Goal: Information Seeking & Learning: Learn about a topic

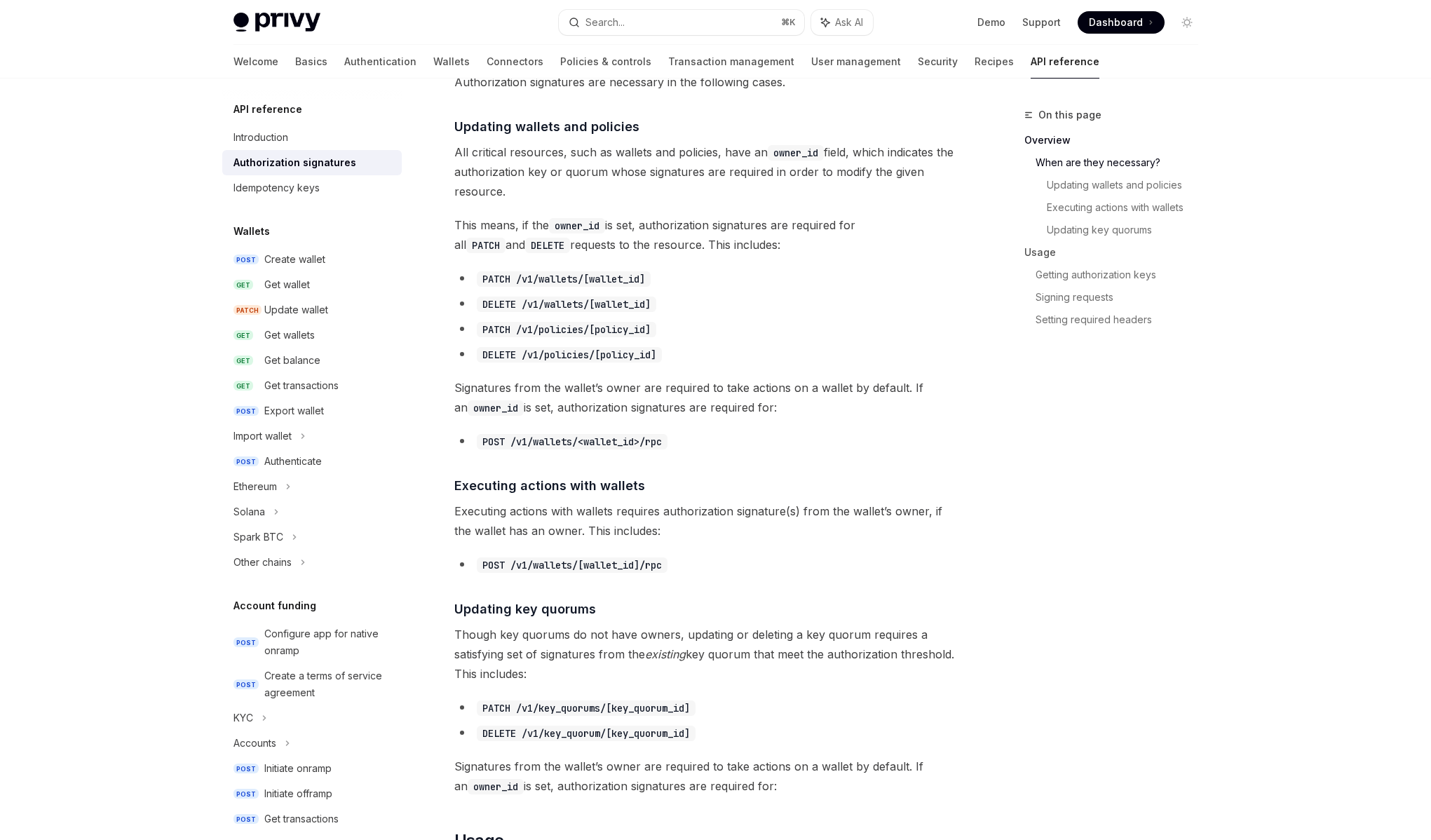
scroll to position [504, 0]
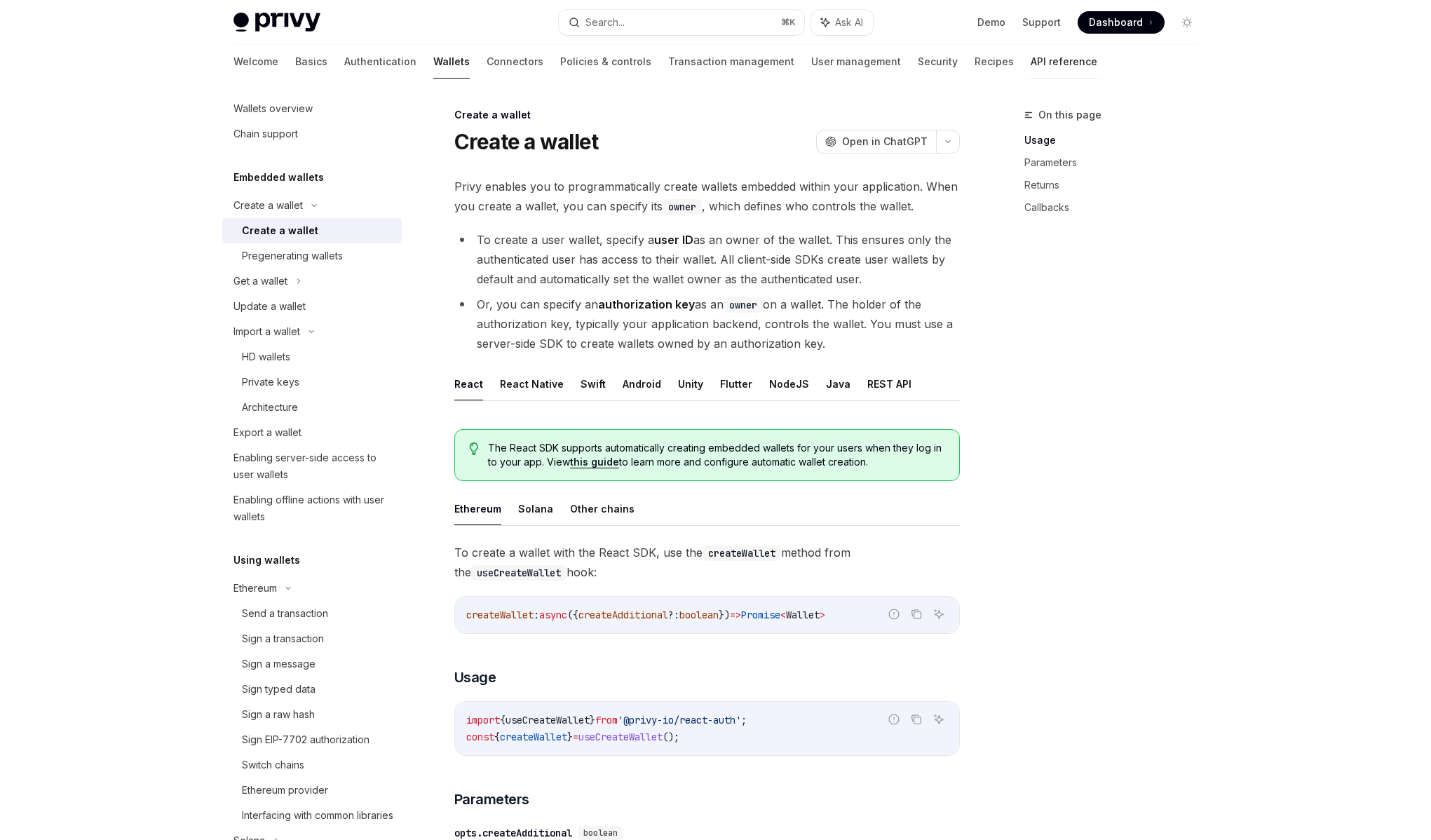
click at [1031, 66] on link "API reference" at bounding box center [1064, 62] width 66 height 34
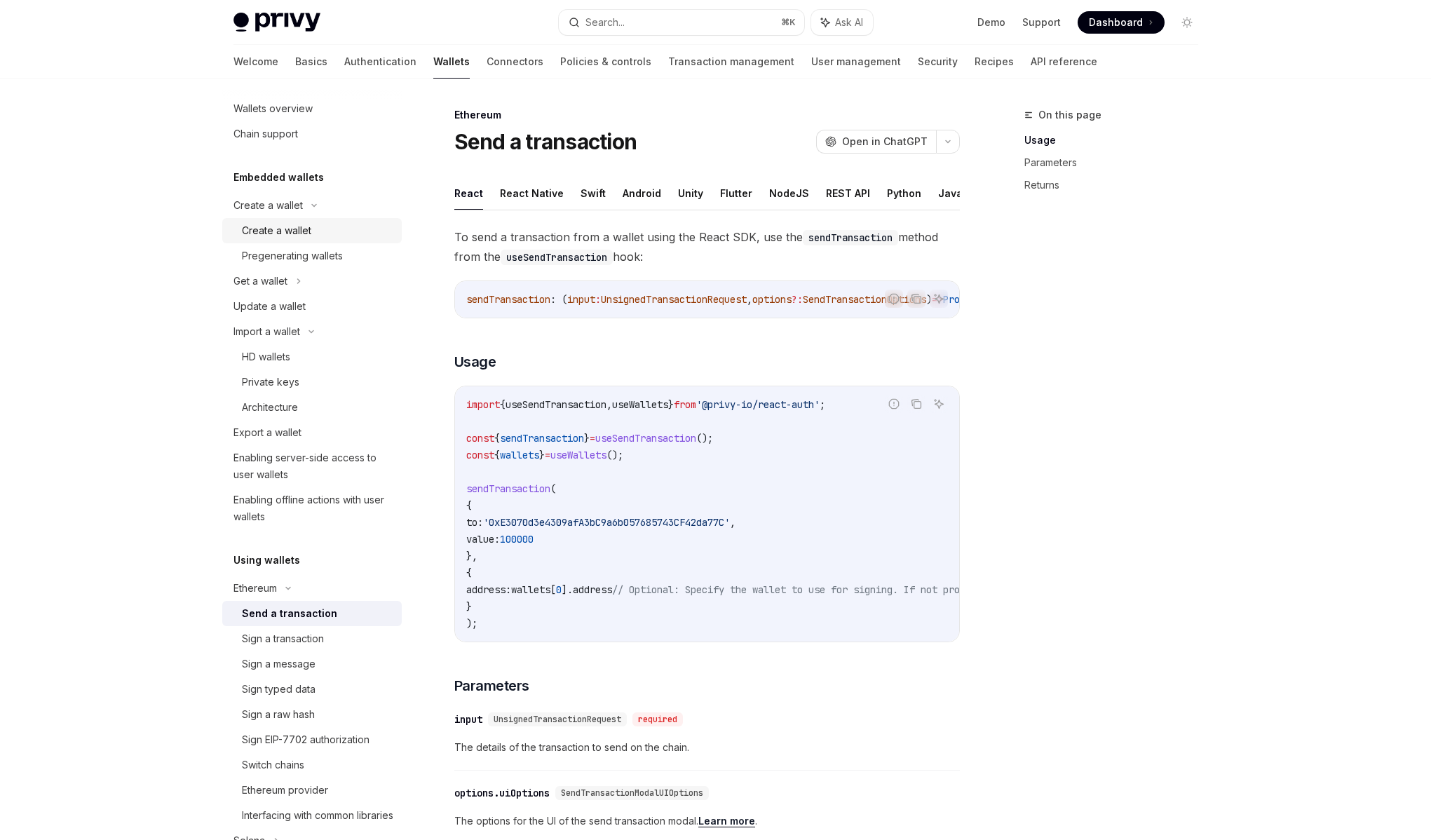
click at [289, 233] on div "Create a wallet" at bounding box center [277, 231] width 70 height 17
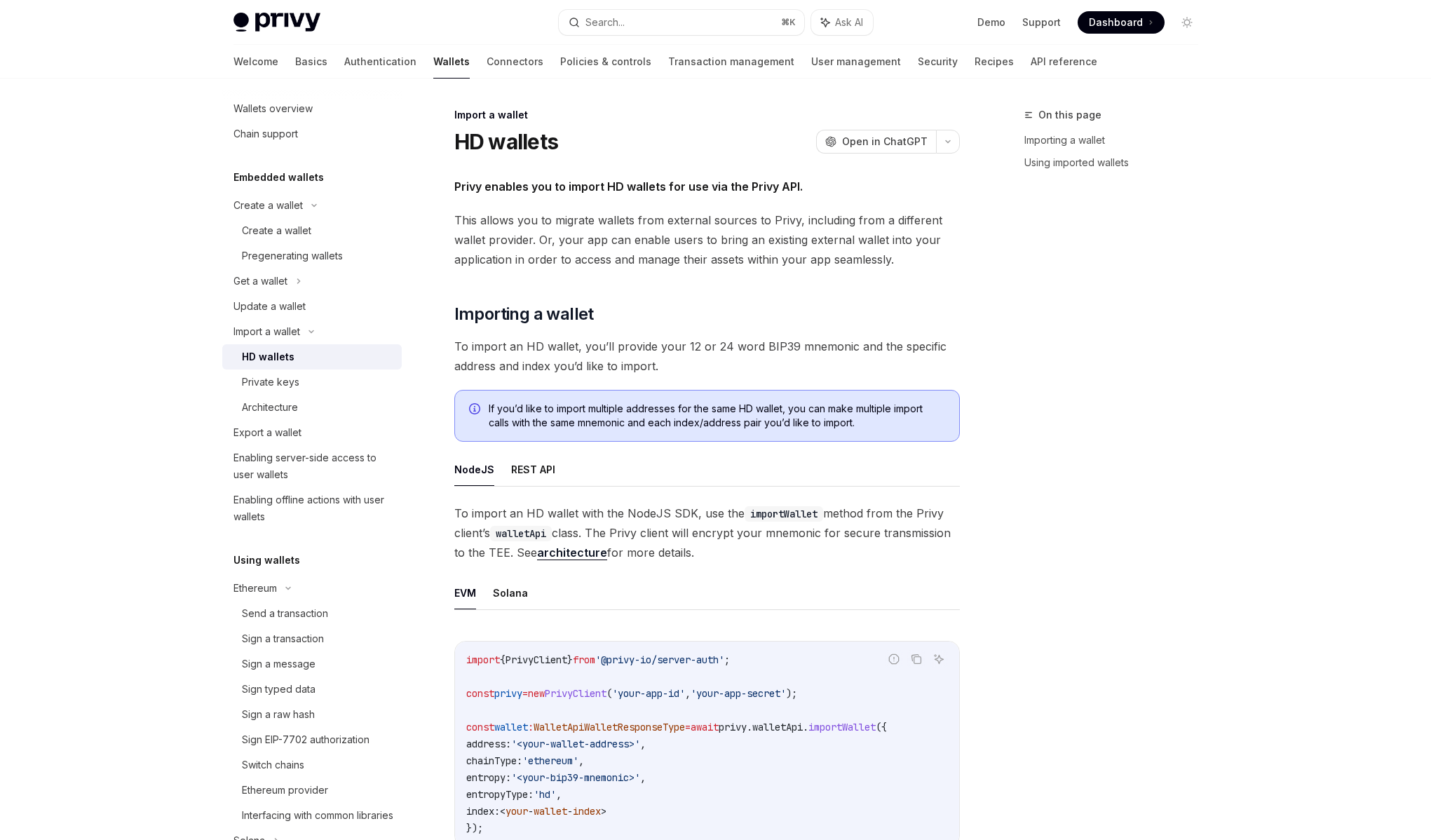
type textarea "*"
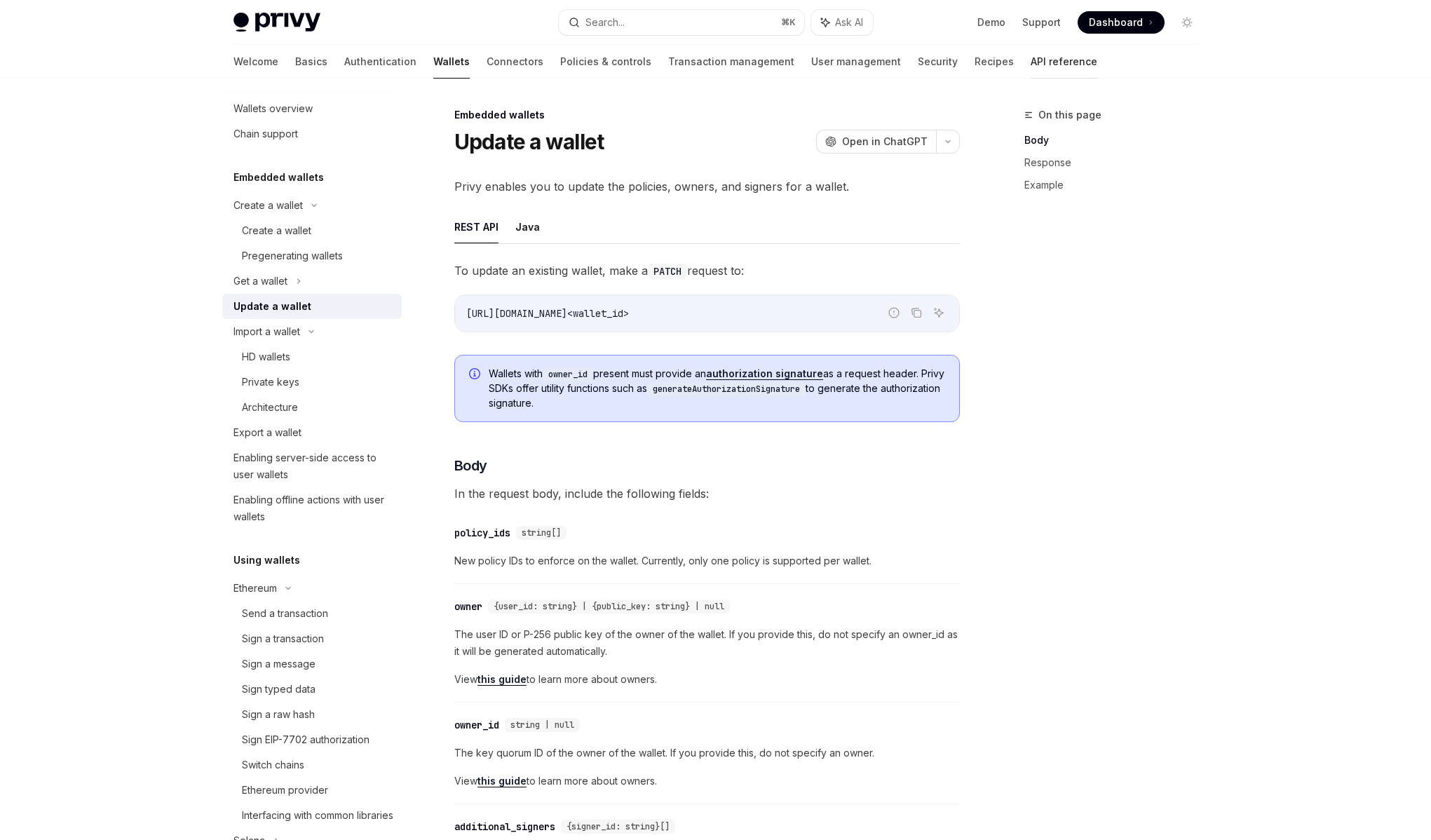
click at [1031, 55] on link "API reference" at bounding box center [1064, 62] width 66 height 34
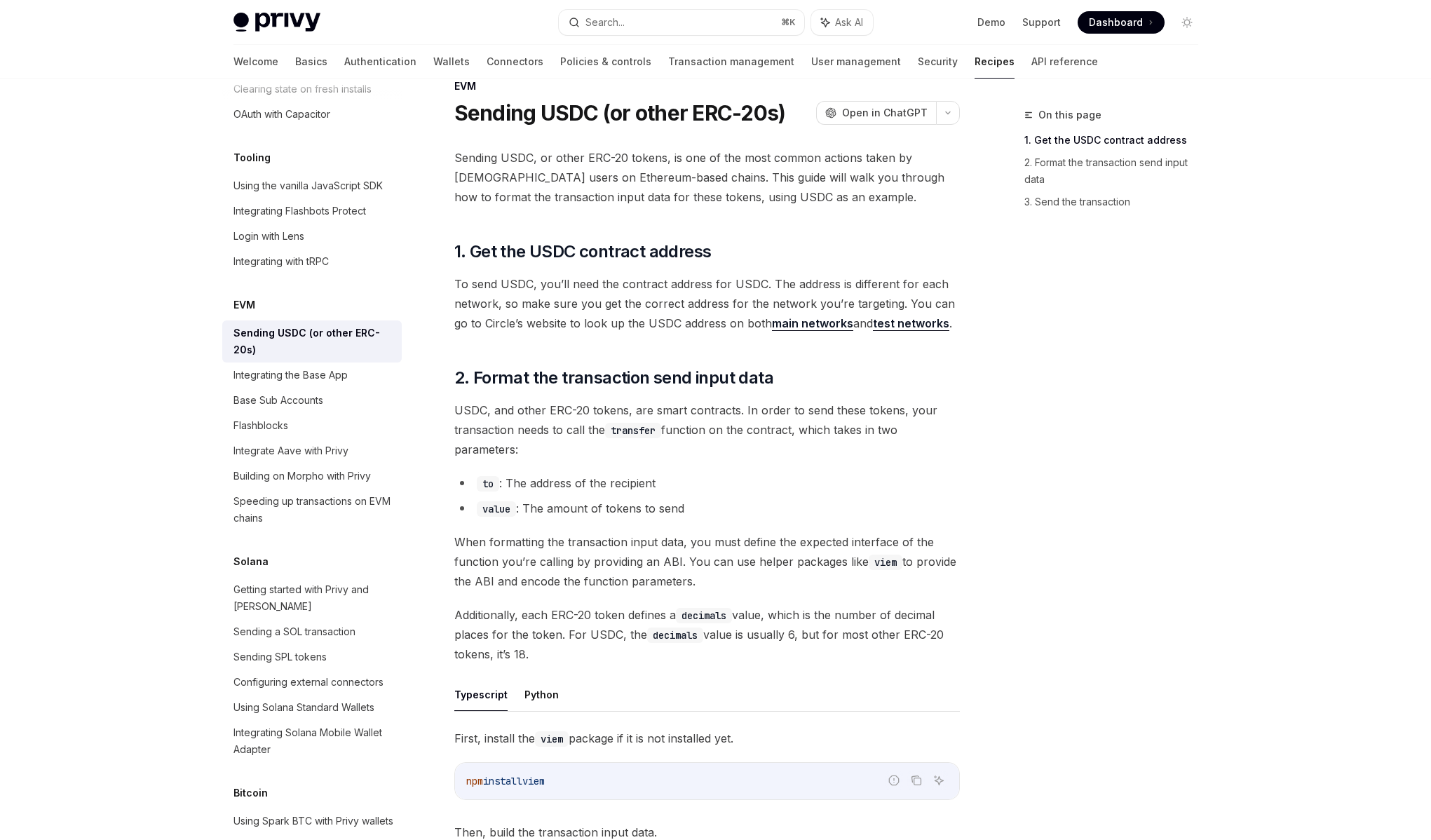
scroll to position [7, 0]
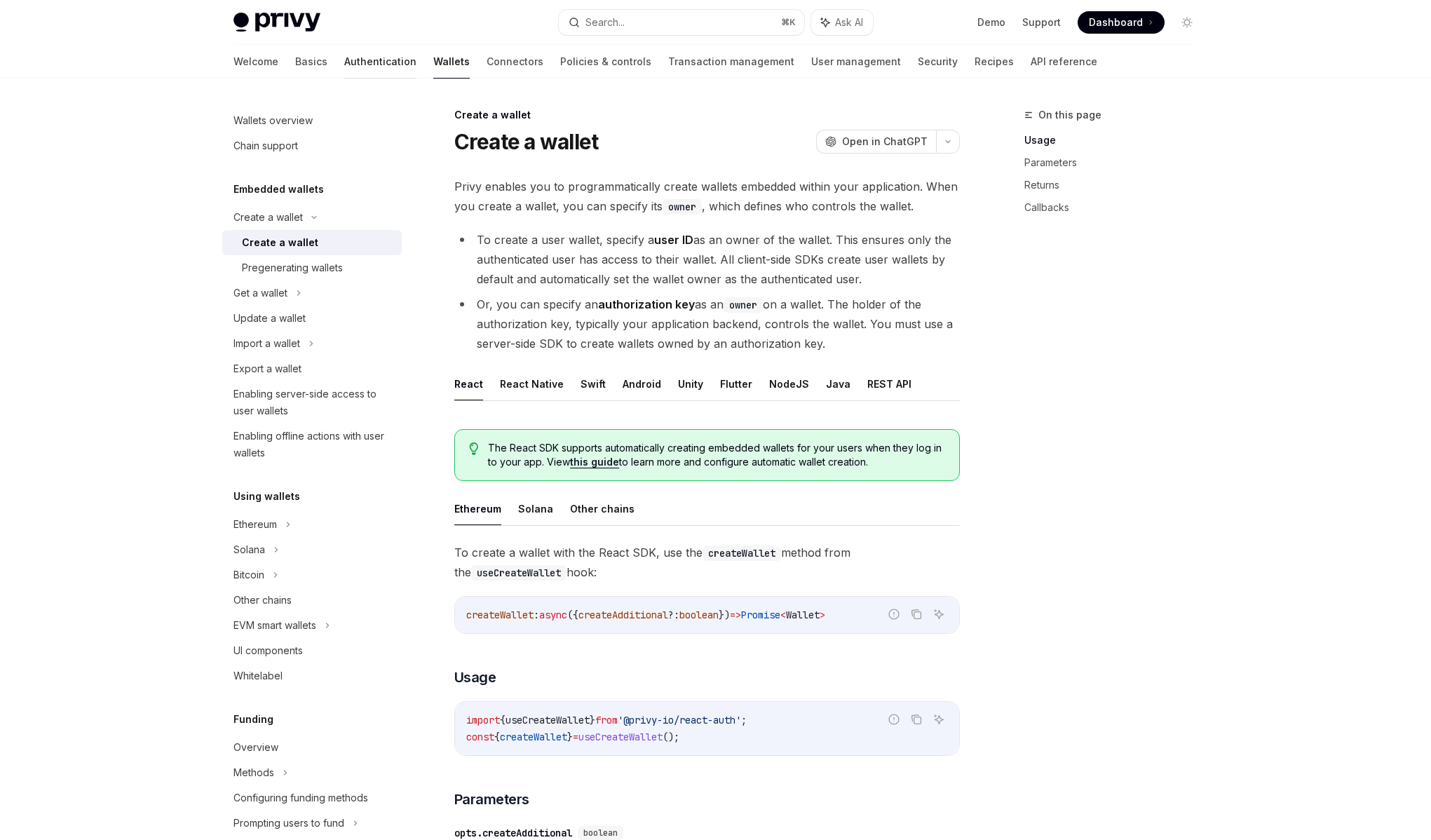
click at [345, 69] on link "Authentication" at bounding box center [380, 62] width 72 height 34
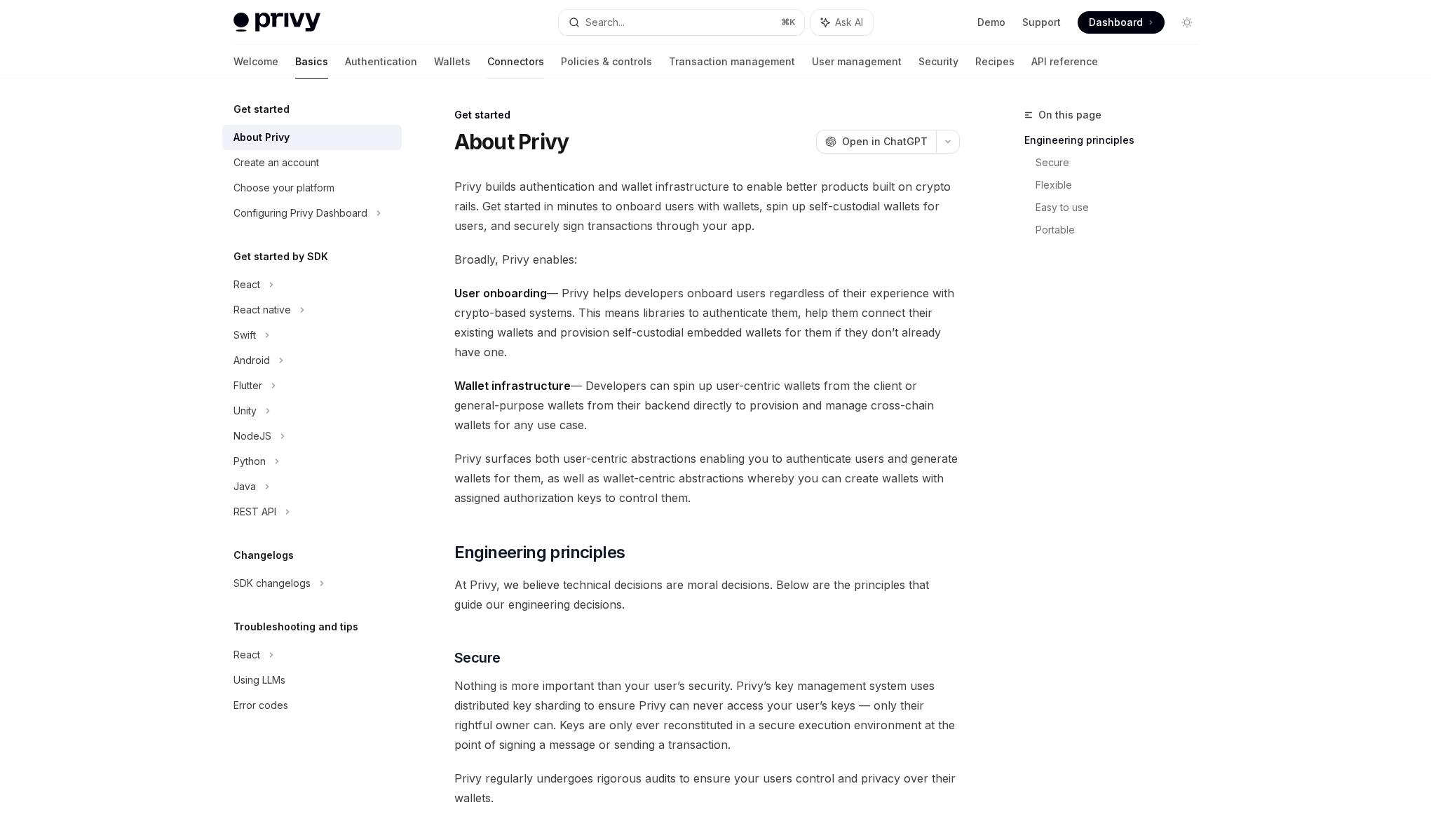
click at [487, 64] on link "Connectors" at bounding box center [515, 62] width 57 height 34
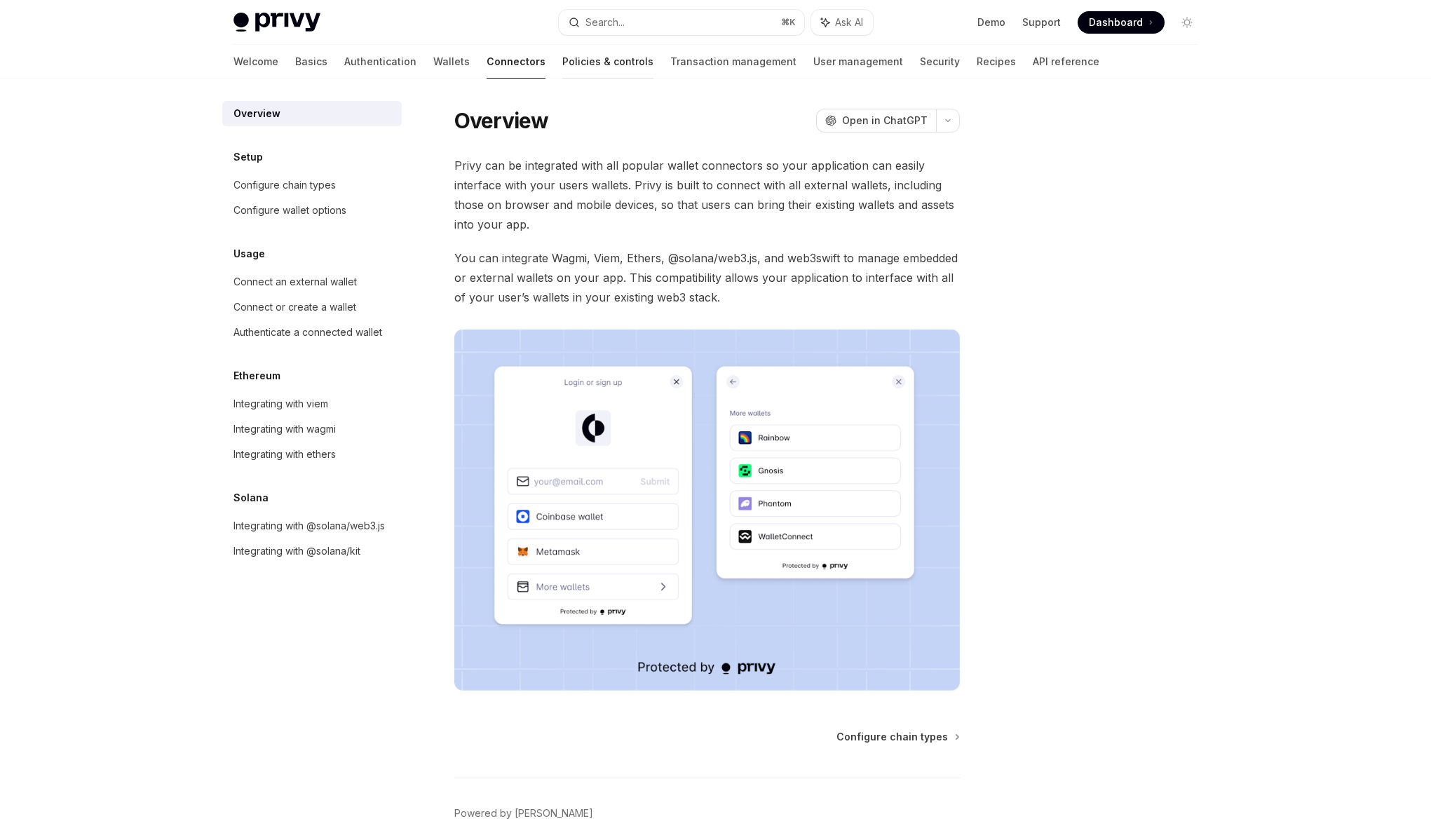
click at [563, 59] on link "Policies & controls" at bounding box center [608, 62] width 91 height 34
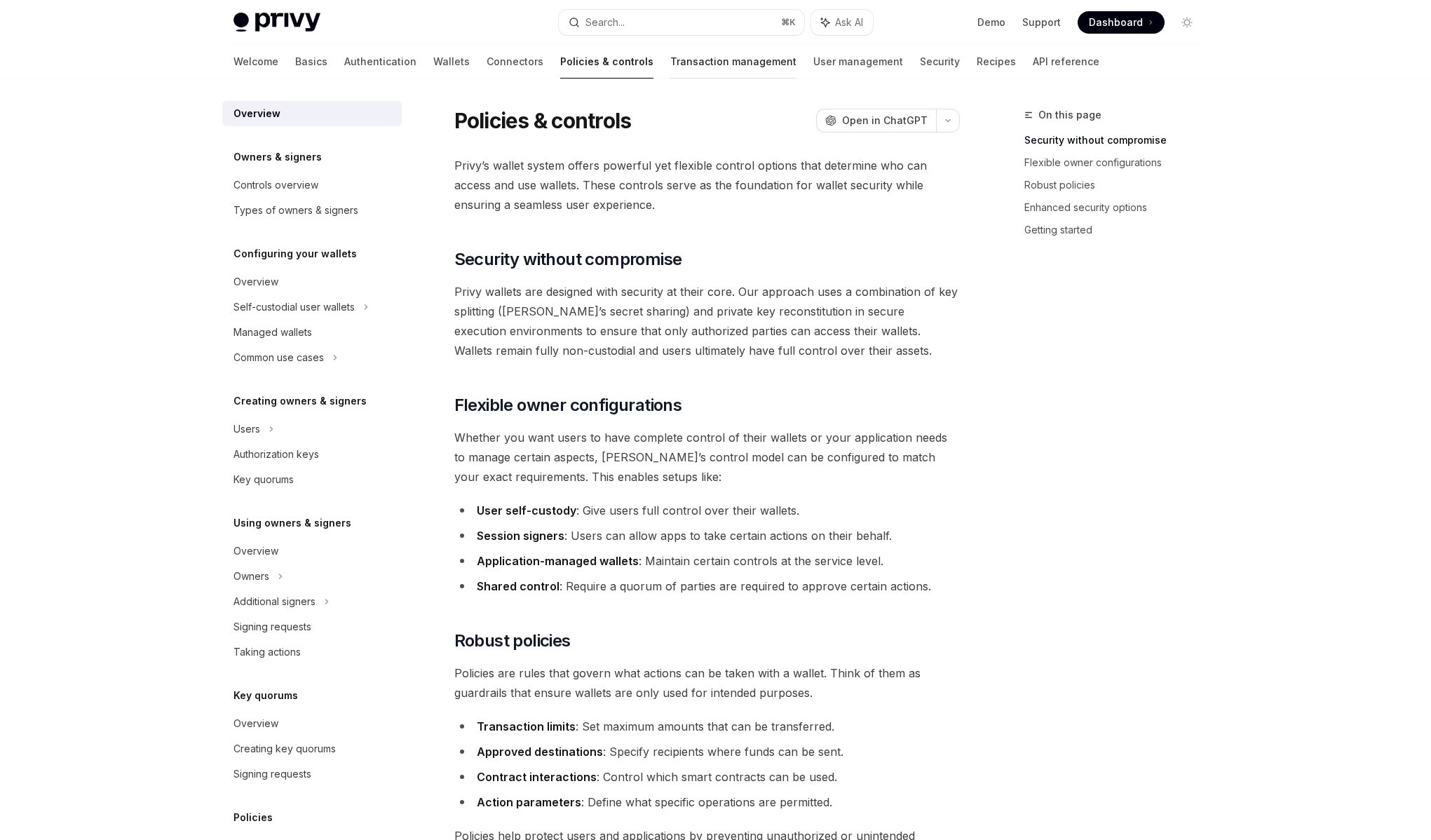
click at [671, 59] on link "Transaction management" at bounding box center [733, 62] width 126 height 34
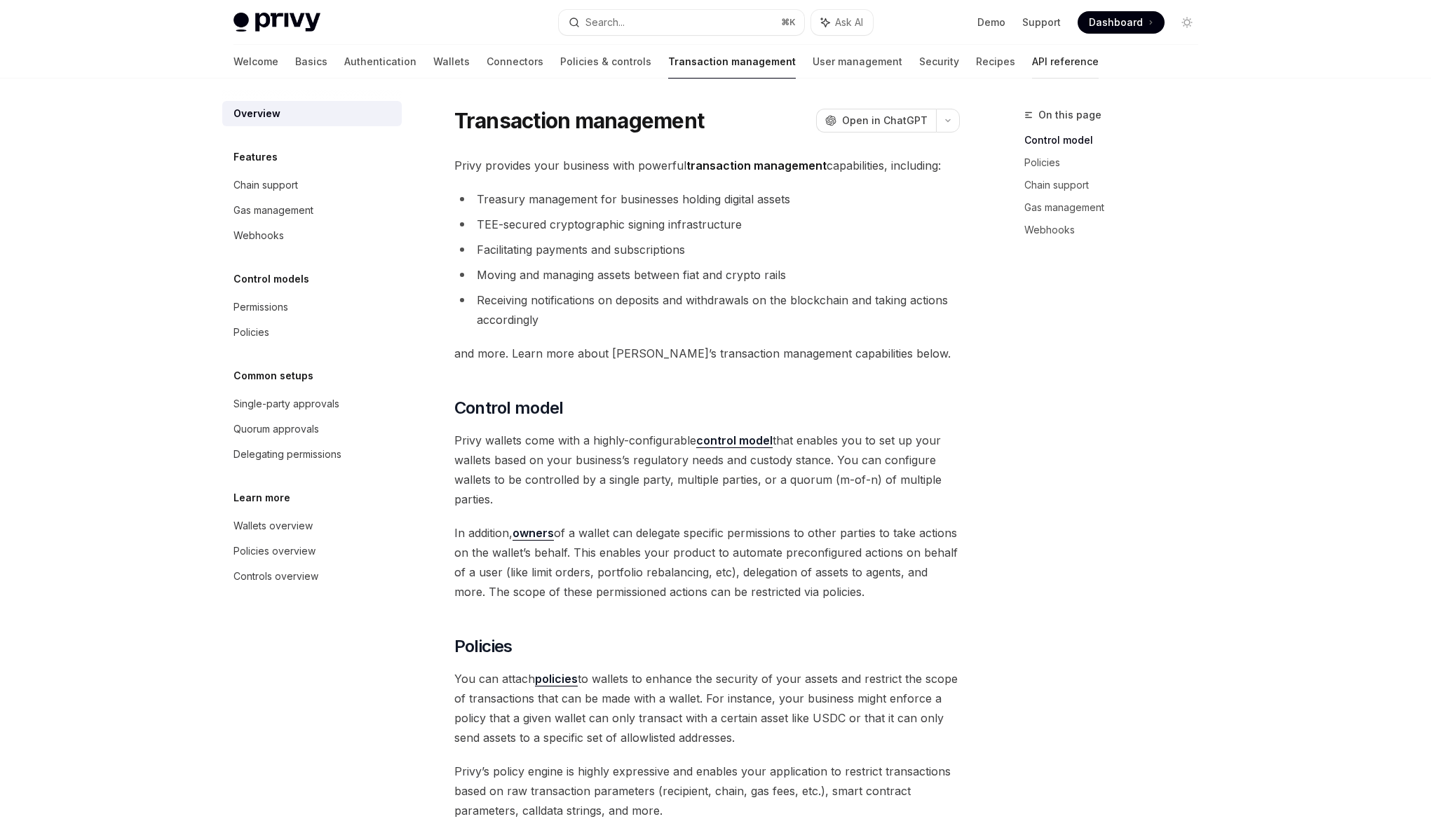
click at [1032, 64] on link "API reference" at bounding box center [1065, 62] width 66 height 34
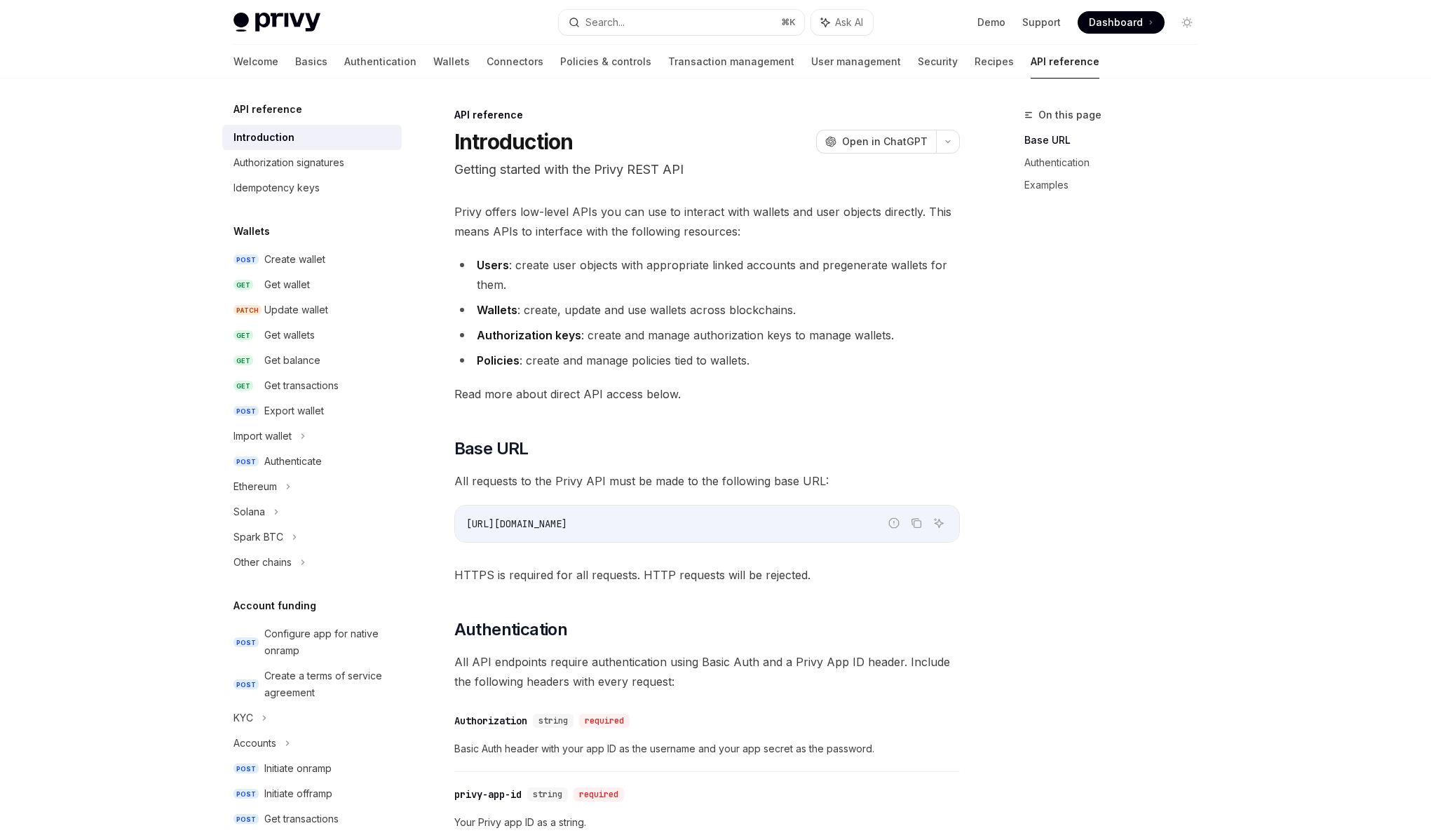
click at [338, 148] on link "Introduction" at bounding box center [312, 137] width 180 height 25
click at [327, 155] on div "Authorization signatures" at bounding box center [289, 163] width 111 height 17
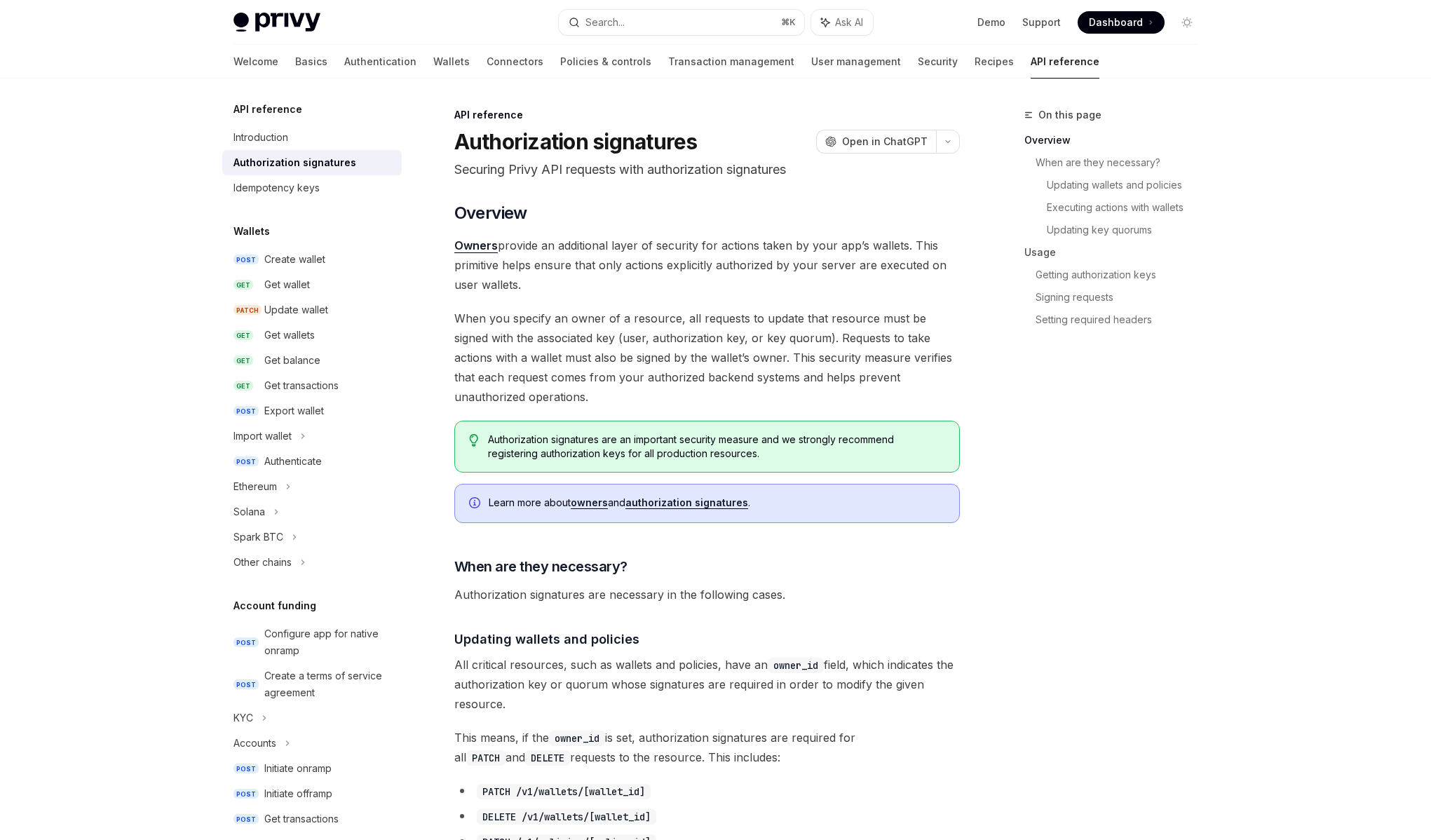
click at [668, 252] on span "Owners provide an additional layer of security for actions taken by your app’s …" at bounding box center [707, 265] width 506 height 59
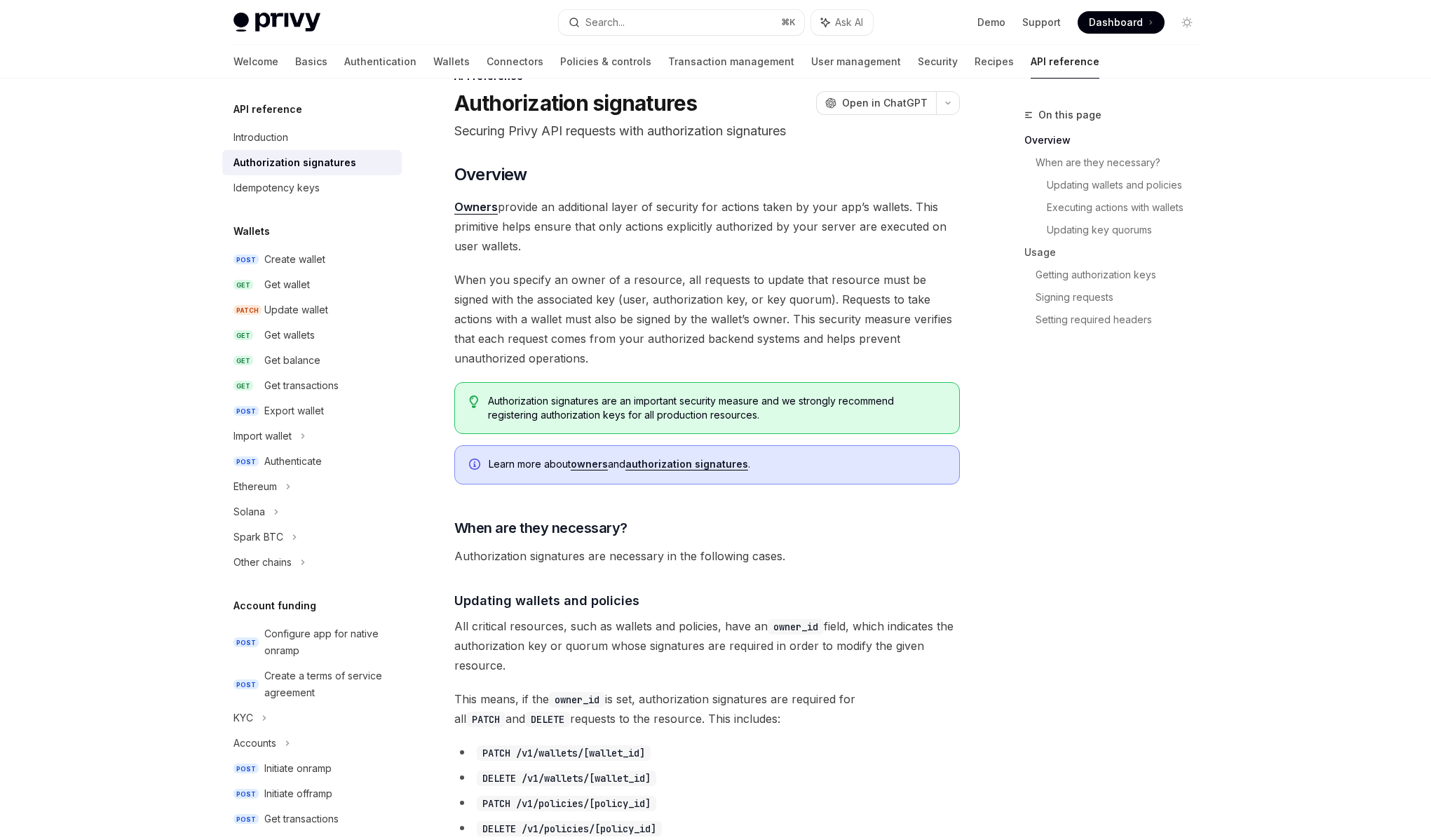
scroll to position [43, 0]
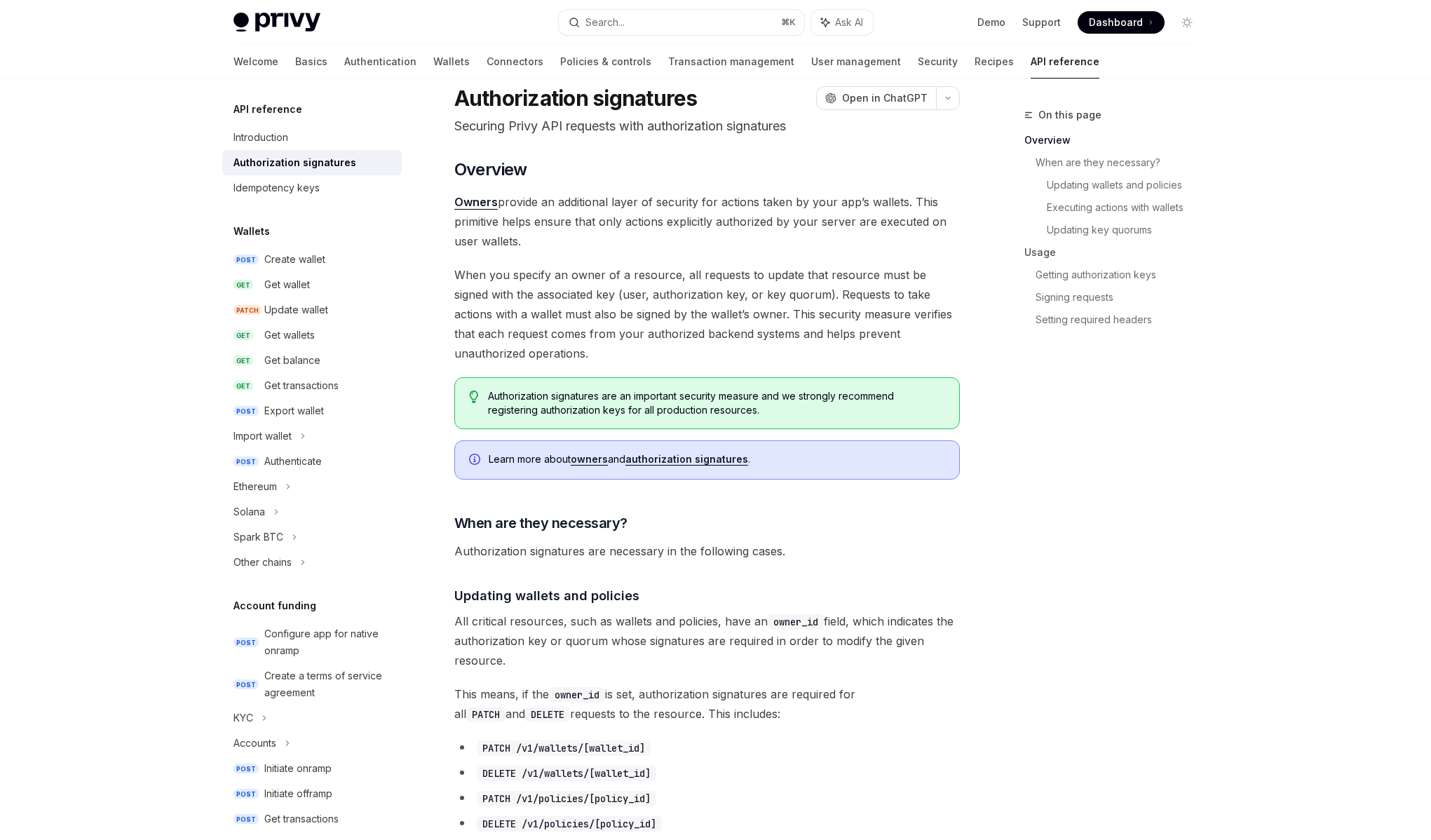
click at [650, 284] on span "When you specify an owner of a resource, all requests to update that resource m…" at bounding box center [707, 314] width 506 height 98
drag, startPoint x: 591, startPoint y: 240, endPoint x: 583, endPoint y: 243, distance: 8.5
click at [583, 243] on span "Owners provide an additional layer of security for actions taken by your app’s …" at bounding box center [707, 221] width 506 height 59
click at [470, 202] on link "Owners" at bounding box center [475, 202] width 43 height 14
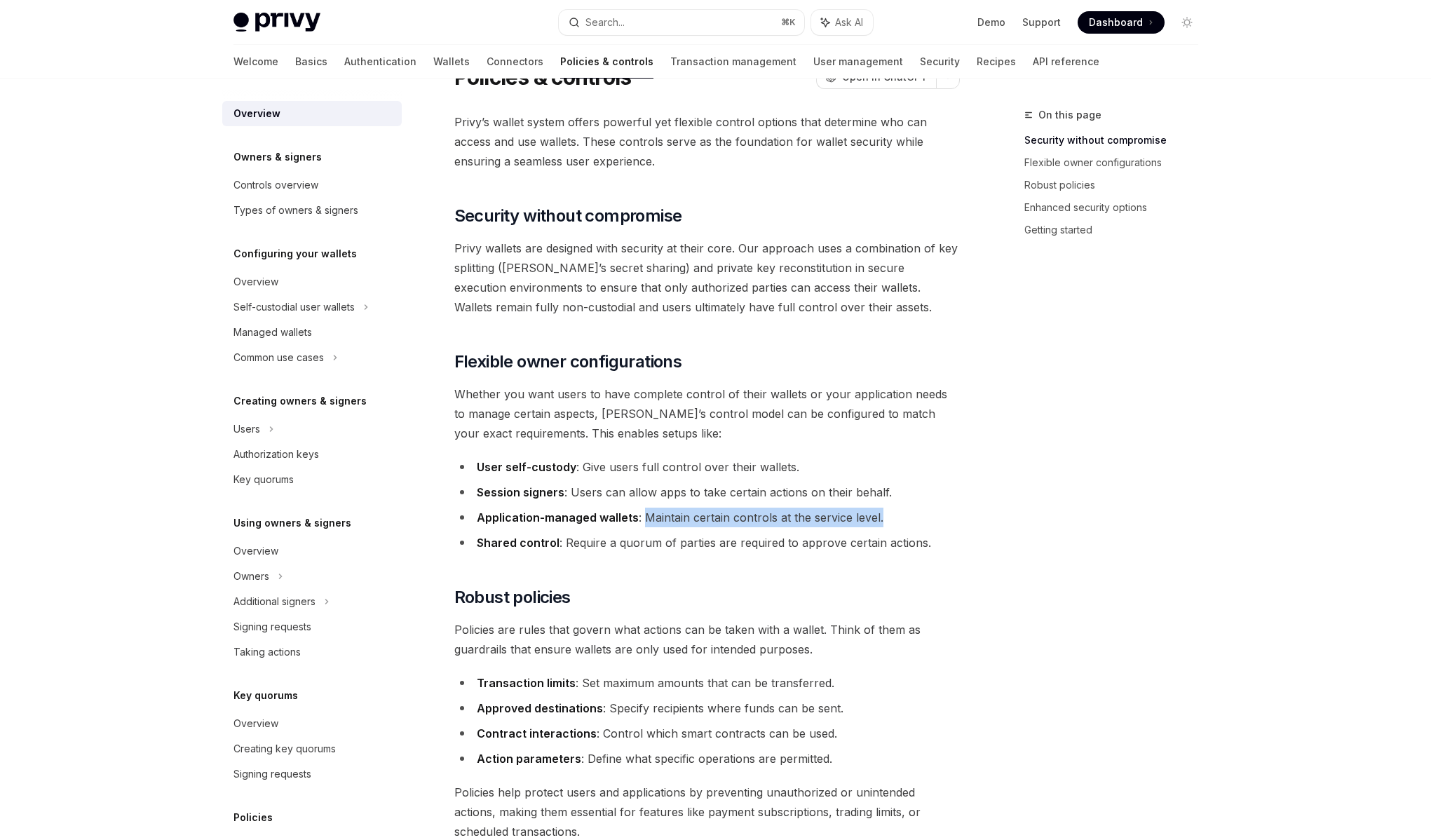
drag, startPoint x: 646, startPoint y: 518, endPoint x: 883, endPoint y: 509, distance: 237.2
click at [883, 509] on li "Application-managed wallets : Maintain certain controls at the service level." at bounding box center [707, 517] width 506 height 20
drag, startPoint x: 883, startPoint y: 509, endPoint x: 652, endPoint y: 514, distance: 231.1
click at [652, 514] on li "Application-managed wallets : Maintain certain controls at the service level." at bounding box center [707, 517] width 506 height 20
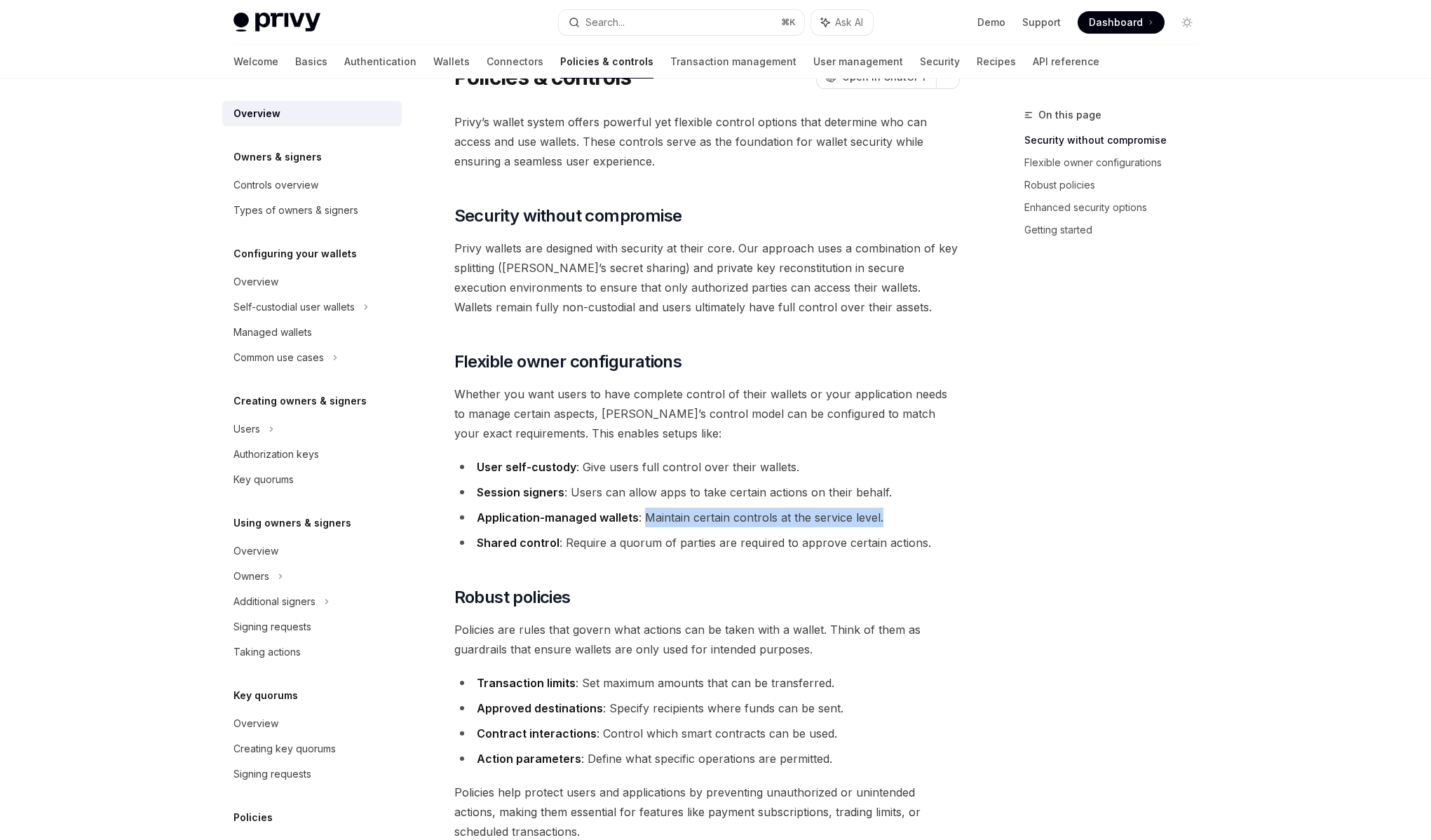
click at [652, 514] on li "Application-managed wallets : Maintain certain controls at the service level." at bounding box center [707, 517] width 506 height 20
type textarea "*"
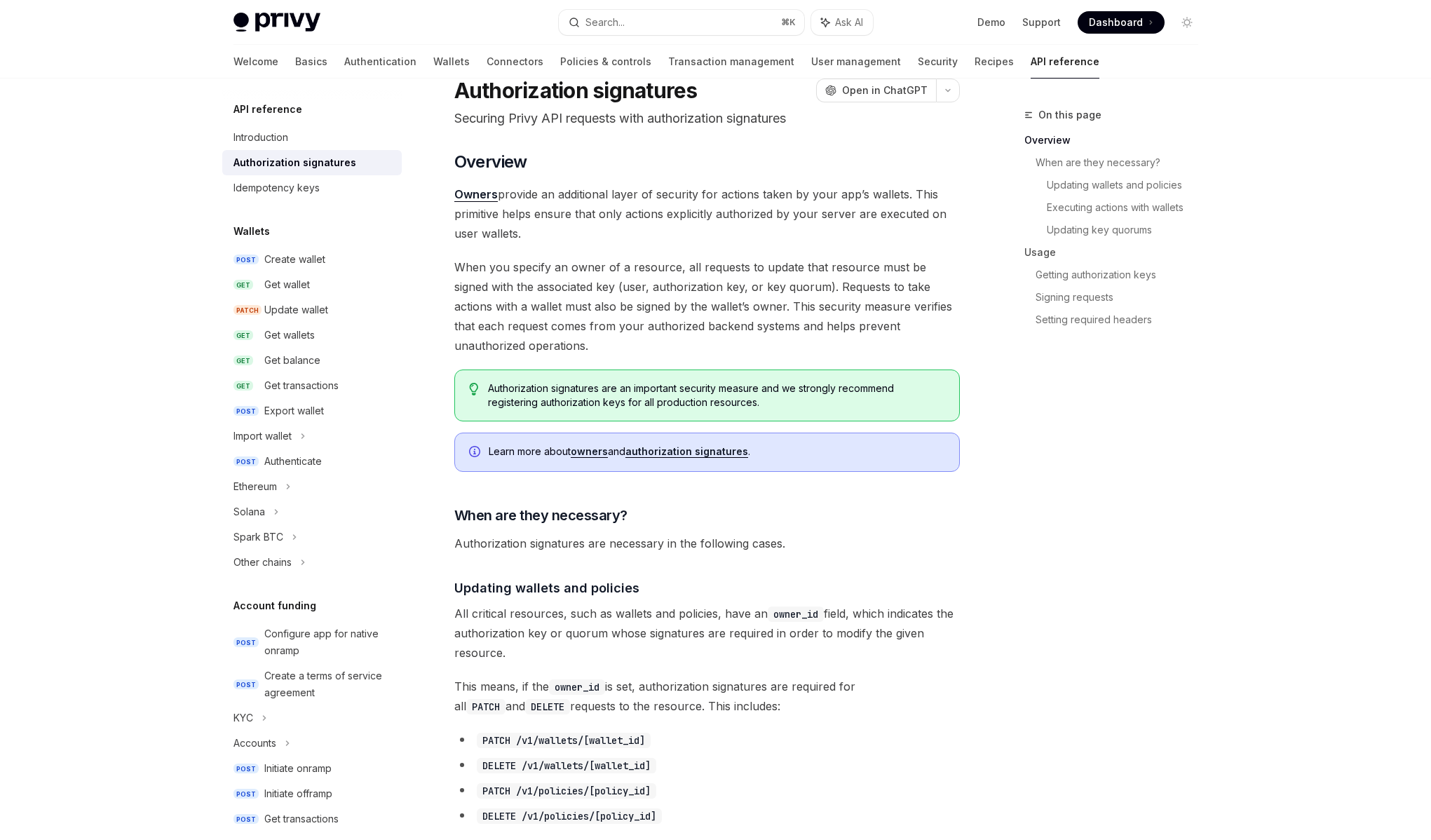
scroll to position [42, 0]
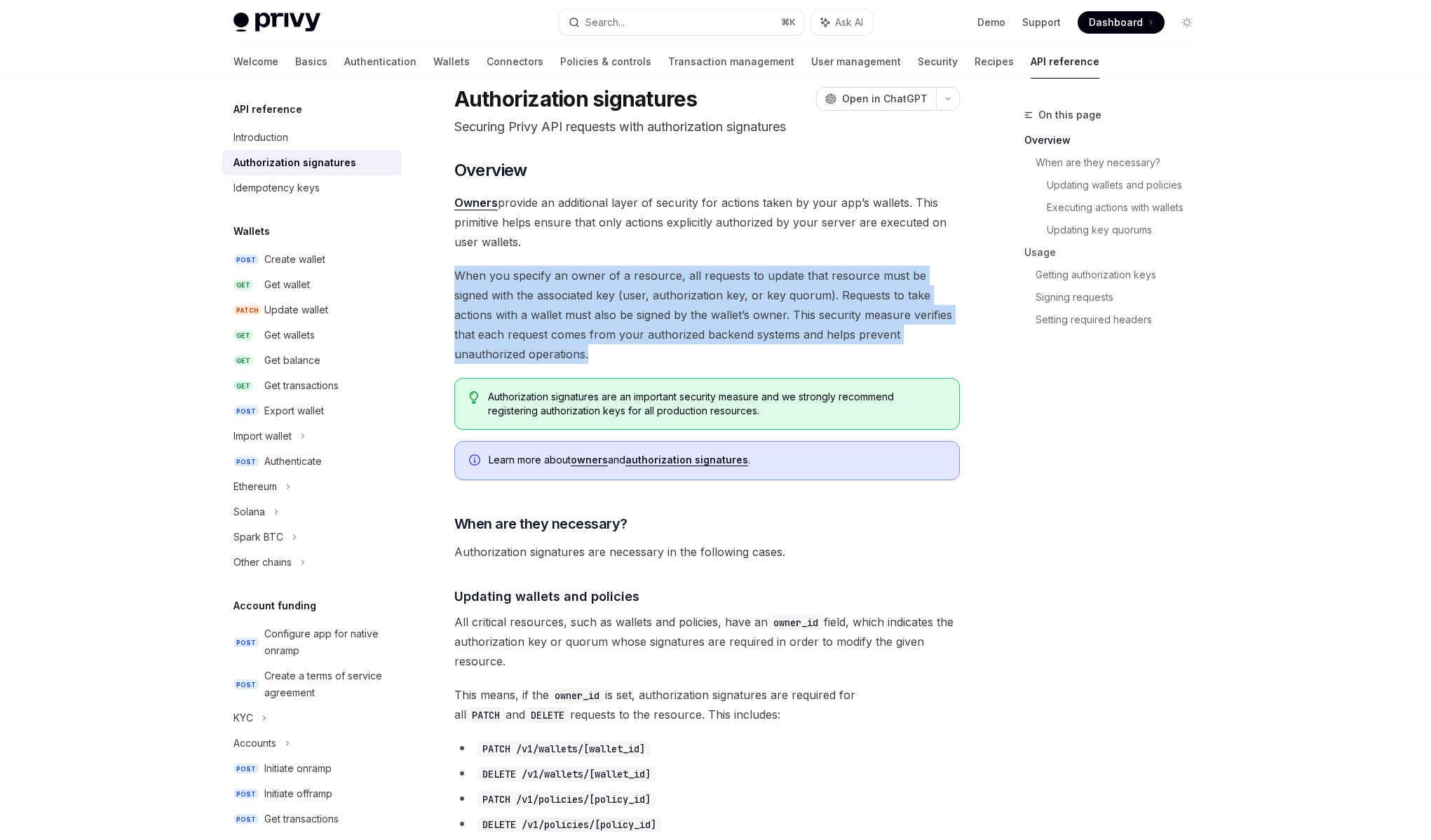
drag, startPoint x: 619, startPoint y: 347, endPoint x: 457, endPoint y: 270, distance: 179.4
click at [457, 270] on span "When you specify an owner of a resource, all requests to update that resource m…" at bounding box center [707, 315] width 506 height 98
drag, startPoint x: 457, startPoint y: 270, endPoint x: 550, endPoint y: 348, distance: 121.4
click at [550, 348] on span "When you specify an owner of a resource, all requests to update that resource m…" at bounding box center [707, 315] width 506 height 98
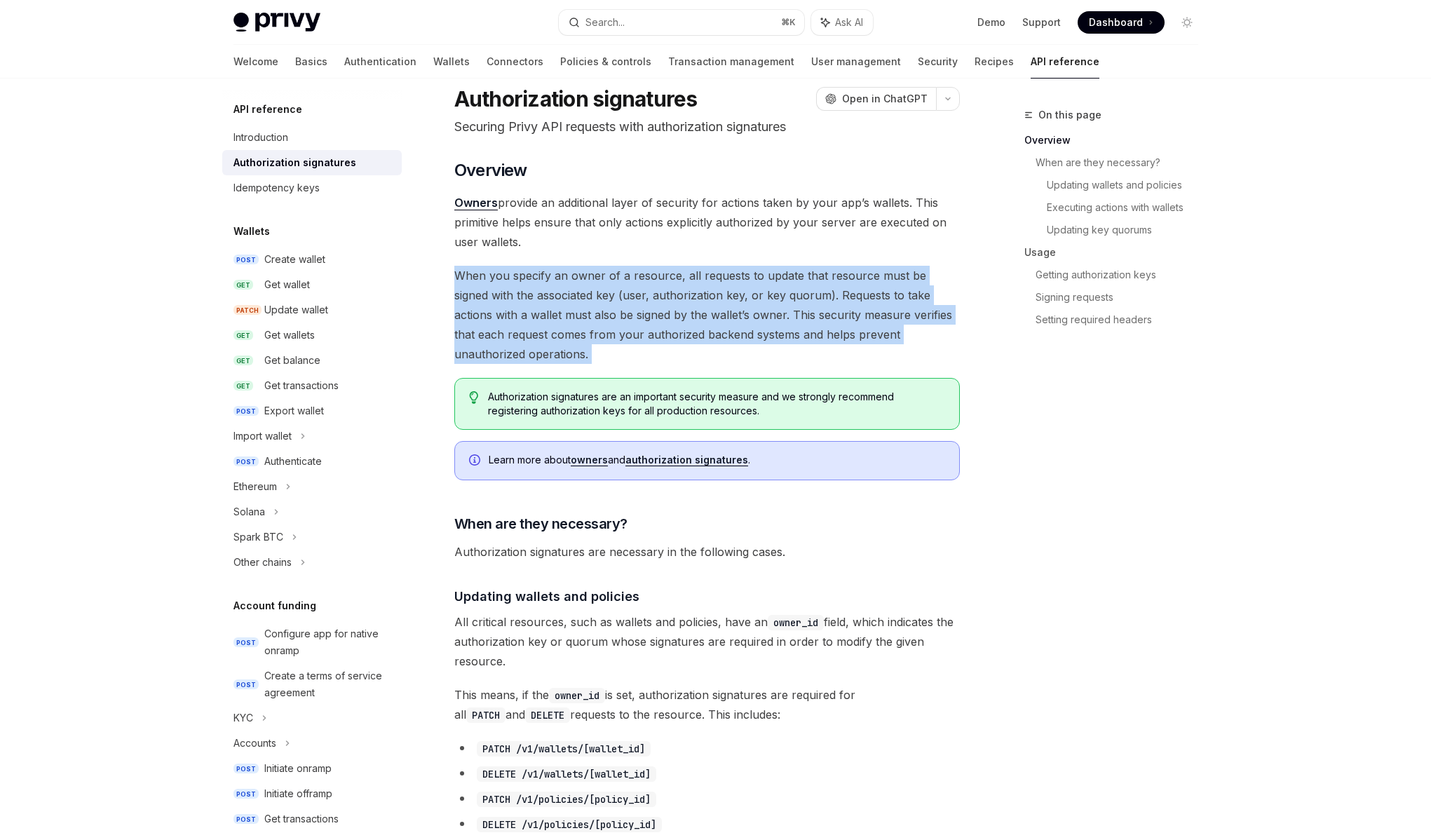
click at [550, 348] on span "When you specify an owner of a resource, all requests to update that resource m…" at bounding box center [707, 315] width 506 height 98
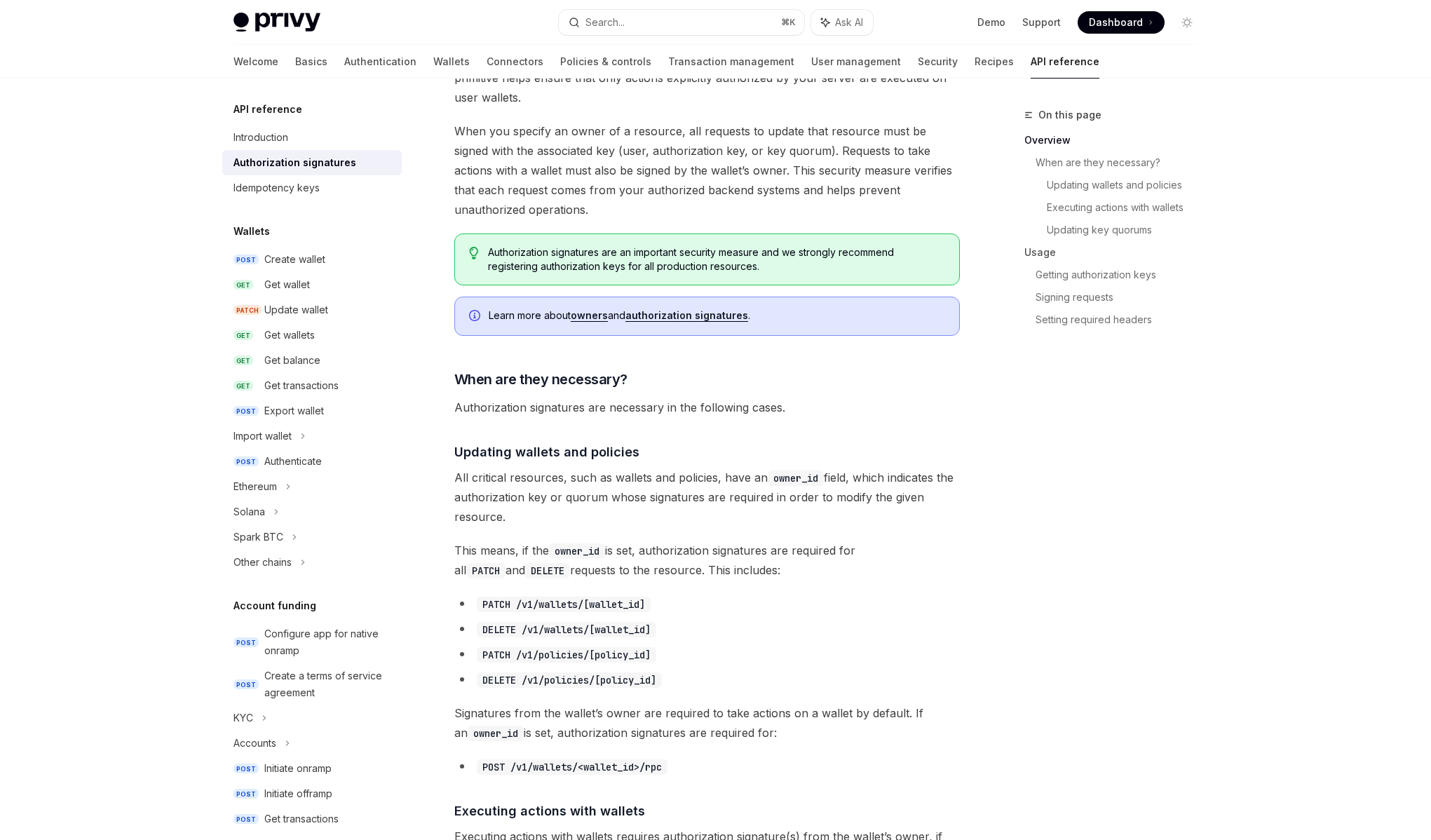
scroll to position [195, 0]
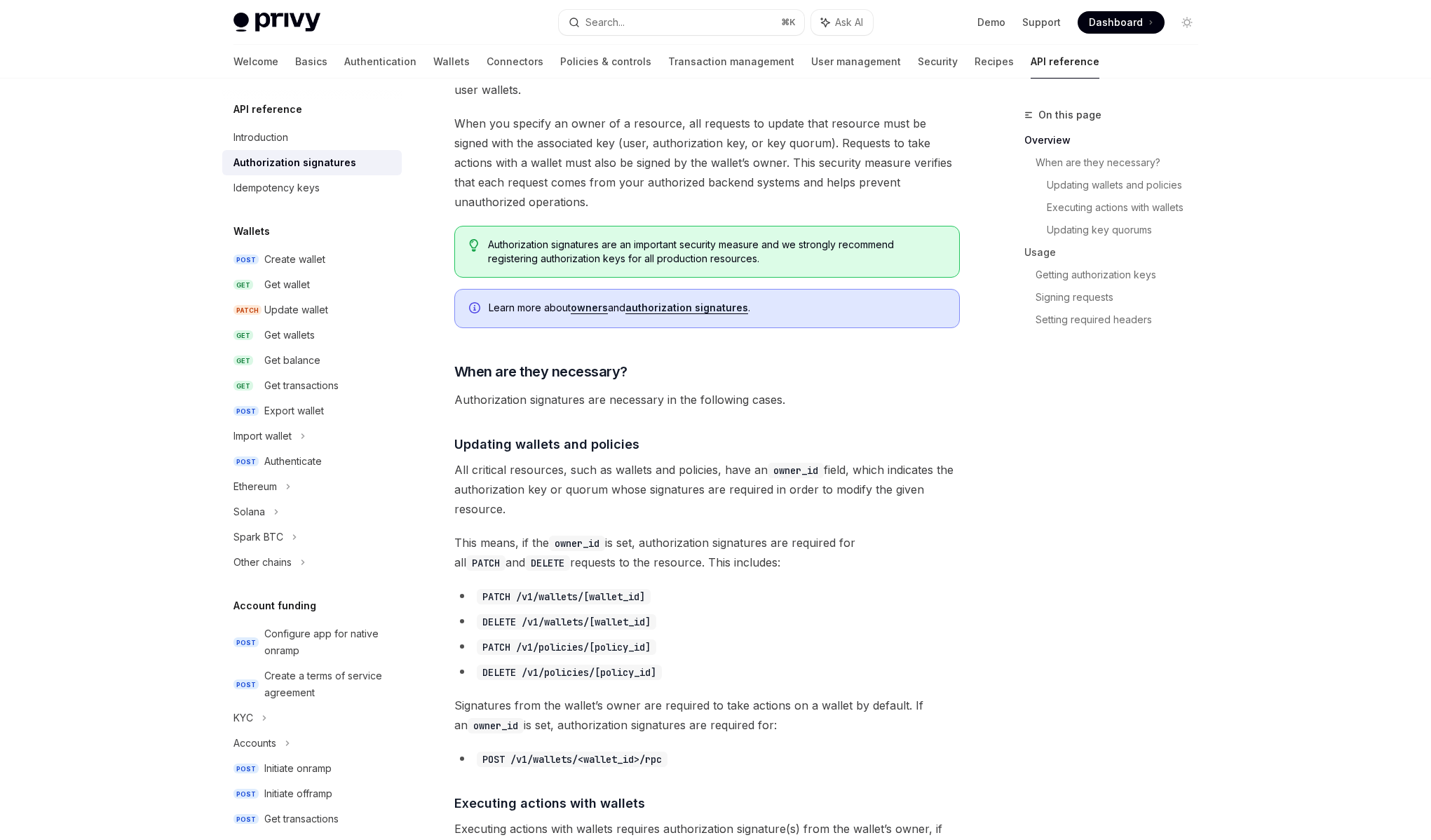
click at [565, 400] on span "Authorization signatures are necessary in the following cases." at bounding box center [707, 399] width 506 height 20
drag, startPoint x: 531, startPoint y: 398, endPoint x: 772, endPoint y: 397, distance: 241.0
click at [772, 397] on span "Authorization signatures are necessary in the following cases." at bounding box center [707, 399] width 506 height 20
click at [774, 397] on span "Authorization signatures are necessary in the following cases." at bounding box center [707, 399] width 506 height 20
drag, startPoint x: 805, startPoint y: 397, endPoint x: 448, endPoint y: 389, distance: 357.1
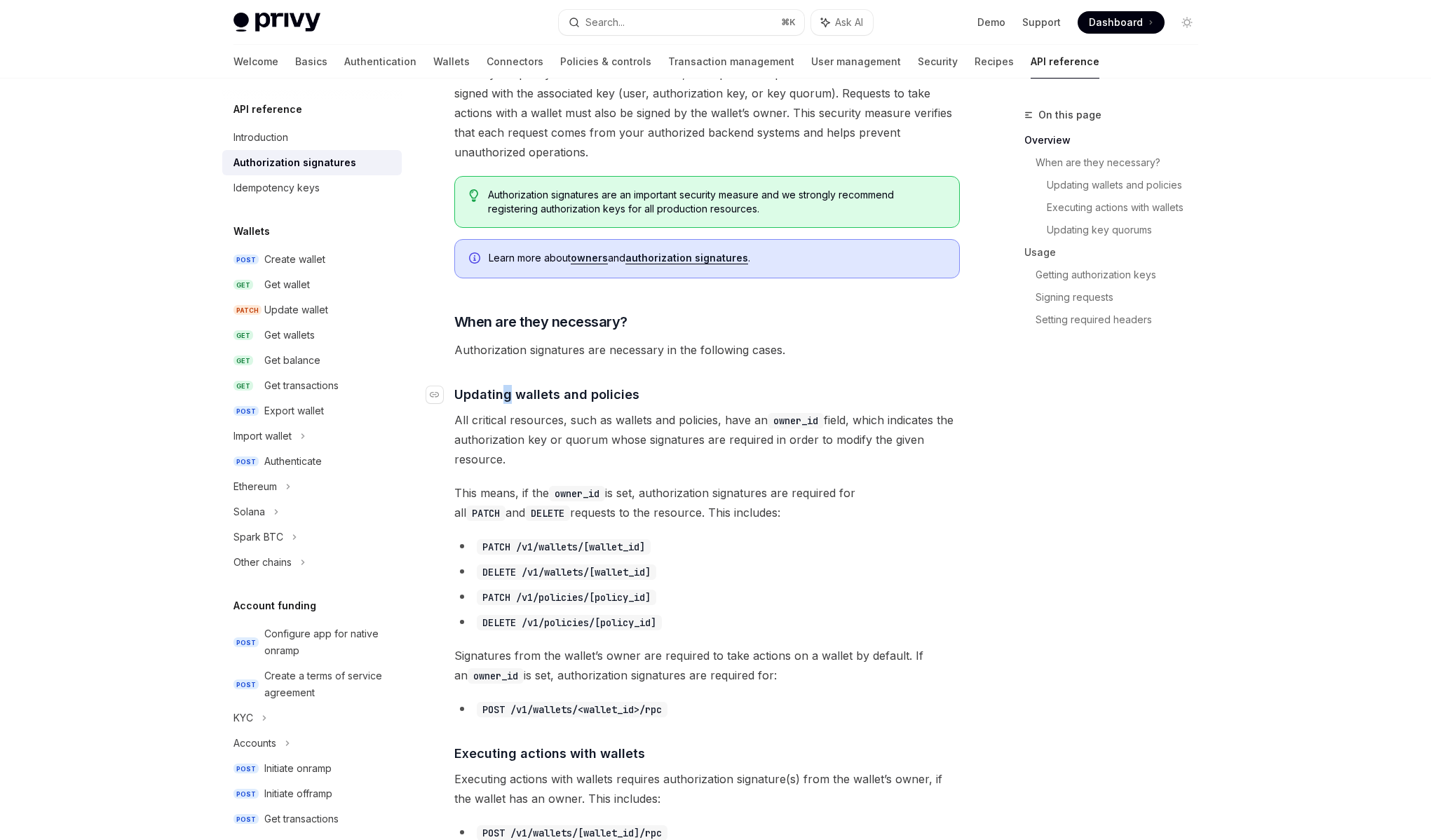
click at [505, 395] on span "Updating wallets and policies" at bounding box center [547, 395] width 185 height 19
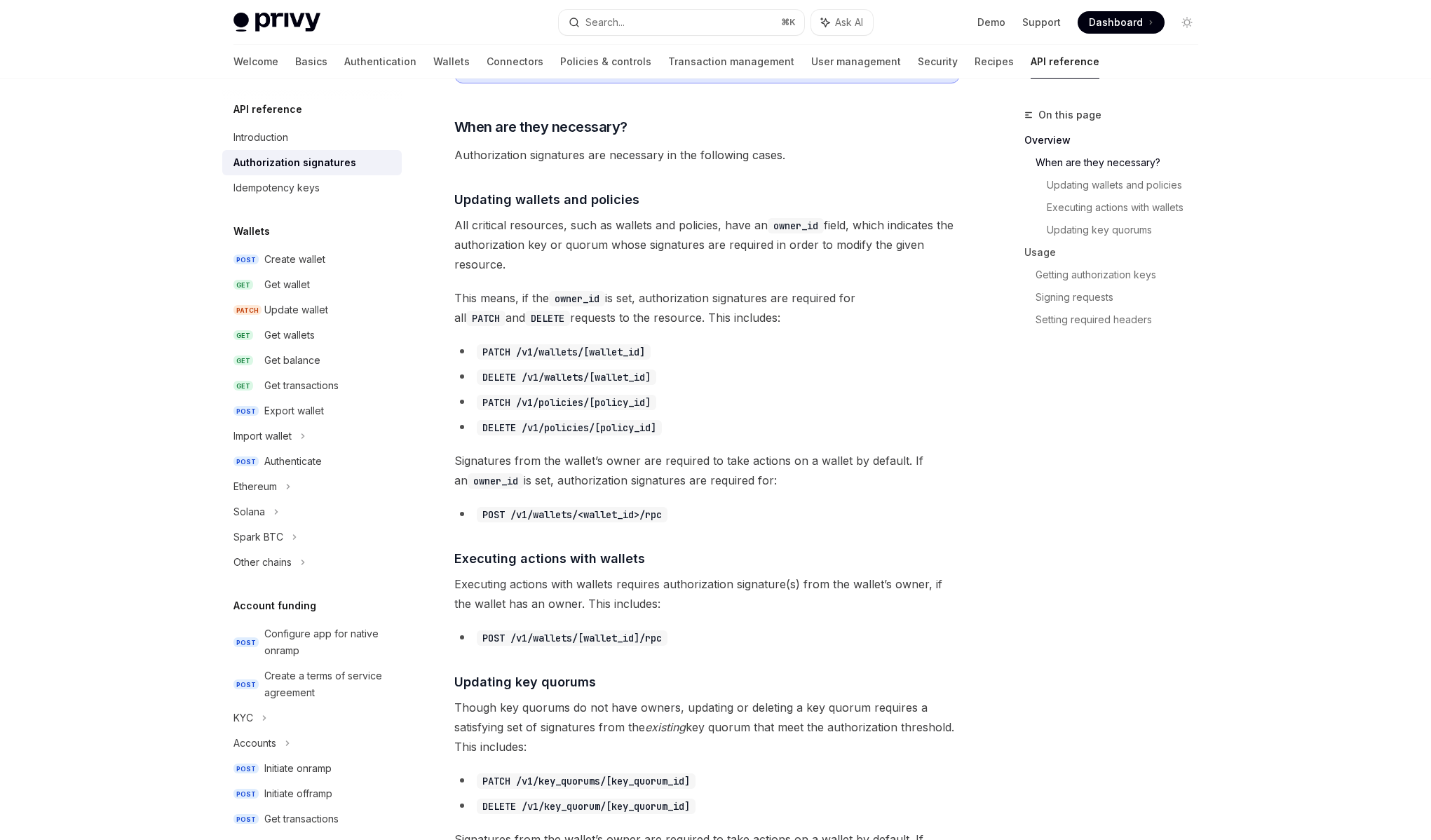
scroll to position [437, 0]
click at [576, 235] on span "All critical resources, such as wallets and policies, have an owner_id field, w…" at bounding box center [707, 247] width 506 height 59
click at [567, 231] on span "All critical resources, such as wallets and policies, have an owner_id field, w…" at bounding box center [707, 247] width 506 height 59
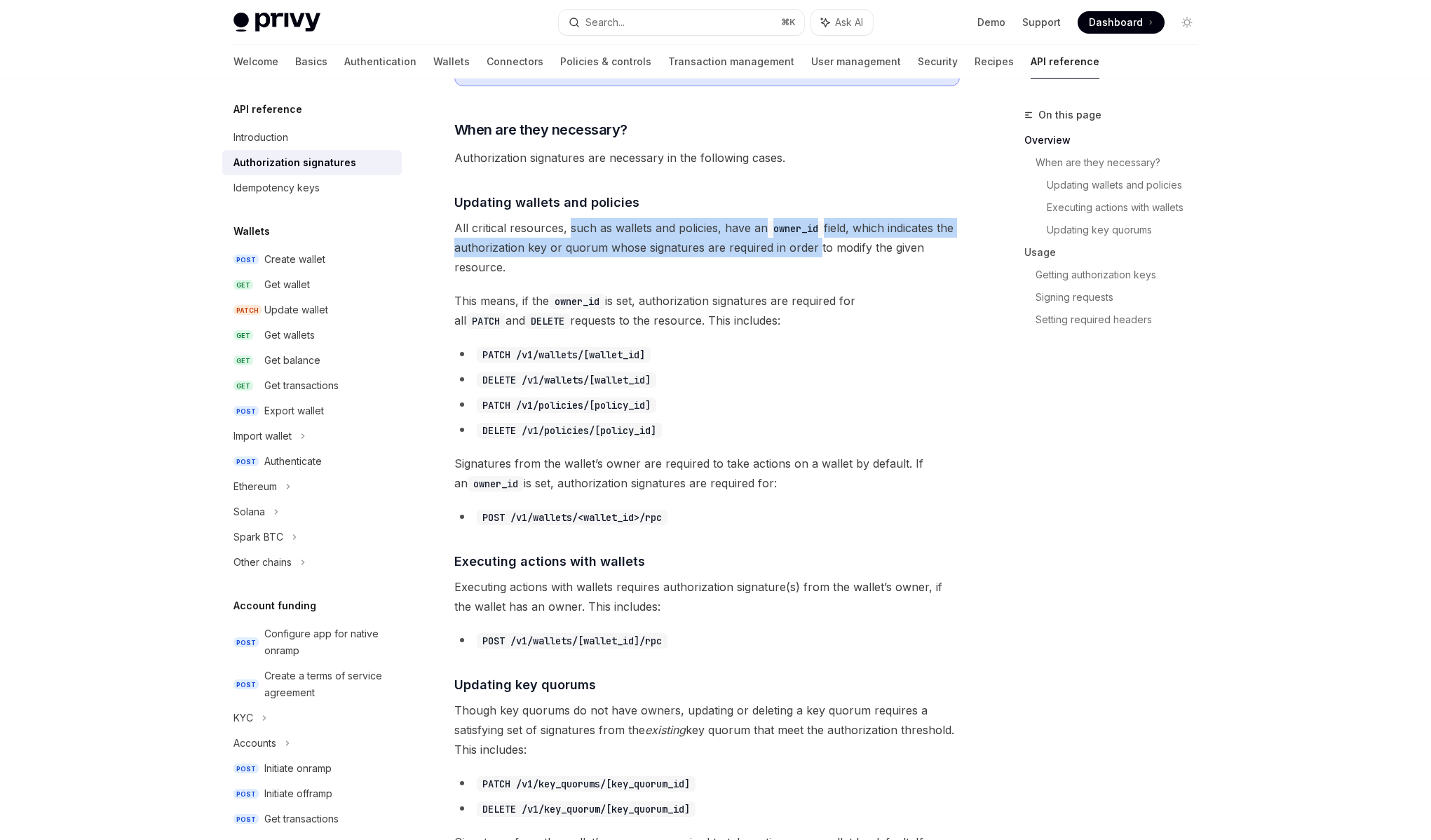
drag, startPoint x: 567, startPoint y: 231, endPoint x: 817, endPoint y: 250, distance: 250.7
click at [817, 250] on span "All critical resources, such as wallets and policies, have an owner_id field, w…" at bounding box center [707, 247] width 506 height 59
drag, startPoint x: 817, startPoint y: 250, endPoint x: 563, endPoint y: 227, distance: 255.0
click at [563, 227] on span "All critical resources, such as wallets and policies, have an owner_id field, w…" at bounding box center [707, 247] width 506 height 59
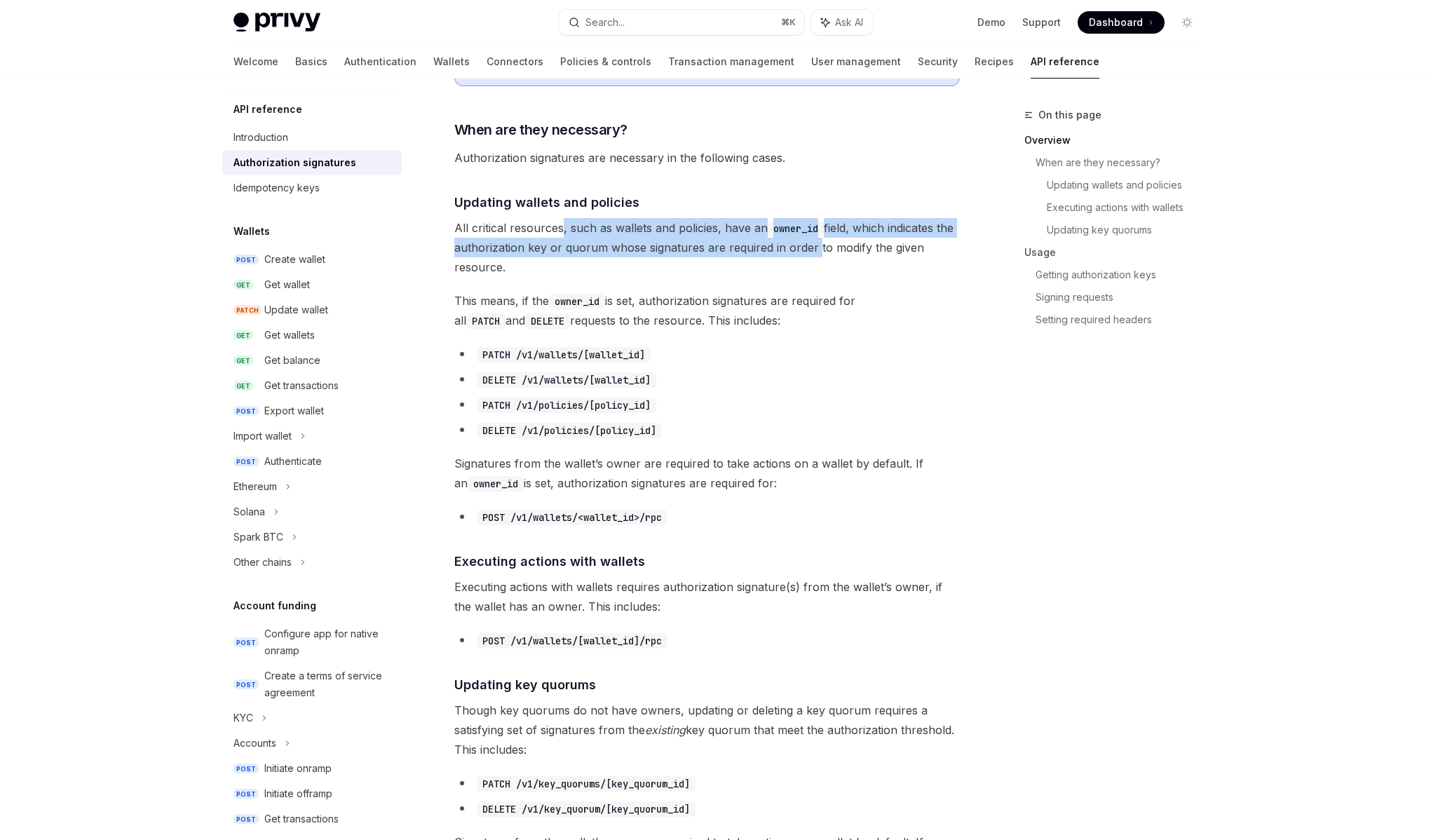
click at [563, 227] on span "All critical resources, such as wallets and policies, have an owner_id field, w…" at bounding box center [707, 247] width 506 height 59
drag, startPoint x: 563, startPoint y: 227, endPoint x: 841, endPoint y: 252, distance: 279.1
click at [841, 252] on span "All critical resources, such as wallets and policies, have an owner_id field, w…" at bounding box center [707, 247] width 506 height 59
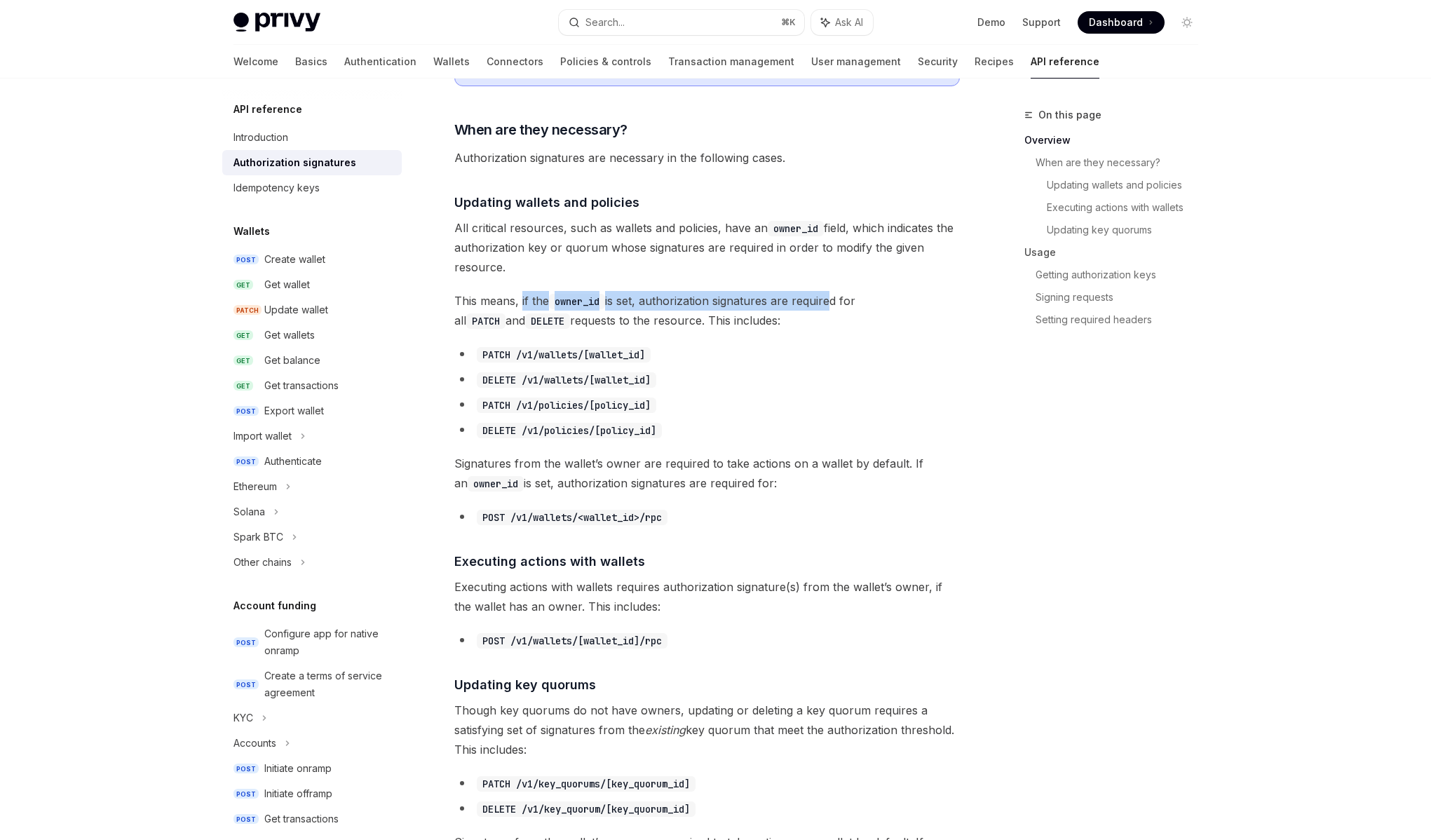
drag, startPoint x: 520, startPoint y: 304, endPoint x: 832, endPoint y: 295, distance: 312.1
click at [832, 295] on span "This means, if the owner_id is set, authorization signatures are required for a…" at bounding box center [707, 311] width 506 height 39
drag, startPoint x: 832, startPoint y: 295, endPoint x: 542, endPoint y: 296, distance: 290.0
click at [542, 296] on span "This means, if the owner_id is set, authorization signatures are required for a…" at bounding box center [707, 311] width 506 height 39
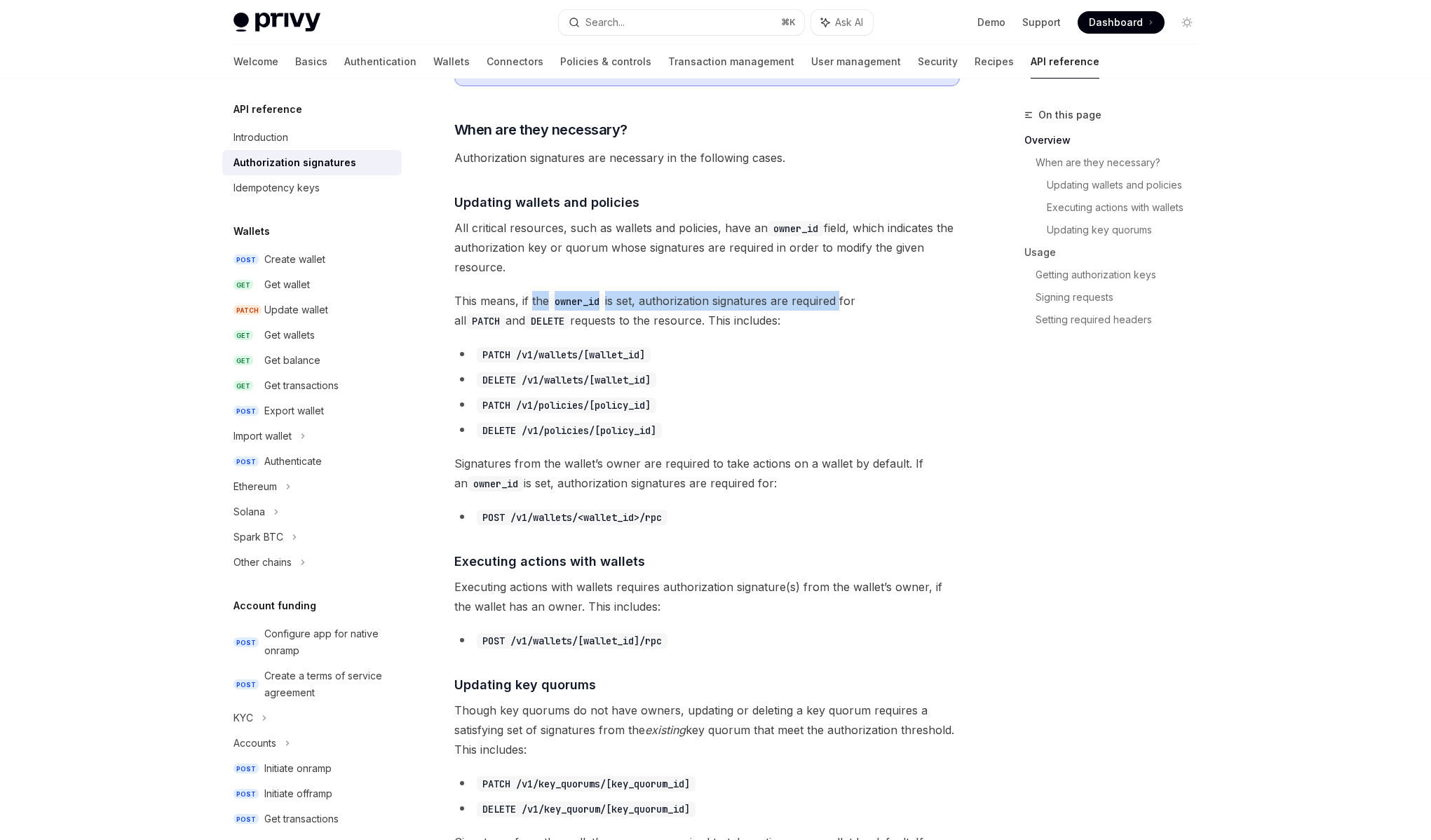
click at [542, 296] on span "This means, if the owner_id is set, authorization signatures are required for a…" at bounding box center [707, 311] width 506 height 39
drag, startPoint x: 542, startPoint y: 296, endPoint x: 845, endPoint y: 300, distance: 303.0
click at [845, 300] on span "This means, if the owner_id is set, authorization signatures are required for a…" at bounding box center [707, 311] width 506 height 39
drag, startPoint x: 845, startPoint y: 300, endPoint x: 529, endPoint y: 299, distance: 316.0
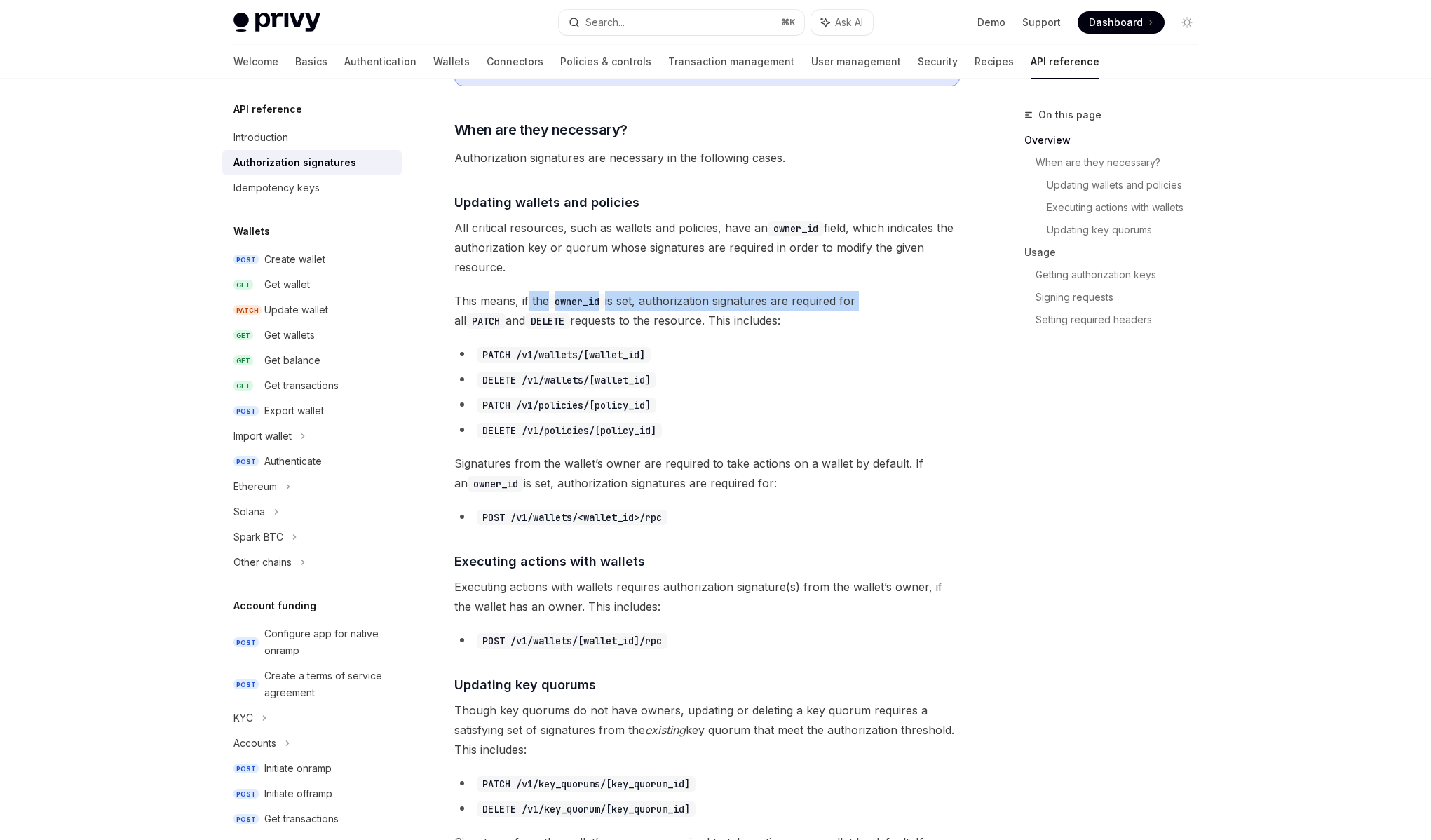
click at [529, 299] on span "This means, if the owner_id is set, authorization signatures are required for a…" at bounding box center [707, 311] width 506 height 39
drag, startPoint x: 529, startPoint y: 299, endPoint x: 836, endPoint y: 300, distance: 307.0
click at [836, 300] on span "This means, if the owner_id is set, authorization signatures are required for a…" at bounding box center [707, 311] width 506 height 39
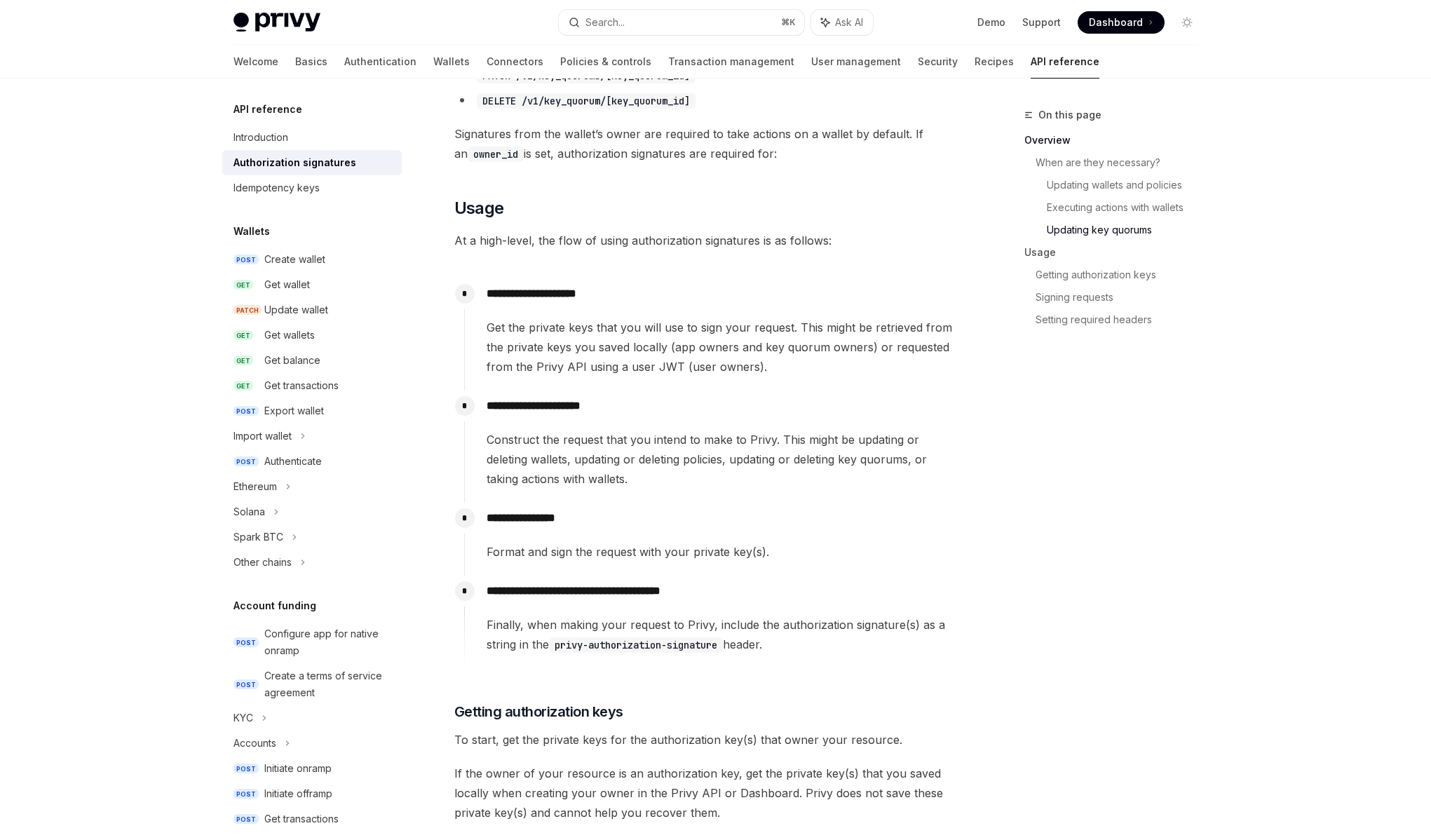
scroll to position [1168, 0]
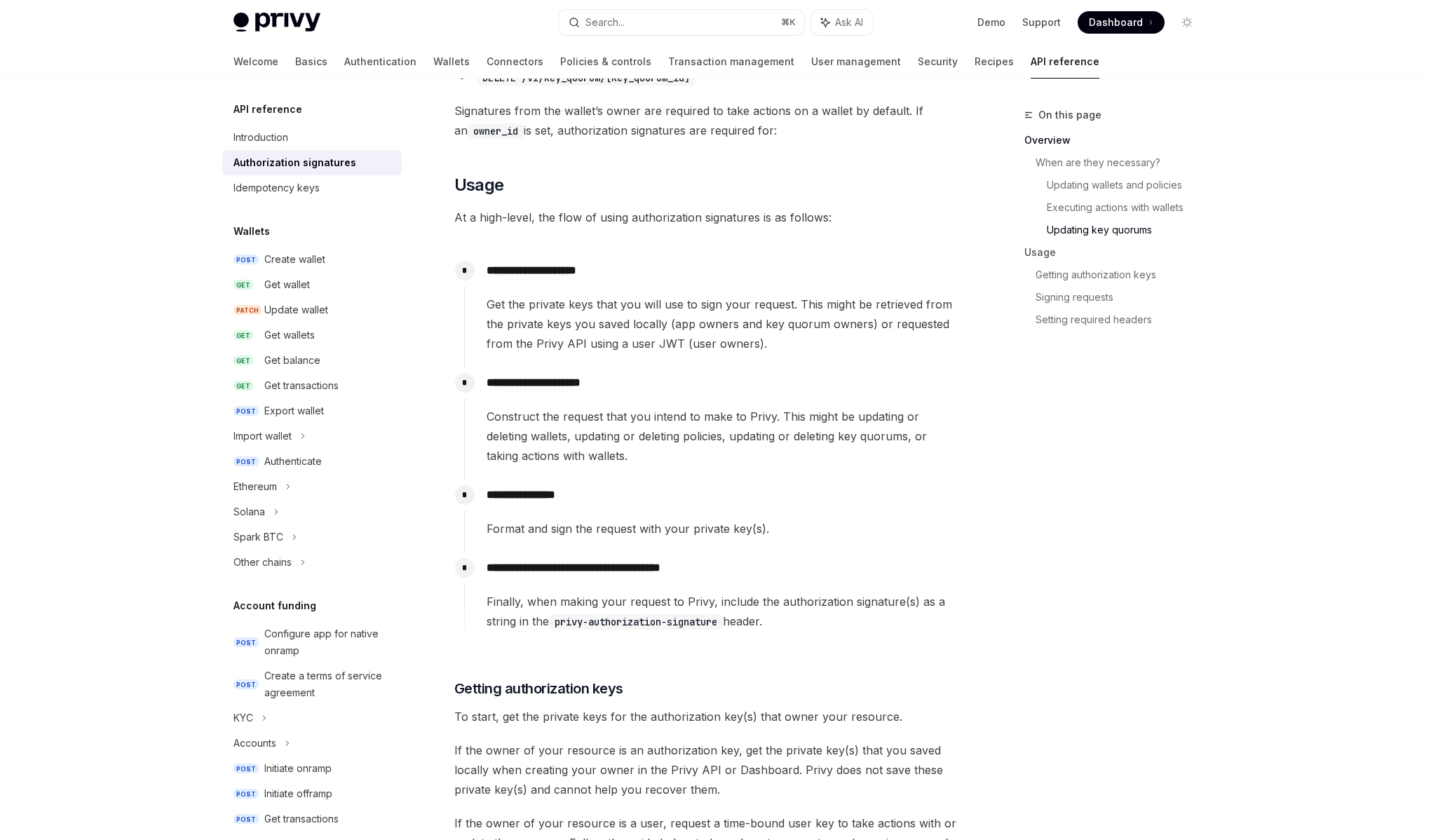
click at [636, 529] on div "Format and sign the request with your private key(s)." at bounding box center [722, 528] width 473 height 20
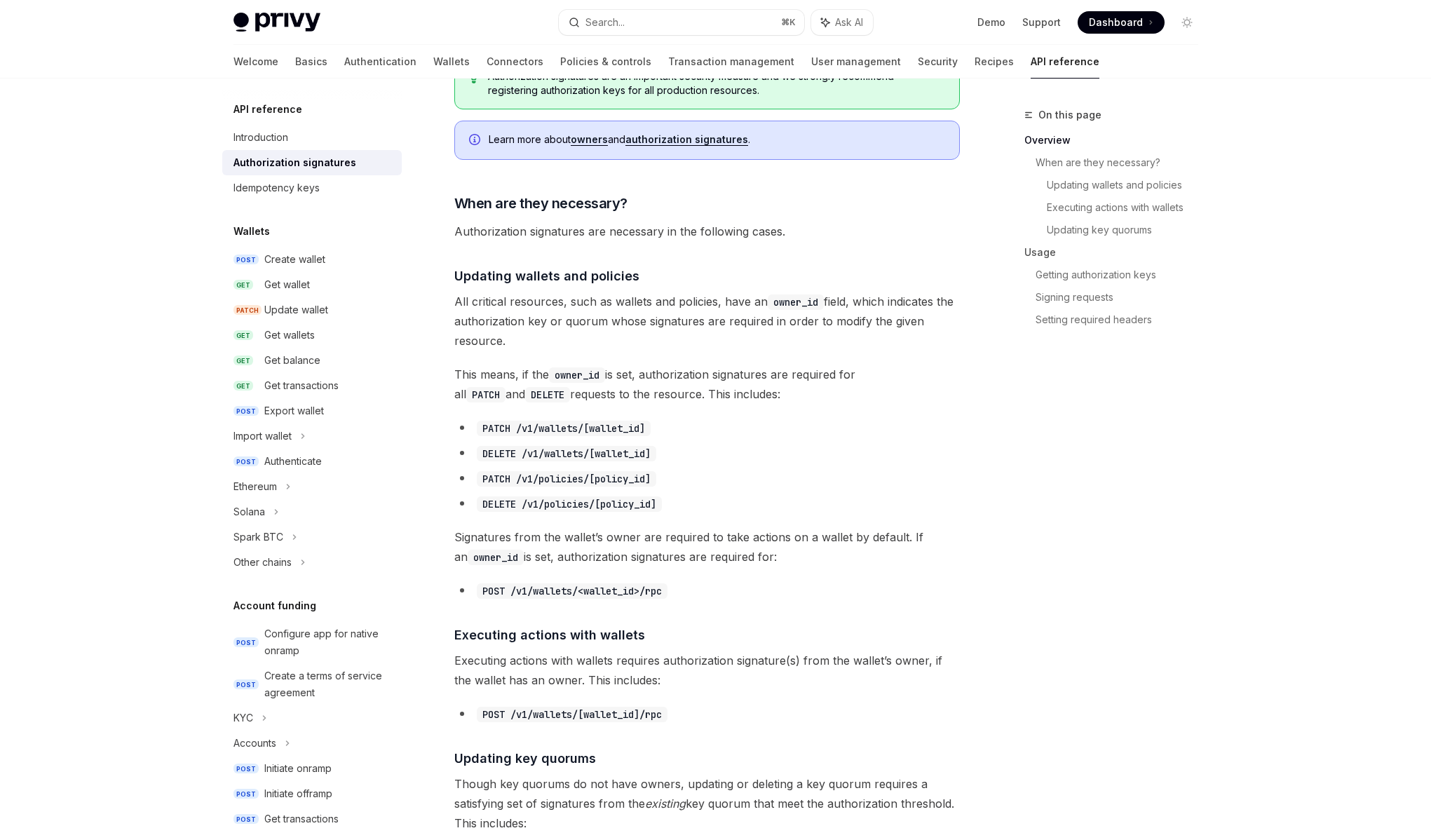
scroll to position [355, 0]
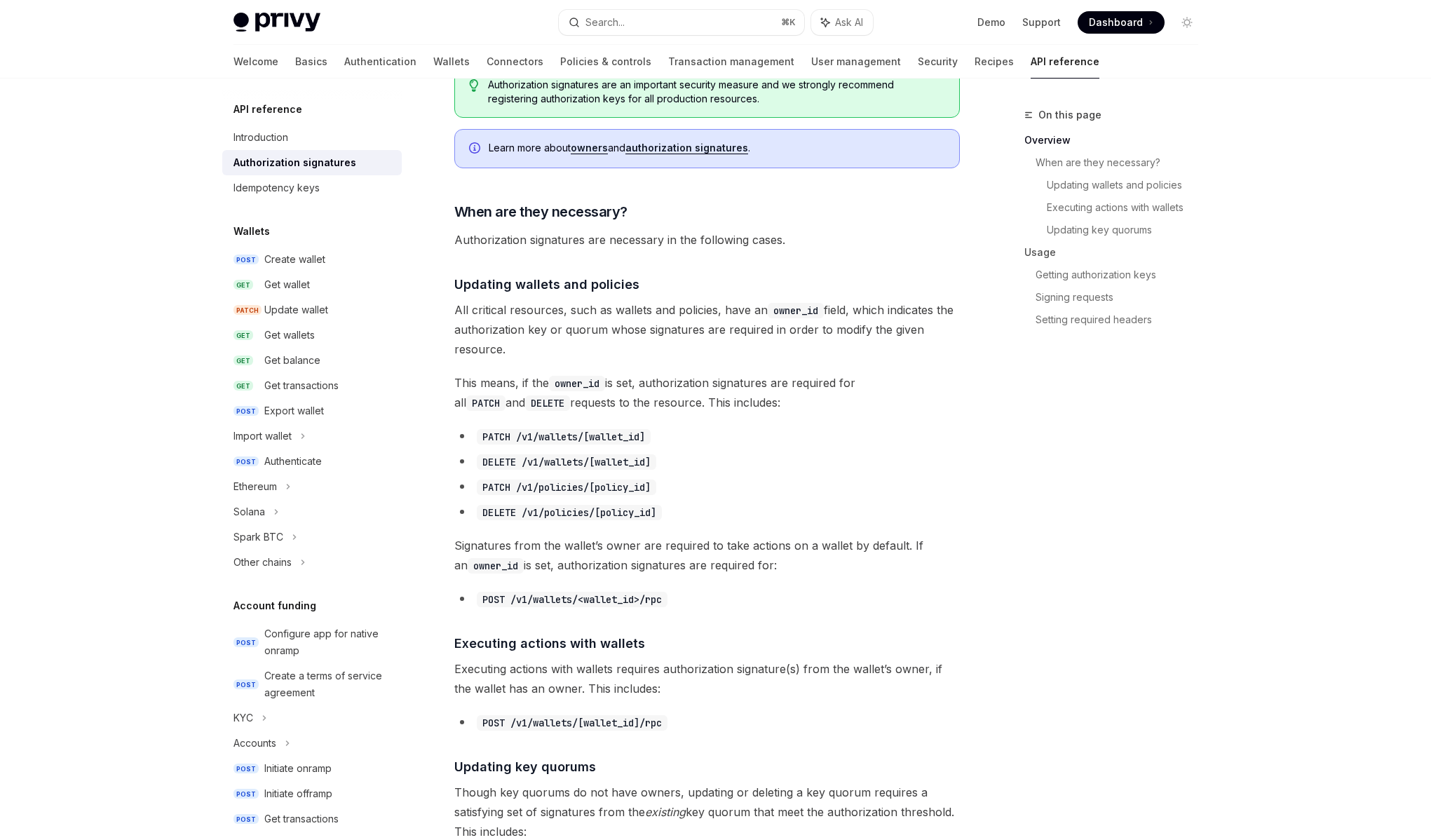
click at [682, 546] on span "Signatures from the wallet’s owner are required to take actions on a wallet by …" at bounding box center [707, 555] width 506 height 39
click at [659, 547] on span "Signatures from the wallet’s owner are required to take actions on a wallet by …" at bounding box center [707, 555] width 506 height 39
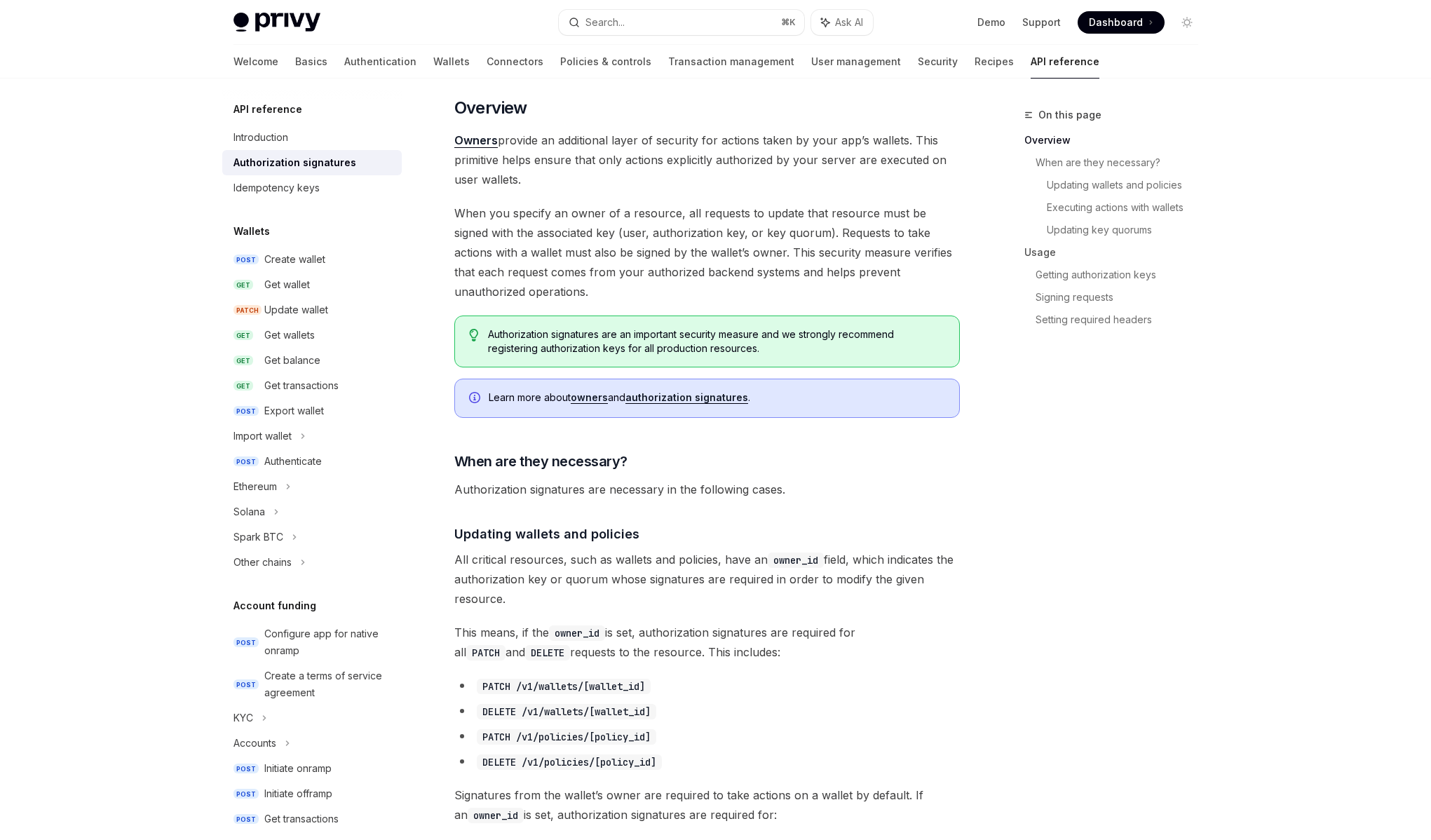
scroll to position [124, 0]
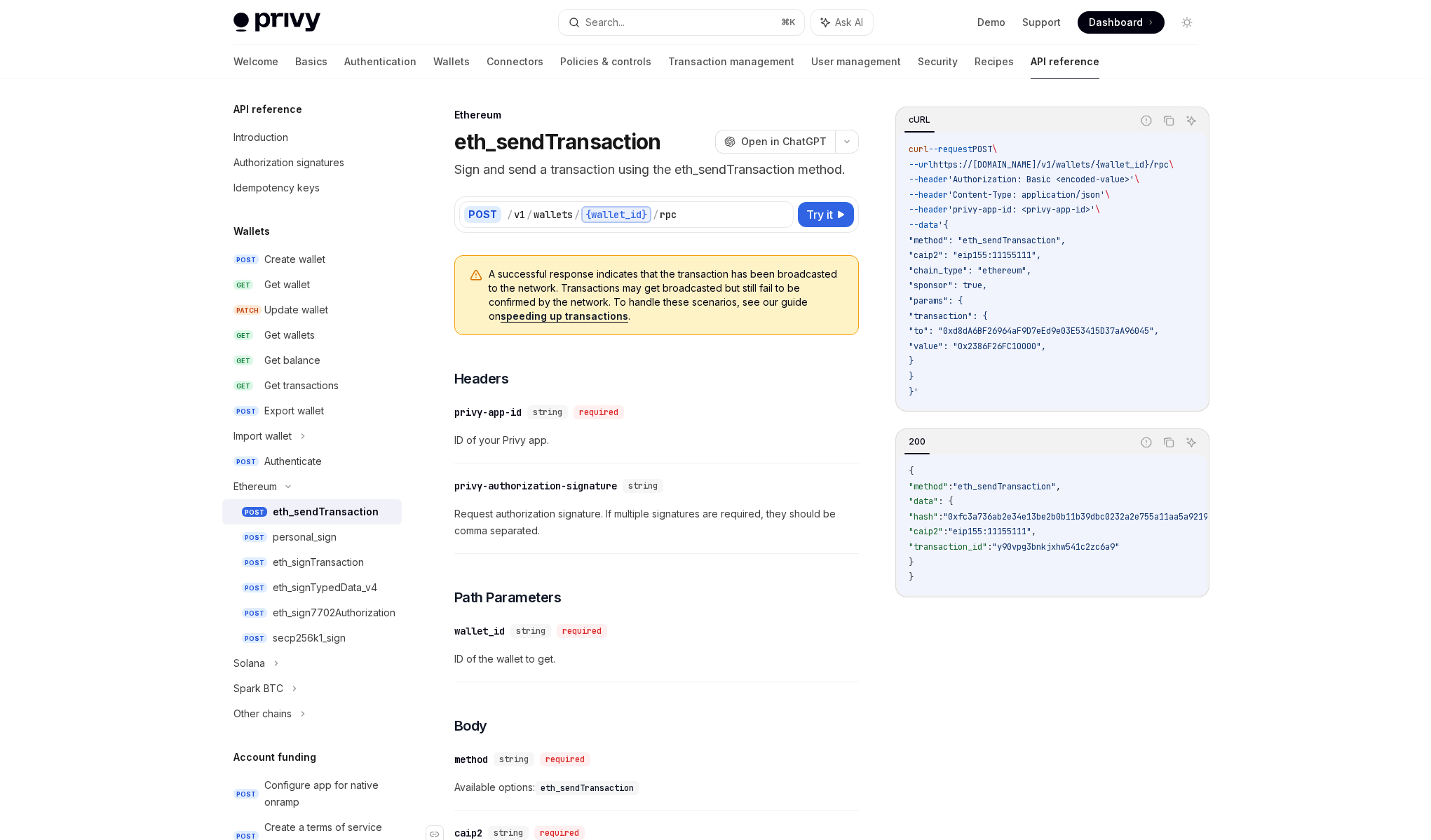
scroll to position [53, 0]
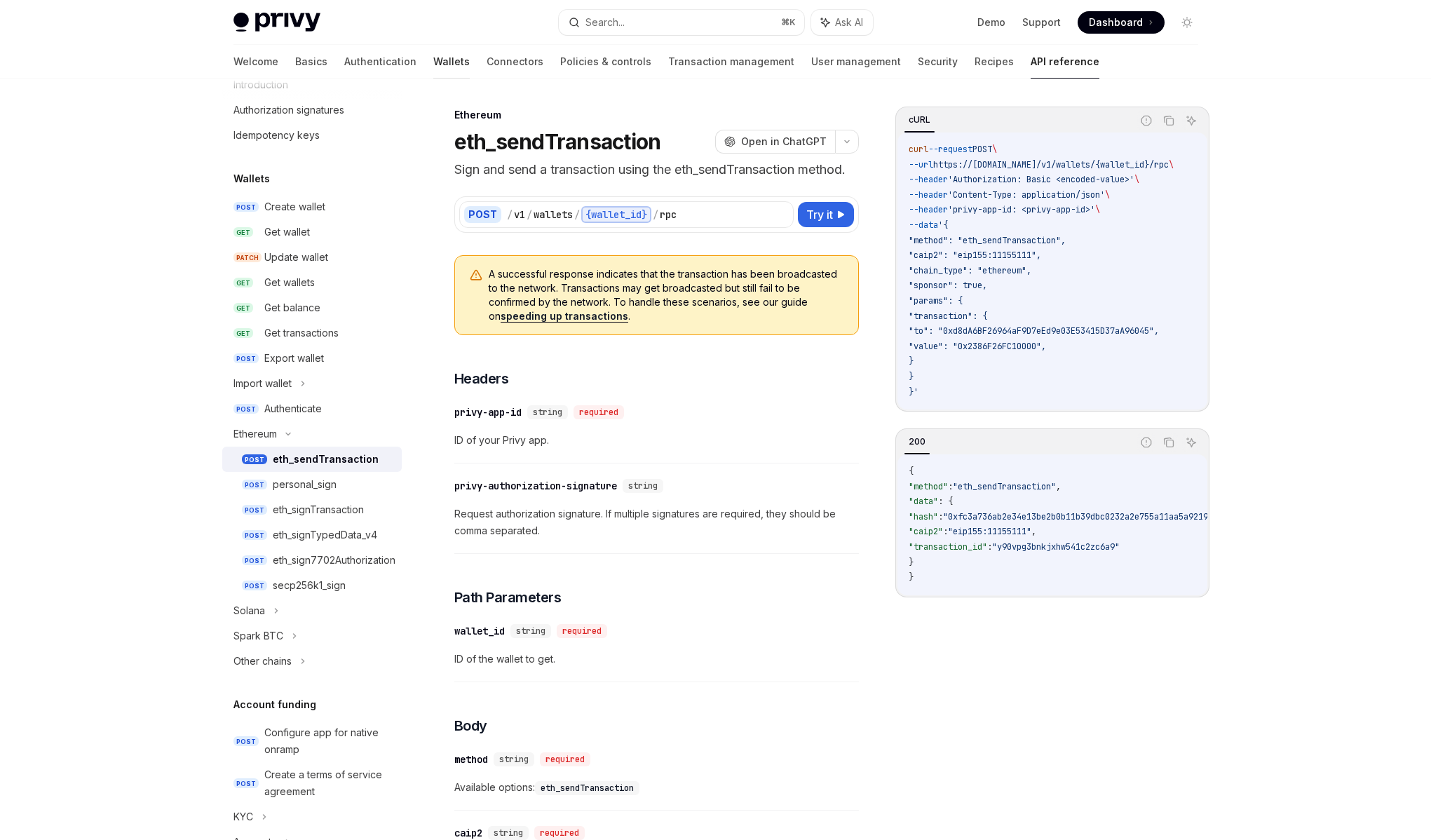
click at [434, 62] on link "Wallets" at bounding box center [452, 62] width 36 height 34
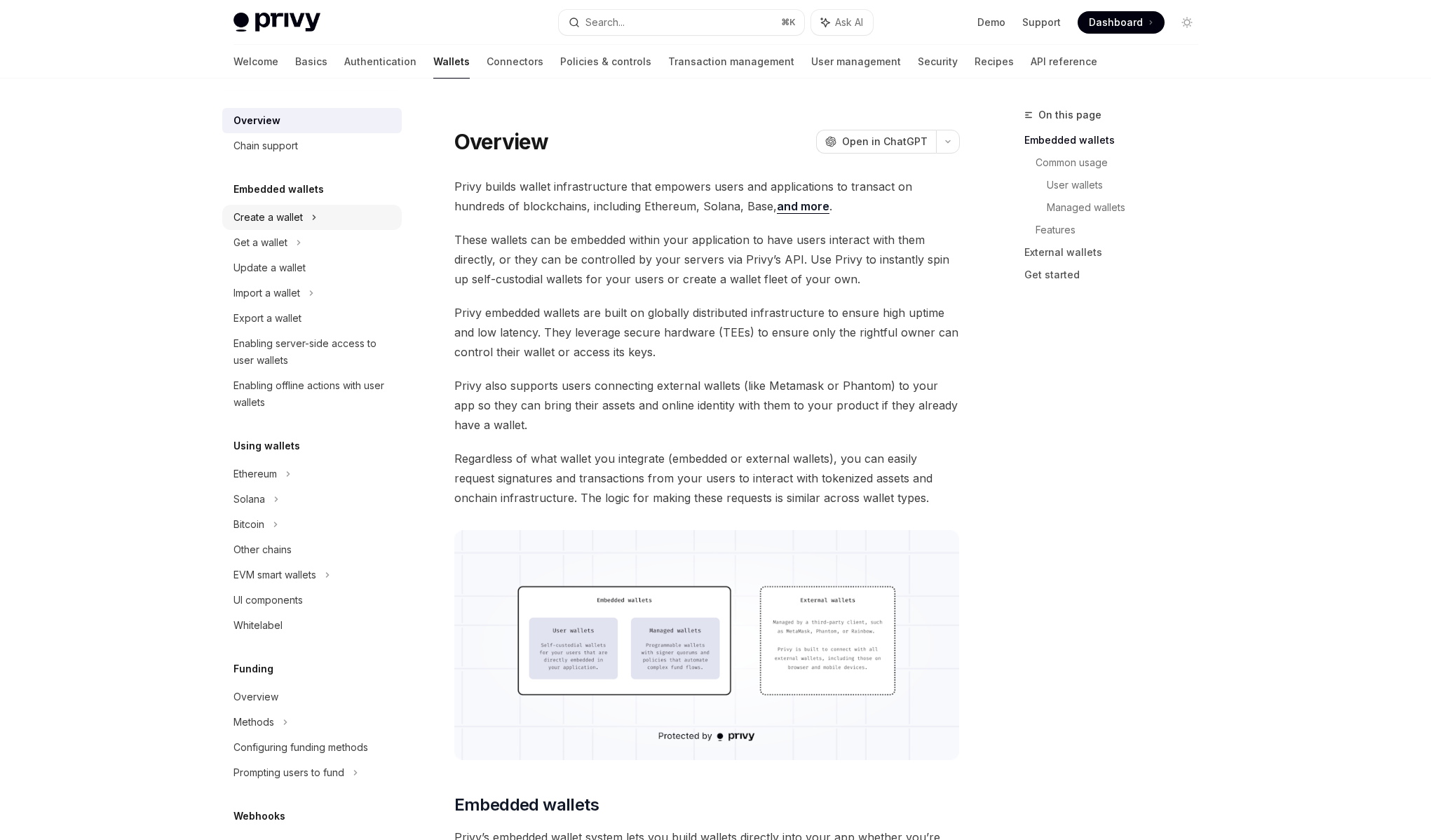
click at [286, 216] on div "Create a wallet" at bounding box center [268, 217] width 70 height 17
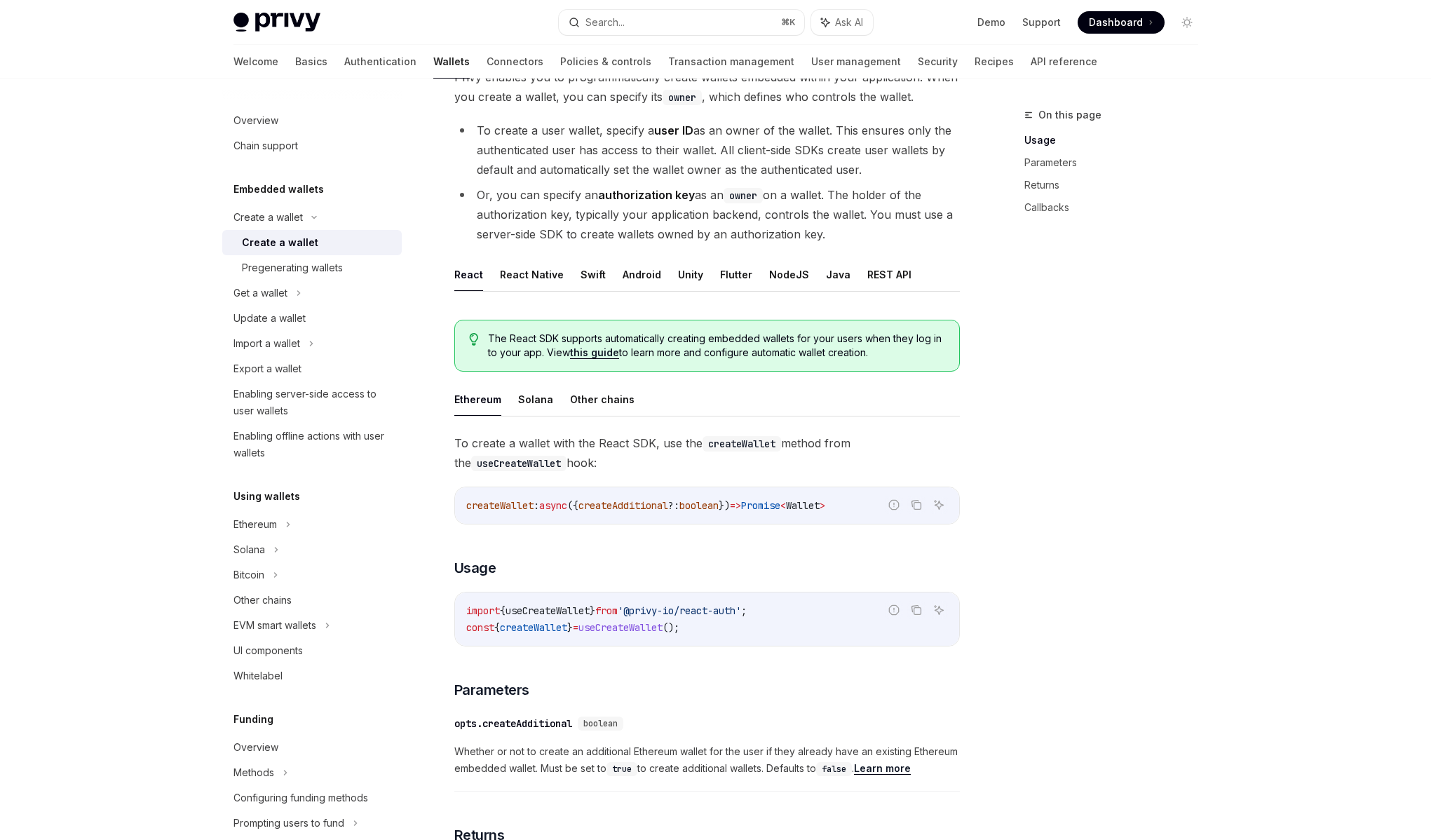
scroll to position [76, 0]
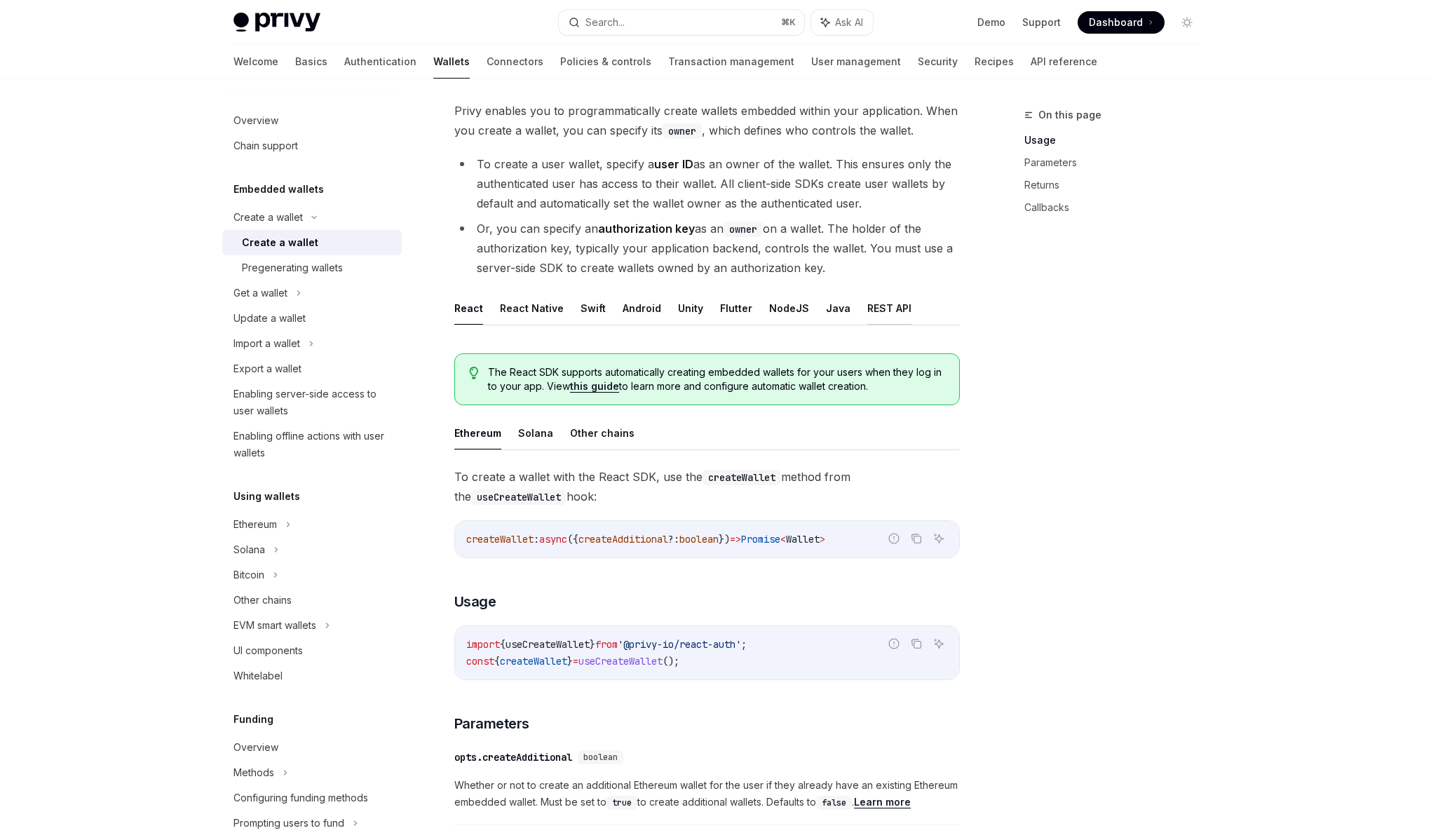
click at [867, 311] on button "REST API" at bounding box center [889, 308] width 44 height 33
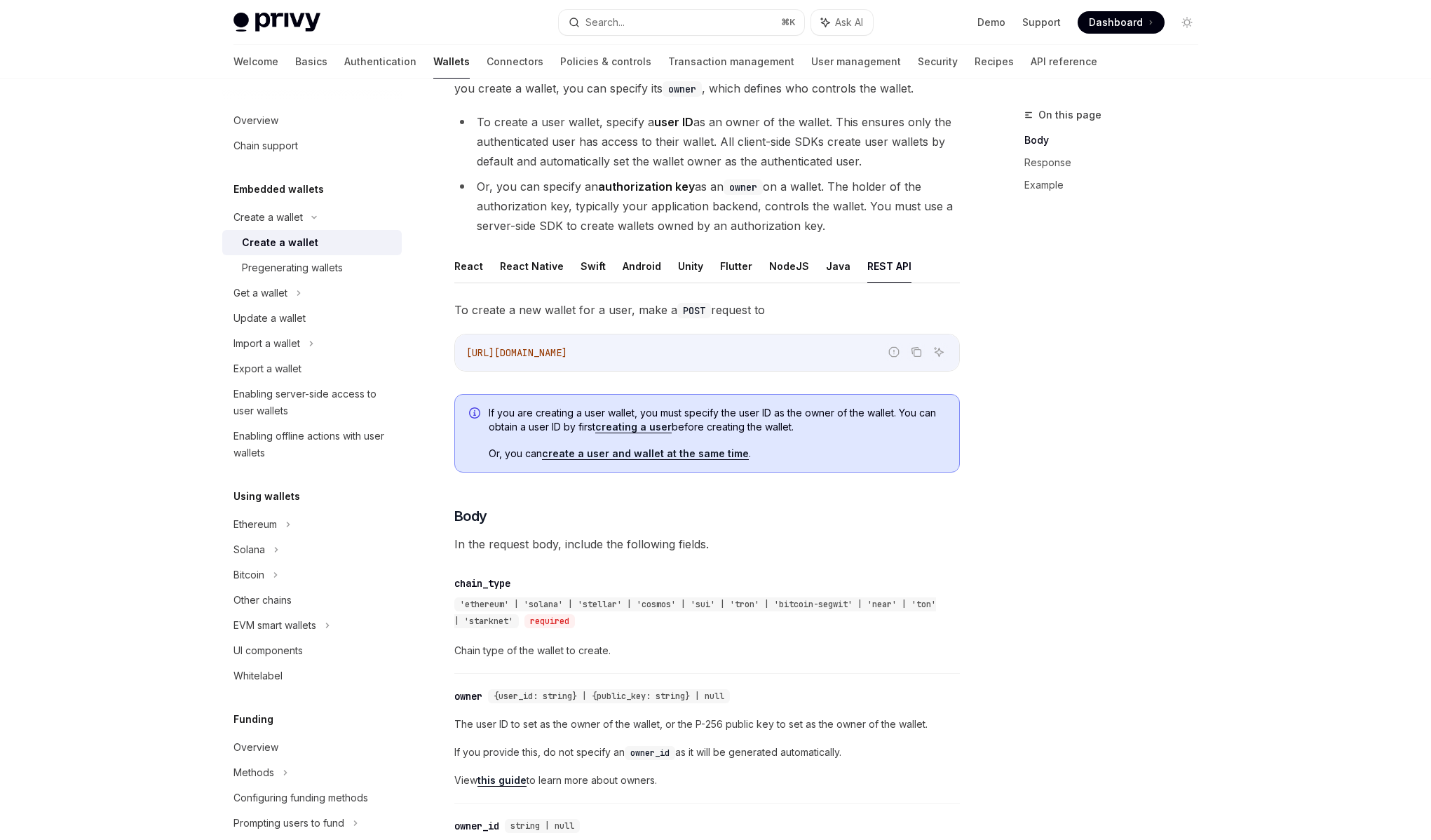
scroll to position [121, 0]
click at [797, 261] on button "NodeJS" at bounding box center [788, 262] width 40 height 33
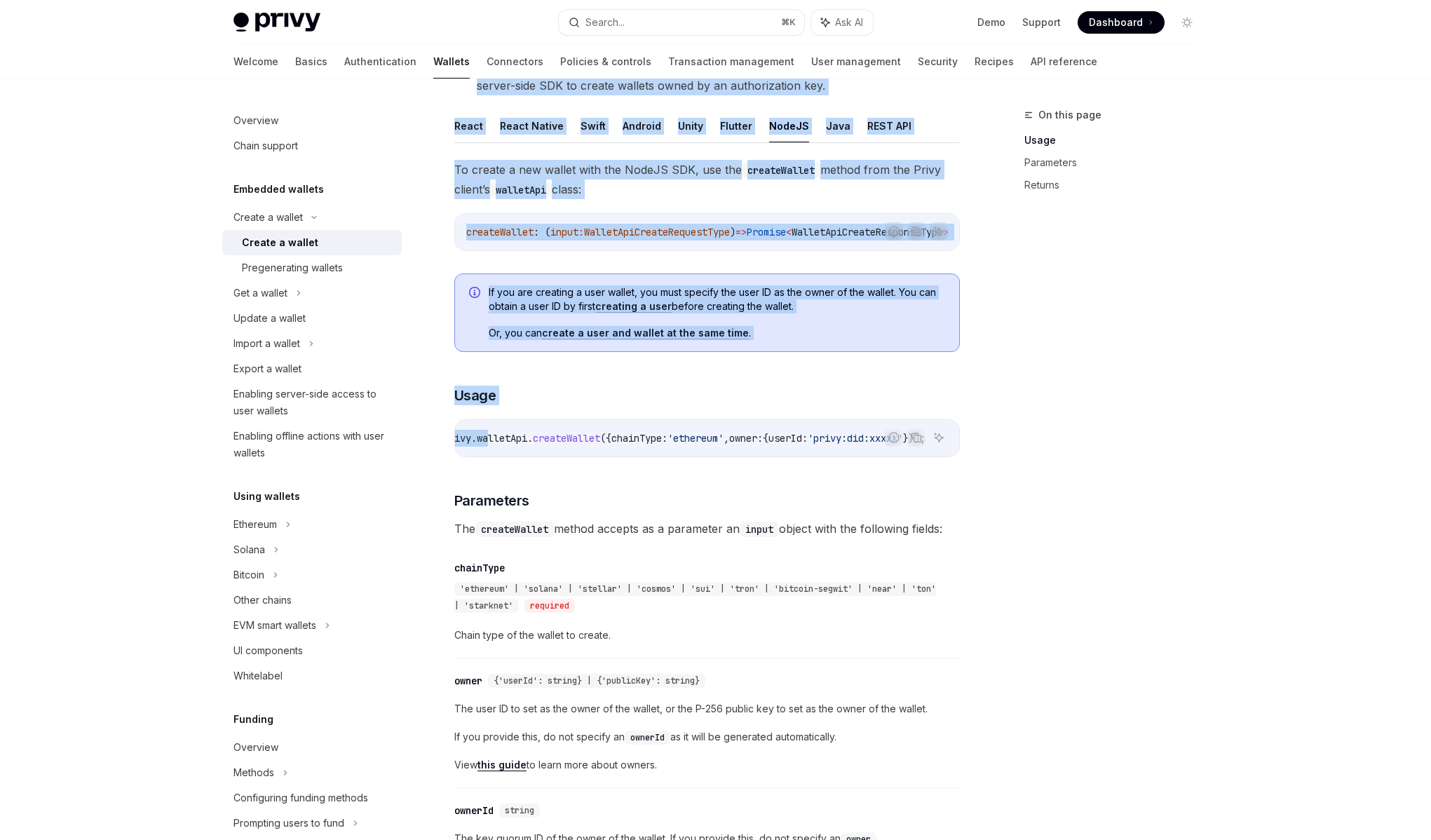
scroll to position [0, 300]
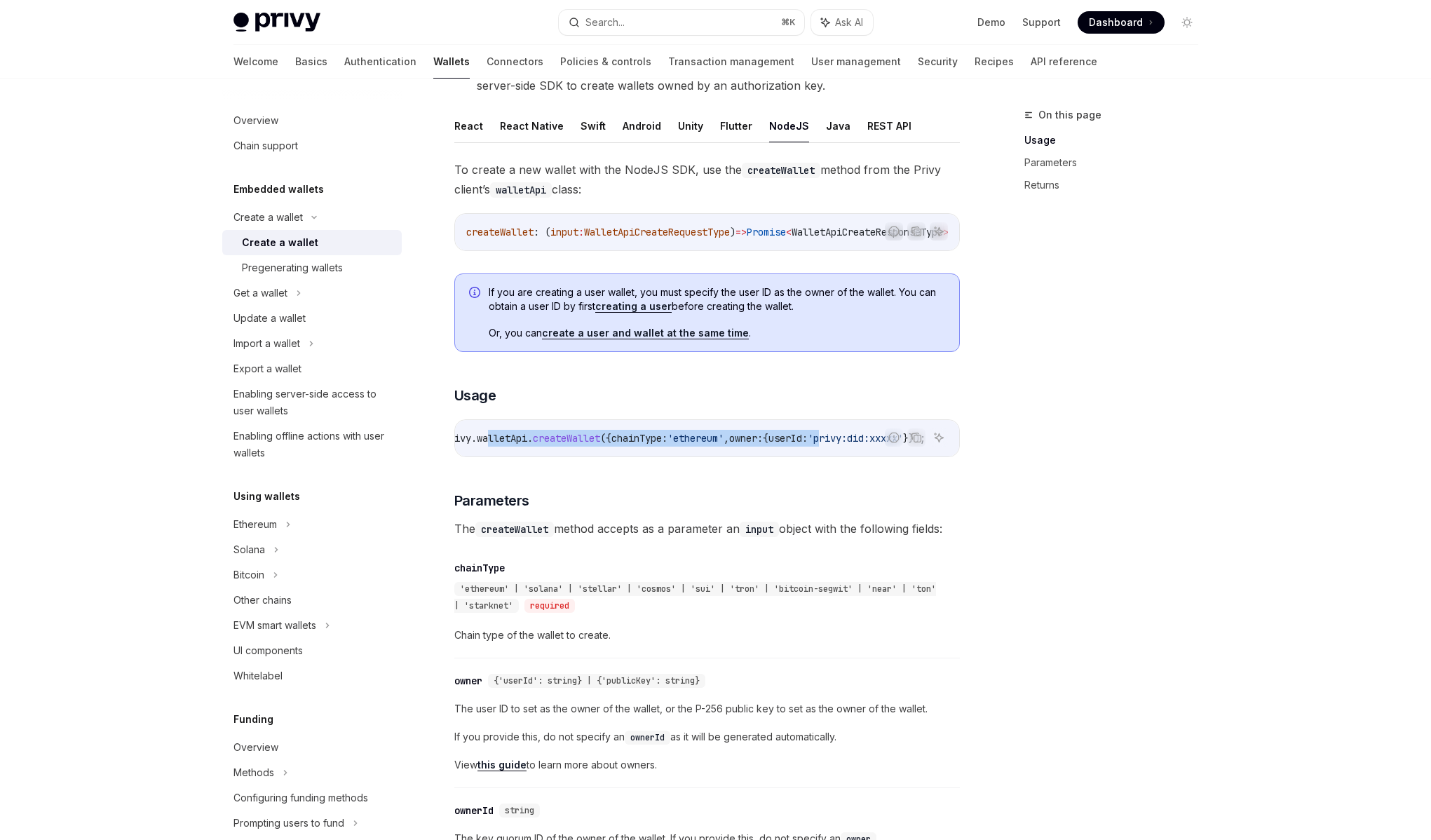
drag, startPoint x: 740, startPoint y: 445, endPoint x: 806, endPoint y: 445, distance: 66.0
click at [806, 445] on span "const { id , address , chainType } = await privy . walletApi . createWallet ({ …" at bounding box center [592, 438] width 668 height 13
click at [769, 445] on span "userId:" at bounding box center [788, 438] width 39 height 13
drag, startPoint x: 756, startPoint y: 446, endPoint x: 530, endPoint y: 450, distance: 226.0
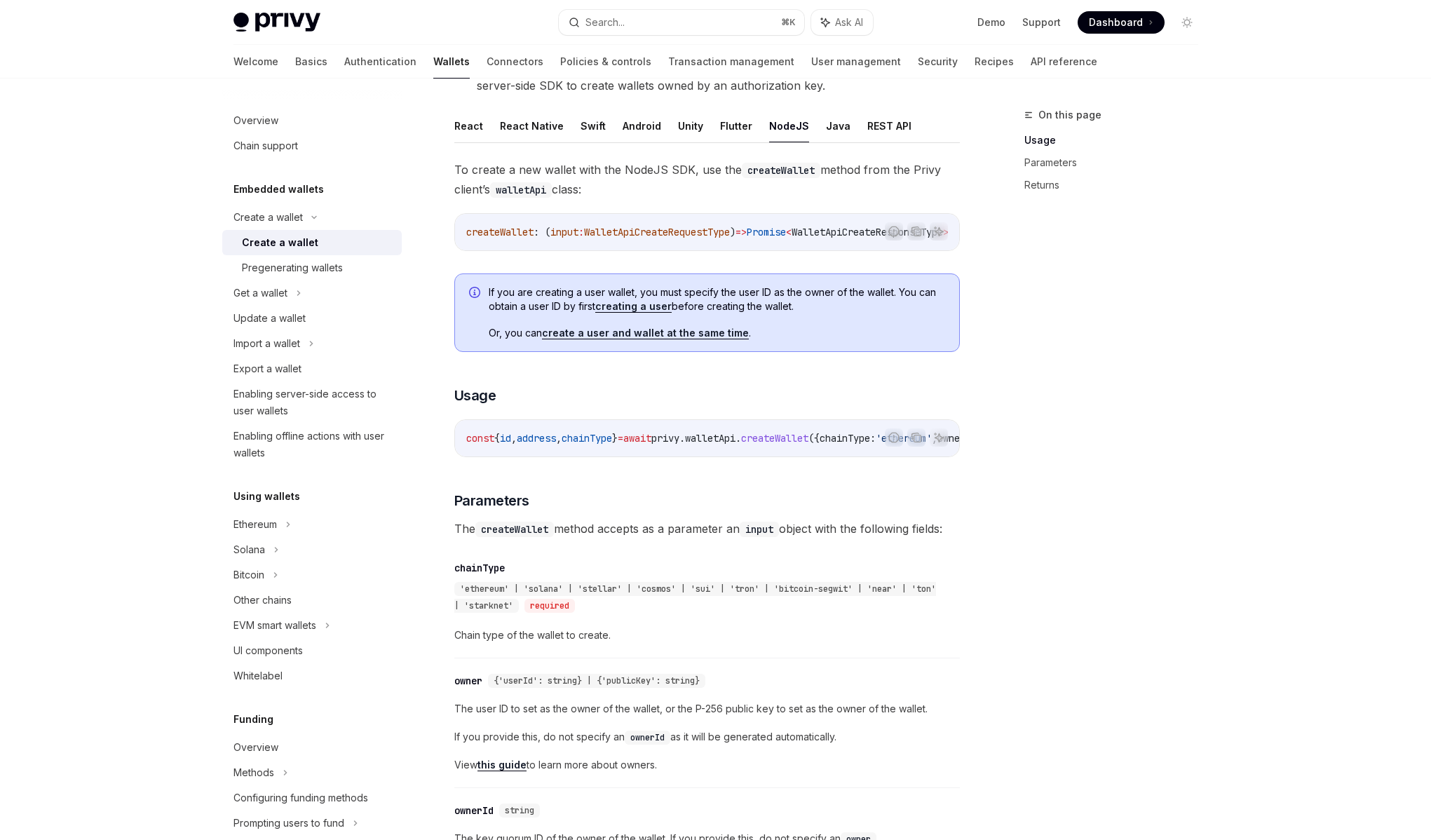
click at [522, 445] on span "const { id , address , chainType } = await privy . walletApi . createWallet ({ …" at bounding box center [800, 438] width 668 height 13
click at [769, 701] on div "​ owner {'userId': string} | {'publicKey': string} The user ID to set as the ow…" at bounding box center [707, 726] width 506 height 123
drag, startPoint x: 712, startPoint y: 692, endPoint x: 444, endPoint y: 697, distance: 268.0
copy div "owner {'userId': string} | {'publicKey': string}"
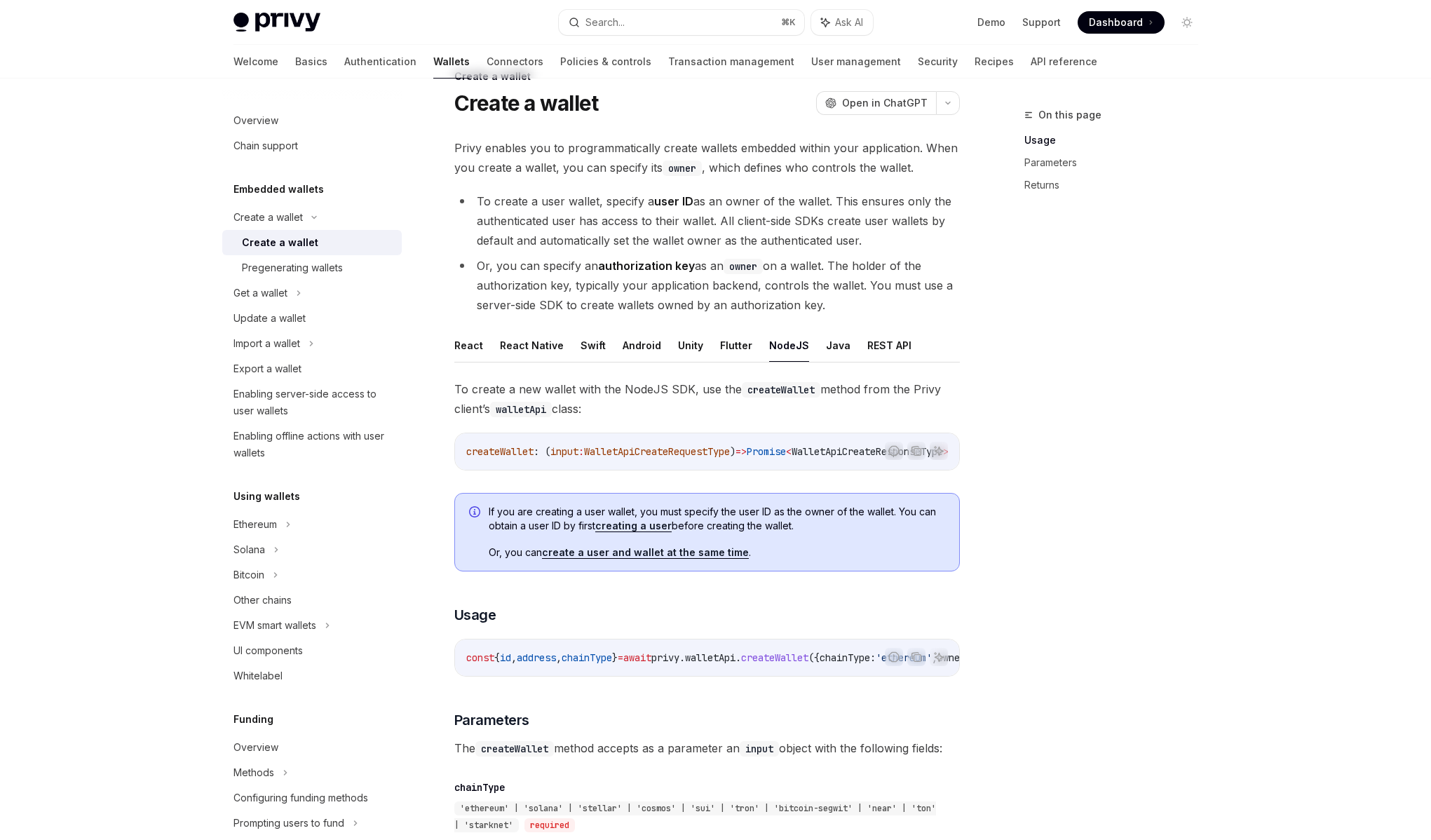
scroll to position [130, 0]
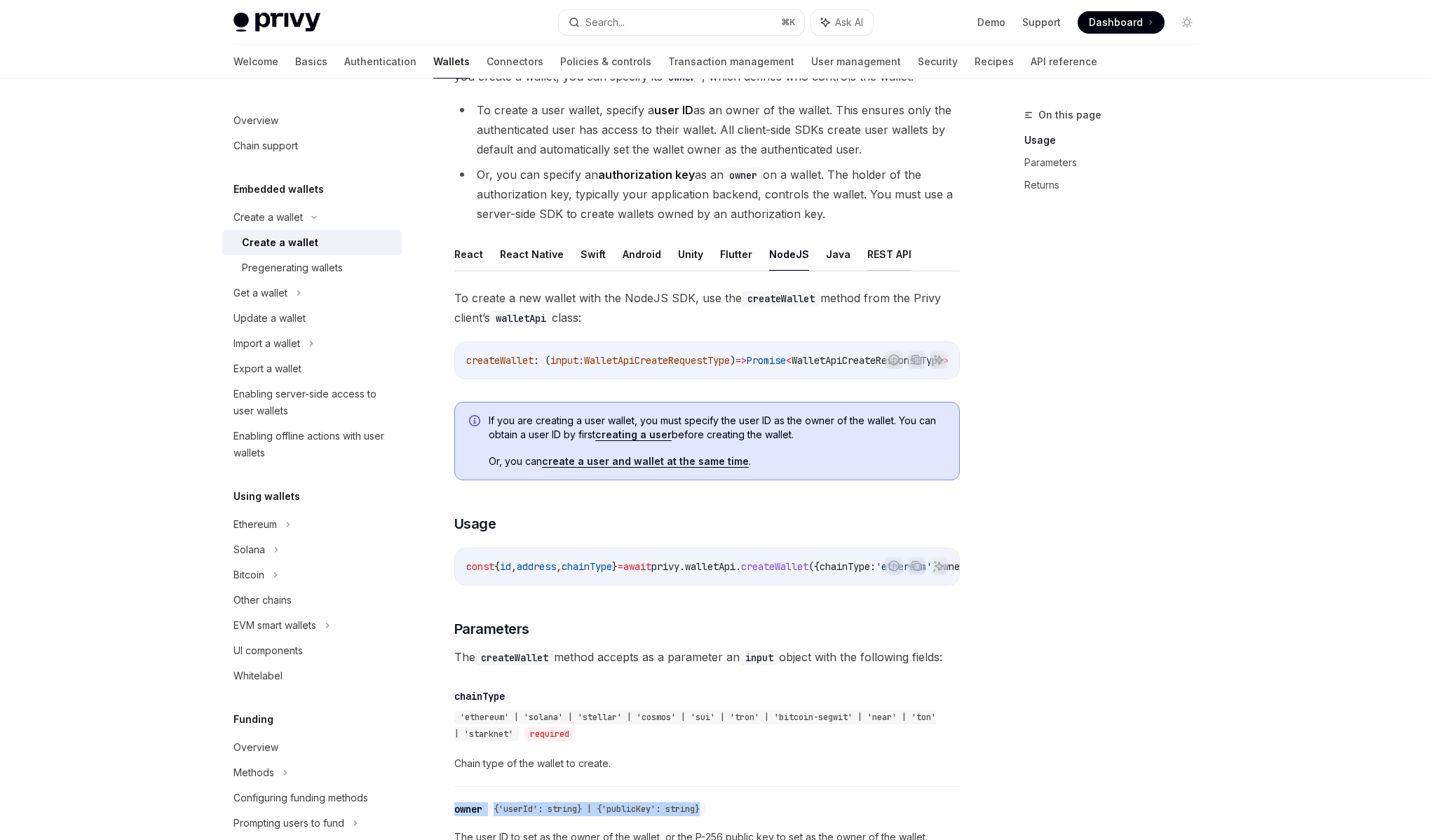
click at [873, 257] on button "REST API" at bounding box center [889, 254] width 44 height 33
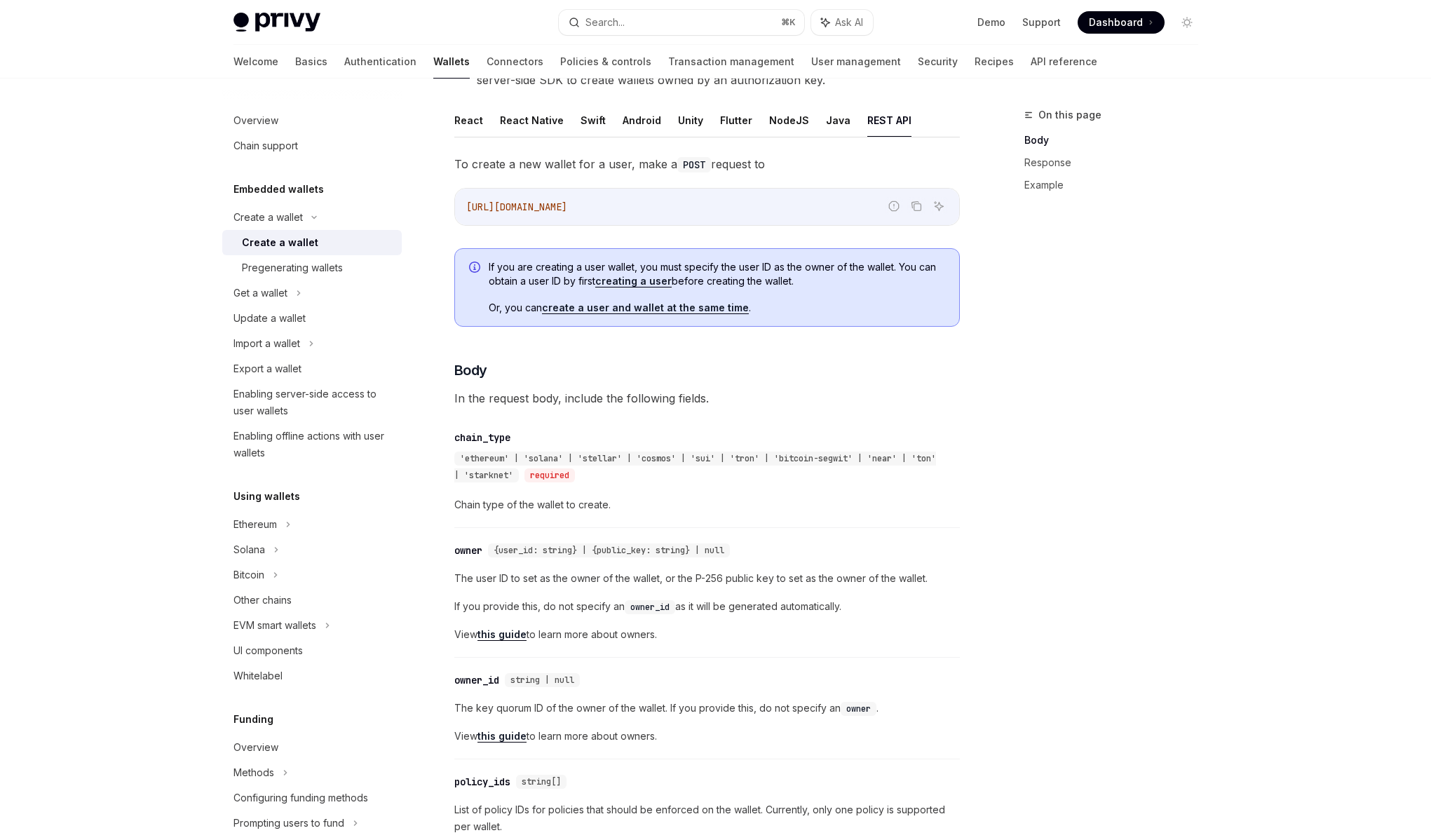
scroll to position [180, 0]
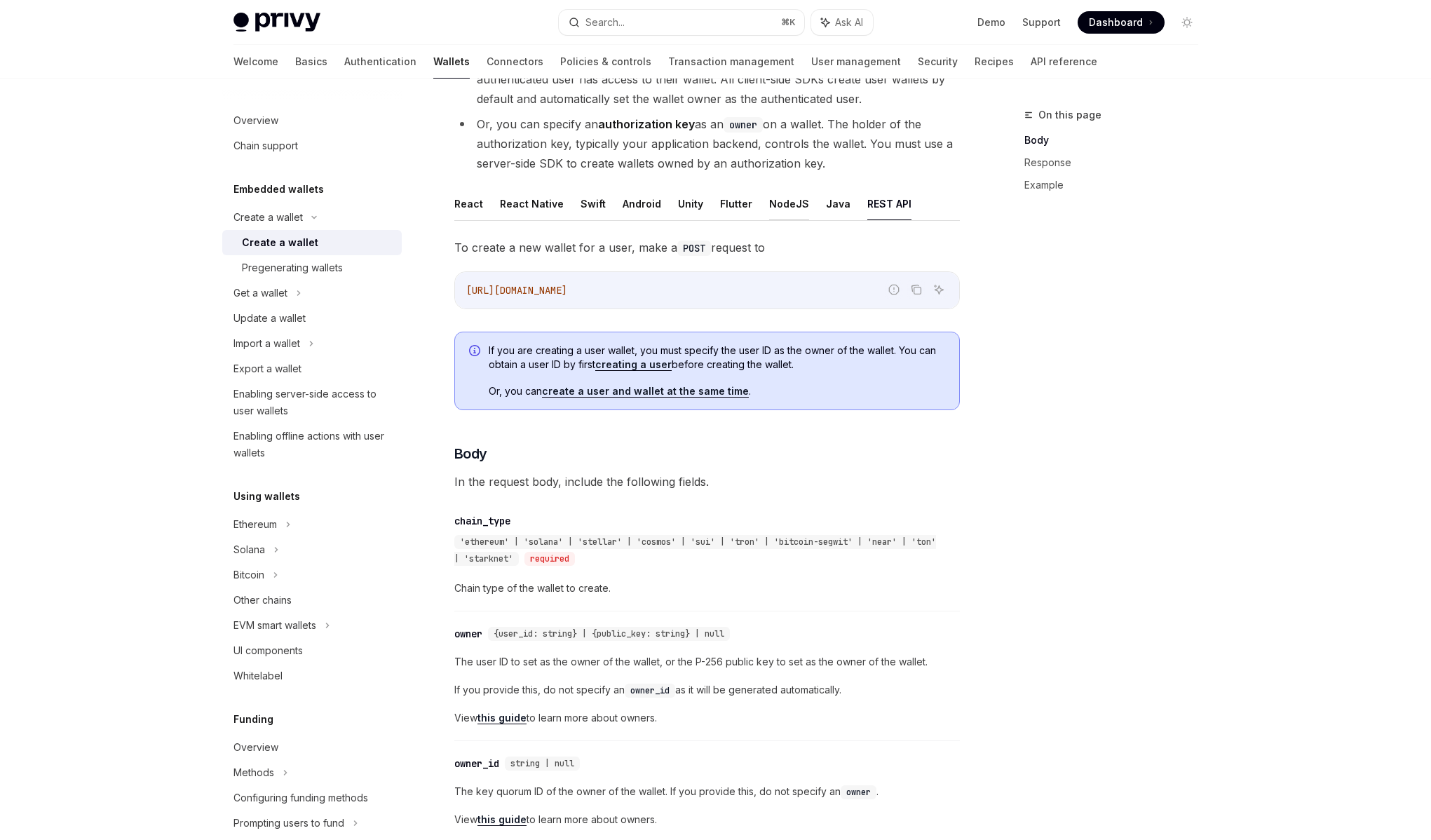
click at [785, 203] on button "NodeJS" at bounding box center [788, 204] width 40 height 33
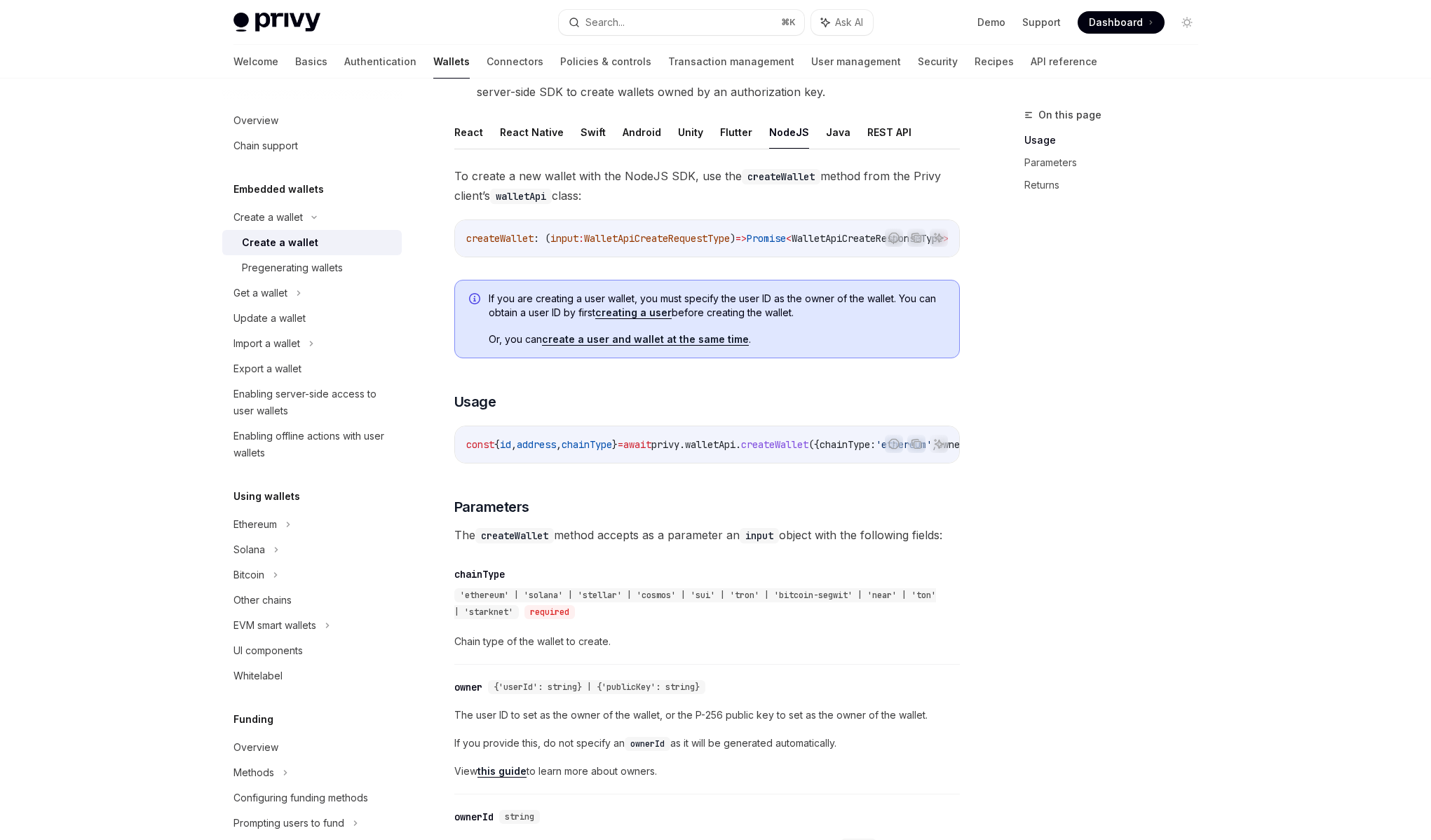
scroll to position [255, 0]
click at [471, 126] on button "React" at bounding box center [469, 128] width 29 height 33
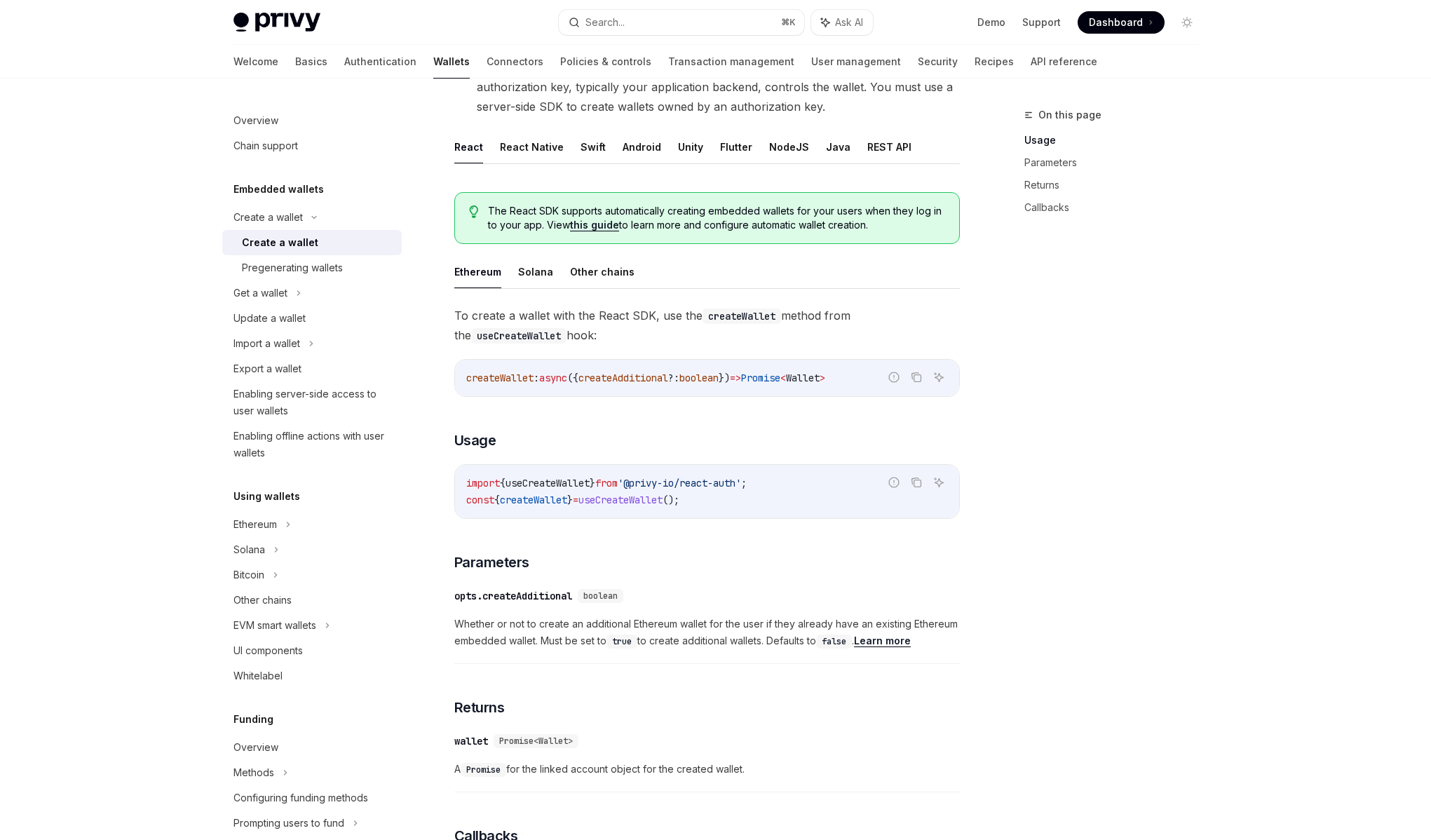
scroll to position [231, 0]
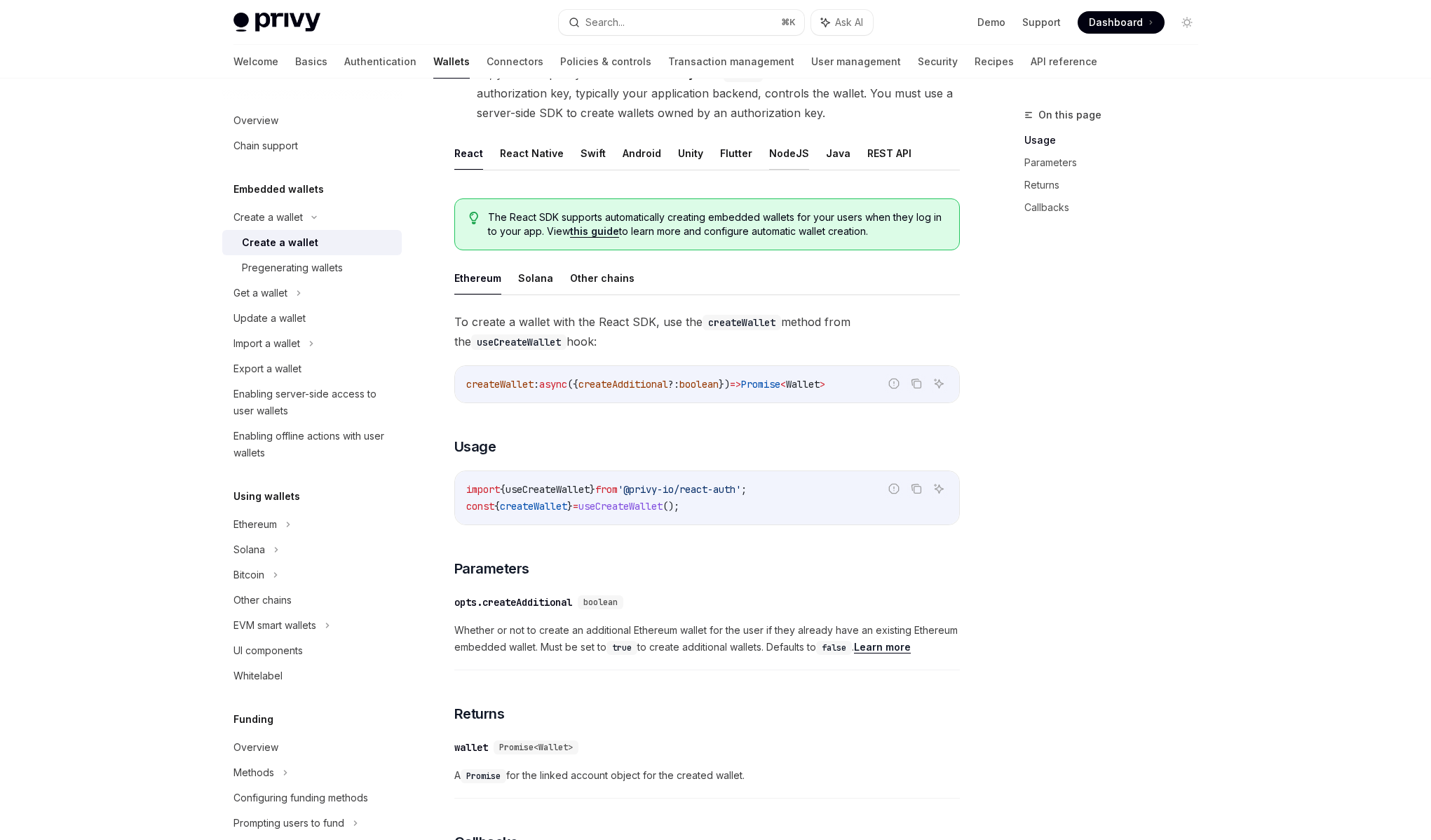
click at [793, 148] on button "NodeJS" at bounding box center [788, 153] width 40 height 33
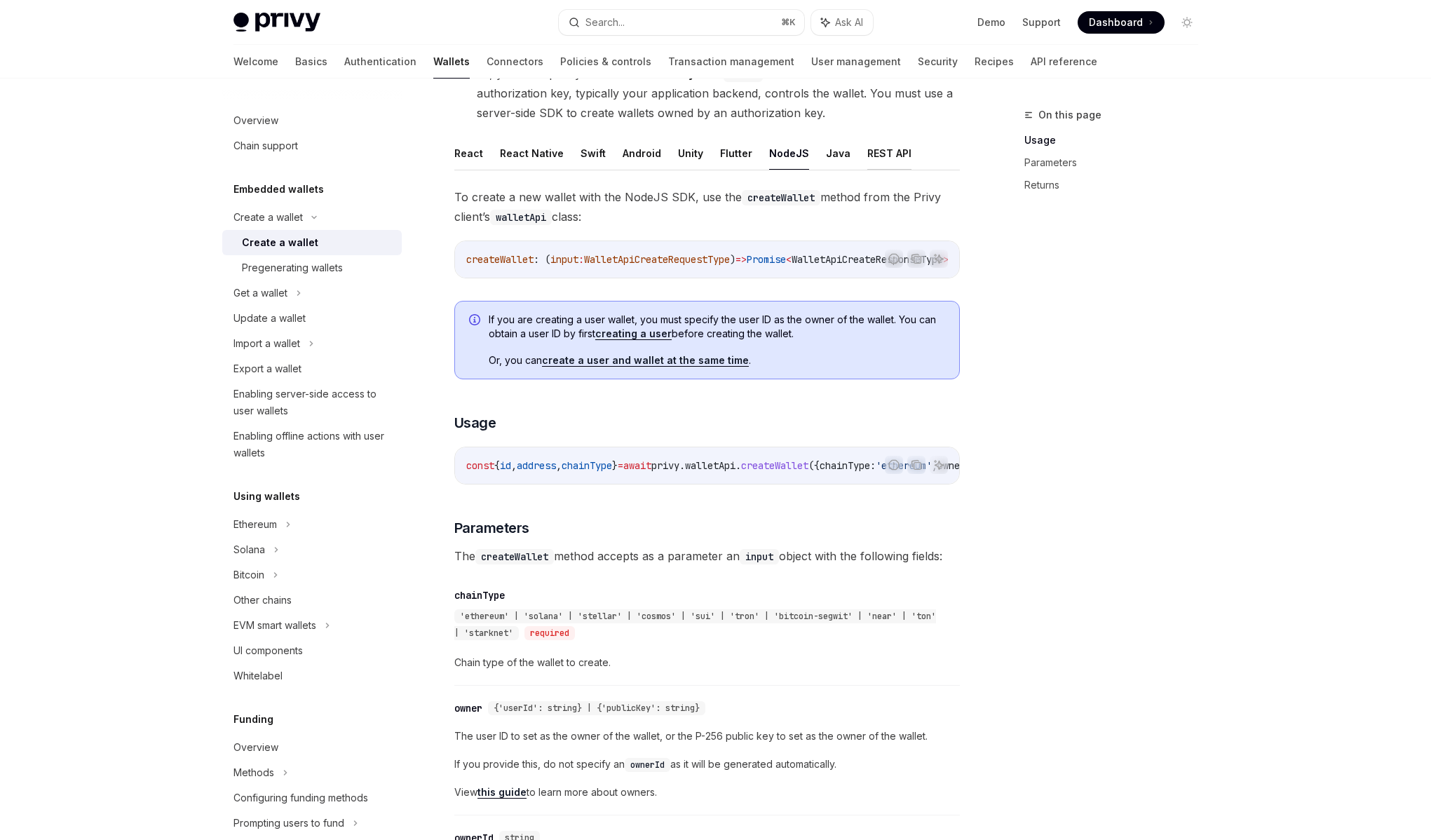
click at [867, 148] on button "REST API" at bounding box center [889, 153] width 44 height 33
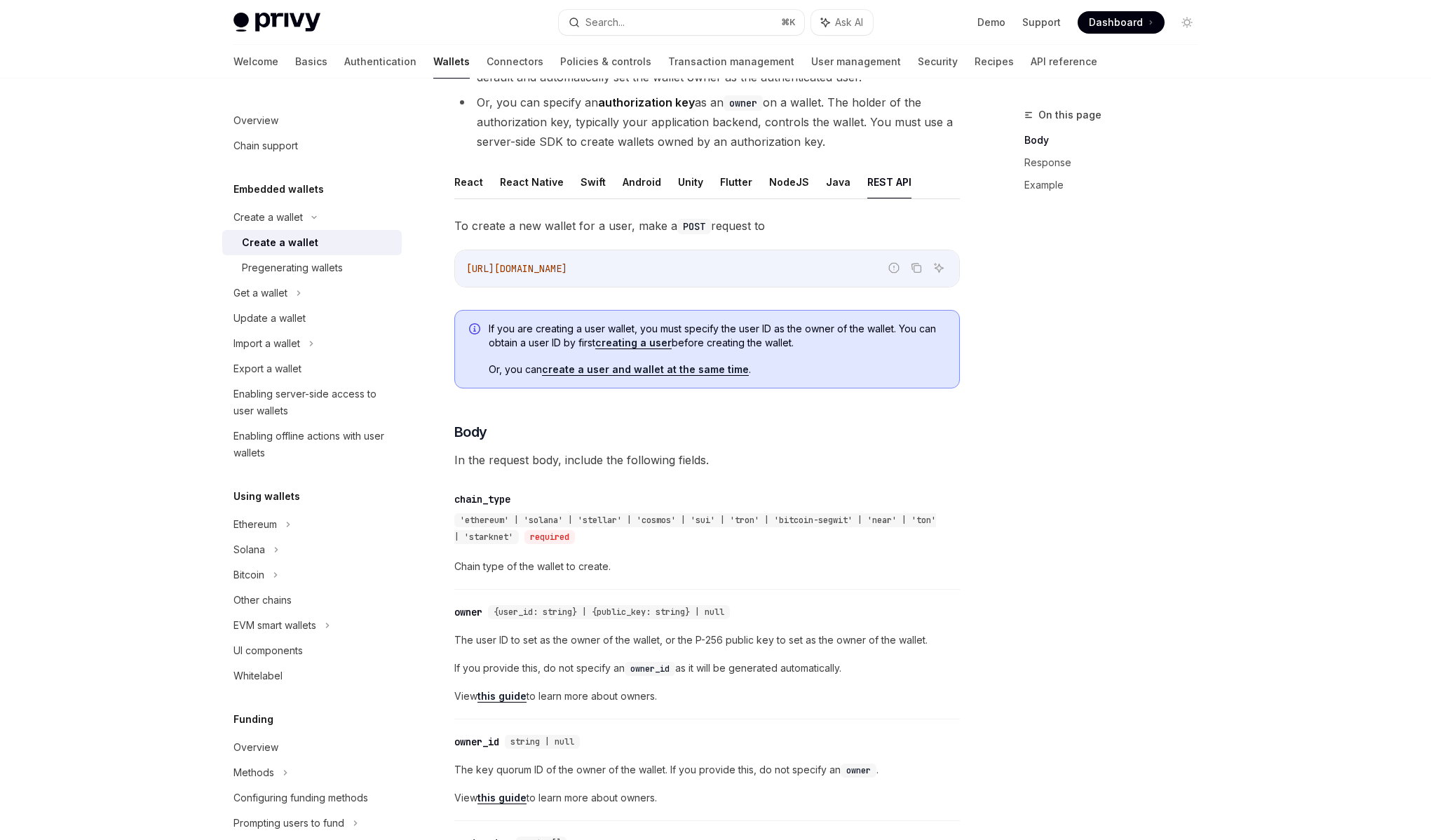
scroll to position [176, 0]
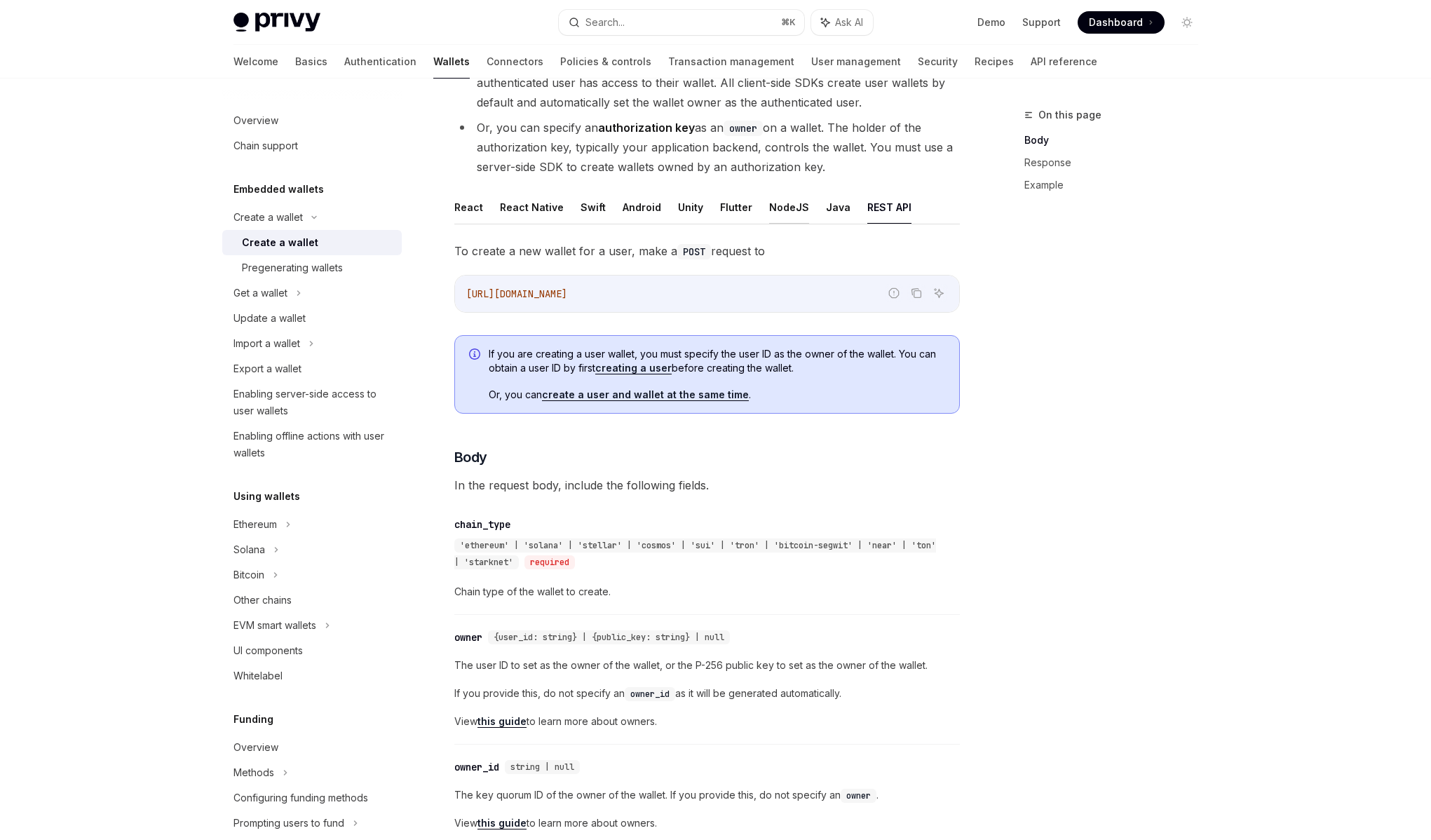
click at [788, 200] on button "NodeJS" at bounding box center [788, 207] width 40 height 33
type textarea "*"
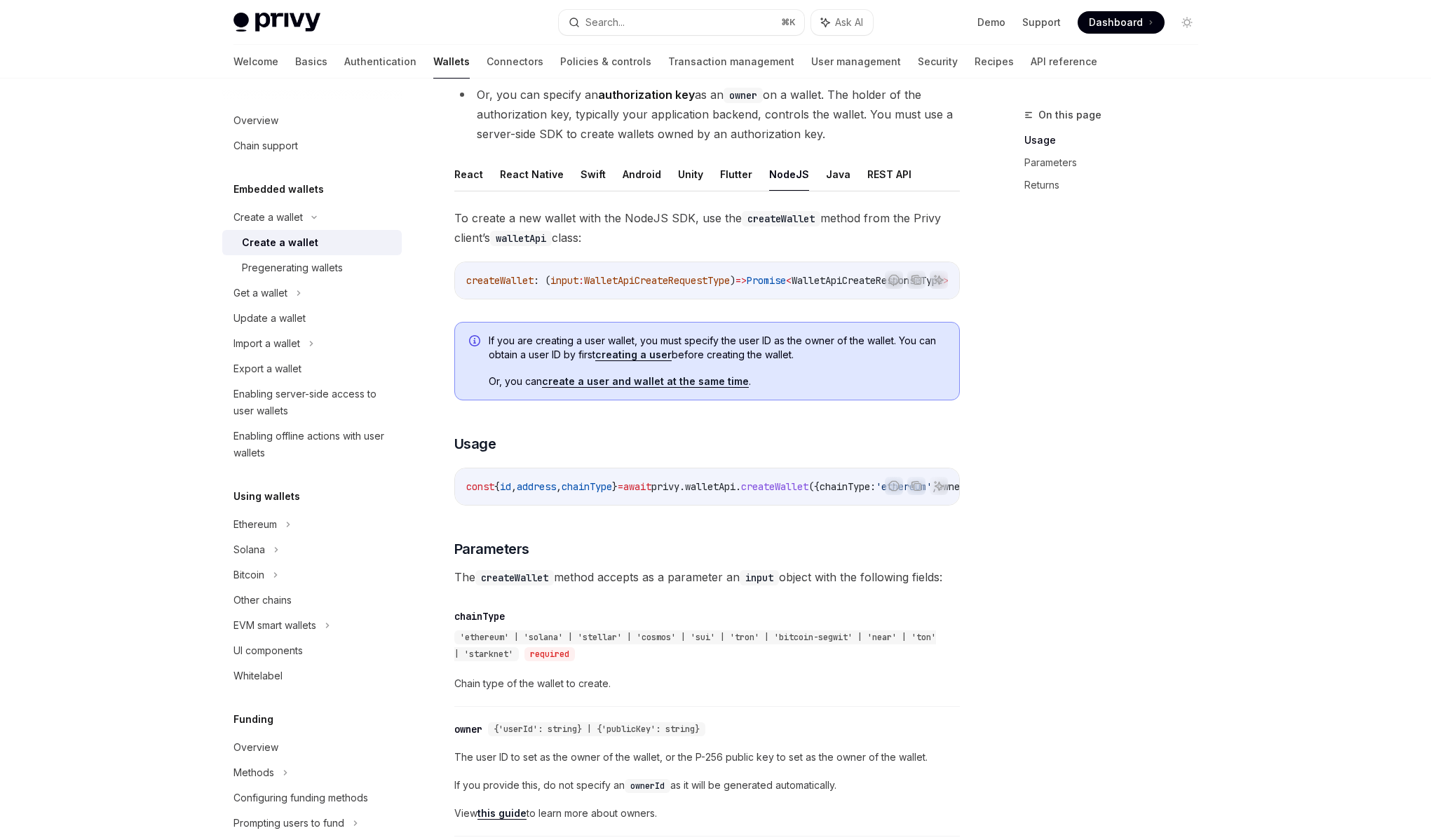
scroll to position [263, 0]
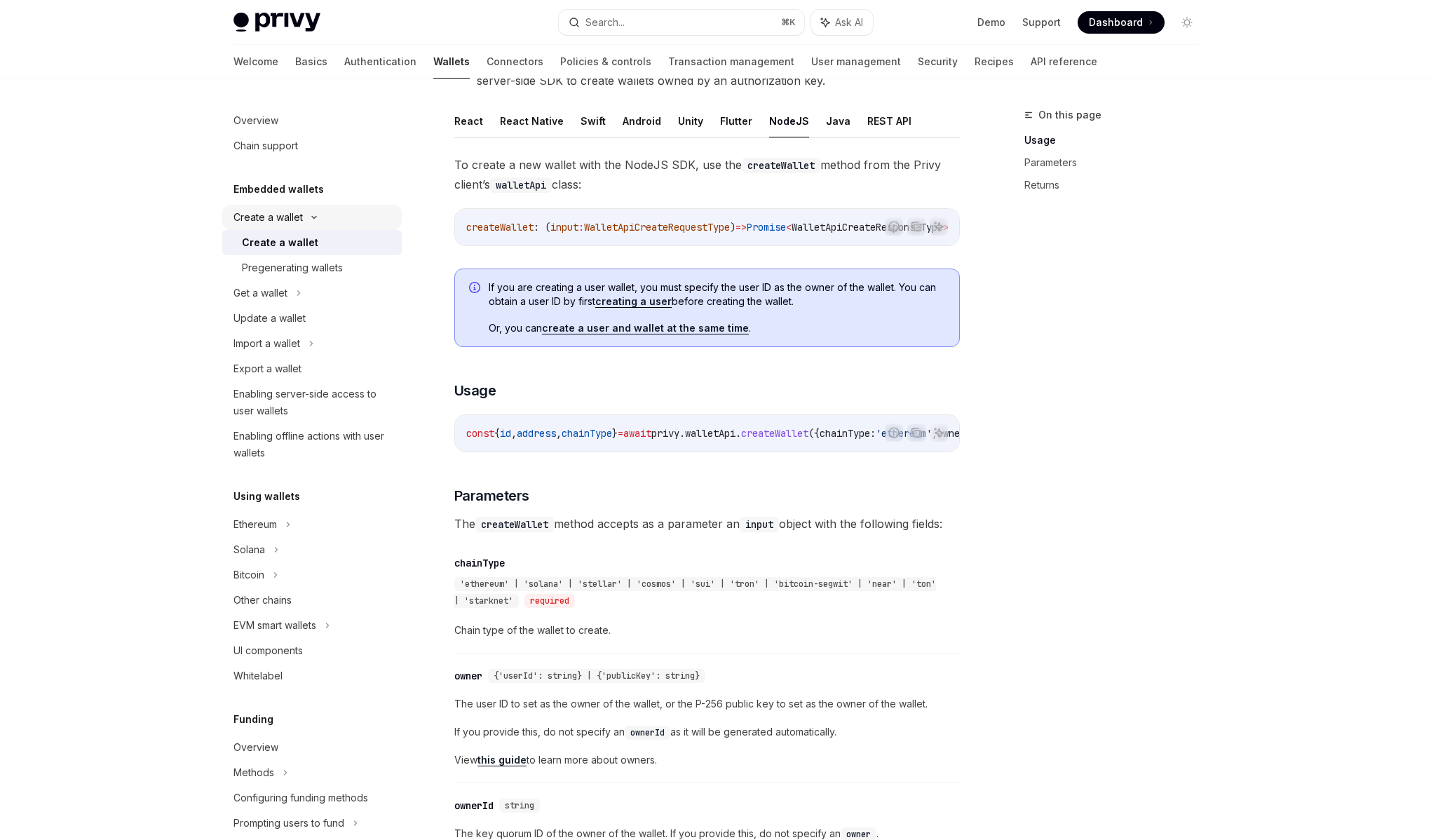
click at [310, 216] on icon at bounding box center [314, 217] width 17 height 6
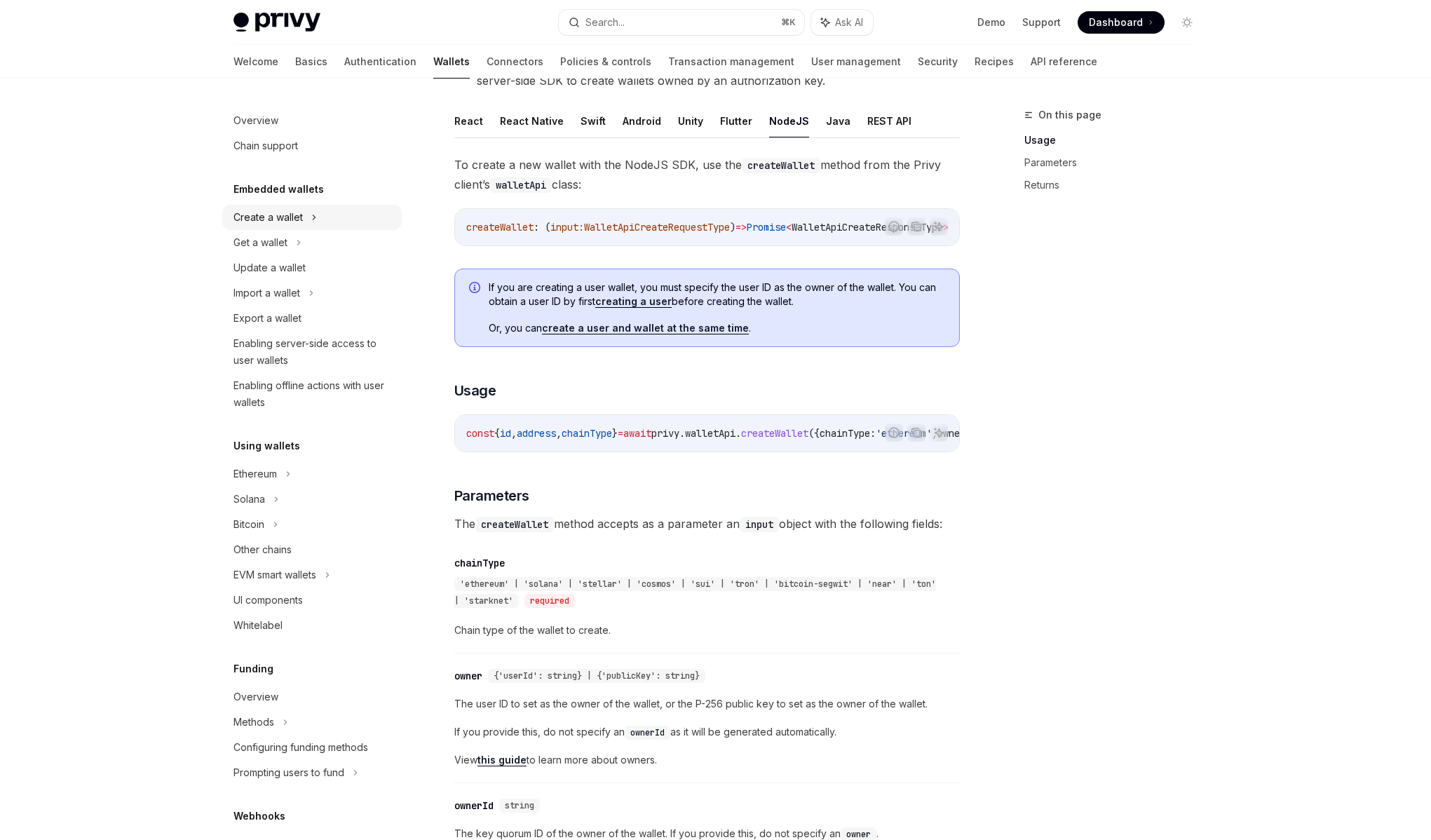
click at [302, 224] on div "Create a wallet" at bounding box center [312, 217] width 180 height 25
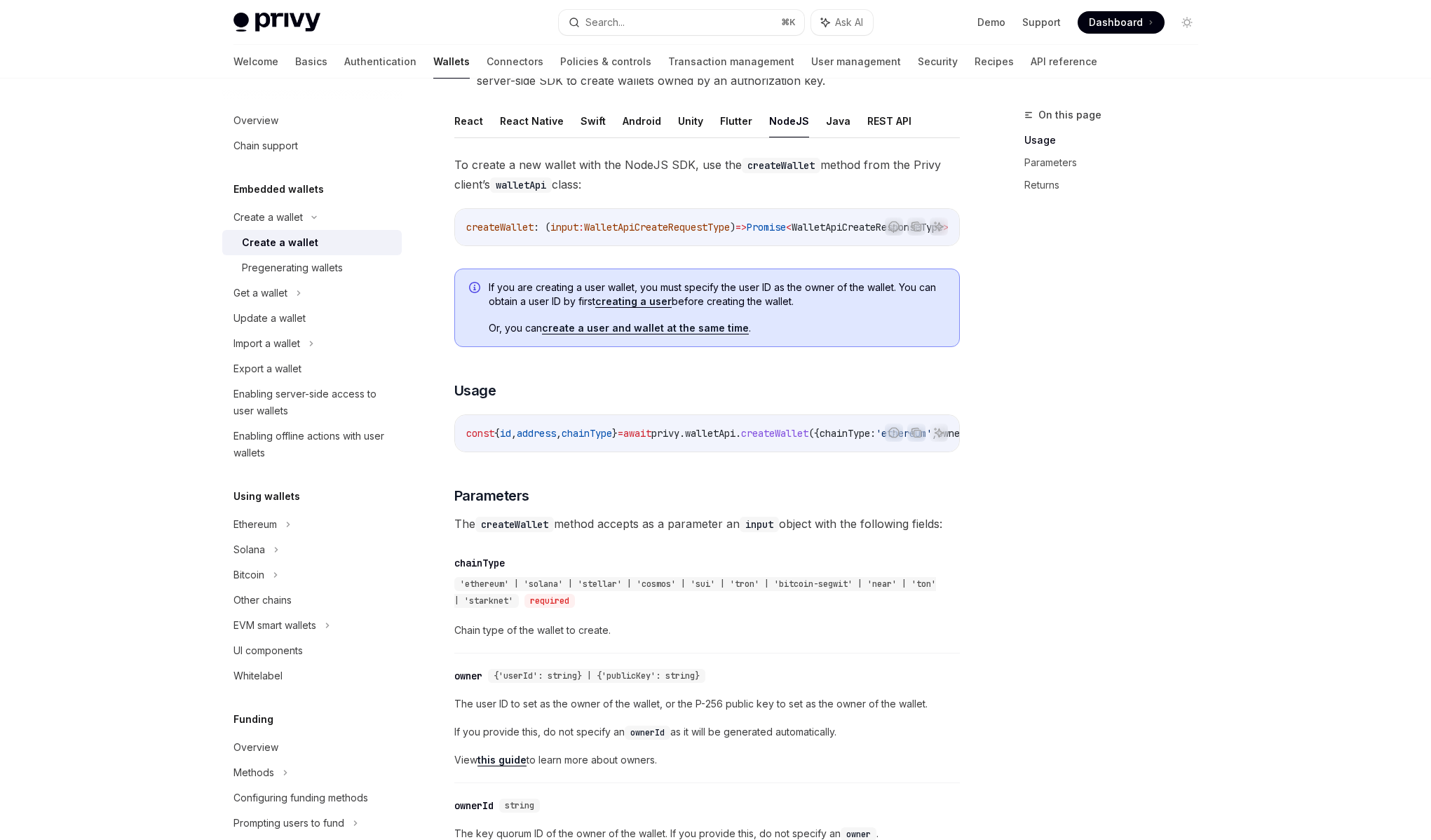
click at [296, 246] on div "Create a wallet" at bounding box center [280, 243] width 76 height 17
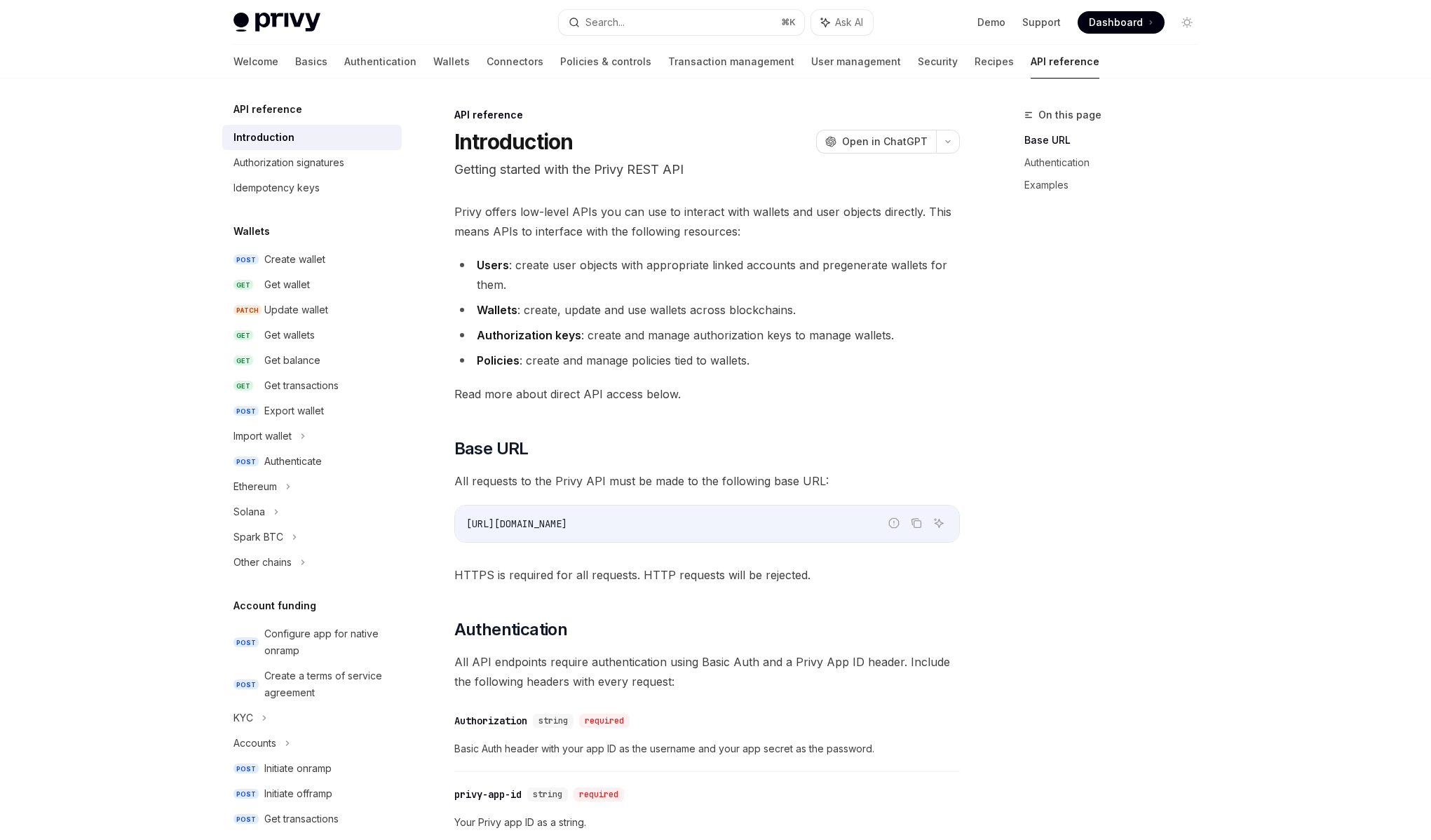
click at [323, 240] on div "Wallets POST Create wallet GET Get wallet PATCH Update wallet GET Get wallets G…" at bounding box center [312, 399] width 180 height 352
click at [312, 259] on div "Create wallet" at bounding box center [295, 260] width 61 height 17
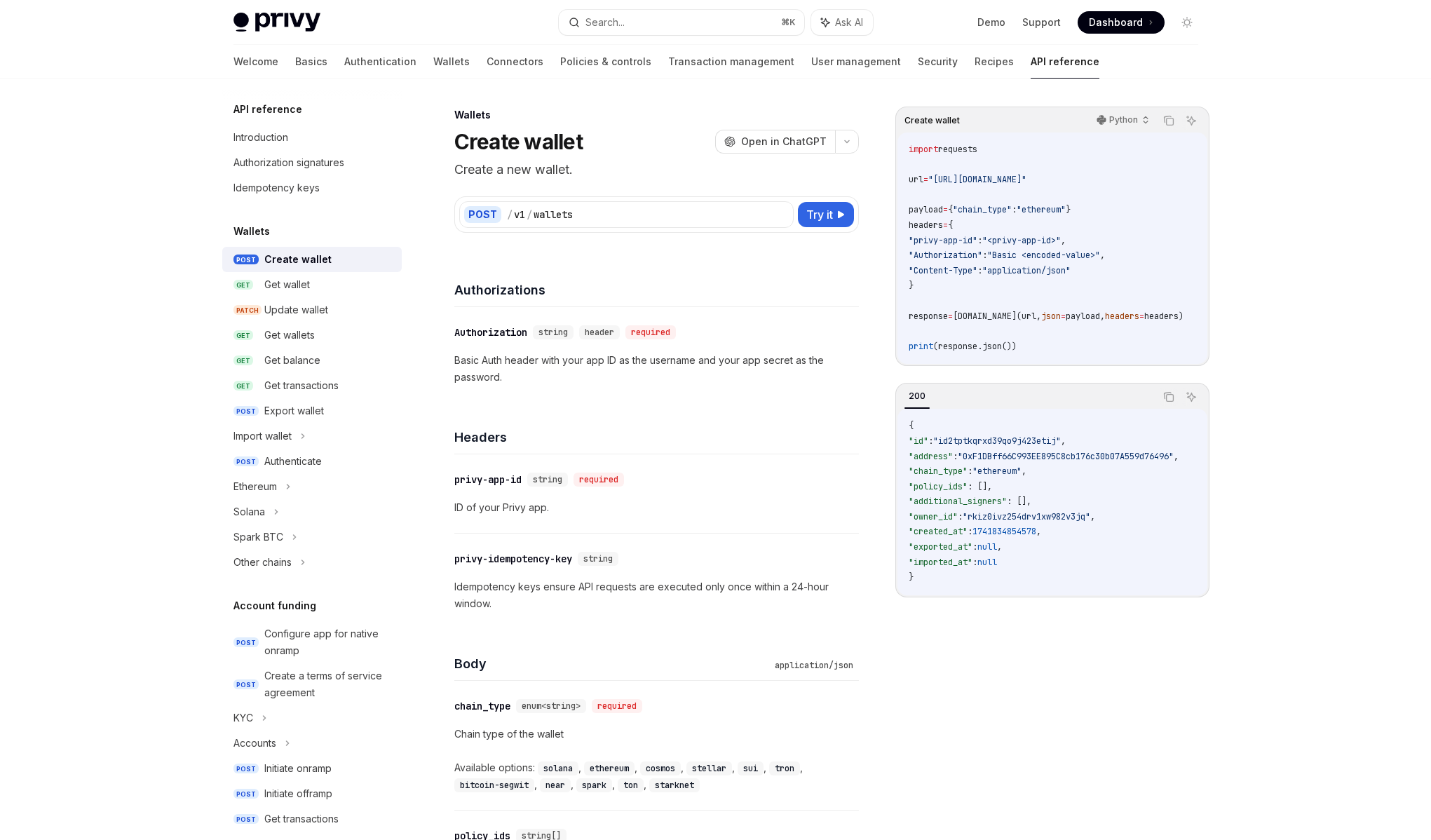
click at [1125, 134] on div "import requests url = "https://api.privy.io/v1/wallets" payload = { "chain_type…" at bounding box center [1052, 248] width 310 height 232
click at [1130, 120] on p "Python" at bounding box center [1124, 120] width 29 height 11
click at [665, 392] on div "​ Authorization string header required Basic Auth header with your app ID as th…" at bounding box center [656, 355] width 405 height 95
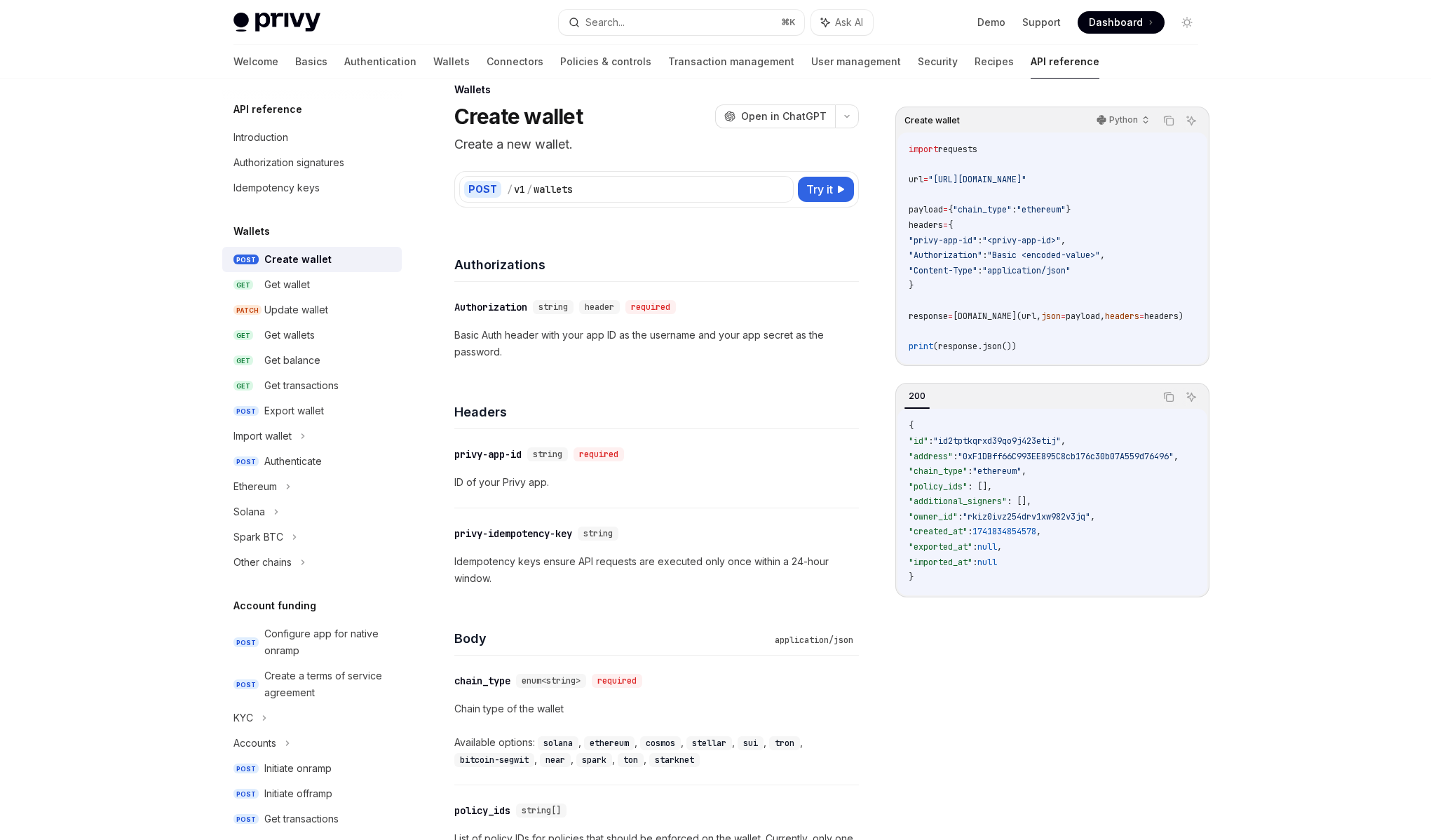
scroll to position [19, 0]
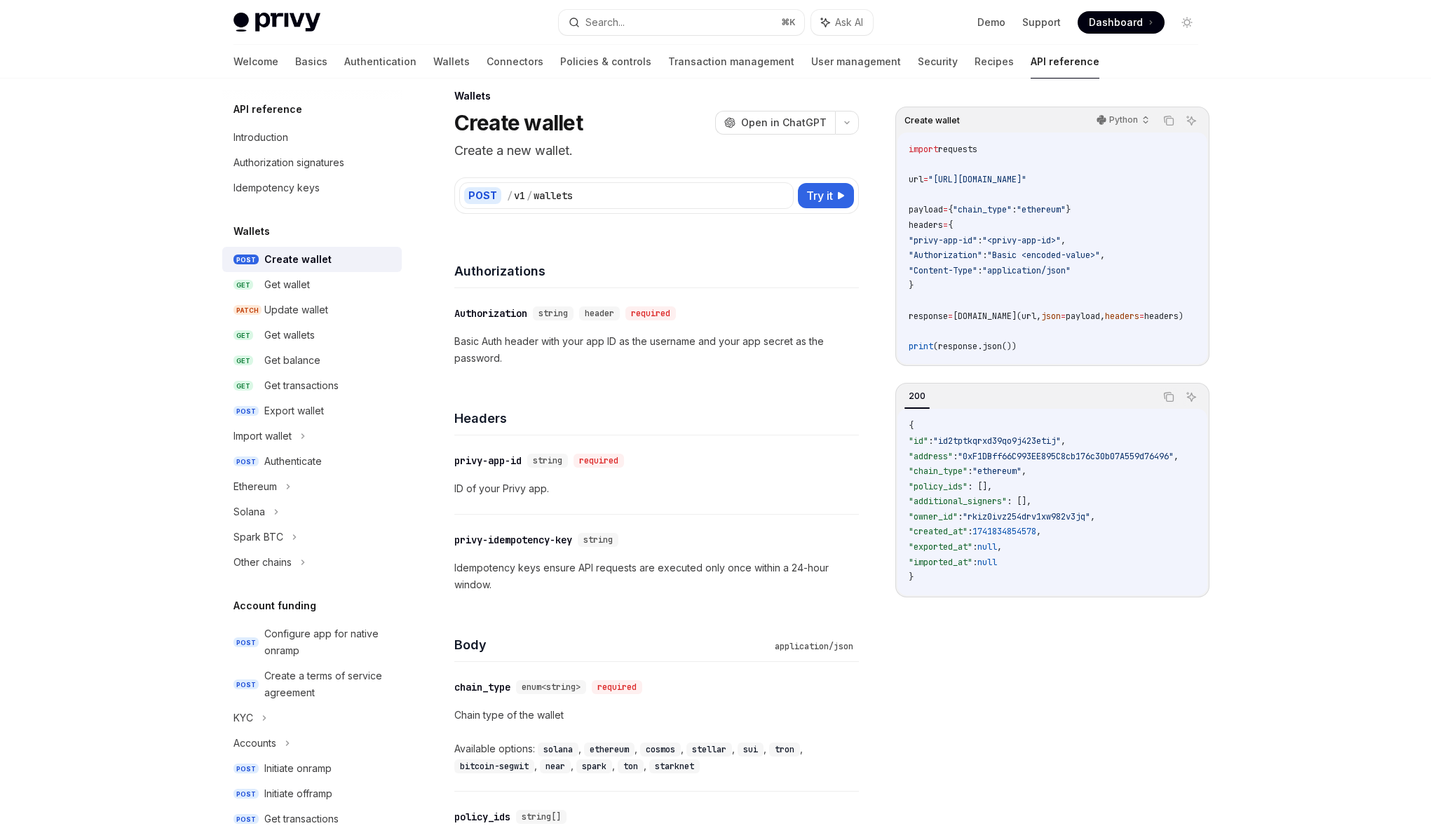
drag, startPoint x: 733, startPoint y: 352, endPoint x: 778, endPoint y: 337, distance: 47.4
type textarea "*"
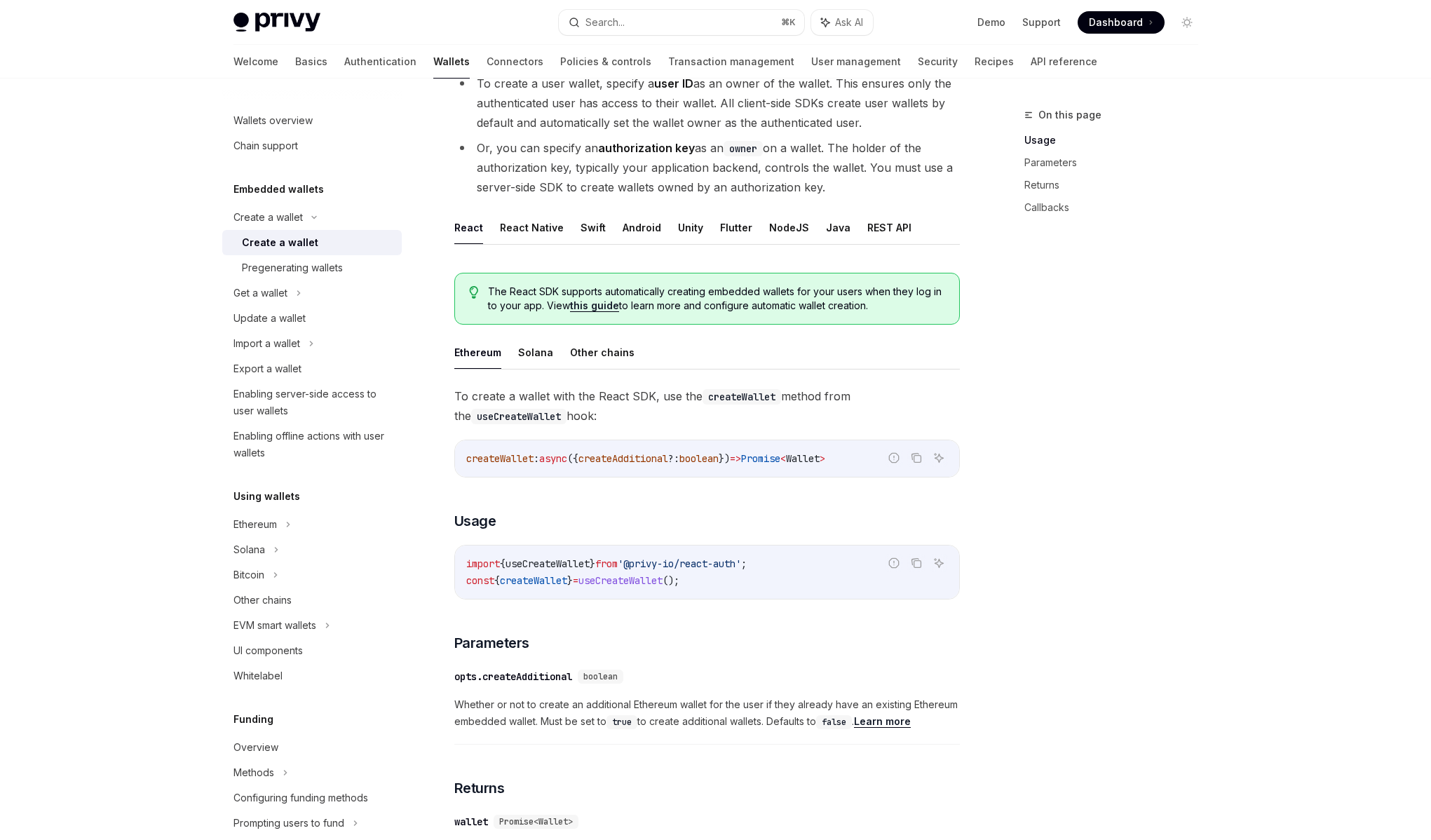
scroll to position [63, 0]
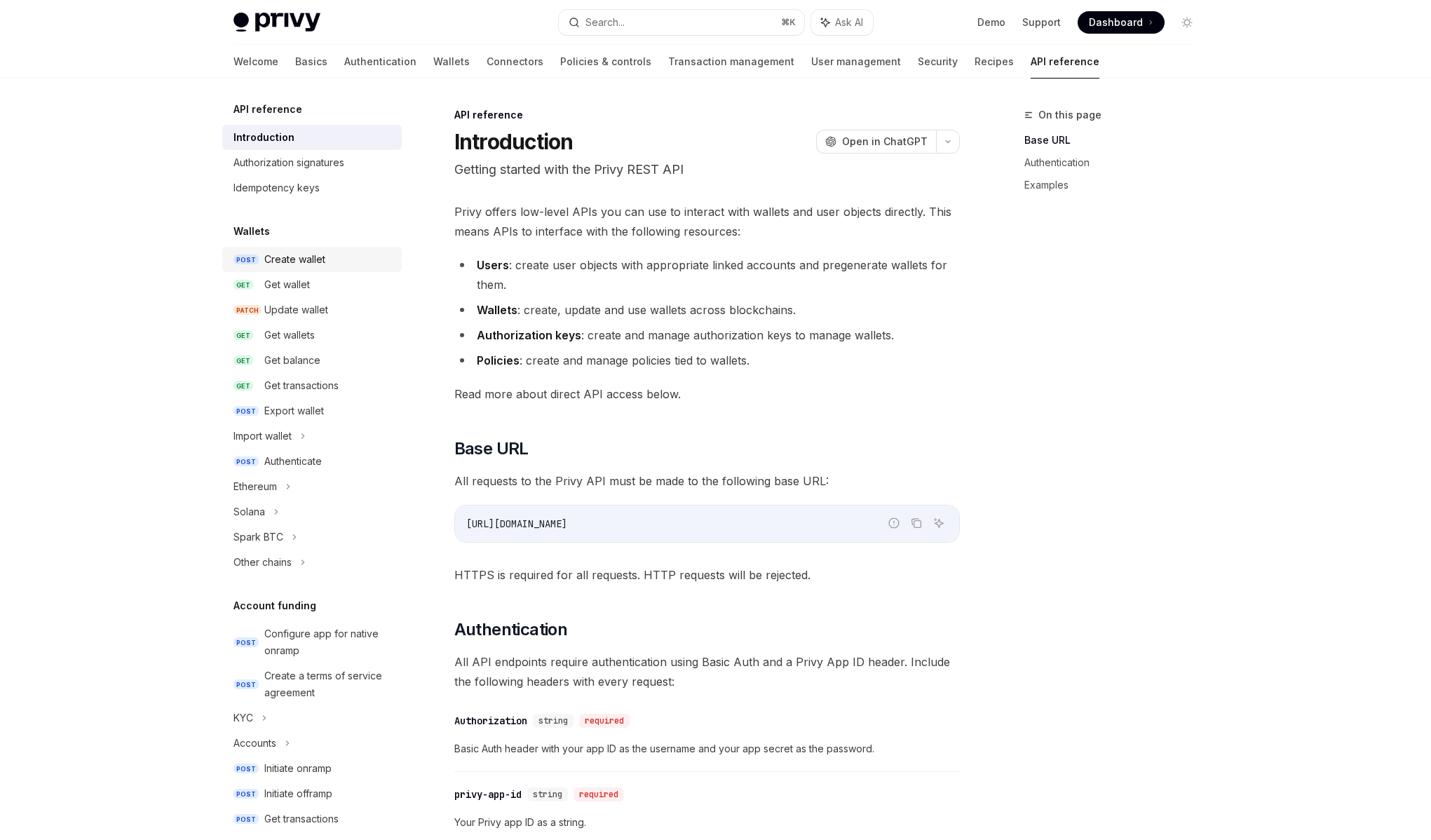
click at [295, 260] on div "Create wallet" at bounding box center [295, 260] width 61 height 17
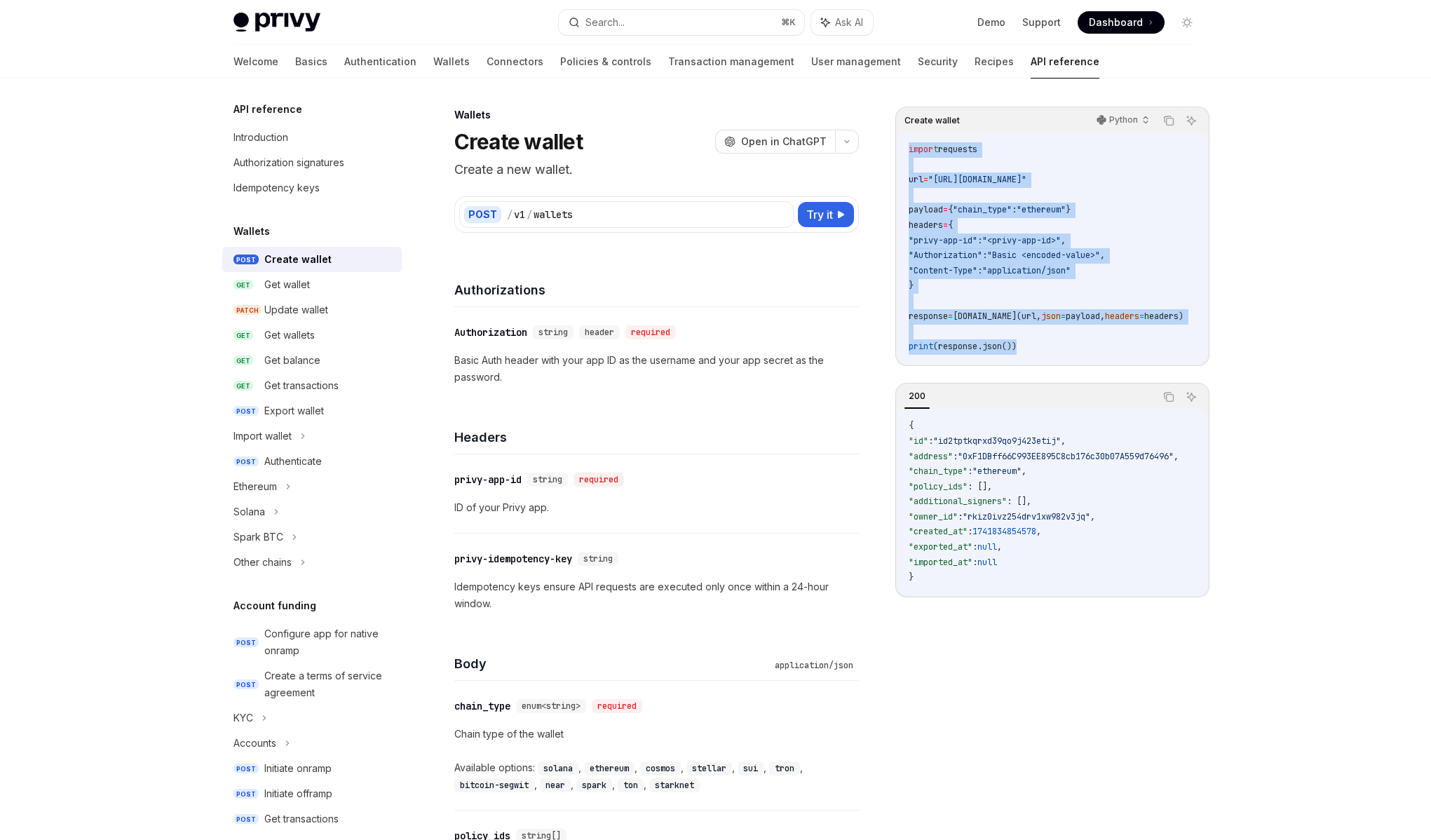
drag, startPoint x: 1053, startPoint y: 351, endPoint x: 907, endPoint y: 154, distance: 245.2
click at [907, 154] on div "import requests url = "[URL][DOMAIN_NAME]" payload = { "chain_type" : "ethereum…" at bounding box center [1052, 248] width 310 height 232
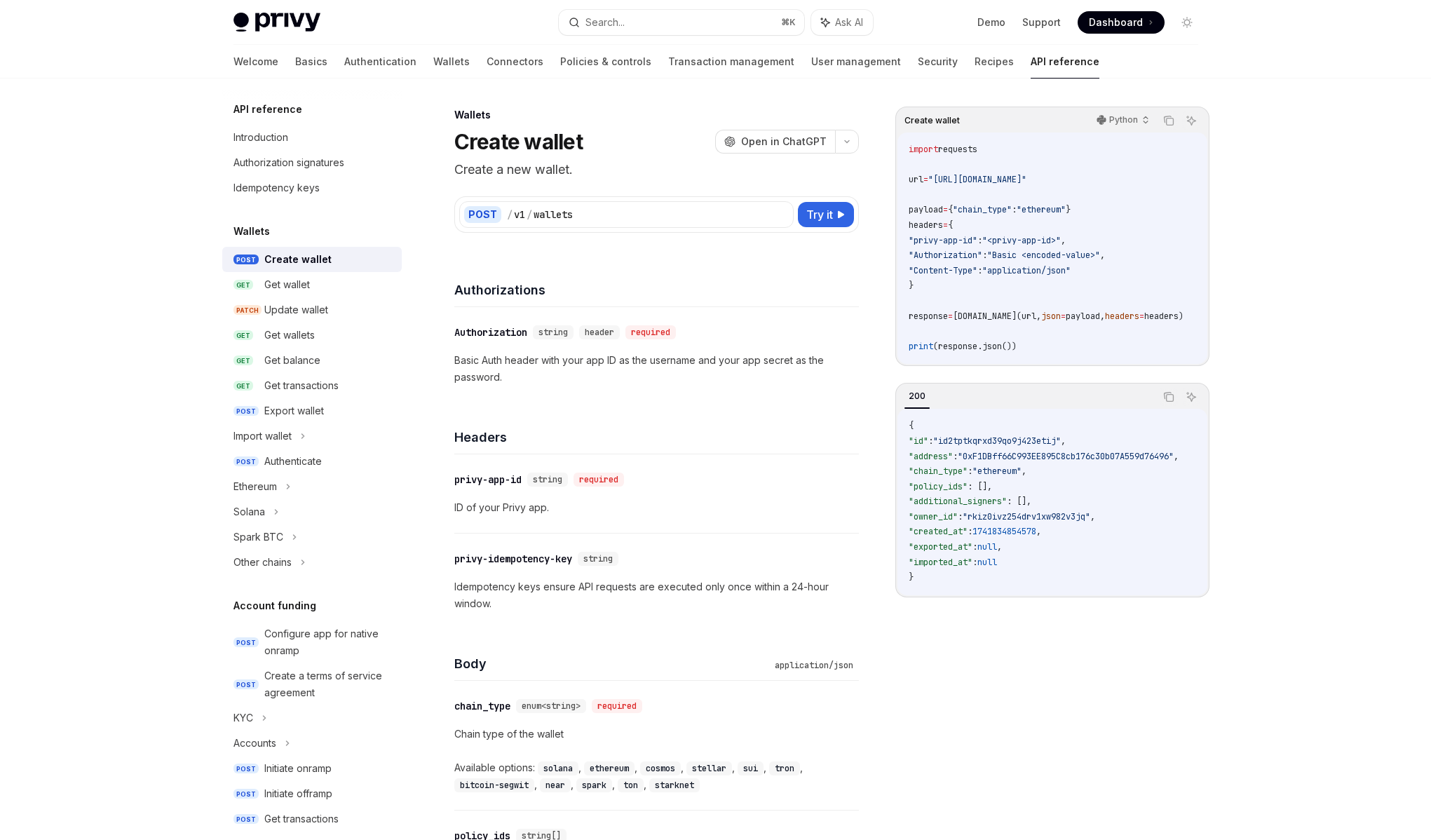
click at [707, 377] on p "Basic Auth header with your app ID as the username and your app secret as the p…" at bounding box center [656, 369] width 405 height 34
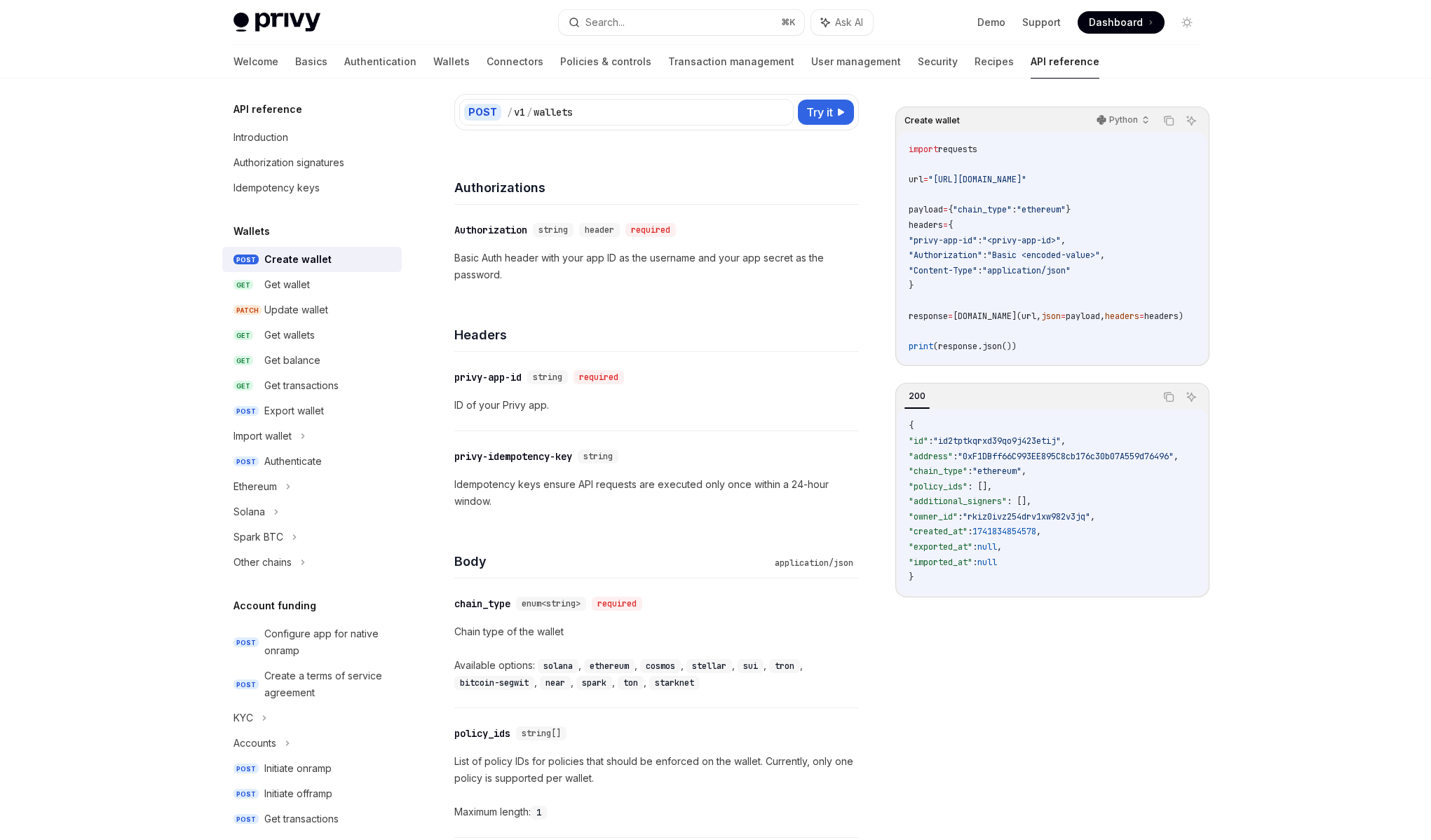
click at [591, 414] on div "​ privy-app-id string required ID of your Privy app." at bounding box center [656, 391] width 405 height 79
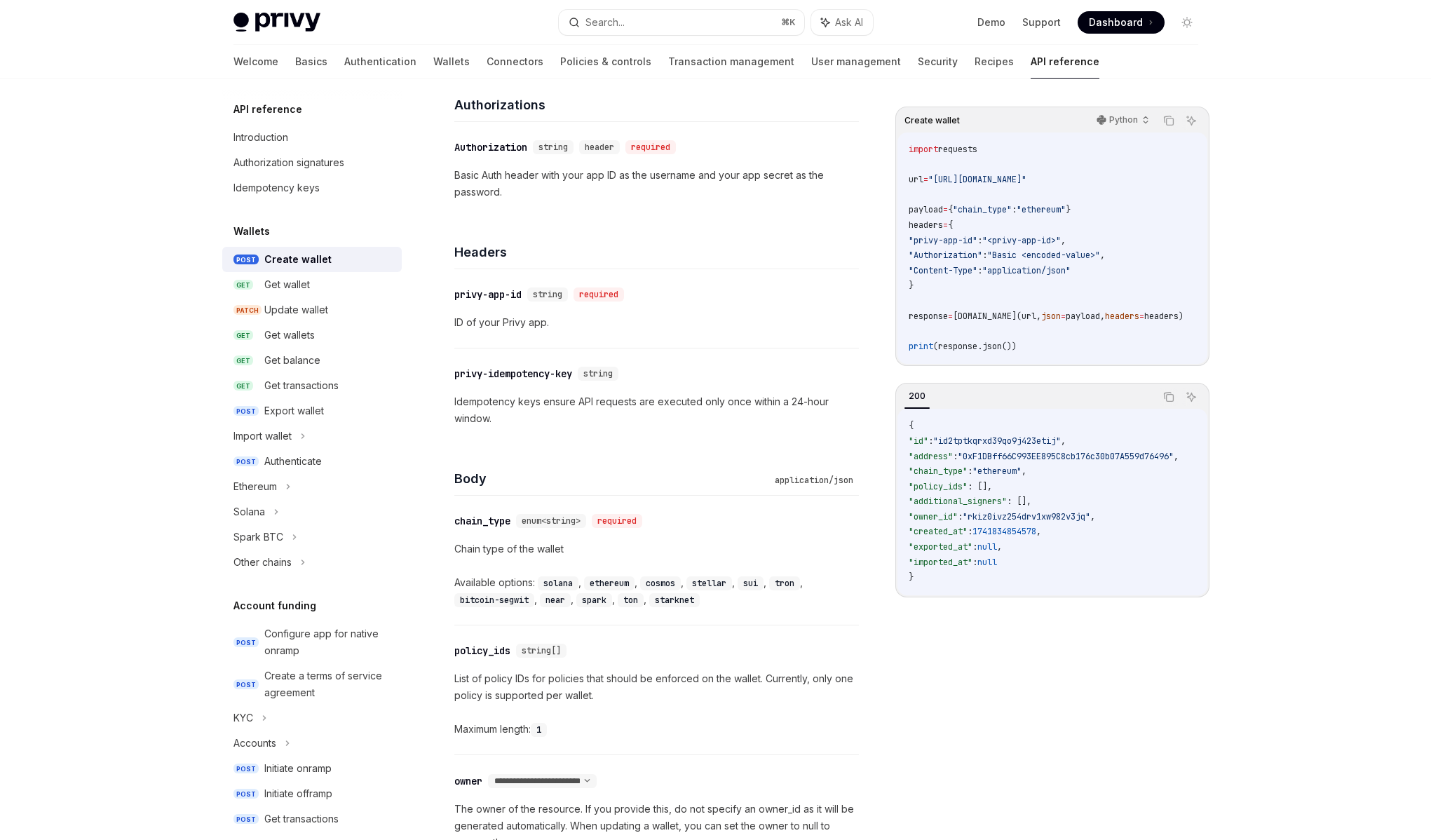
scroll to position [188, 0]
click at [580, 428] on div "​ privy-idempotency-key string Idempotency keys ensure API requests are execute…" at bounding box center [656, 393] width 405 height 95
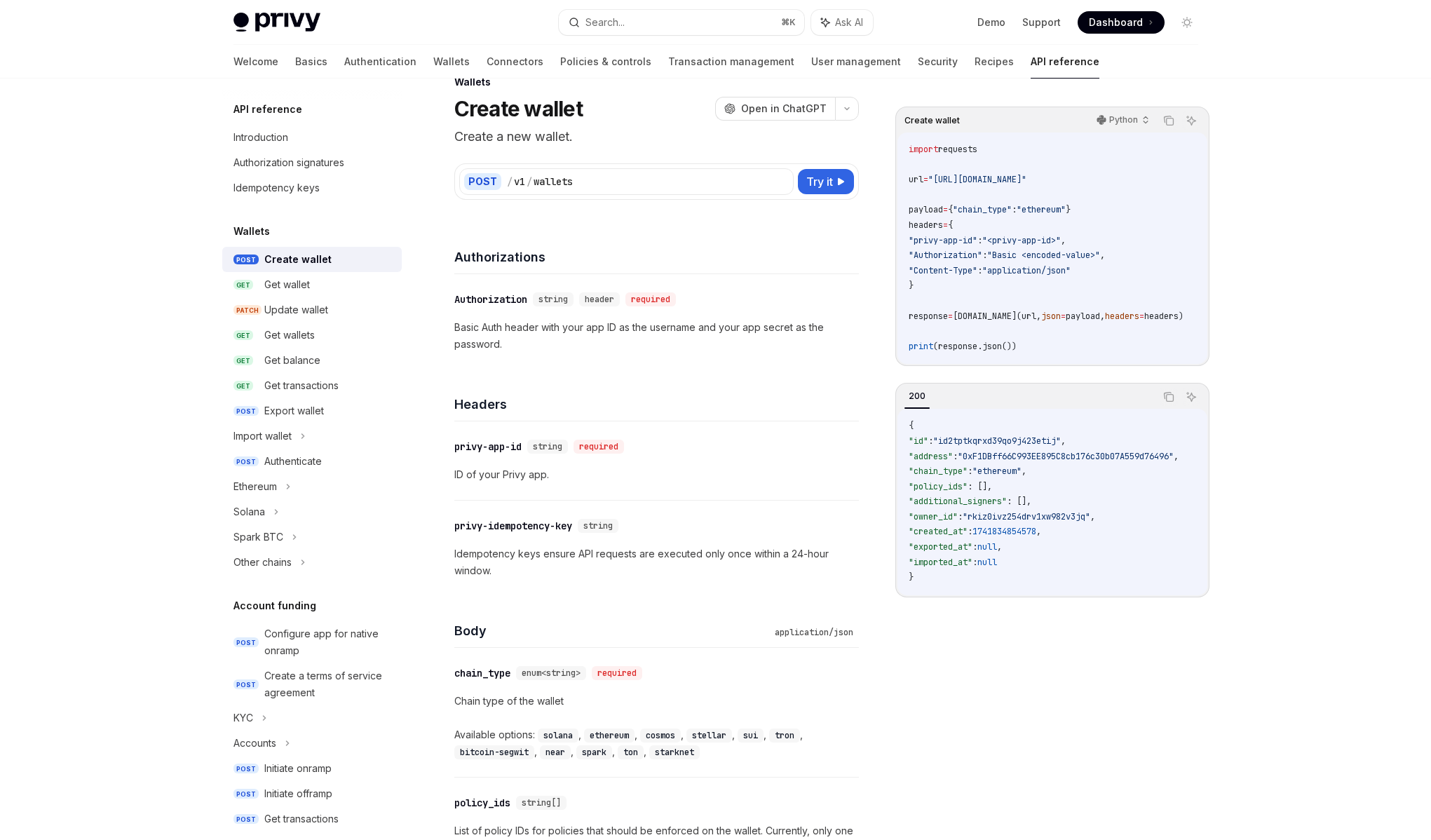
scroll to position [83, 0]
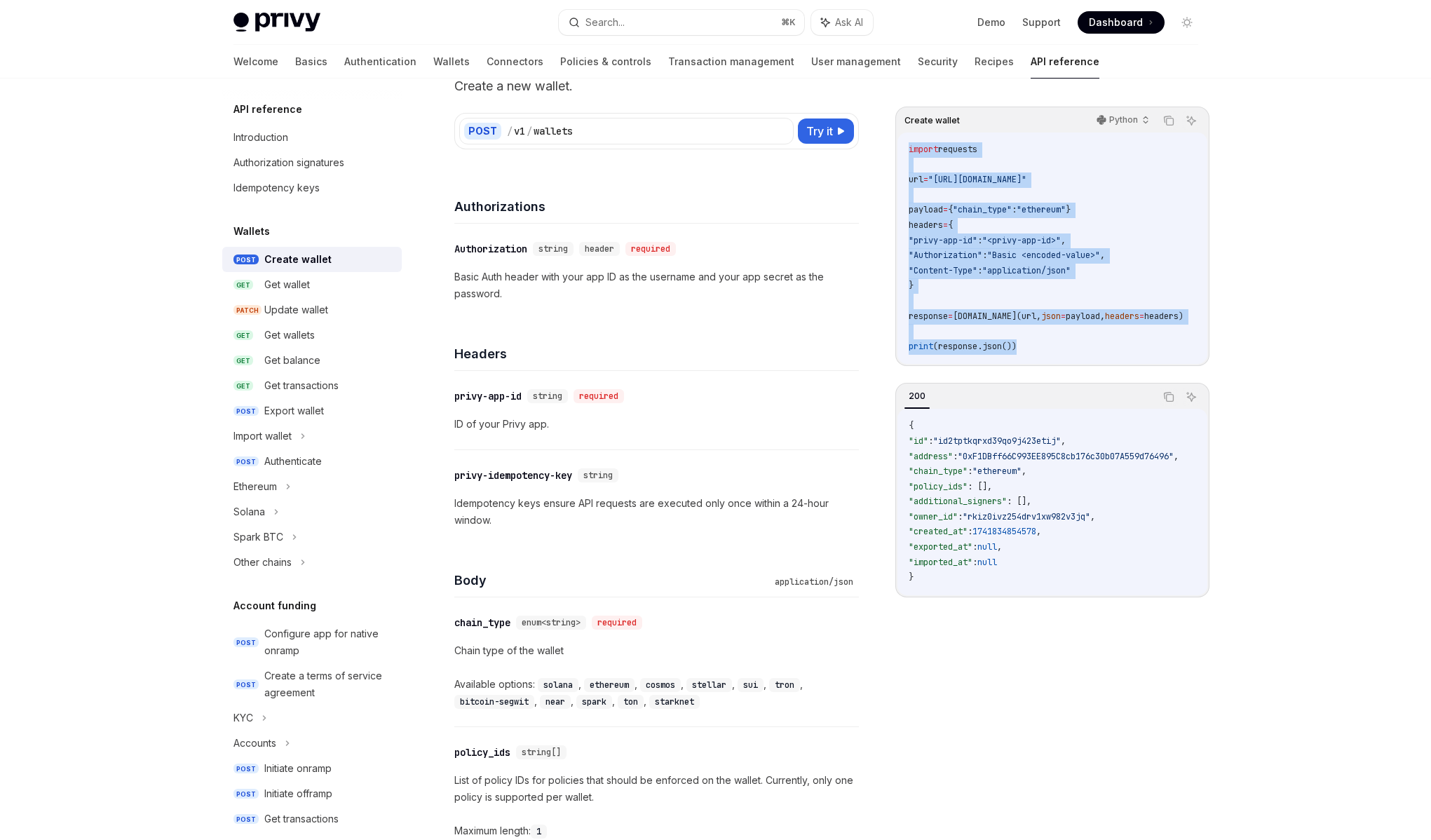
drag, startPoint x: 1032, startPoint y: 356, endPoint x: 903, endPoint y: 150, distance: 243.1
click at [903, 150] on div "import requests url = "https://api.privy.io/v1/wallets" payload = { "chain_type…" at bounding box center [1052, 248] width 310 height 232
copy code "import requests url = "https://api.privy.io/v1/wallets" payload = { "chain_type…"
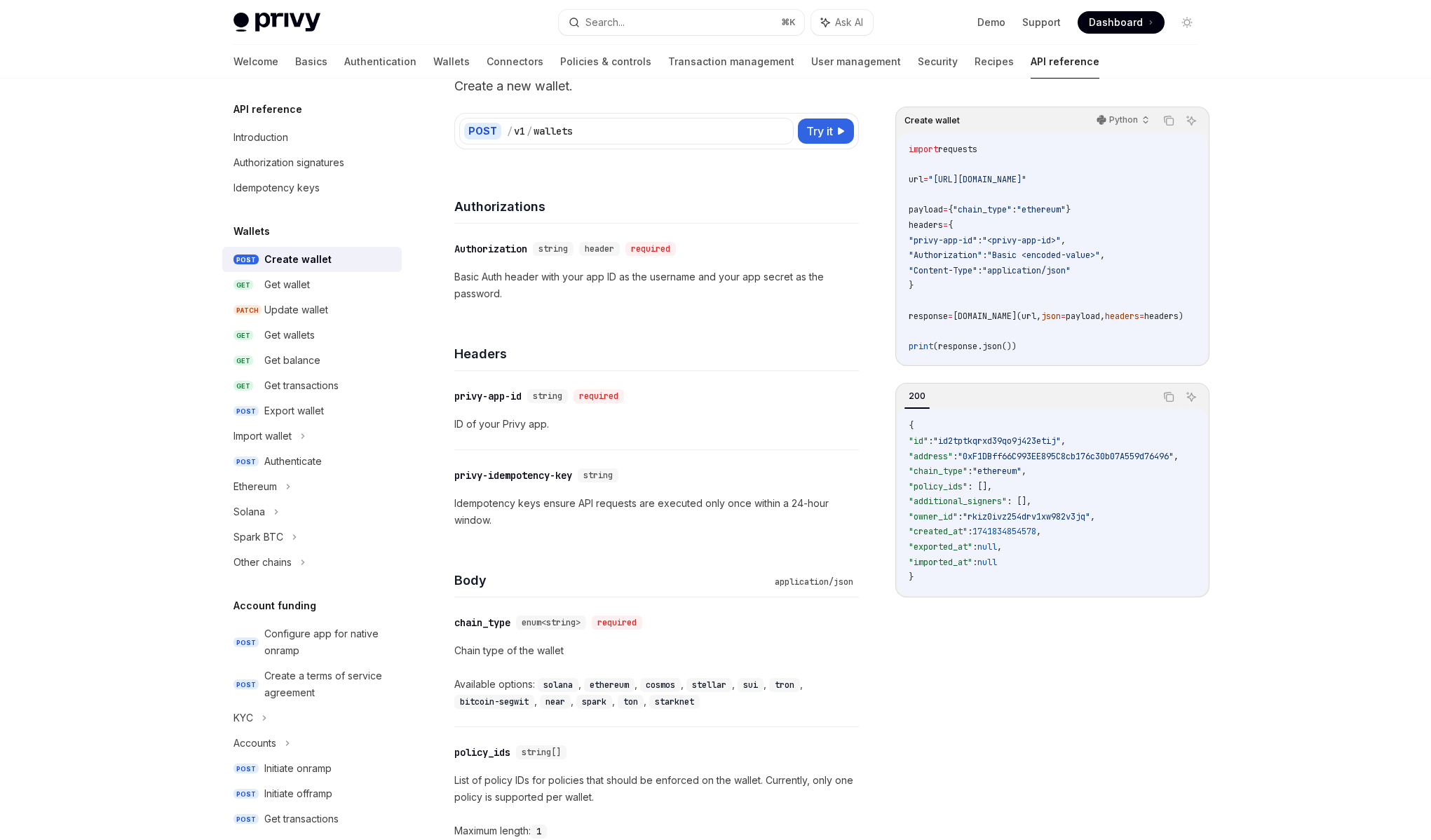
click at [654, 413] on div "​ privy-app-id string required ID of your Privy app." at bounding box center [656, 410] width 405 height 79
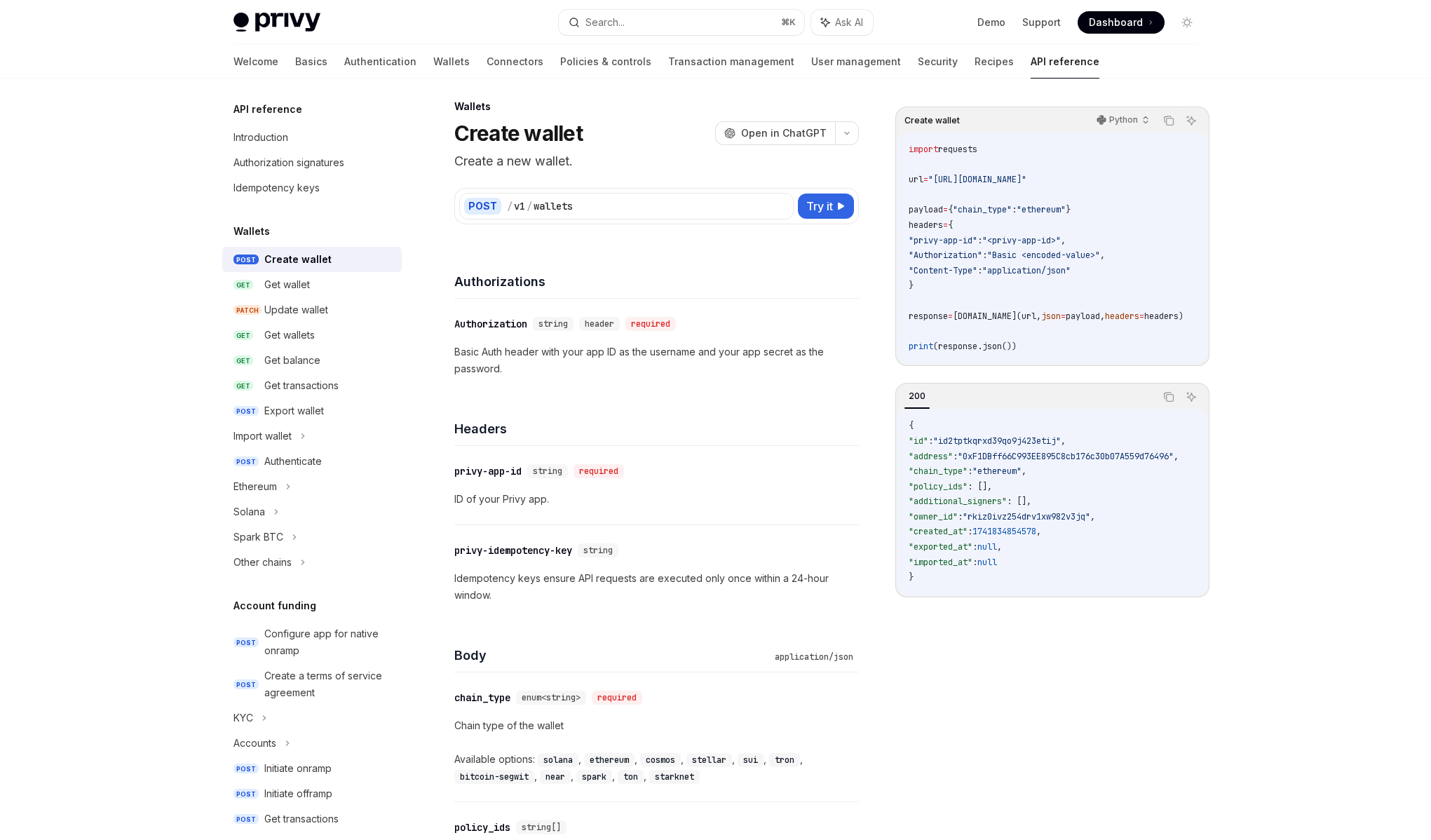
scroll to position [0, 0]
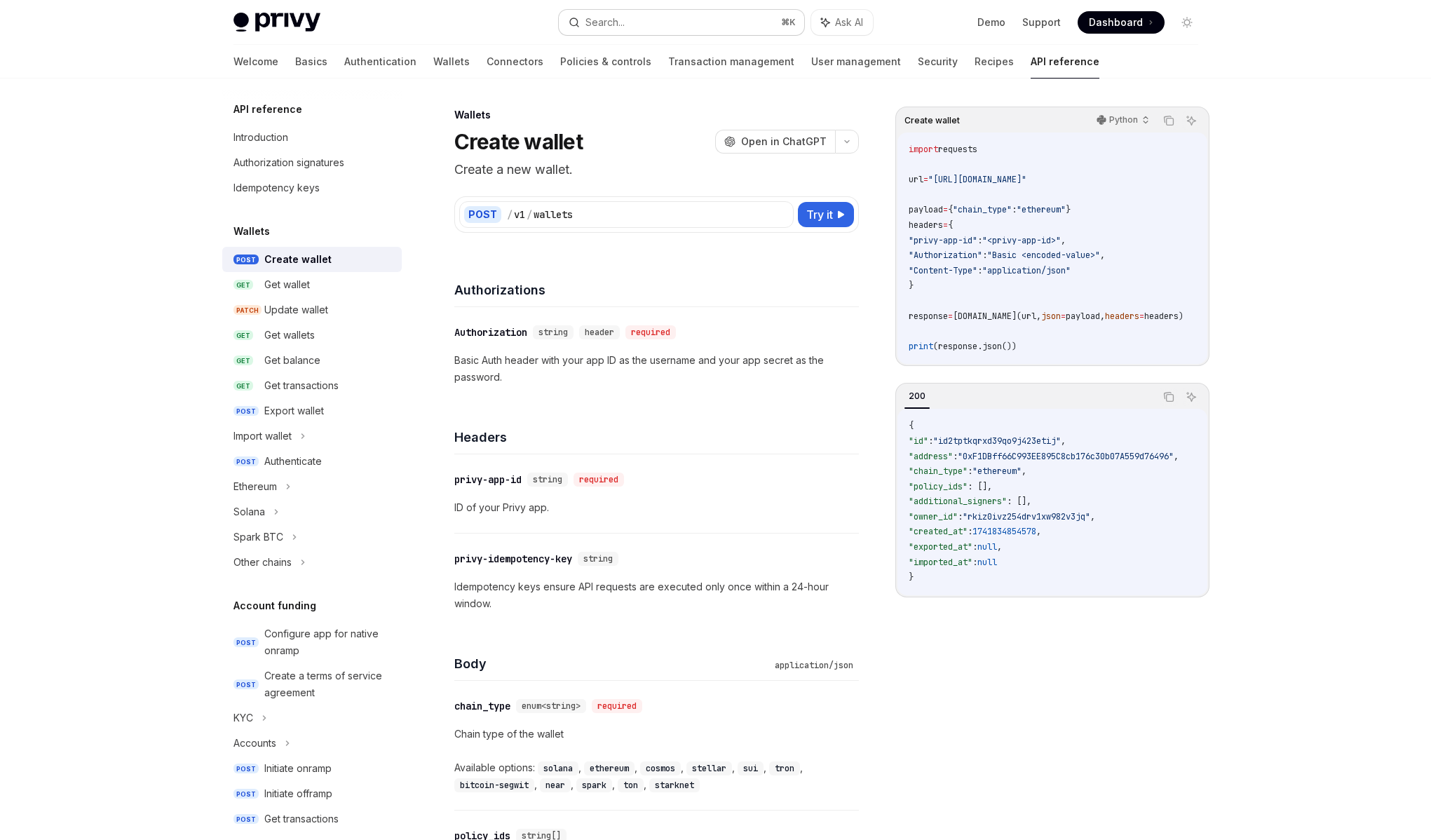
click at [651, 26] on button "Search... ⌘ K" at bounding box center [681, 23] width 245 height 25
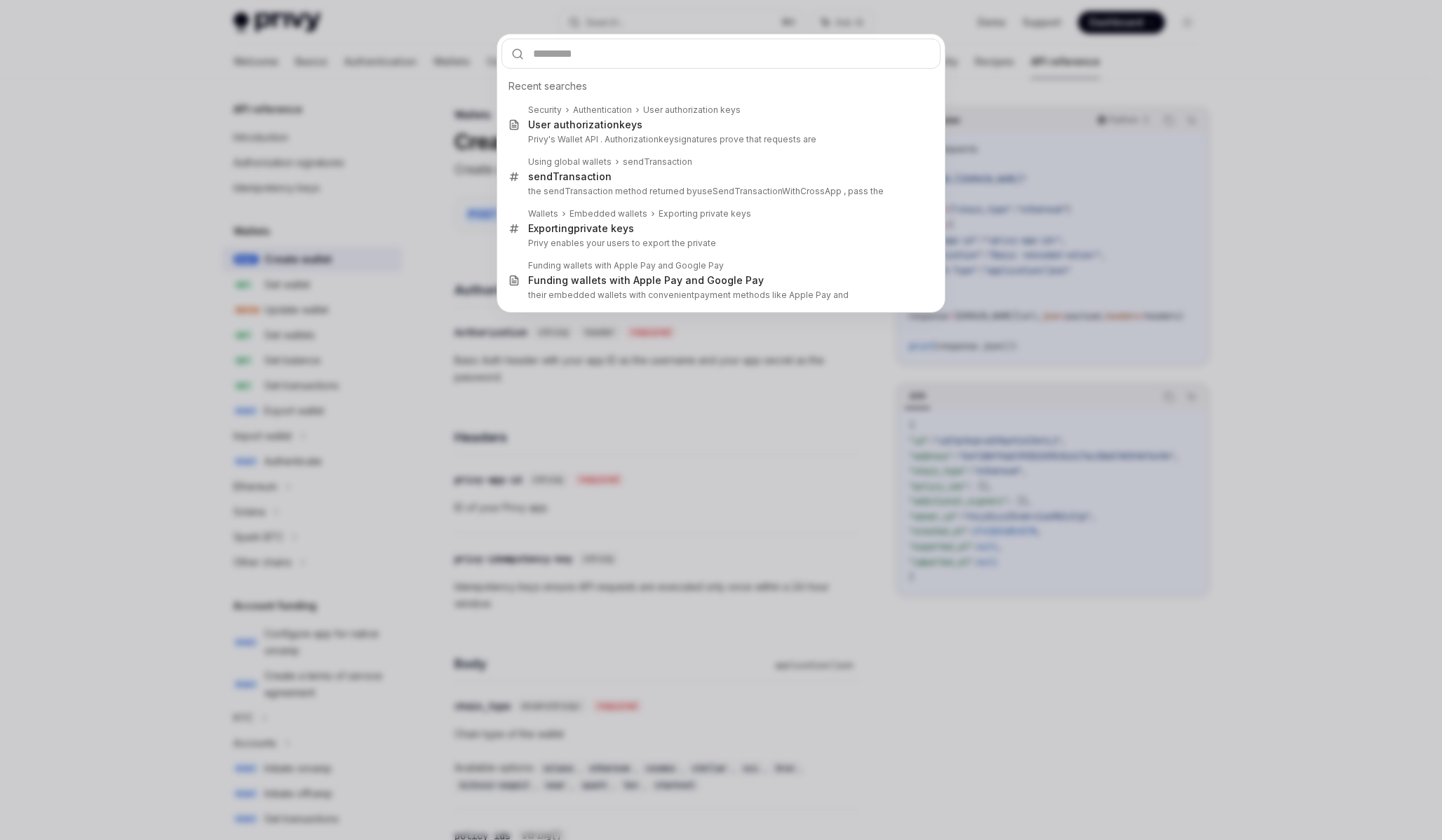
click at [723, 460] on div "Recent searches Security Authentication User authorization keys User authorizat…" at bounding box center [721, 420] width 1442 height 840
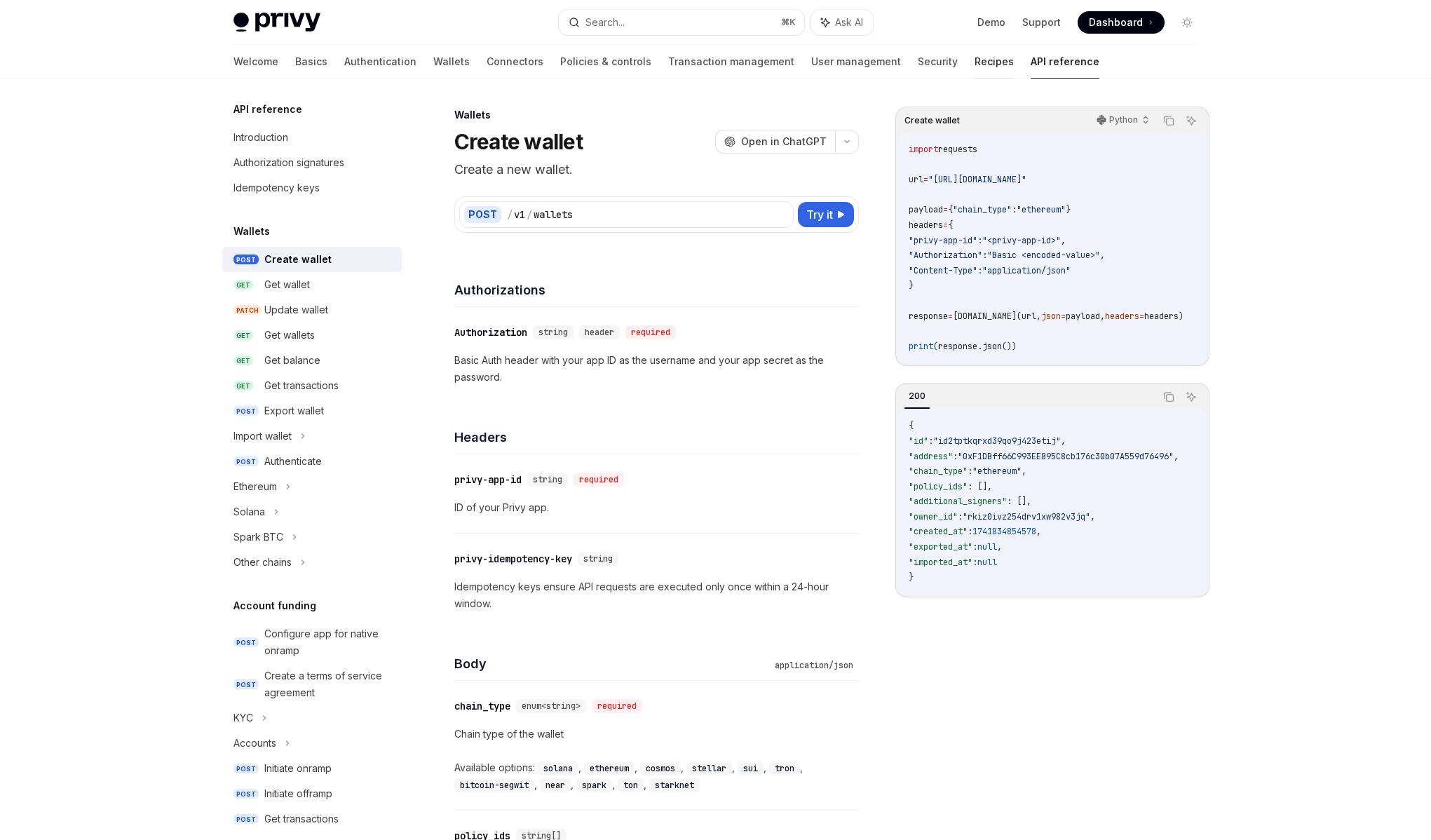
click at [974, 63] on link "Recipes" at bounding box center [994, 62] width 39 height 34
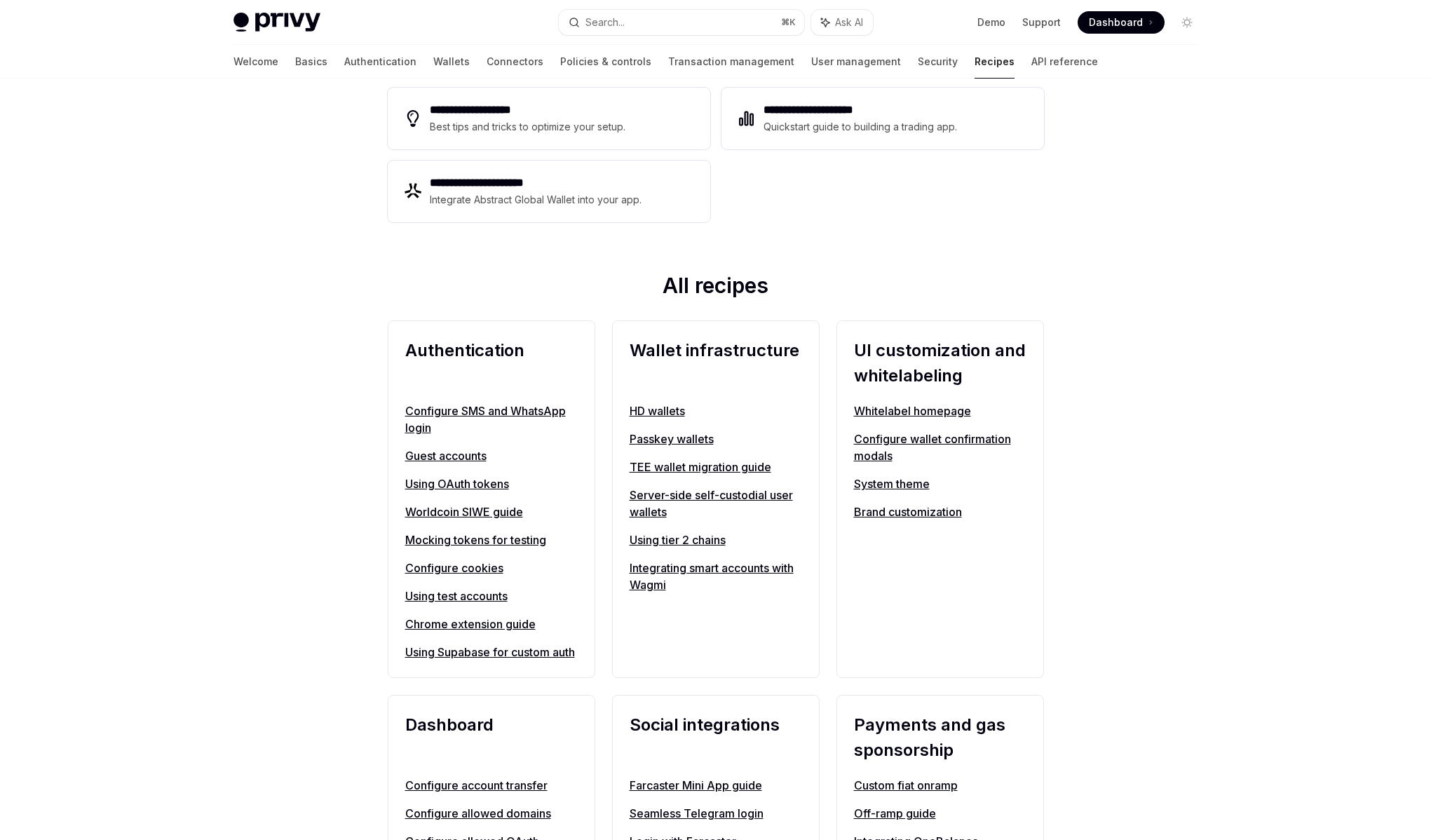
scroll to position [350, 0]
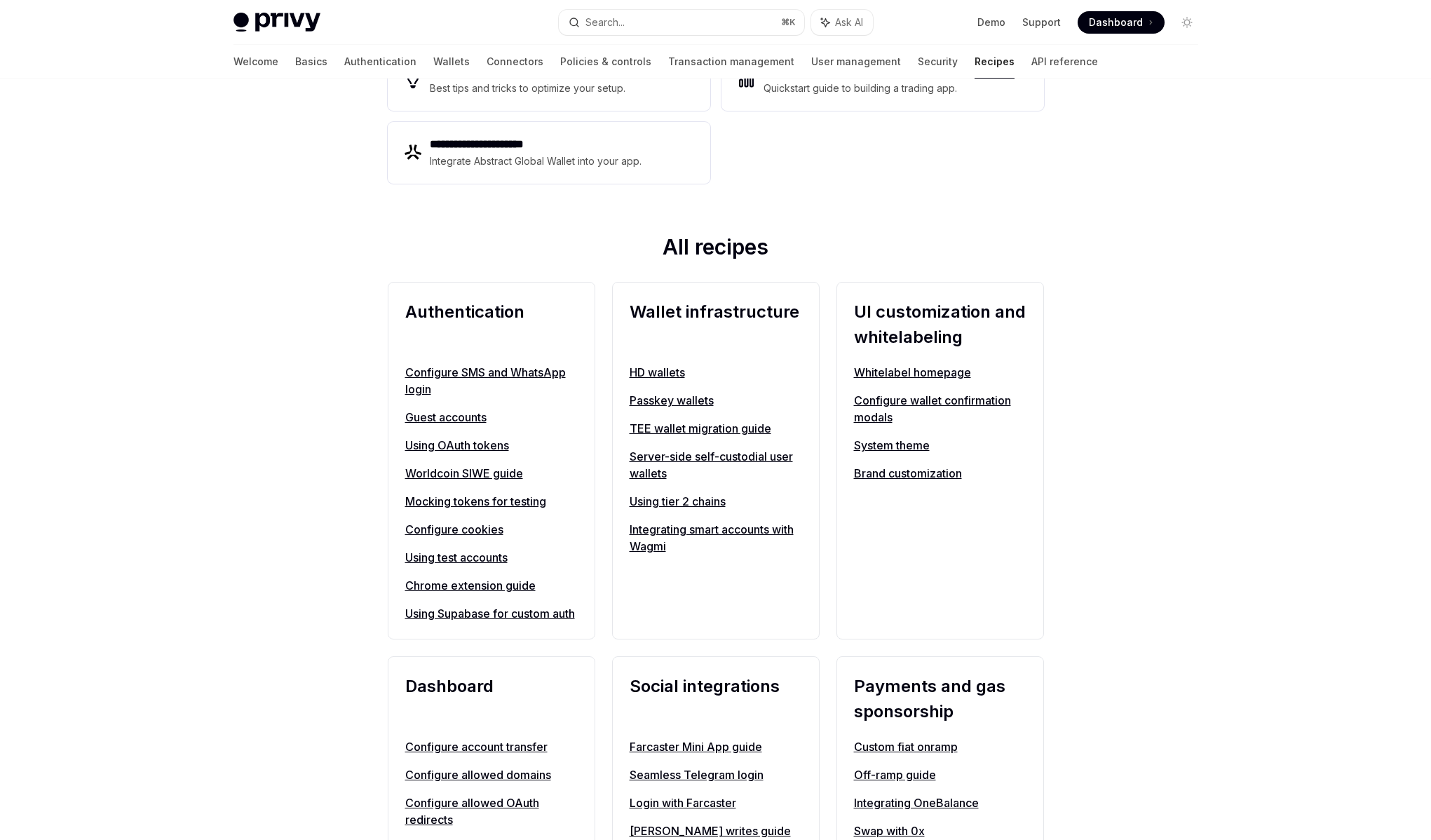
click at [678, 460] on link "Server-side self-custodial user wallets" at bounding box center [716, 465] width 172 height 34
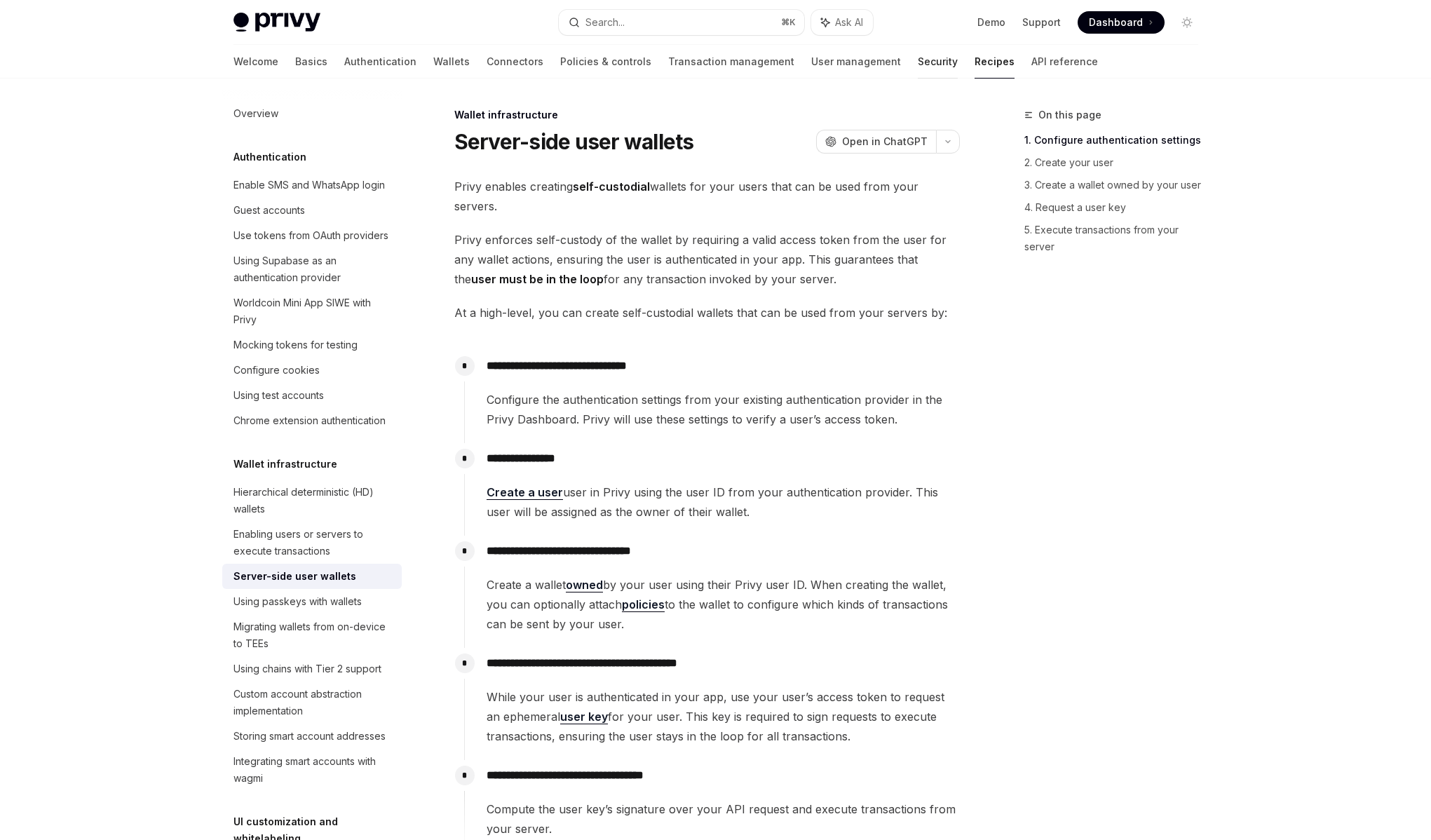
click at [918, 72] on link "Security" at bounding box center [938, 62] width 40 height 34
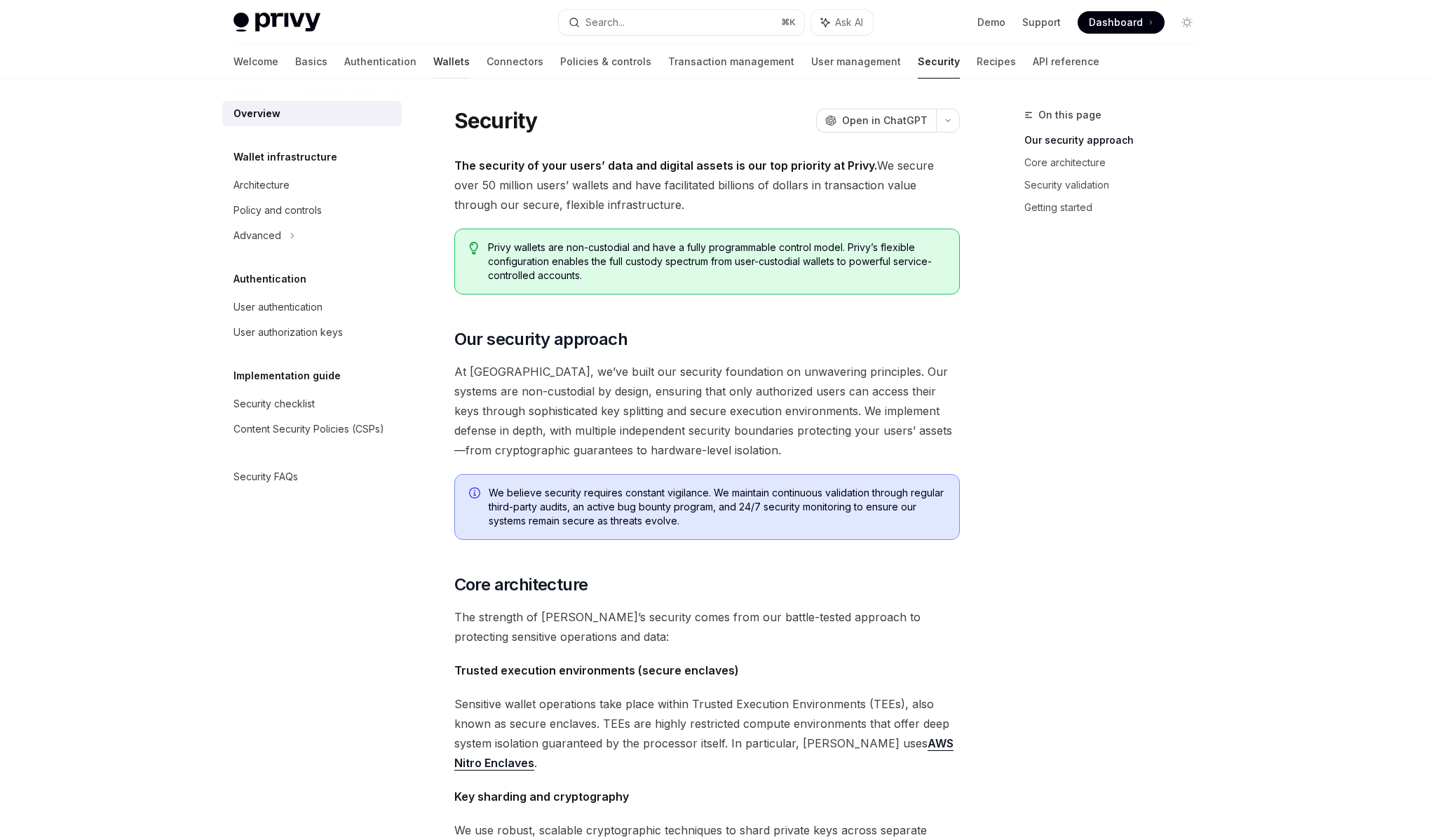
click at [434, 52] on link "Wallets" at bounding box center [452, 62] width 36 height 34
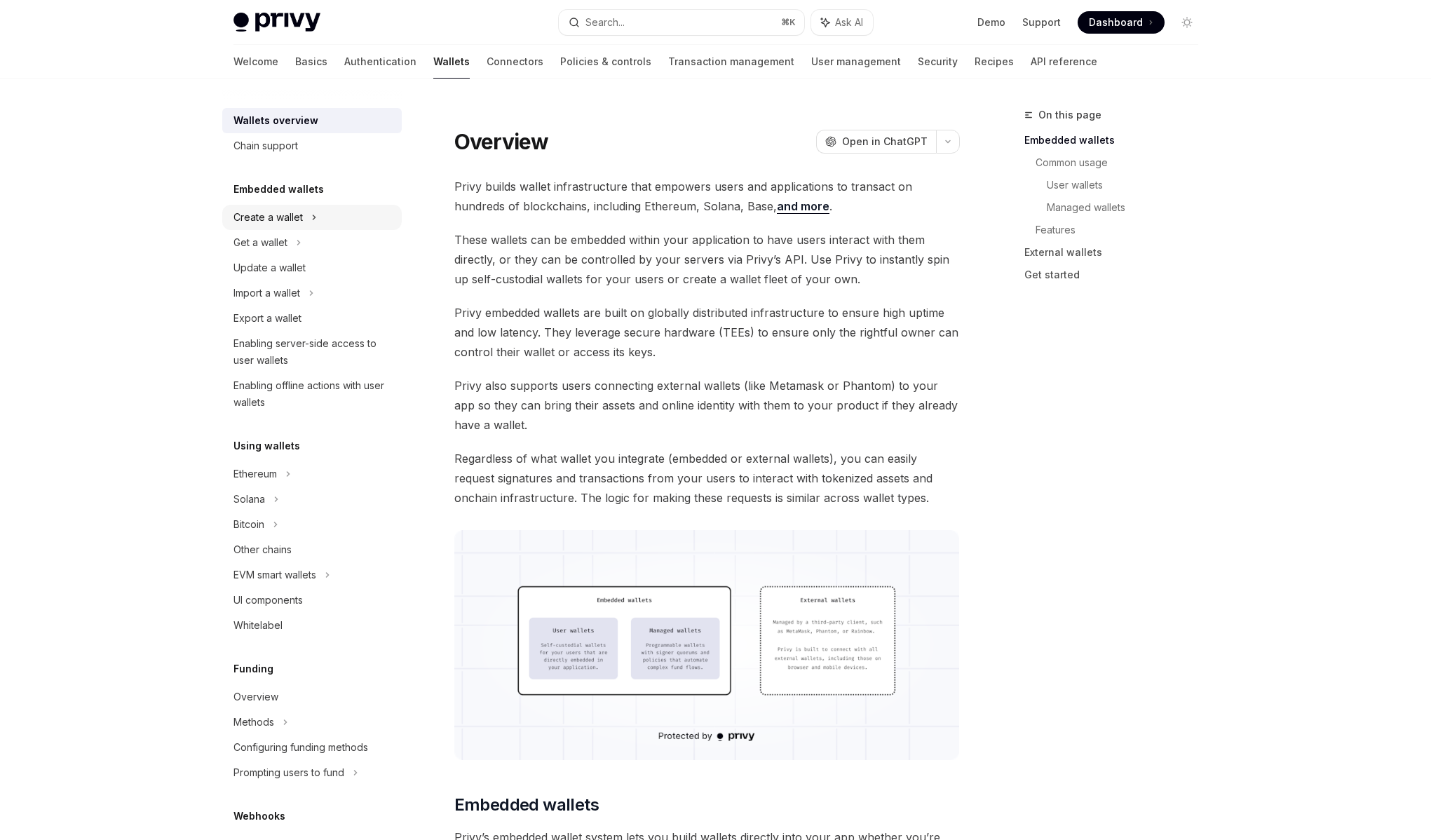
click at [275, 216] on div "Create a wallet" at bounding box center [268, 217] width 70 height 17
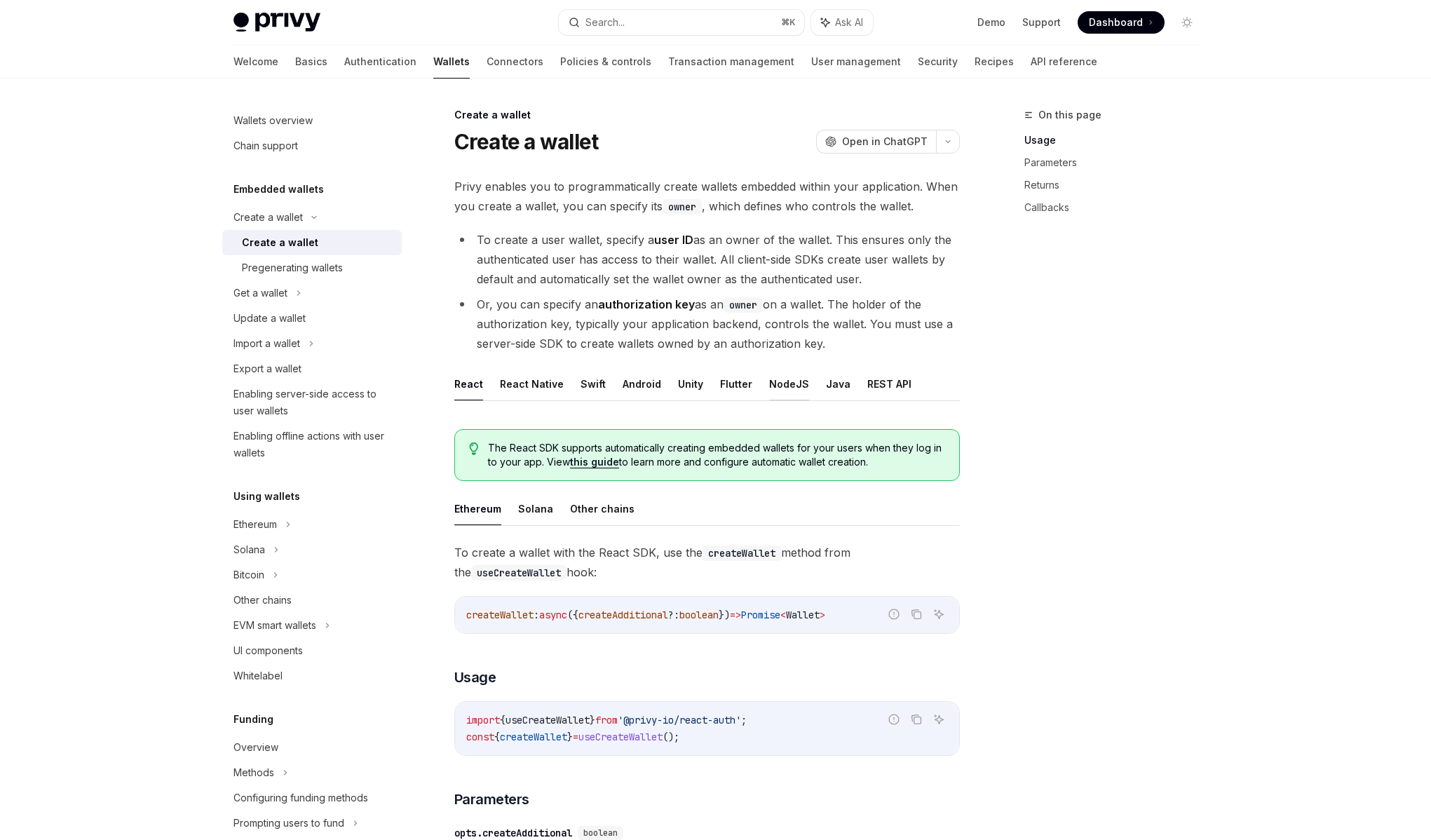
click at [781, 391] on button "NodeJS" at bounding box center [788, 384] width 40 height 33
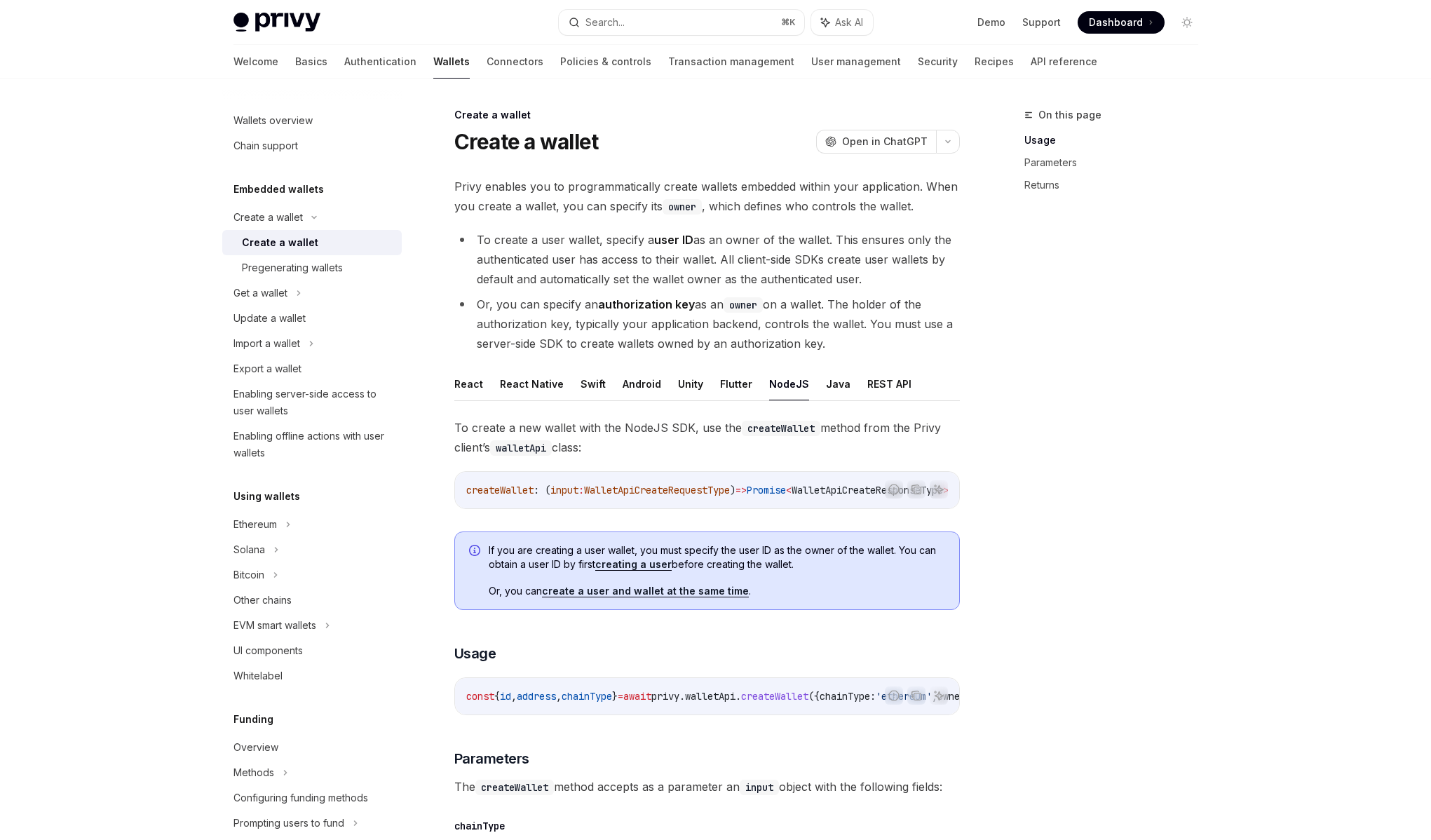
click at [710, 379] on ul "React React Native Swift Android Unity Flutter NodeJS Java REST API" at bounding box center [707, 384] width 506 height 34
click at [904, 387] on ul "React React Native Swift Android Unity Flutter NodeJS Java REST API" at bounding box center [707, 384] width 506 height 34
click at [882, 389] on button "REST API" at bounding box center [889, 384] width 44 height 33
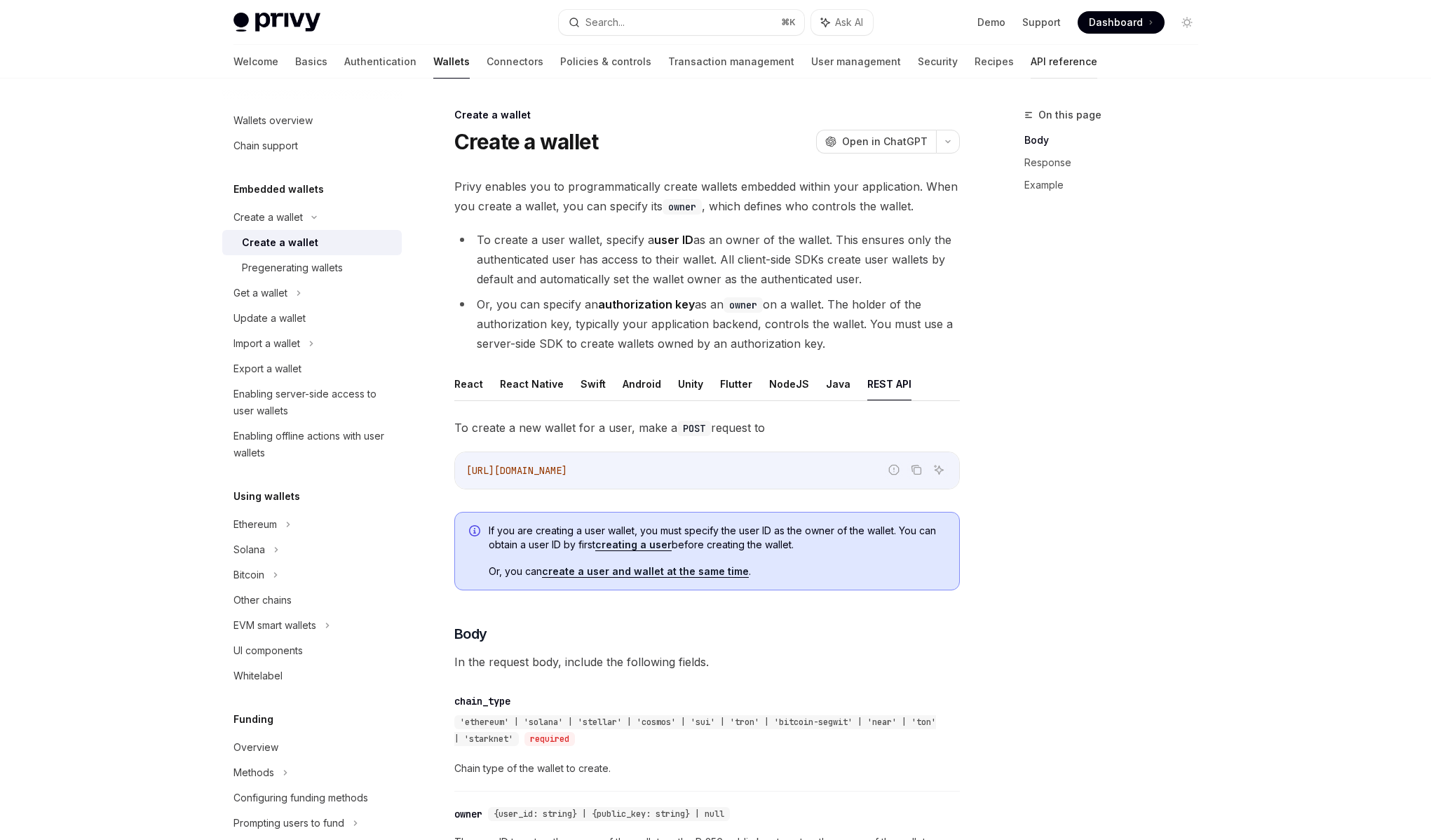
click at [1031, 62] on link "API reference" at bounding box center [1064, 62] width 66 height 34
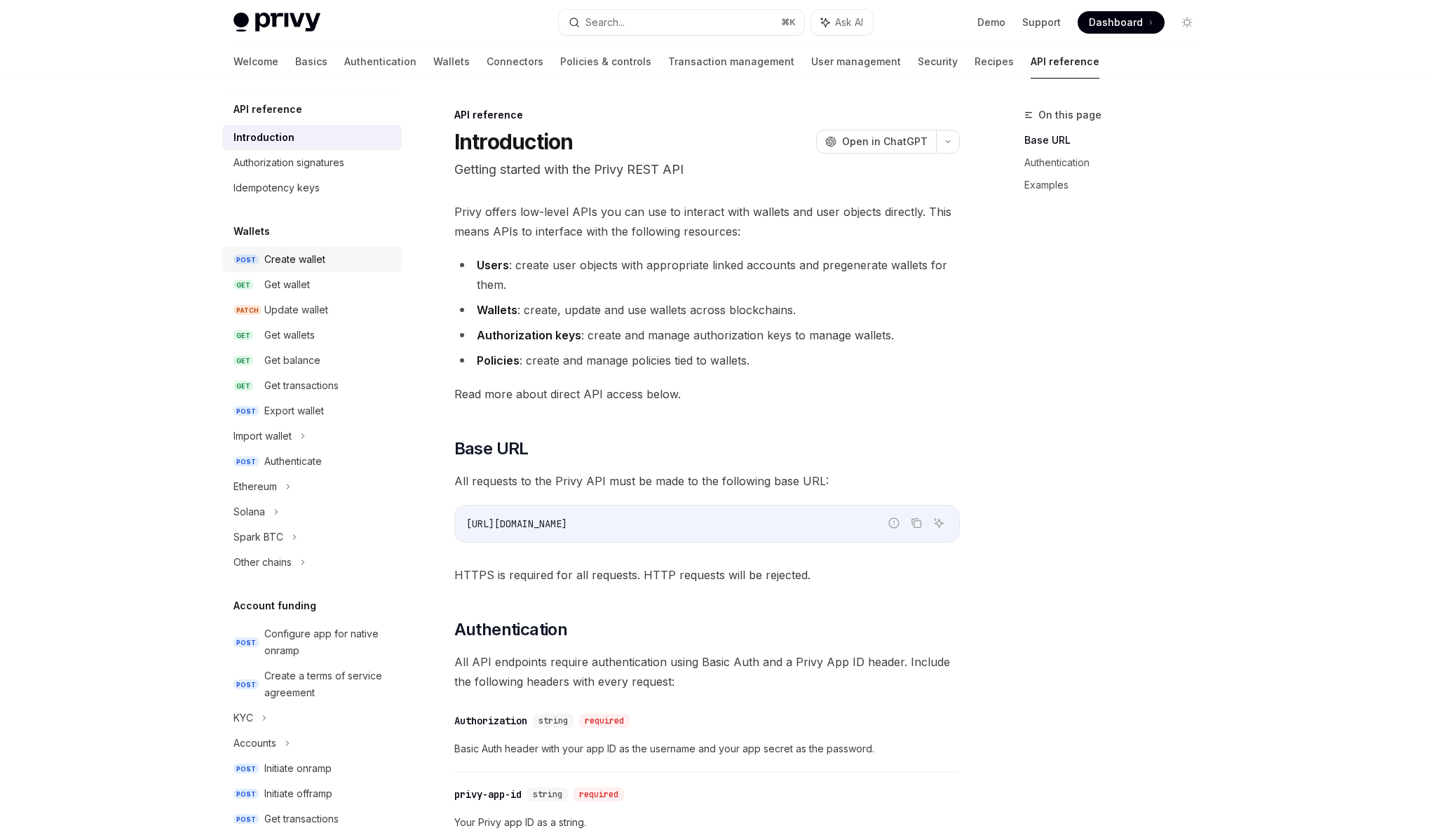
click at [293, 260] on div "Create wallet" at bounding box center [295, 260] width 61 height 17
type textarea "*"
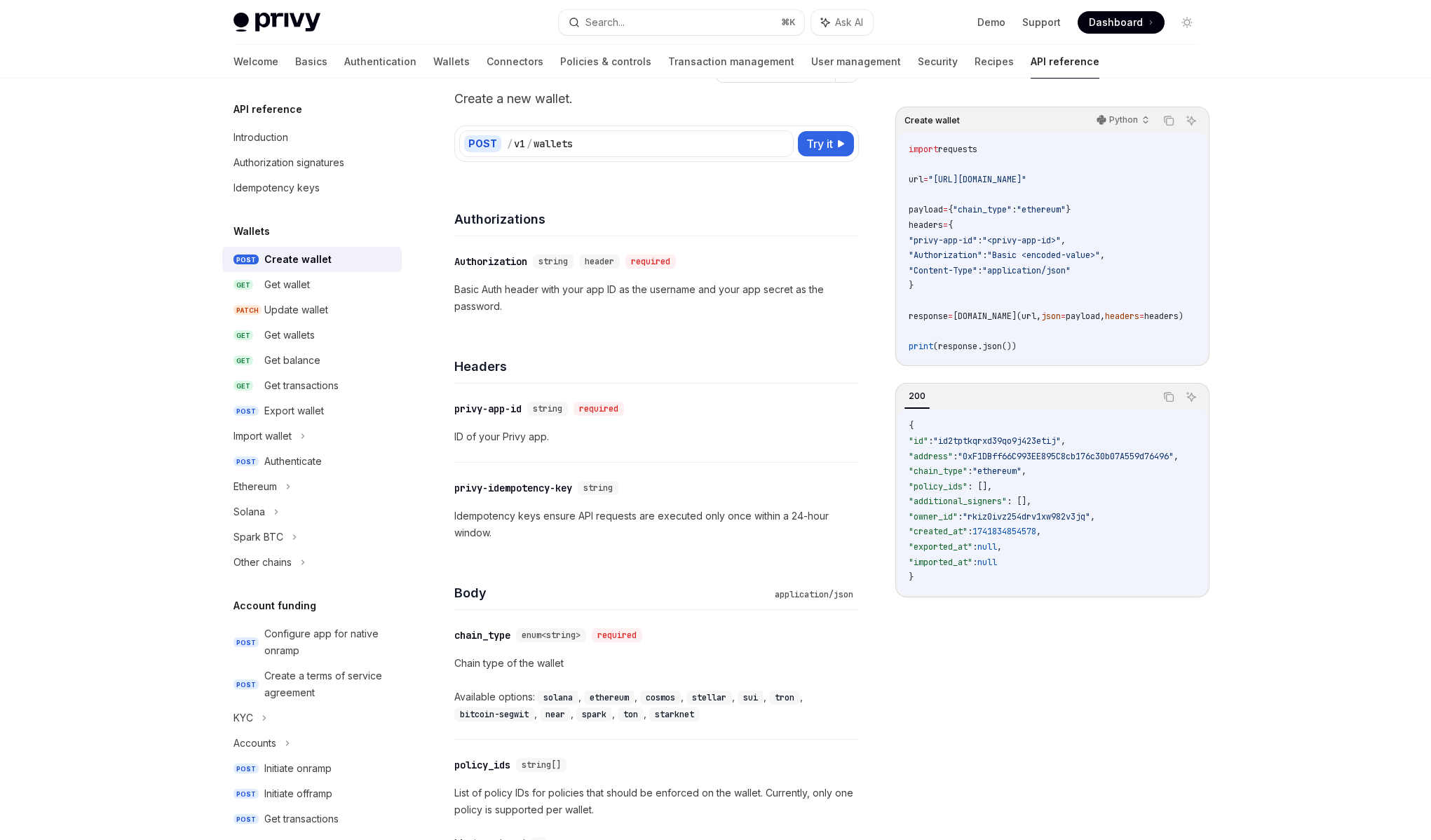
scroll to position [109, 0]
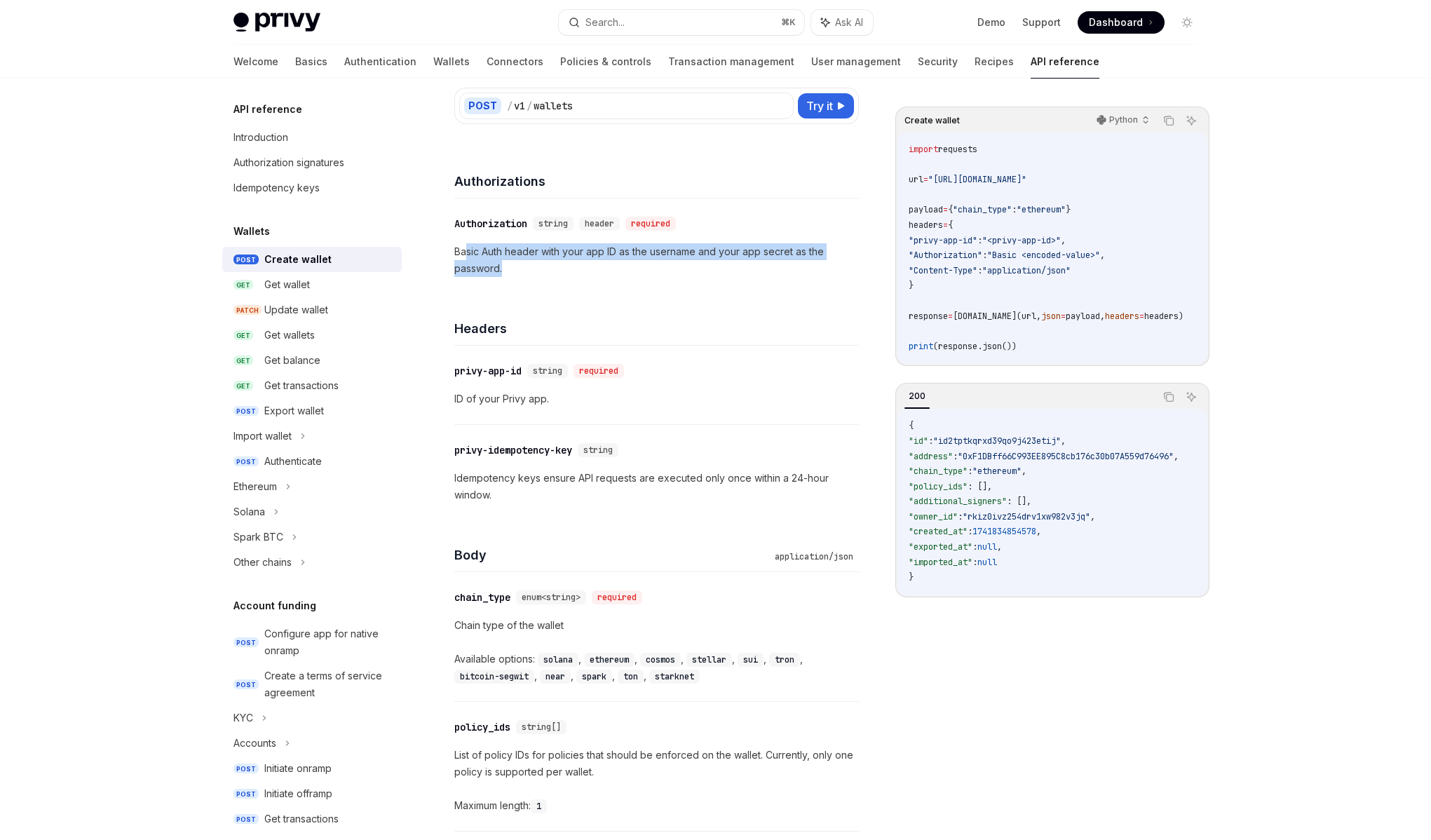
drag, startPoint x: 530, startPoint y: 265, endPoint x: 466, endPoint y: 255, distance: 64.8
click at [466, 255] on p "Basic Auth header with your app ID as the username and your app secret as the p…" at bounding box center [656, 260] width 405 height 34
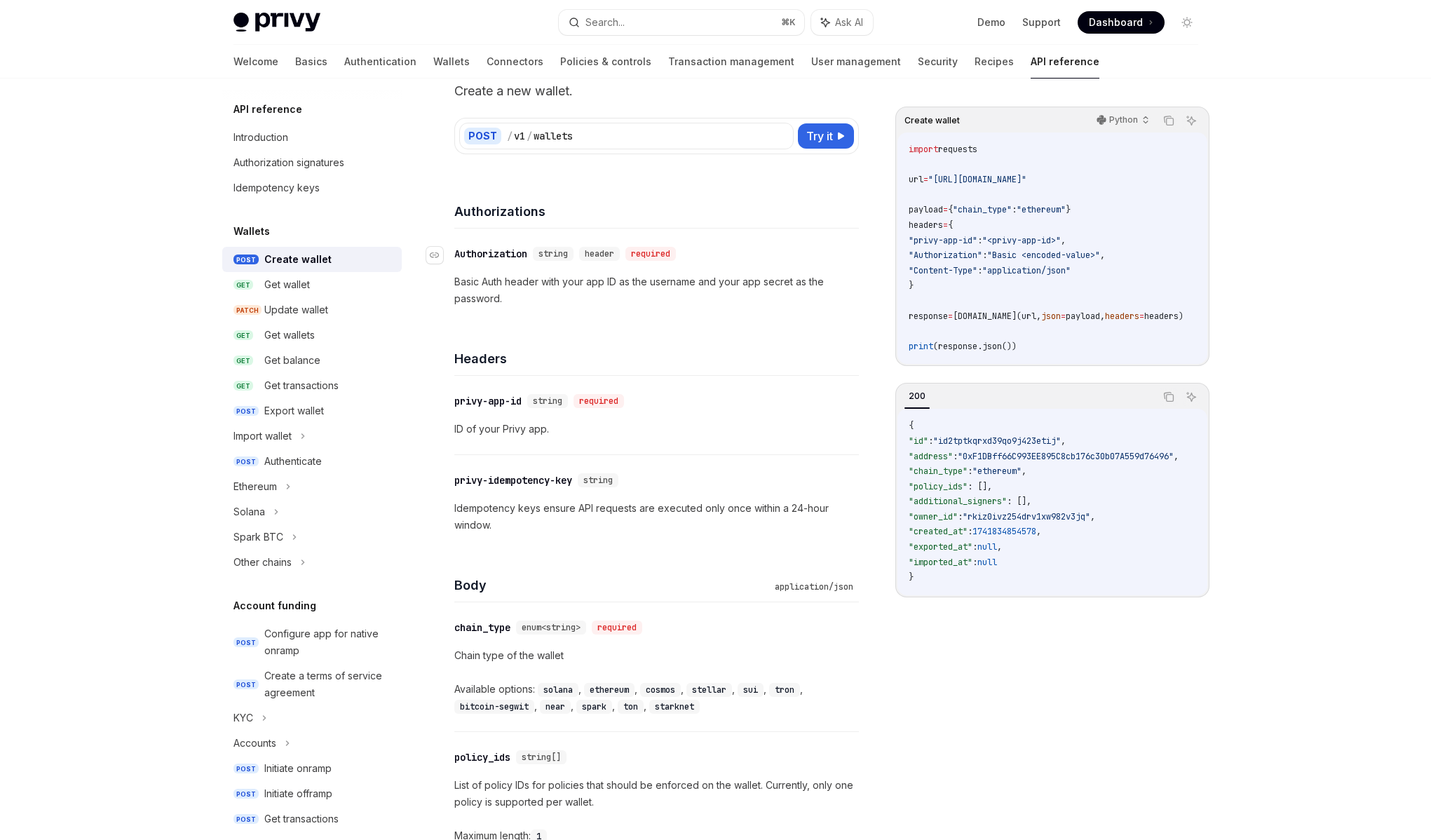
scroll to position [66, 0]
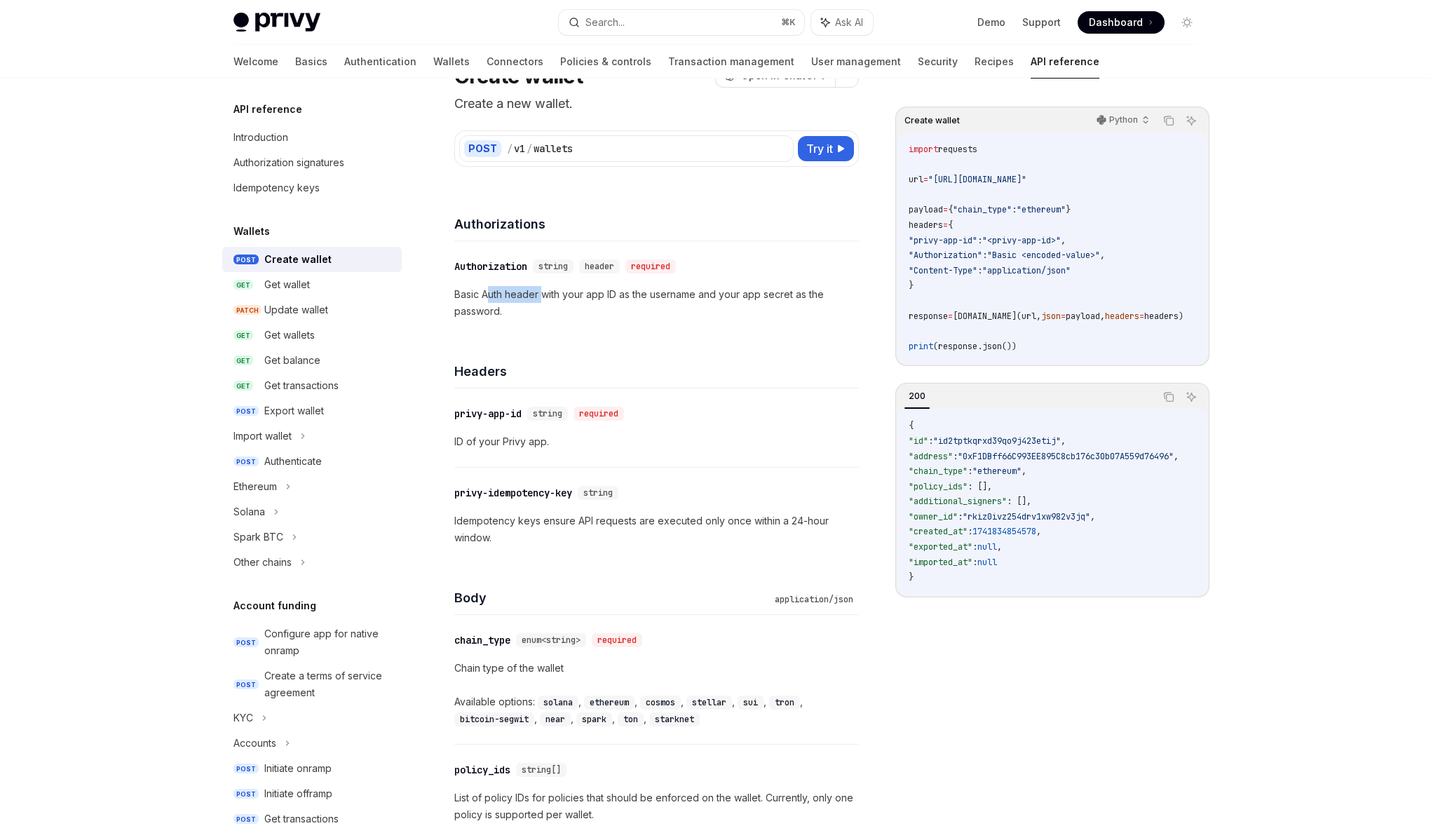
drag, startPoint x: 489, startPoint y: 292, endPoint x: 542, endPoint y: 299, distance: 53.5
click at [542, 299] on p "Basic Auth header with your app ID as the username and your app secret as the p…" at bounding box center [656, 303] width 405 height 34
click at [542, 300] on p "Basic Auth header with your app ID as the username and your app secret as the p…" at bounding box center [656, 303] width 405 height 34
drag, startPoint x: 540, startPoint y: 309, endPoint x: 482, endPoint y: 296, distance: 59.4
click at [482, 296] on p "Basic Auth header with your app ID as the username and your app secret as the p…" at bounding box center [656, 303] width 405 height 34
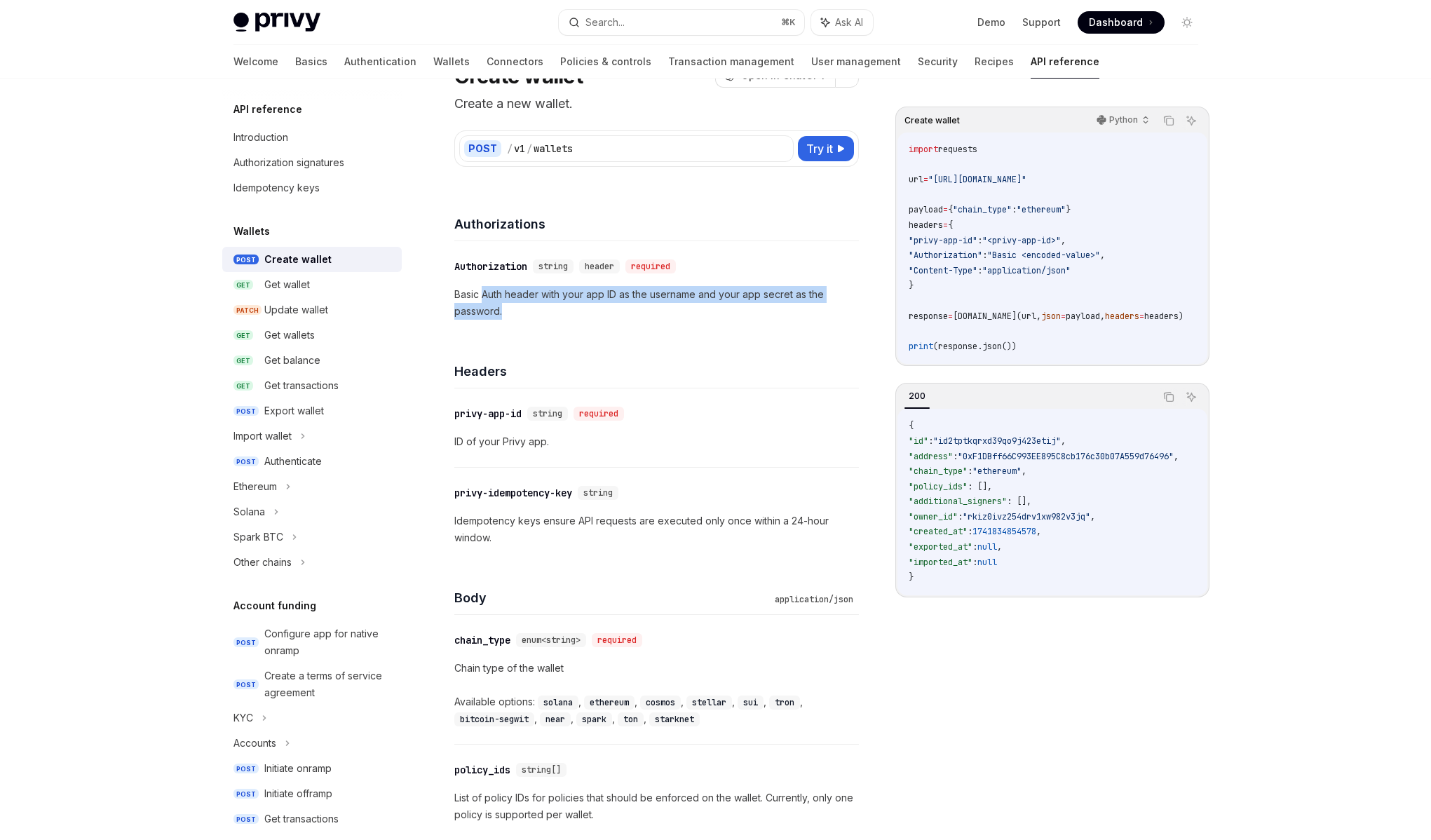
click at [482, 296] on p "Basic Auth header with your app ID as the username and your app secret as the p…" at bounding box center [656, 303] width 405 height 34
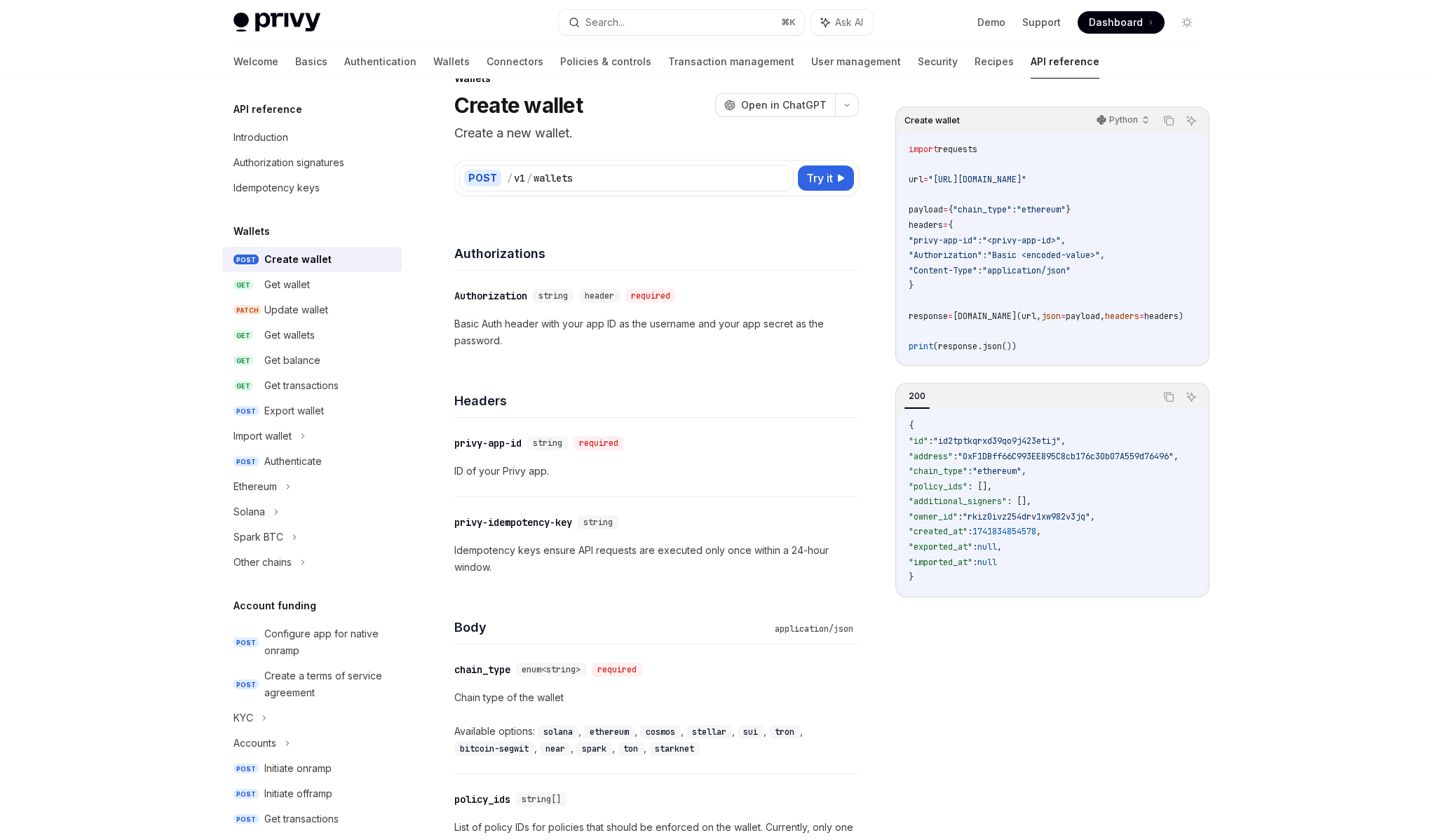
scroll to position [0, 0]
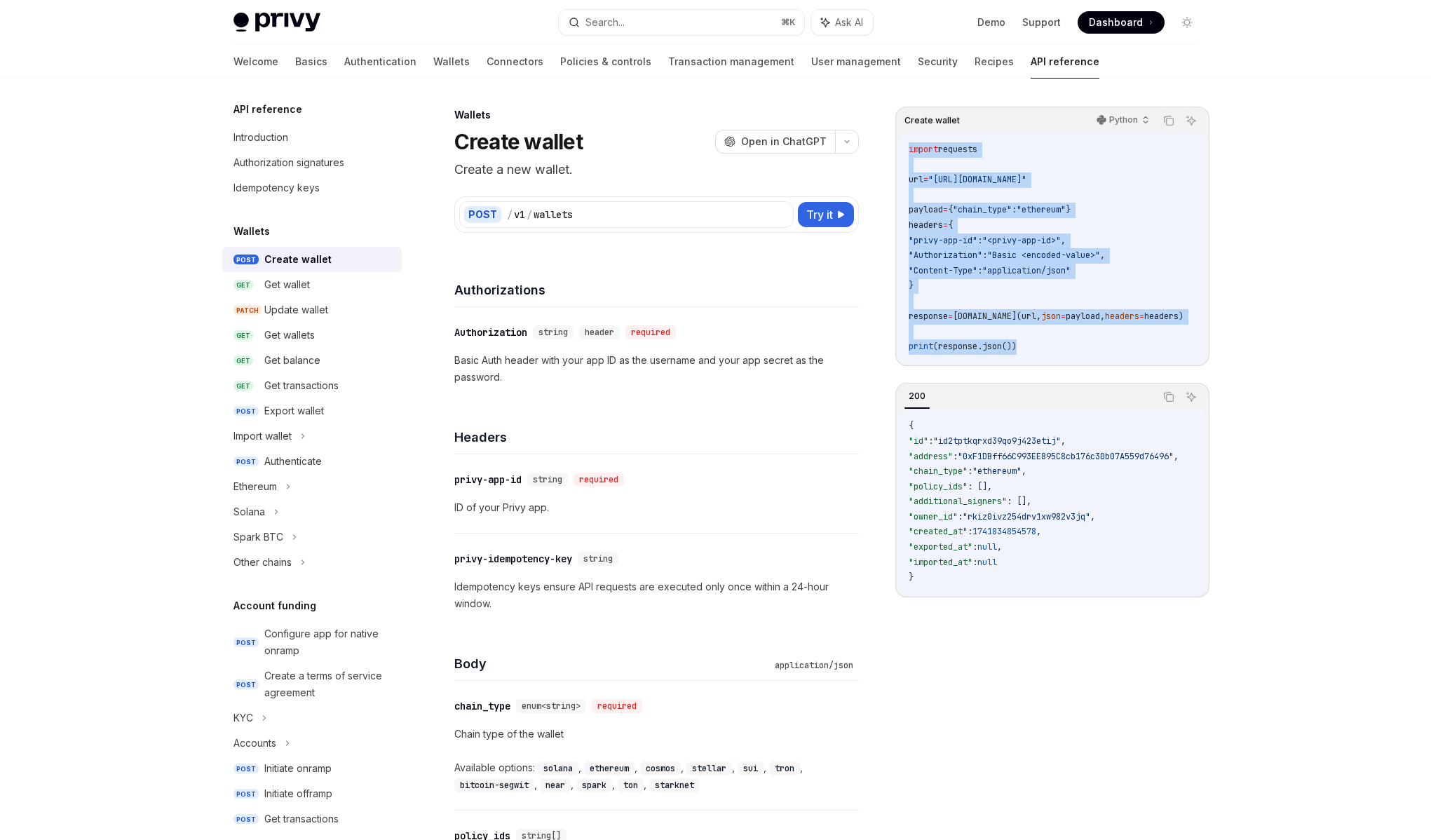
drag, startPoint x: 1026, startPoint y: 344, endPoint x: 906, endPoint y: 145, distance: 232.4
click at [906, 145] on div "import requests url = "https://api.privy.io/v1/wallets" payload = { "chain_type…" at bounding box center [1052, 248] width 310 height 232
click at [671, 26] on button "Search... ⌘ K" at bounding box center [681, 23] width 245 height 25
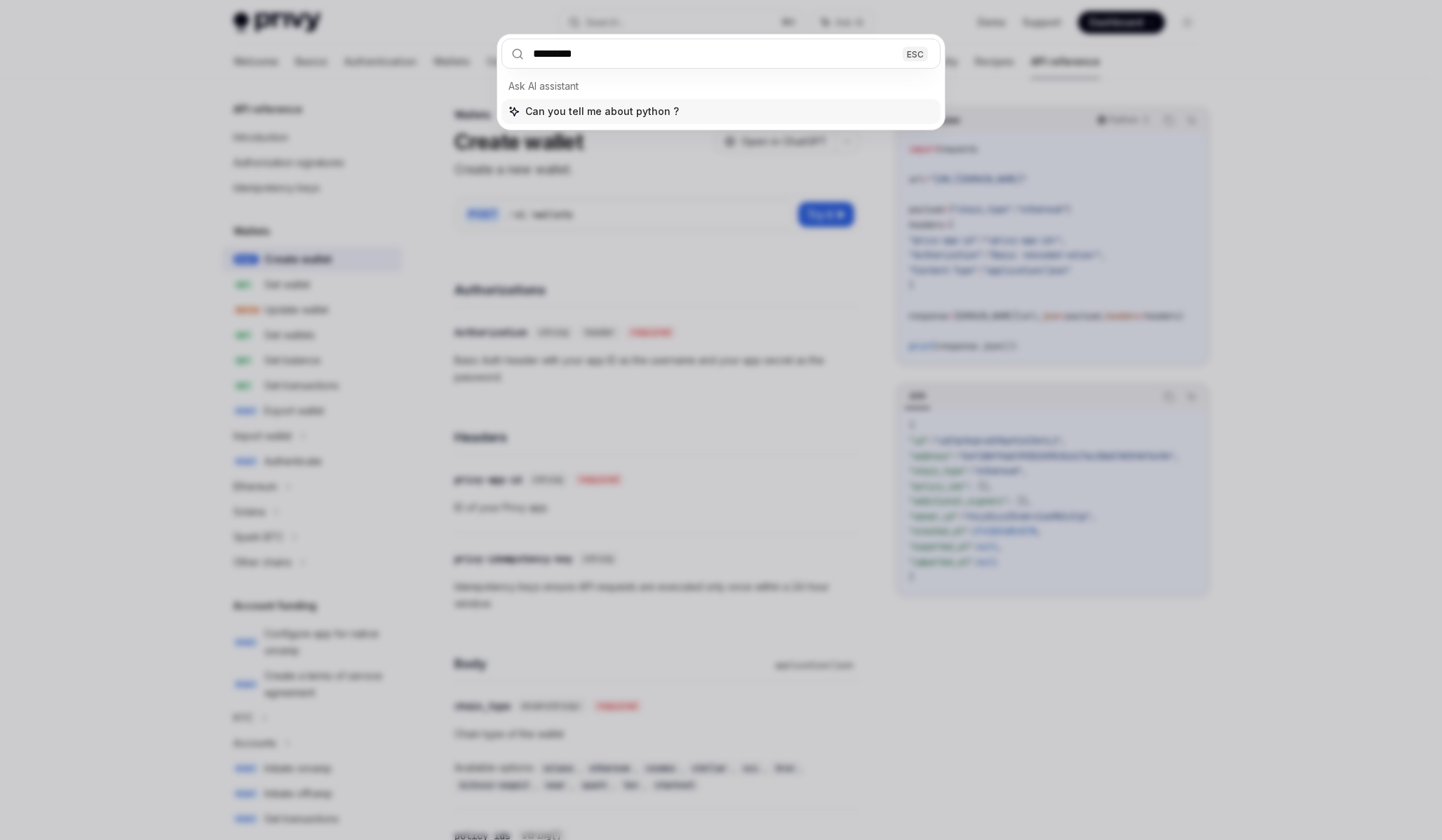
type input "**********"
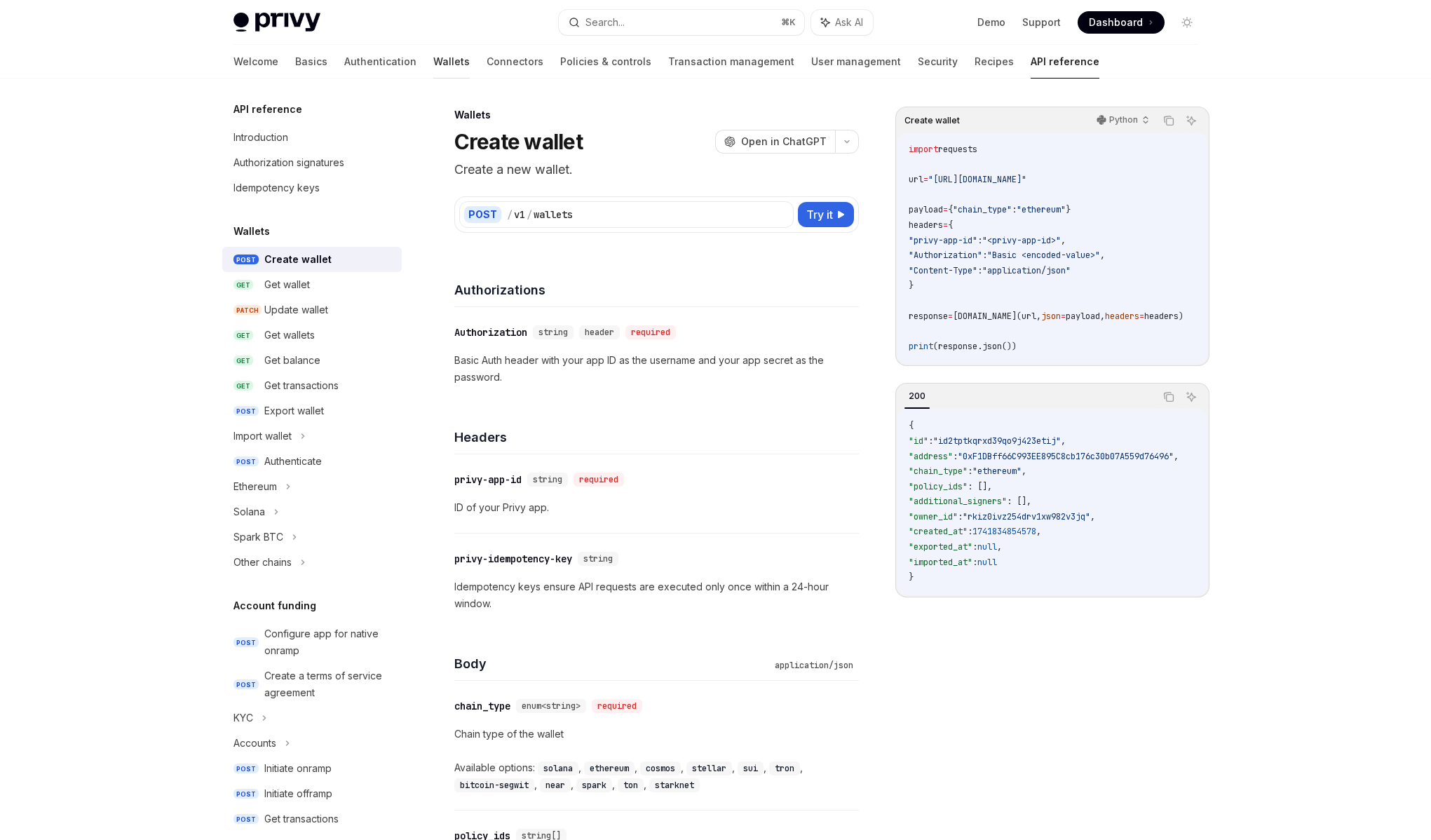
click at [434, 68] on link "Wallets" at bounding box center [452, 62] width 36 height 34
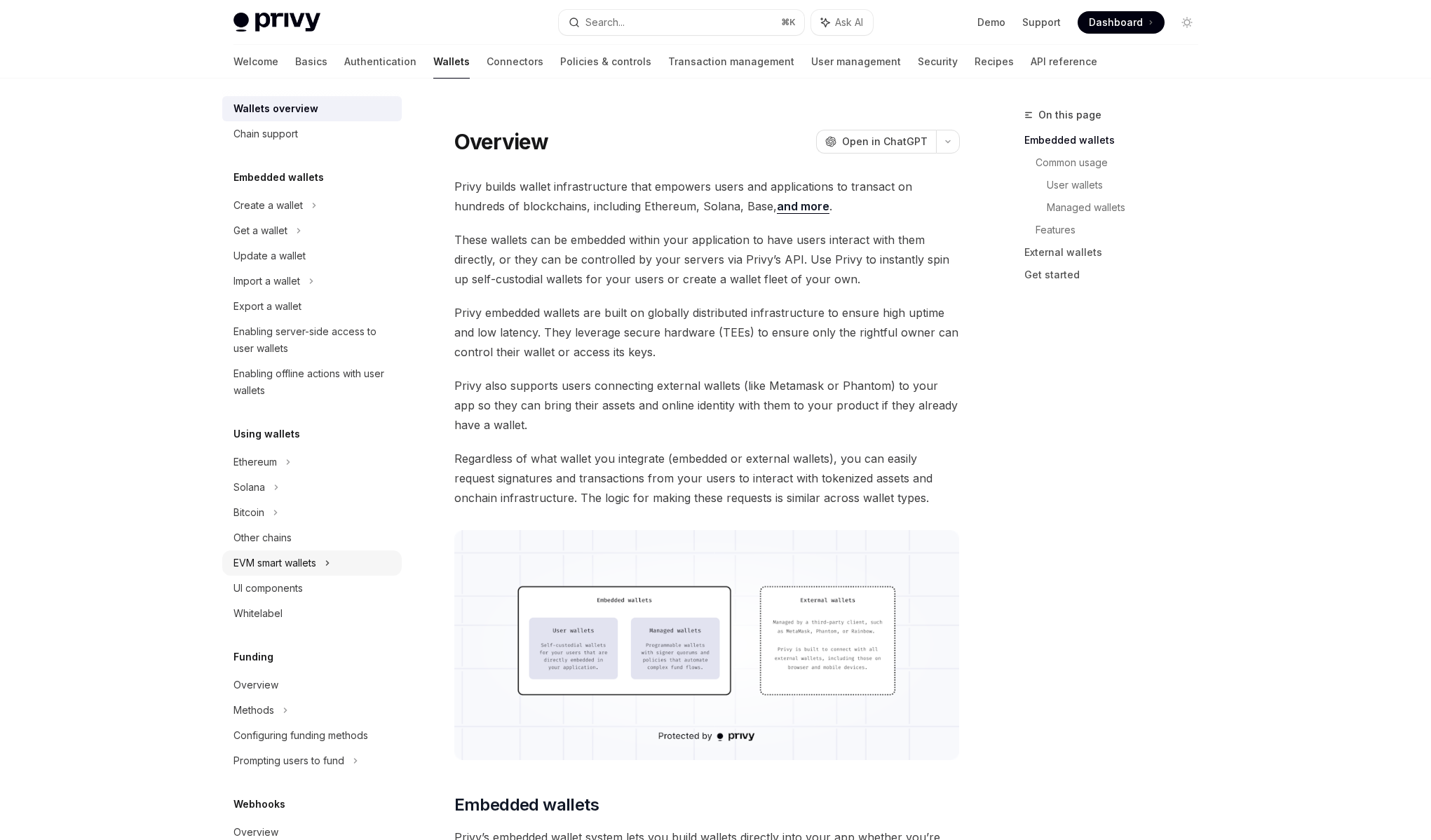
scroll to position [26, 0]
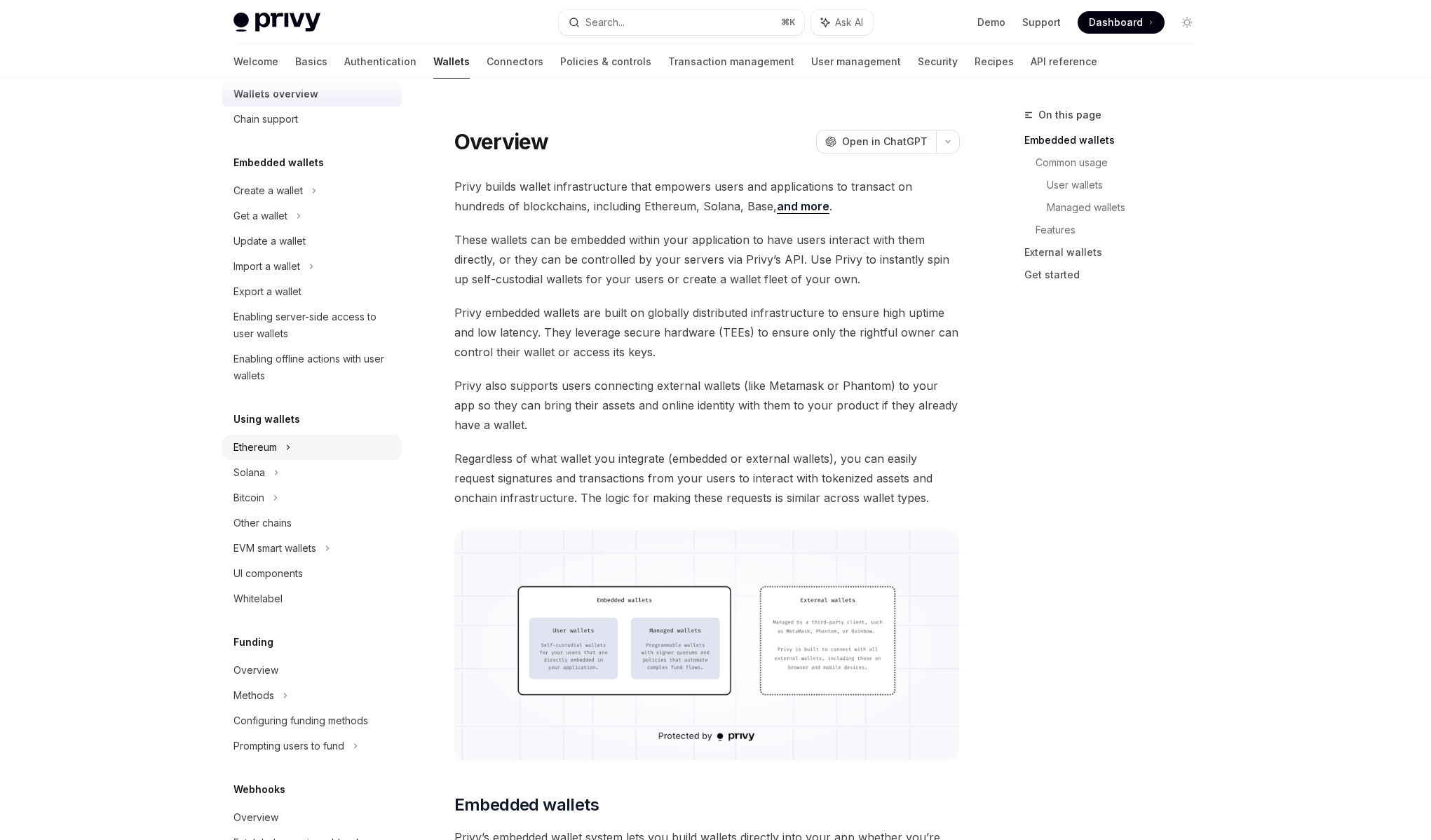
click at [294, 446] on div "Ethereum" at bounding box center [312, 447] width 180 height 25
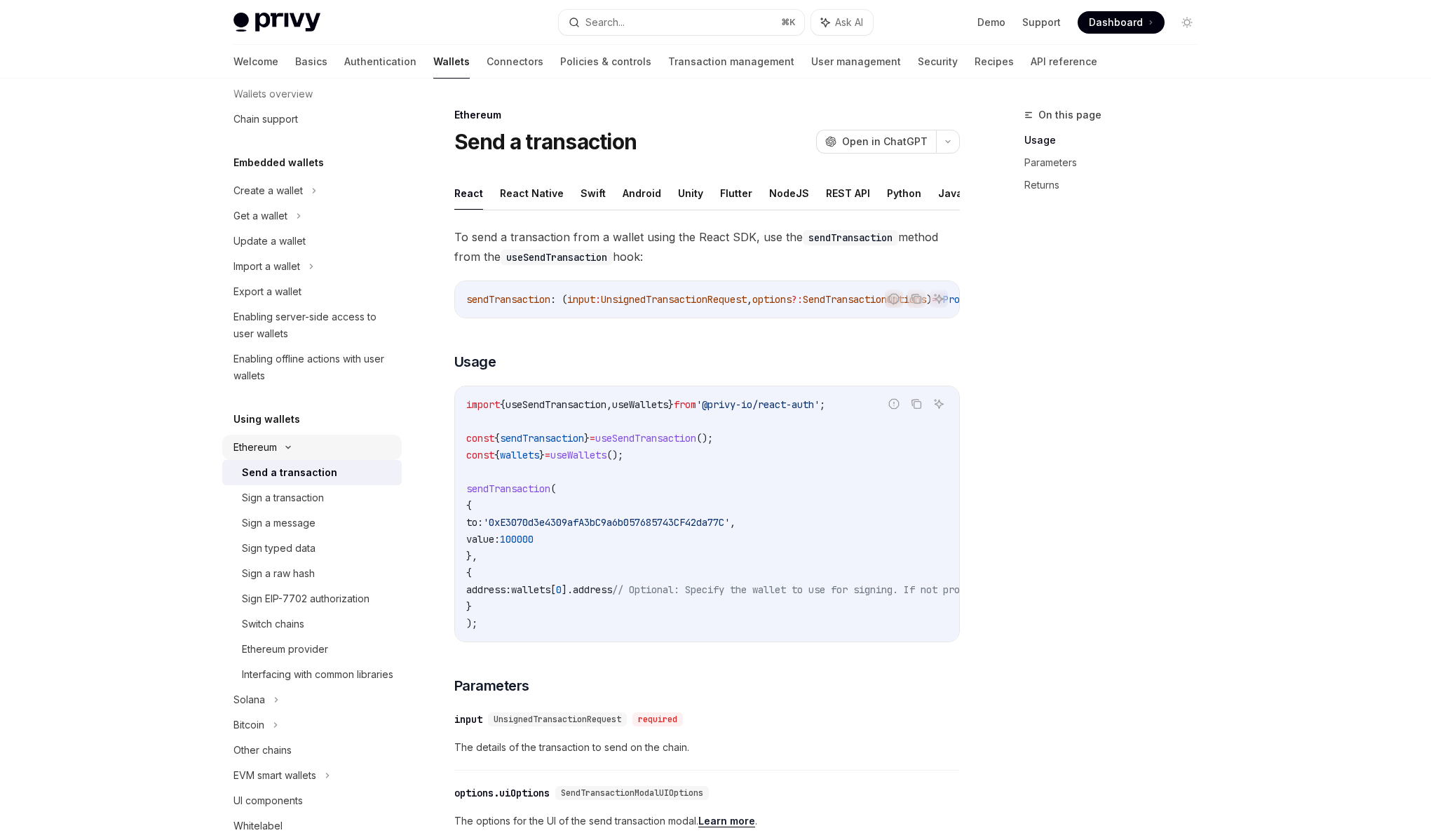
click at [284, 447] on icon at bounding box center [289, 447] width 17 height 6
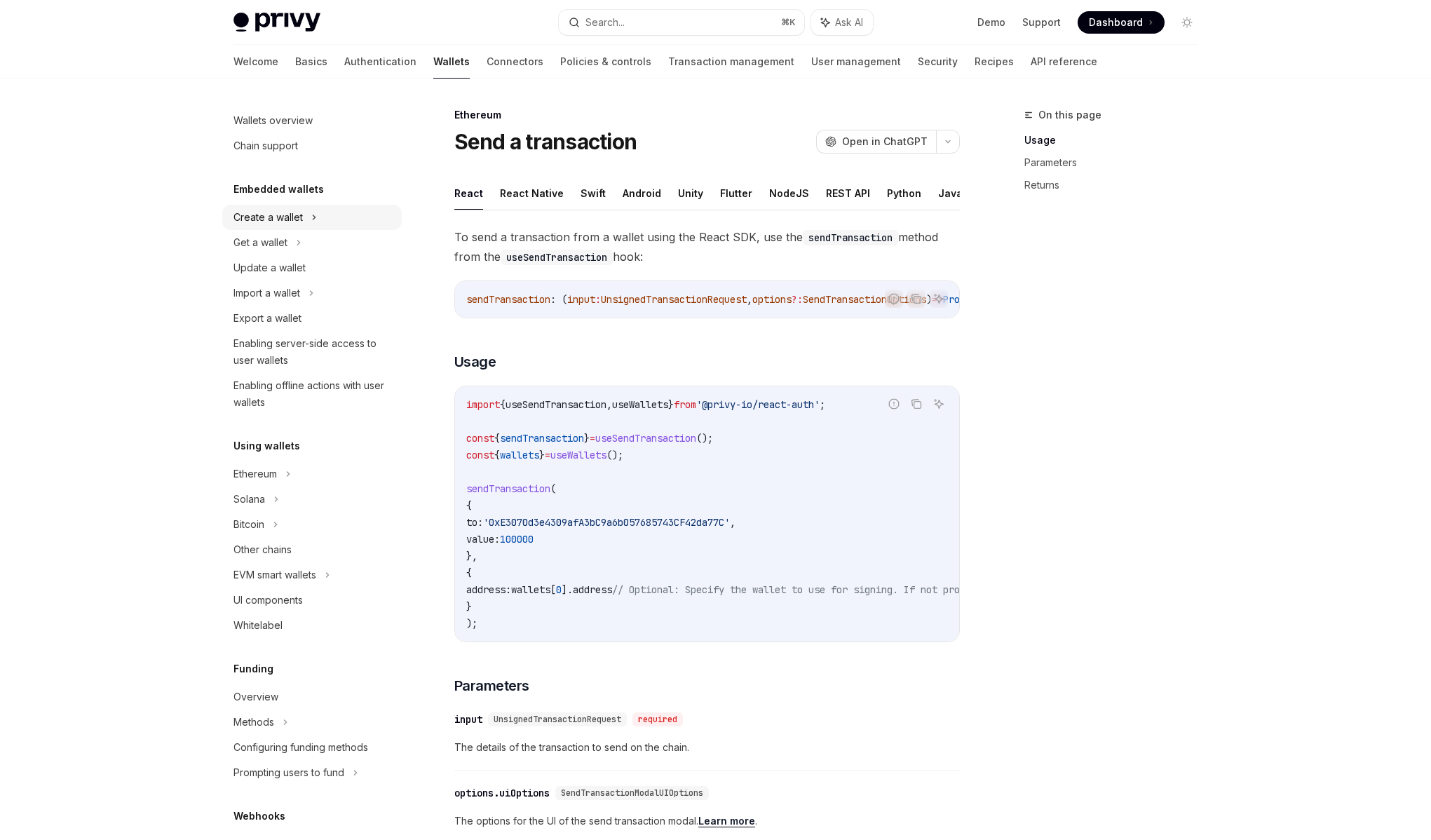
click at [306, 227] on div "Create a wallet" at bounding box center [312, 217] width 180 height 25
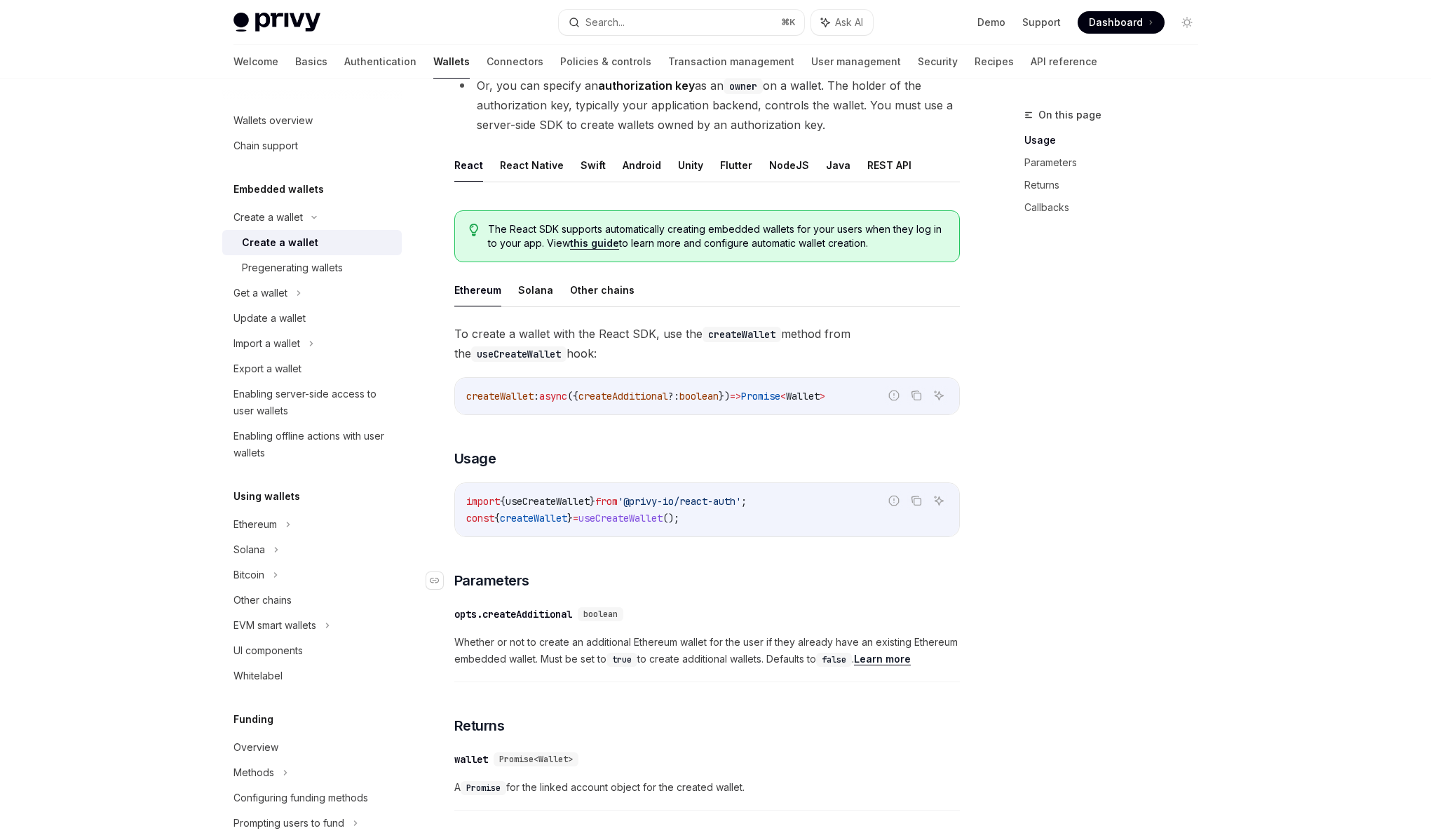
scroll to position [227, 0]
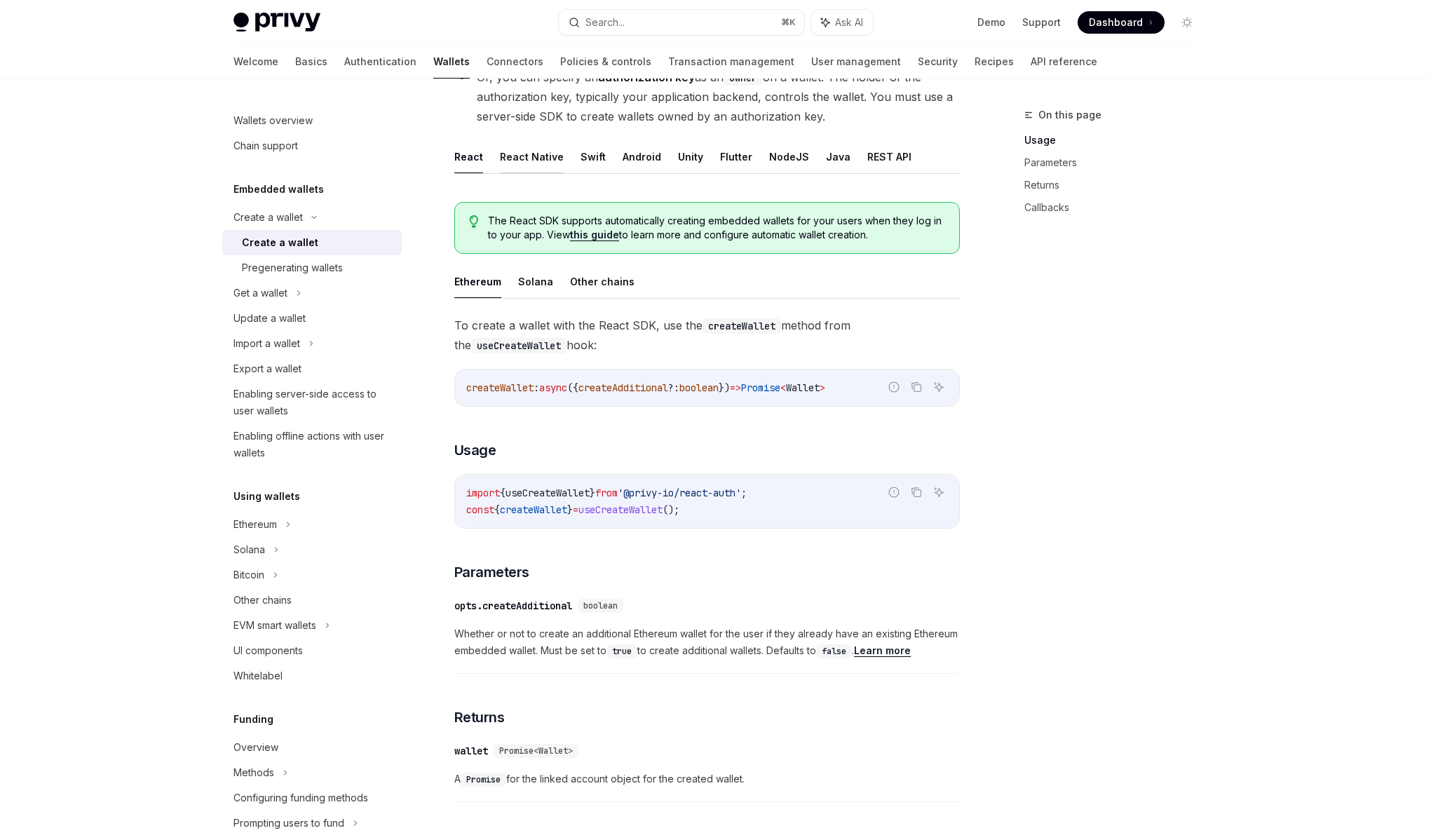
click at [519, 156] on button "React Native" at bounding box center [531, 156] width 64 height 33
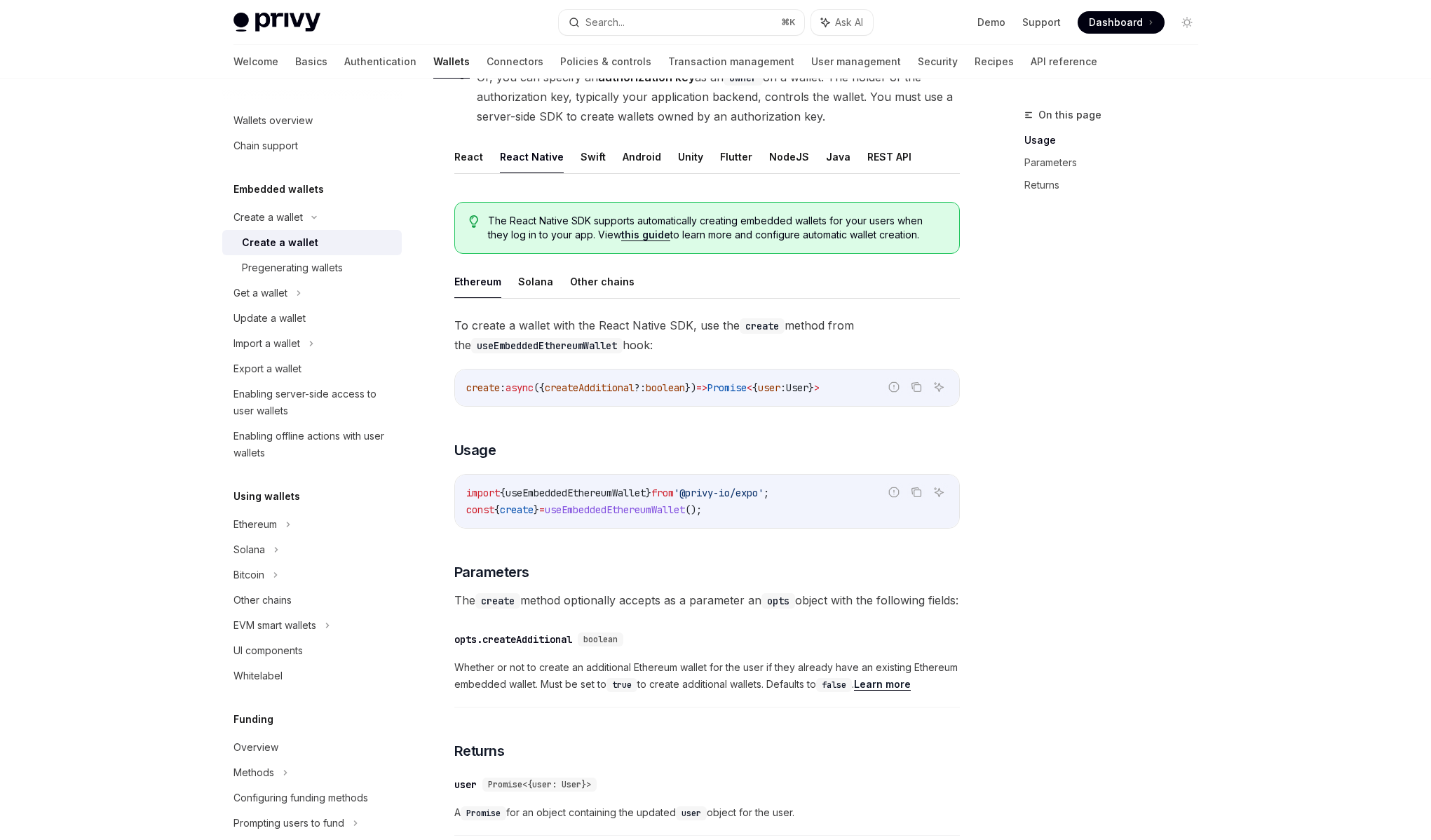
click at [599, 159] on ul "React React Native Swift Android Unity Flutter NodeJS Java REST API" at bounding box center [707, 157] width 506 height 34
click at [613, 156] on ul "React React Native Swift Android Unity Flutter NodeJS Java REST API" at bounding box center [707, 157] width 506 height 34
click at [581, 158] on button "Swift" at bounding box center [593, 156] width 25 height 33
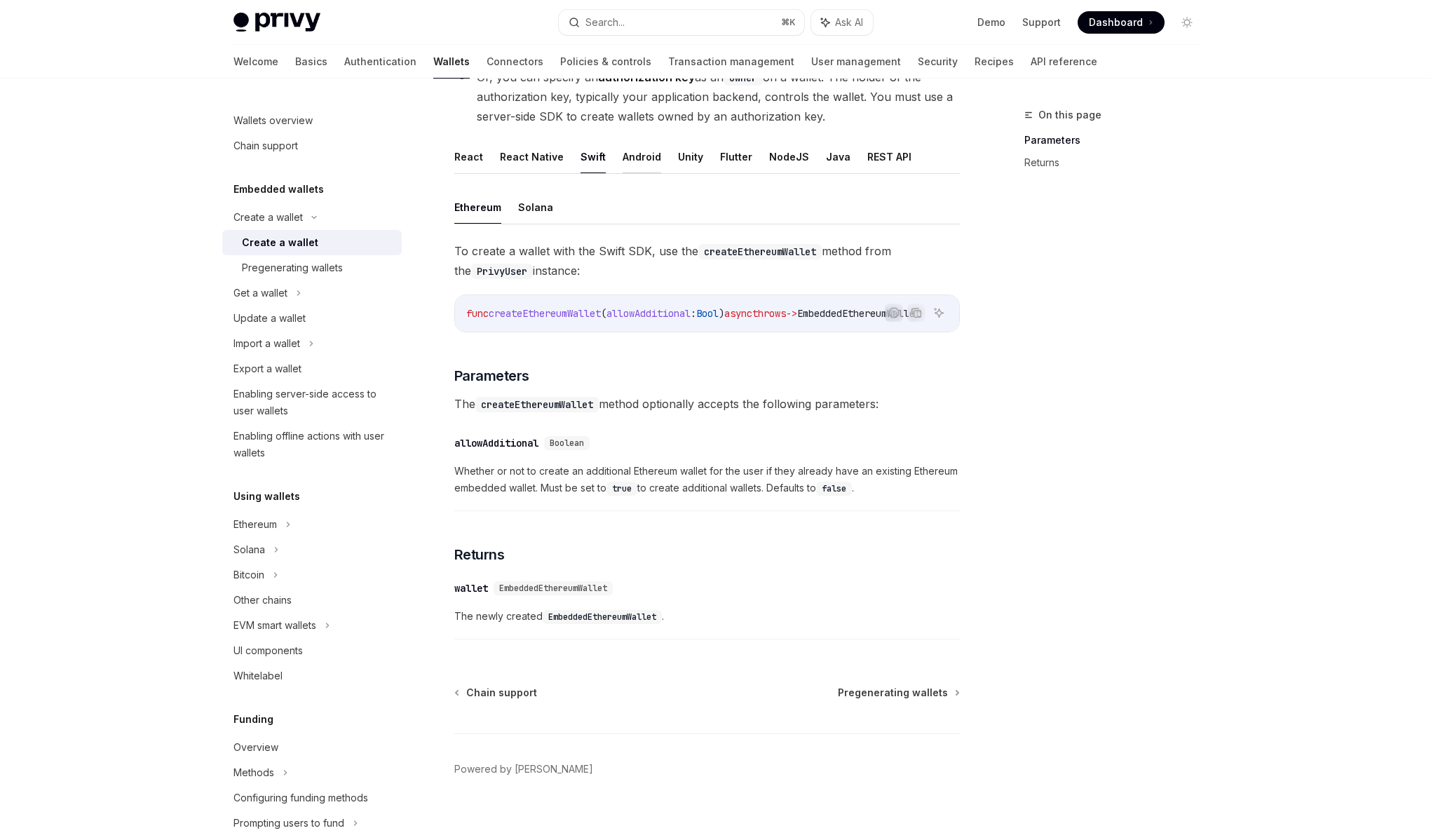
click at [632, 156] on button "Android" at bounding box center [642, 156] width 38 height 33
click at [688, 154] on button "Unity" at bounding box center [691, 156] width 25 height 33
click at [740, 155] on button "Flutter" at bounding box center [737, 156] width 32 height 33
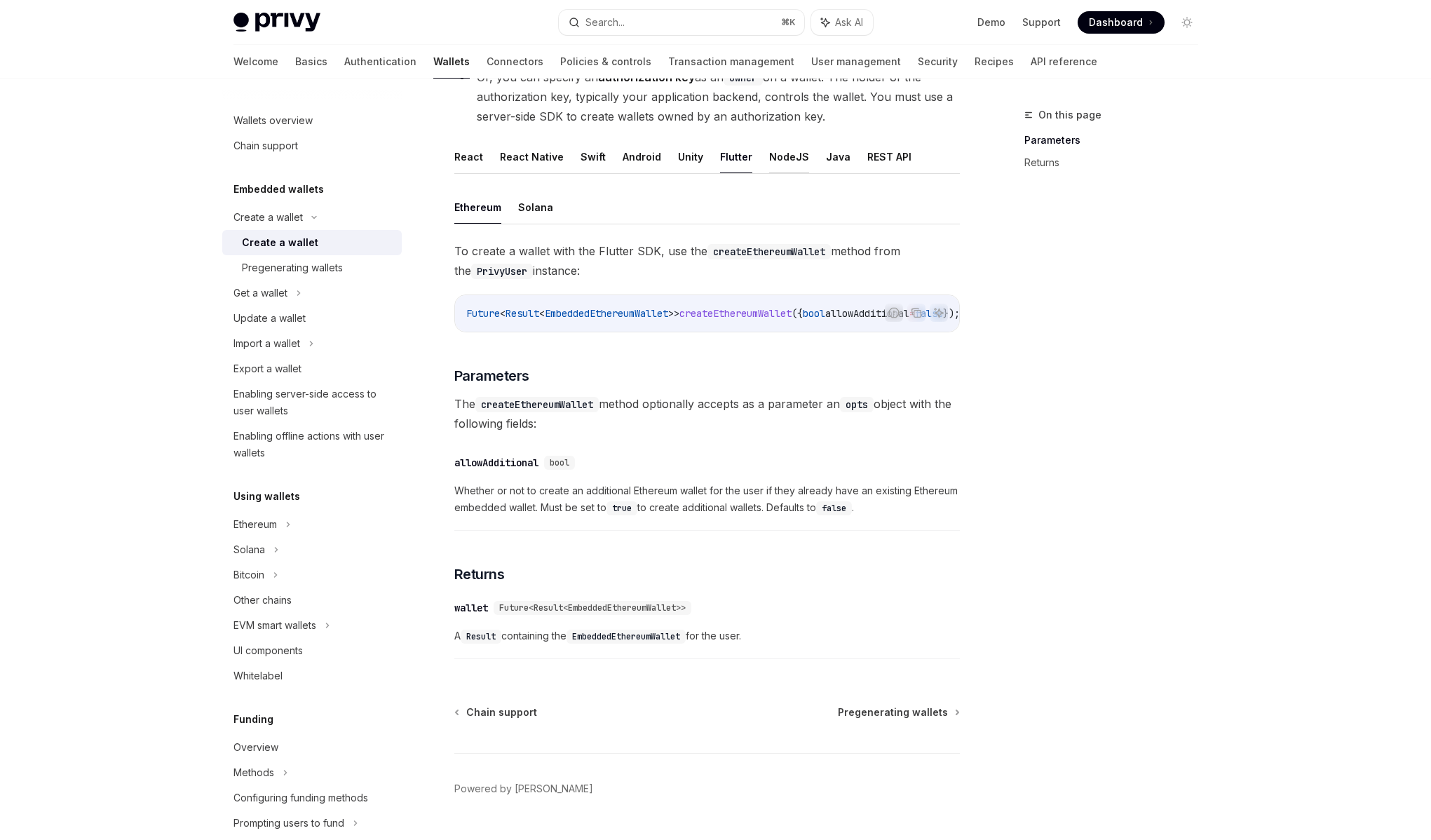
click at [783, 155] on button "NodeJS" at bounding box center [788, 156] width 40 height 33
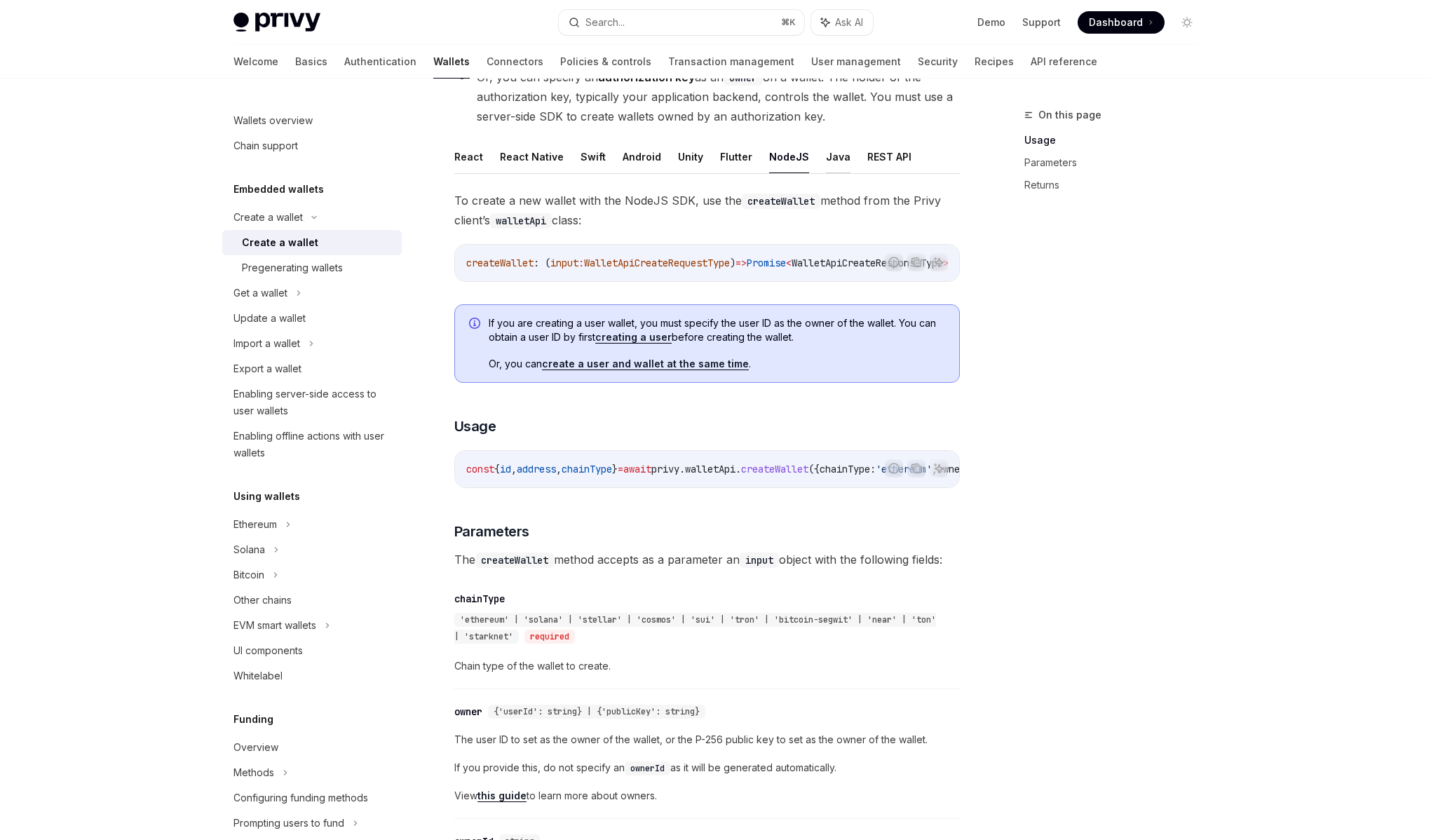
click at [836, 157] on button "Java" at bounding box center [838, 156] width 25 height 33
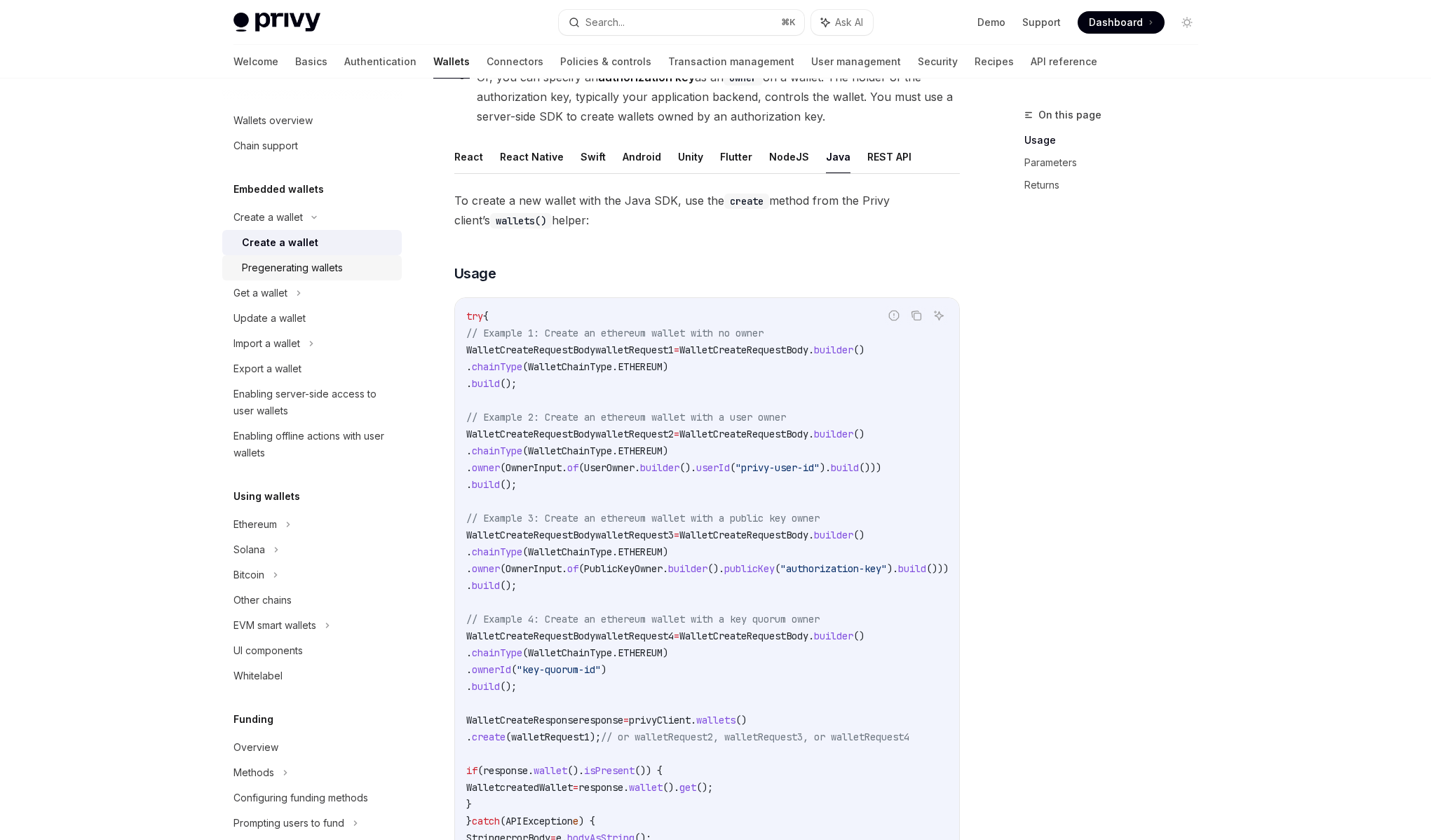
click at [302, 268] on div "Pregenerating wallets" at bounding box center [292, 268] width 101 height 17
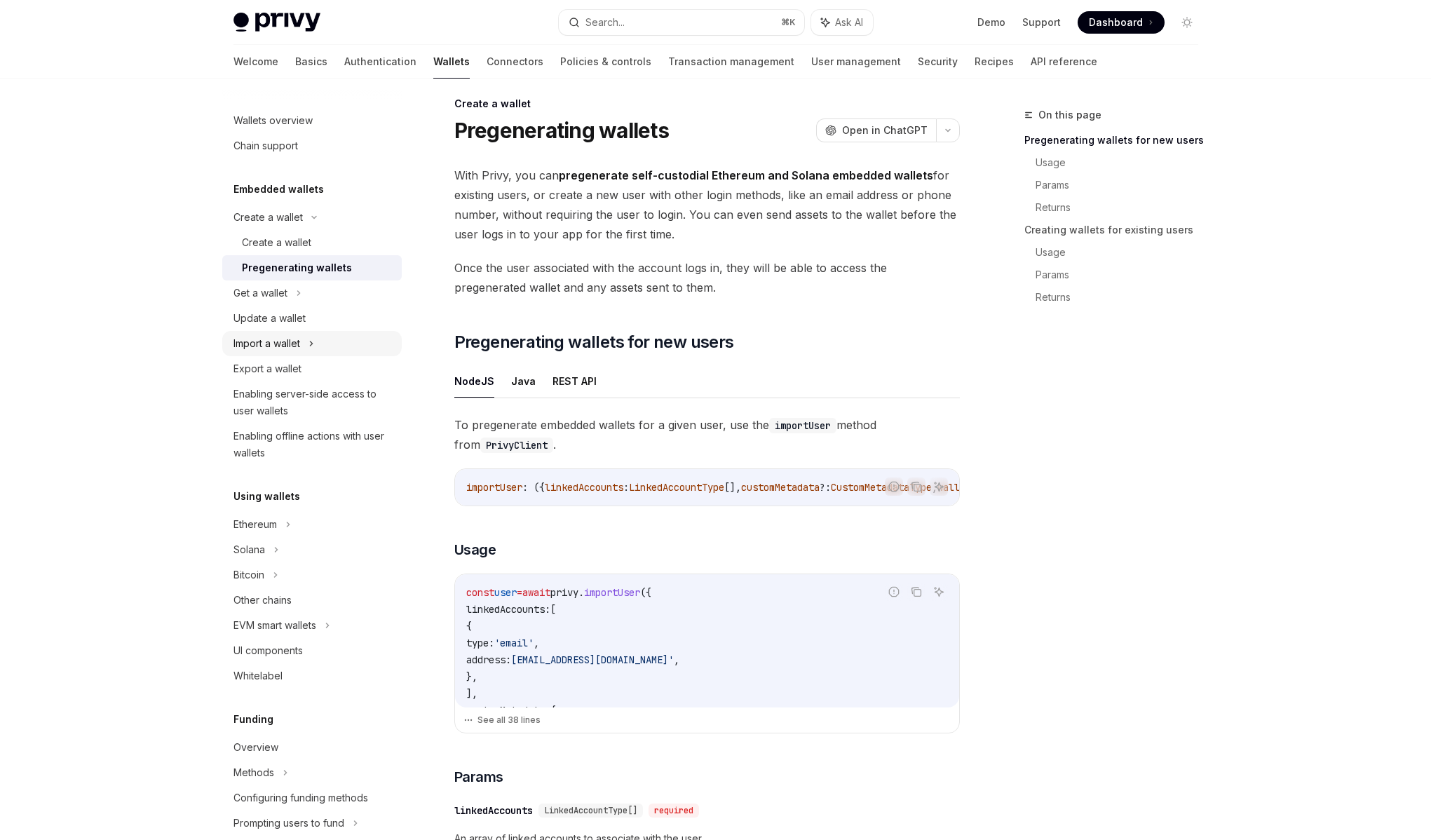
scroll to position [4, 0]
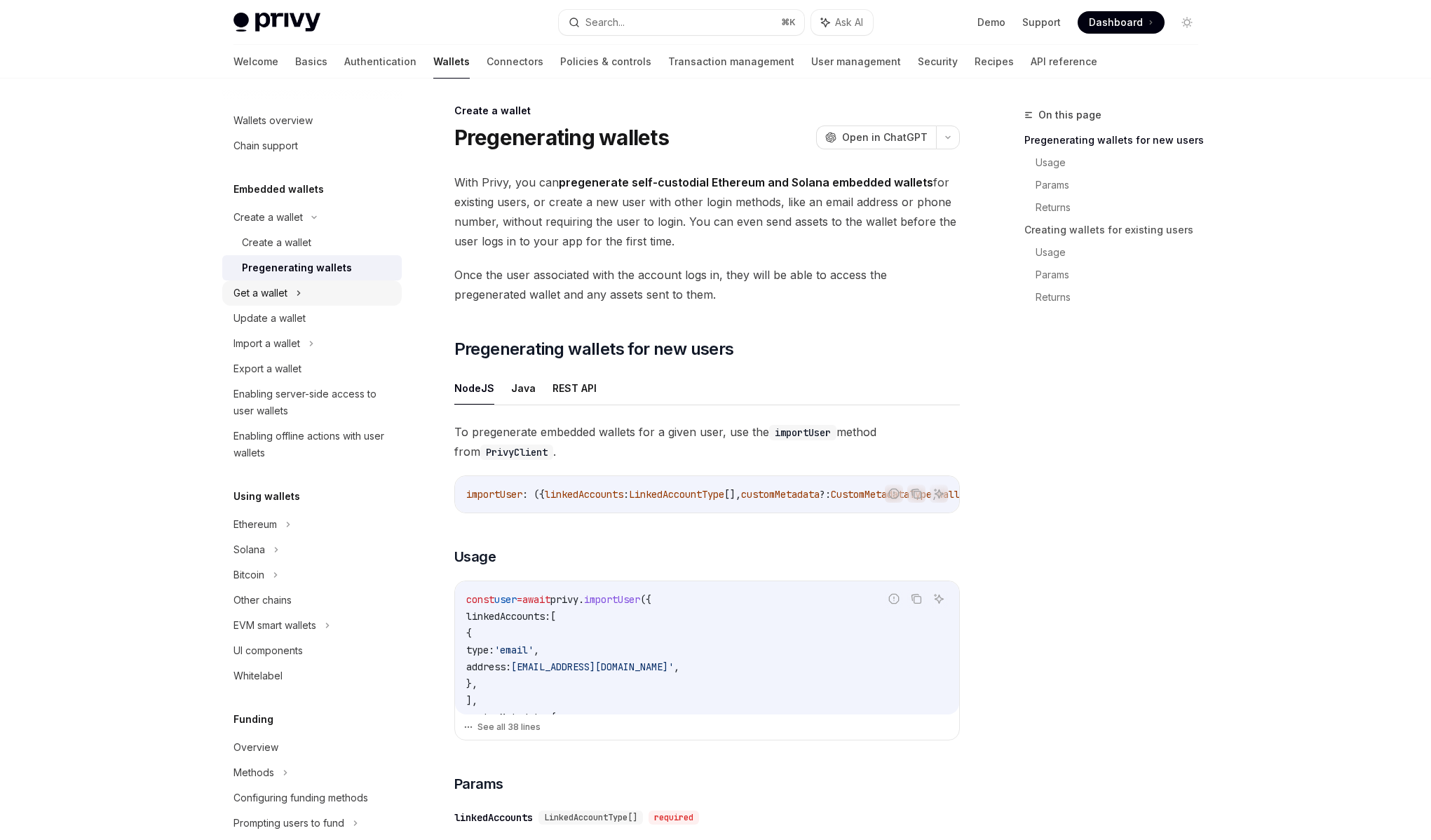
click at [293, 294] on div "Get a wallet" at bounding box center [312, 293] width 180 height 25
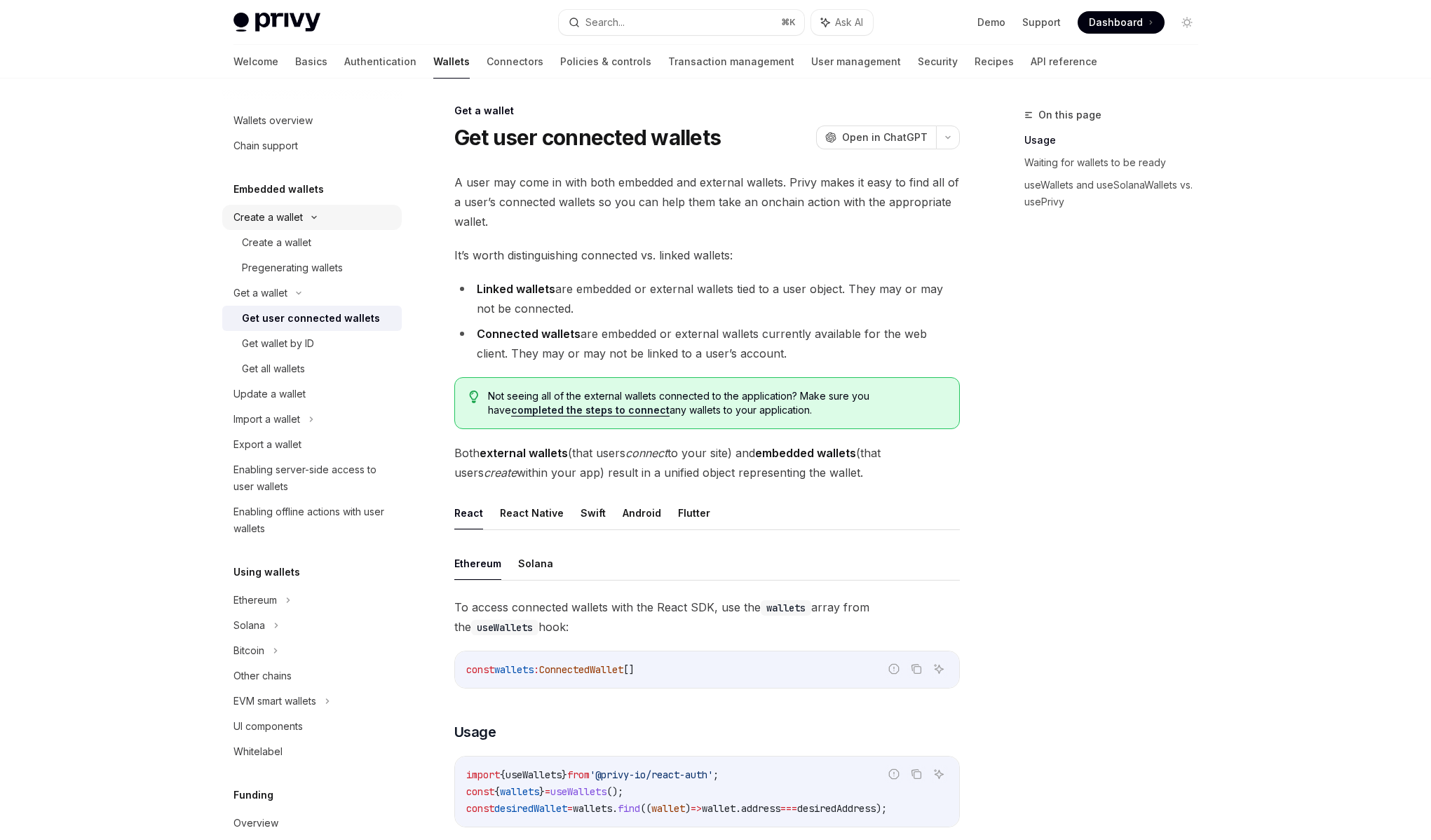
click at [306, 220] on icon at bounding box center [314, 217] width 17 height 6
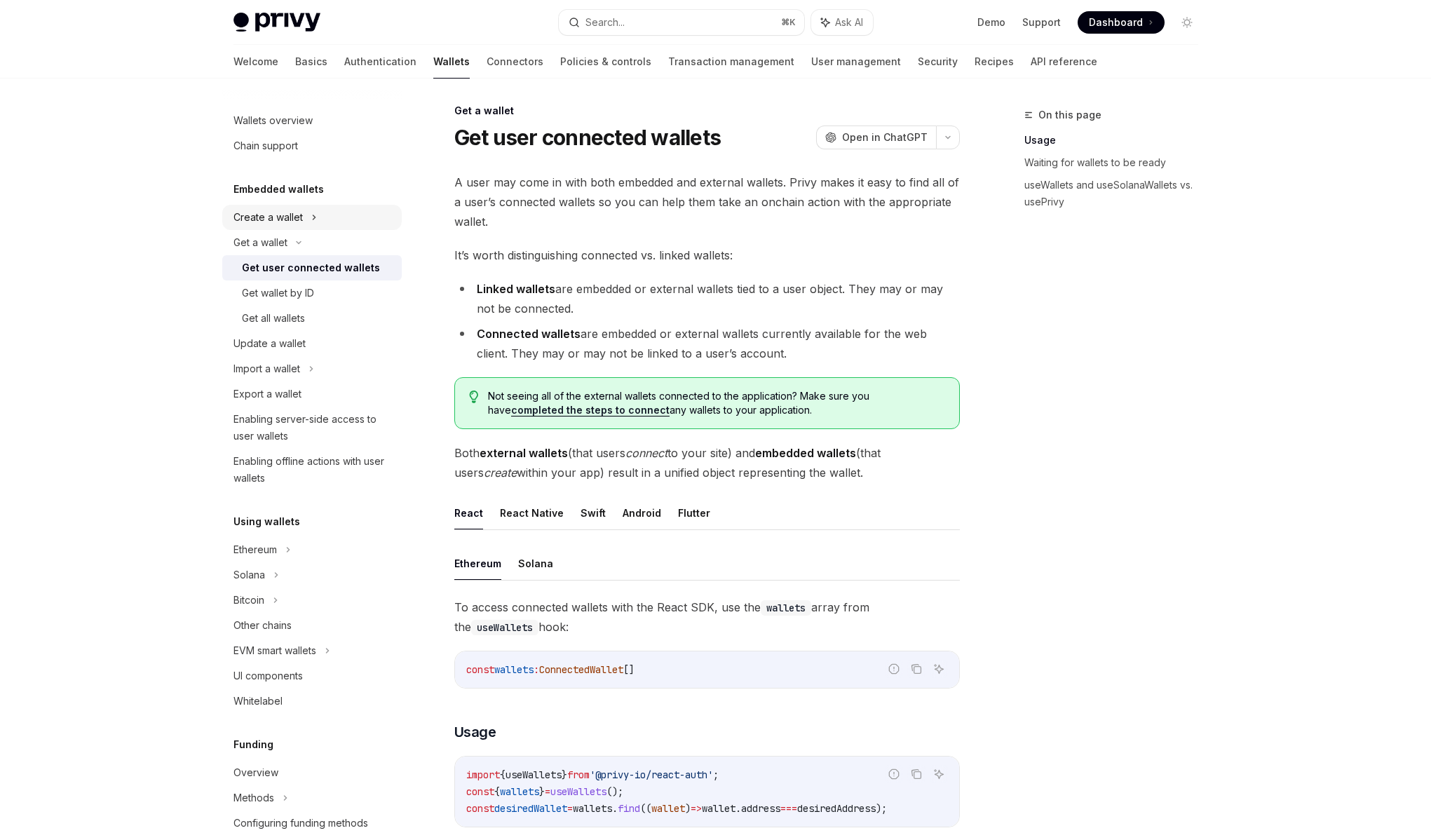
click at [306, 220] on div "Create a wallet" at bounding box center [312, 217] width 180 height 25
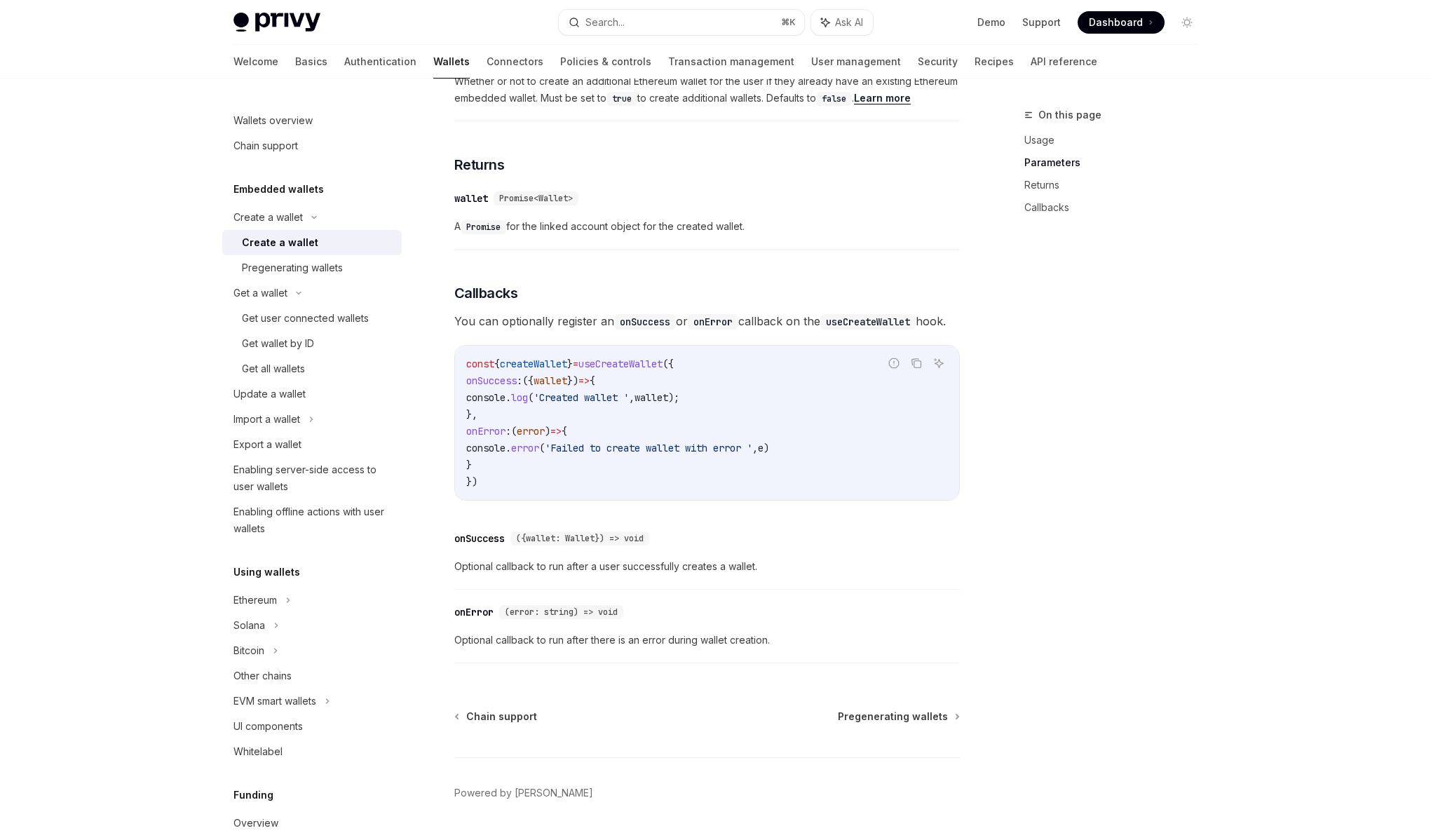
scroll to position [804, 0]
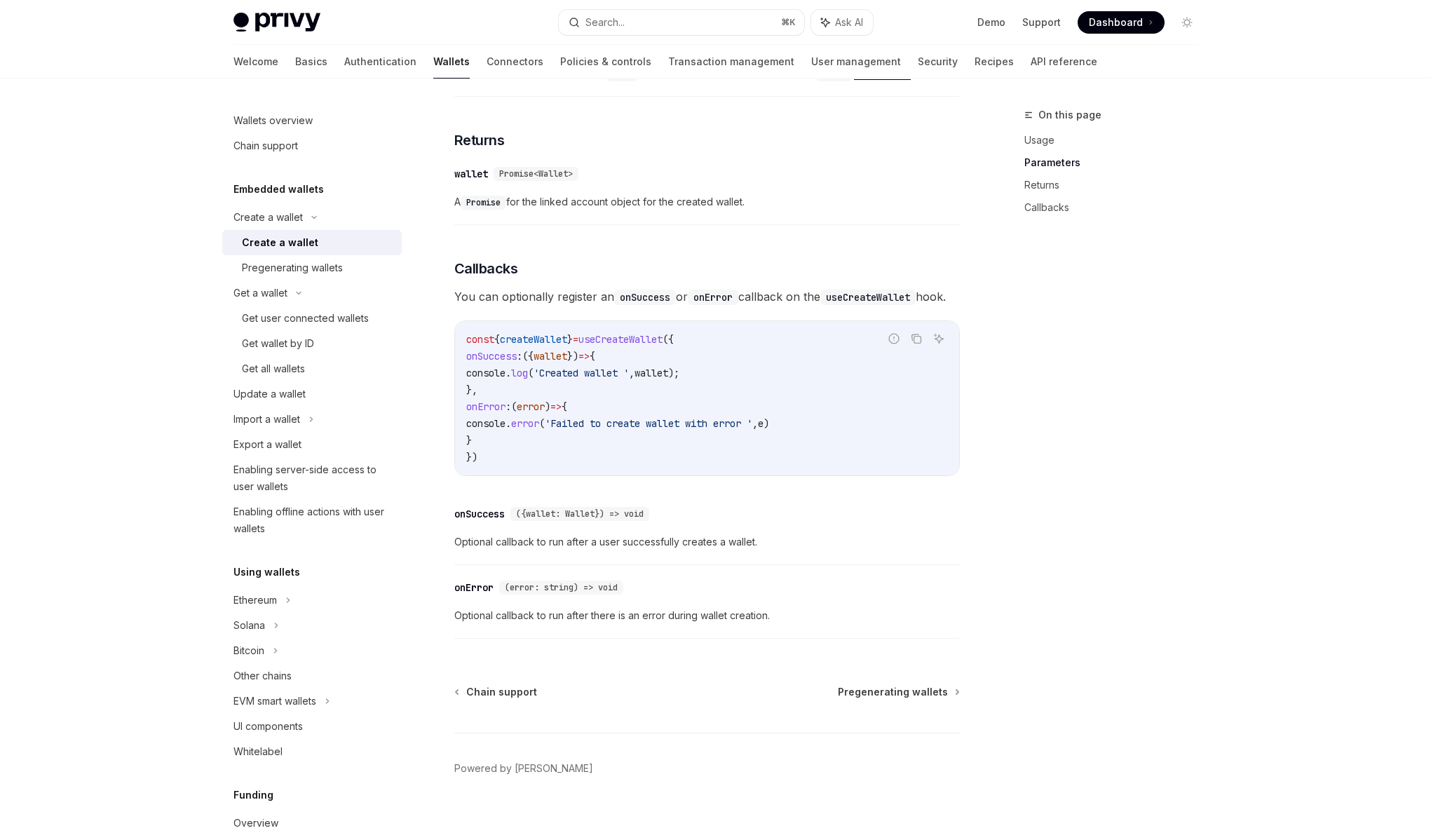
click at [1047, 590] on div "On this page Usage Parameters Returns Callbacks" at bounding box center [1103, 473] width 213 height 733
click at [289, 237] on div "Create a wallet" at bounding box center [280, 243] width 76 height 17
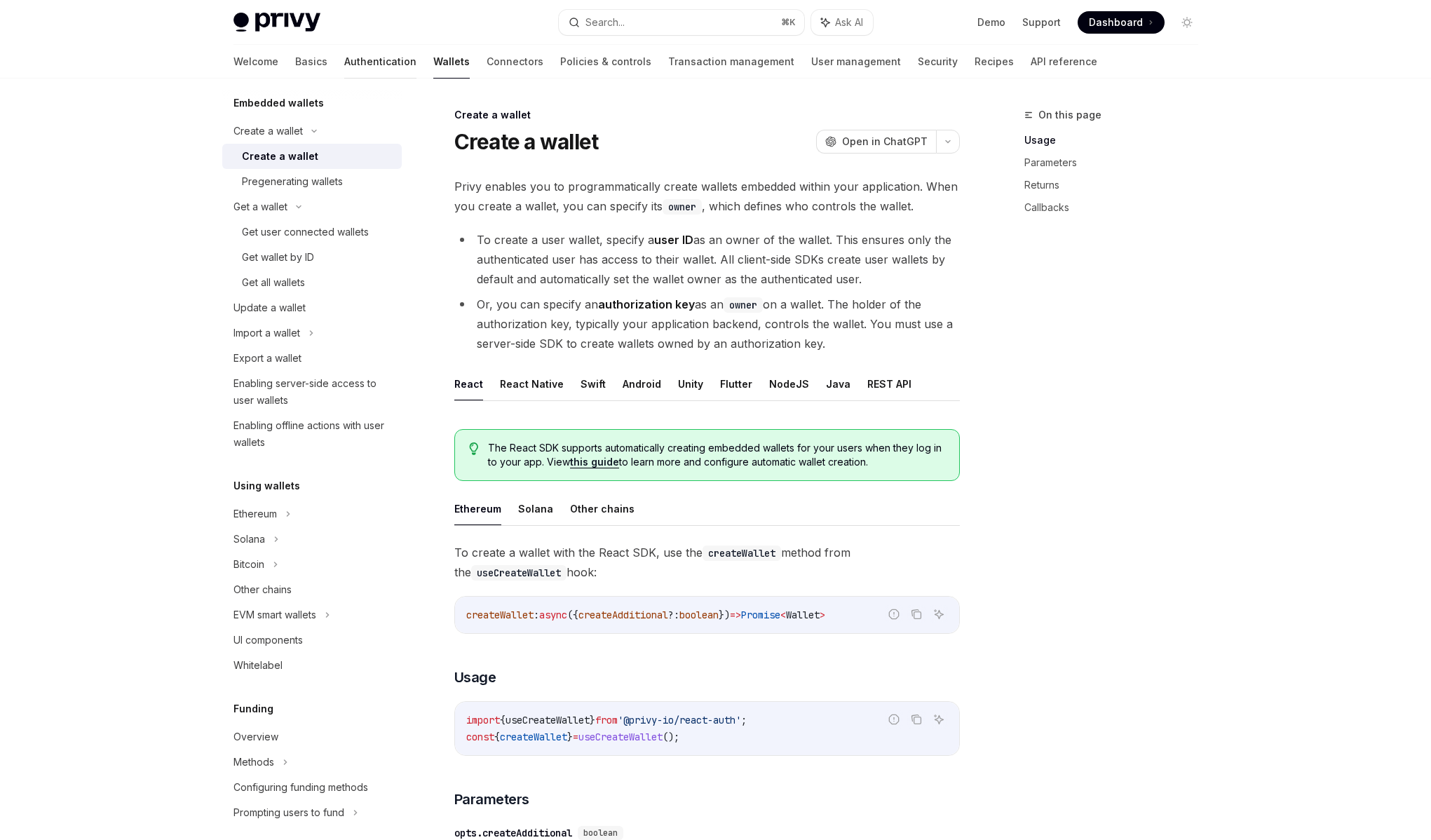
scroll to position [56, 0]
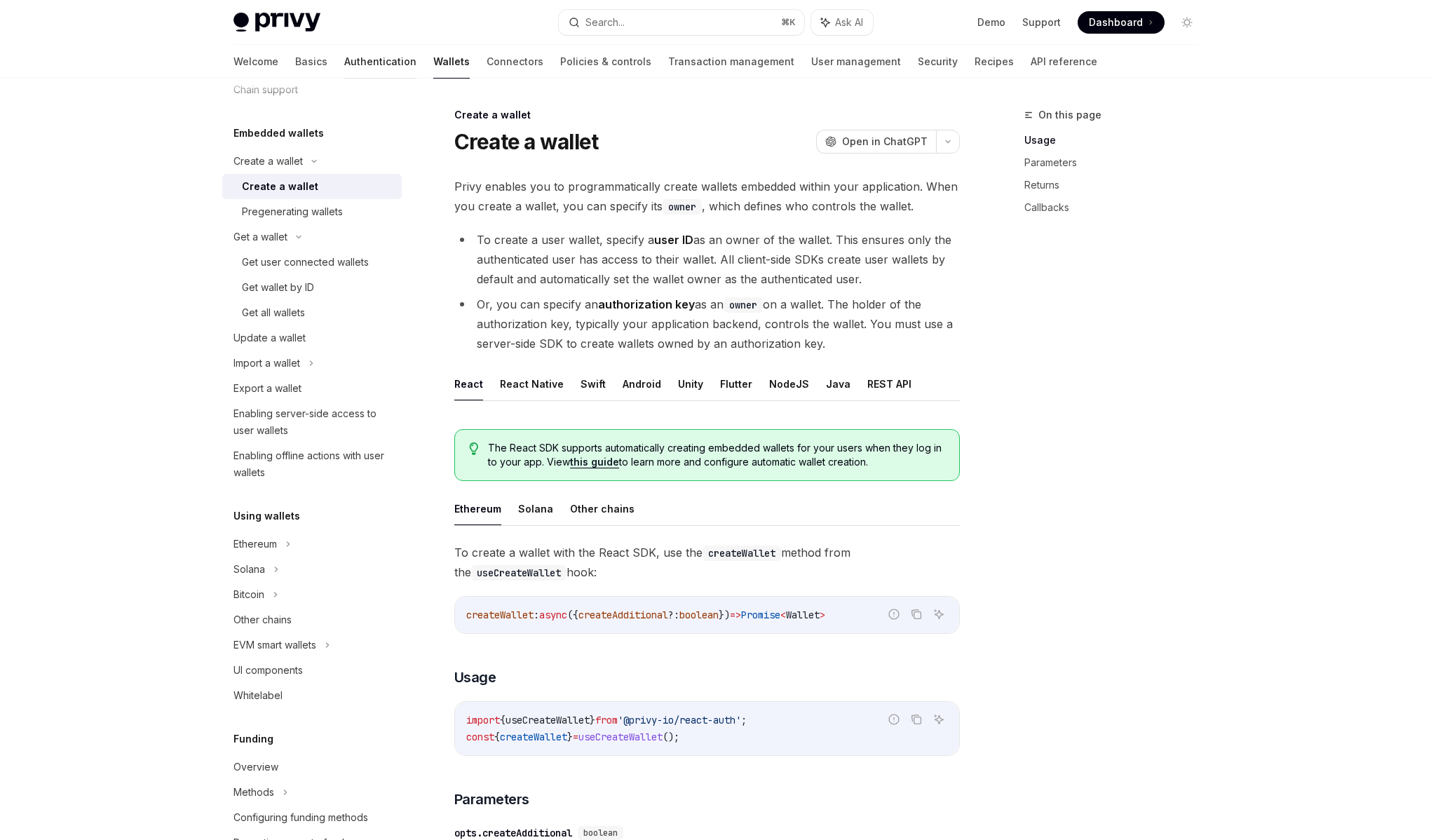
click at [345, 64] on link "Authentication" at bounding box center [380, 62] width 72 height 34
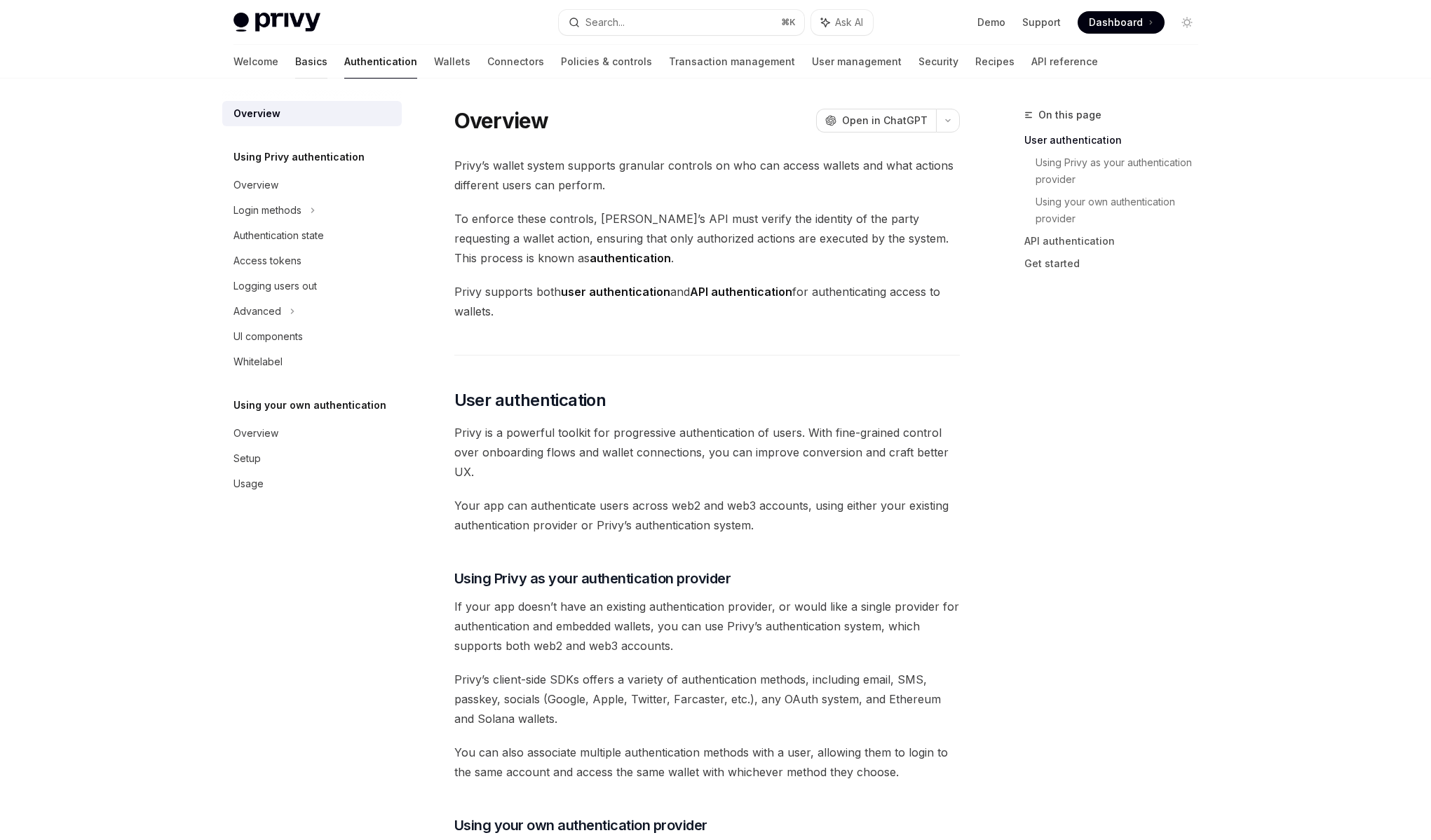
click at [295, 63] on link "Basics" at bounding box center [311, 62] width 32 height 34
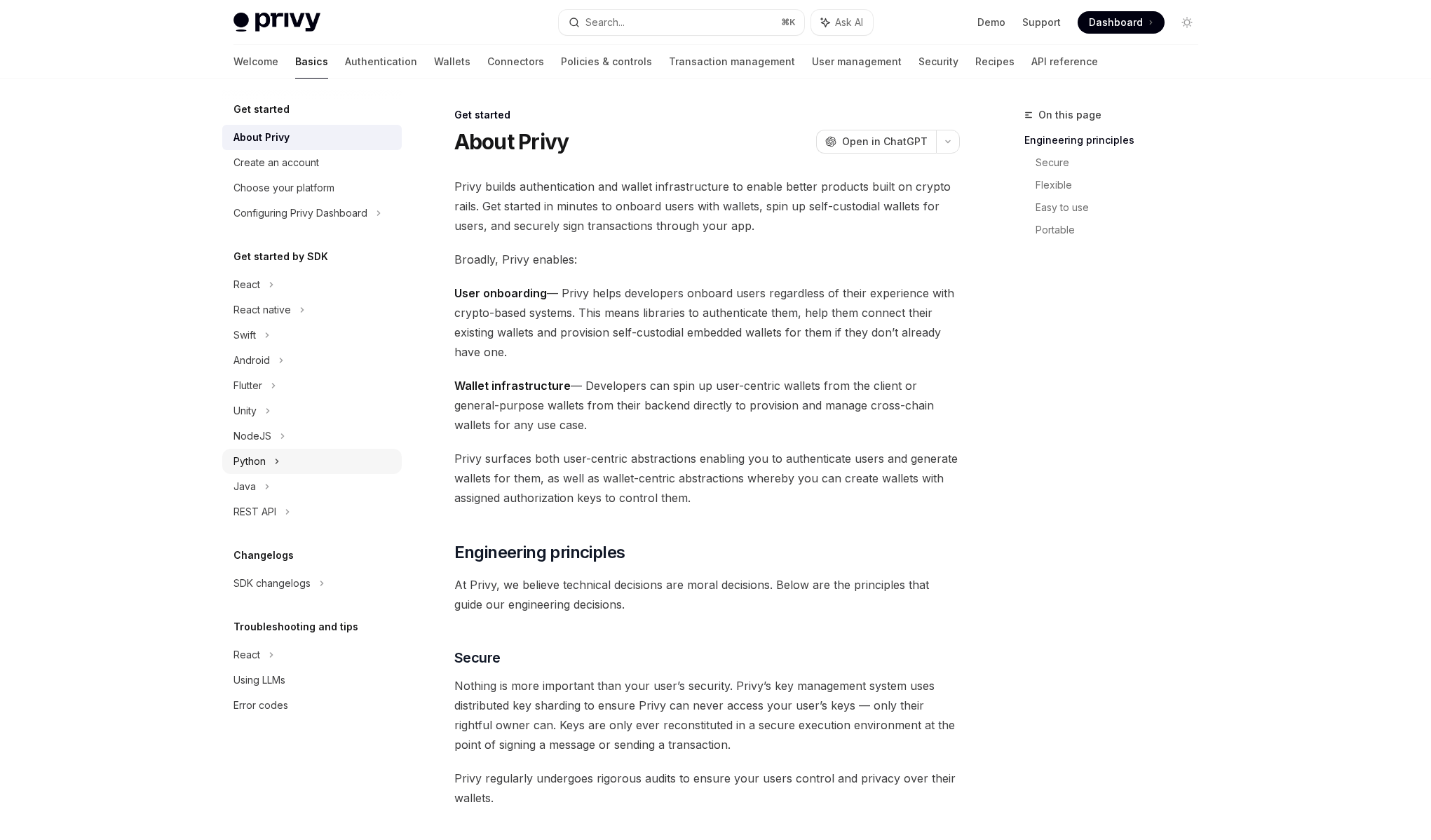
click at [266, 466] on div "Python" at bounding box center [312, 462] width 180 height 25
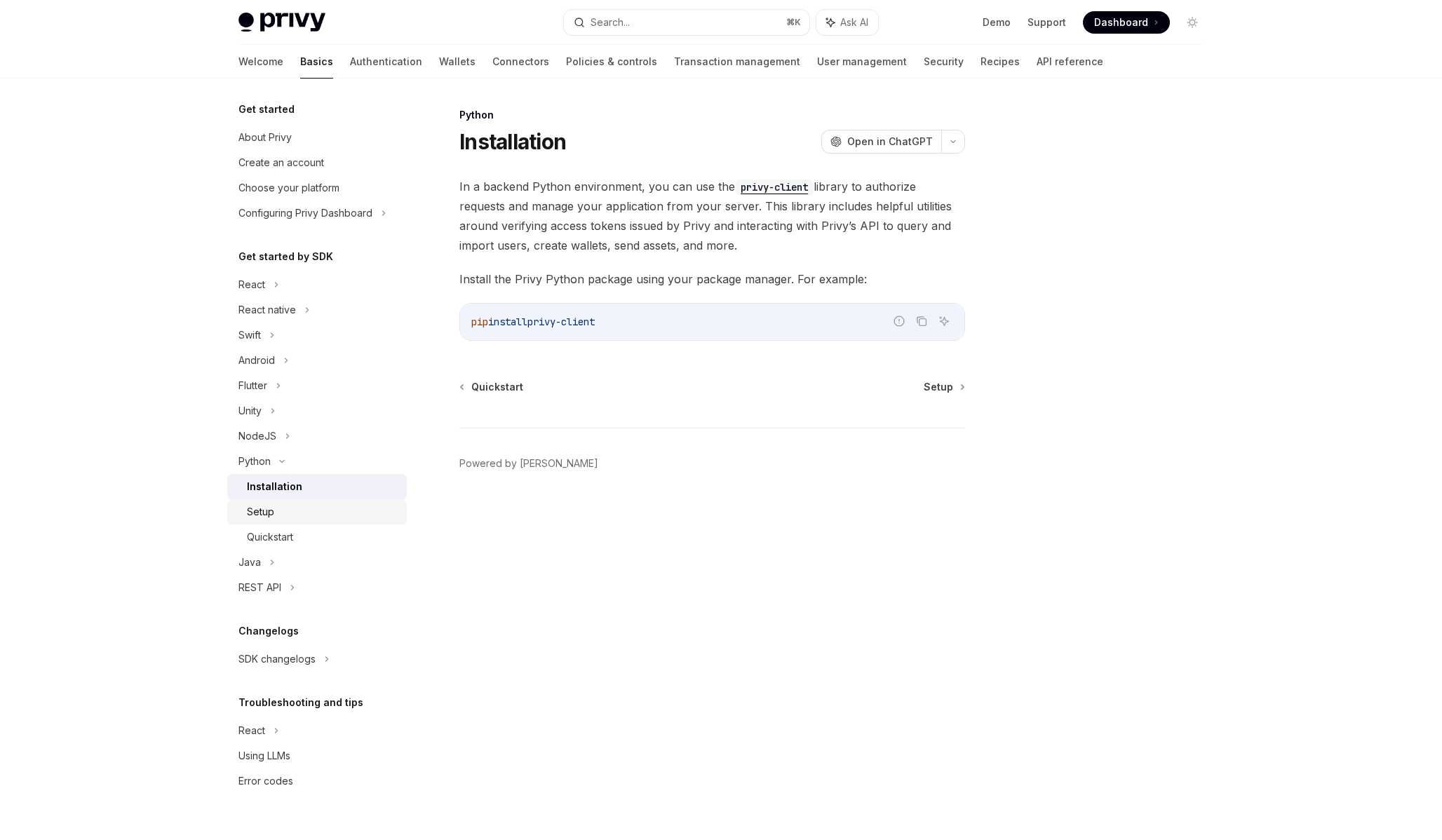
click at [271, 516] on div "Setup" at bounding box center [261, 512] width 27 height 17
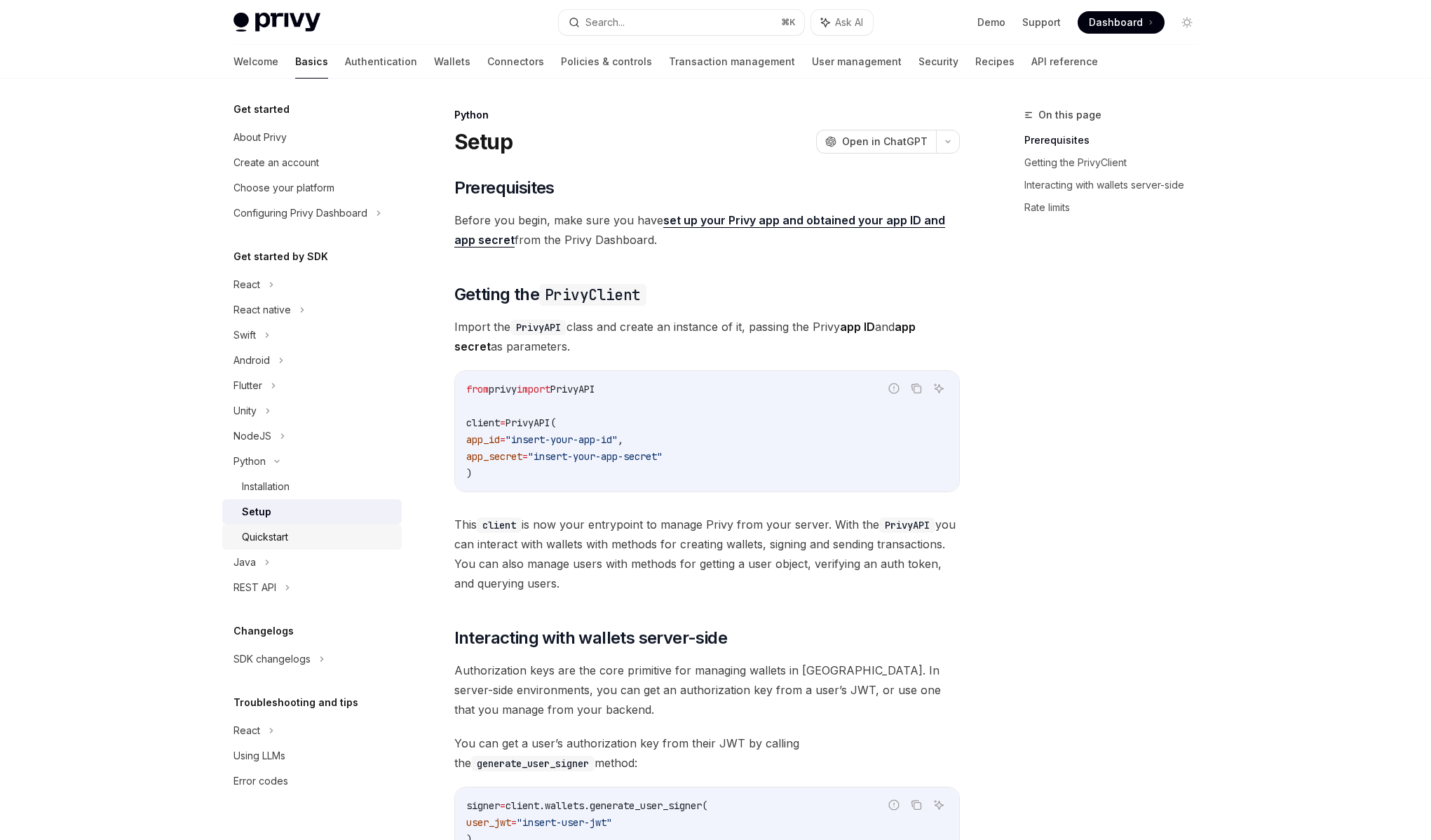
click at [292, 533] on div "Quickstart" at bounding box center [317, 537] width 151 height 17
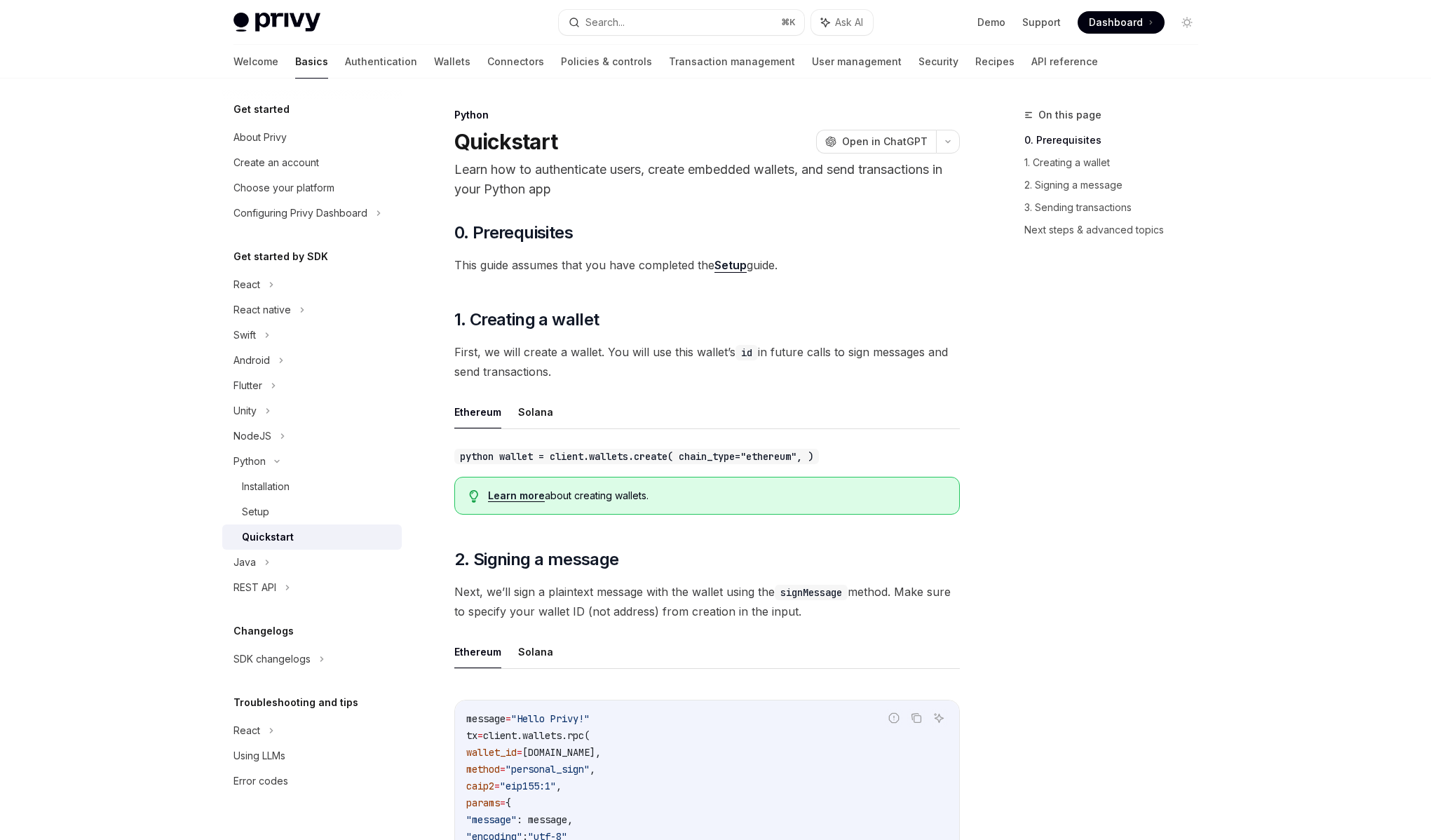
click at [592, 497] on div "Learn more about creating wallets." at bounding box center [716, 496] width 457 height 14
click at [527, 496] on link "Learn more" at bounding box center [516, 496] width 57 height 13
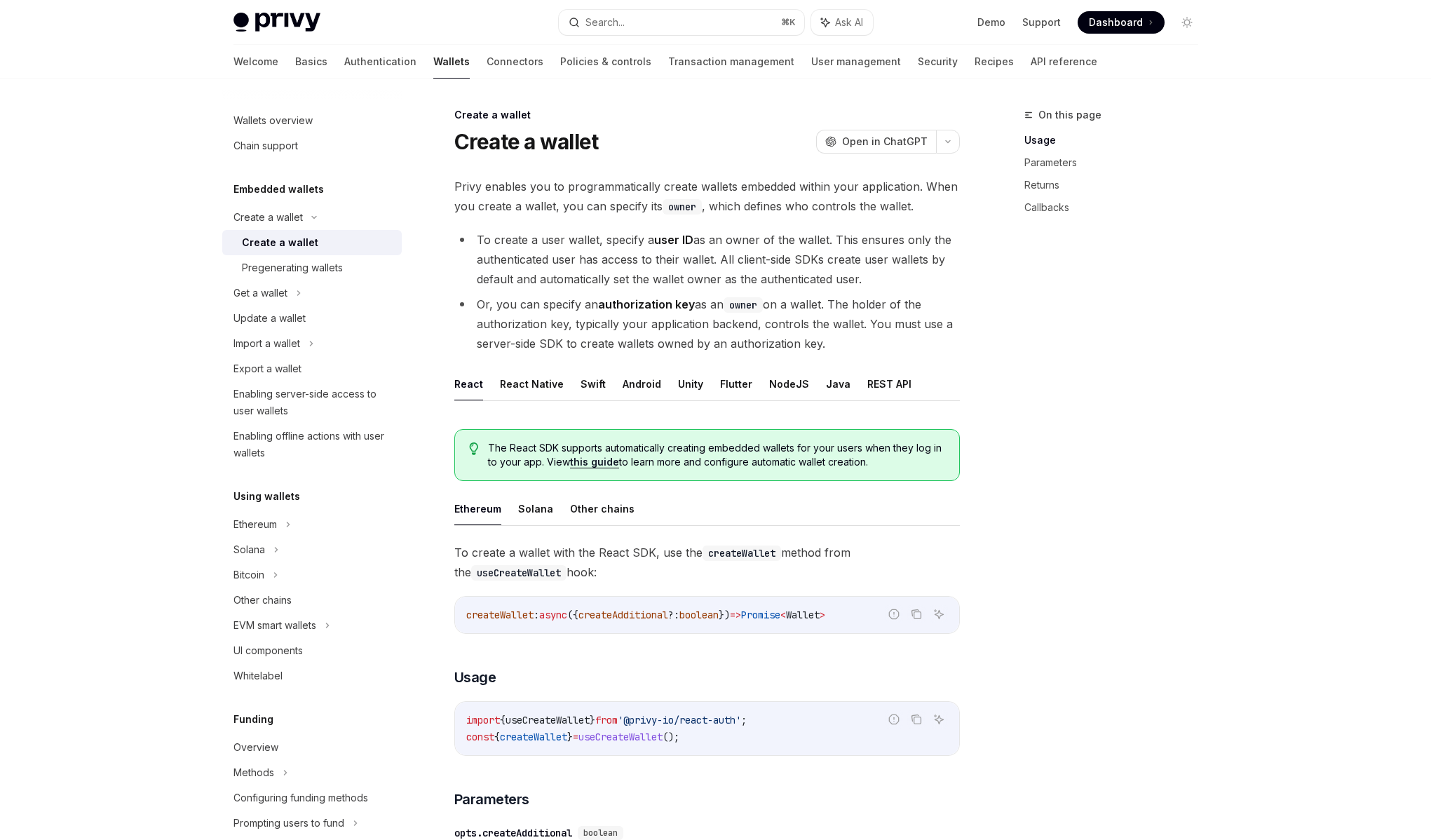
type textarea "*"
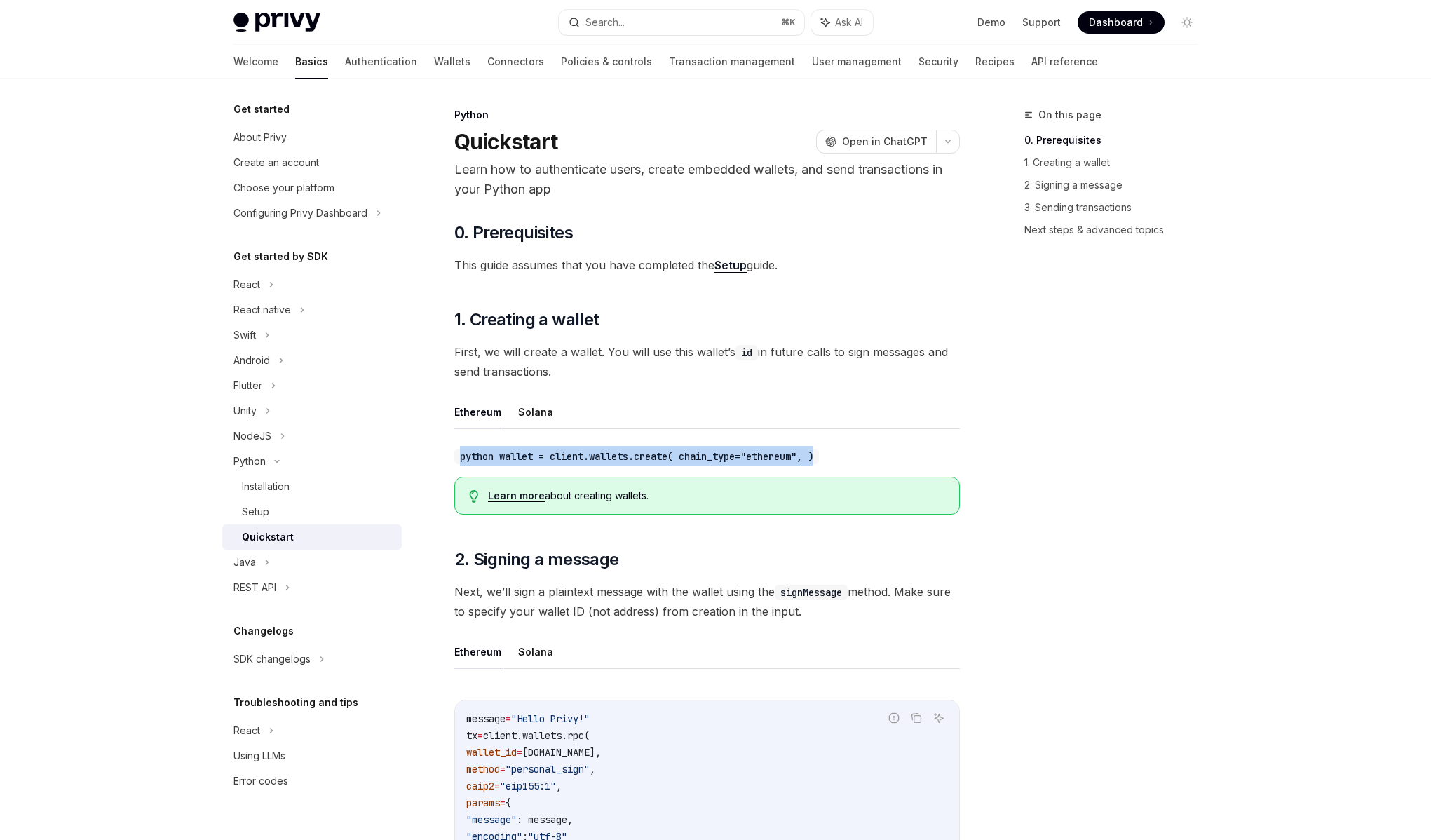
drag, startPoint x: 845, startPoint y: 451, endPoint x: 438, endPoint y: 443, distance: 407.1
copy code "python wallet = client.wallets.create( chain_type="ethereum", )"
click at [708, 454] on code "python wallet = client.wallets.create( chain_type="ethereum", )" at bounding box center [637, 456] width 365 height 15
click at [677, 456] on code "python wallet = client.wallets.create( chain_type="ethereum", )" at bounding box center [637, 456] width 365 height 15
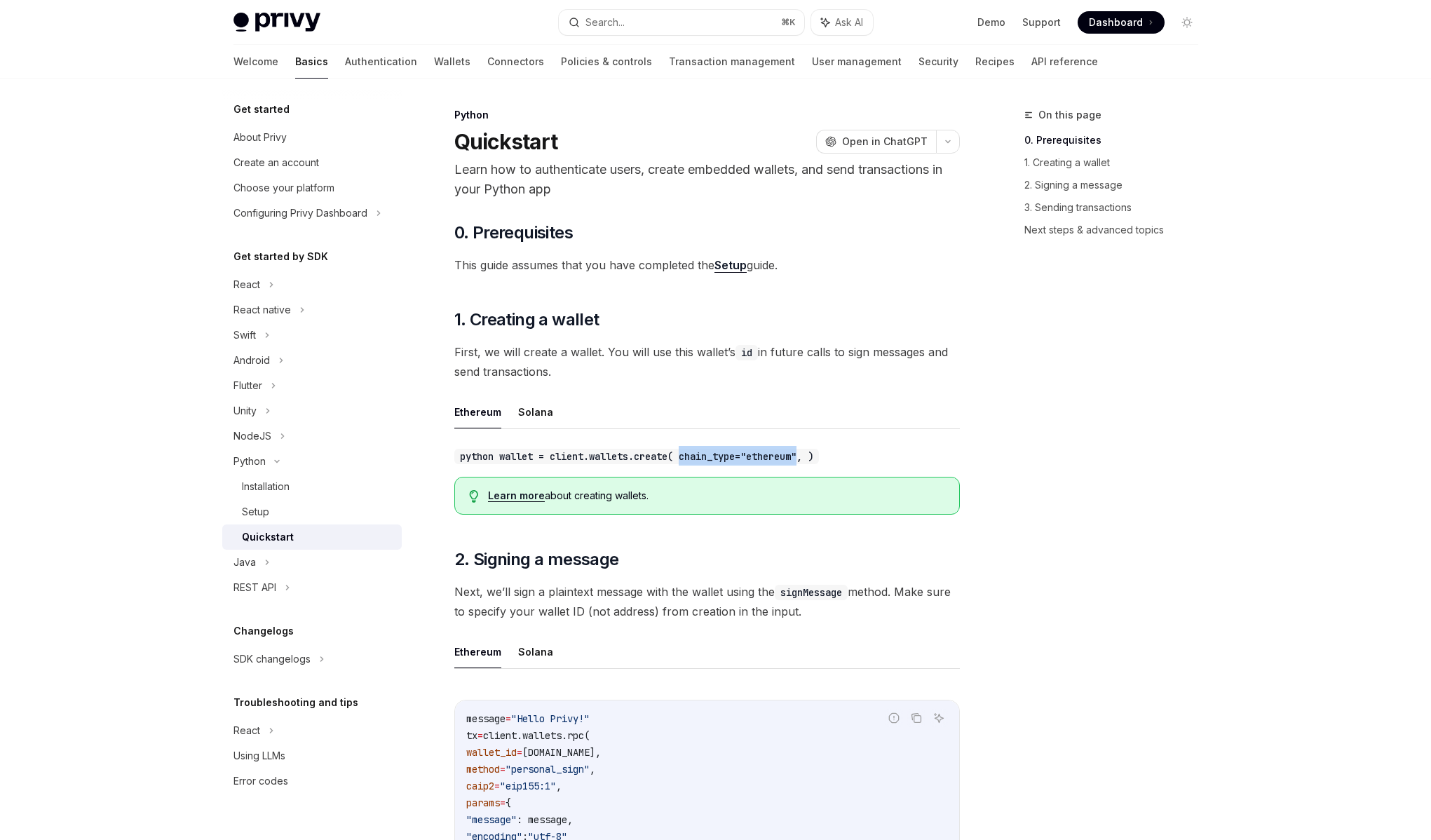
drag, startPoint x: 692, startPoint y: 456, endPoint x: 811, endPoint y: 457, distance: 119.0
click at [811, 457] on code "python wallet = client.wallets.create( chain_type="ethereum", )" at bounding box center [637, 456] width 365 height 15
drag, startPoint x: 811, startPoint y: 457, endPoint x: 705, endPoint y: 456, distance: 106.0
click at [705, 456] on code "python wallet = client.wallets.create( chain_type="ethereum", )" at bounding box center [637, 456] width 365 height 15
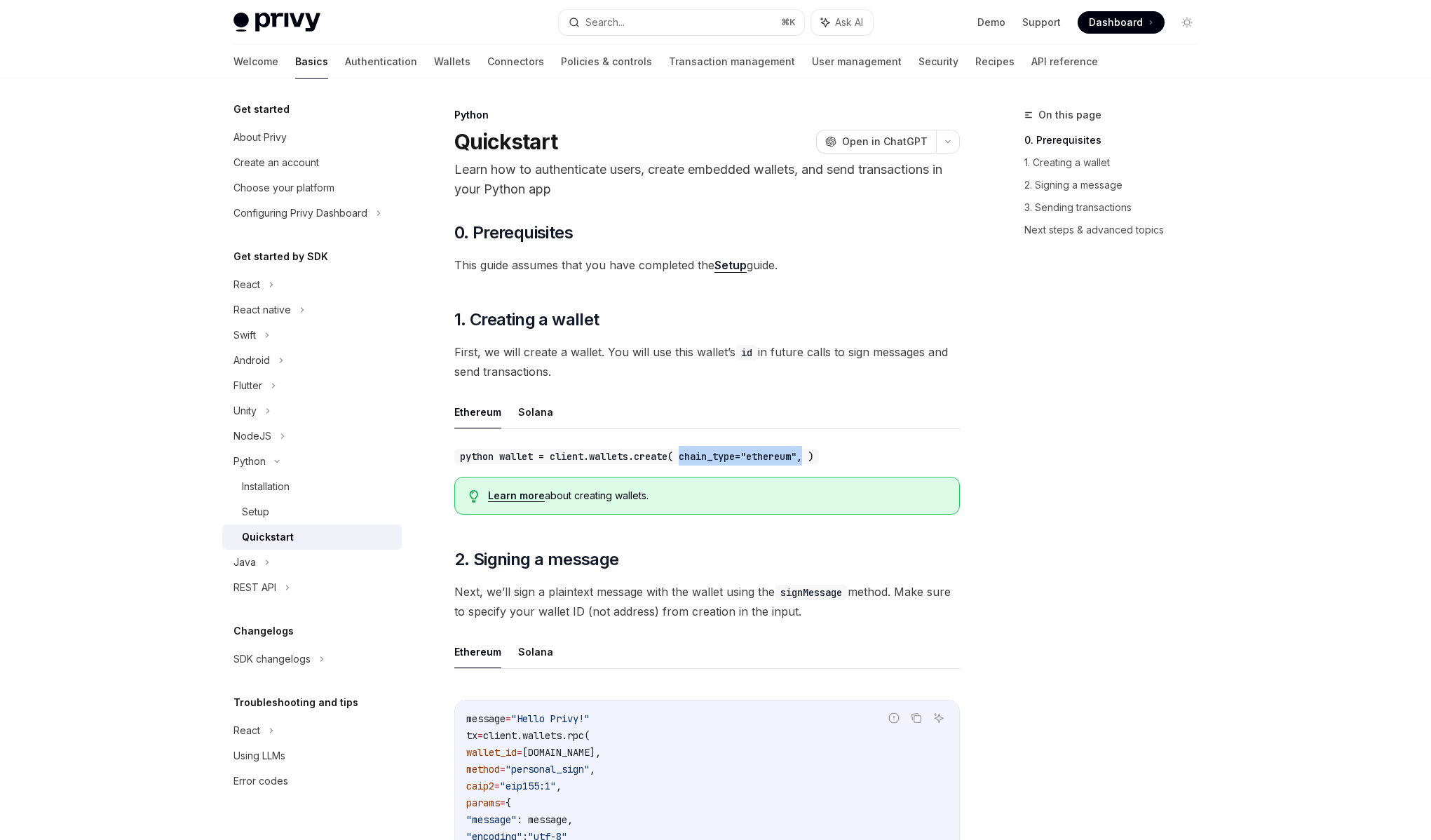
click at [705, 456] on code "python wallet = client.wallets.create( chain_type="ethereum", )" at bounding box center [637, 456] width 365 height 15
drag, startPoint x: 692, startPoint y: 454, endPoint x: 816, endPoint y: 457, distance: 124.0
click at [816, 457] on code "python wallet = client.wallets.create( chain_type="ethereum", )" at bounding box center [637, 456] width 365 height 15
drag, startPoint x: 816, startPoint y: 457, endPoint x: 696, endPoint y: 455, distance: 120.0
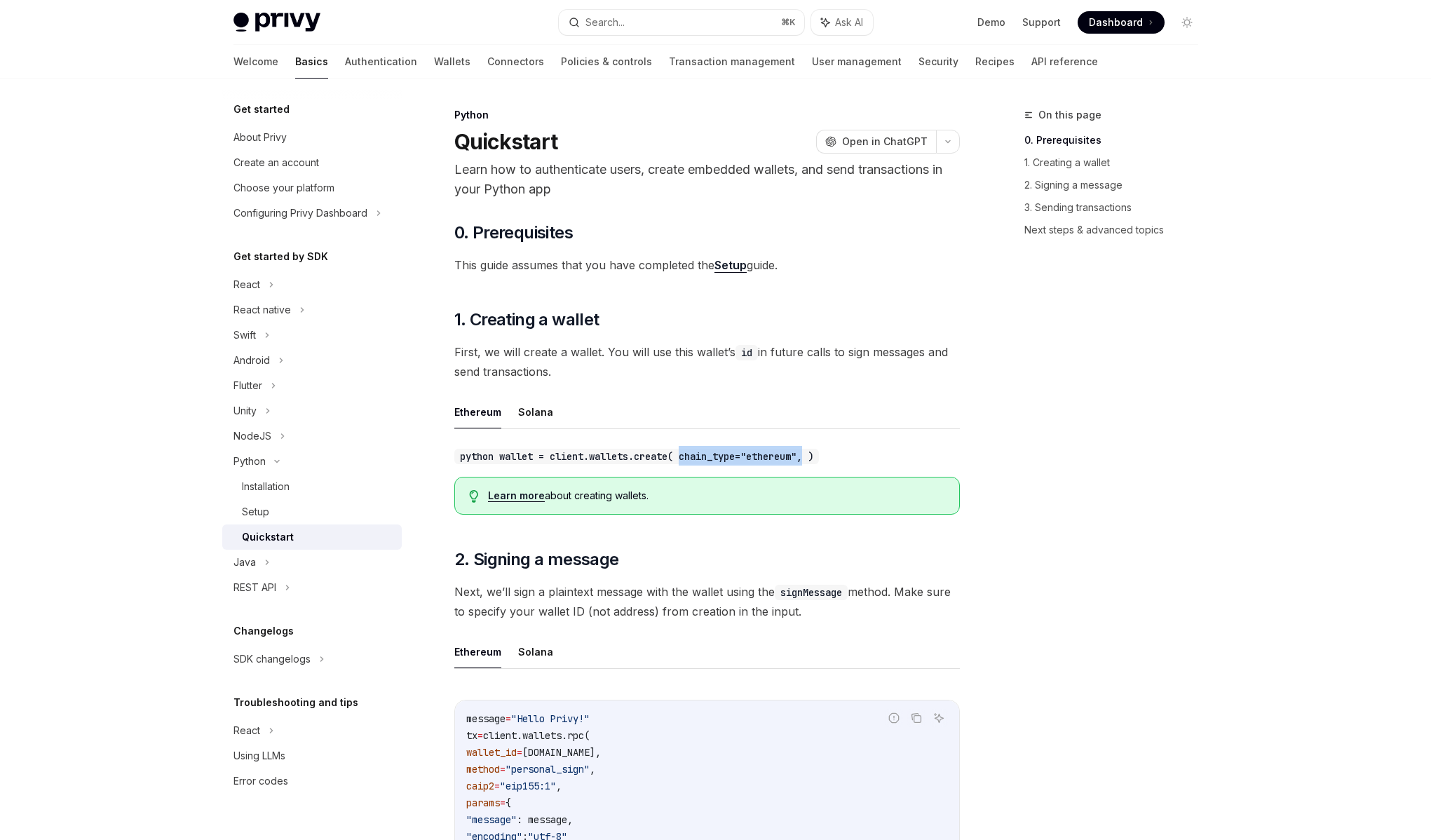
click at [696, 455] on code "python wallet = client.wallets.create( chain_type="ethereum", )" at bounding box center [637, 456] width 365 height 15
drag, startPoint x: 696, startPoint y: 455, endPoint x: 801, endPoint y: 463, distance: 105.3
click at [801, 463] on code "python wallet = client.wallets.create( chain_type="ethereum", )" at bounding box center [637, 456] width 365 height 15
click at [804, 461] on code "python wallet = client.wallets.create( chain_type="ethereum", )" at bounding box center [637, 456] width 365 height 15
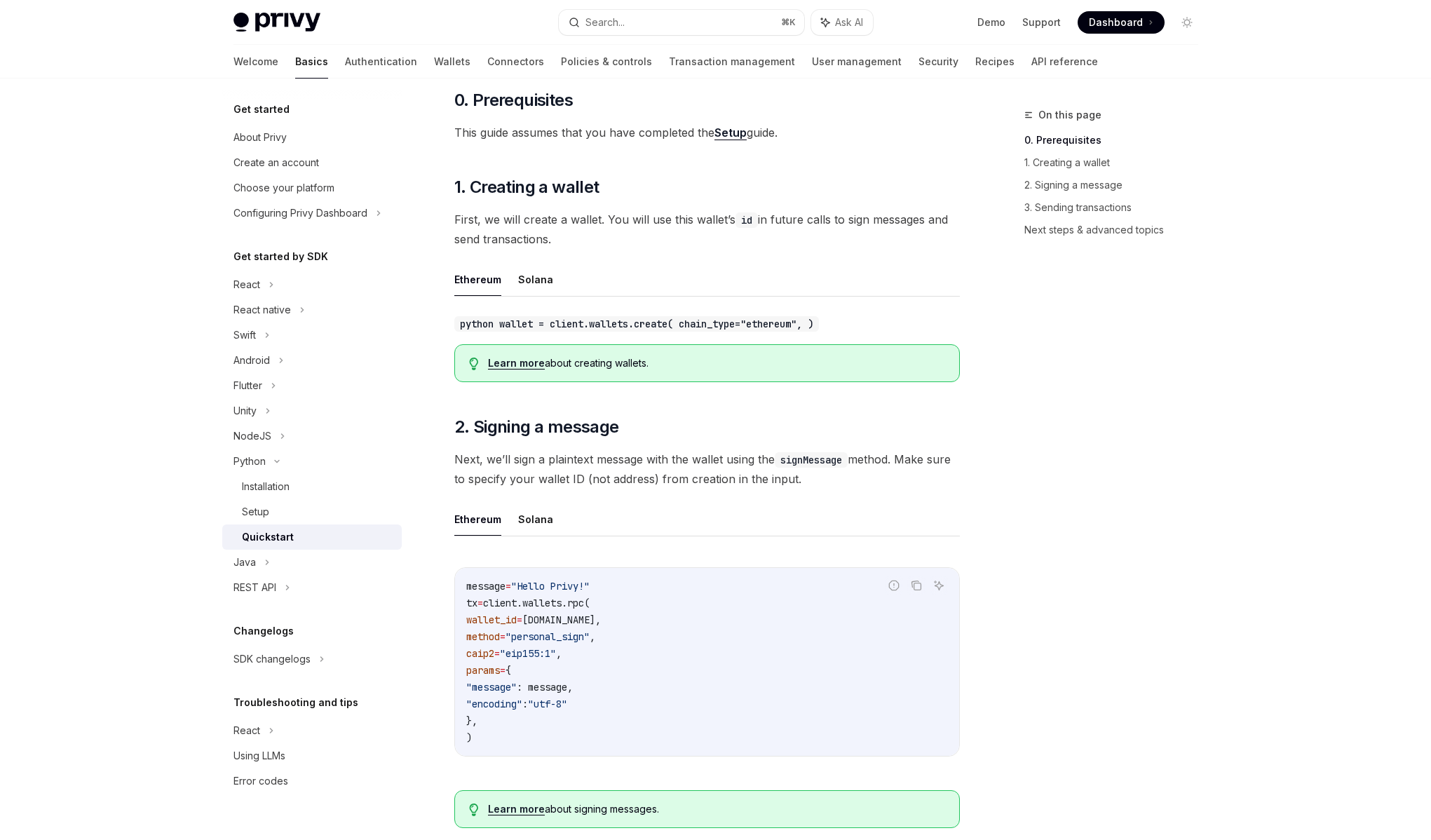
scroll to position [135, 0]
click at [794, 456] on code "signMessage" at bounding box center [811, 457] width 73 height 15
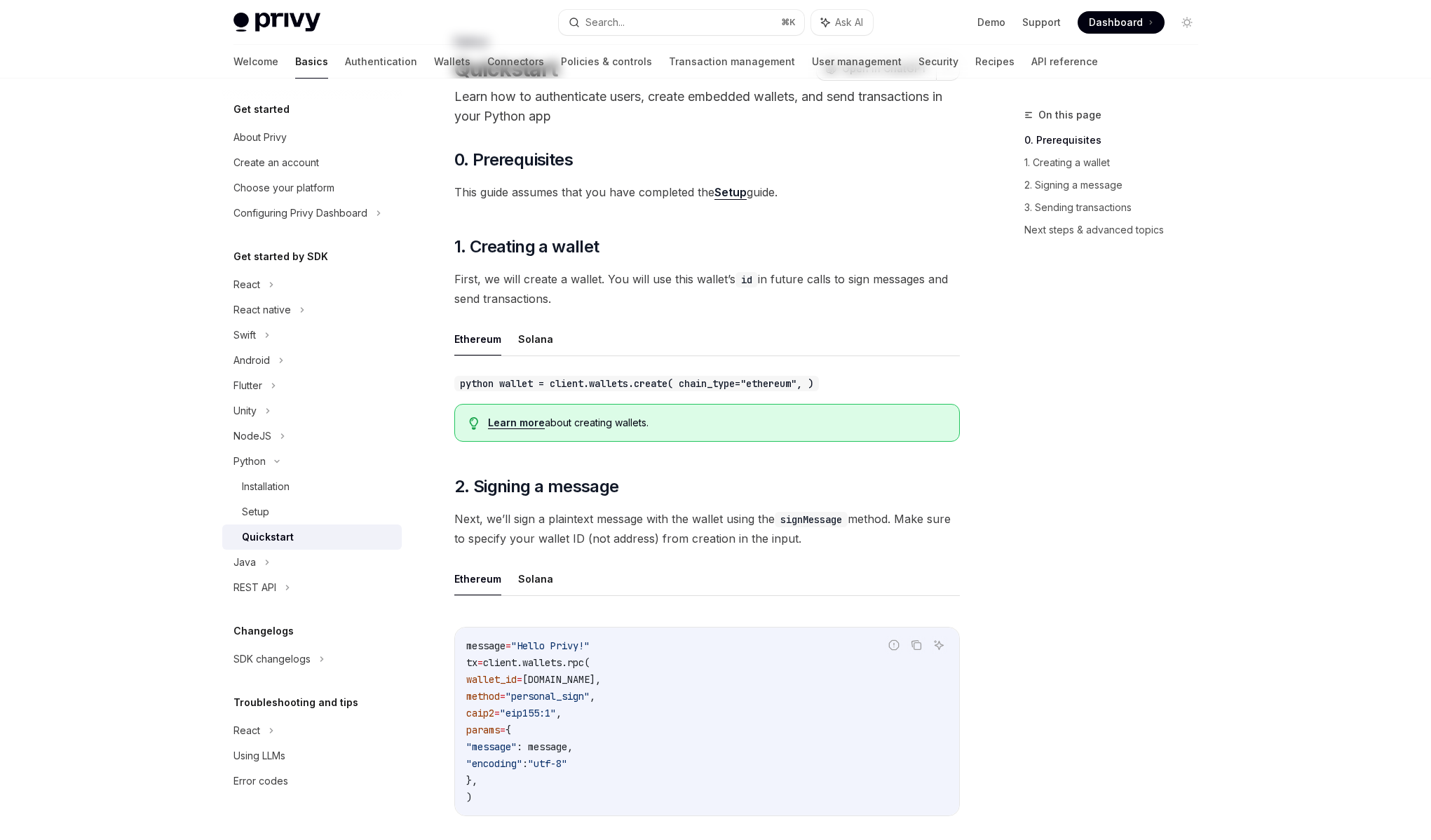
scroll to position [0, 0]
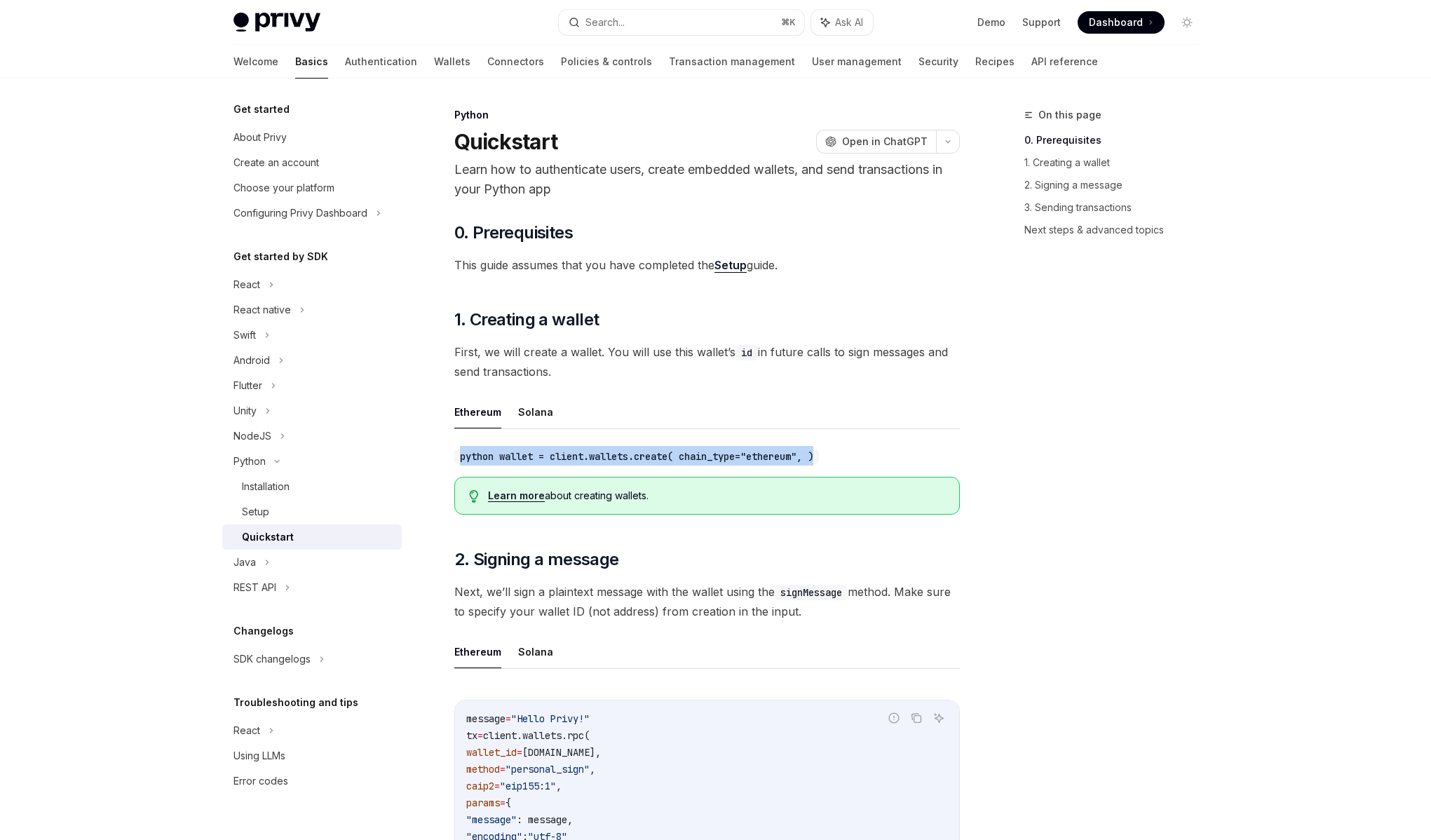
drag, startPoint x: 845, startPoint y: 457, endPoint x: 450, endPoint y: 448, distance: 395.1
copy code "python wallet = client.wallets.create( chain_type="ethereum", )"
click at [519, 491] on link "Learn more" at bounding box center [516, 496] width 57 height 13
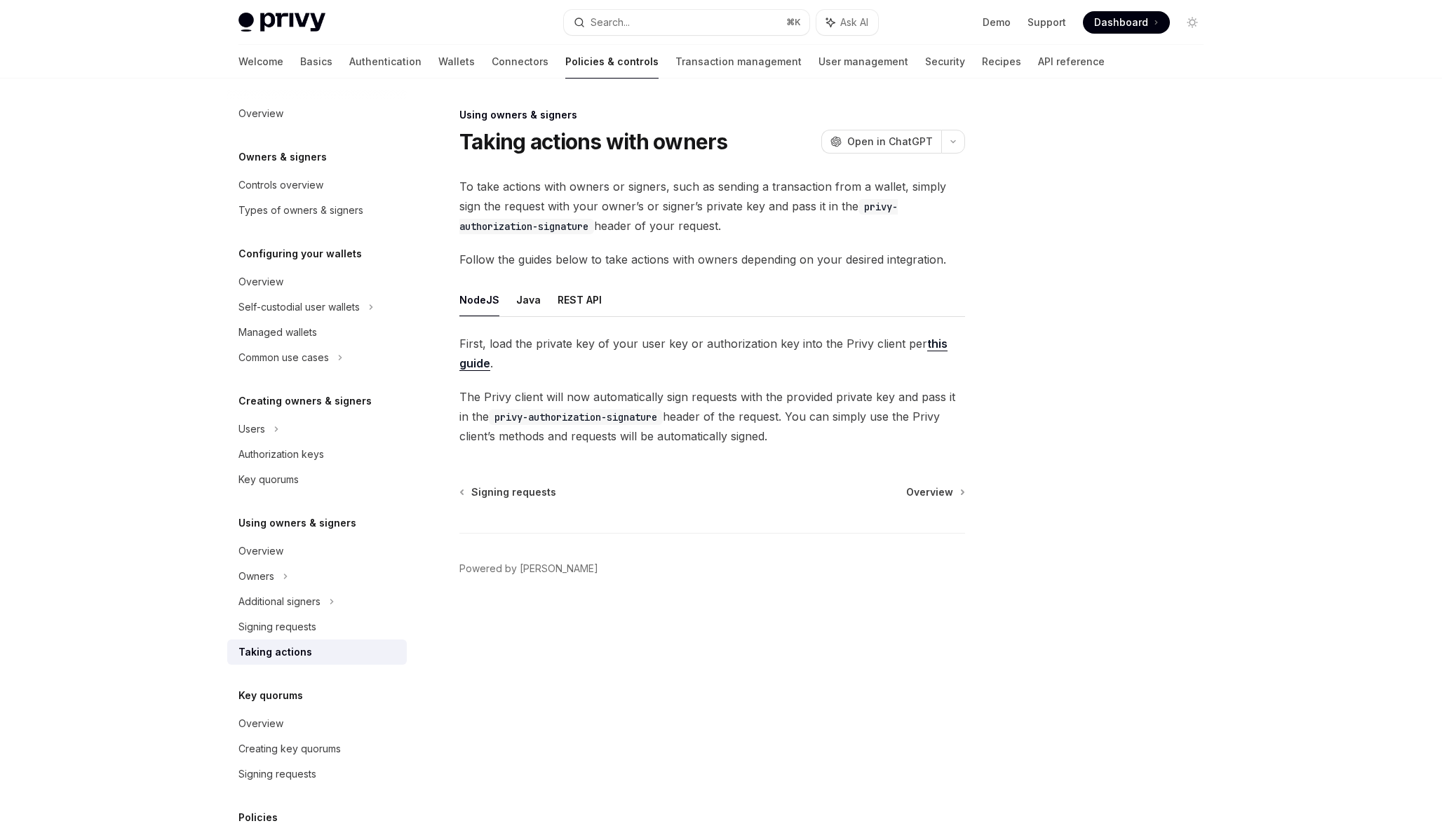
click at [593, 394] on span "The Privy client will now automatically sign requests with the provided private…" at bounding box center [712, 416] width 506 height 59
click at [567, 303] on button "REST API" at bounding box center [580, 300] width 44 height 33
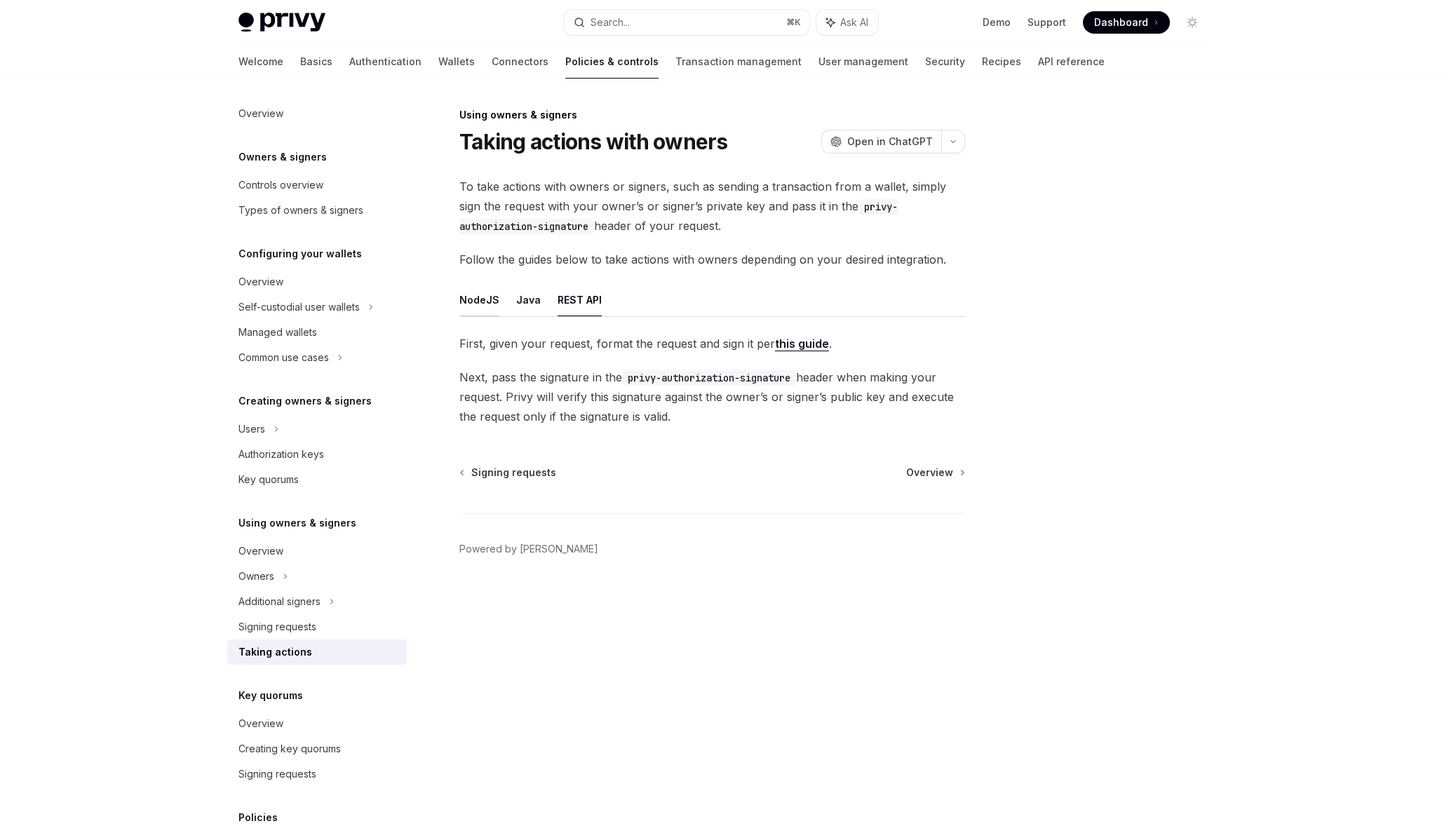
click at [477, 304] on button "NodeJS" at bounding box center [479, 300] width 40 height 33
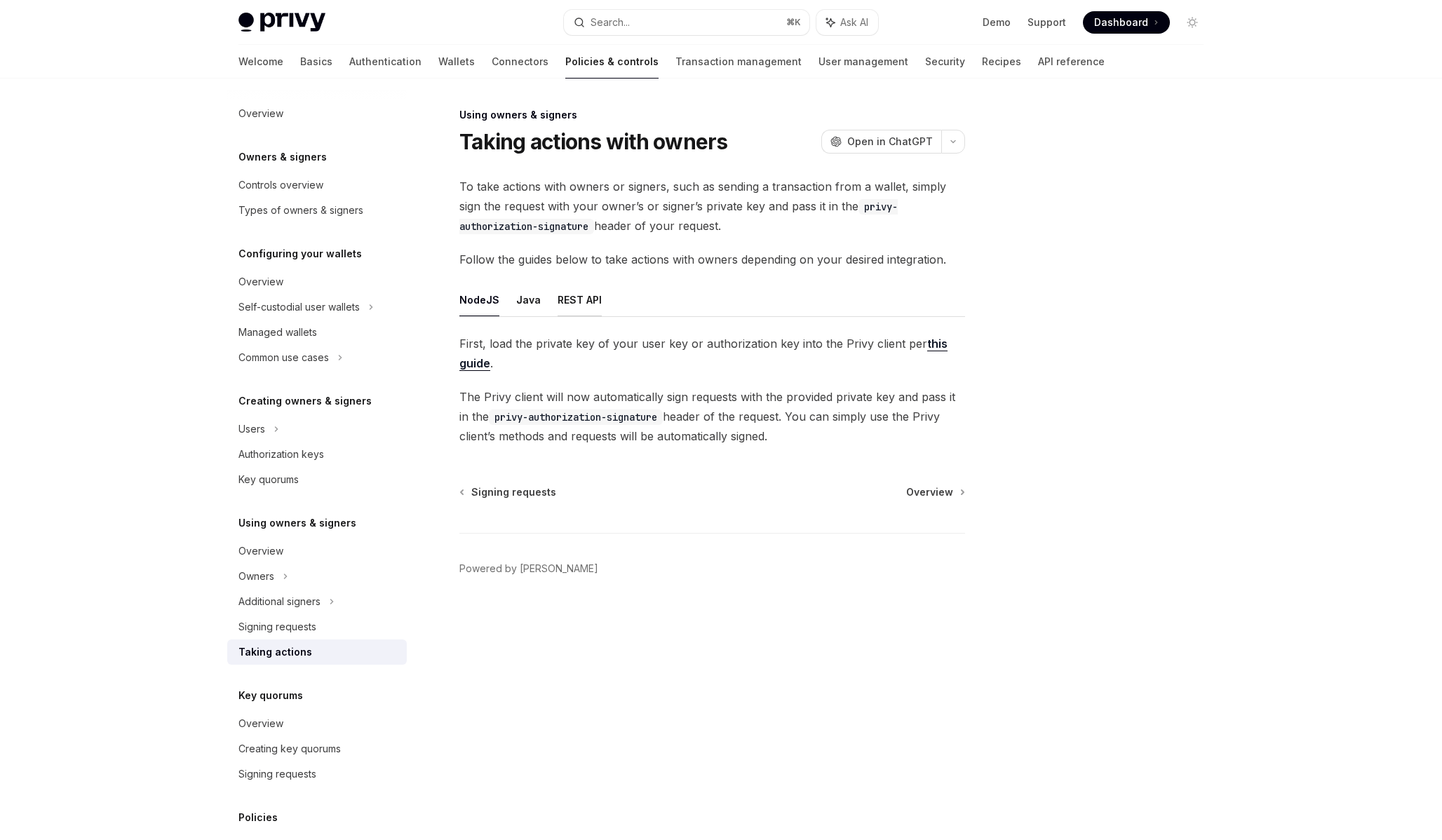
click at [584, 305] on button "REST API" at bounding box center [580, 300] width 44 height 33
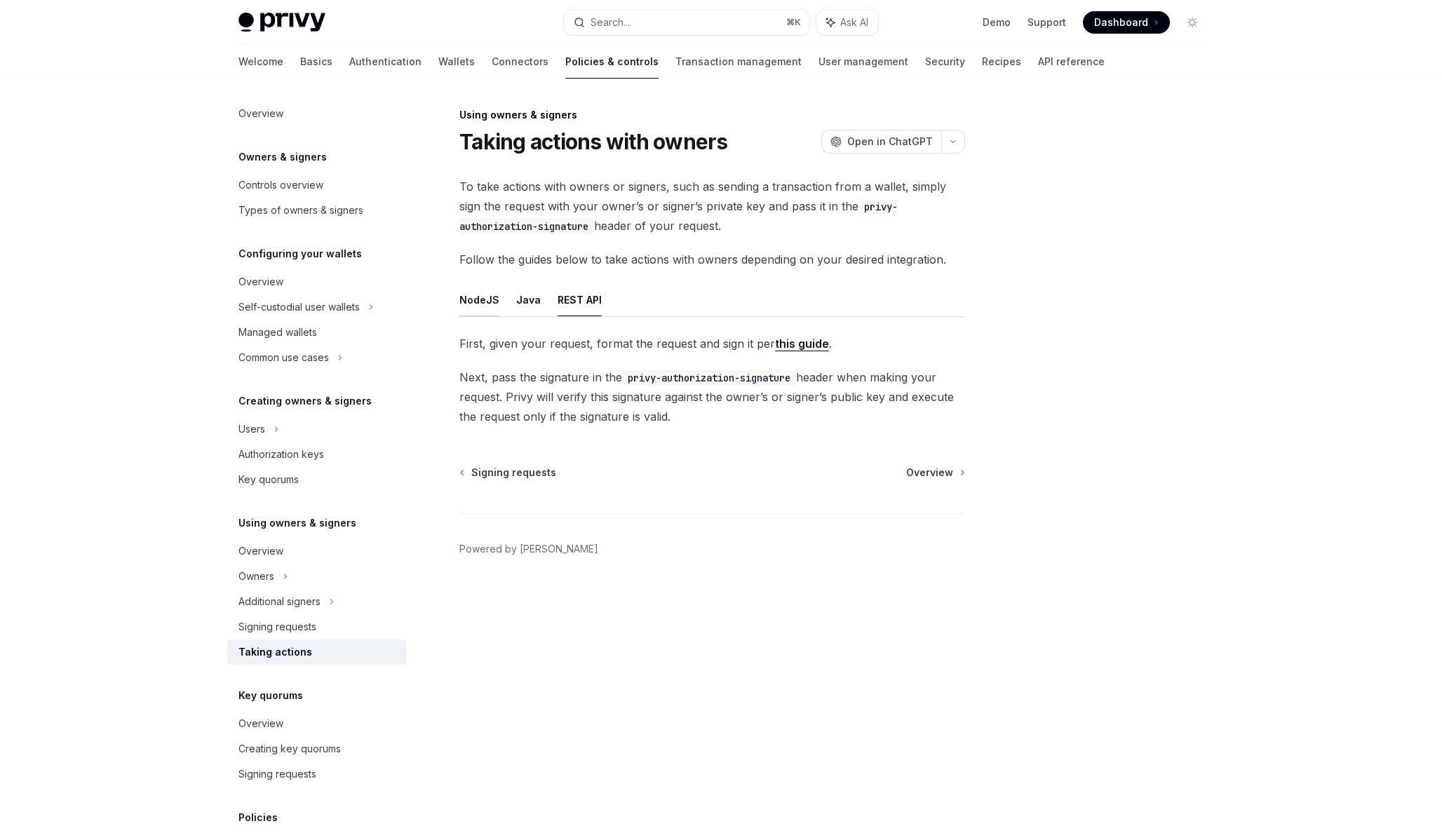
click at [475, 302] on button "NodeJS" at bounding box center [479, 300] width 40 height 33
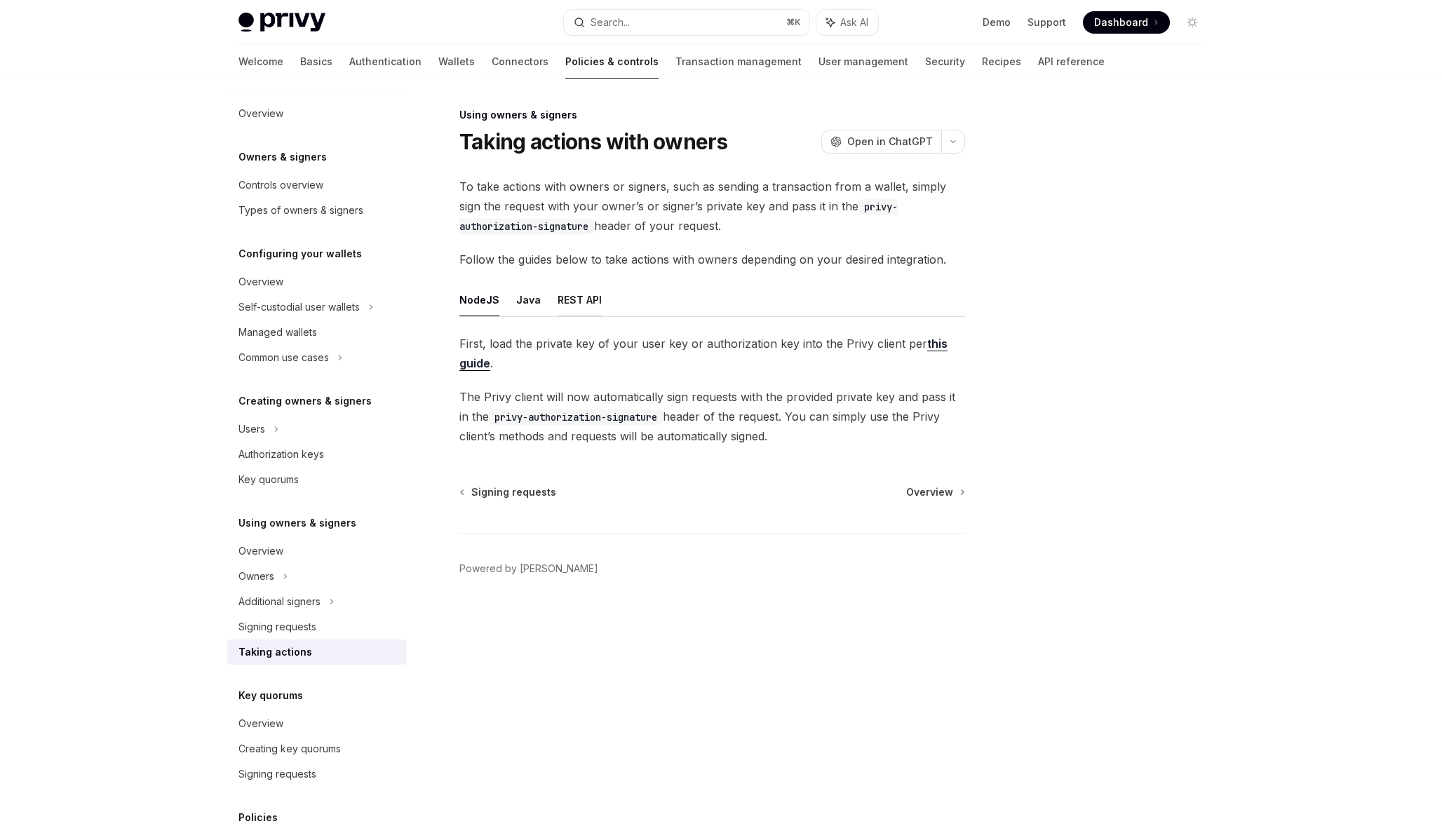
click at [578, 302] on button "REST API" at bounding box center [580, 300] width 44 height 33
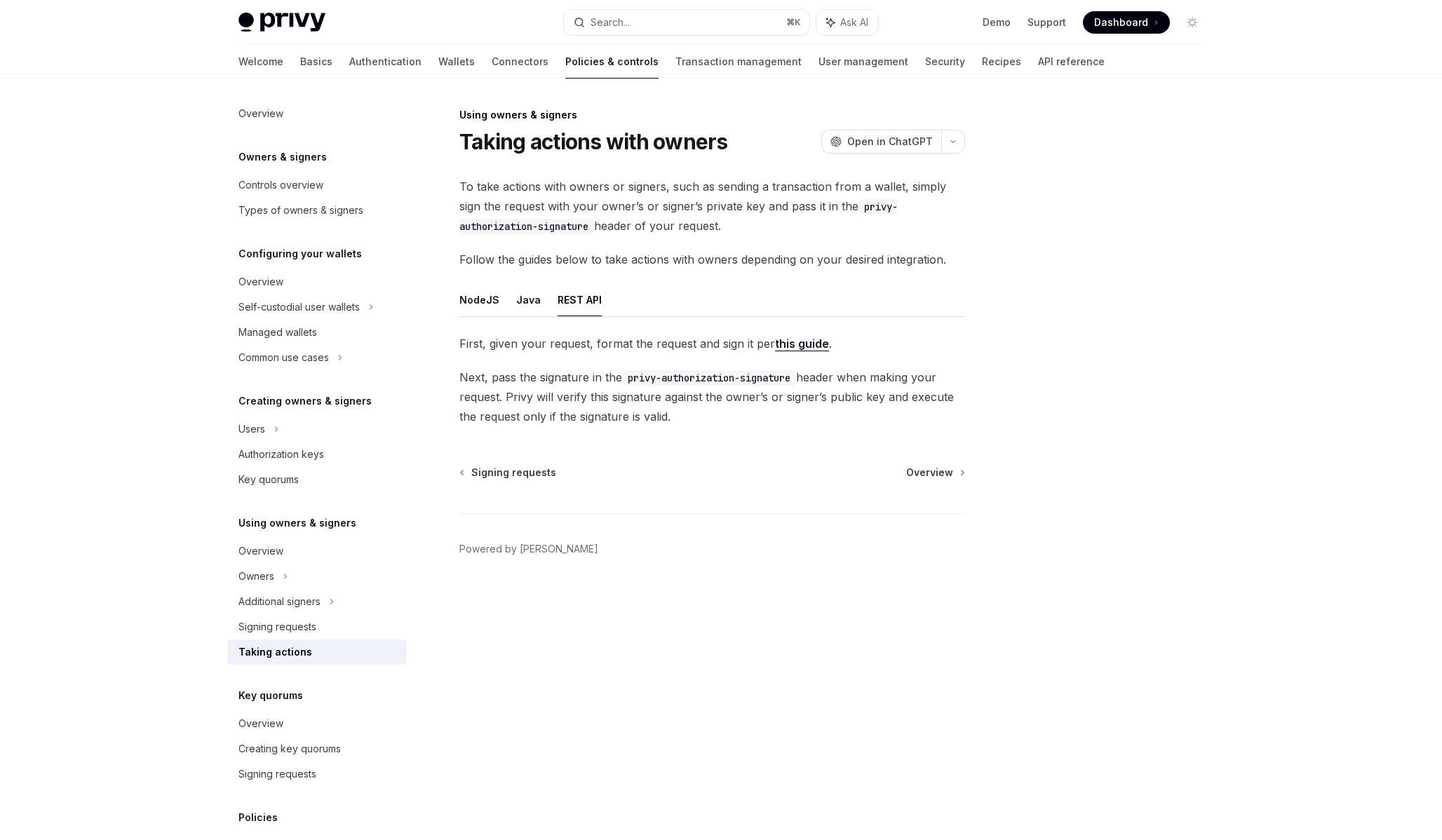
click at [688, 348] on span "First, given your request, format the request and sign it per this guide ." at bounding box center [712, 343] width 506 height 20
click at [805, 349] on link "this guide" at bounding box center [802, 344] width 54 height 14
type textarea "*"
click at [554, 392] on span "Next, pass the signature in the privy-authorization-signature header when makin…" at bounding box center [712, 396] width 506 height 59
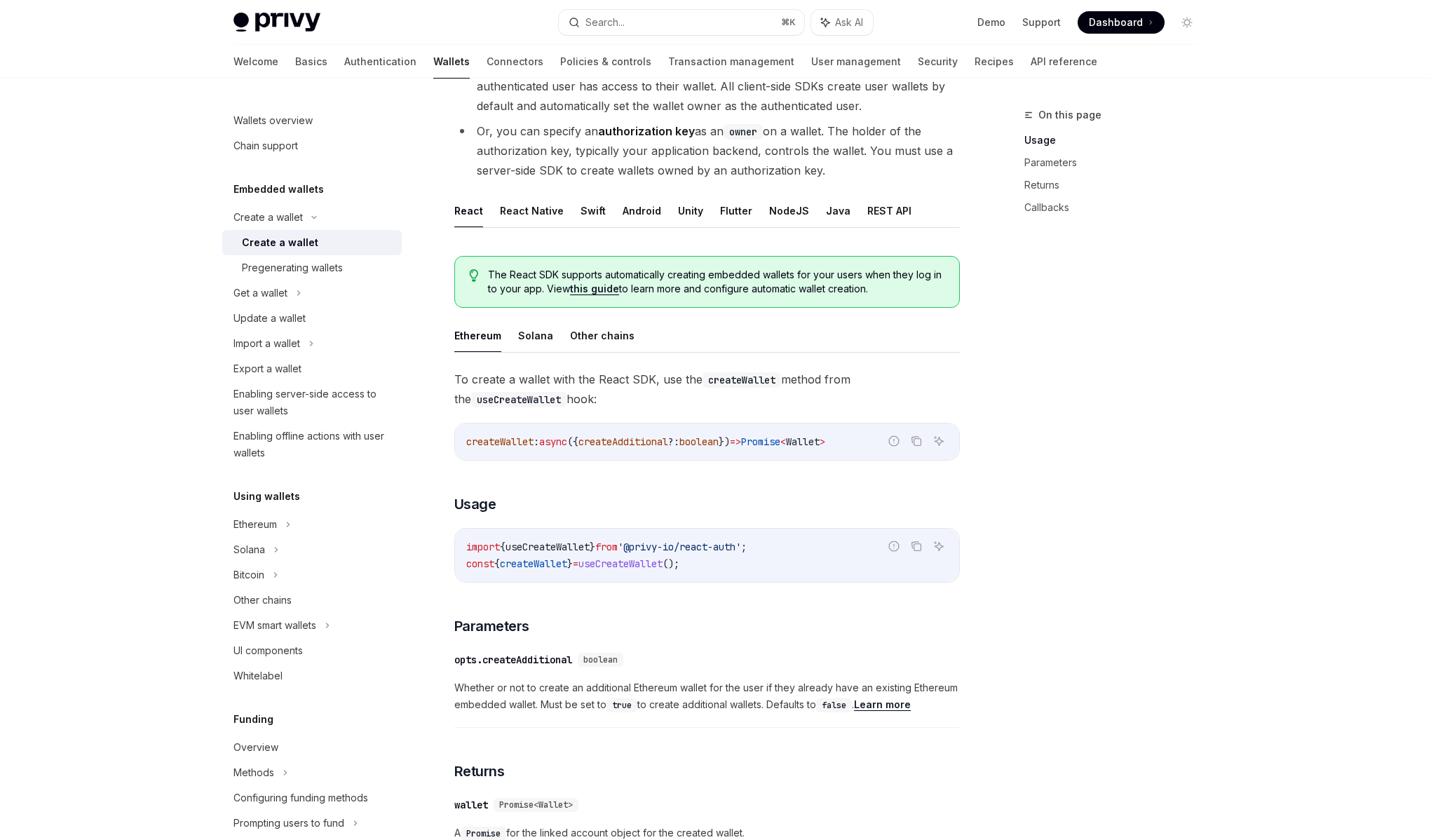
scroll to position [166, 0]
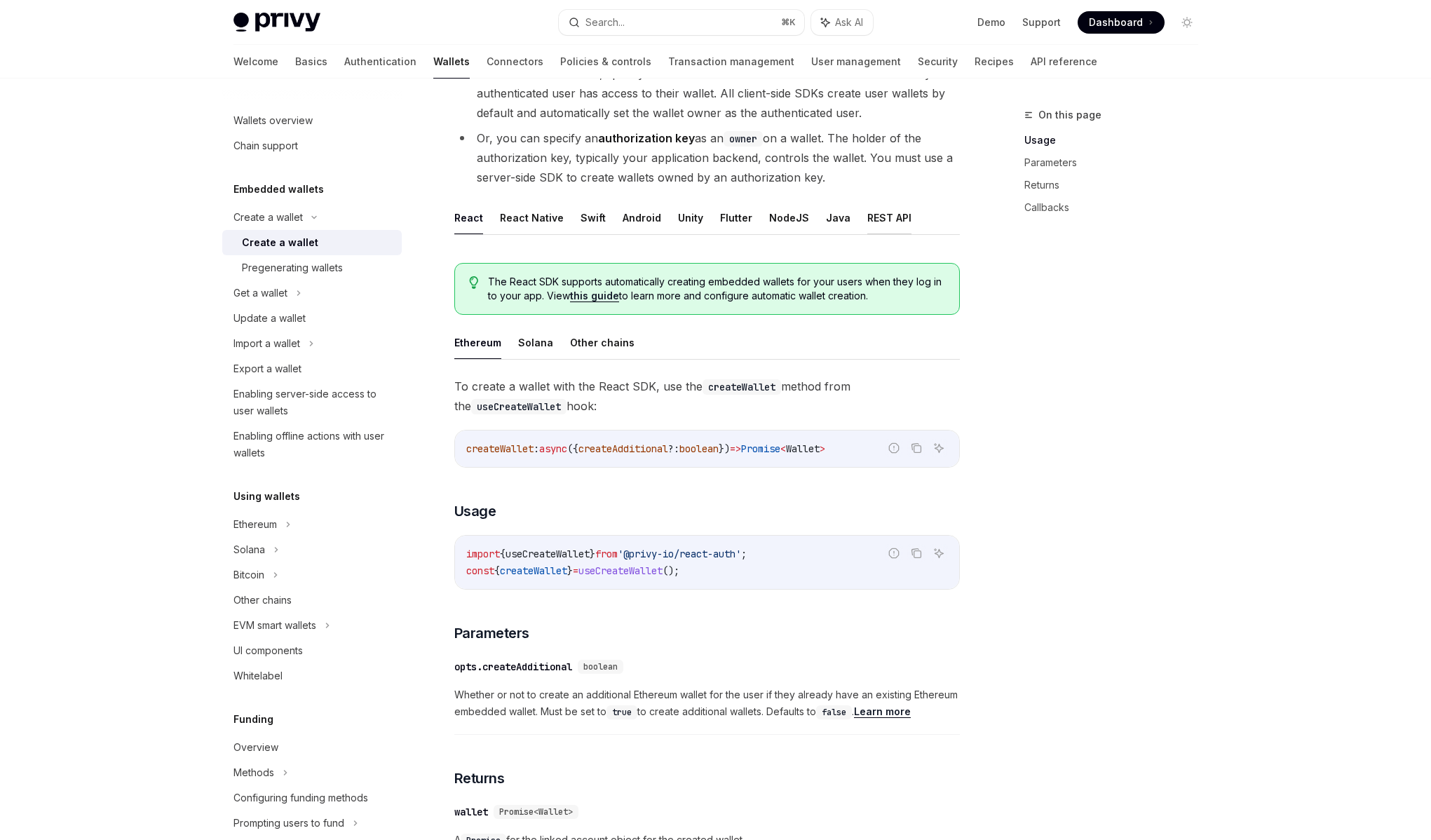
click at [867, 221] on button "REST API" at bounding box center [889, 217] width 44 height 33
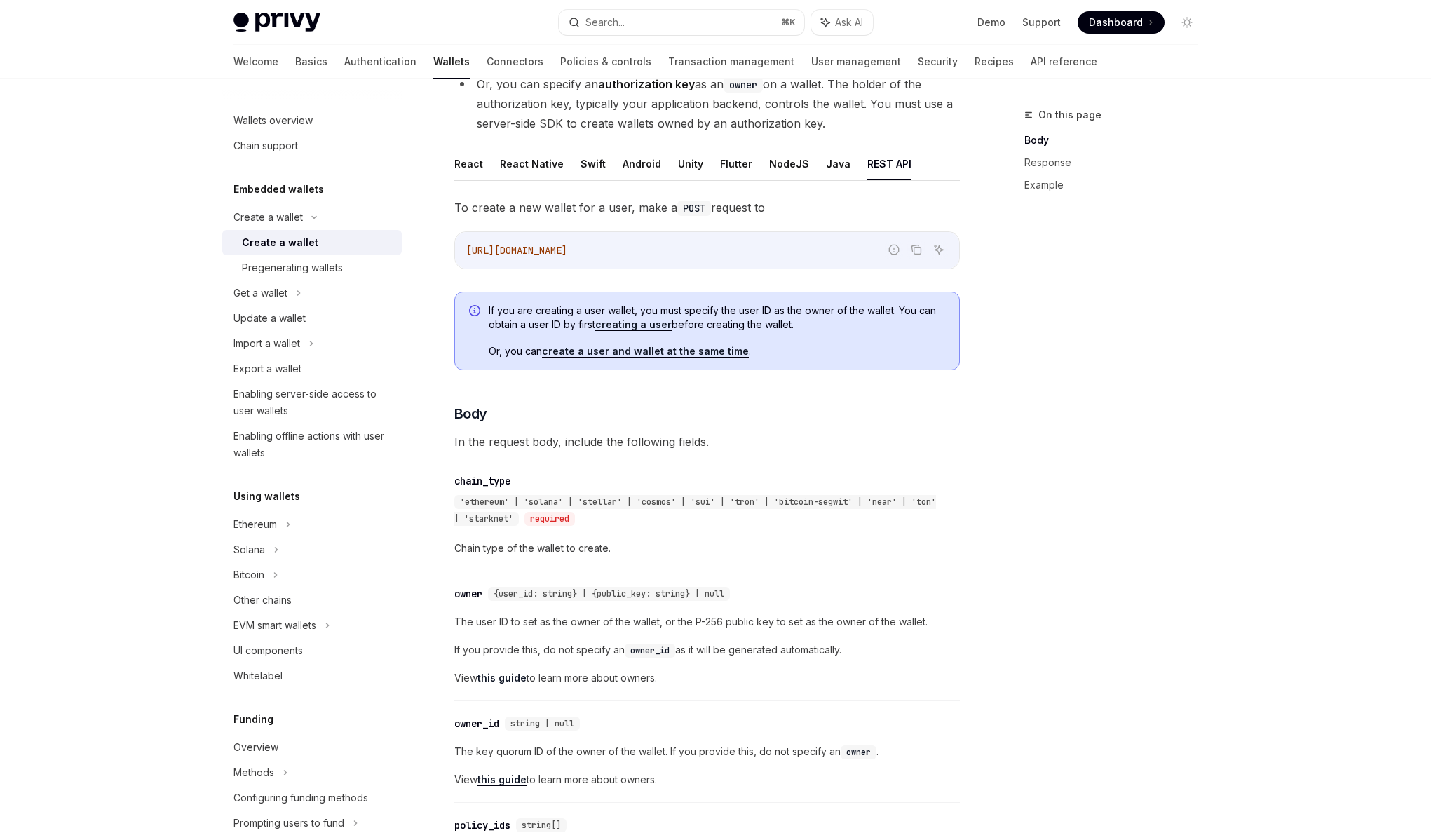
scroll to position [273, 0]
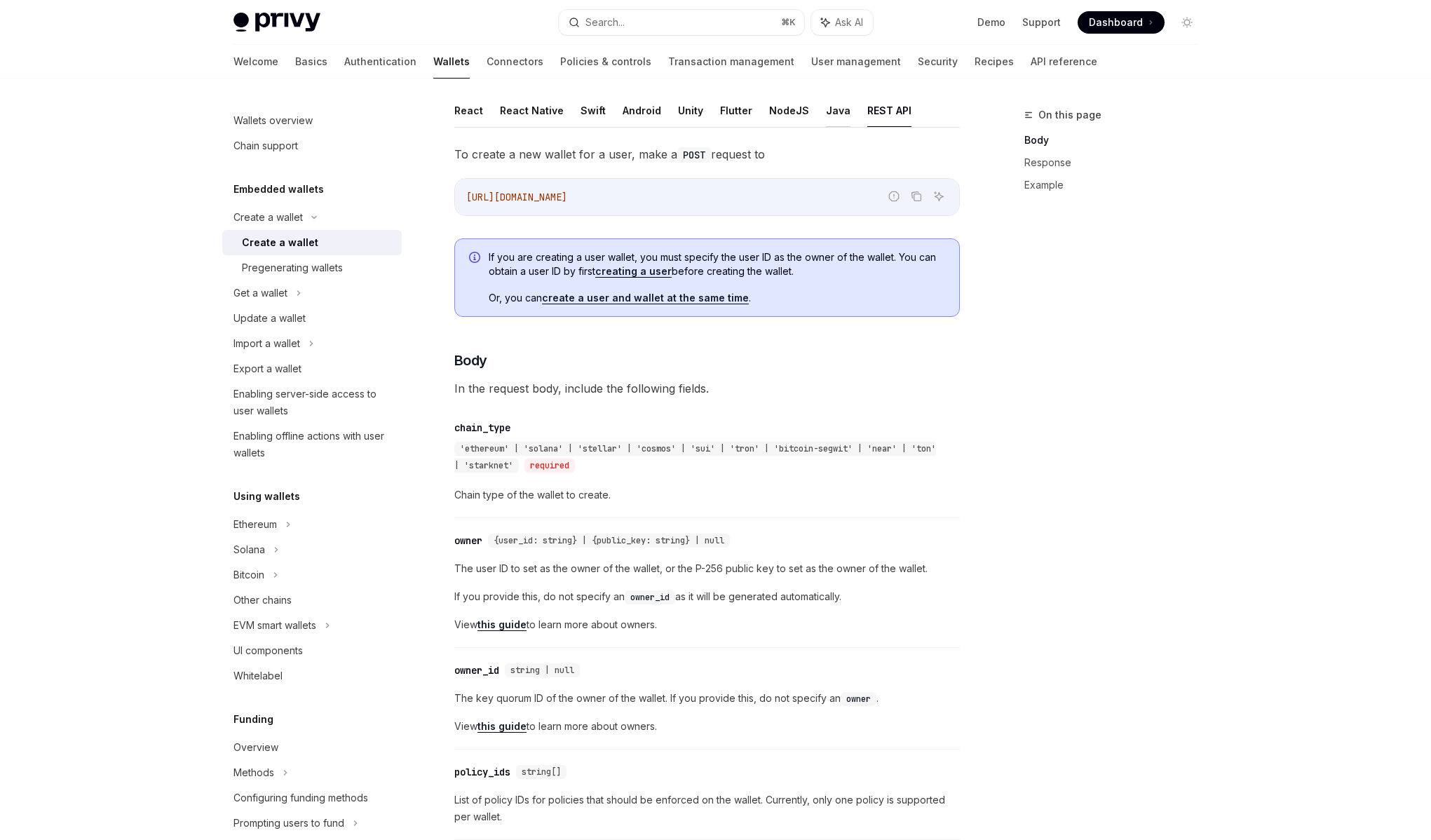
click at [832, 111] on button "Java" at bounding box center [838, 110] width 25 height 33
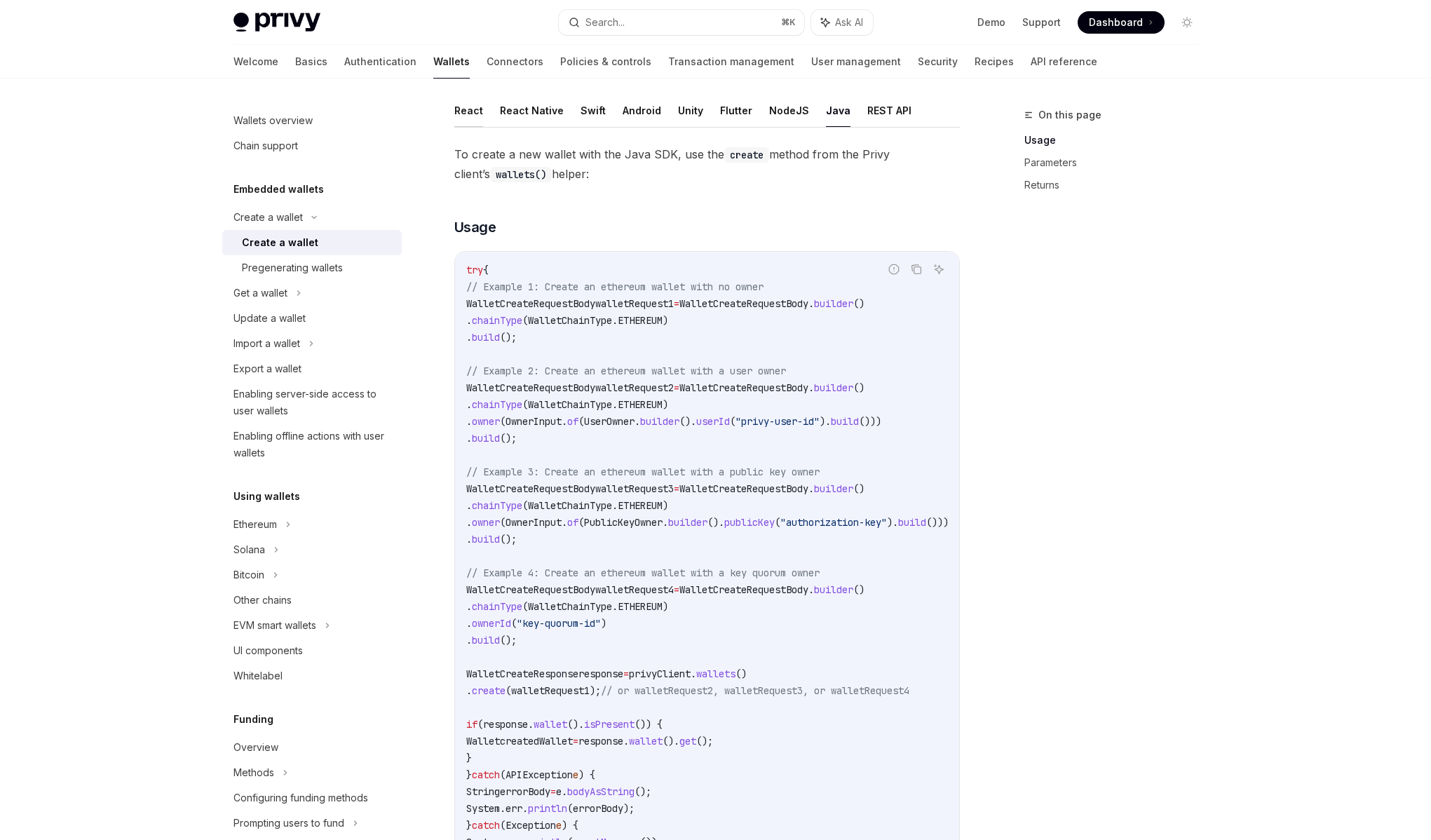
click at [456, 119] on button "React" at bounding box center [469, 110] width 29 height 33
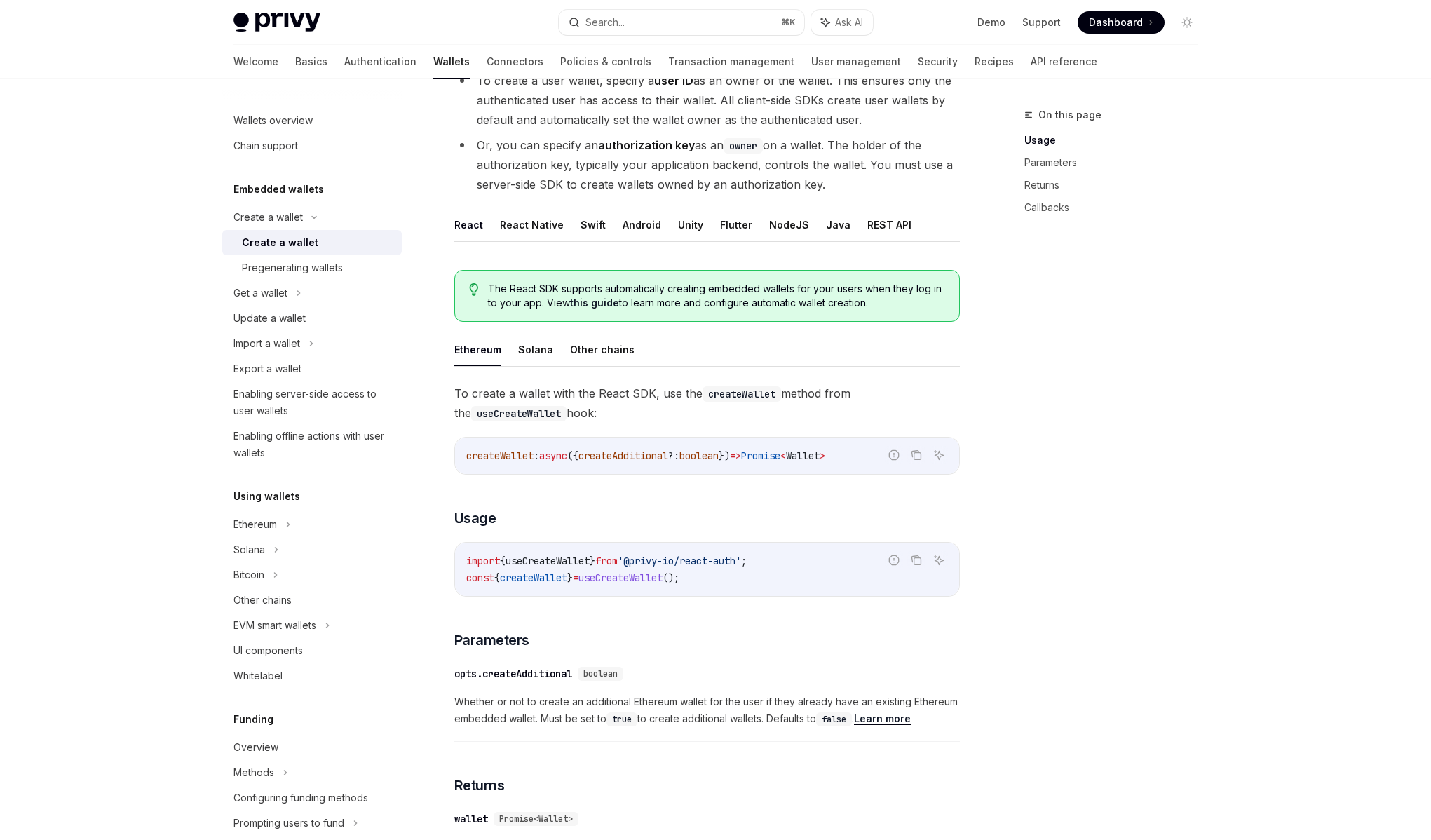
scroll to position [64, 0]
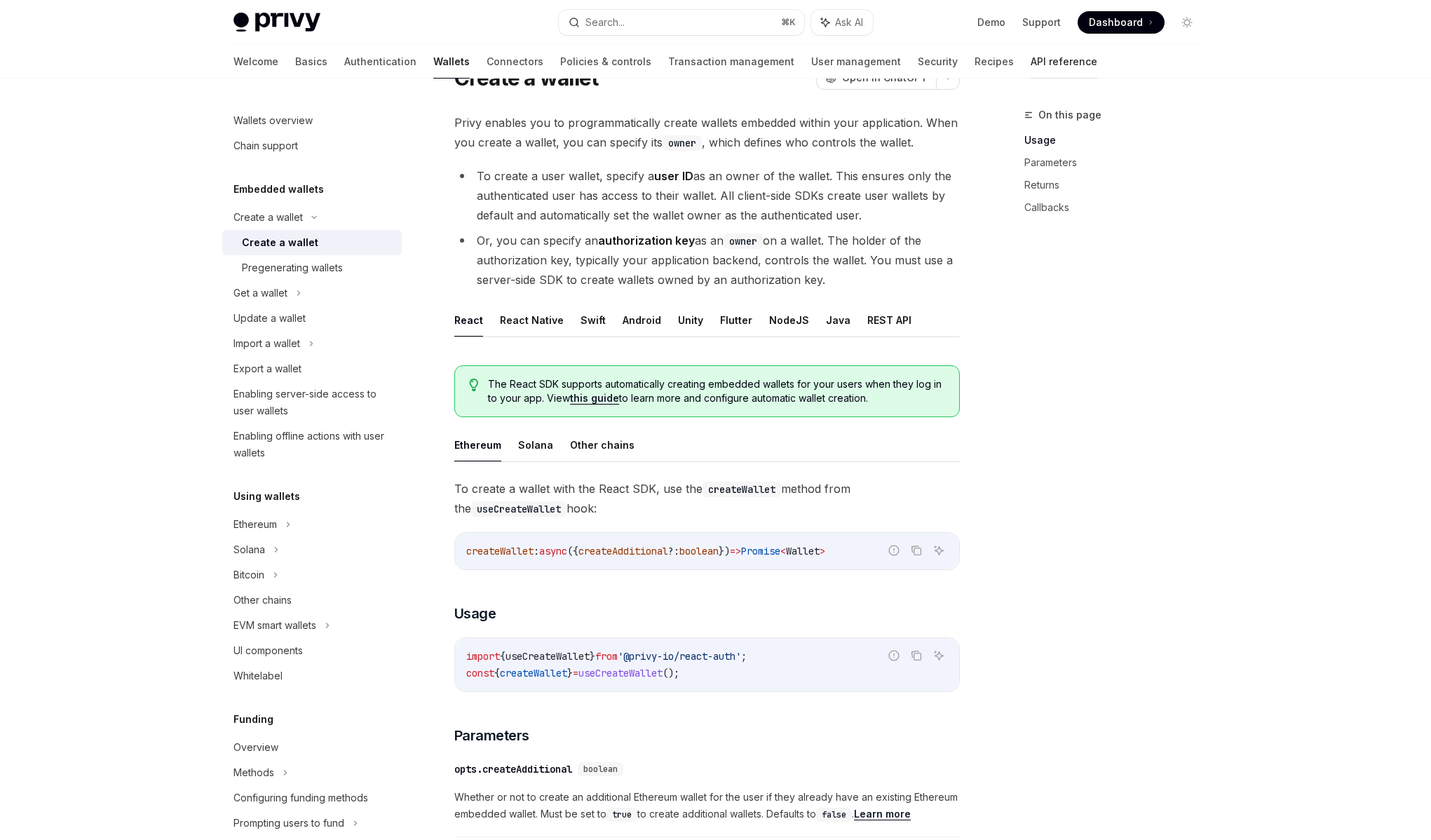
click at [1031, 66] on link "API reference" at bounding box center [1064, 62] width 66 height 34
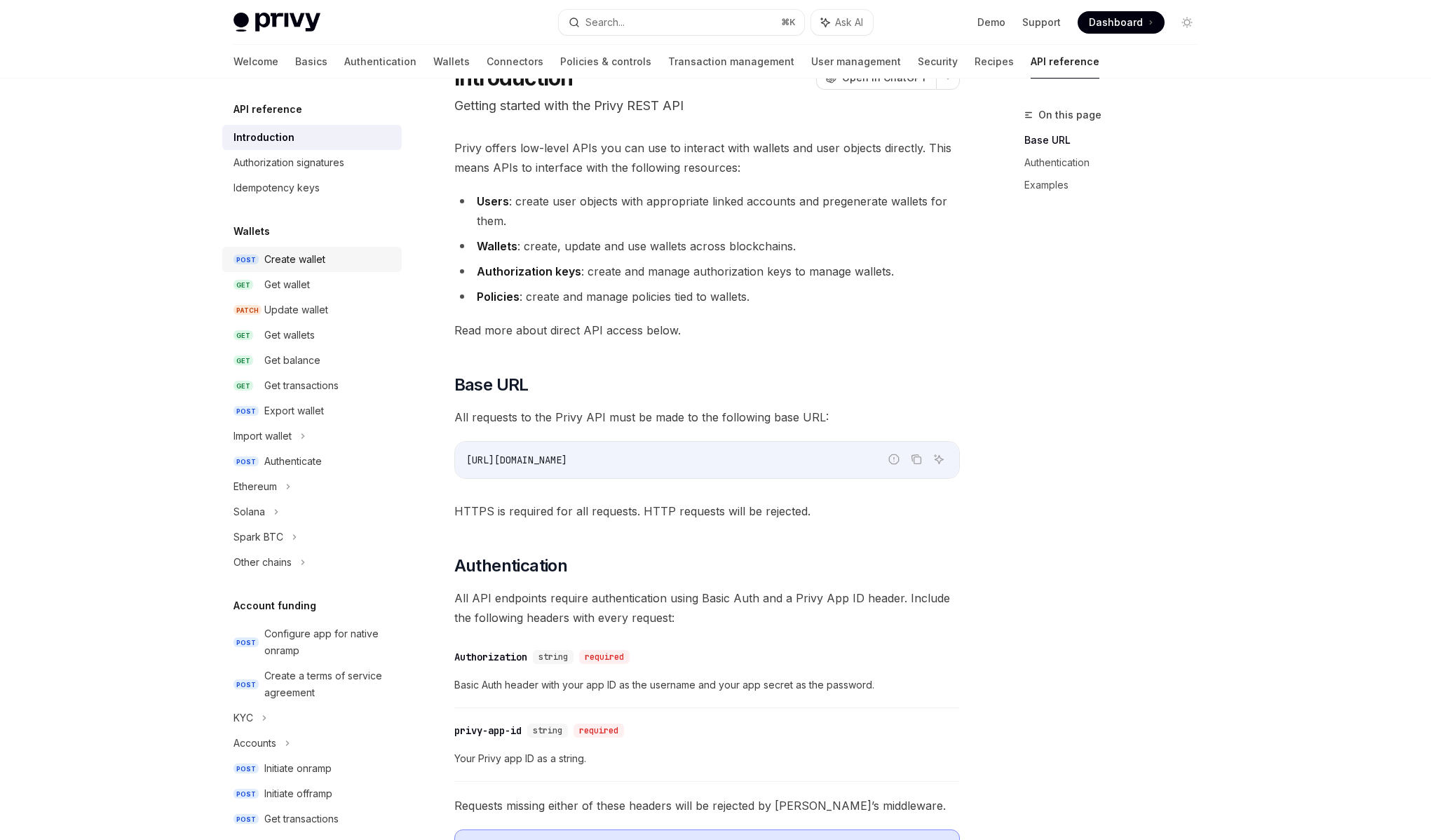
click at [280, 247] on link "POST Create wallet" at bounding box center [312, 260] width 180 height 25
type textarea "*"
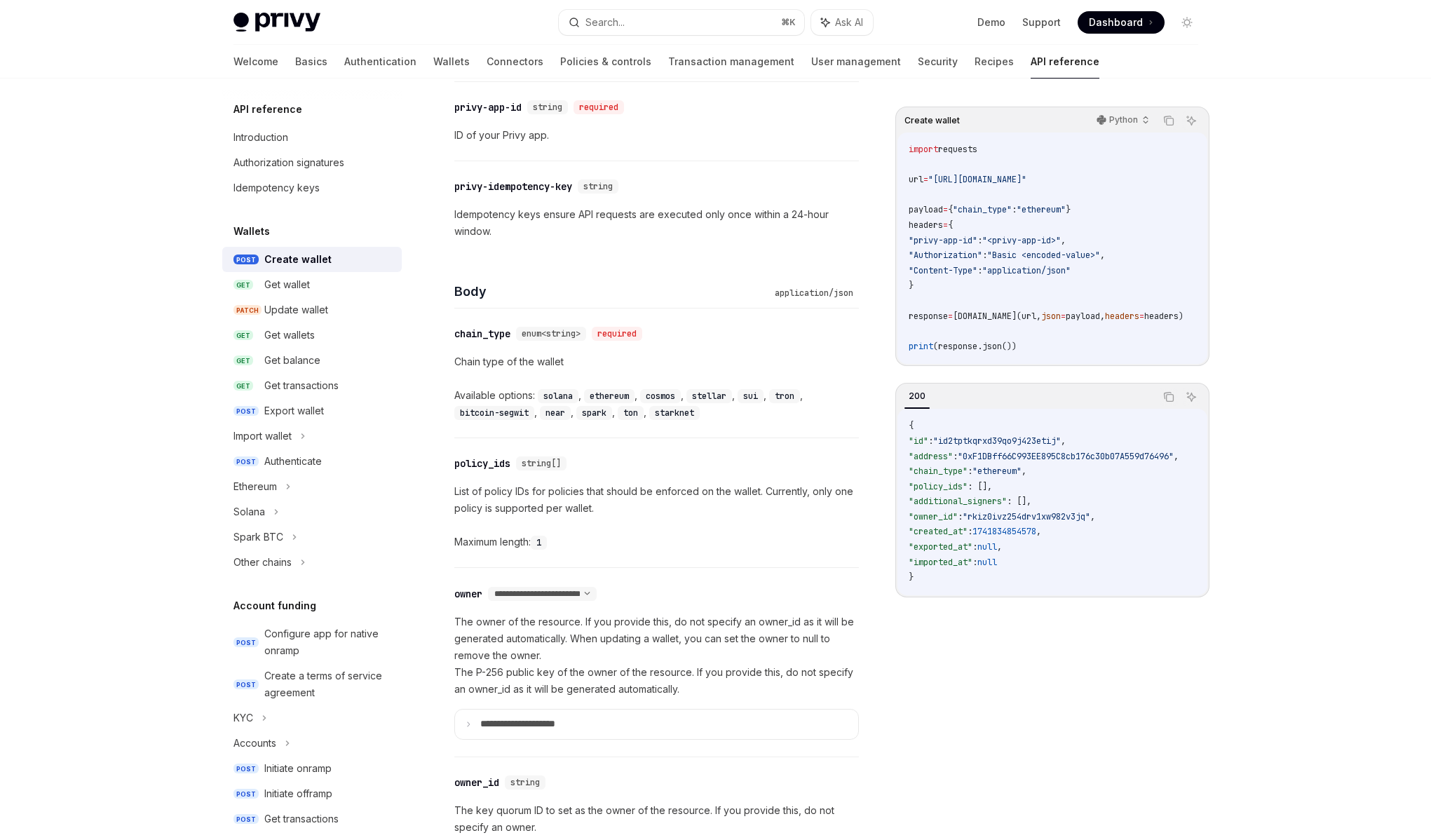
scroll to position [428, 0]
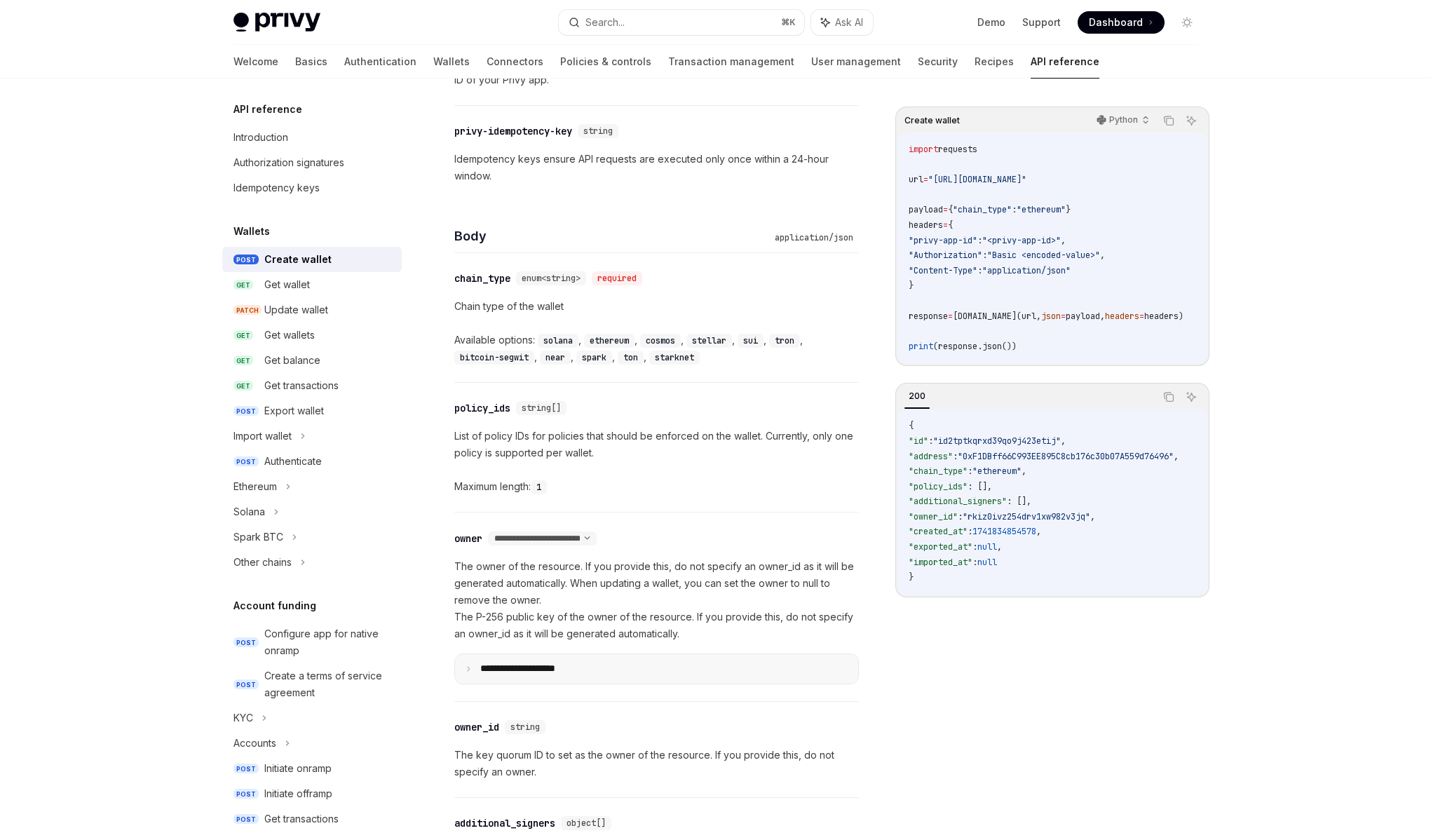
click at [477, 660] on summary "**********" at bounding box center [656, 669] width 403 height 30
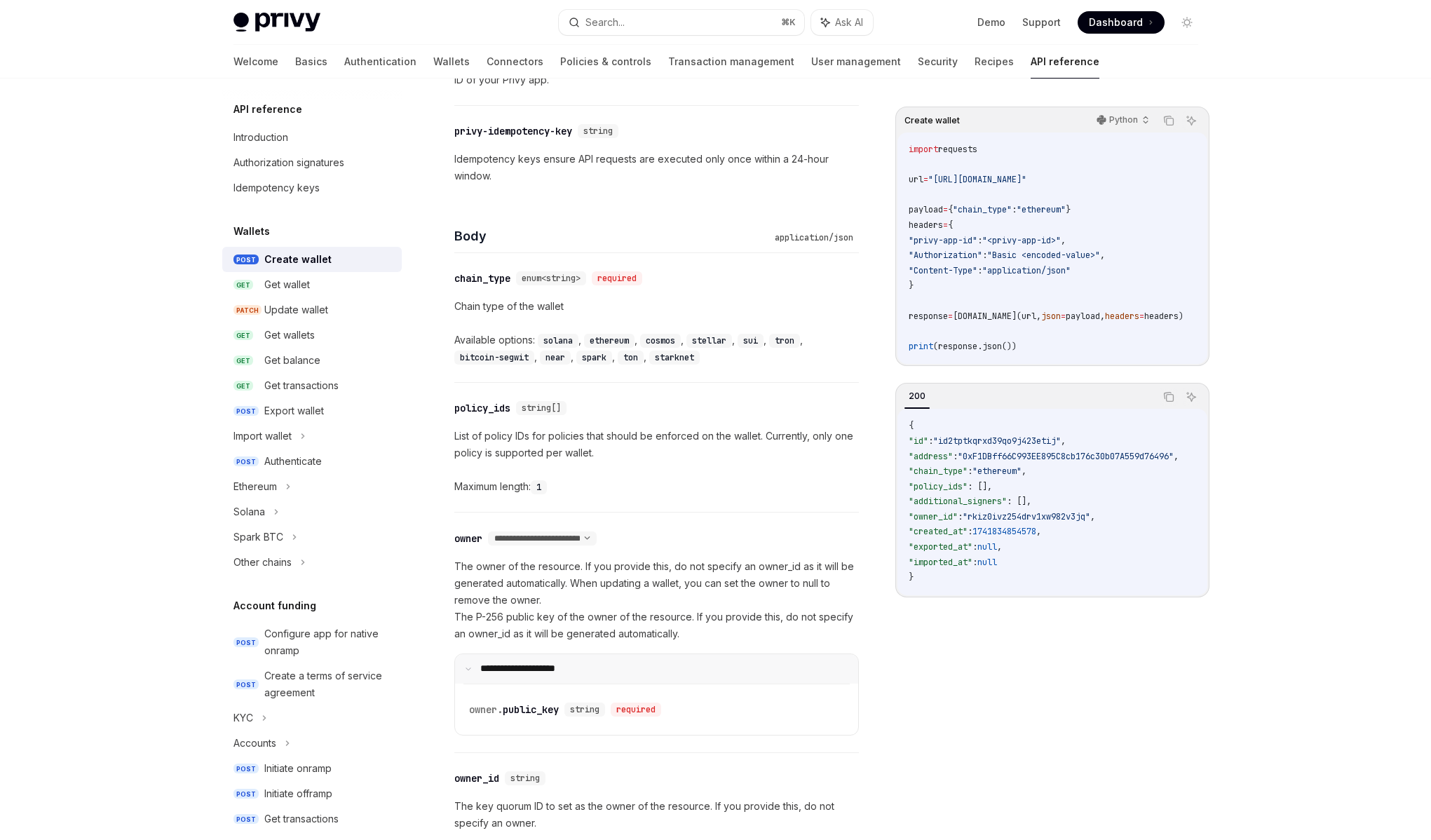
click at [466, 667] on icon at bounding box center [469, 669] width 7 height 7
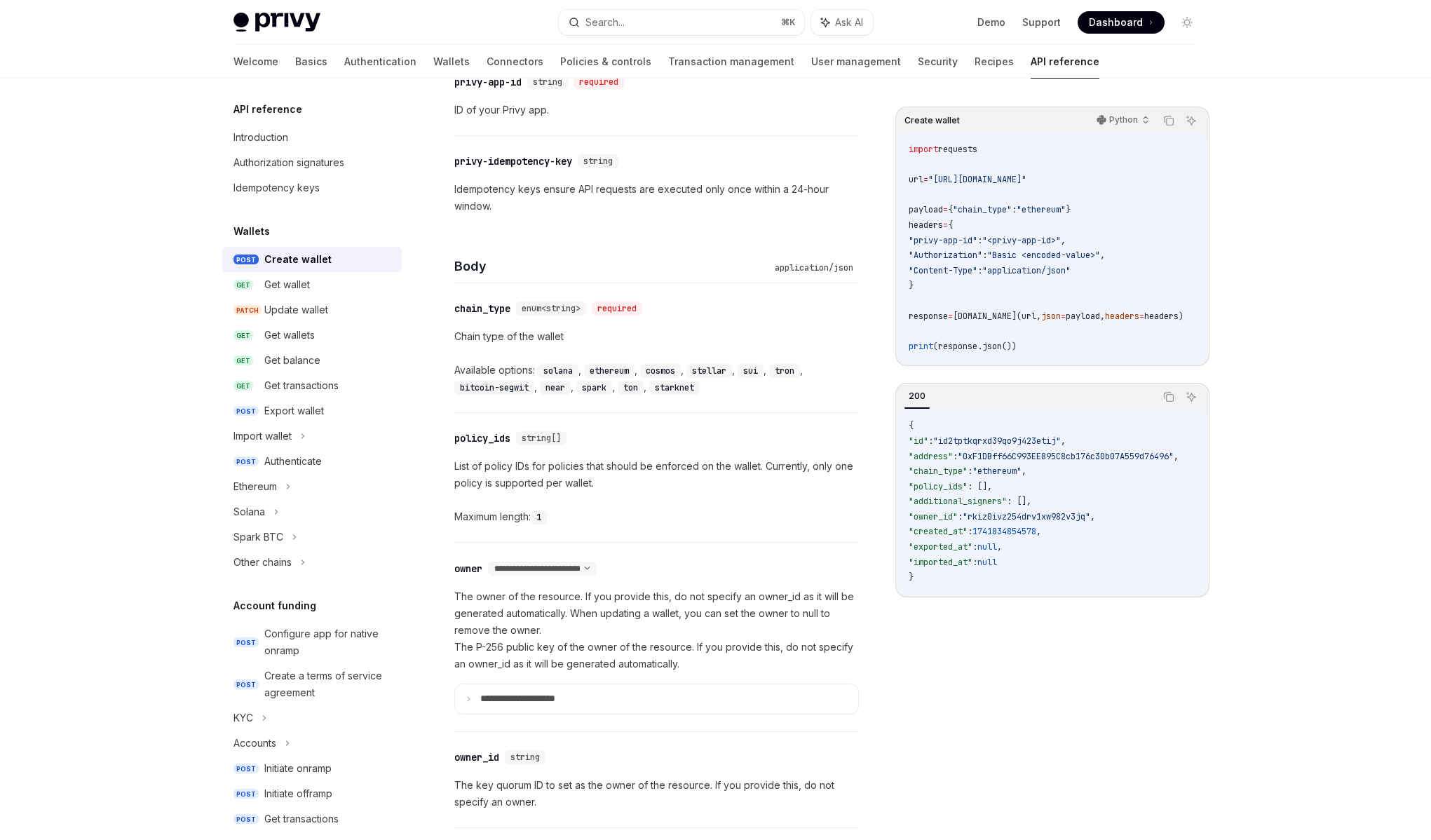
scroll to position [434, 0]
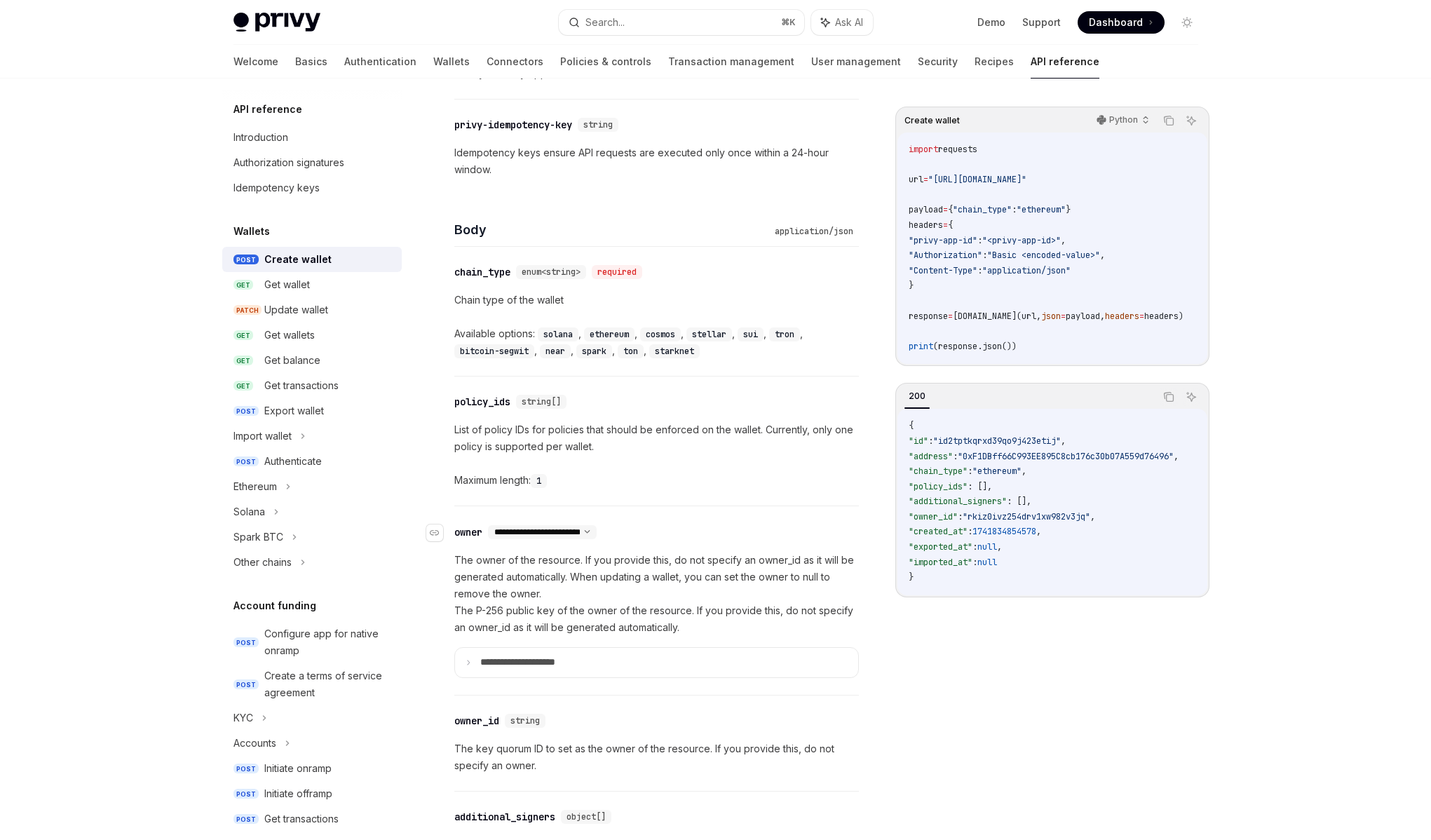
click at [581, 535] on select "**********" at bounding box center [542, 531] width 109 height 11
click at [489, 526] on select "**********" at bounding box center [542, 531] width 109 height 11
click at [486, 656] on p "**********" at bounding box center [529, 662] width 98 height 13
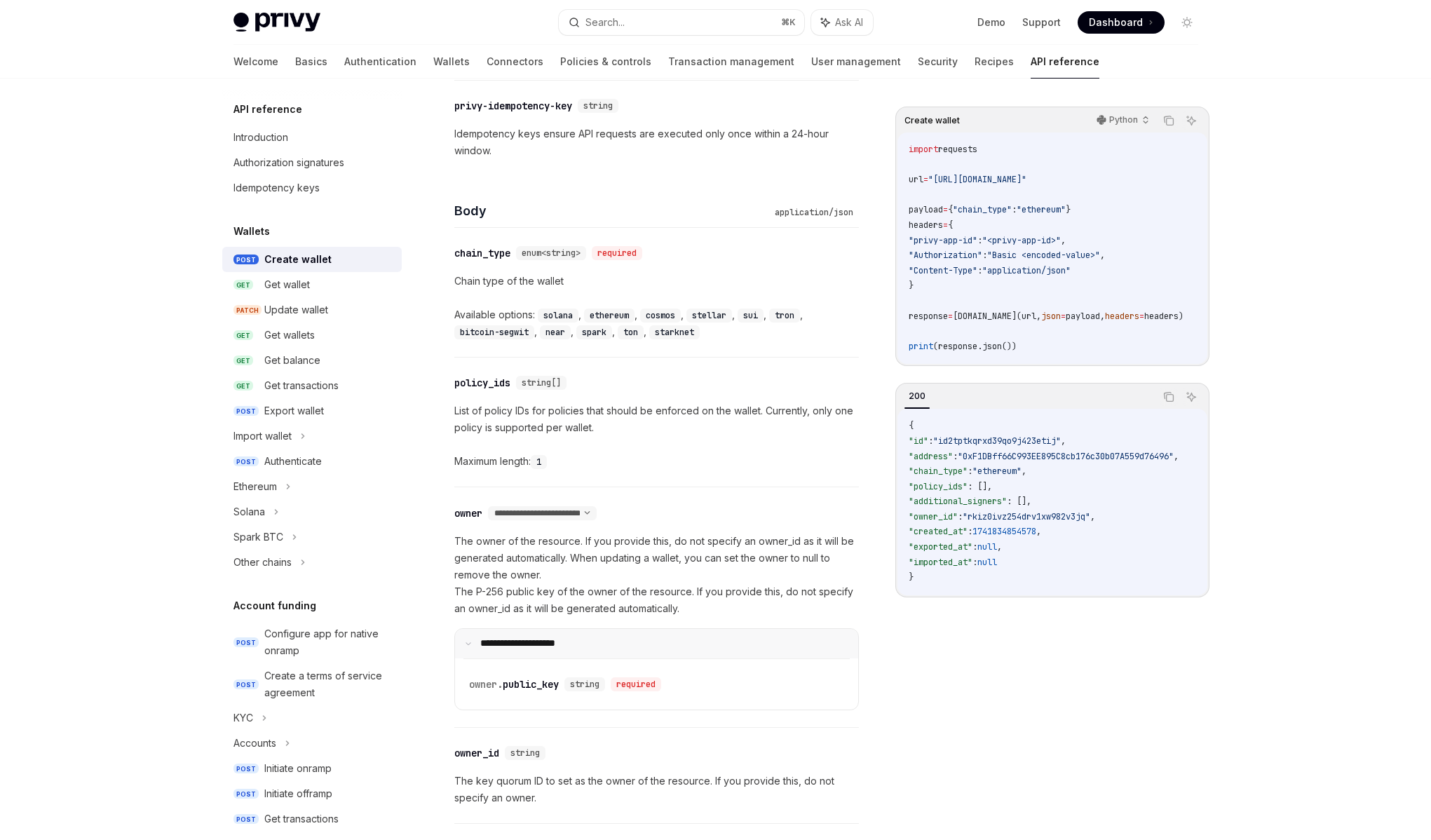
scroll to position [512, 0]
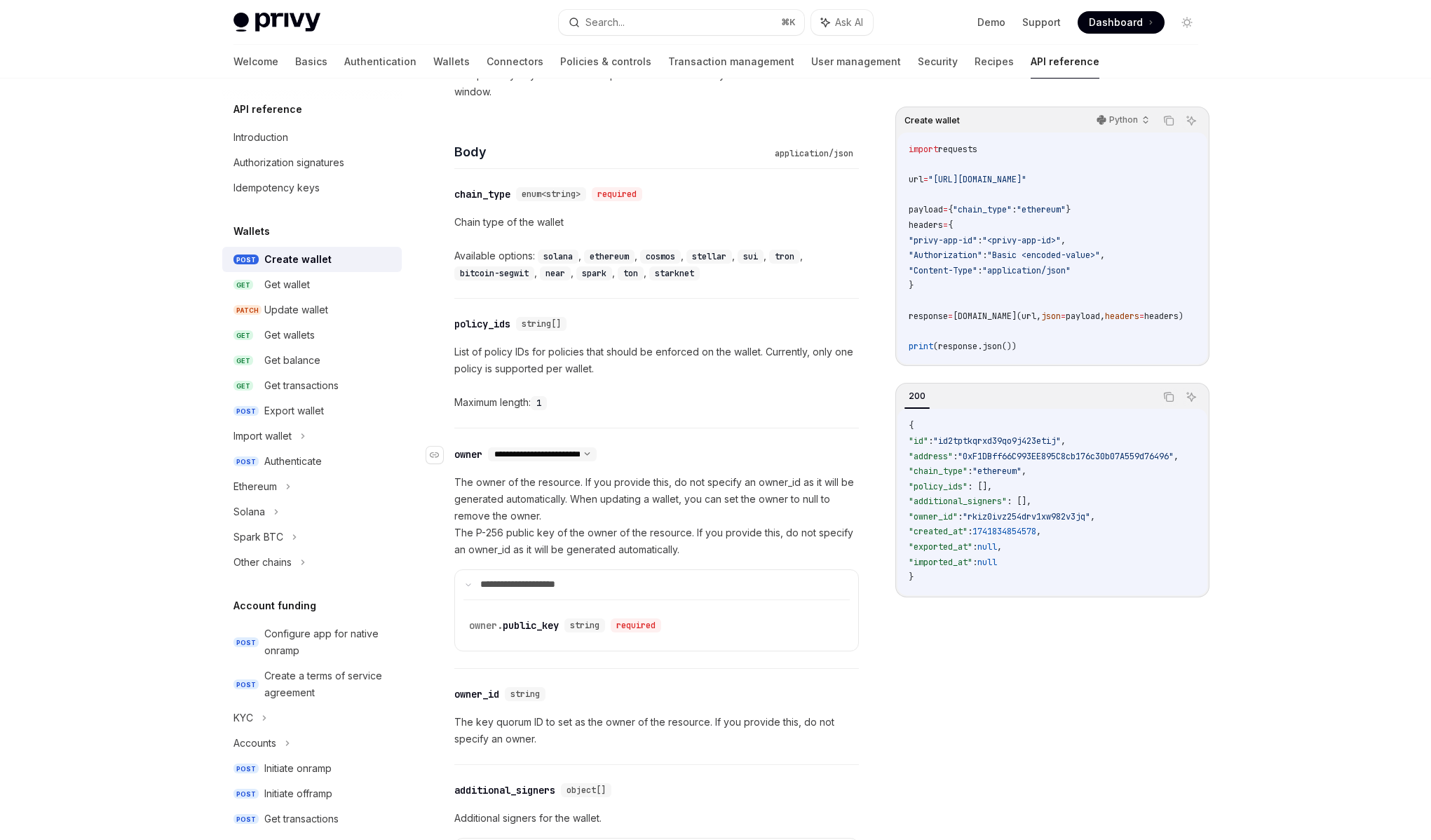
click at [597, 451] on select "**********" at bounding box center [542, 454] width 109 height 11
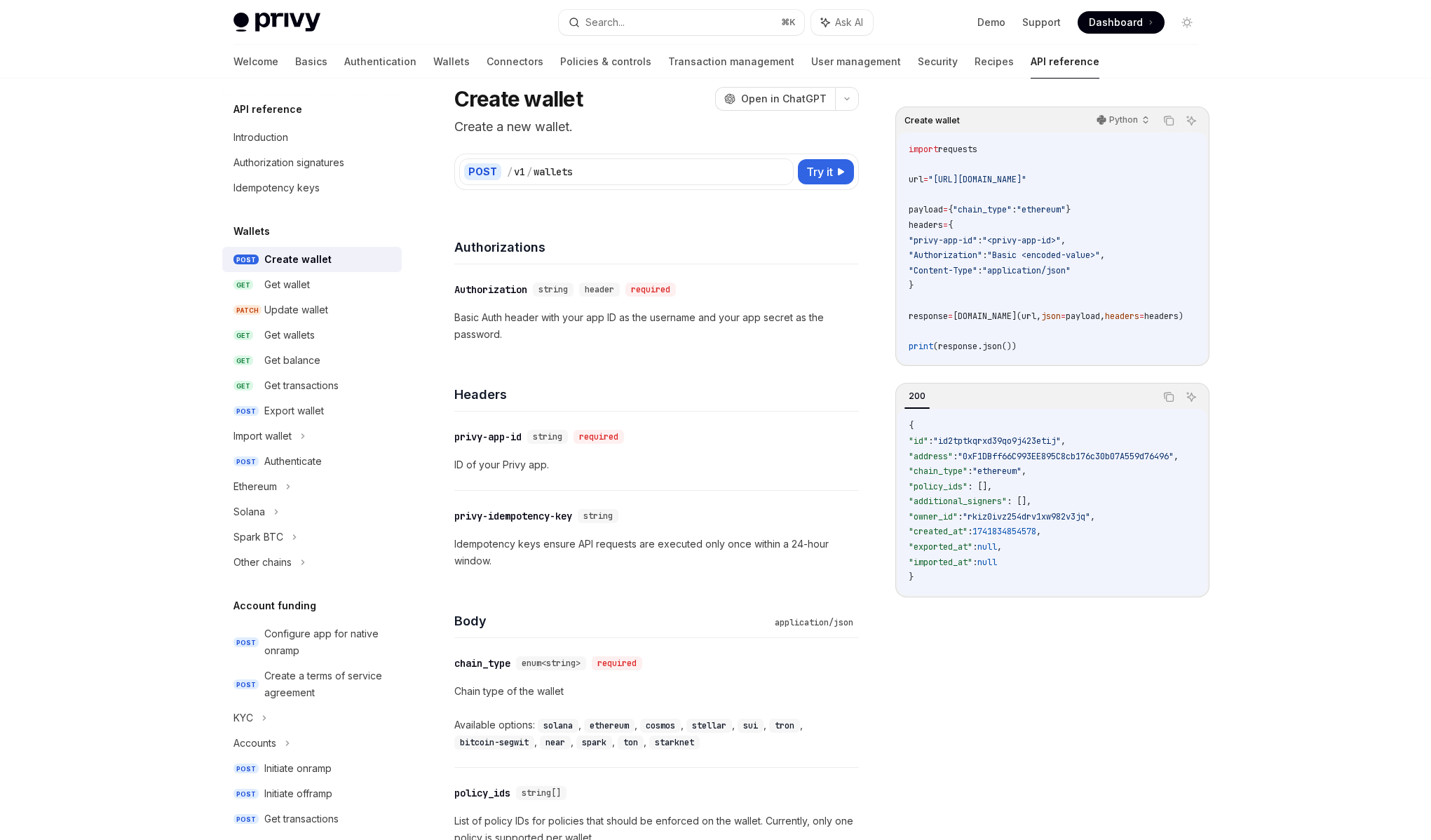
scroll to position [47, 0]
click at [1107, 123] on div "Python" at bounding box center [1122, 120] width 66 height 20
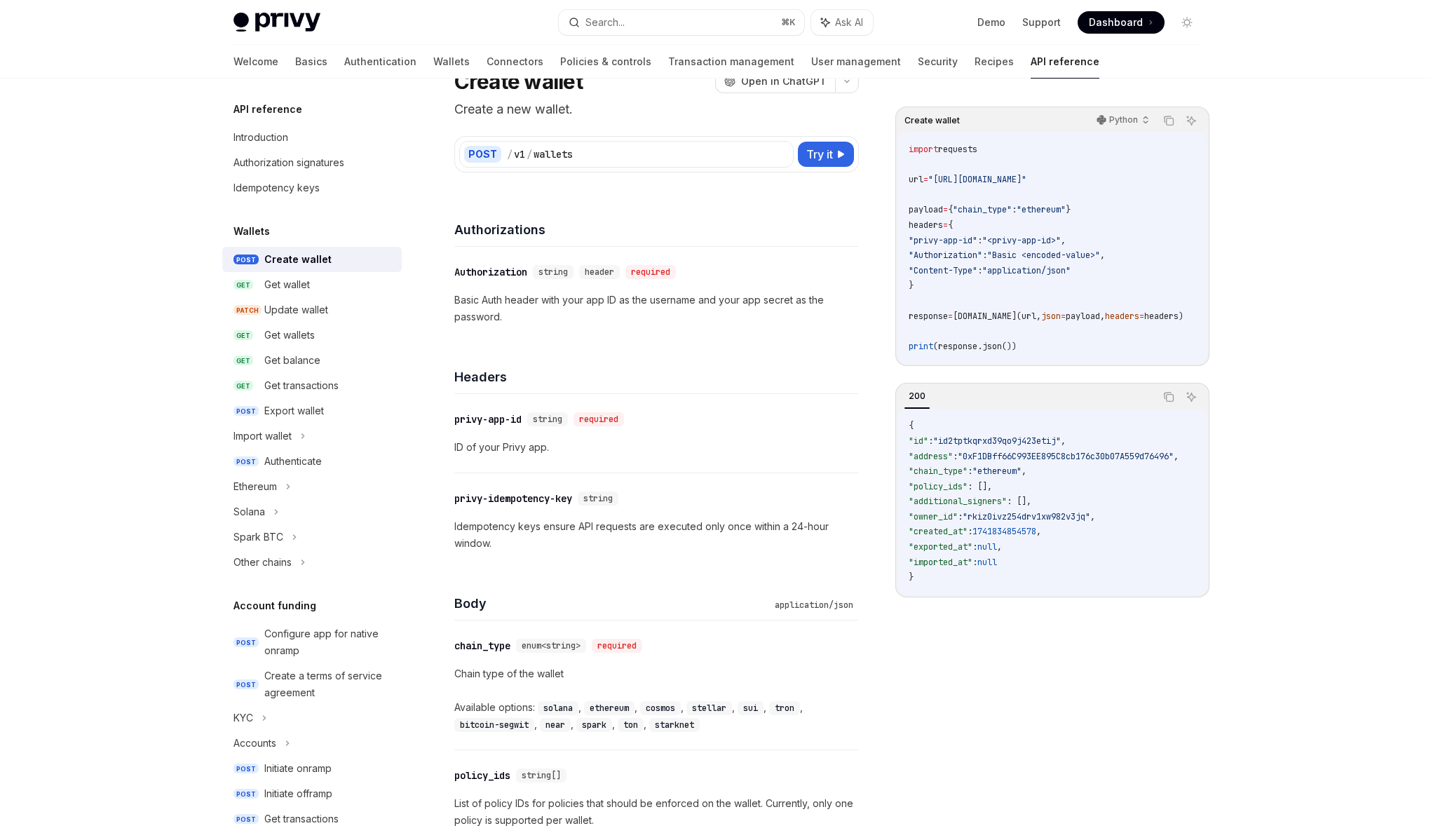
scroll to position [0, 0]
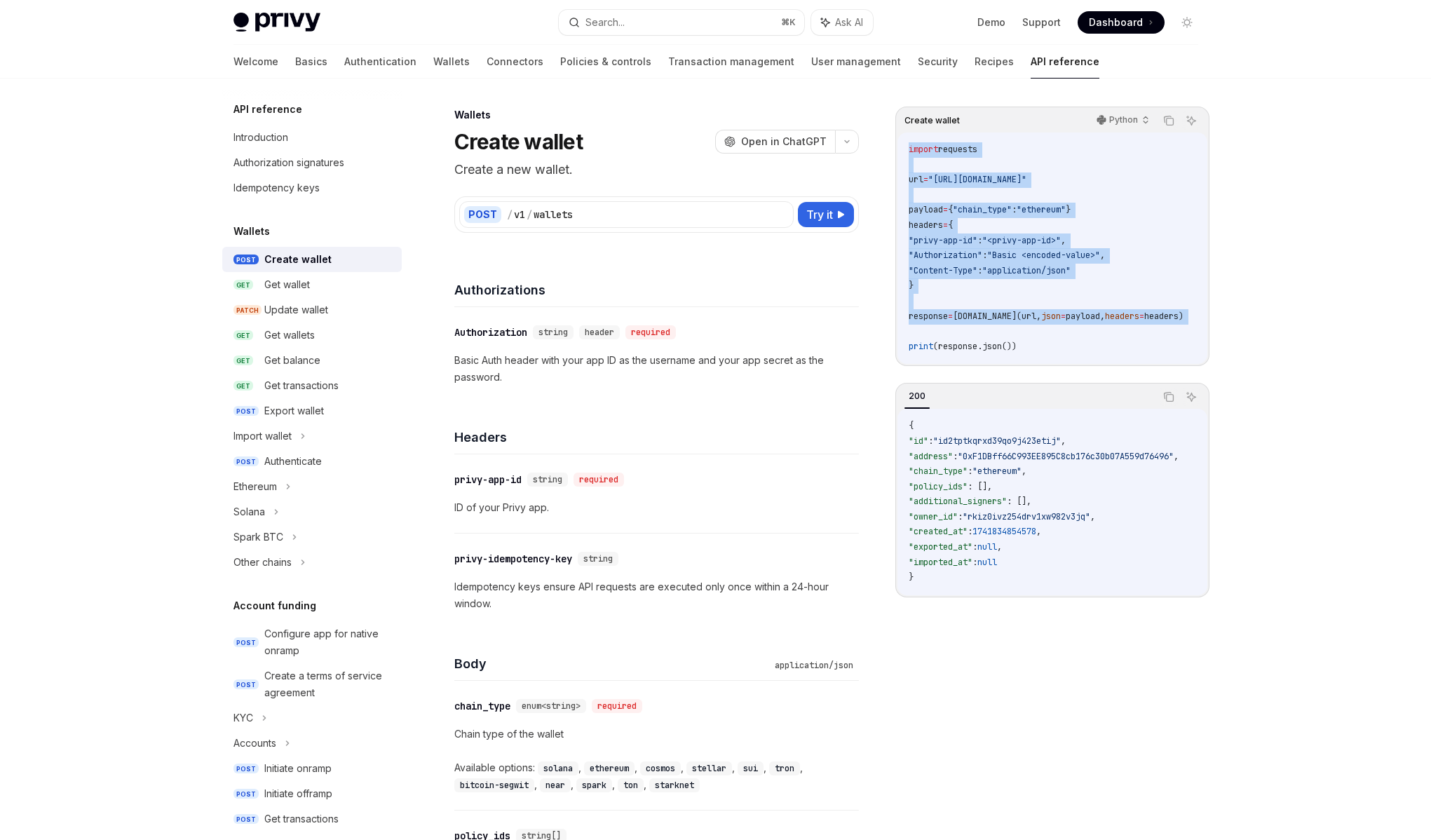
drag, startPoint x: 1034, startPoint y: 338, endPoint x: 909, endPoint y: 148, distance: 227.4
click at [909, 148] on code "import requests url = "https://api.privy.io/v1/wallets" payload = { "chain_type…" at bounding box center [1063, 249] width 309 height 212
click at [909, 148] on span "import" at bounding box center [923, 148] width 30 height 11
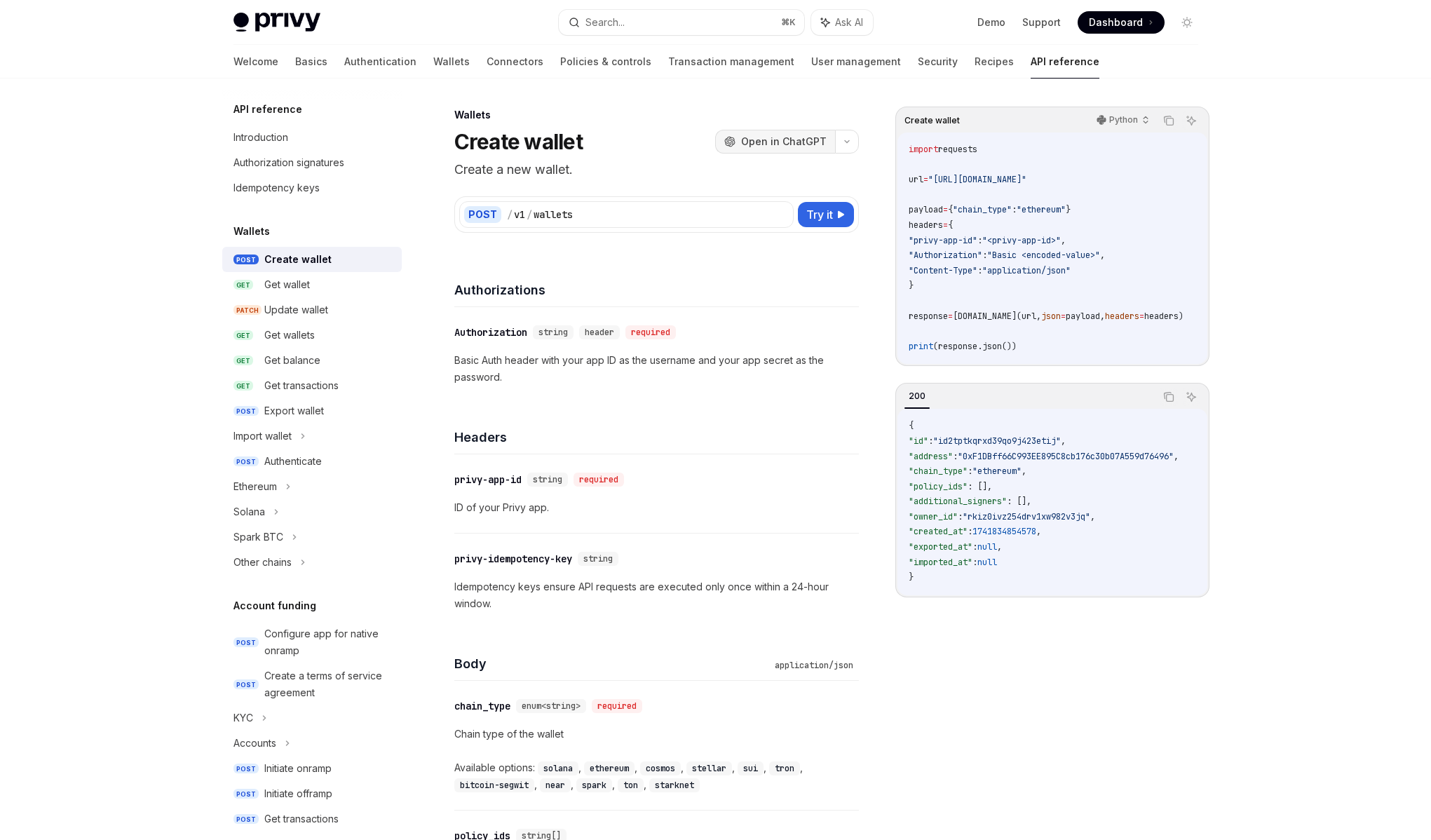
click at [786, 144] on span "Open in ChatGPT" at bounding box center [783, 142] width 86 height 14
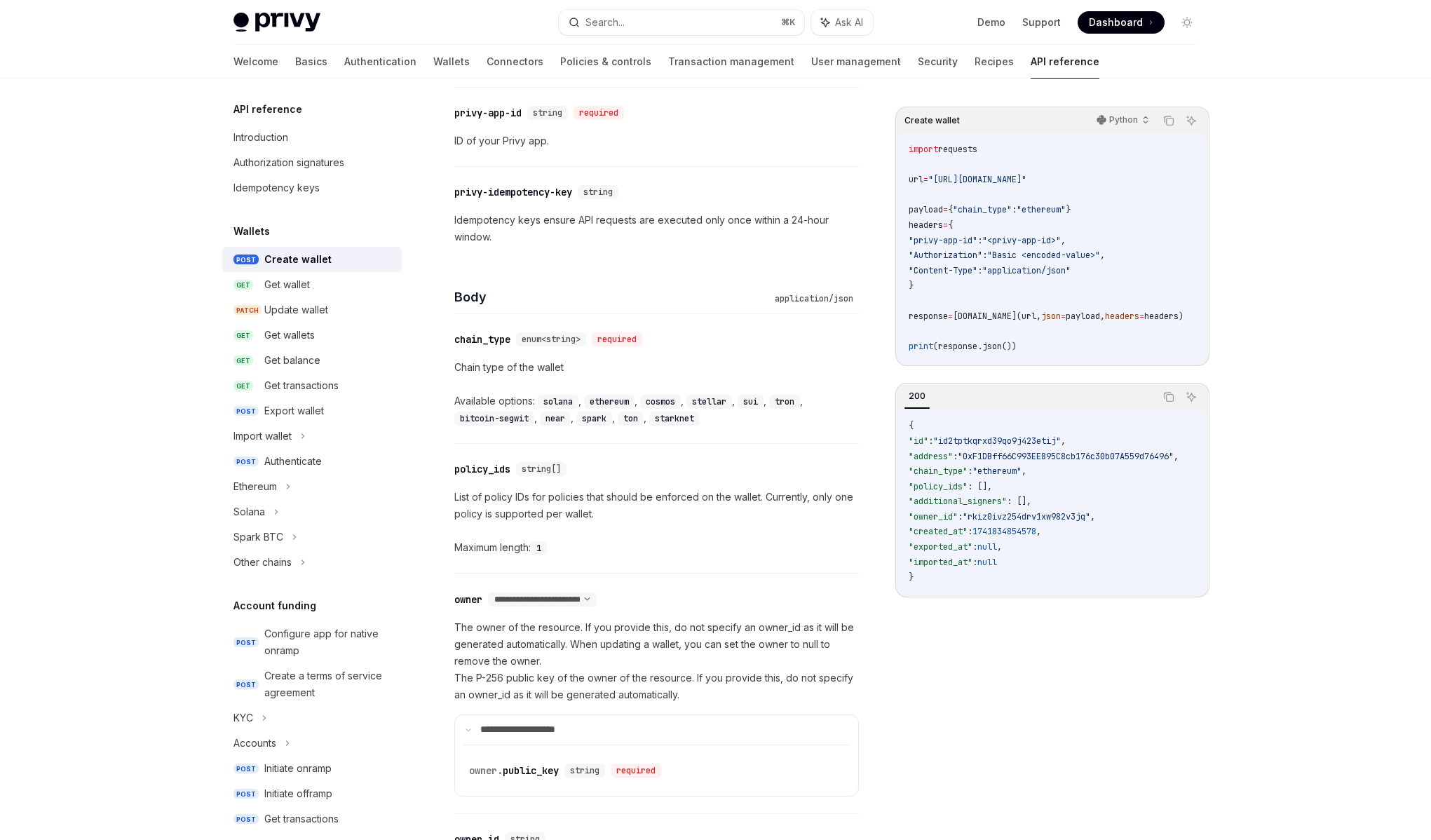
scroll to position [380, 0]
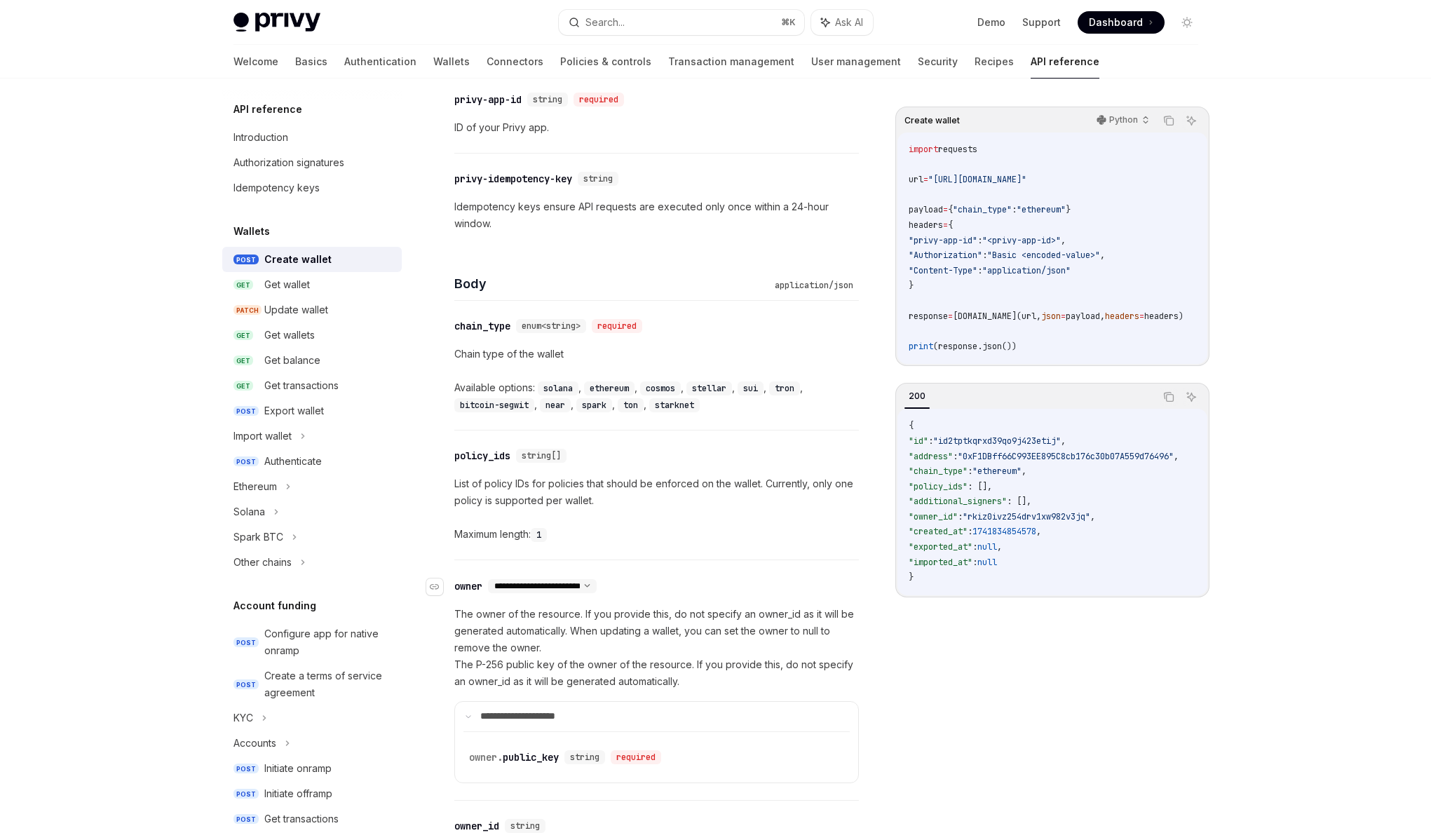
click at [597, 583] on select "**********" at bounding box center [542, 585] width 109 height 11
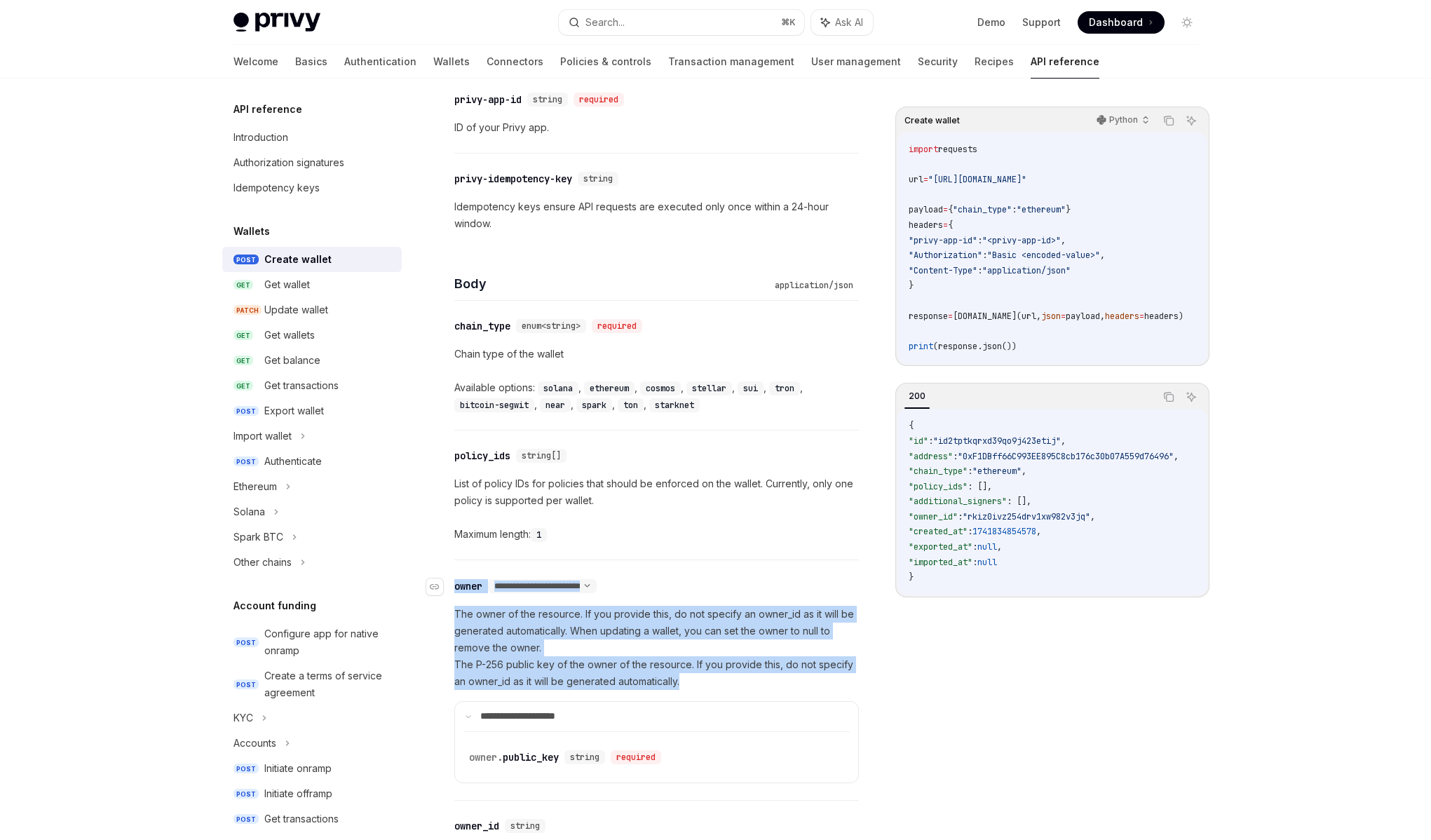
drag, startPoint x: 721, startPoint y: 678, endPoint x: 498, endPoint y: 630, distance: 228.1
click at [456, 580] on div "**********" at bounding box center [656, 680] width 405 height 240
click at [524, 645] on p "The owner of the resource. If you provide this, do not specify an owner_id as i…" at bounding box center [656, 647] width 405 height 84
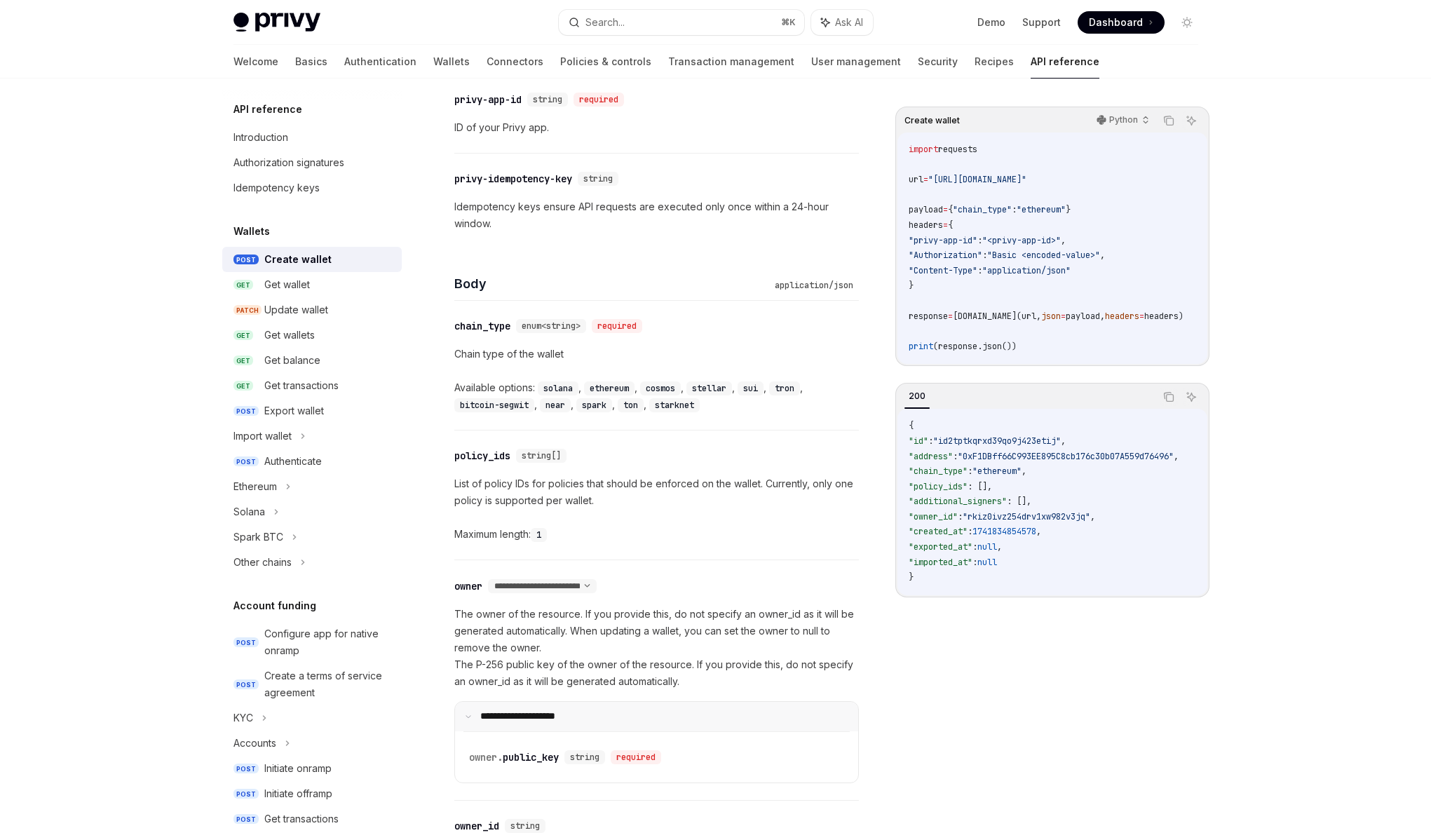
scroll to position [432, 0]
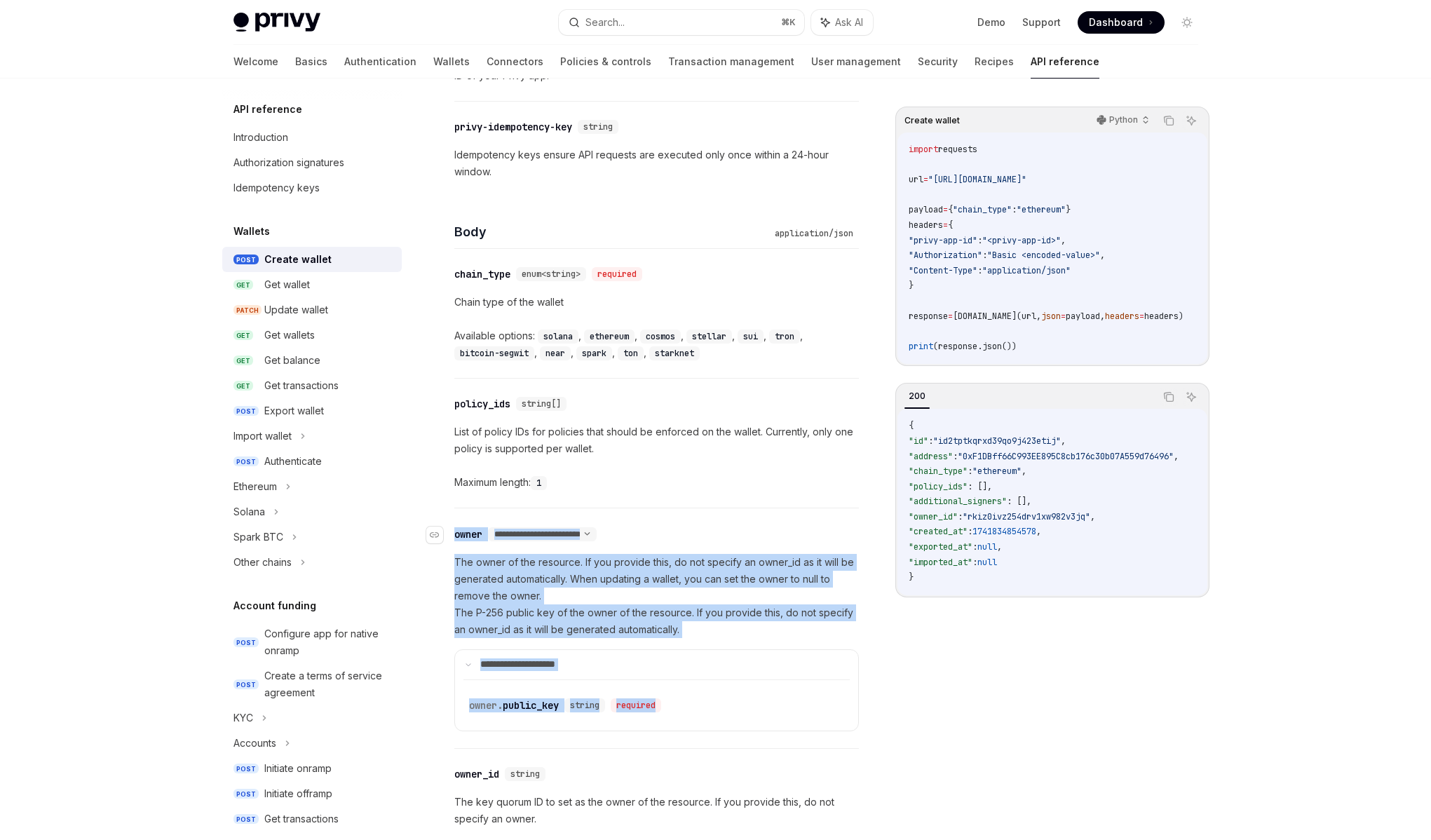
drag, startPoint x: 698, startPoint y: 703, endPoint x: 455, endPoint y: 533, distance: 296.6
click at [455, 533] on div "**********" at bounding box center [656, 628] width 405 height 240
copy div "**********"
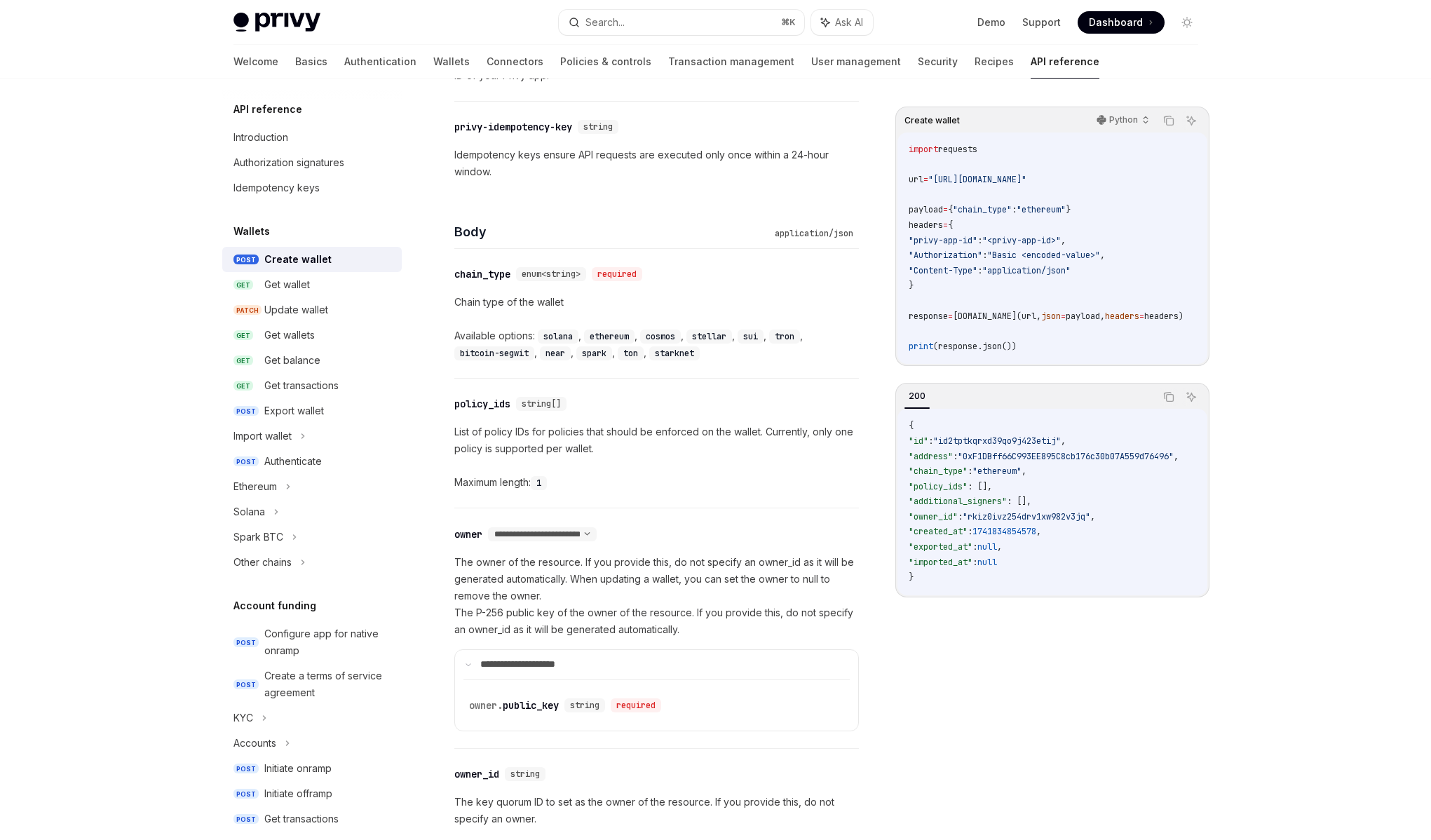
click at [1031, 343] on code "import requests url = "https://api.privy.io/v1/wallets" payload = { "chain_type…" at bounding box center [1063, 249] width 309 height 212
click at [688, 608] on p "The owner of the resource. If you provide this, do not specify an owner_id as i…" at bounding box center [656, 596] width 405 height 84
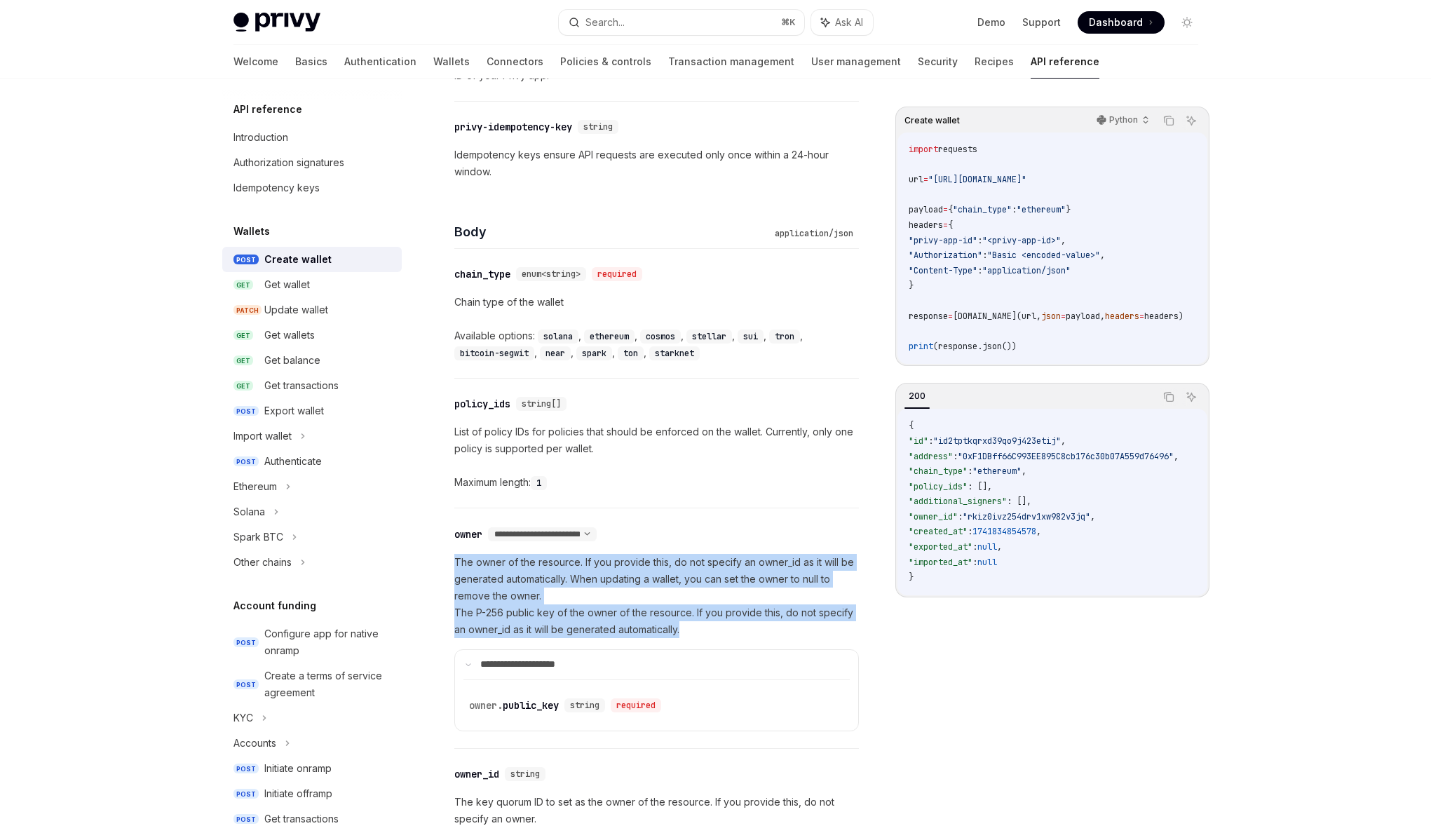
drag, startPoint x: 732, startPoint y: 631, endPoint x: 435, endPoint y: 563, distance: 304.7
drag, startPoint x: 435, startPoint y: 563, endPoint x: 719, endPoint y: 623, distance: 290.3
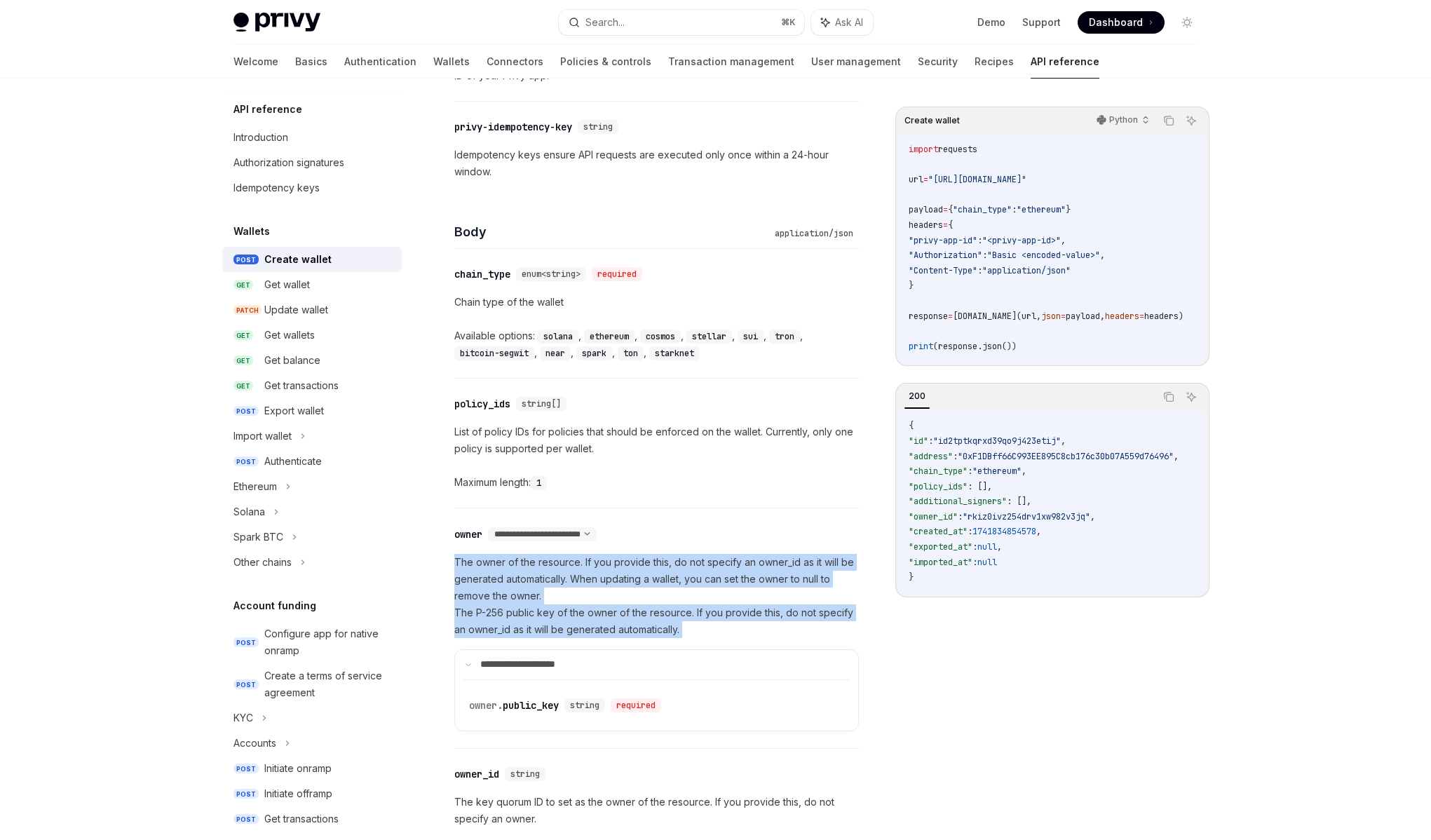
click at [719, 623] on p "The owner of the resource. If you provide this, do not specify an owner_id as i…" at bounding box center [656, 596] width 405 height 84
drag, startPoint x: 719, startPoint y: 623, endPoint x: 439, endPoint y: 562, distance: 286.6
drag, startPoint x: 440, startPoint y: 558, endPoint x: 765, endPoint y: 627, distance: 332.2
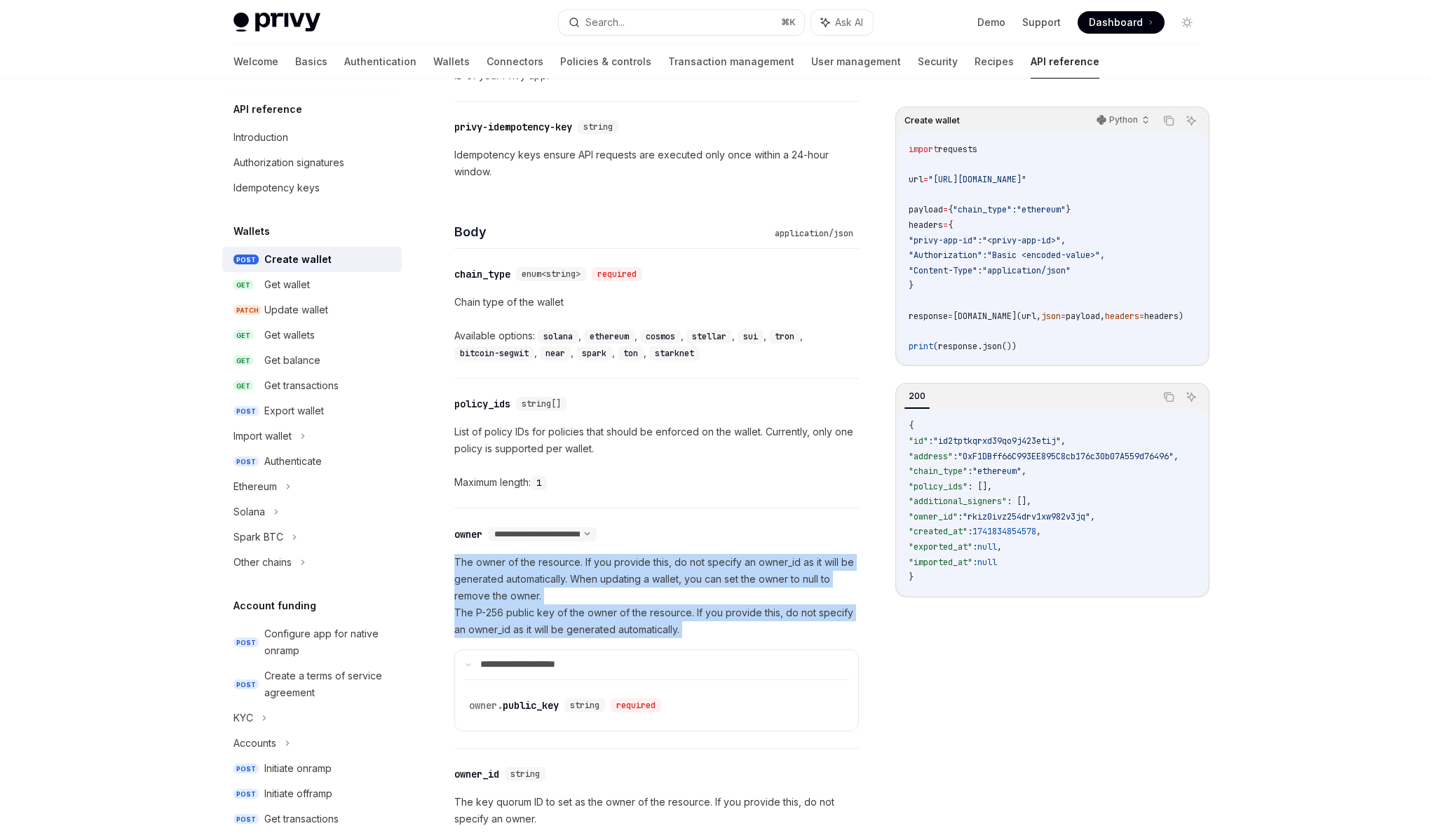
click at [765, 627] on p "The owner of the resource. If you provide this, do not specify an owner_id as i…" at bounding box center [656, 596] width 405 height 84
drag, startPoint x: 764, startPoint y: 627, endPoint x: 442, endPoint y: 563, distance: 328.3
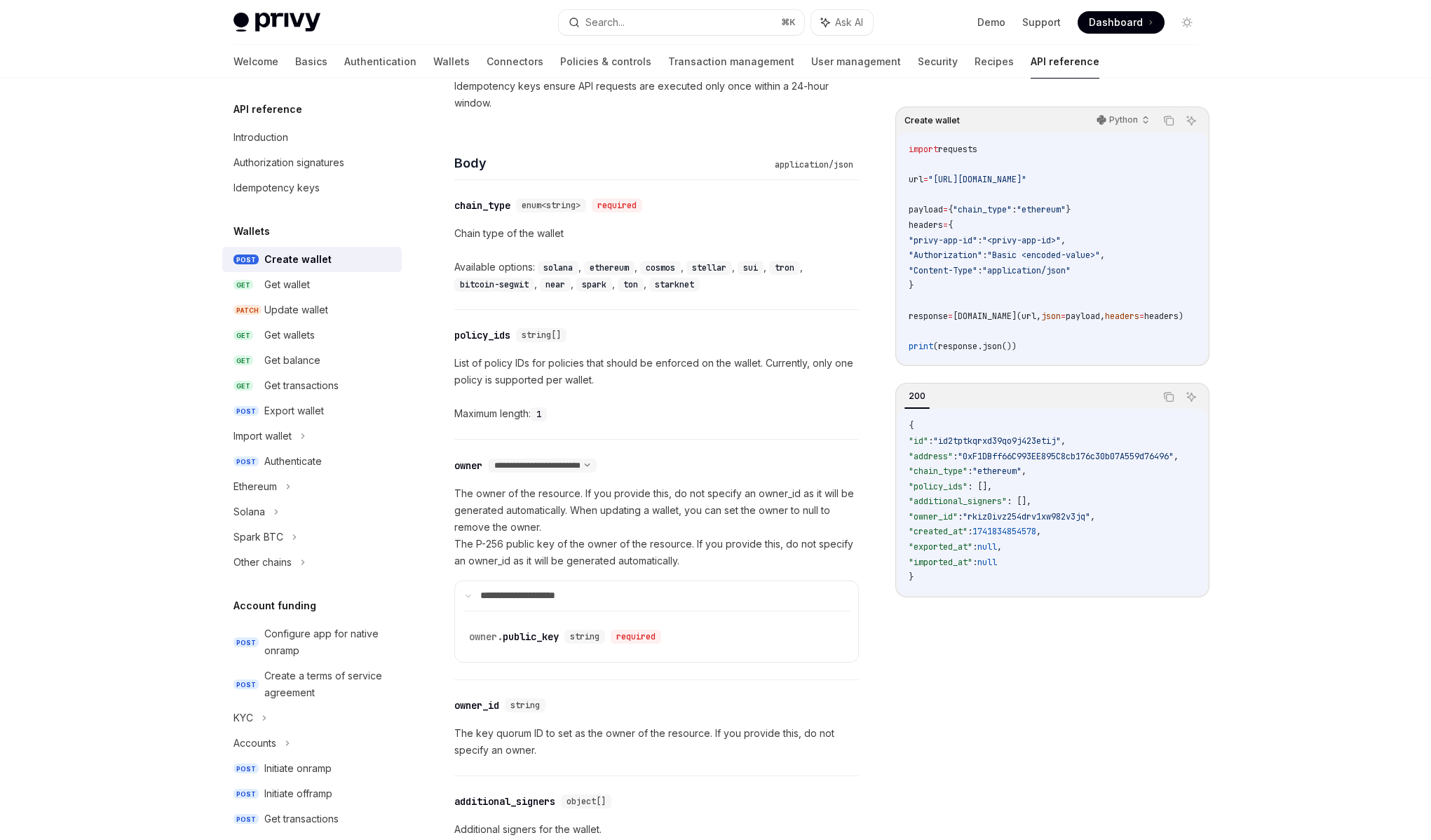
scroll to position [526, 0]
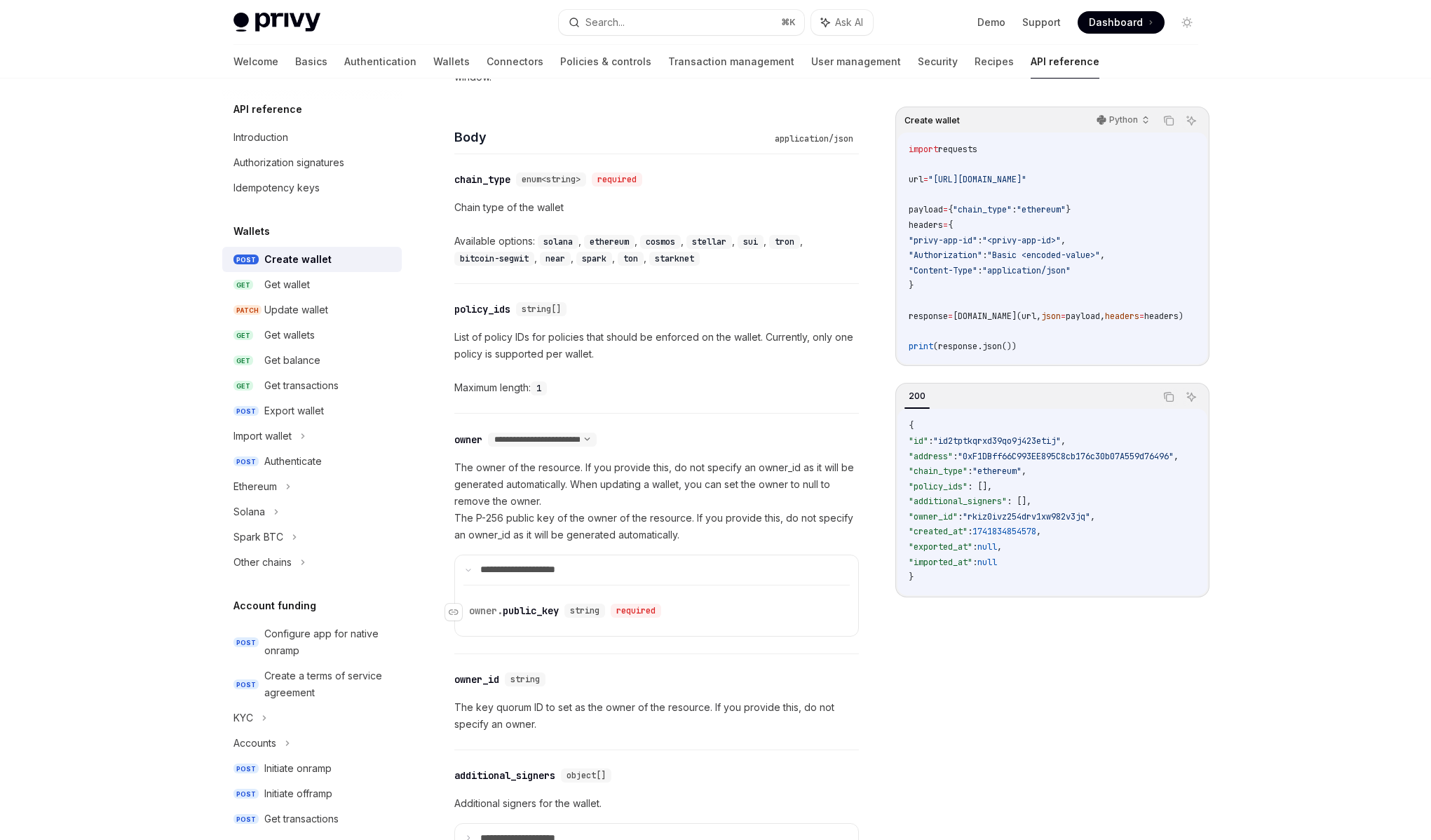
click at [587, 605] on span "string" at bounding box center [585, 610] width 30 height 11
click at [687, 530] on p "The owner of the resource. If you provide this, do not specify an owner_id as i…" at bounding box center [656, 501] width 405 height 84
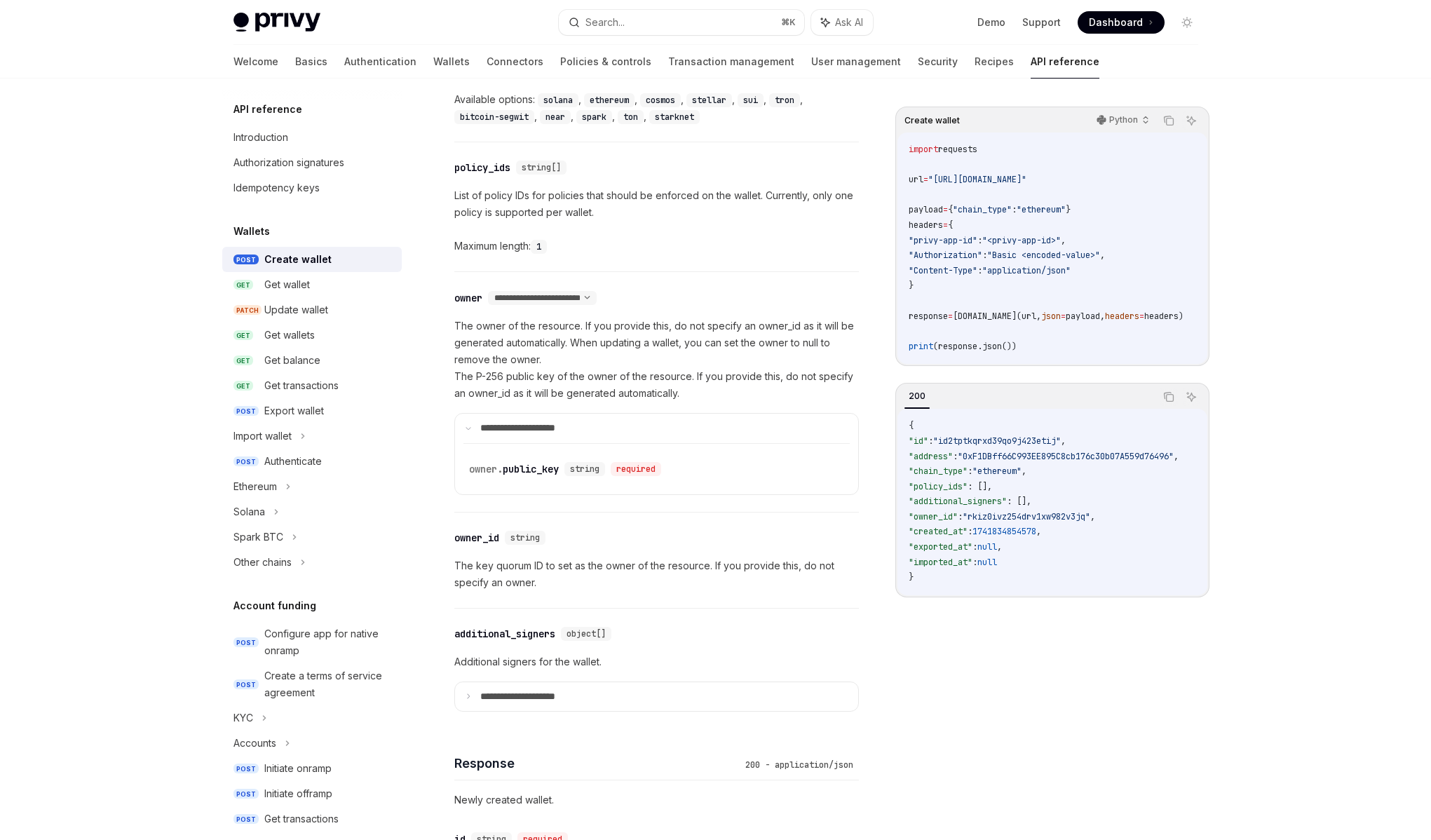
scroll to position [704, 0]
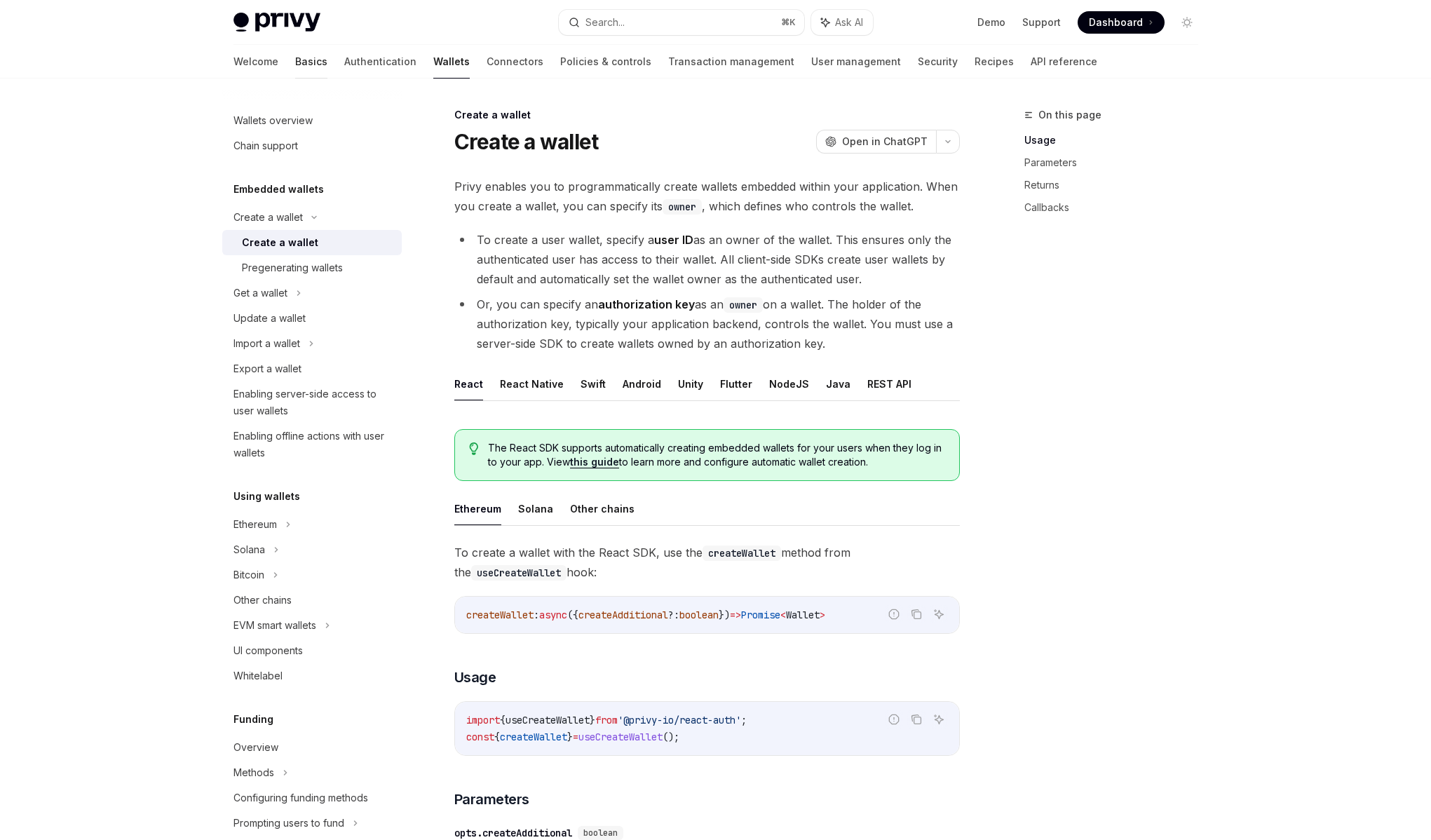
click at [295, 59] on link "Basics" at bounding box center [311, 62] width 32 height 34
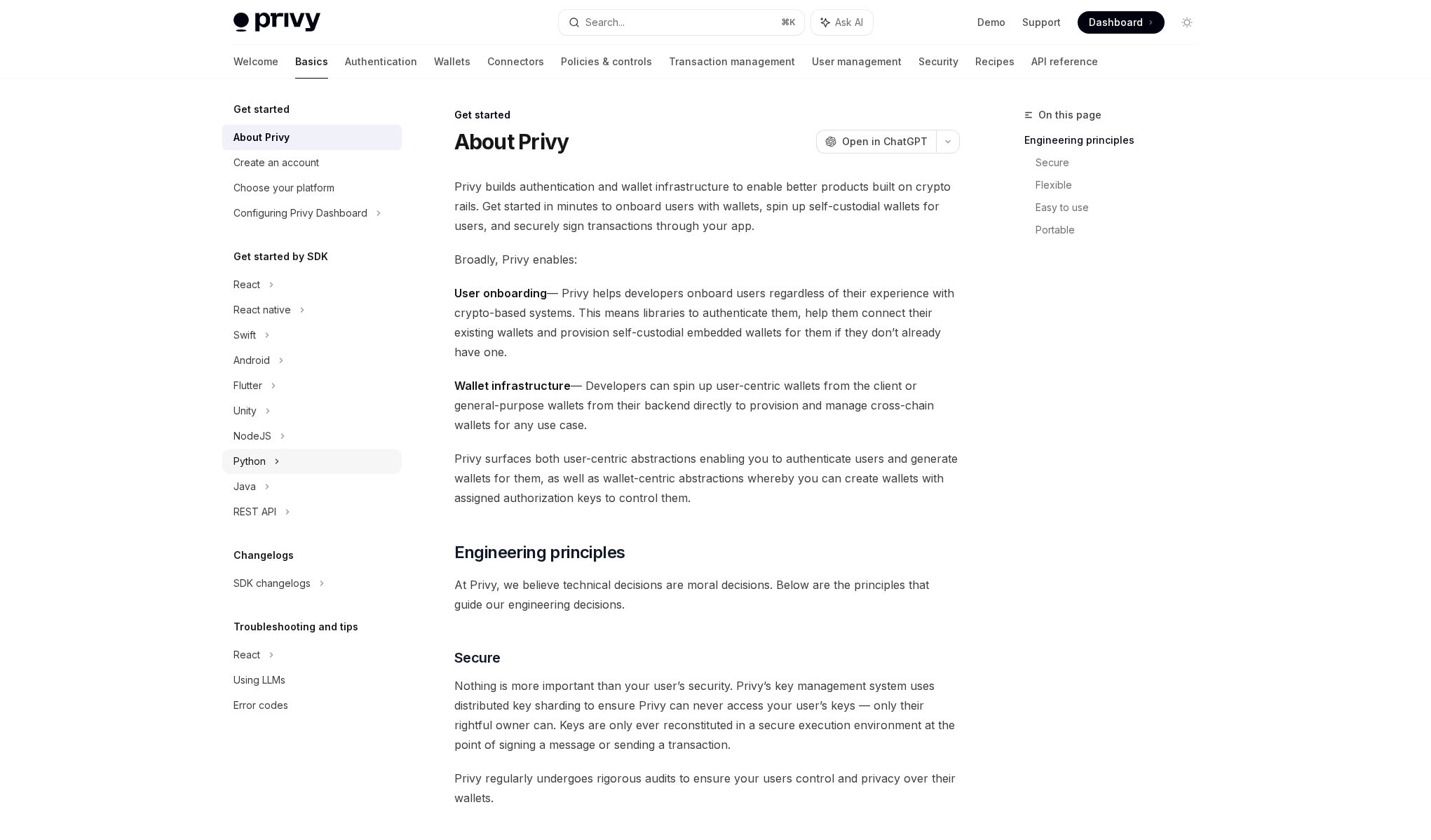
click at [293, 470] on div "Python" at bounding box center [312, 462] width 180 height 25
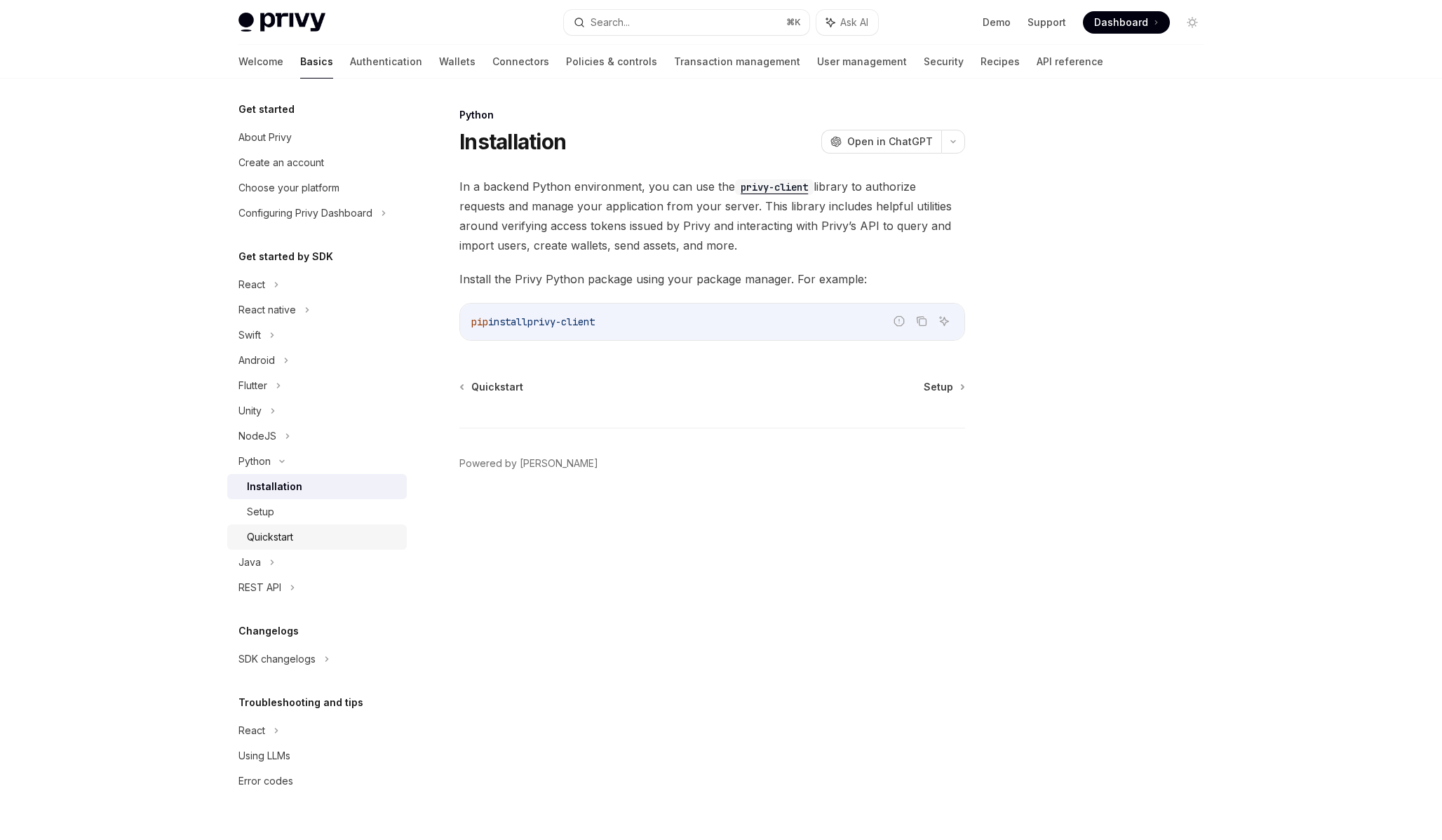
click at [289, 530] on div "Quickstart" at bounding box center [270, 537] width 47 height 17
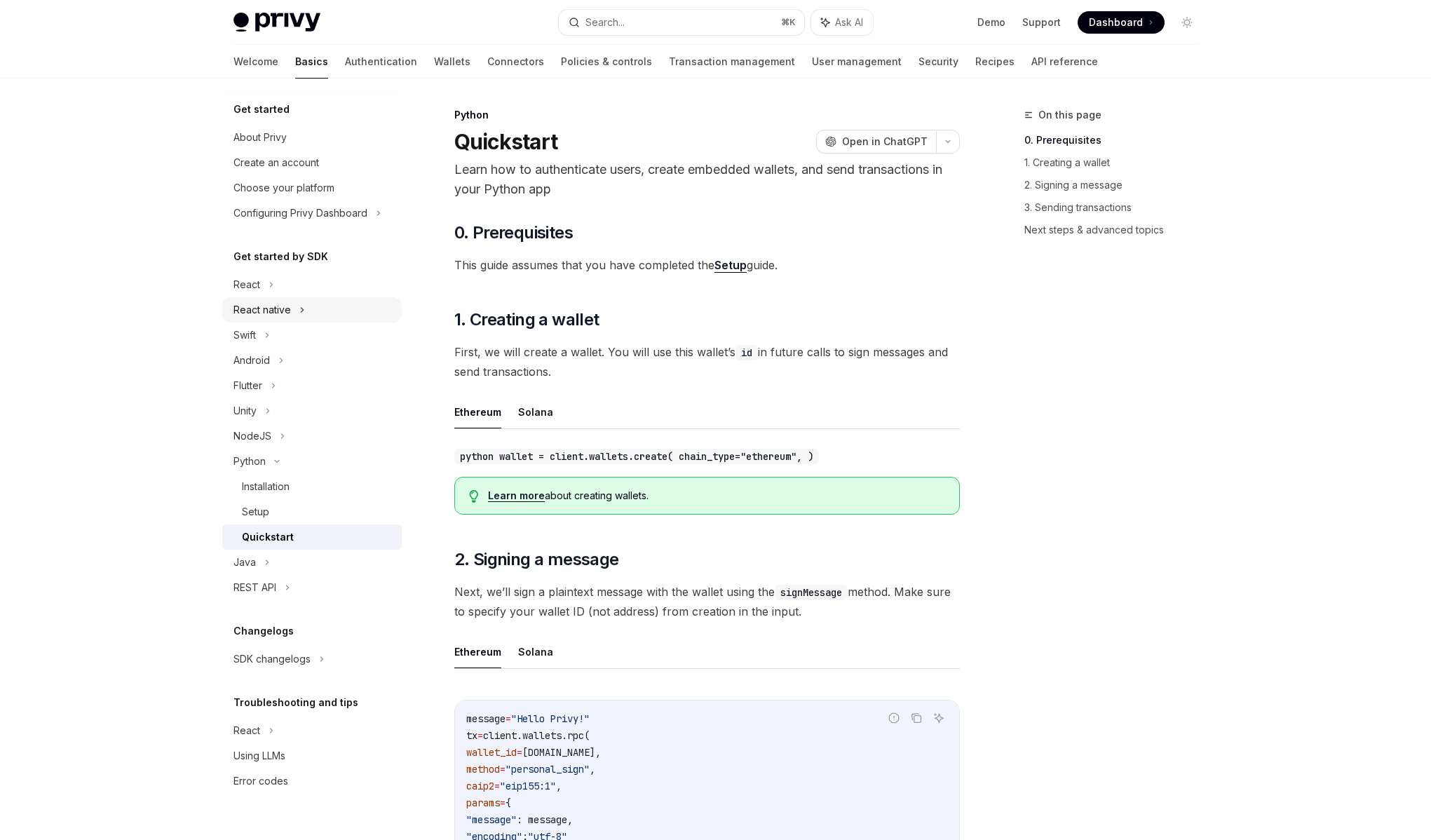
drag, startPoint x: 327, startPoint y: 318, endPoint x: 317, endPoint y: 316, distance: 10.2
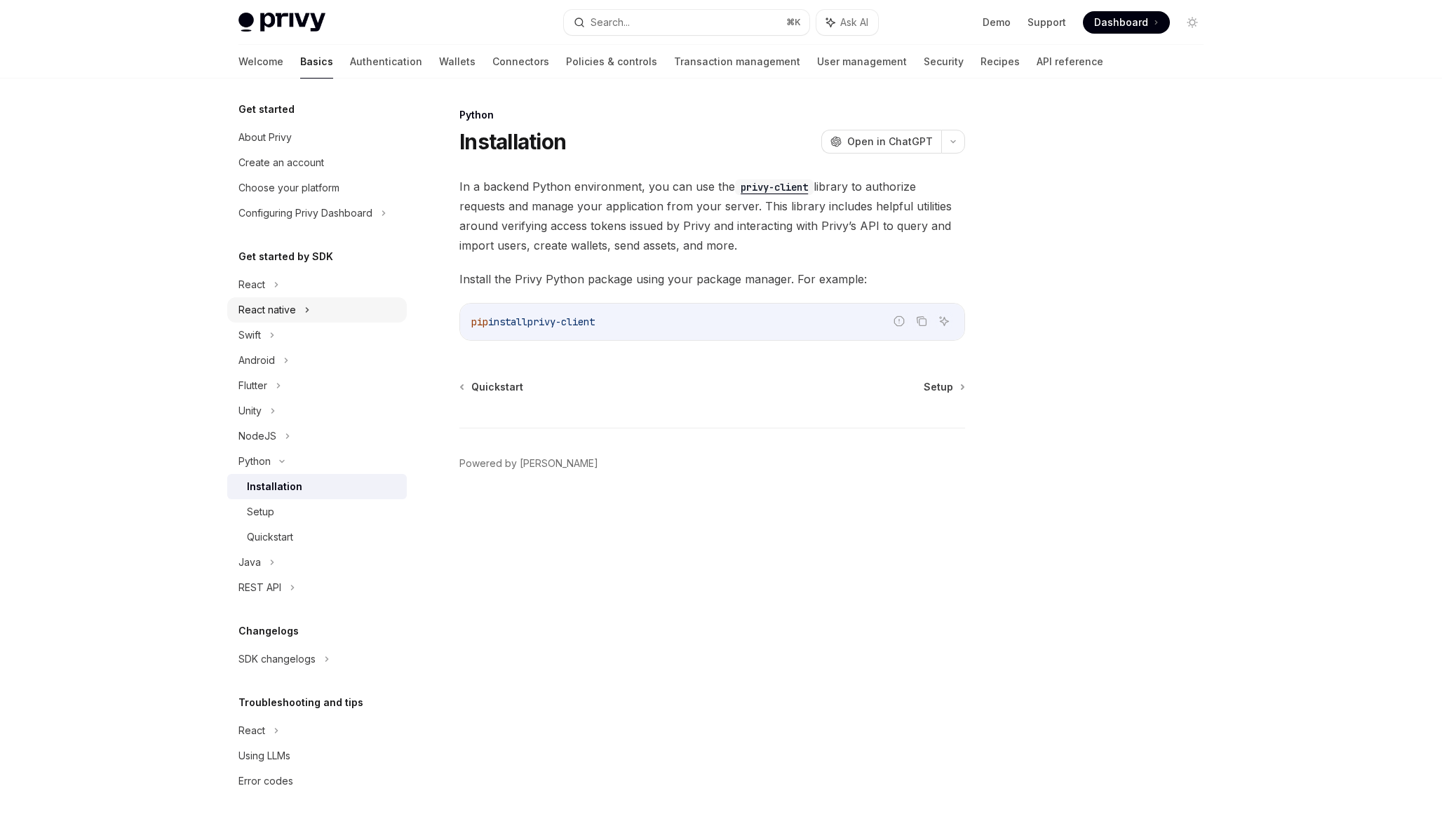
type textarea "*"
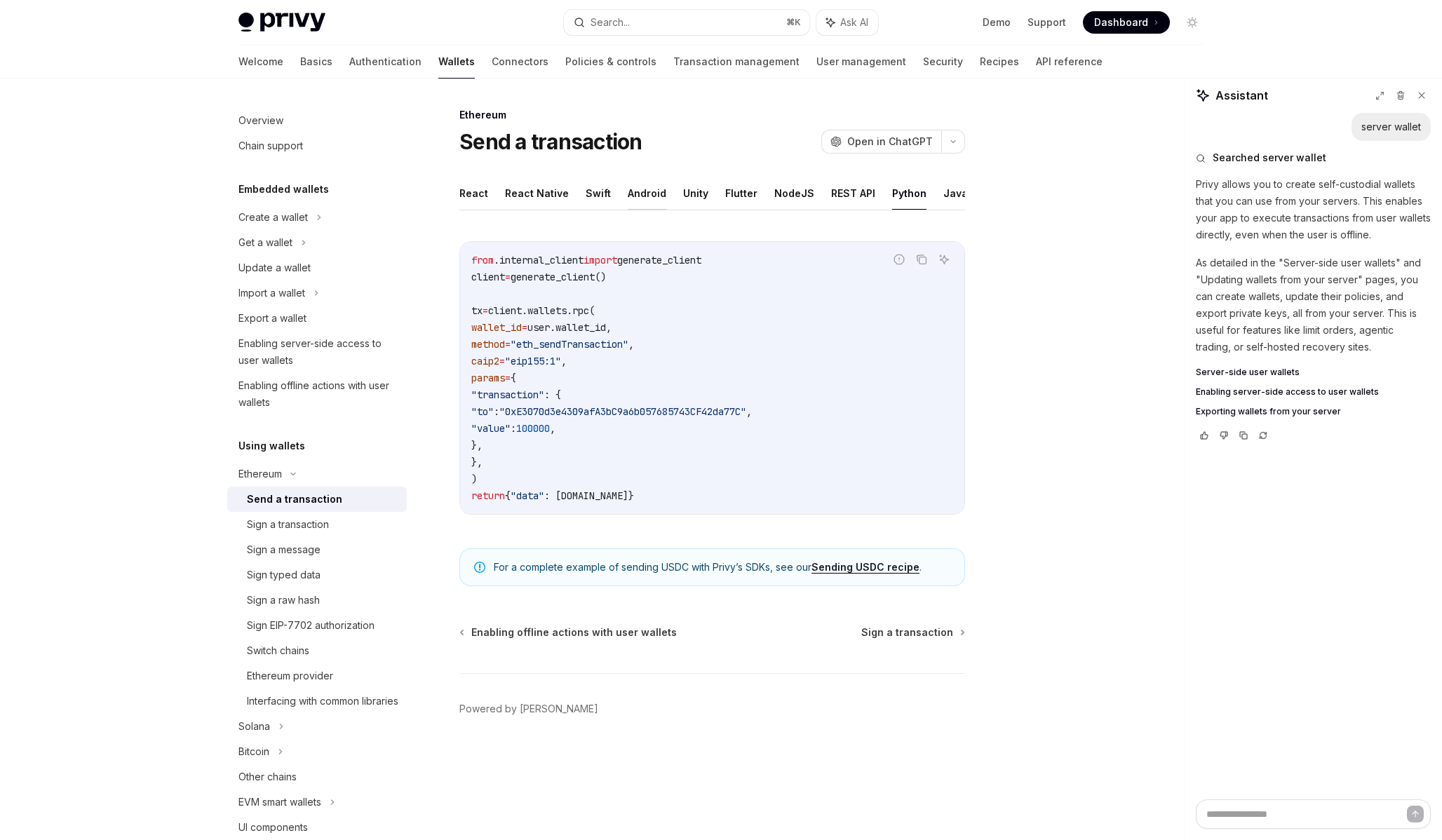
scroll to position [182, 0]
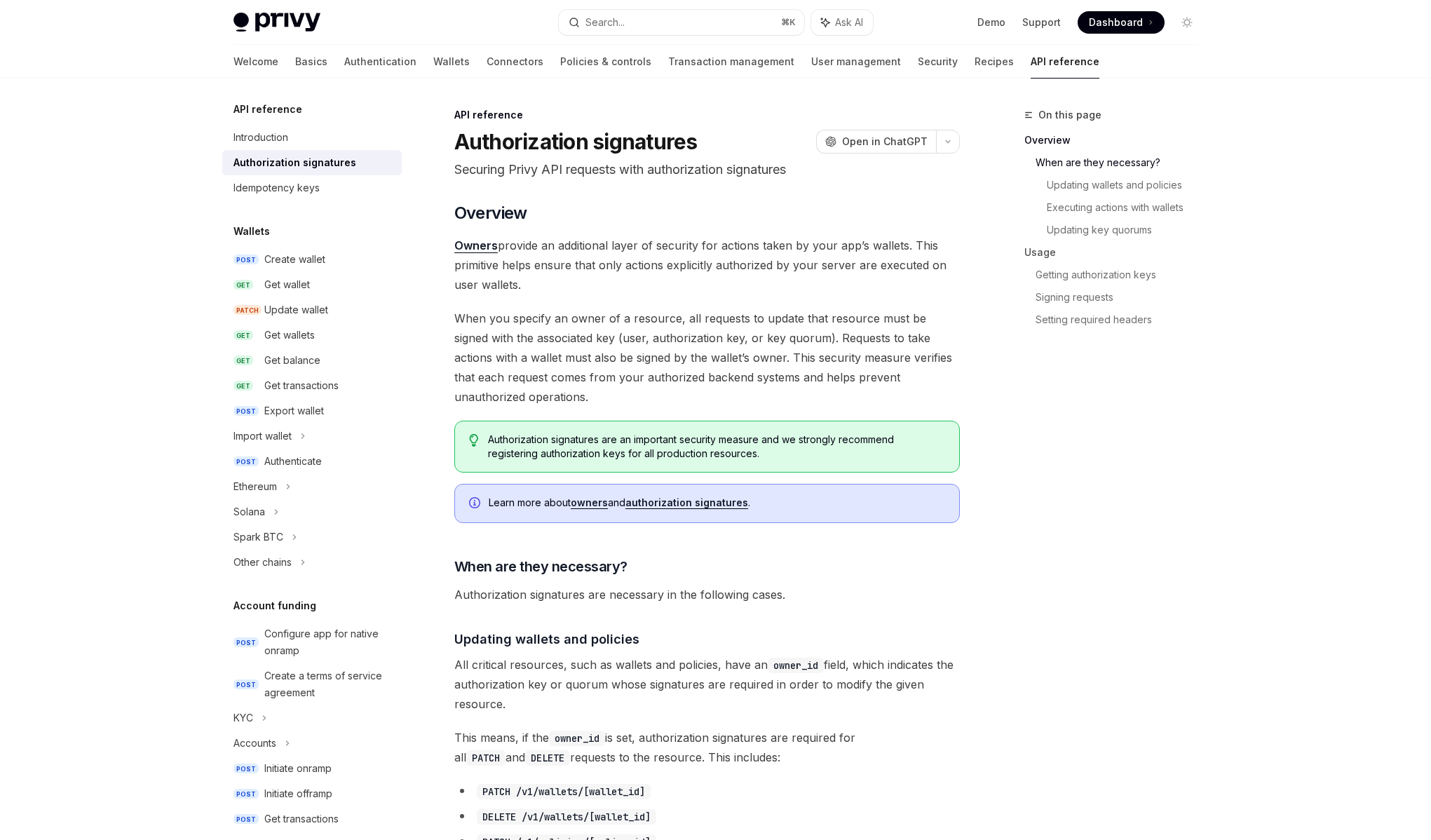
scroll to position [504, 0]
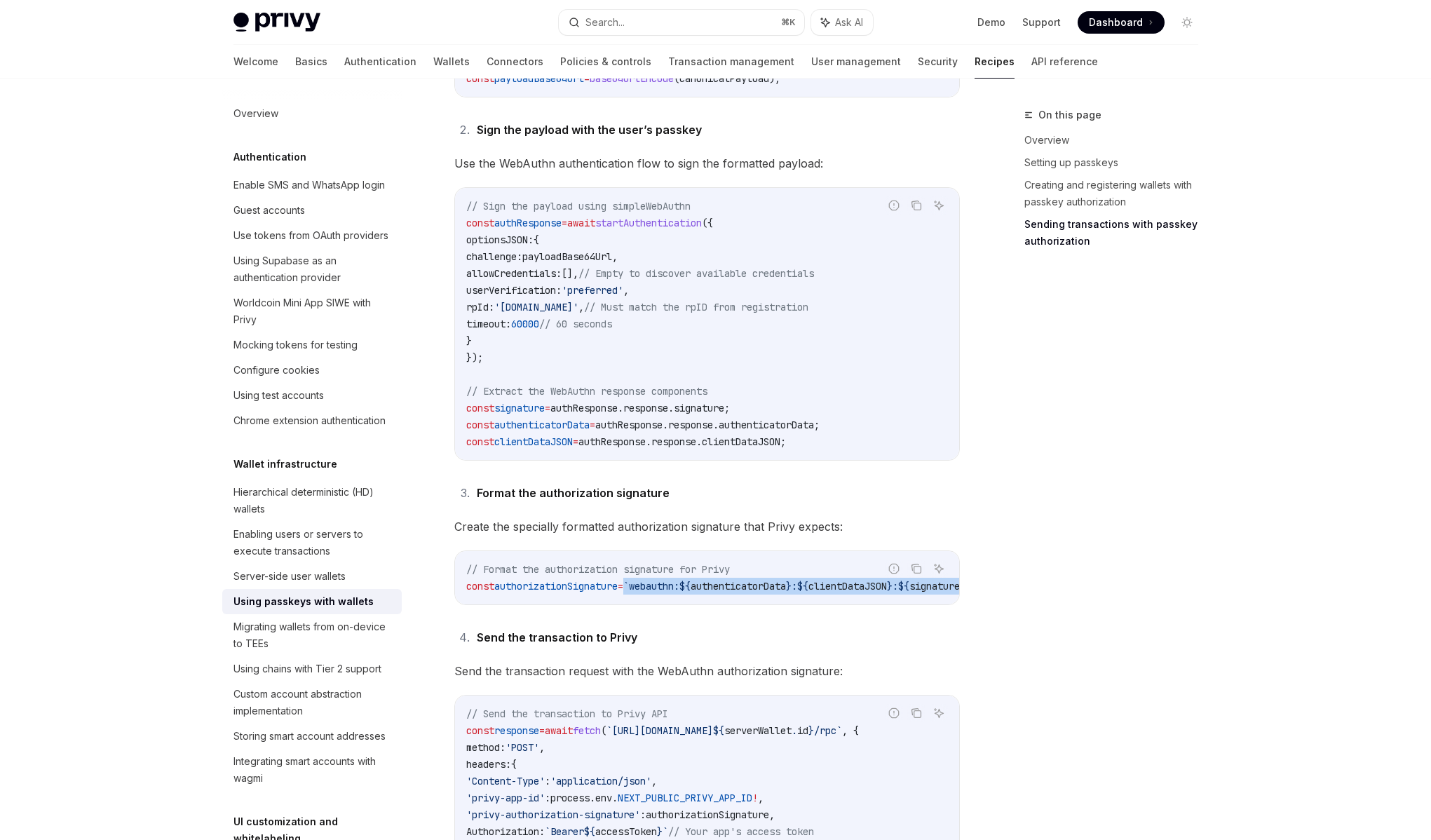
scroll to position [0, 94]
drag, startPoint x: 636, startPoint y: 574, endPoint x: 806, endPoint y: 571, distance: 170.0
click at [806, 580] on span "const authorizationSignature = `webauthn: ${ authenticatorData } : ${ clientDat…" at bounding box center [670, 585] width 510 height 13
click at [806, 580] on span "clientDataJSON" at bounding box center [796, 585] width 79 height 13
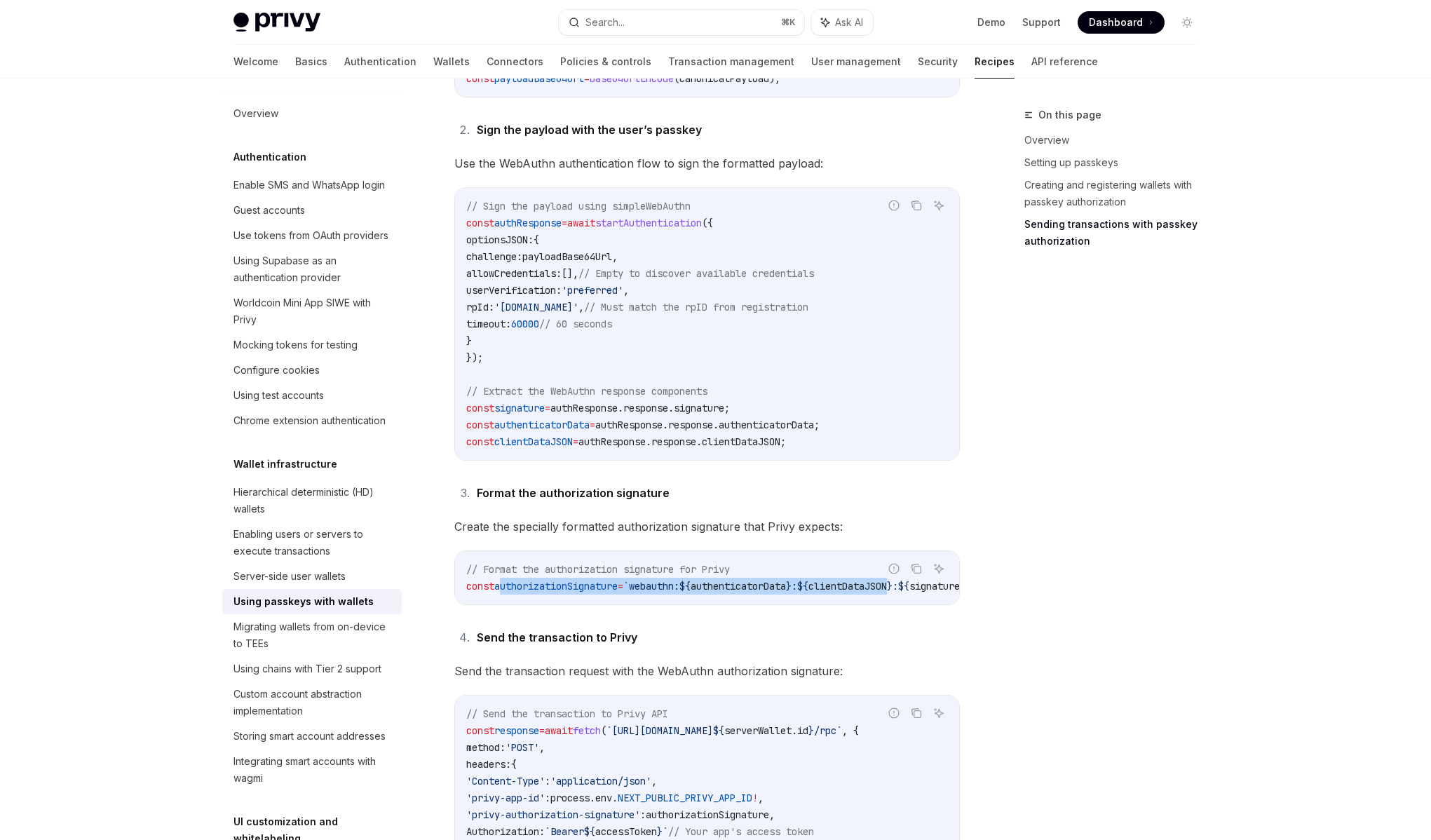
drag, startPoint x: 806, startPoint y: 571, endPoint x: 519, endPoint y: 574, distance: 287.0
click at [519, 580] on span "const authorizationSignature = `webauthn: ${ authenticatorData } : ${ clientDat…" at bounding box center [721, 585] width 510 height 13
click at [519, 580] on span "authorizationSignature" at bounding box center [555, 585] width 123 height 13
drag, startPoint x: 470, startPoint y: 562, endPoint x: 850, endPoint y: 574, distance: 380.2
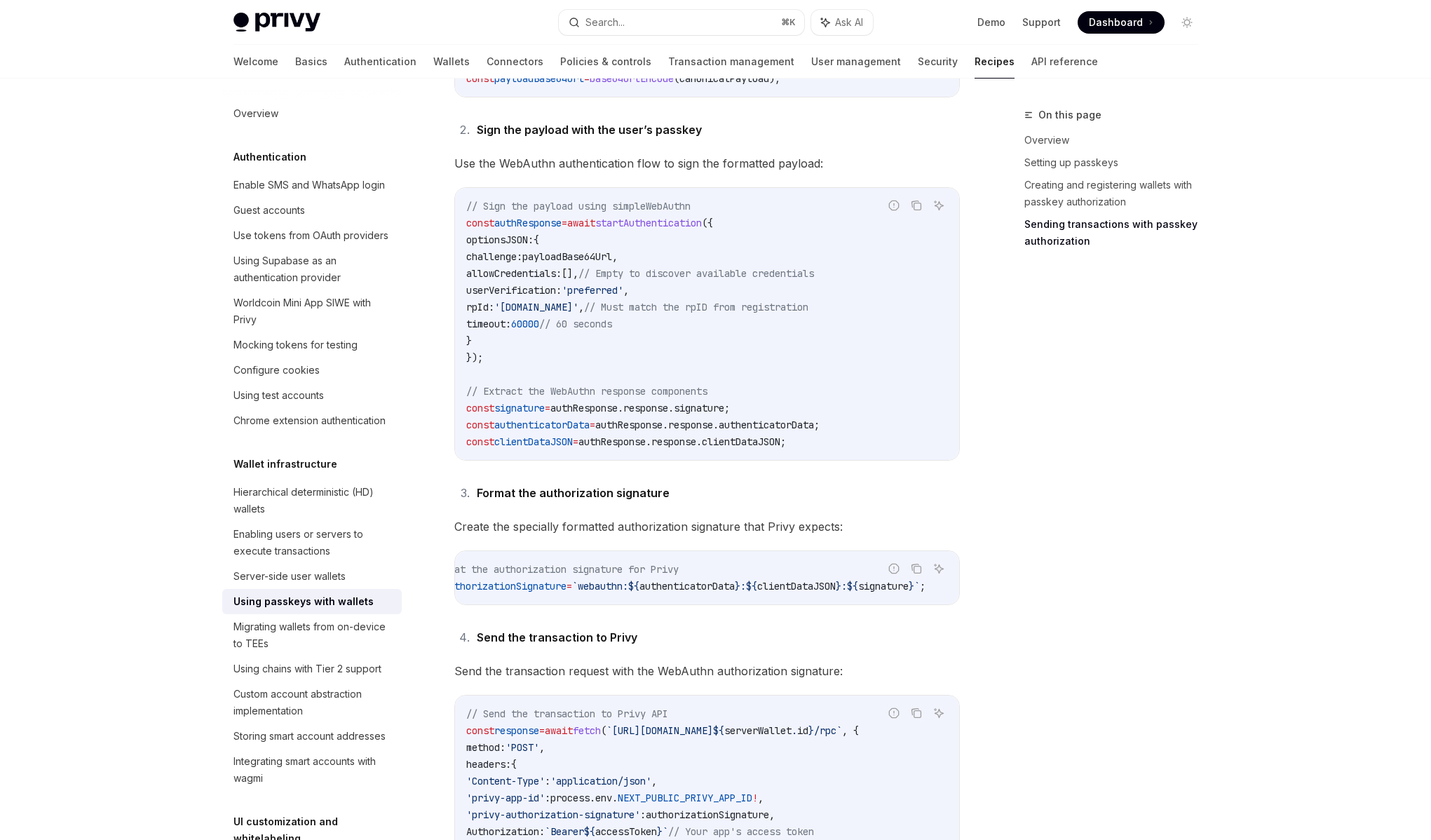
click at [850, 574] on div "Report incorrect code Copy Ask AI // Format the authorization signature for Pri…" at bounding box center [707, 578] width 506 height 54
click at [836, 580] on span "}" at bounding box center [839, 585] width 6 height 13
drag, startPoint x: 833, startPoint y: 574, endPoint x: 539, endPoint y: 570, distance: 294.0
click at [539, 580] on span "const authorizationSignature = `webauthn: ${ authenticatorData } : ${ clientDat…" at bounding box center [721, 585] width 510 height 13
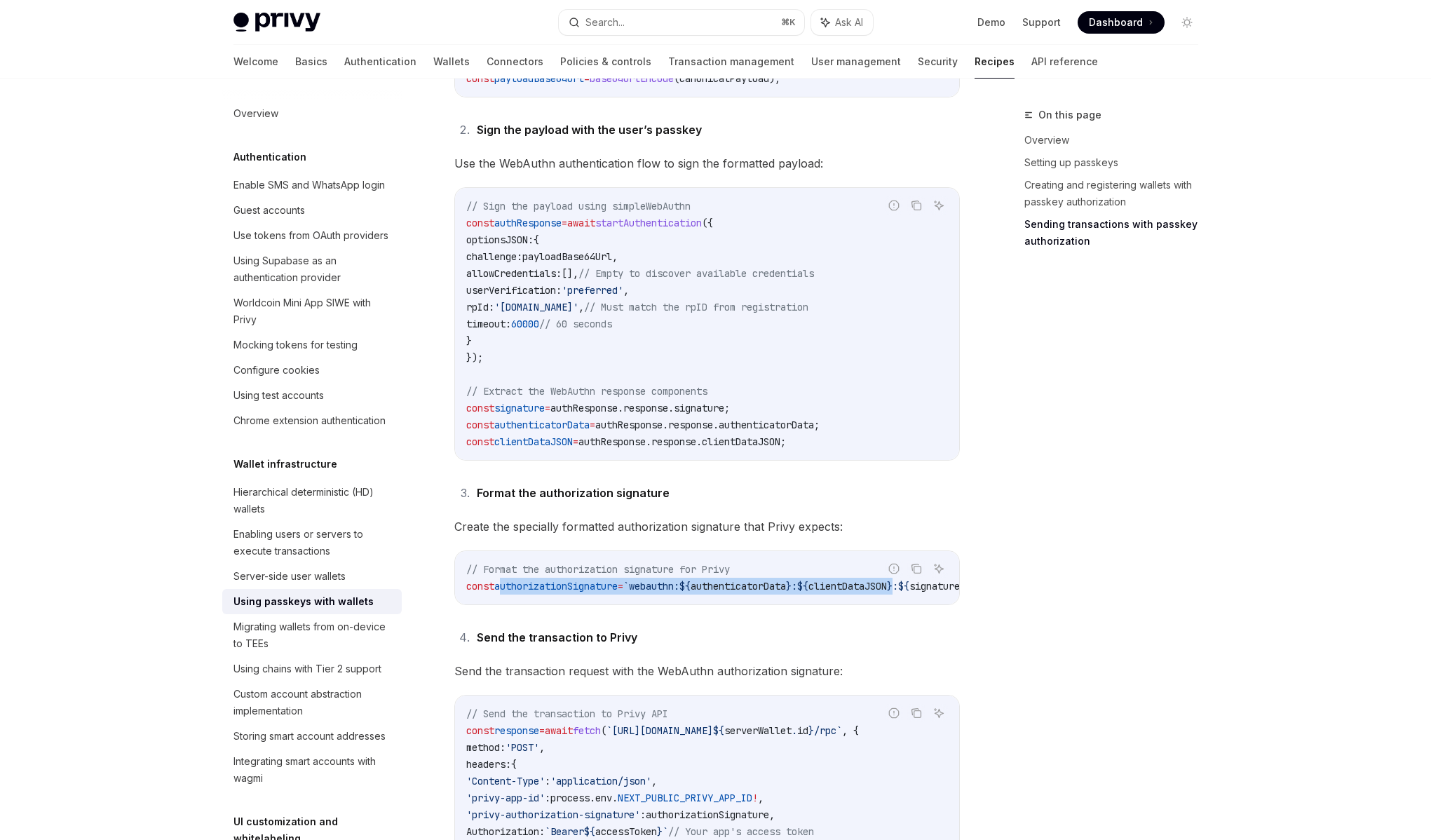
click at [539, 580] on span "authorizationSignature" at bounding box center [555, 585] width 123 height 13
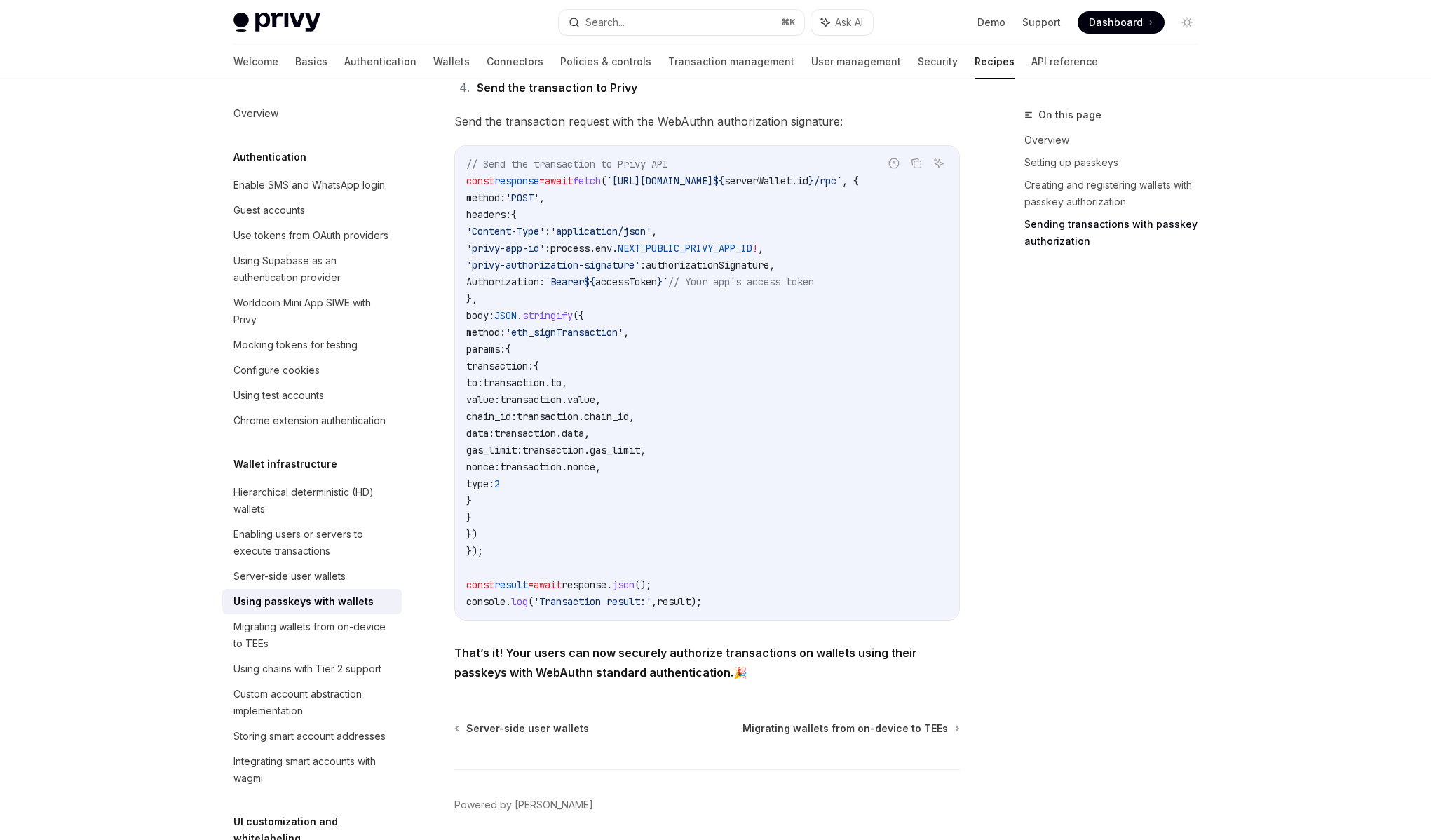
scroll to position [2496, 0]
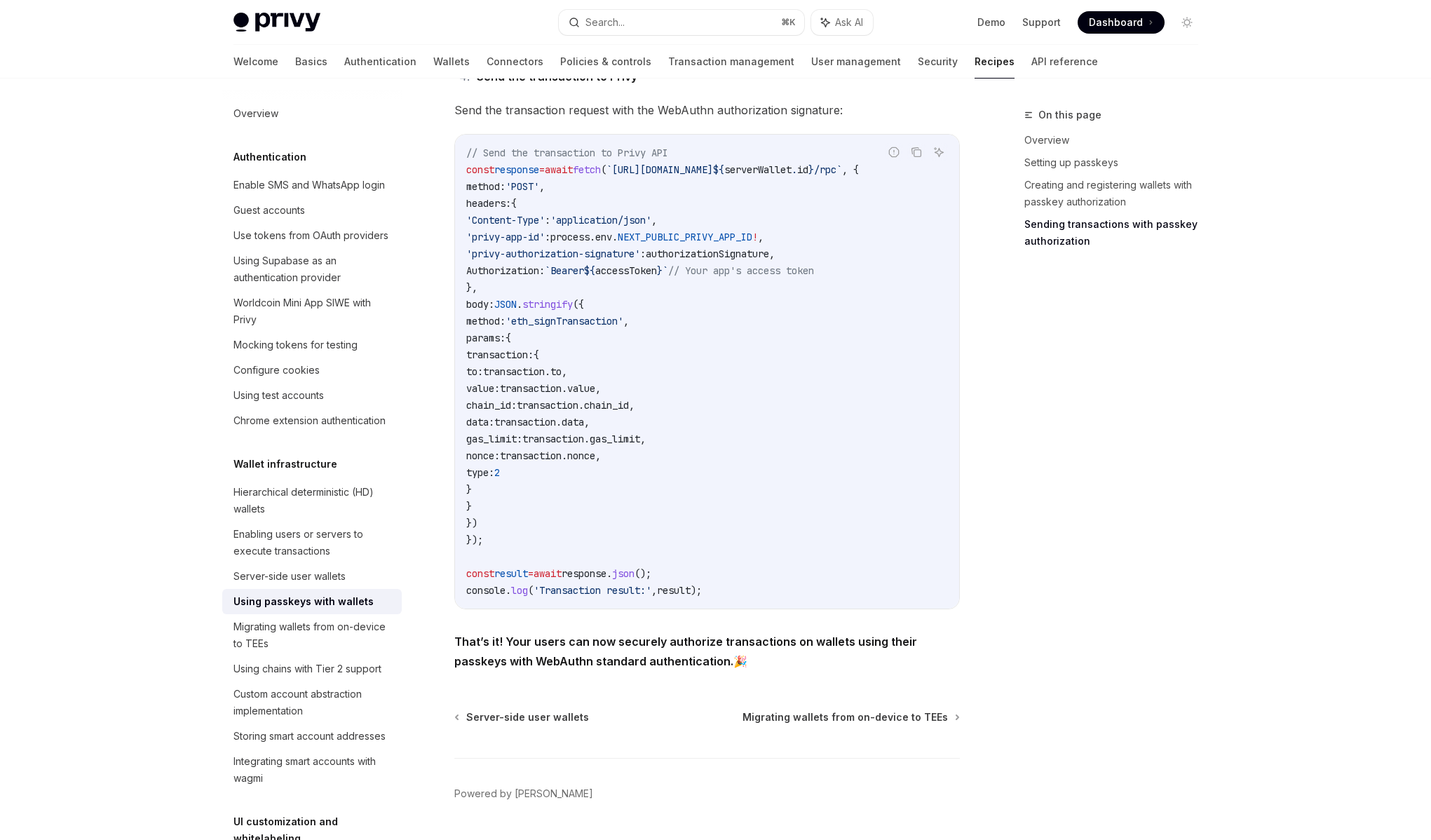
drag, startPoint x: 689, startPoint y: 664, endPoint x: 602, endPoint y: 656, distance: 87.4
click at [604, 657] on span "That’s it! Your users can now securely authorize transactions on wallets using …" at bounding box center [707, 651] width 506 height 39
click at [602, 656] on strong "That’s it! Your users can now securely authorize transactions on wallets using …" at bounding box center [685, 652] width 463 height 34
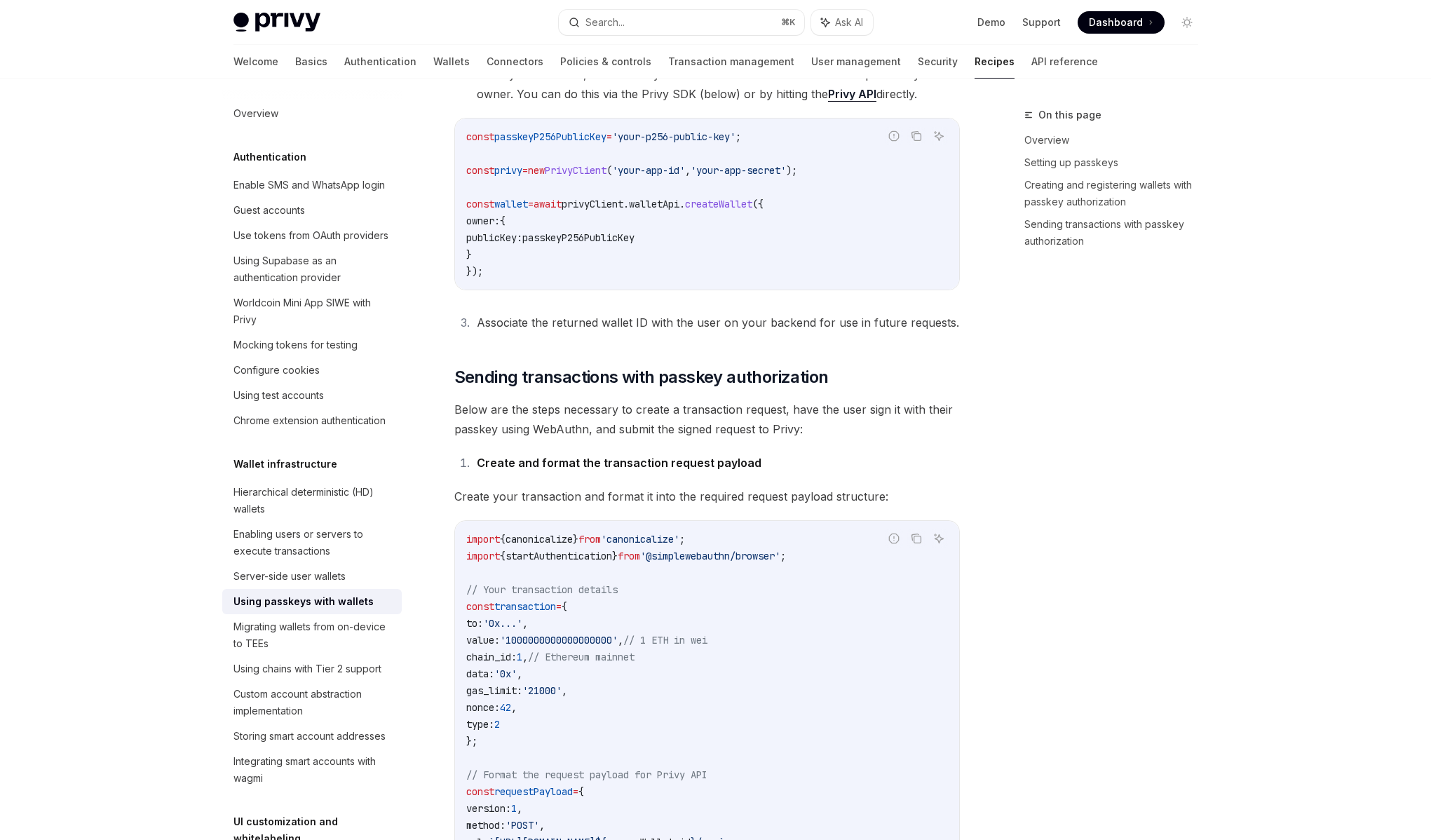
scroll to position [574, 0]
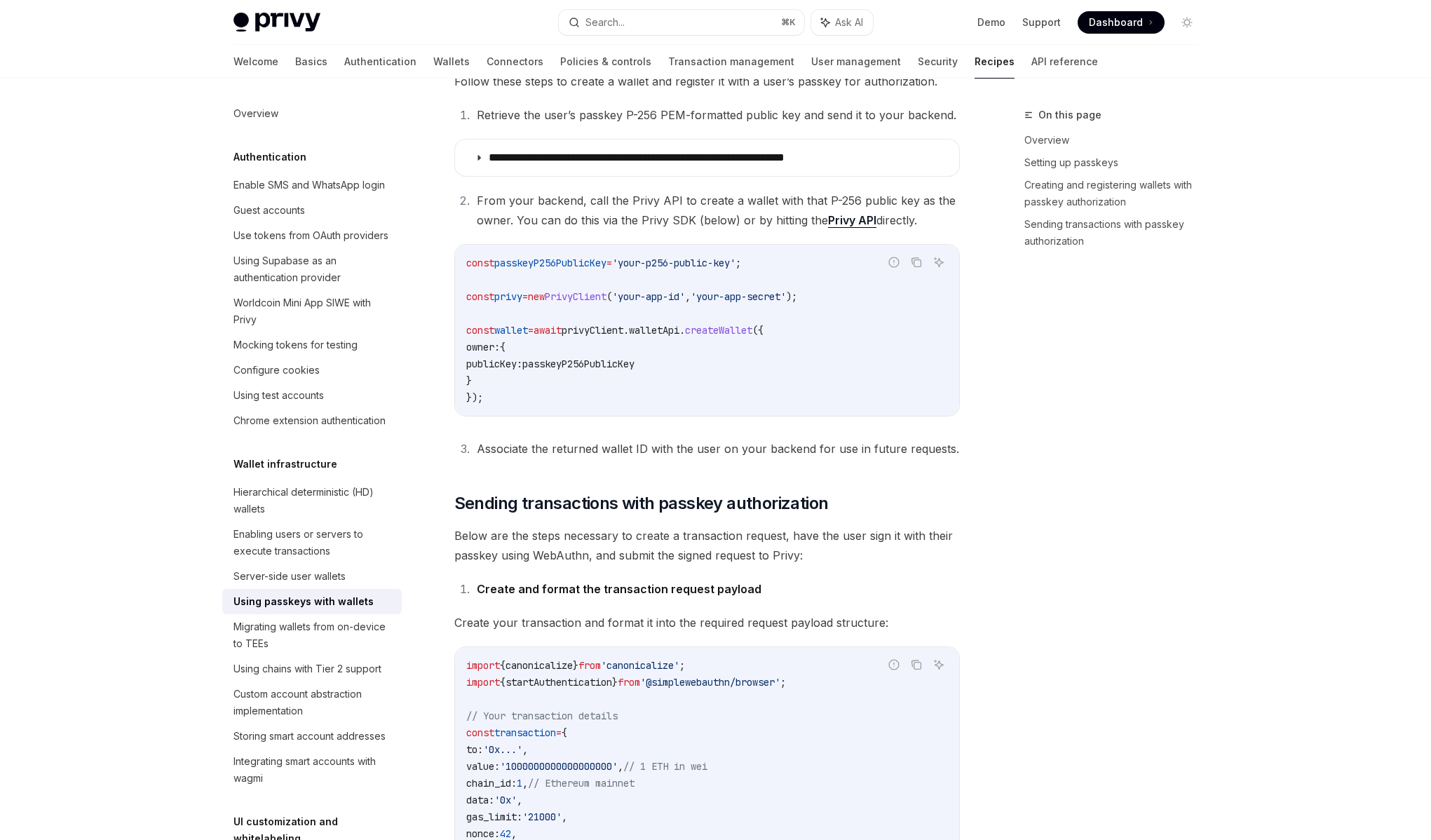
click at [836, 579] on li "Create and format the transaction request payload" at bounding box center [716, 588] width 487 height 20
drag, startPoint x: 669, startPoint y: 345, endPoint x: 553, endPoint y: 349, distance: 116.1
click at [553, 349] on code "const passkeyP256PublicKey = 'your-p256-public-key' ; const privy = new PrivyCl…" at bounding box center [707, 330] width 482 height 151
copy span "passkeyP256PublicKey"
click at [609, 363] on code "const passkeyP256PublicKey = 'your-p256-public-key' ; const privy = new PrivyCl…" at bounding box center [707, 330] width 482 height 151
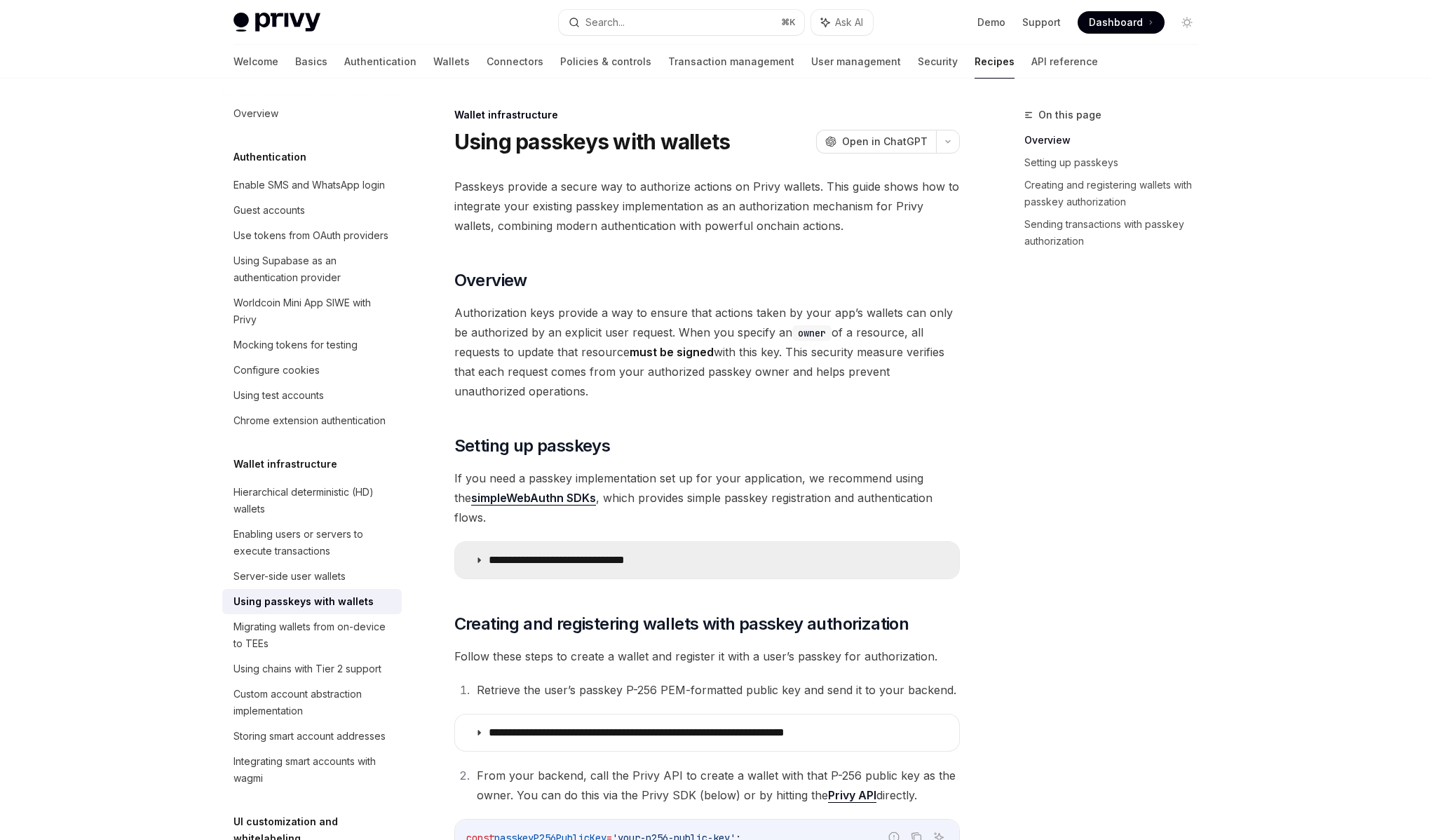
click at [547, 542] on summary "**********" at bounding box center [707, 560] width 504 height 36
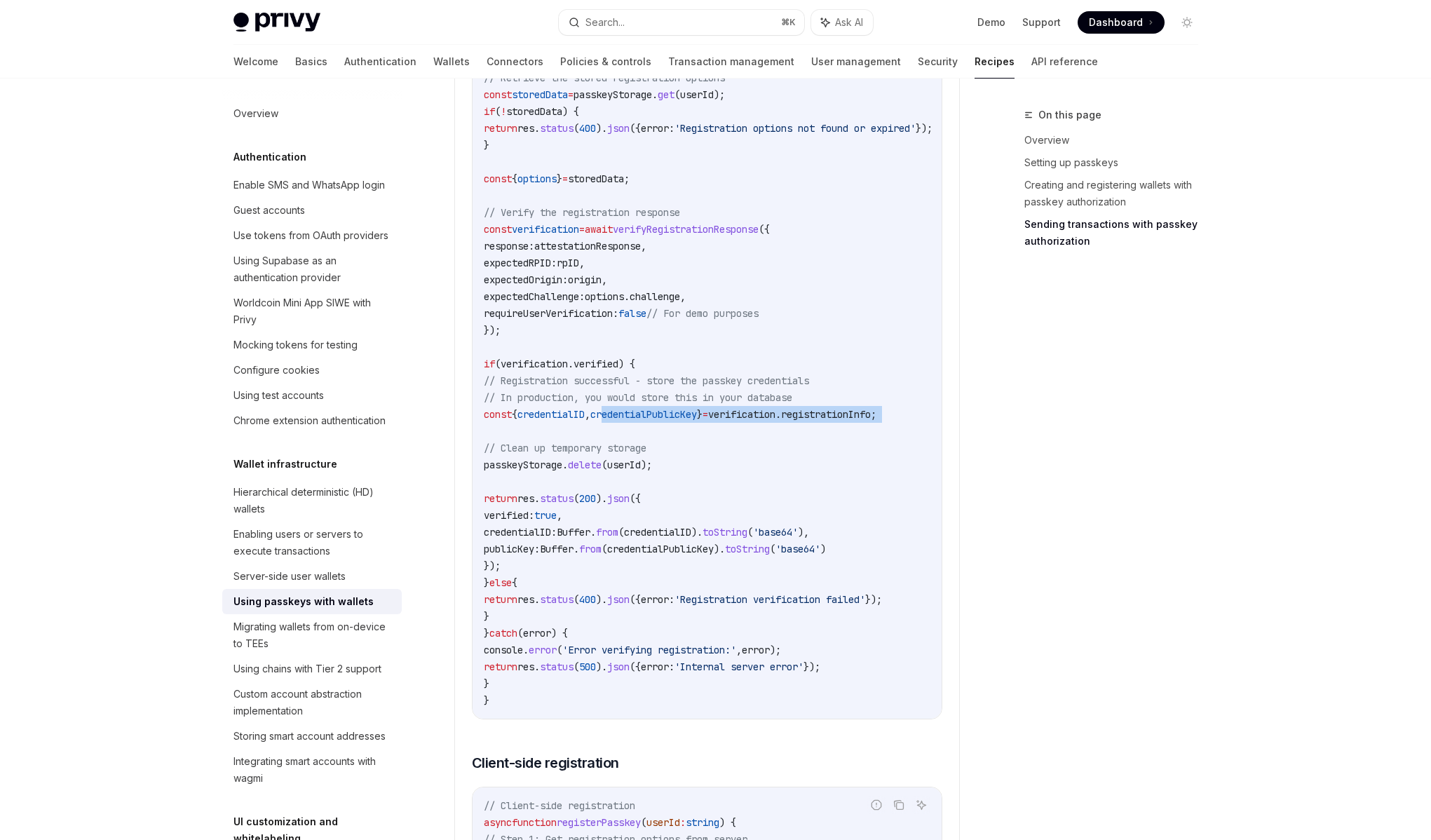
scroll to position [0, 106]
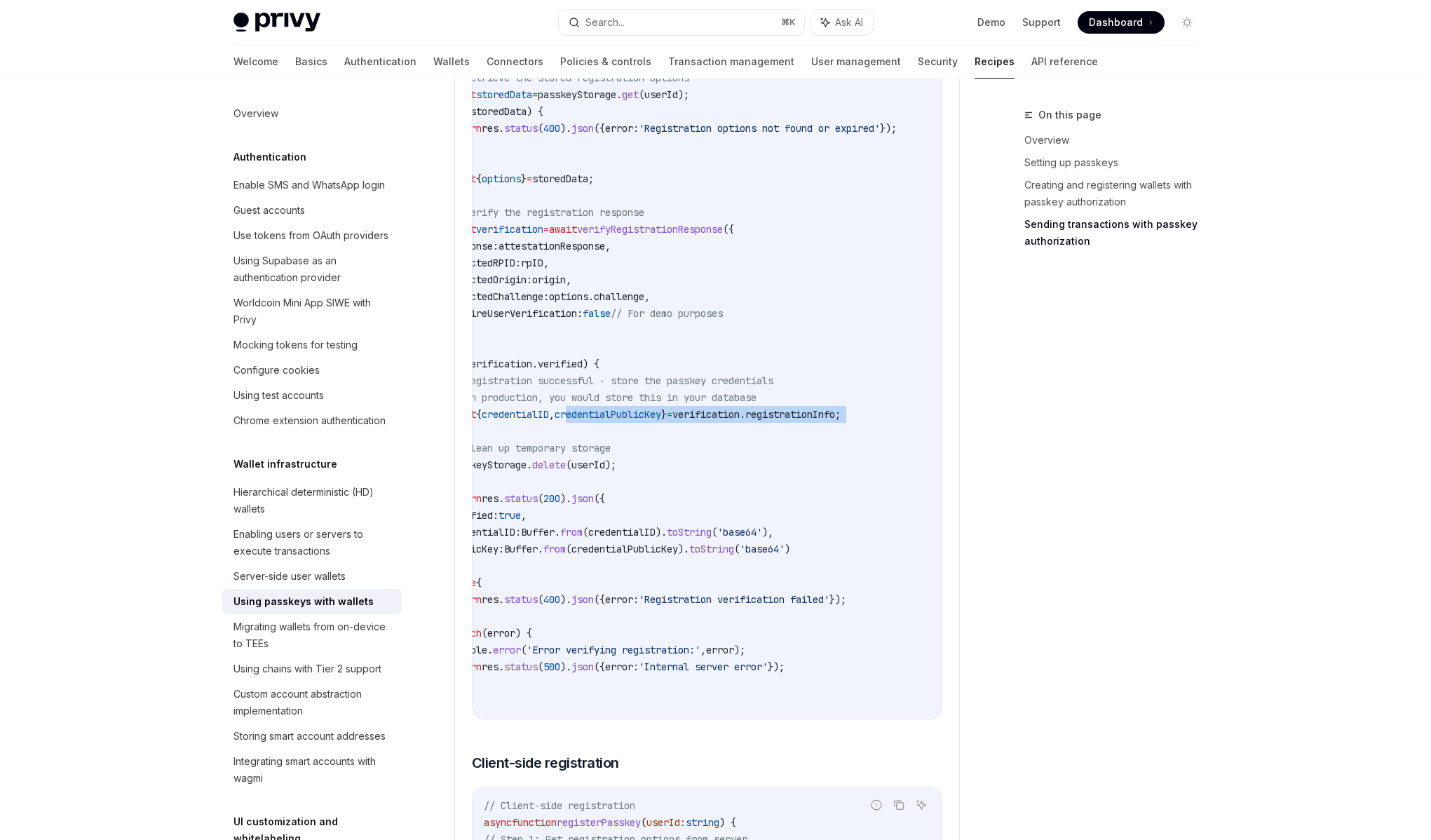
drag, startPoint x: 656, startPoint y: 421, endPoint x: 861, endPoint y: 426, distance: 205.1
click at [861, 432] on code "// /api/register-passkey/verify import { verifyRegistrationResponse } from '@si…" at bounding box center [695, 221] width 494 height 976
click at [861, 422] on code "// /api/register-passkey/verify import { verifyRegistrationResponse } from '@si…" at bounding box center [695, 221] width 494 height 976
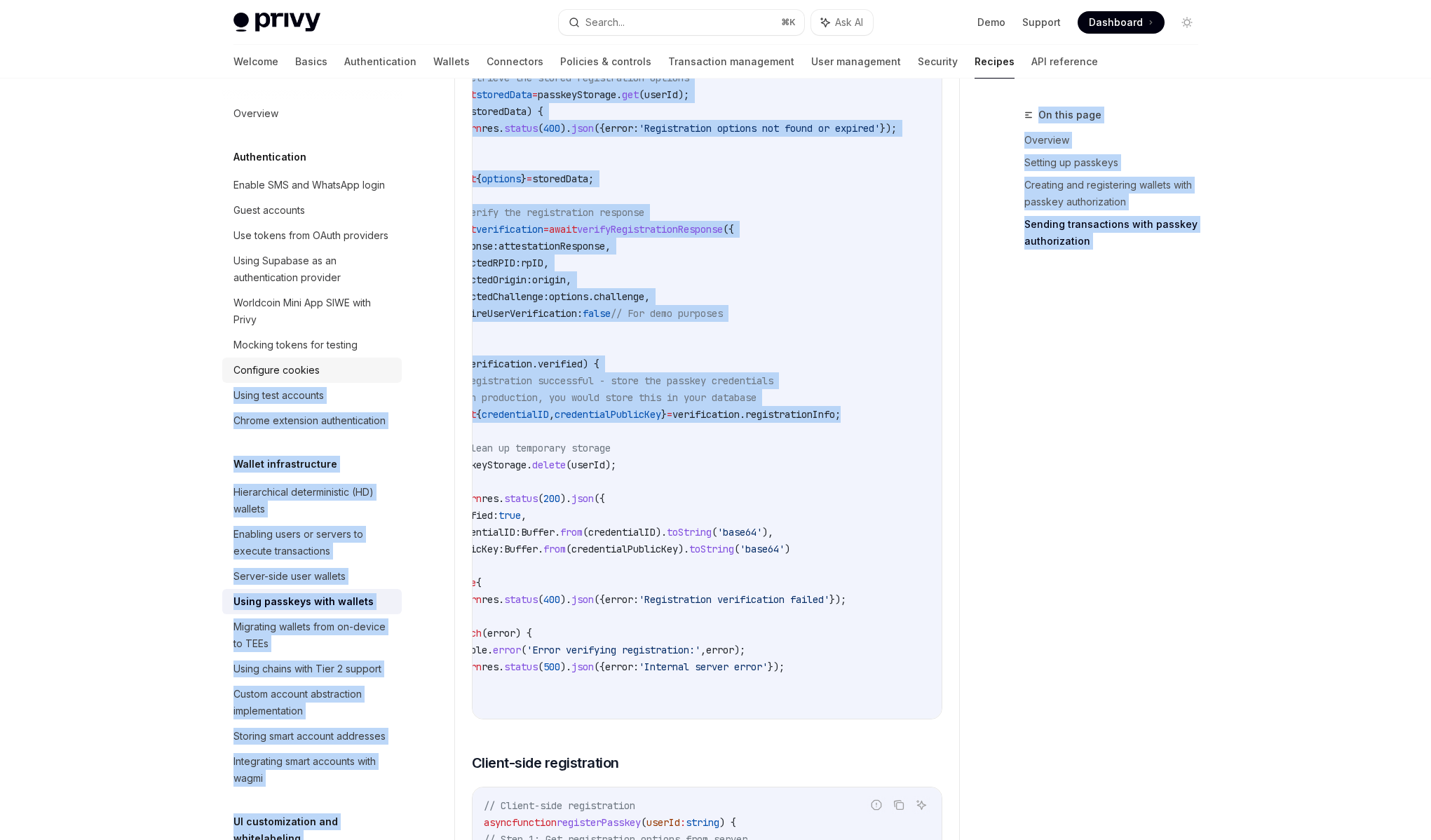
scroll to position [0, 0]
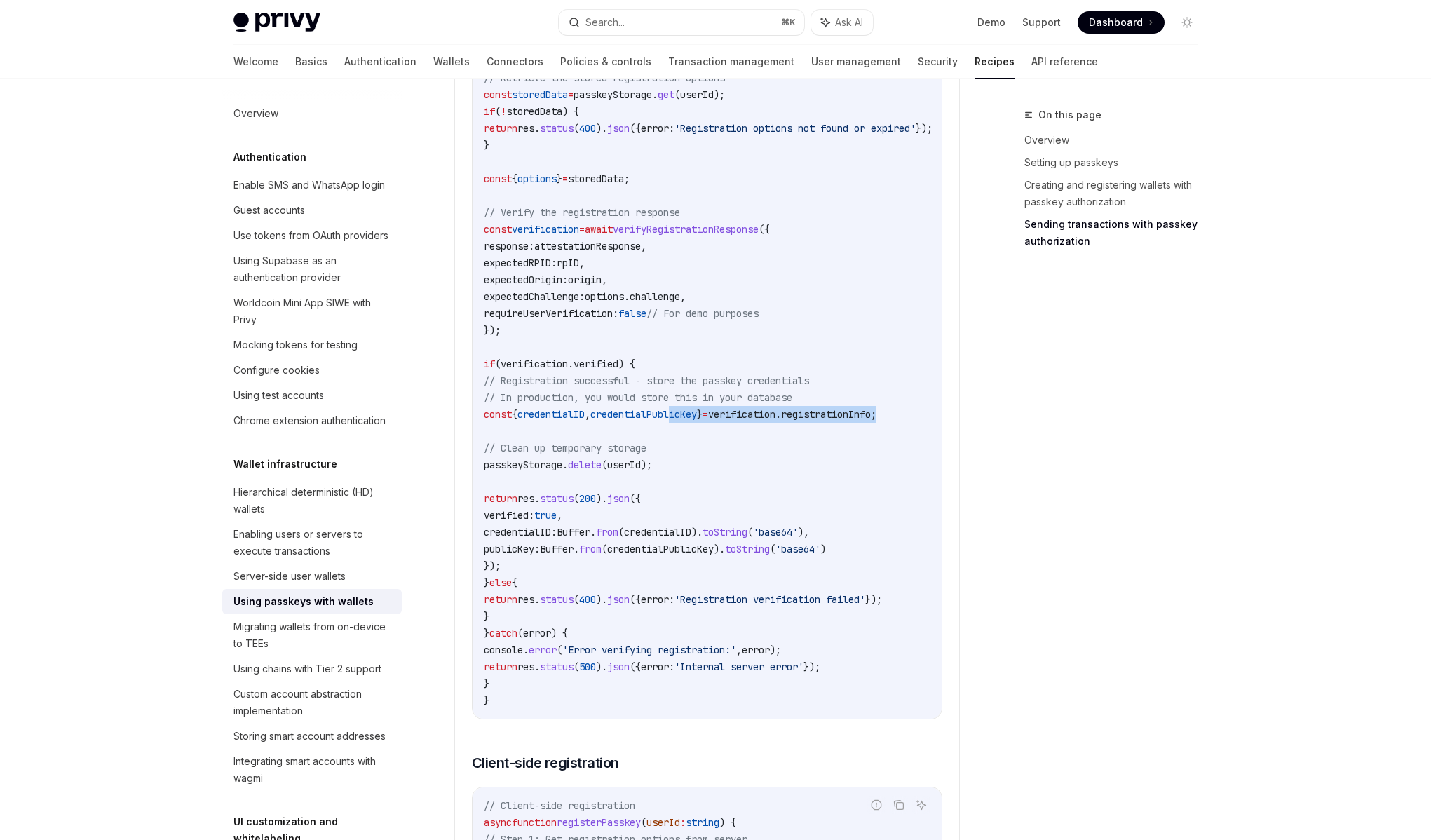
drag, startPoint x: 897, startPoint y: 421, endPoint x: 729, endPoint y: 426, distance: 168.1
click at [724, 426] on code "// /api/register-passkey/verify import { verifyRegistrationResponse } from '@si…" at bounding box center [731, 221] width 494 height 976
click at [743, 431] on code "// /api/register-passkey/verify import { verifyRegistrationResponse } from '@si…" at bounding box center [731, 221] width 494 height 976
drag, startPoint x: 908, startPoint y: 553, endPoint x: 530, endPoint y: 553, distance: 378.0
click at [530, 553] on code "// /api/register-passkey/verify import { verifyRegistrationResponse } from '@si…" at bounding box center [731, 221] width 494 height 976
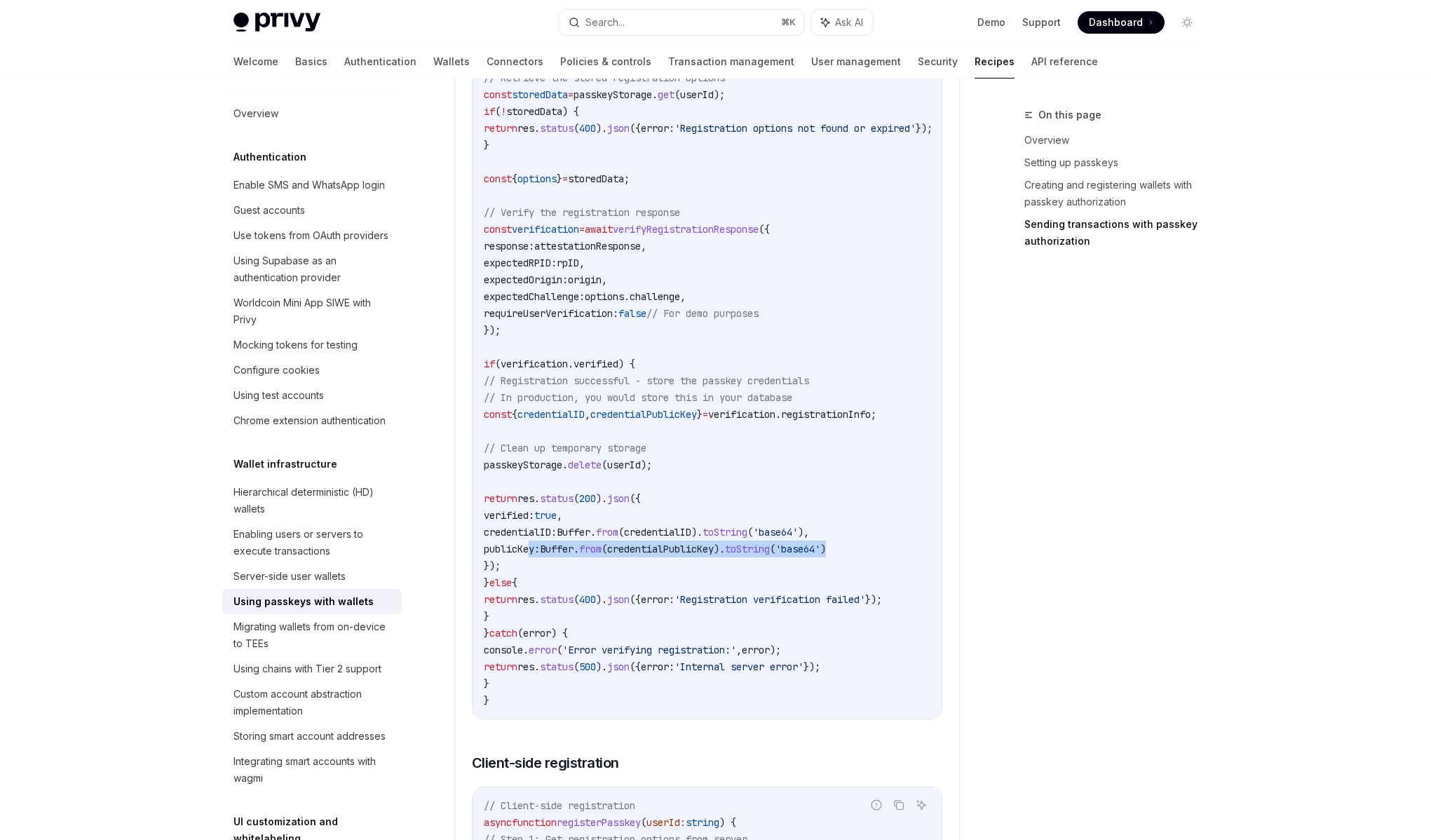
copy span "publicKey: Buffer . from ( credentialPublicKey ). toString ( 'base64' )"
click at [821, 590] on code "// /api/register-passkey/verify import { verifyRegistrationResponse } from '@si…" at bounding box center [731, 221] width 494 height 976
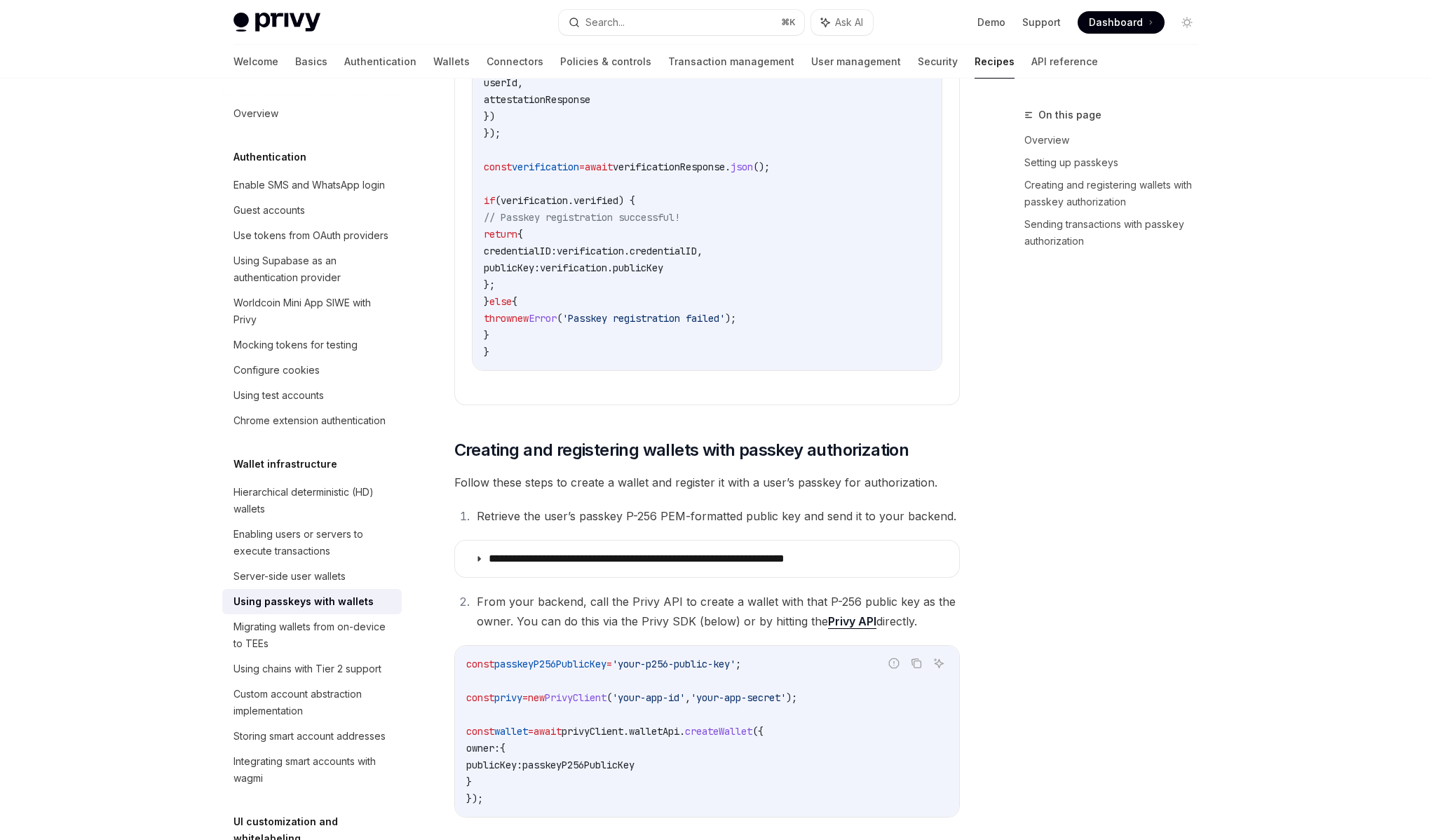
scroll to position [2992, 0]
click at [635, 564] on p "**********" at bounding box center [688, 557] width 399 height 14
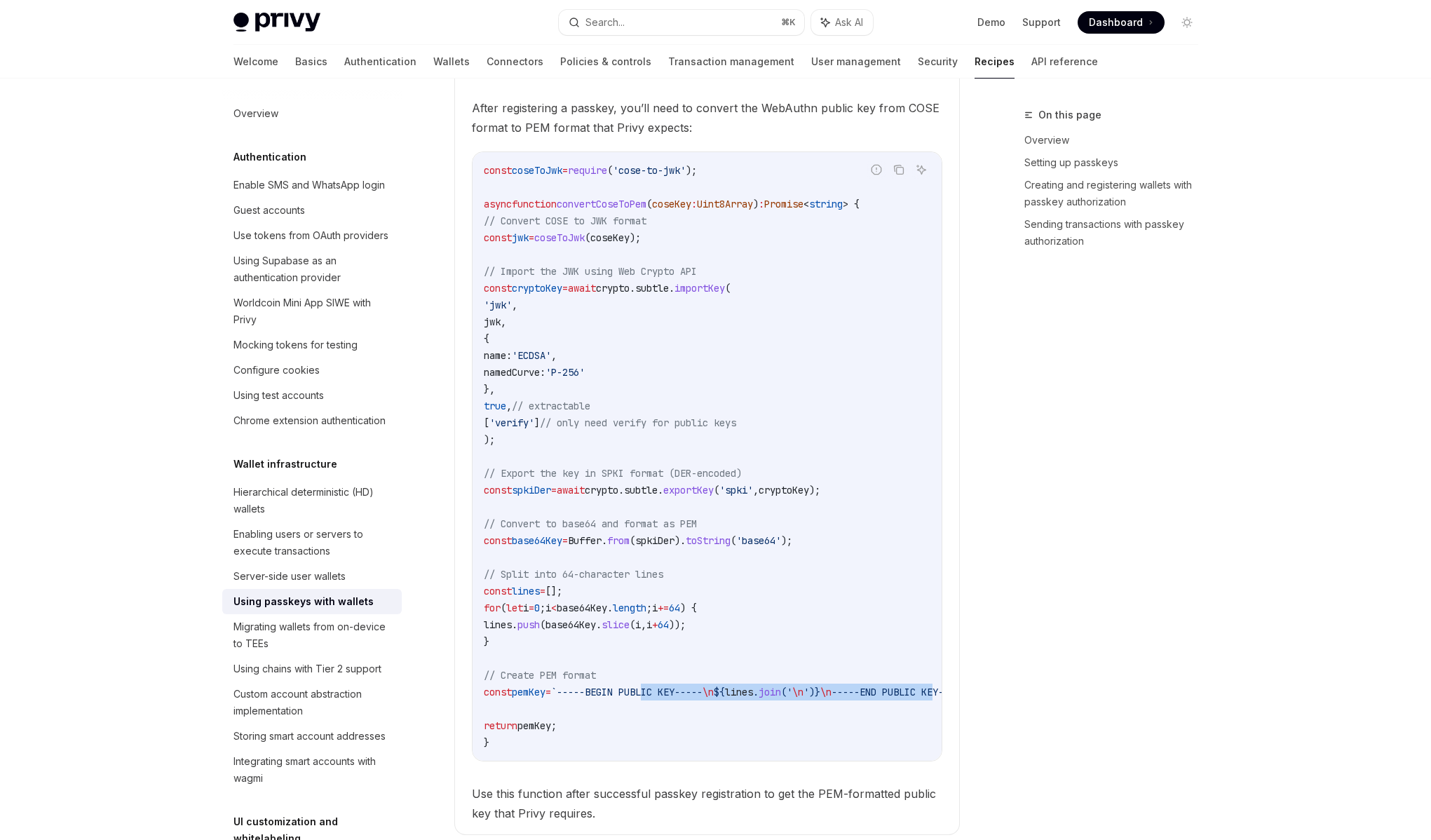
scroll to position [0, 123]
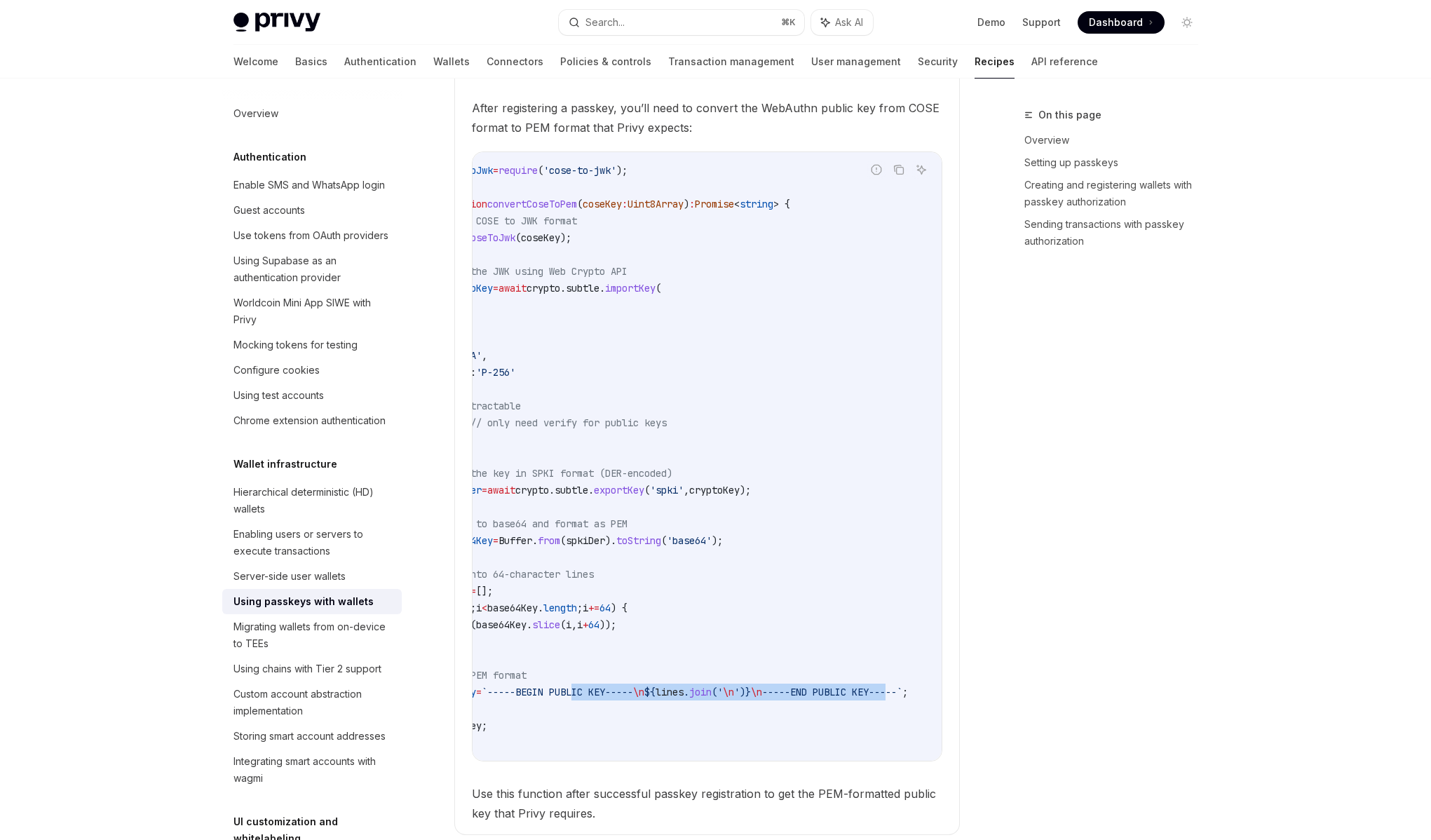
drag, startPoint x: 674, startPoint y: 708, endPoint x: 870, endPoint y: 714, distance: 196.1
click at [884, 698] on span "const pemKey = `-----BEGIN PUBLIC KEY----- \n ${ lines . join ( ' \n ' ) } \n -…" at bounding box center [661, 692] width 494 height 13
click at [870, 698] on span "-----END PUBLIC KEY-----`" at bounding box center [832, 692] width 140 height 13
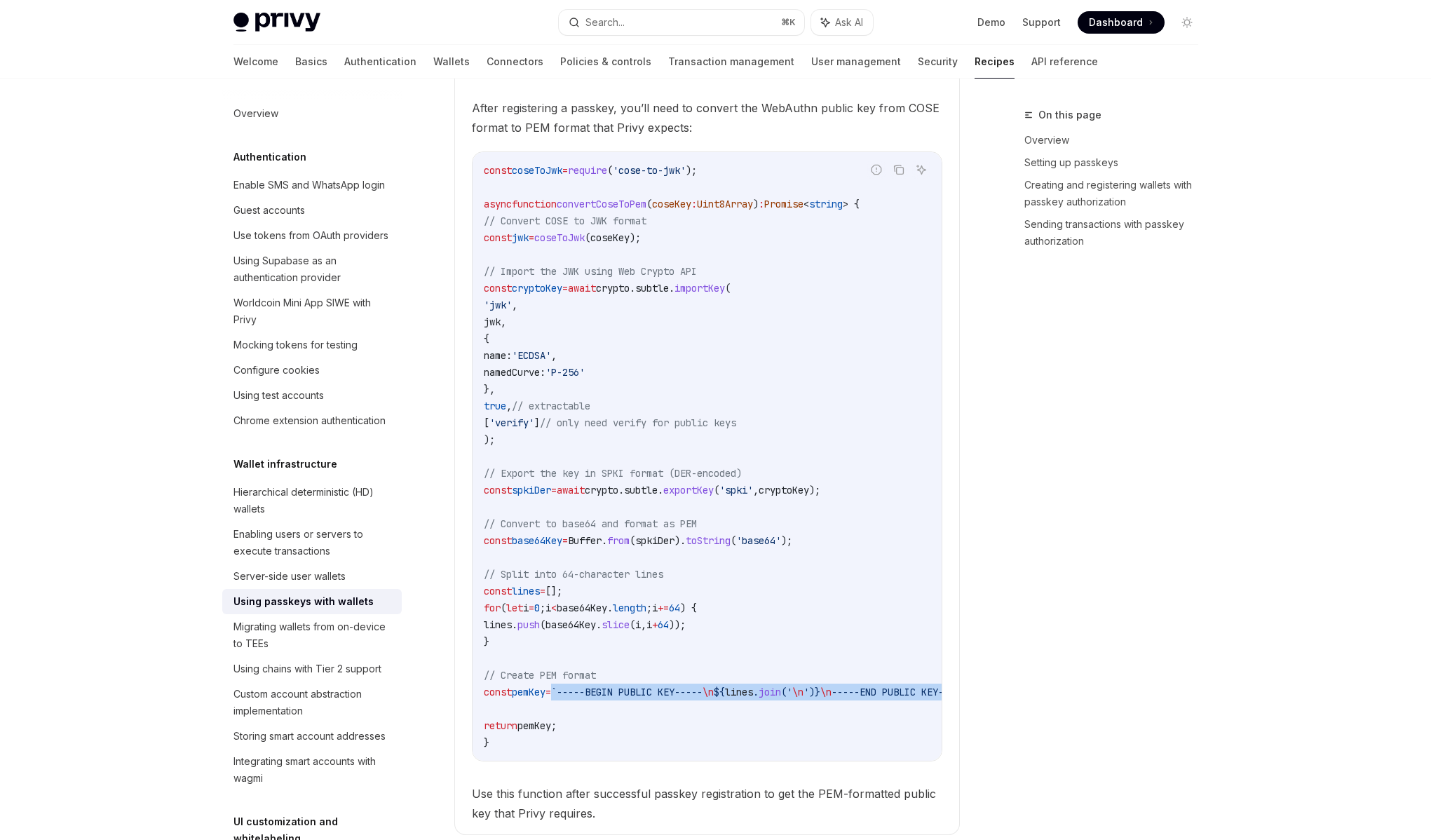
drag, startPoint x: 889, startPoint y: 711, endPoint x: 571, endPoint y: 710, distance: 318.0
click at [571, 698] on span "const pemKey = `-----BEGIN PUBLIC KEY----- \n ${ lines . join ( ' \n ' ) } \n -…" at bounding box center [731, 692] width 494 height 13
click at [551, 698] on span "=" at bounding box center [548, 692] width 6 height 13
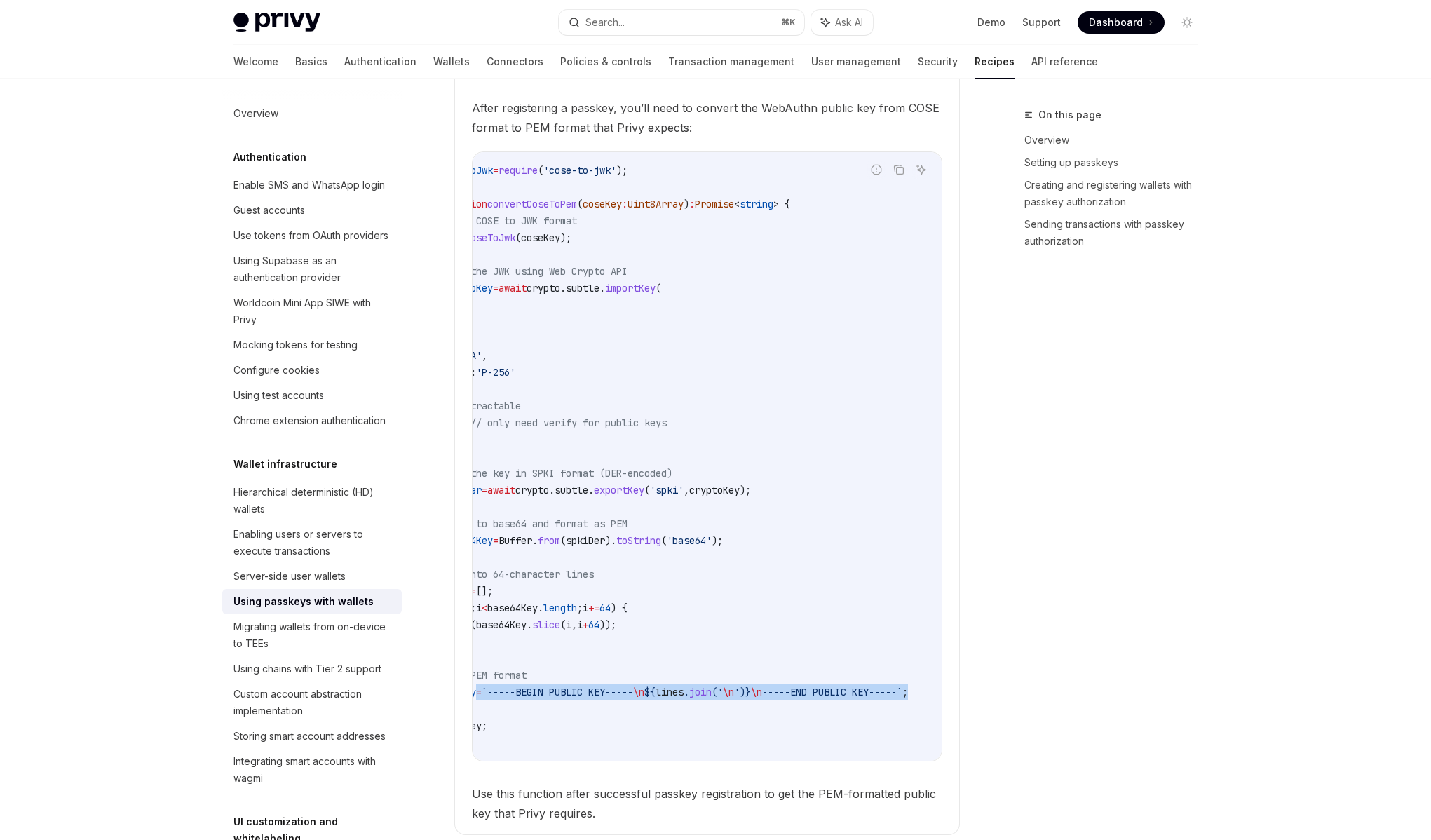
scroll to position [0, 123]
drag, startPoint x: 560, startPoint y: 711, endPoint x: 833, endPoint y: 716, distance: 273.0
click at [833, 716] on code "const coseToJwk = require ( 'cose-to-jwk' ); async function convertCoseToPem ( …" at bounding box center [677, 456] width 527 height 589
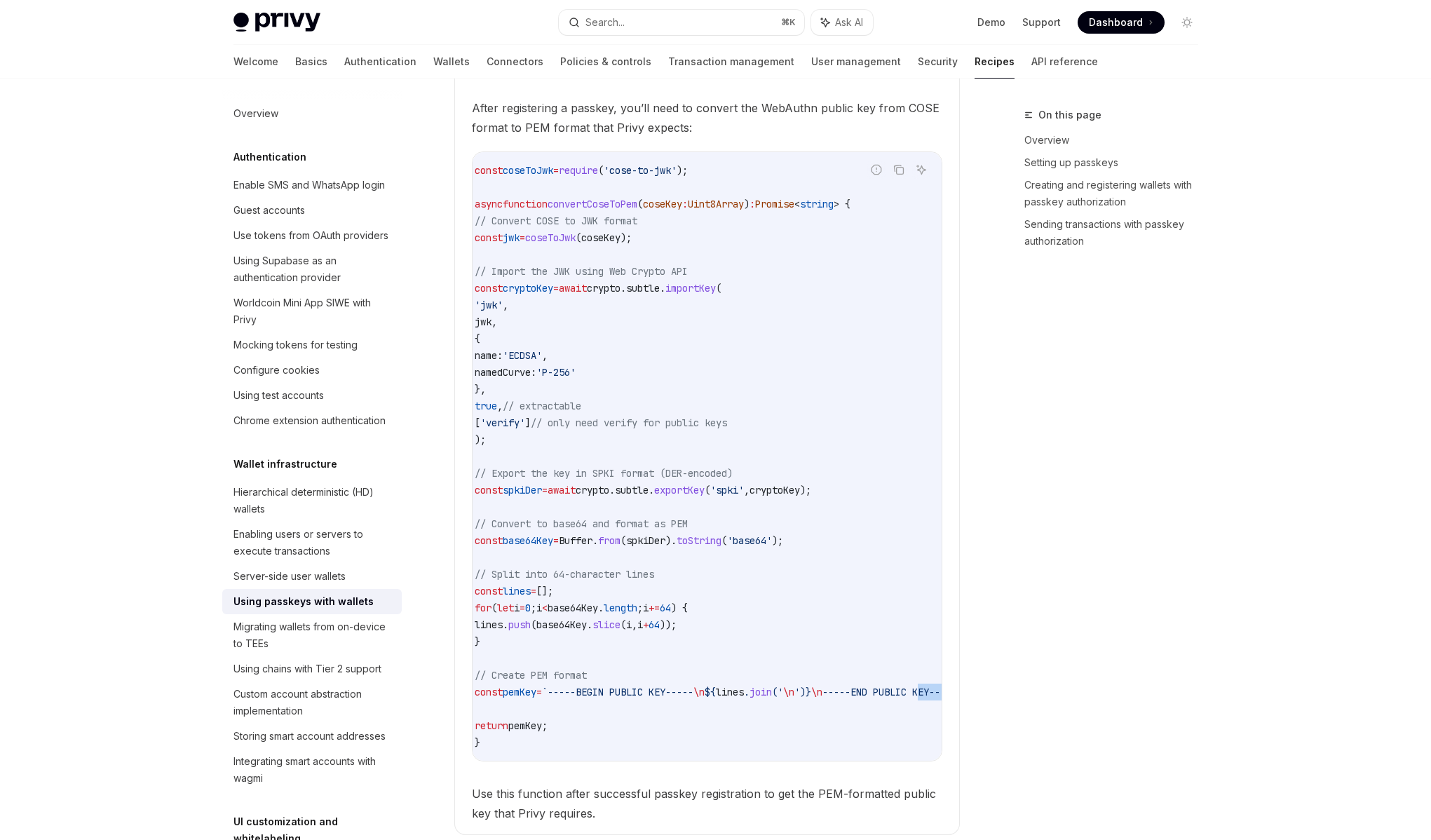
scroll to position [0, 0]
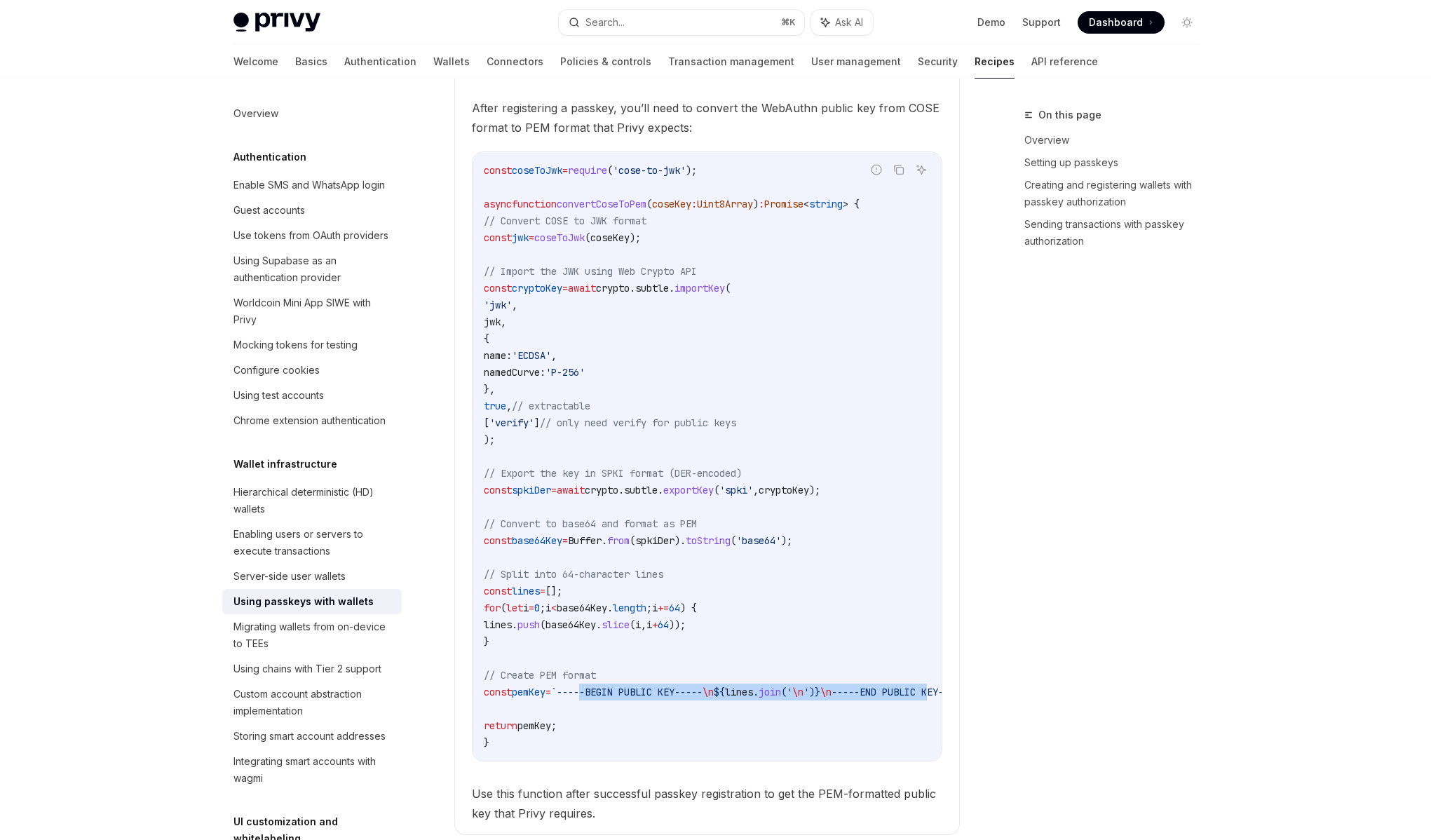
drag, startPoint x: 852, startPoint y: 706, endPoint x: 605, endPoint y: 709, distance: 247.0
click at [605, 698] on span "const pemKey = `-----BEGIN PUBLIC KEY----- \n ${ lines . join ( ' \n ' ) } \n -…" at bounding box center [731, 692] width 494 height 13
click at [605, 698] on span "`-----BEGIN PUBLIC KEY-----" at bounding box center [626, 692] width 151 height 13
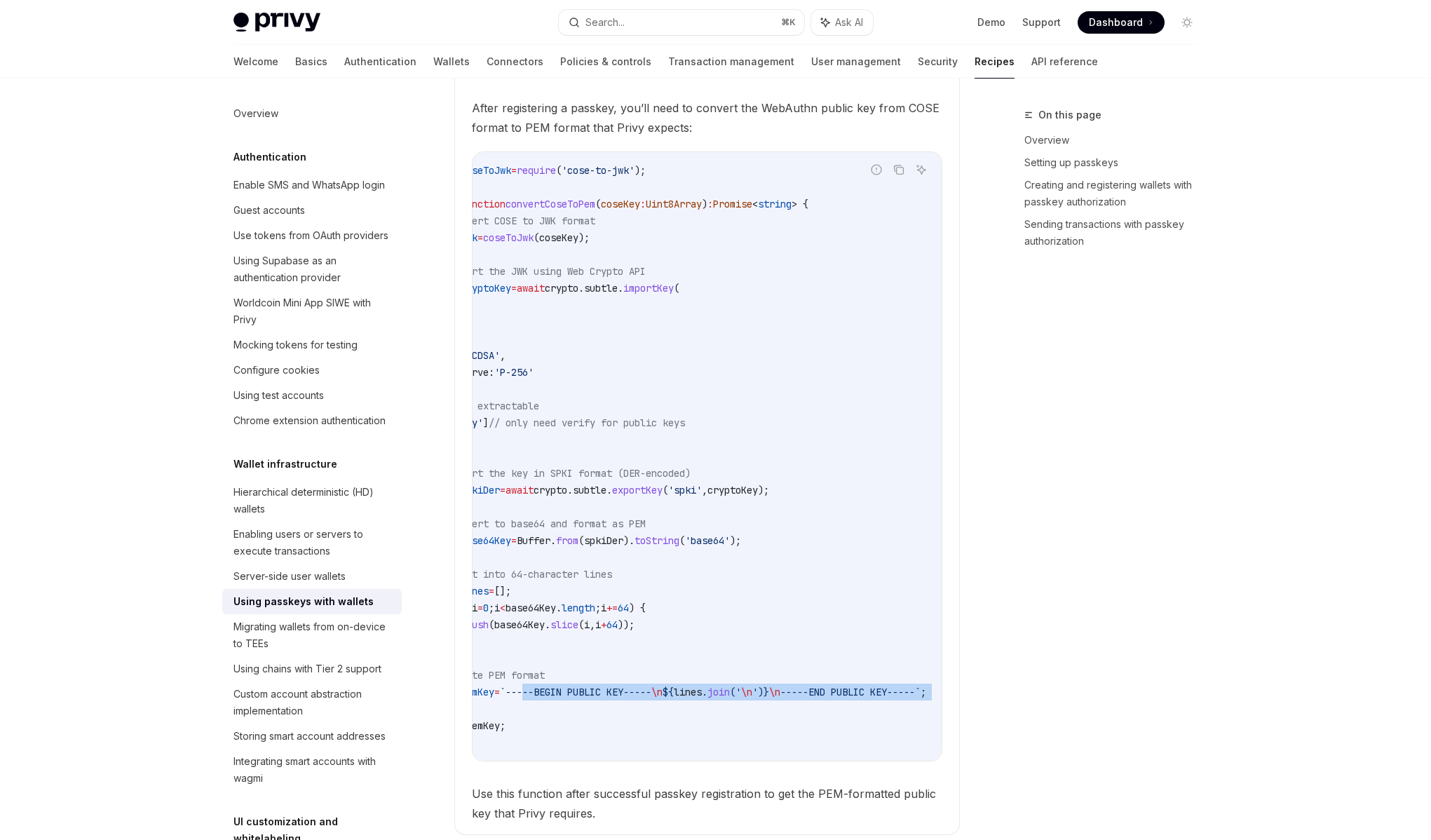
scroll to position [0, 98]
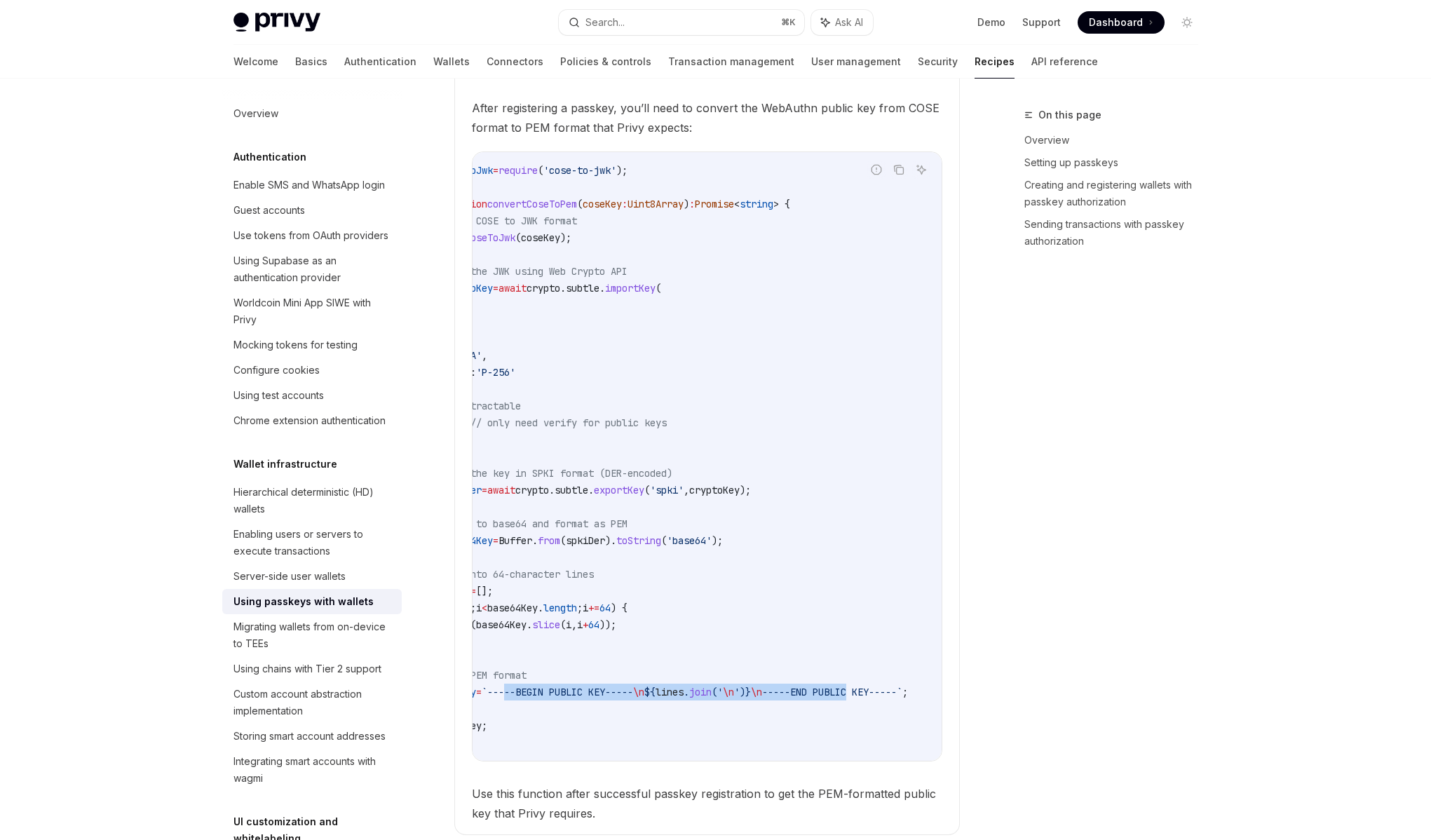
drag, startPoint x: 603, startPoint y: 709, endPoint x: 860, endPoint y: 715, distance: 257.1
click at [860, 715] on code "const coseToJwk = require ( 'cose-to-jwk' ); async function convertCoseToPem ( …" at bounding box center [677, 456] width 527 height 589
click at [861, 715] on code "const coseToJwk = require ( 'cose-to-jwk' ); async function convertCoseToPem ( …" at bounding box center [677, 456] width 527 height 589
drag, startPoint x: 876, startPoint y: 711, endPoint x: 587, endPoint y: 712, distance: 289.0
click at [587, 698] on span "const pemKey = `-----BEGIN PUBLIC KEY----- \n ${ lines . join ( ' \n ' ) } \n -…" at bounding box center [661, 692] width 494 height 13
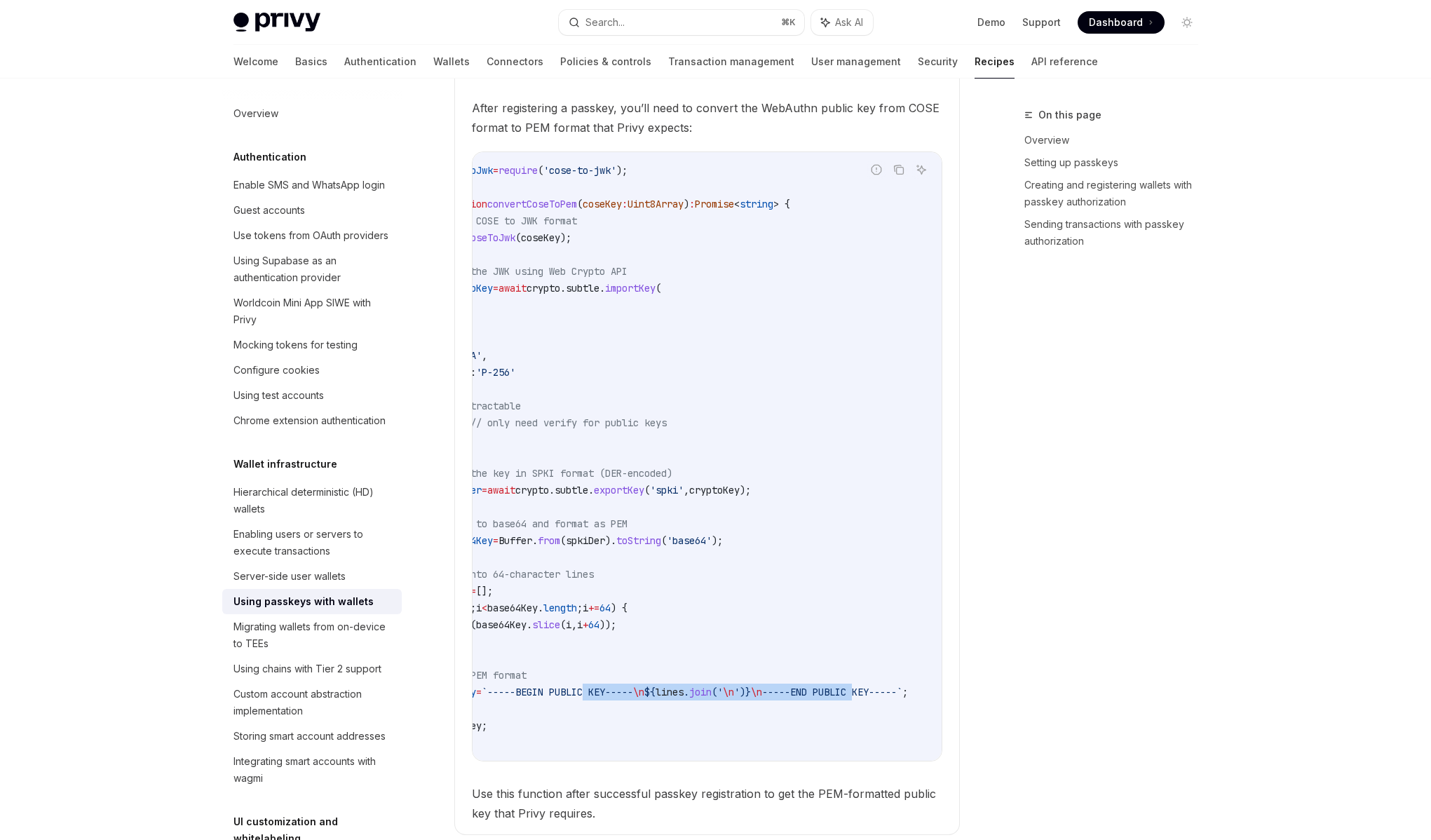
click at [587, 698] on span "`-----BEGIN PUBLIC KEY-----" at bounding box center [558, 692] width 151 height 13
drag, startPoint x: 572, startPoint y: 709, endPoint x: 869, endPoint y: 704, distance: 297.0
click at [869, 698] on span "const pemKey = `-----BEGIN PUBLIC KEY----- \n ${ lines . join ( ' \n ' ) } \n -…" at bounding box center [661, 692] width 494 height 13
click at [869, 698] on span "-----END PUBLIC KEY-----`" at bounding box center [832, 692] width 140 height 13
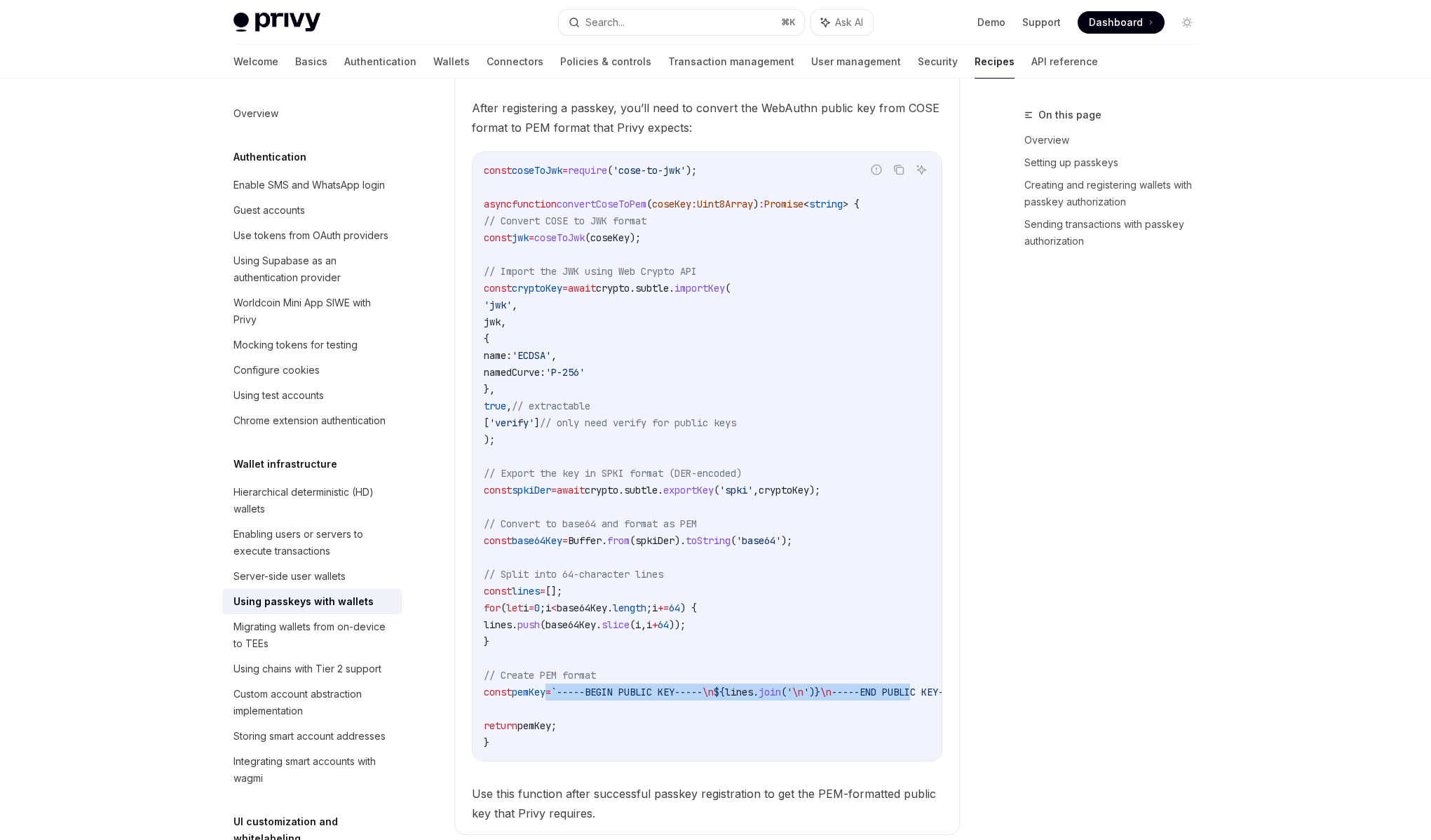
drag, startPoint x: 861, startPoint y: 704, endPoint x: 564, endPoint y: 710, distance: 297.1
click at [564, 698] on span "const pemKey = `-----BEGIN PUBLIC KEY----- \n ${ lines . join ( ' \n ' ) } \n -…" at bounding box center [731, 692] width 494 height 13
click at [546, 698] on span "pemKey" at bounding box center [529, 692] width 34 height 13
drag, startPoint x: 596, startPoint y: 708, endPoint x: 634, endPoint y: 709, distance: 38.0
click at [634, 698] on span "`-----BEGIN PUBLIC KEY-----" at bounding box center [626, 692] width 151 height 13
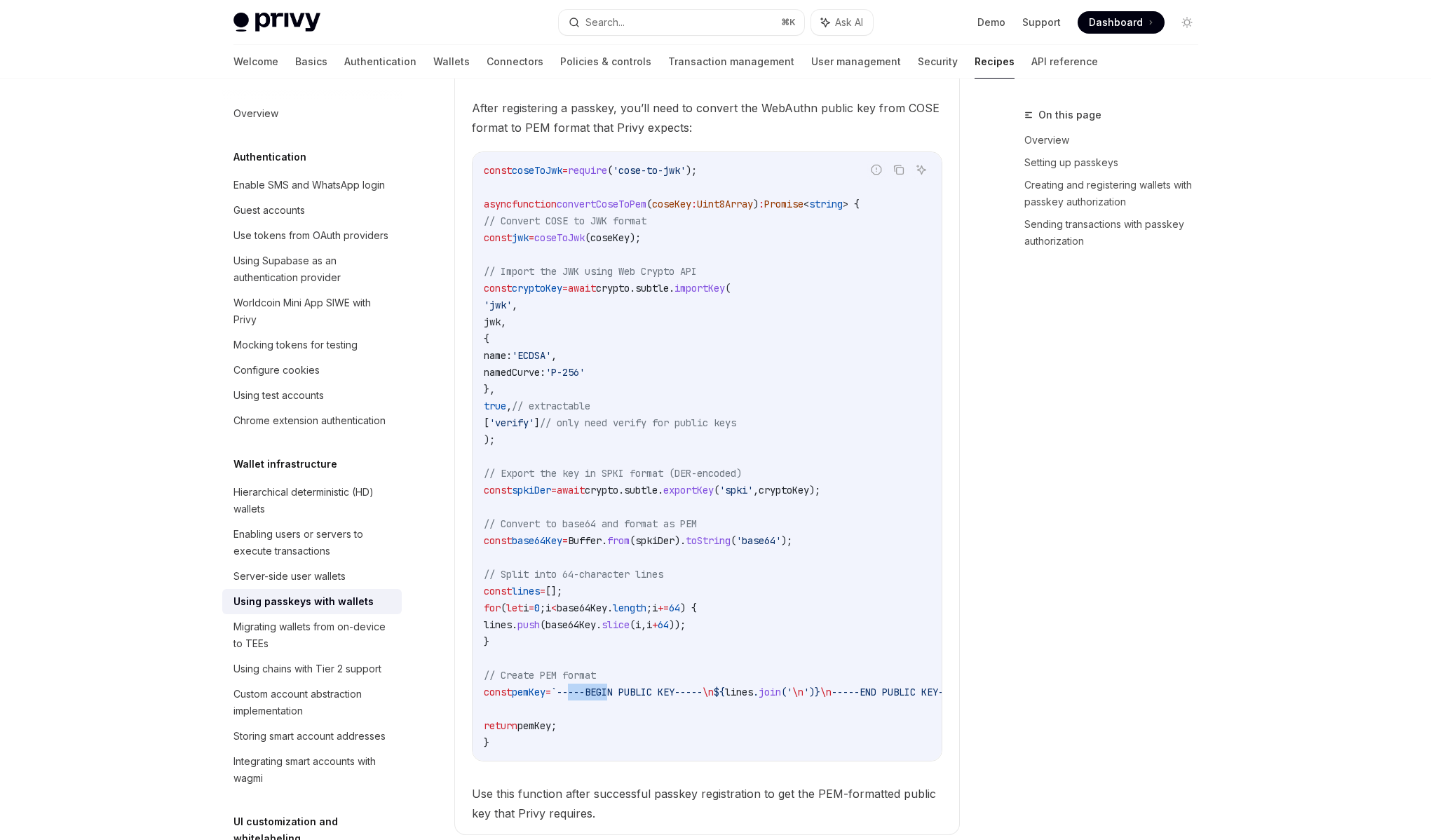
click at [634, 698] on span "`-----BEGIN PUBLIC KEY-----" at bounding box center [626, 692] width 151 height 13
click at [621, 698] on span "`-----BEGIN PUBLIC KEY-----" at bounding box center [626, 692] width 151 height 13
drag, startPoint x: 613, startPoint y: 714, endPoint x: 747, endPoint y: 710, distance: 134.1
click at [747, 698] on span "const pemKey = `-----BEGIN PUBLIC KEY----- \n ${ lines . join ( ' \n ' ) } \n -…" at bounding box center [731, 692] width 494 height 13
click at [714, 698] on span "\n" at bounding box center [708, 692] width 11 height 13
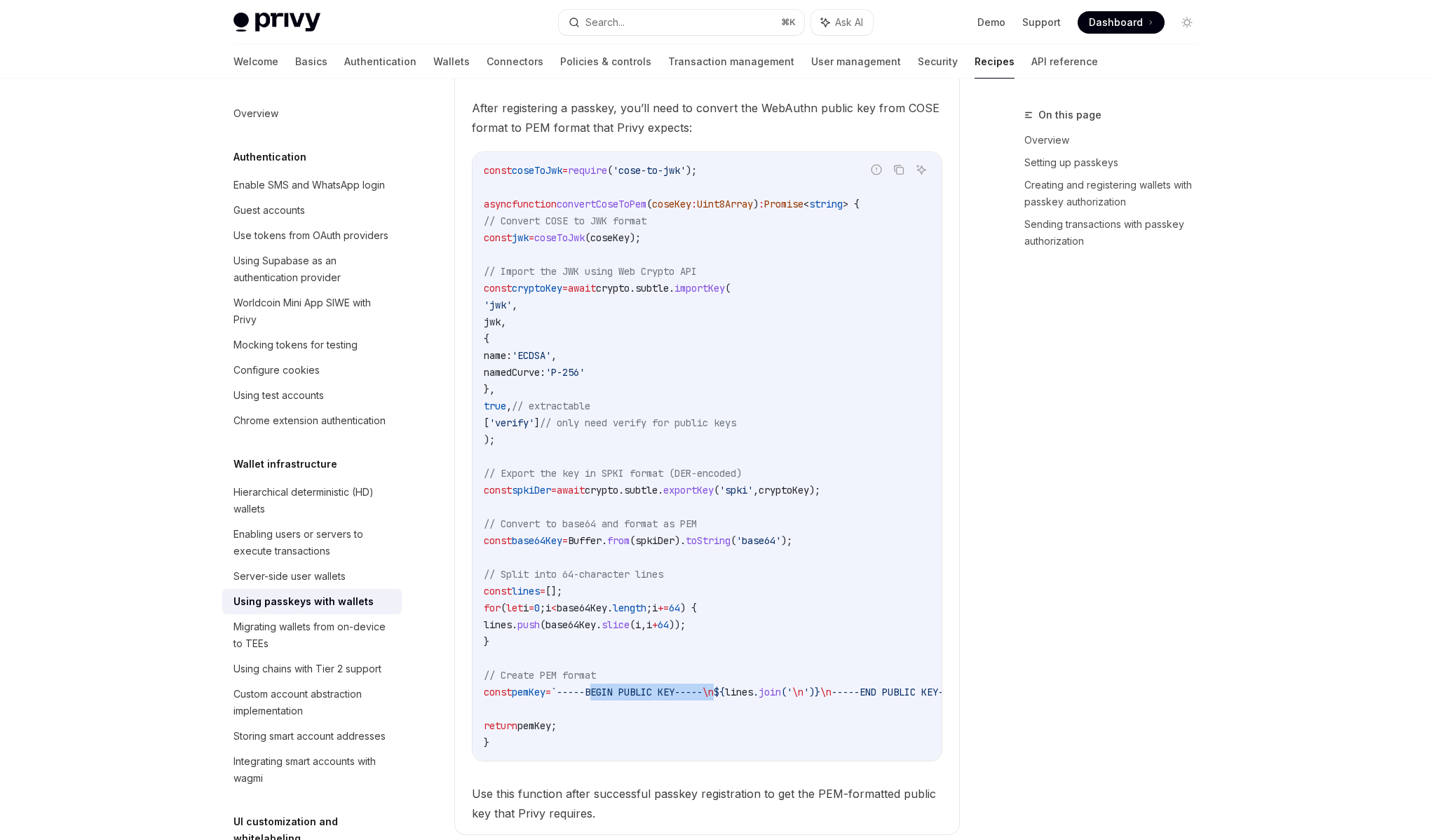
drag, startPoint x: 747, startPoint y: 710, endPoint x: 644, endPoint y: 712, distance: 103.0
click at [644, 698] on span "const pemKey = `-----BEGIN PUBLIC KEY----- \n ${ lines . join ( ' \n ' ) } \n -…" at bounding box center [731, 692] width 494 height 13
click at [644, 698] on span "`-----BEGIN PUBLIC KEY-----" at bounding box center [626, 692] width 151 height 13
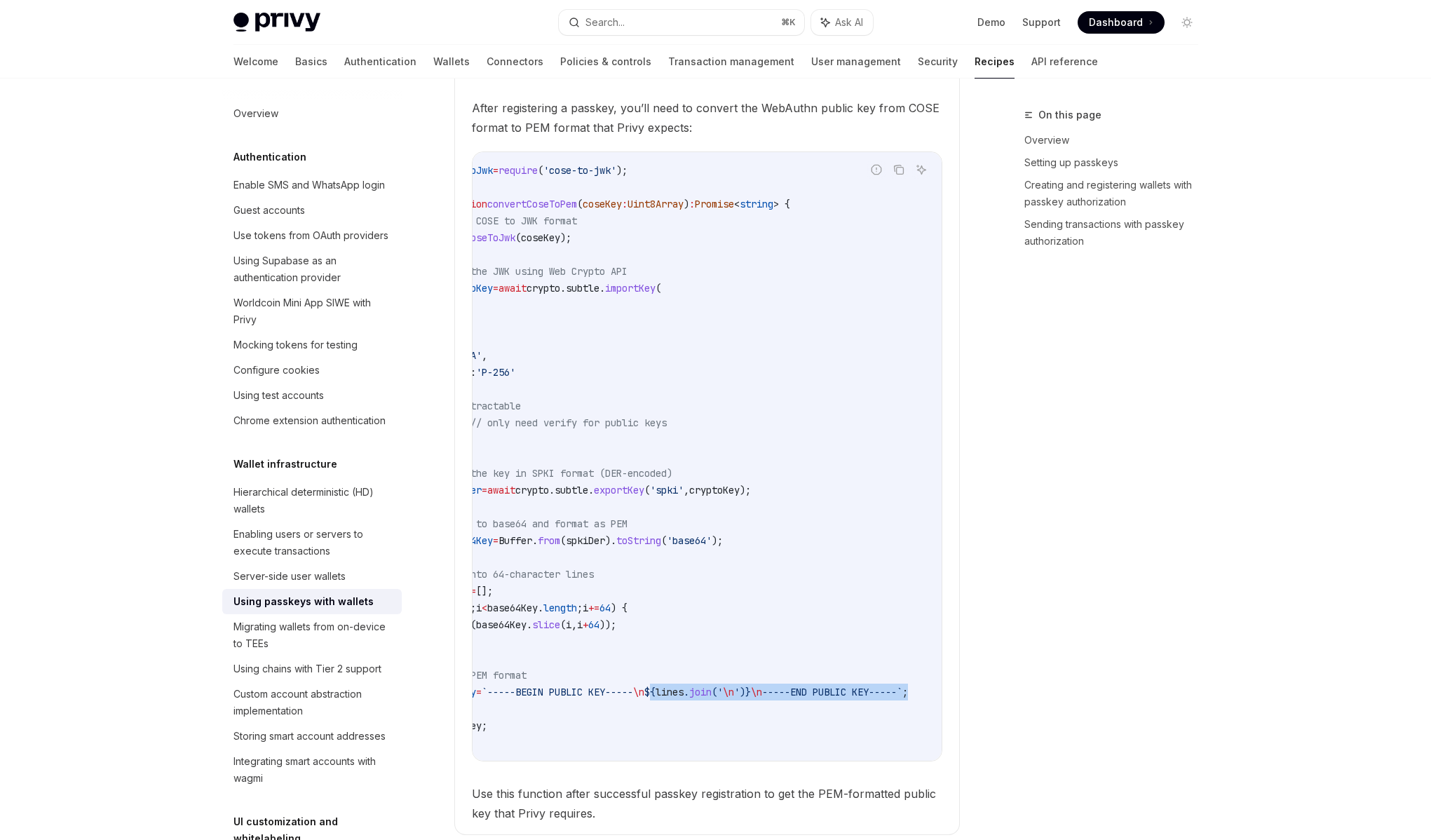
scroll to position [0, 123]
drag, startPoint x: 761, startPoint y: 708, endPoint x: 853, endPoint y: 712, distance: 92.1
click at [853, 698] on span "const pemKey = `-----BEGIN PUBLIC KEY----- \n ${ lines . join ( ' \n ' ) } \n -…" at bounding box center [661, 692] width 494 height 13
click at [853, 698] on span "-----END PUBLIC KEY-----`" at bounding box center [832, 692] width 140 height 13
drag, startPoint x: 800, startPoint y: 711, endPoint x: 641, endPoint y: 714, distance: 159.0
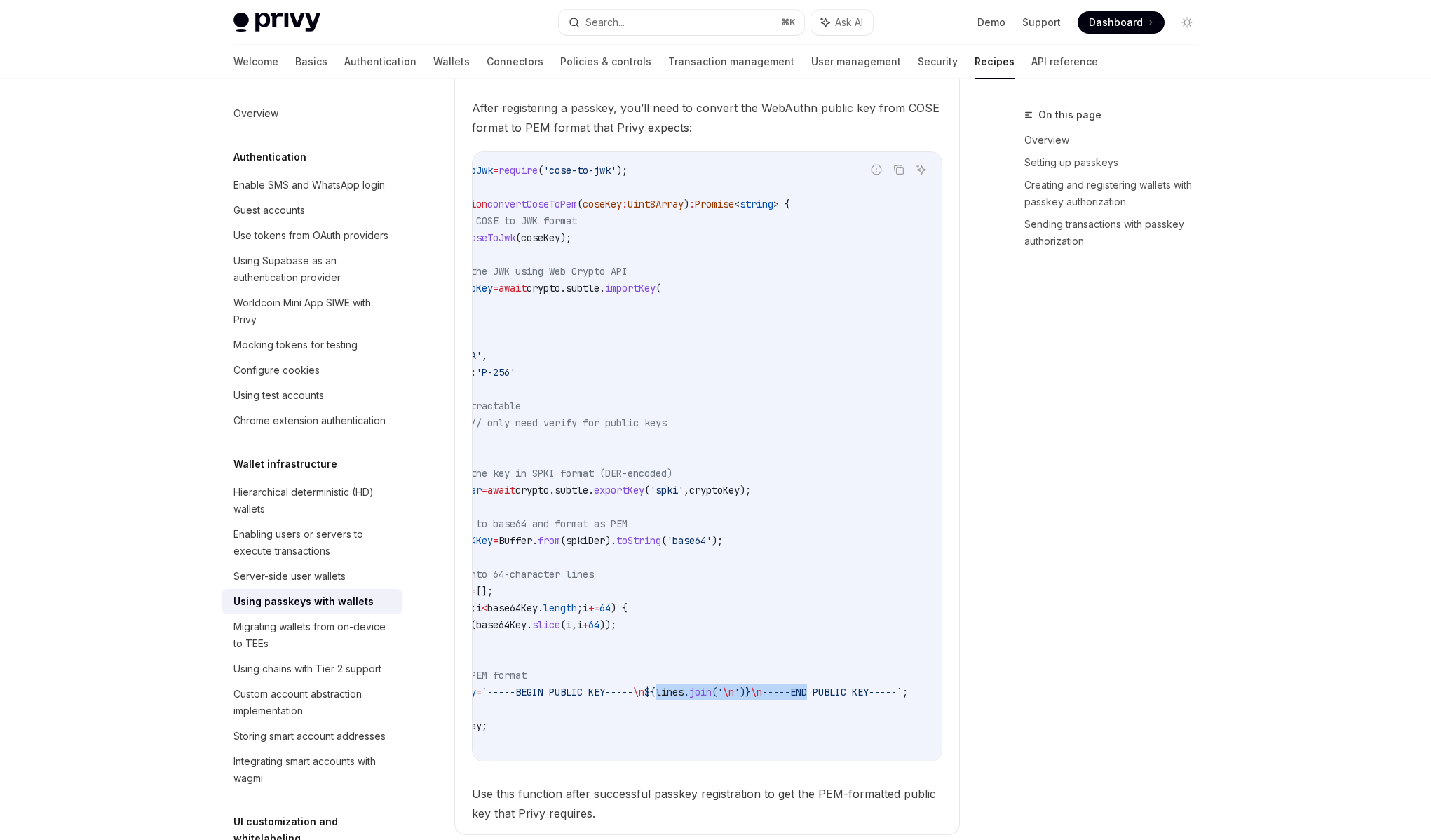
click at [641, 698] on span "const pemKey = `-----BEGIN PUBLIC KEY----- \n ${ lines . join ( ' \n ' ) } \n -…" at bounding box center [661, 692] width 494 height 13
click at [644, 698] on span "${" at bounding box center [649, 692] width 11 height 13
drag, startPoint x: 631, startPoint y: 709, endPoint x: 799, endPoint y: 708, distance: 168.0
click at [799, 698] on span "const pemKey = `-----BEGIN PUBLIC KEY----- \n ${ lines . join ( ' \n ' ) } \n -…" at bounding box center [661, 692] width 494 height 13
click at [799, 698] on span "-----END PUBLIC KEY-----`" at bounding box center [832, 692] width 140 height 13
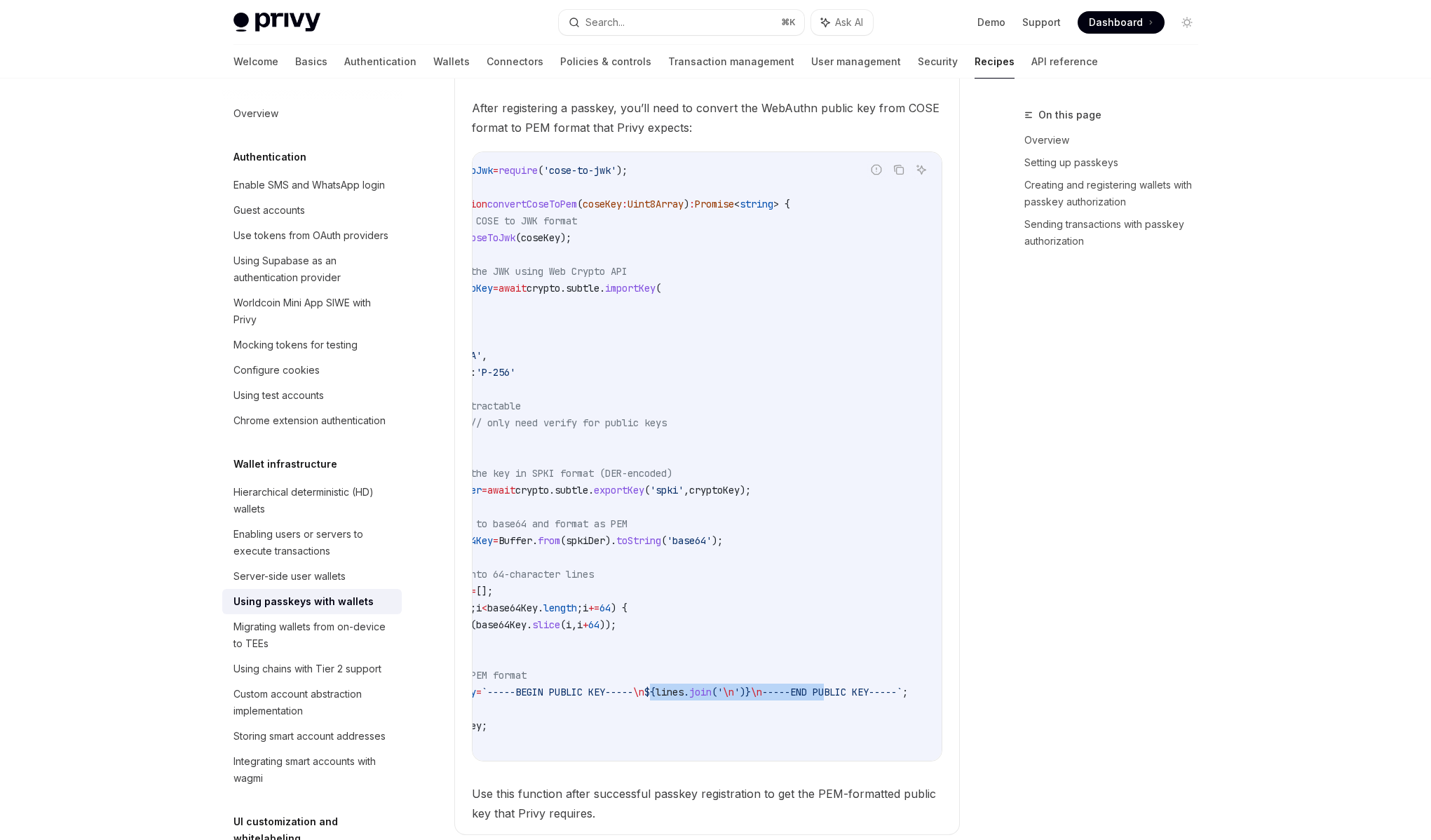
drag, startPoint x: 821, startPoint y: 703, endPoint x: 636, endPoint y: 708, distance: 185.1
click at [636, 698] on span "const pemKey = `-----BEGIN PUBLIC KEY----- \n ${ lines . join ( ' \n ' ) } \n -…" at bounding box center [661, 692] width 494 height 13
click at [644, 698] on span "${" at bounding box center [649, 692] width 11 height 13
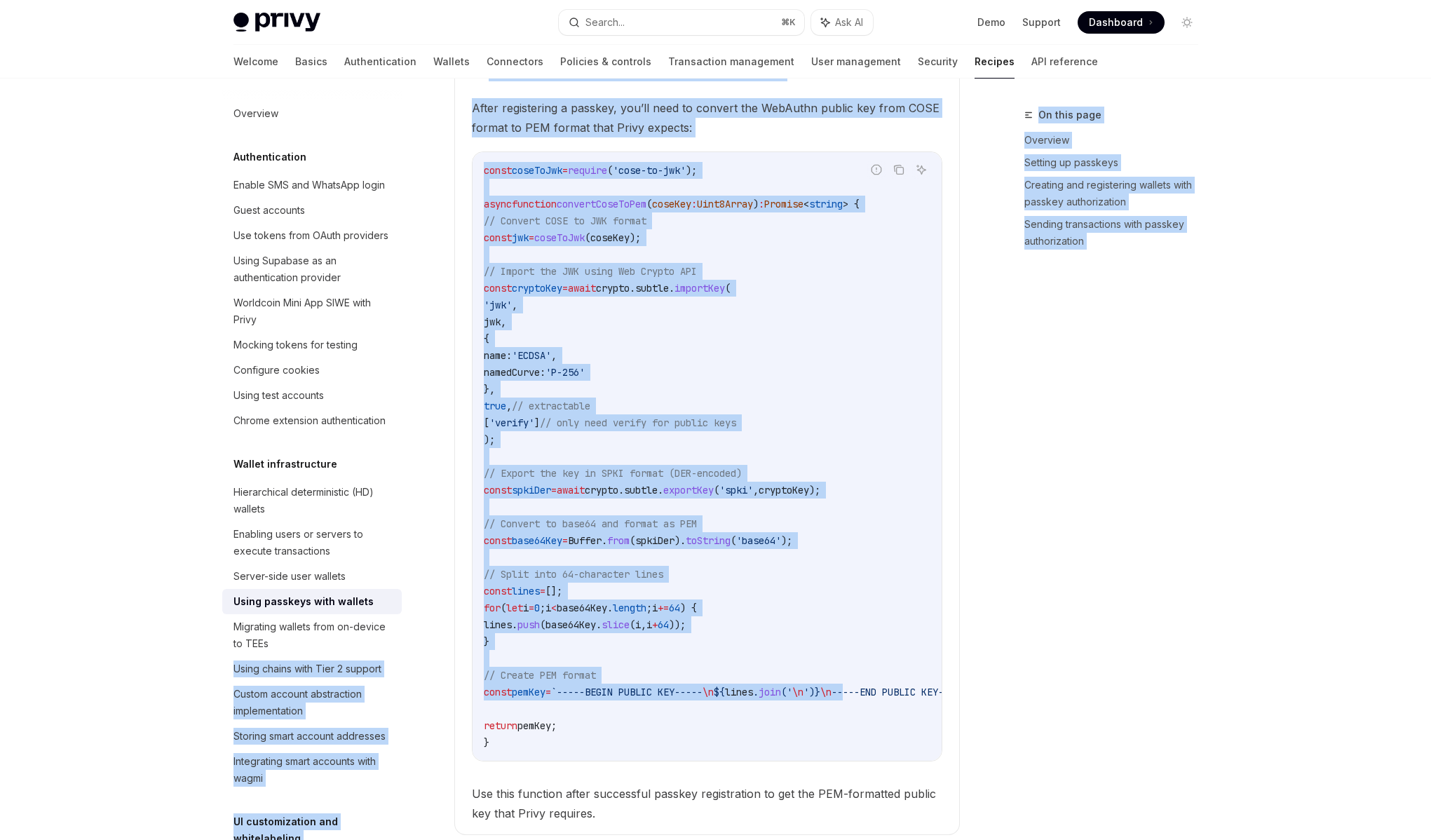
drag, startPoint x: 718, startPoint y: 703, endPoint x: 442, endPoint y: 702, distance: 276.0
click at [400, 700] on div "Overview Authentication Enable SMS and WhatsApp login Guest accounts Use tokens…" at bounding box center [716, 31] width 1032 height 6855
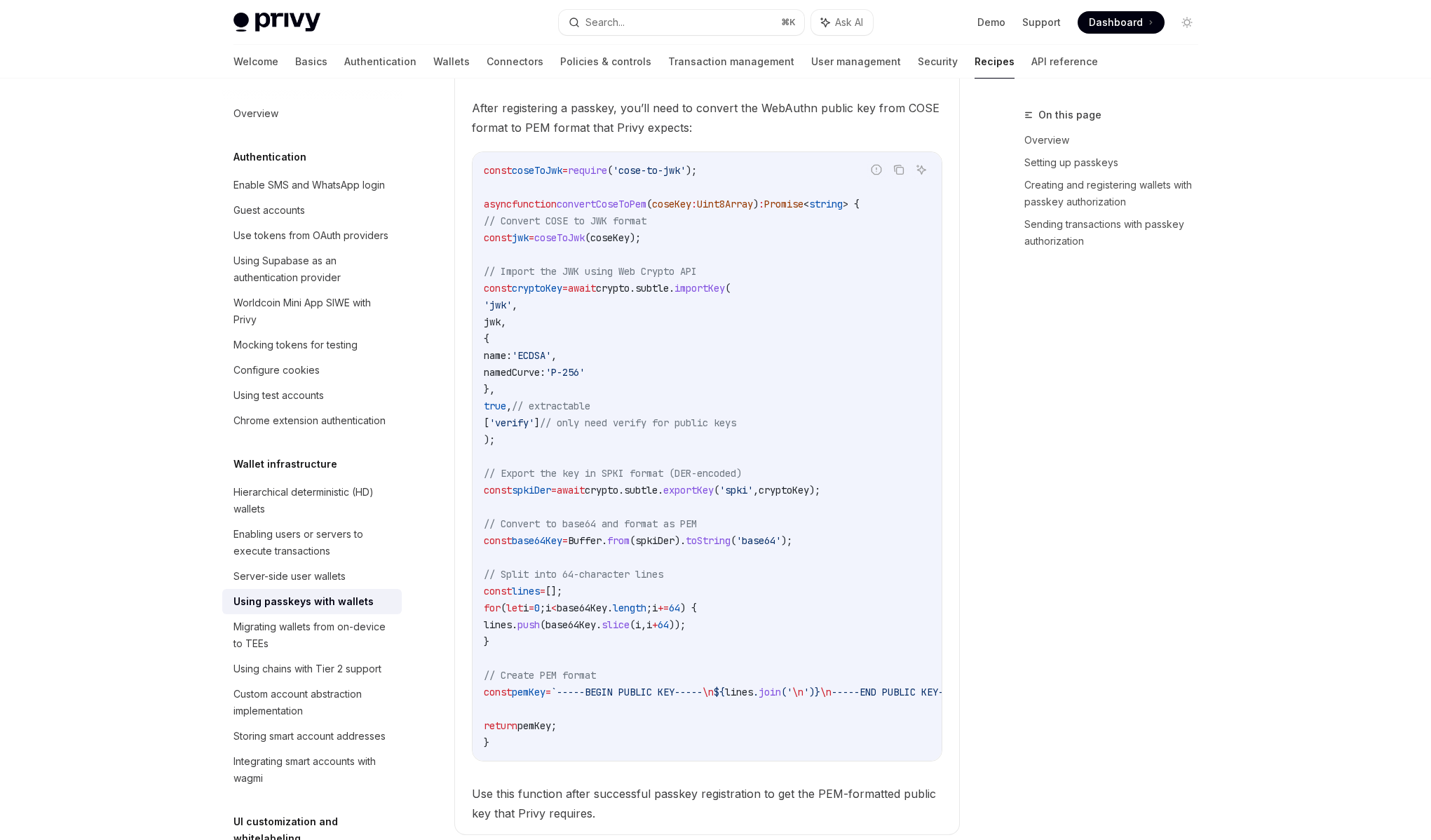
click at [612, 719] on code "const coseToJwk = require ( 'cose-to-jwk' ); async function convertCoseToPem ( …" at bounding box center [747, 456] width 527 height 589
click at [656, 698] on span "`-----BEGIN PUBLIC KEY-----" at bounding box center [626, 692] width 151 height 13
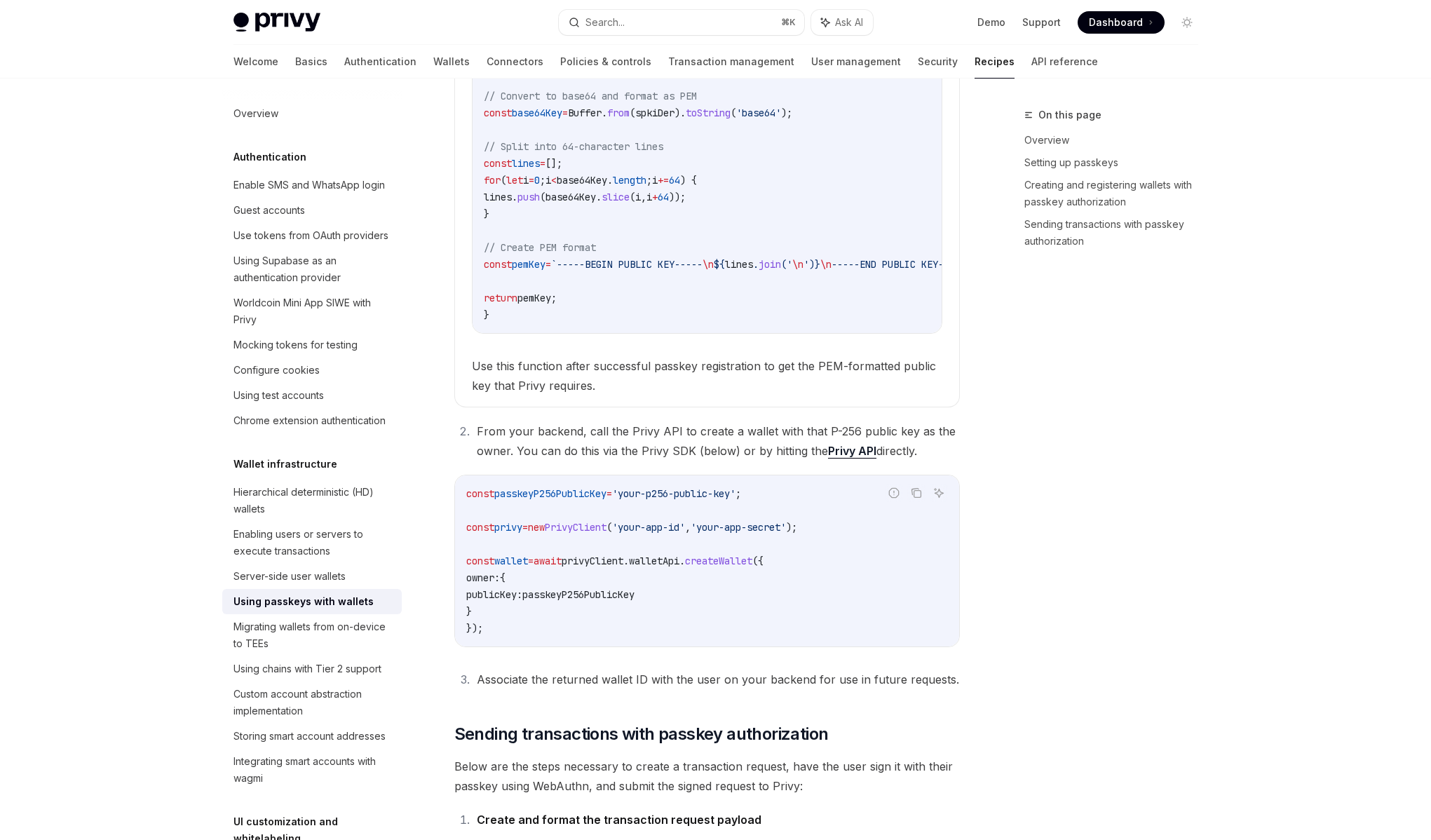
scroll to position [3905, 0]
click at [648, 635] on code "const passkeyP256PublicKey = 'your-p256-public-key' ; const privy = new PrivyCl…" at bounding box center [707, 558] width 482 height 151
click at [838, 456] on link "Privy API" at bounding box center [852, 449] width 48 height 14
type textarea "*"
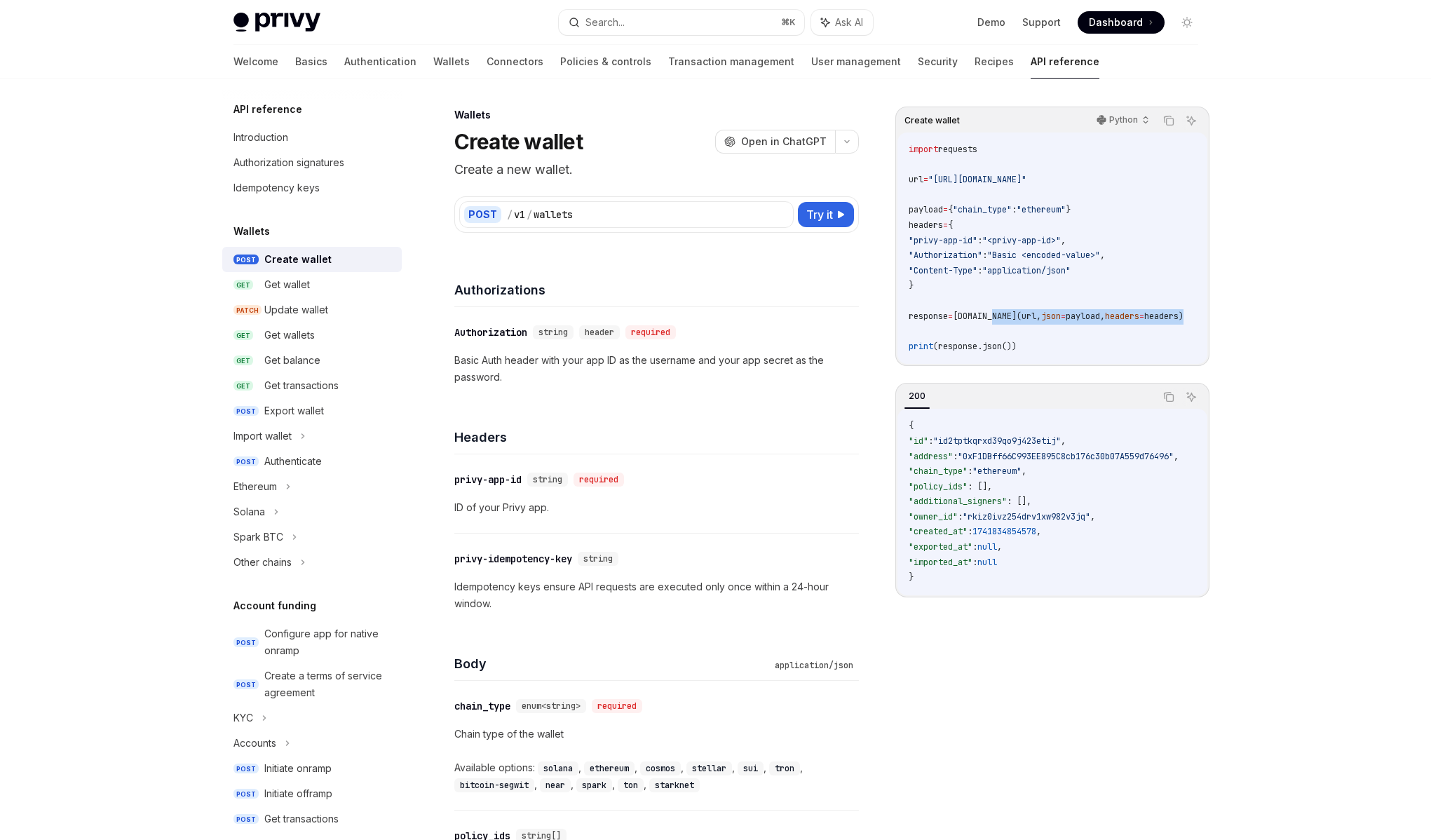
scroll to position [0, 38]
drag, startPoint x: 1002, startPoint y: 312, endPoint x: 1156, endPoint y: 315, distance: 154.0
click at [1157, 315] on span "response = requests.post(url, json = payload, headers = headers)" at bounding box center [1036, 316] width 275 height 11
click at [1156, 315] on span "headers)" at bounding box center [1154, 316] width 39 height 11
click at [714, 490] on div "​ privy-app-id string required ID of your Privy app." at bounding box center [656, 493] width 405 height 79
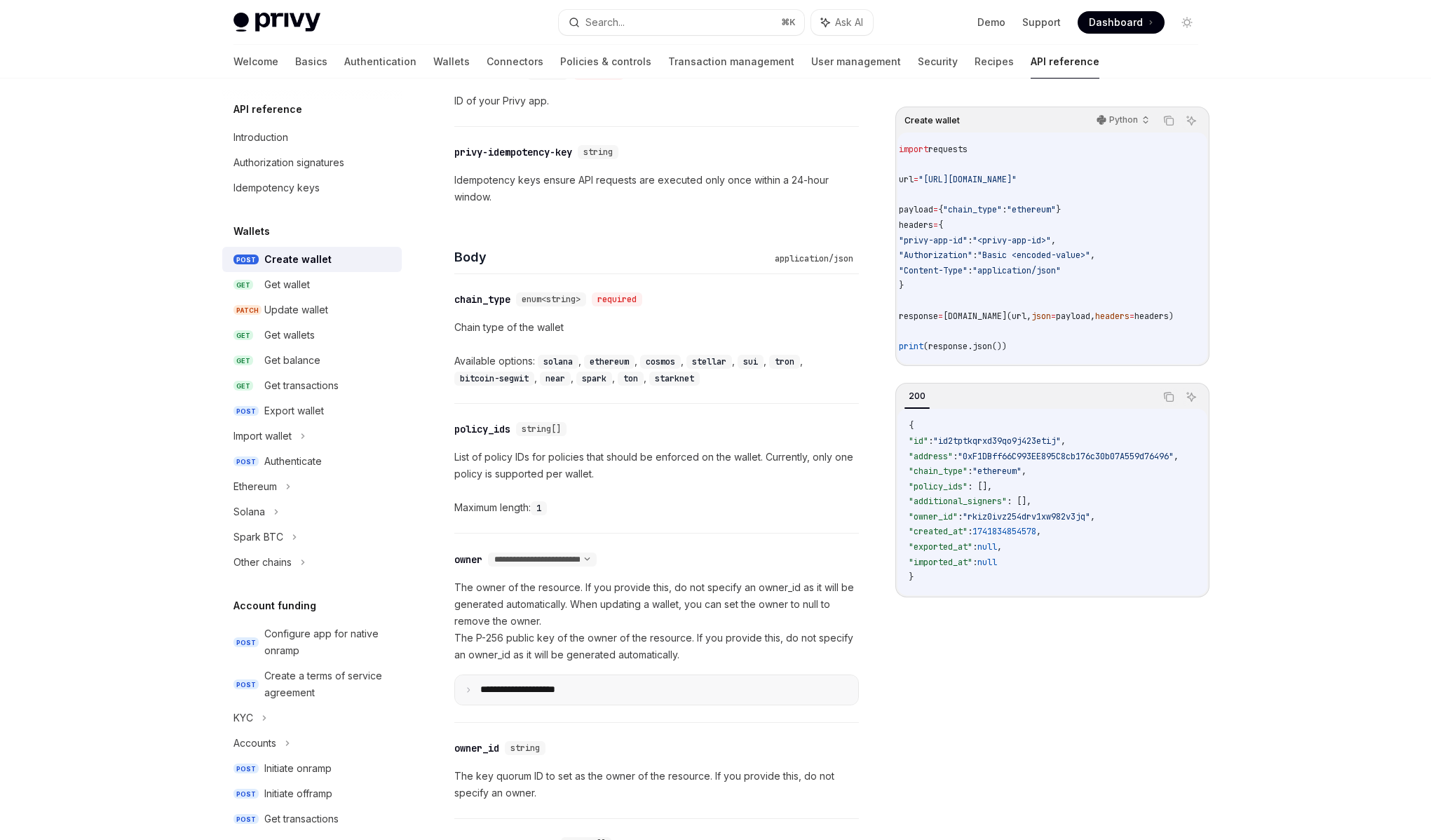
scroll to position [415, 0]
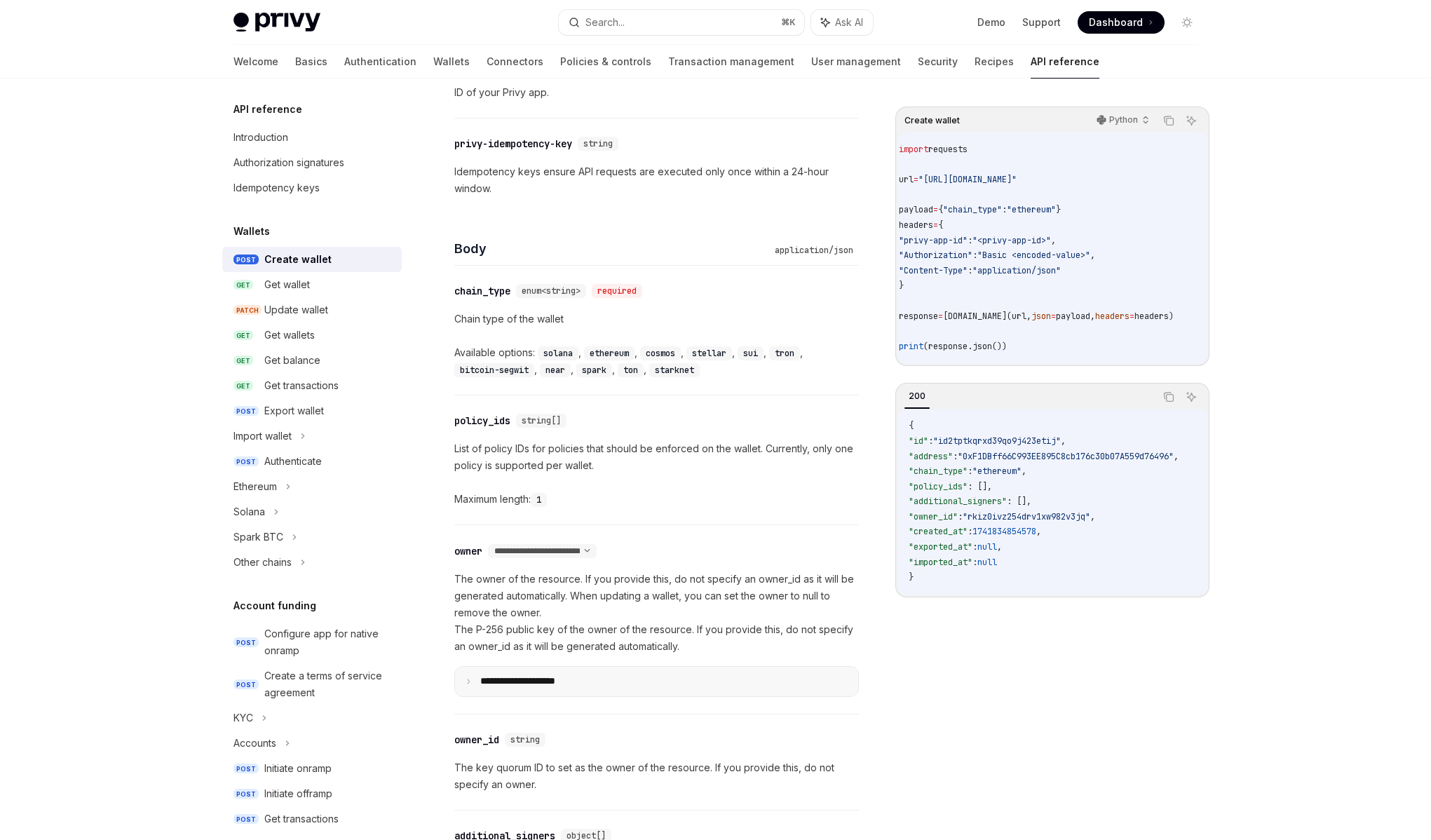
click at [530, 676] on p "**********" at bounding box center [529, 681] width 98 height 13
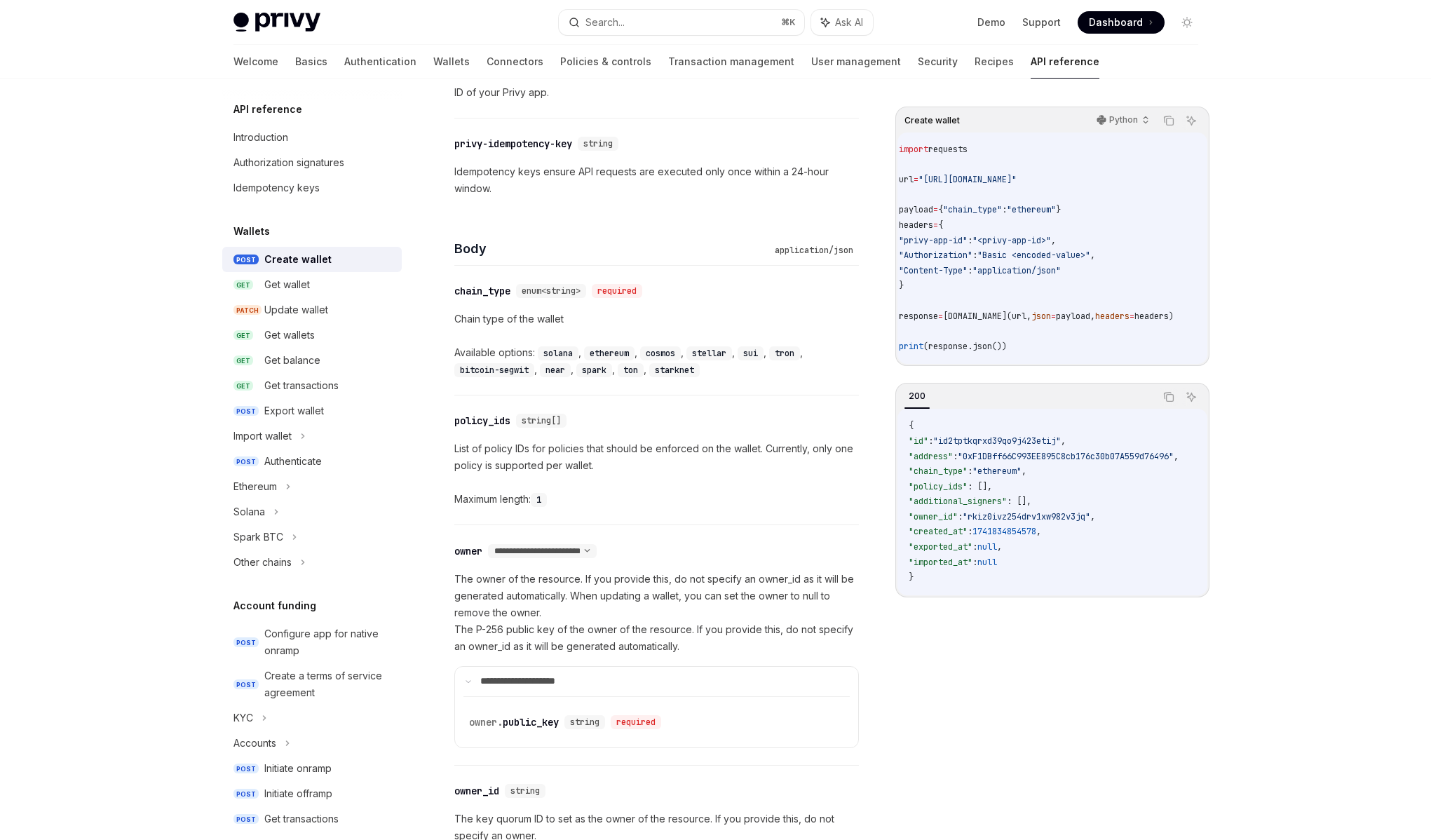
click at [654, 640] on p "The owner of the resource. If you provide this, do not specify an owner_id as i…" at bounding box center [656, 613] width 405 height 84
drag, startPoint x: 710, startPoint y: 641, endPoint x: 665, endPoint y: 643, distance: 45.0
click at [665, 643] on p "The owner of the resource. If you provide this, do not specify an owner_id as i…" at bounding box center [656, 613] width 405 height 84
drag, startPoint x: 672, startPoint y: 643, endPoint x: 571, endPoint y: 643, distance: 101.0
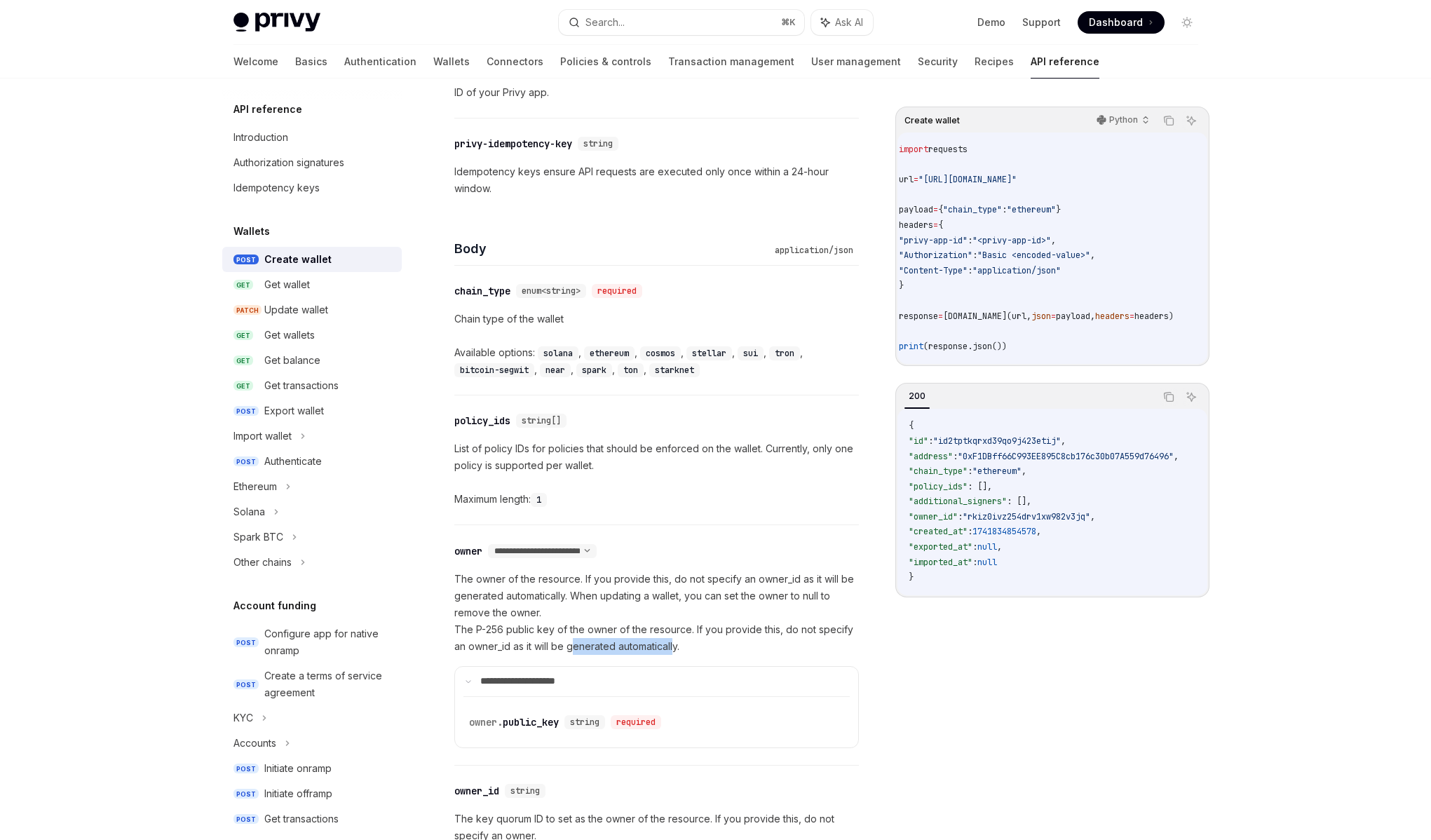
click at [571, 643] on p "The owner of the resource. If you provide this, do not specify an owner_id as i…" at bounding box center [656, 613] width 405 height 84
click at [529, 636] on p "The owner of the resource. If you provide this, do not specify an owner_id as i…" at bounding box center [656, 613] width 405 height 84
click at [551, 633] on p "The owner of the resource. If you provide this, do not specify an owner_id as i…" at bounding box center [656, 613] width 405 height 84
click at [526, 639] on p "The owner of the resource. If you provide this, do not specify an owner_id as i…" at bounding box center [656, 613] width 405 height 84
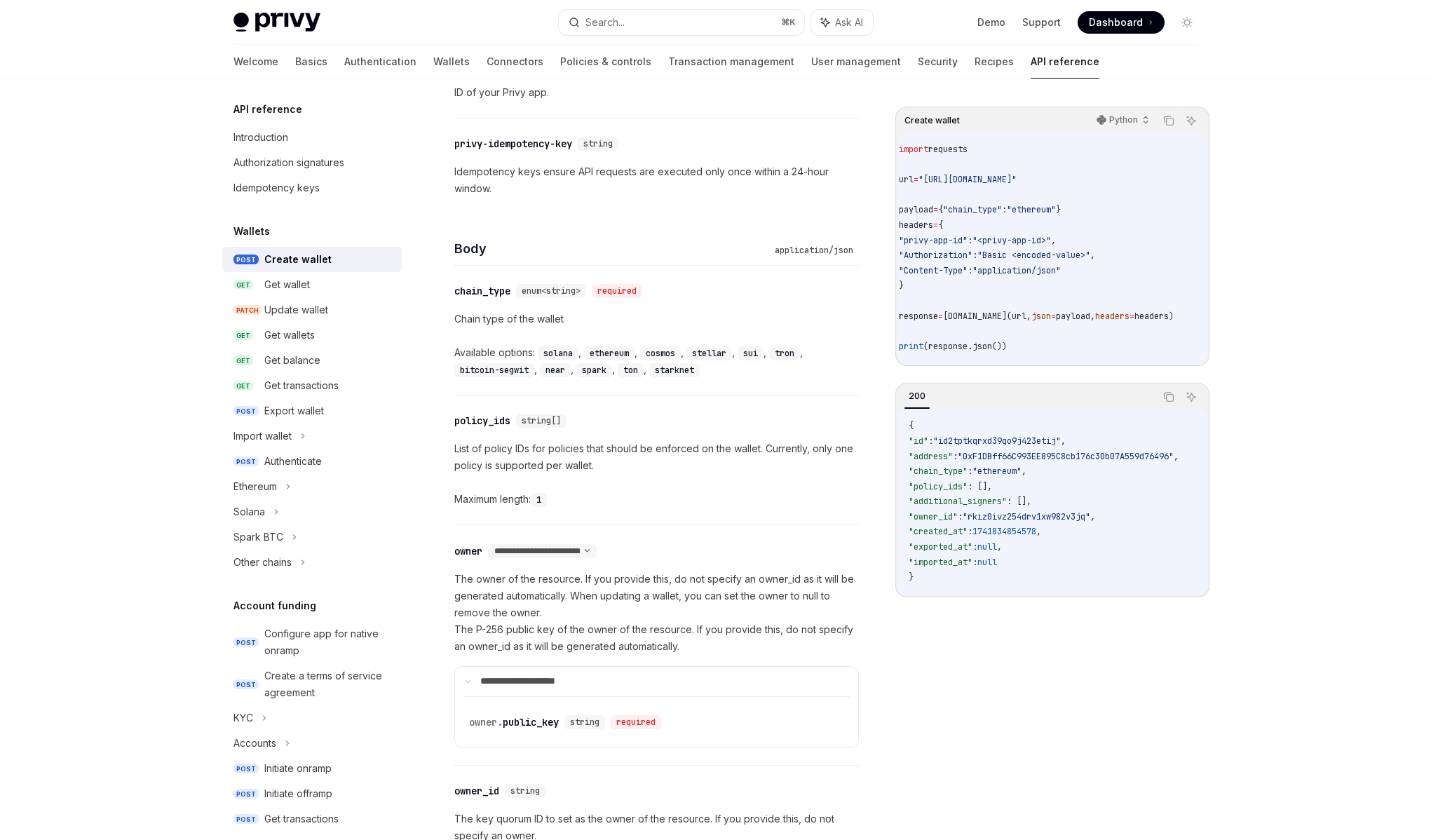
click at [494, 636] on p "The owner of the resource. If you provide this, do not specify an owner_id as i…" at bounding box center [656, 613] width 405 height 84
click at [519, 629] on p "The owner of the resource. If you provide this, do not specify an owner_id as i…" at bounding box center [656, 613] width 405 height 84
click at [547, 631] on p "The owner of the resource. If you provide this, do not specify an owner_id as i…" at bounding box center [656, 613] width 405 height 84
drag, startPoint x: 551, startPoint y: 631, endPoint x: 474, endPoint y: 630, distance: 77.0
click at [474, 630] on p "The owner of the resource. If you provide this, do not specify an owner_id as i…" at bounding box center [656, 613] width 405 height 84
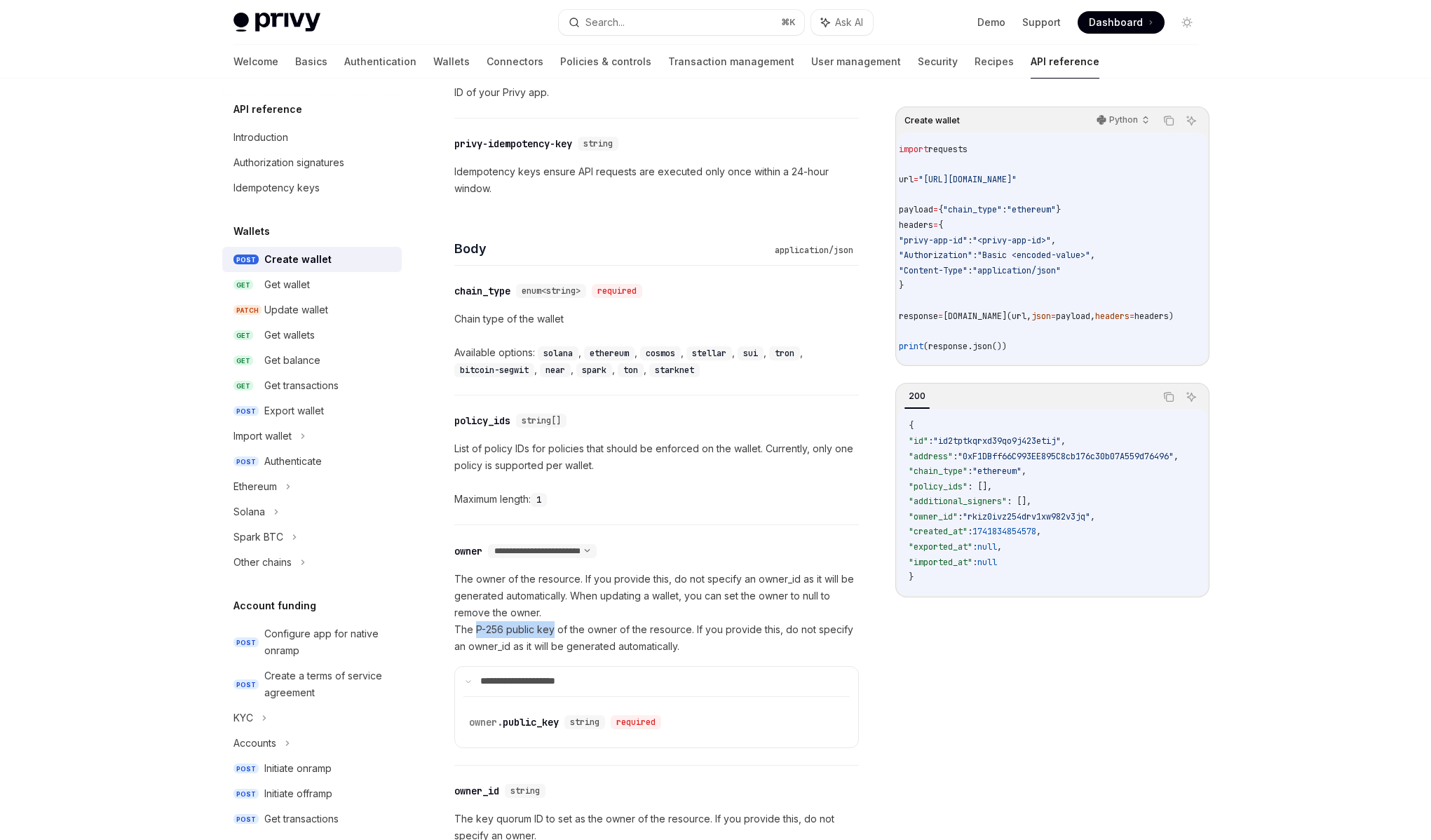
click at [474, 630] on p "The owner of the resource. If you provide this, do not specify an owner_id as i…" at bounding box center [656, 613] width 405 height 84
drag, startPoint x: 477, startPoint y: 627, endPoint x: 553, endPoint y: 628, distance: 76.0
click at [553, 628] on p "The owner of the resource. If you provide this, do not specify an owner_id as i…" at bounding box center [656, 613] width 405 height 84
drag, startPoint x: 553, startPoint y: 628, endPoint x: 482, endPoint y: 630, distance: 71.0
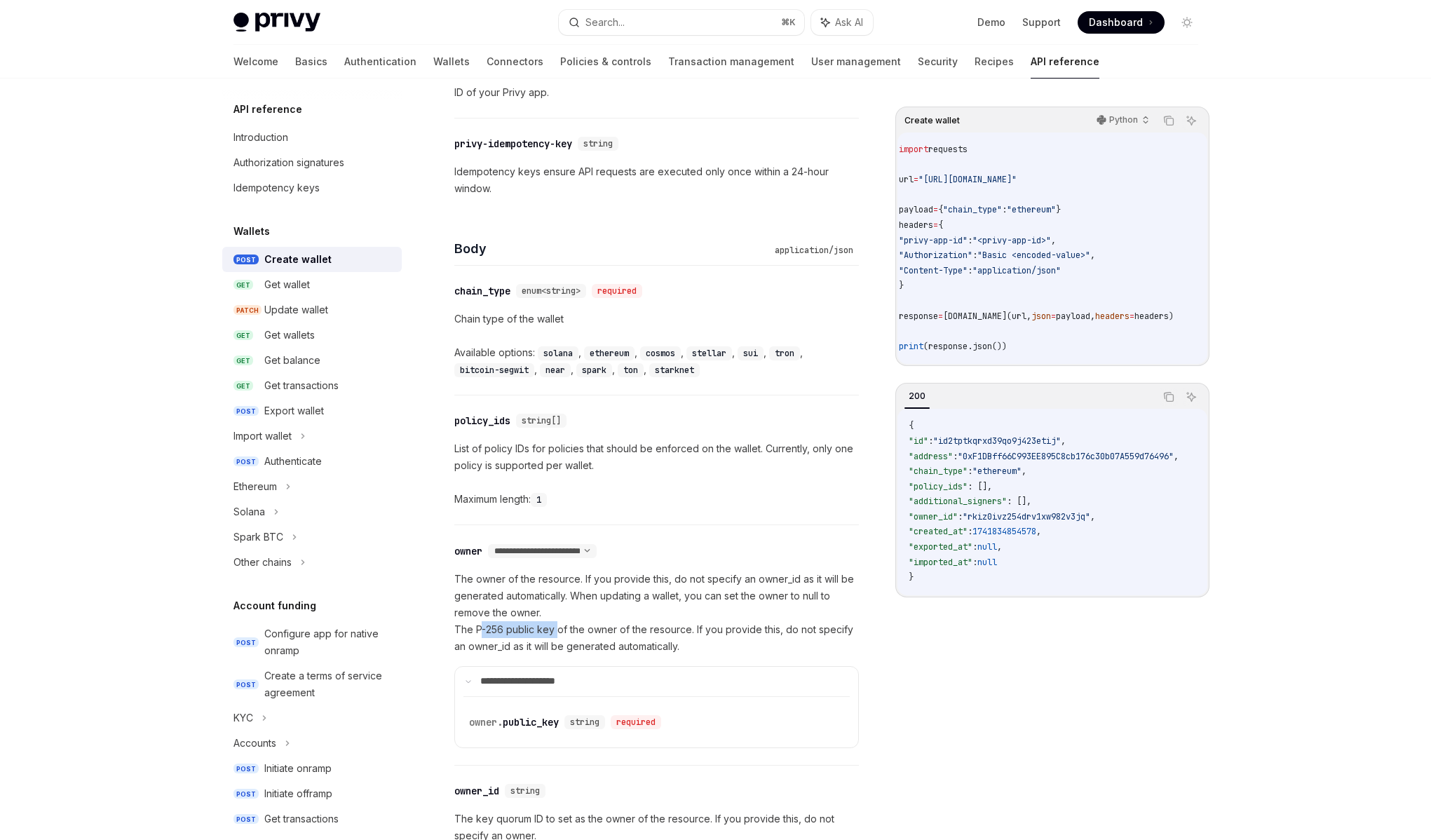
click at [482, 630] on p "The owner of the resource. If you provide this, do not specify an owner_id as i…" at bounding box center [656, 613] width 405 height 84
drag, startPoint x: 478, startPoint y: 631, endPoint x: 535, endPoint y: 631, distance: 57.0
click at [535, 631] on p "The owner of the resource. If you provide this, do not specify an owner_id as i…" at bounding box center [656, 613] width 405 height 84
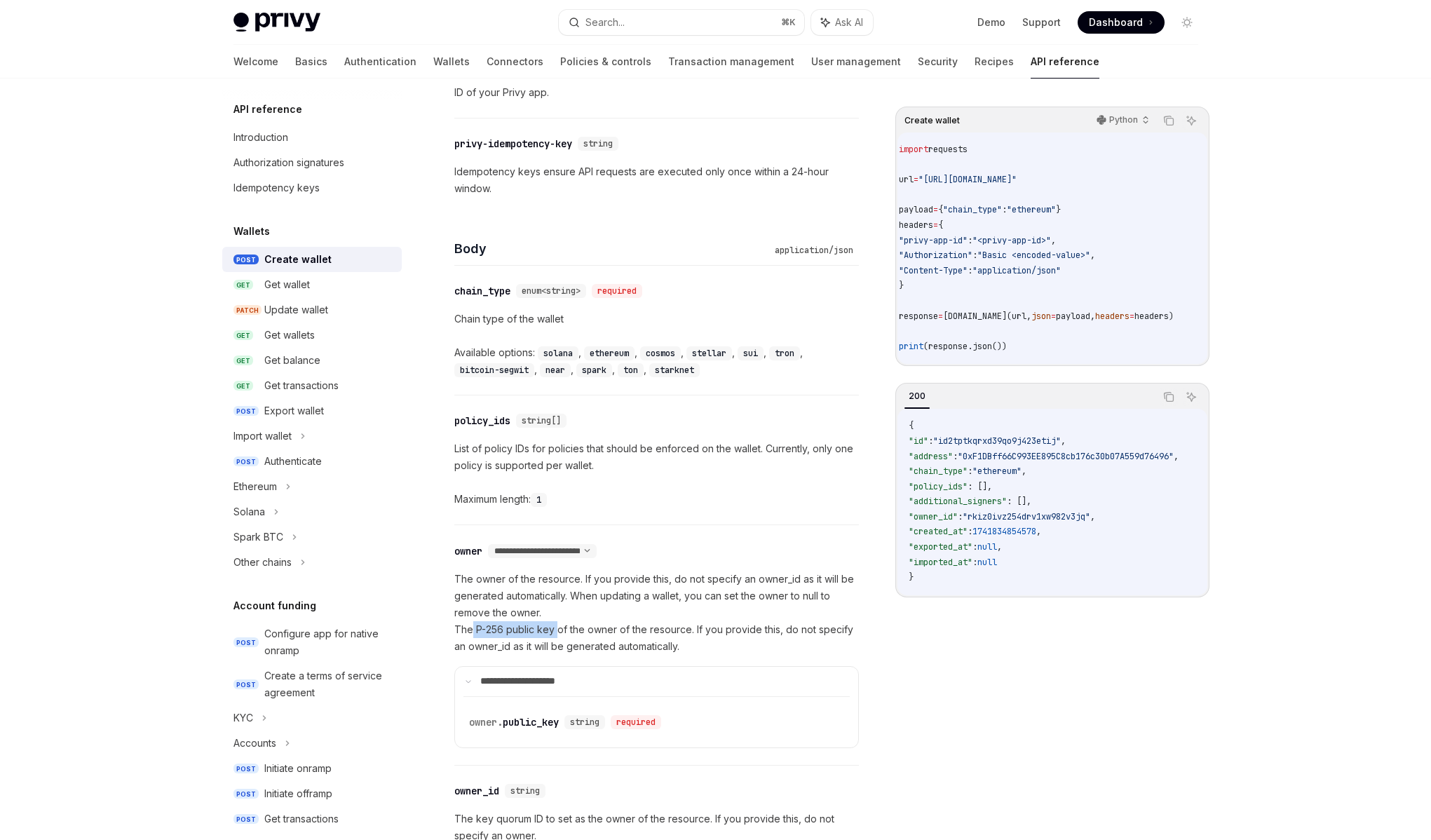
drag, startPoint x: 554, startPoint y: 630, endPoint x: 473, endPoint y: 634, distance: 81.1
click at [473, 634] on p "The owner of the resource. If you provide this, do not specify an owner_id as i…" at bounding box center [656, 613] width 405 height 84
click at [473, 633] on p "The owner of the resource. If you provide this, do not specify an owner_id as i…" at bounding box center [656, 613] width 405 height 84
drag, startPoint x: 477, startPoint y: 633, endPoint x: 551, endPoint y: 633, distance: 74.0
click at [551, 633] on p "The owner of the resource. If you provide this, do not specify an owner_id as i…" at bounding box center [656, 613] width 405 height 84
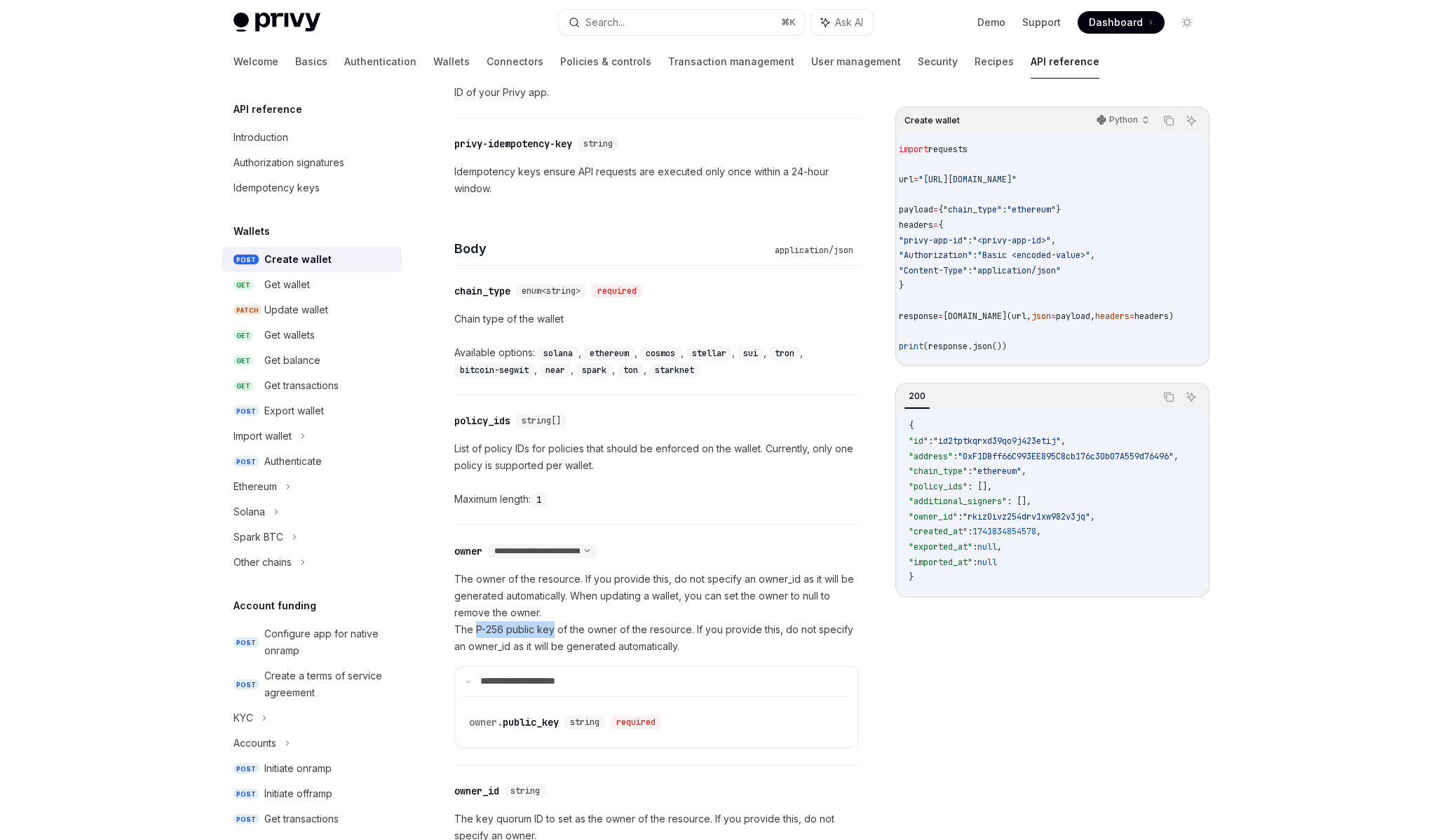
click at [551, 633] on p "The owner of the resource. If you provide this, do not specify an owner_id as i…" at bounding box center [656, 613] width 405 height 84
drag, startPoint x: 551, startPoint y: 633, endPoint x: 477, endPoint y: 635, distance: 74.0
click at [477, 635] on p "The owner of the resource. If you provide this, do not specify an owner_id as i…" at bounding box center [656, 613] width 405 height 84
drag, startPoint x: 474, startPoint y: 631, endPoint x: 550, endPoint y: 632, distance: 76.0
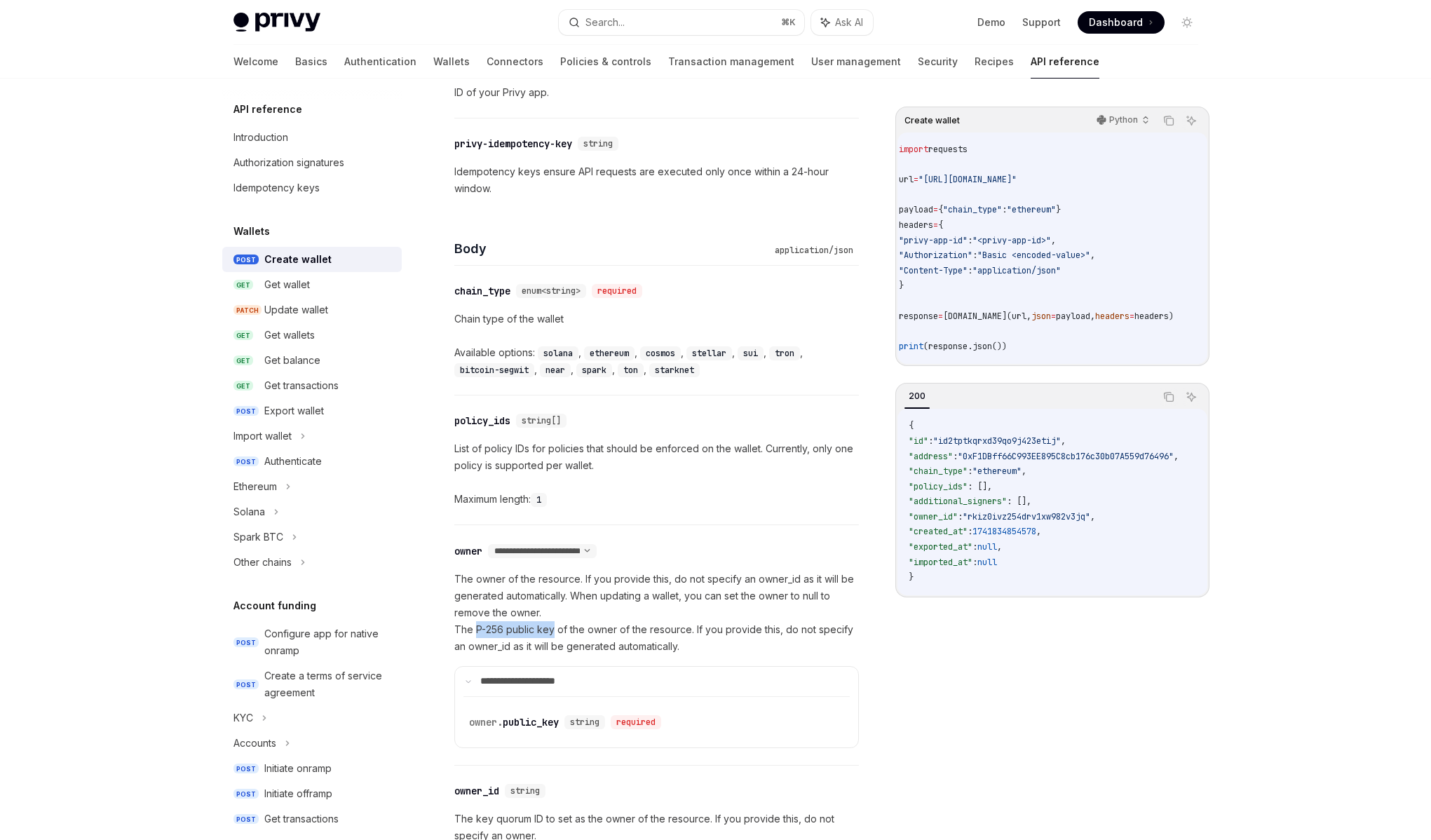
click at [550, 632] on p "The owner of the resource. If you provide this, do not specify an owner_id as i…" at bounding box center [656, 613] width 405 height 84
drag, startPoint x: 550, startPoint y: 632, endPoint x: 474, endPoint y: 635, distance: 76.1
click at [474, 635] on p "The owner of the resource. If you provide this, do not specify an owner_id as i…" at bounding box center [656, 613] width 405 height 84
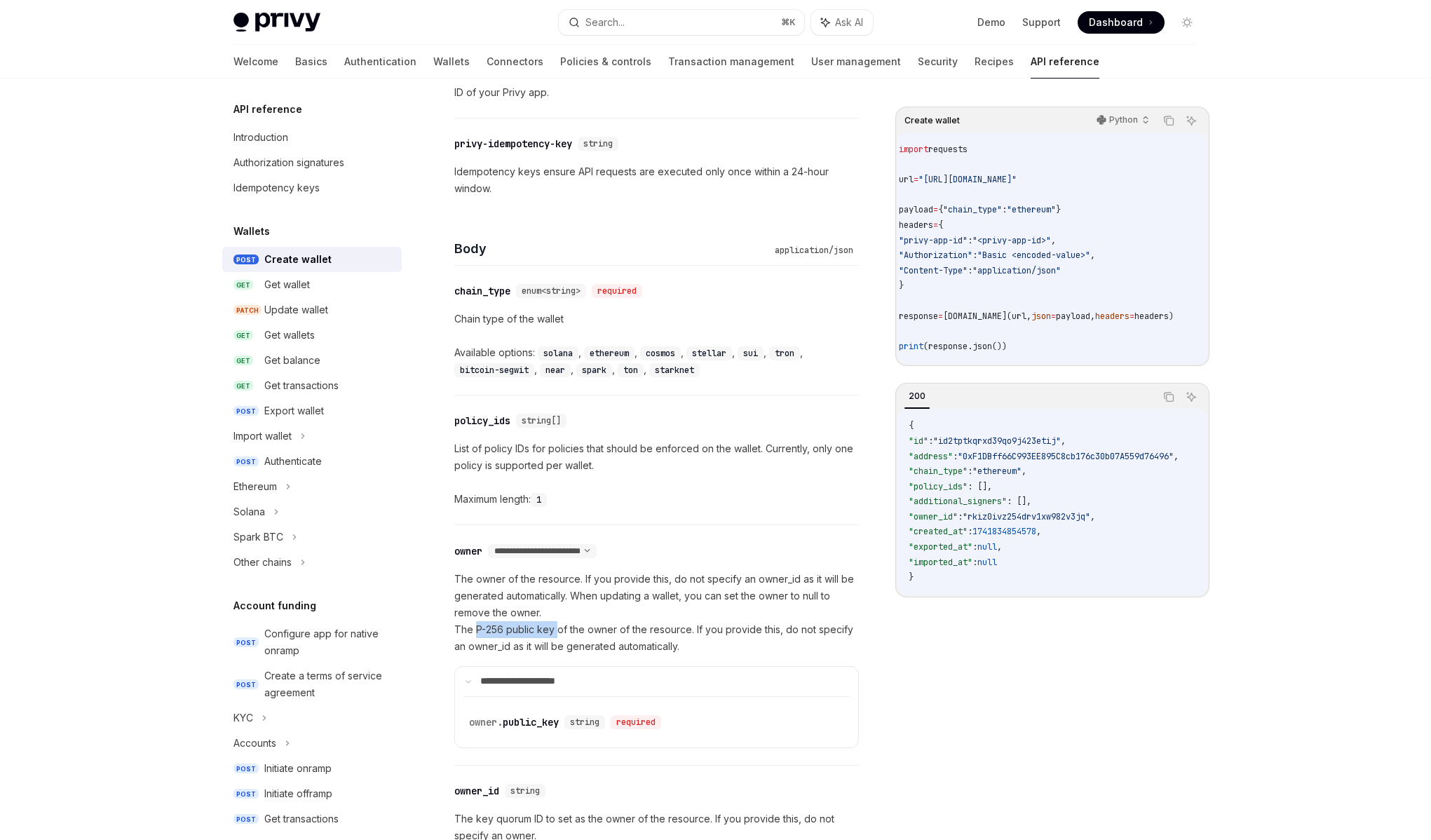
drag, startPoint x: 474, startPoint y: 635, endPoint x: 551, endPoint y: 634, distance: 77.0
click at [551, 634] on p "The owner of the resource. If you provide this, do not specify an owner_id as i…" at bounding box center [656, 613] width 405 height 84
drag, startPoint x: 548, startPoint y: 587, endPoint x: 541, endPoint y: 609, distance: 23.1
click at [545, 589] on p "The owner of the resource. If you provide this, do not specify an owner_id as i…" at bounding box center [656, 613] width 405 height 84
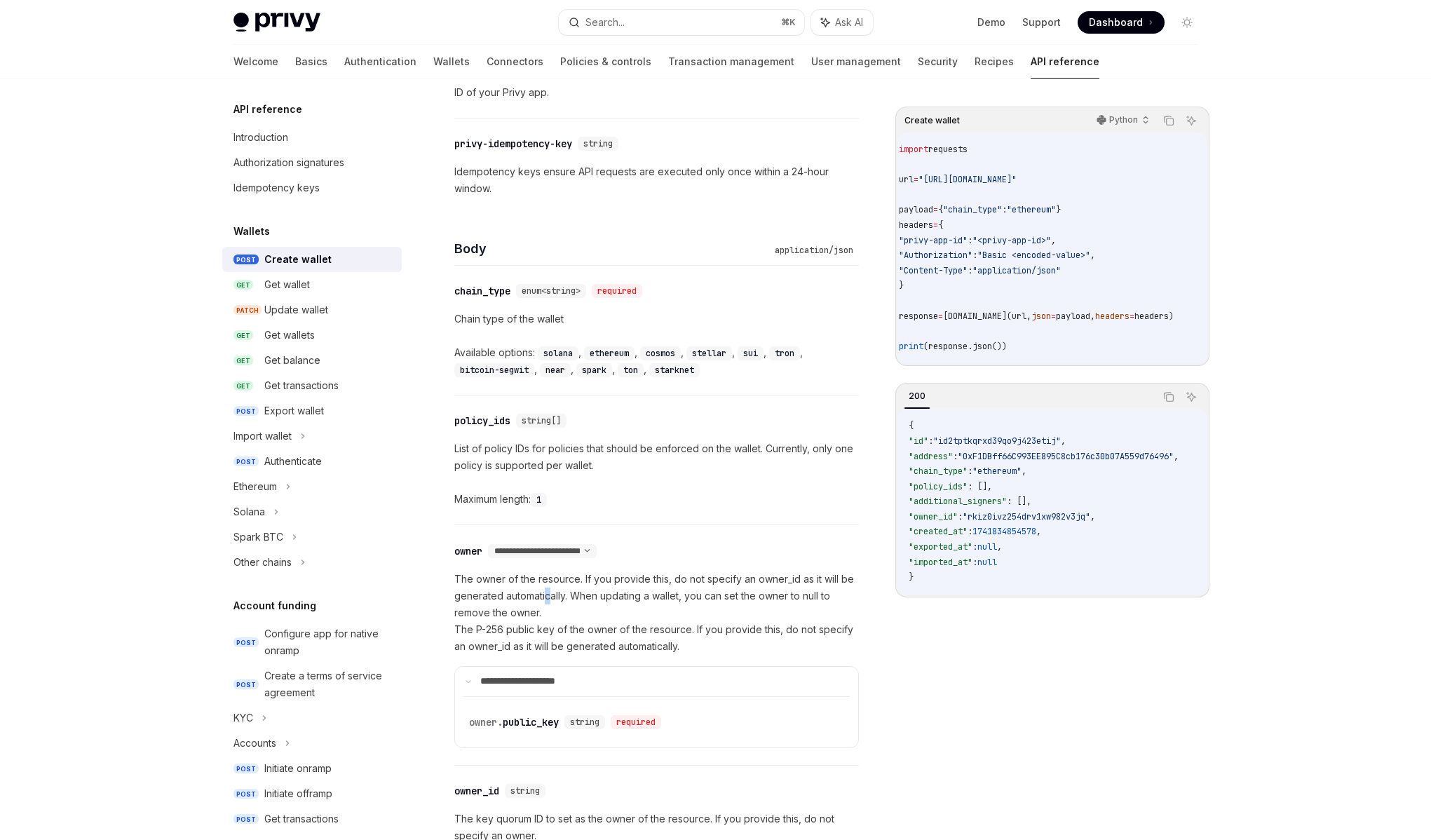
click at [551, 591] on p "The owner of the resource. If you provide this, do not specify an owner_id as i…" at bounding box center [656, 613] width 405 height 84
click at [555, 636] on p "The owner of the resource. If you provide this, do not specify an owner_id as i…" at bounding box center [656, 613] width 405 height 84
click at [553, 634] on p "The owner of the resource. If you provide this, do not specify an owner_id as i…" at bounding box center [656, 613] width 405 height 84
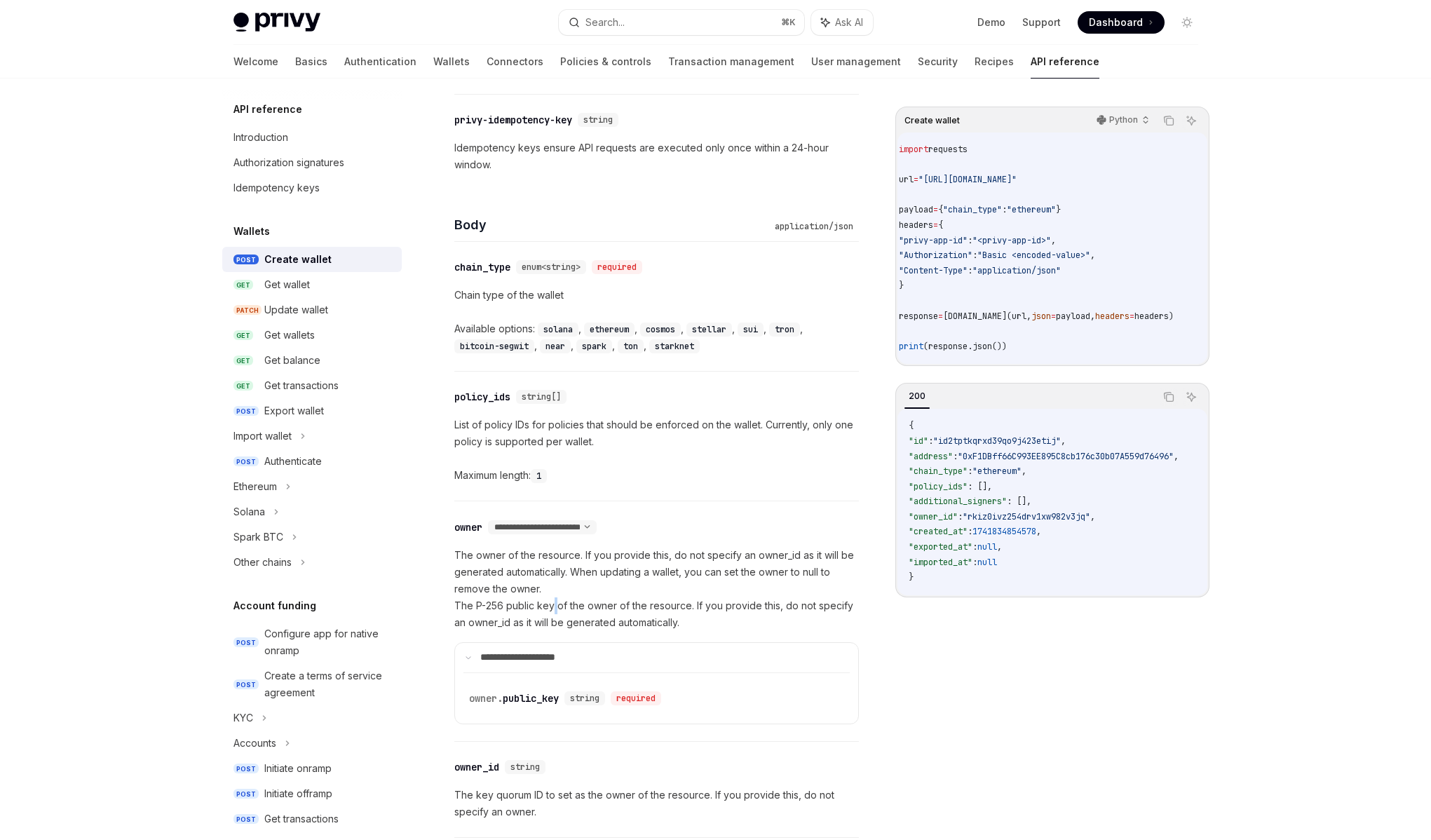
scroll to position [428, 0]
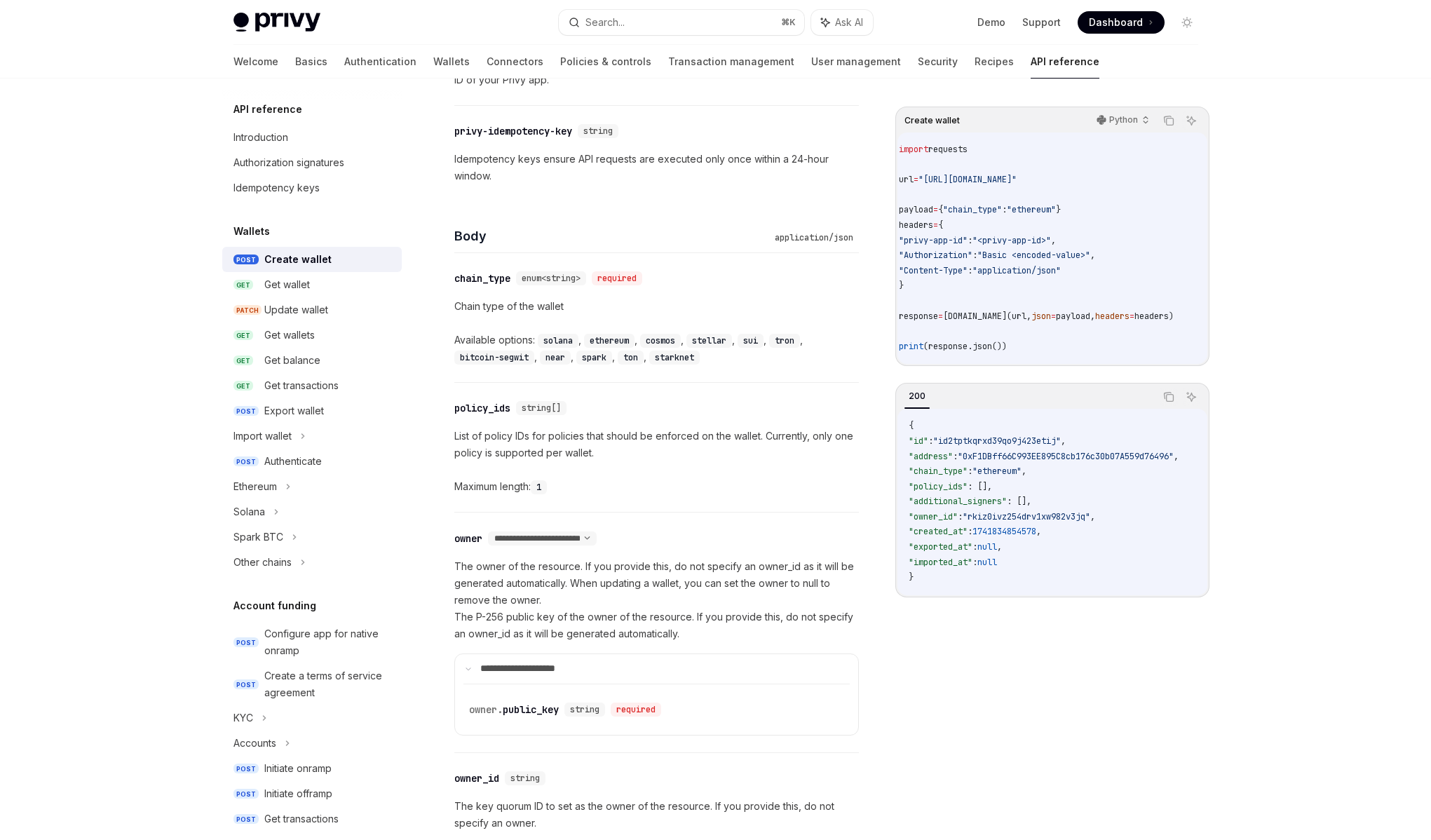
click at [582, 585] on p "The owner of the resource. If you provide this, do not specify an owner_id as i…" at bounding box center [656, 600] width 405 height 84
click at [659, 590] on p "The owner of the resource. If you provide this, do not specify an owner_id as i…" at bounding box center [656, 600] width 405 height 84
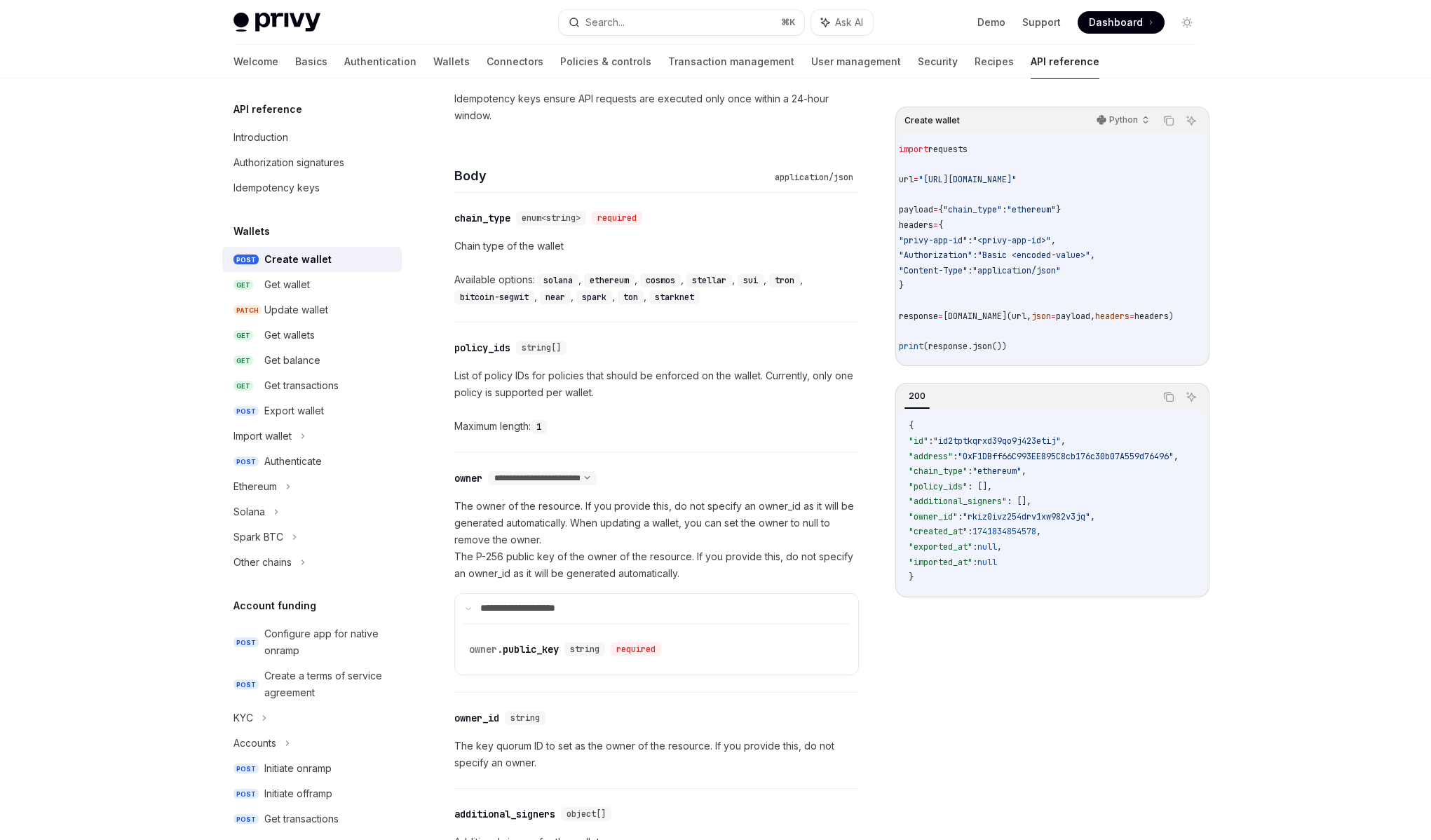
scroll to position [487, 0]
click at [623, 542] on p "The owner of the resource. If you provide this, do not specify an owner_id as i…" at bounding box center [656, 540] width 405 height 84
click at [546, 483] on select "**********" at bounding box center [542, 479] width 109 height 11
click at [489, 473] on select "**********" at bounding box center [542, 479] width 109 height 11
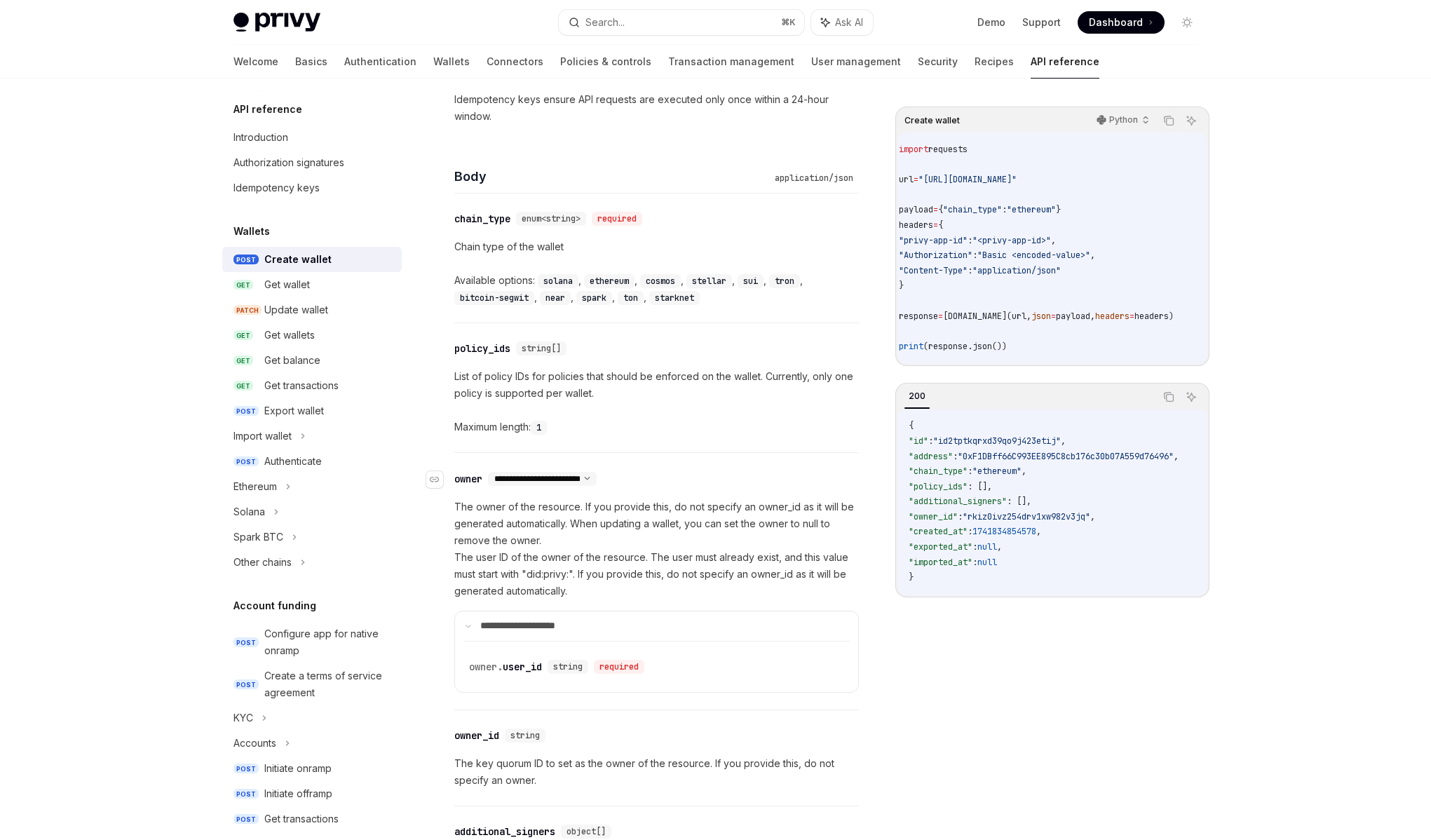
click at [555, 479] on select "**********" at bounding box center [542, 479] width 109 height 11
select select "*"
click at [489, 473] on select "**********" at bounding box center [542, 479] width 109 height 11
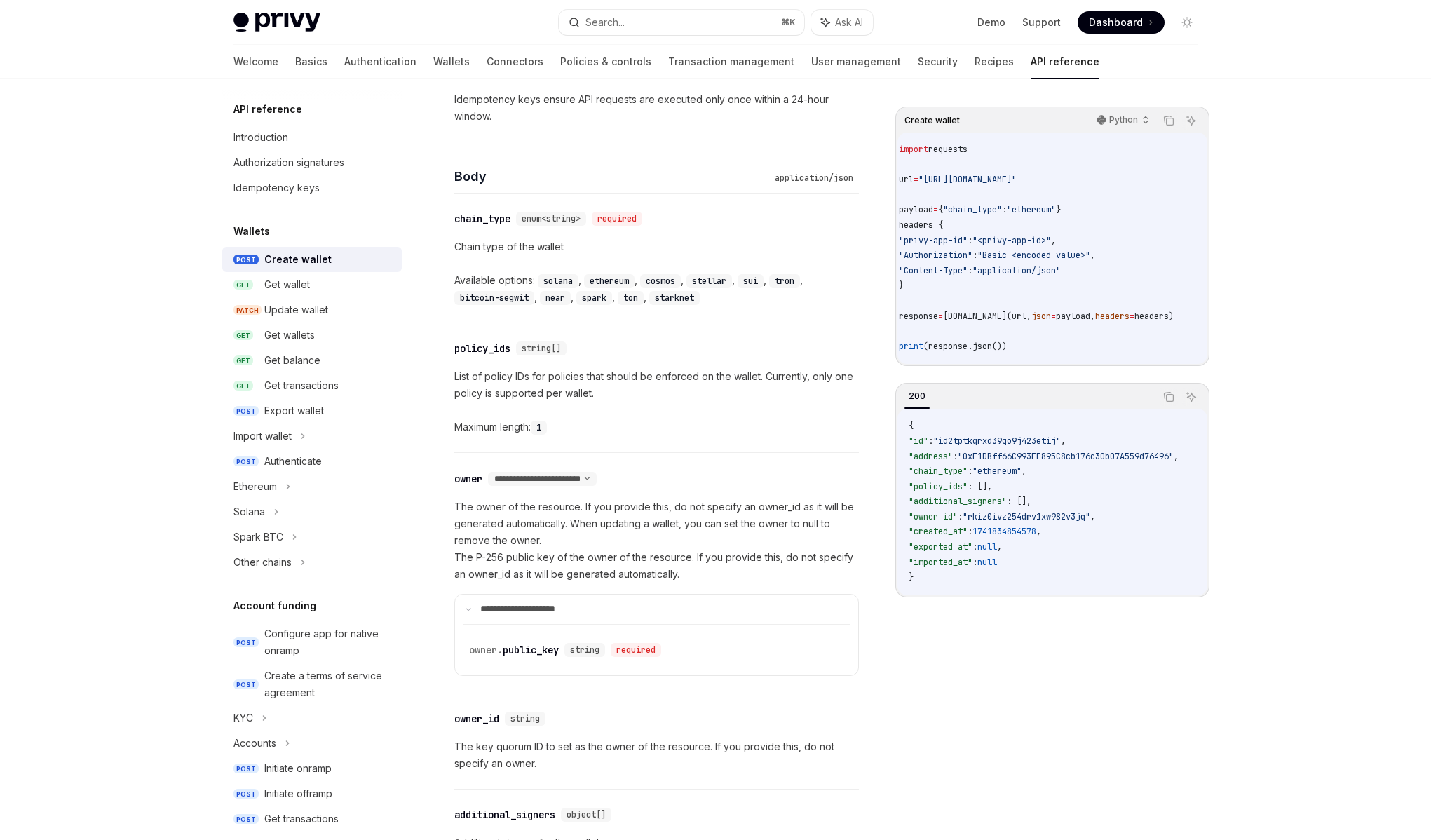
click at [587, 551] on p "The owner of the resource. If you provide this, do not specify an owner_id as i…" at bounding box center [656, 540] width 405 height 84
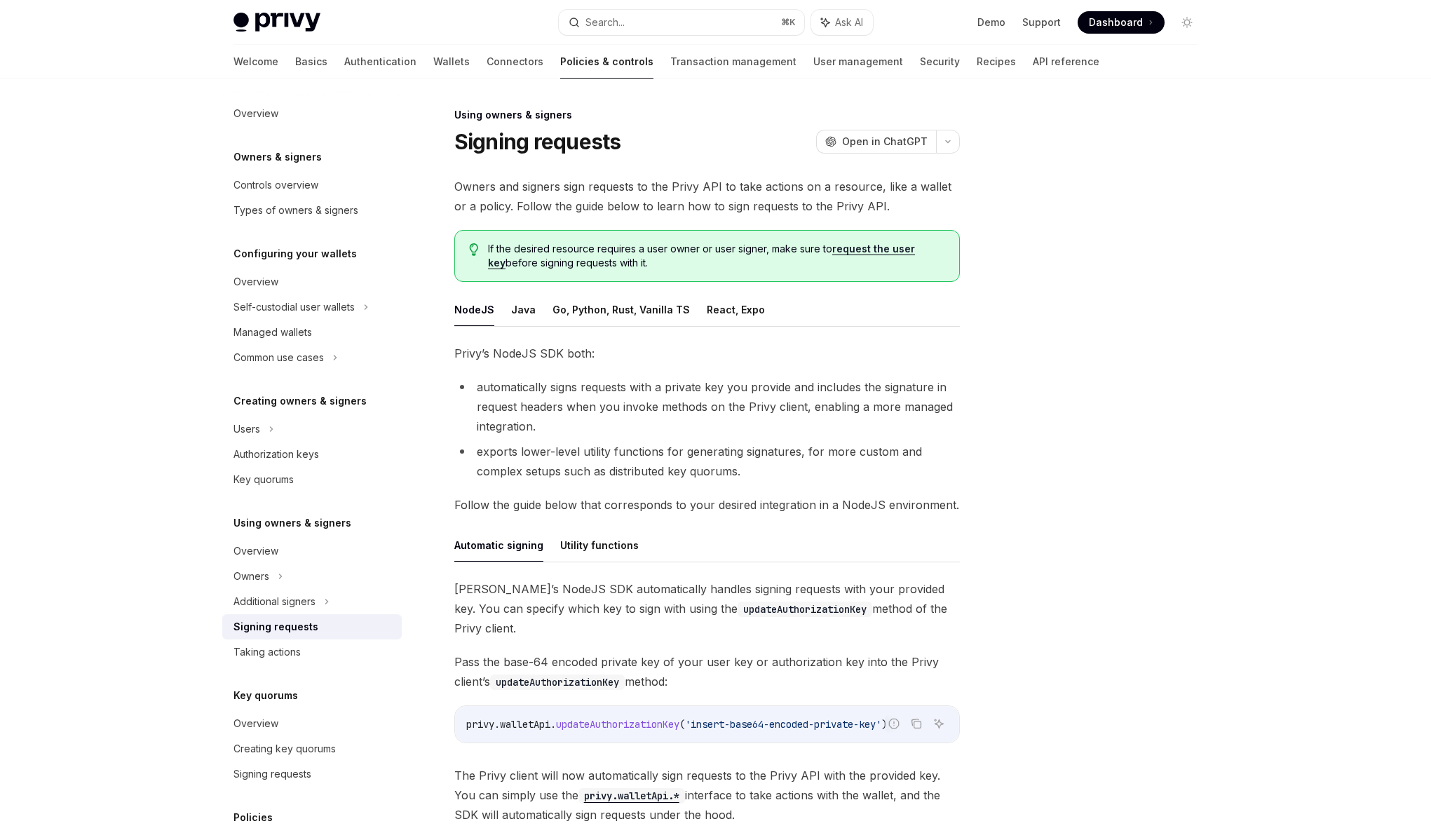
click at [719, 382] on li "automatically signs requests with a private key you provide and includes the si…" at bounding box center [707, 406] width 506 height 59
click at [629, 316] on button "Go, Python, Rust, Vanilla TS" at bounding box center [621, 309] width 137 height 33
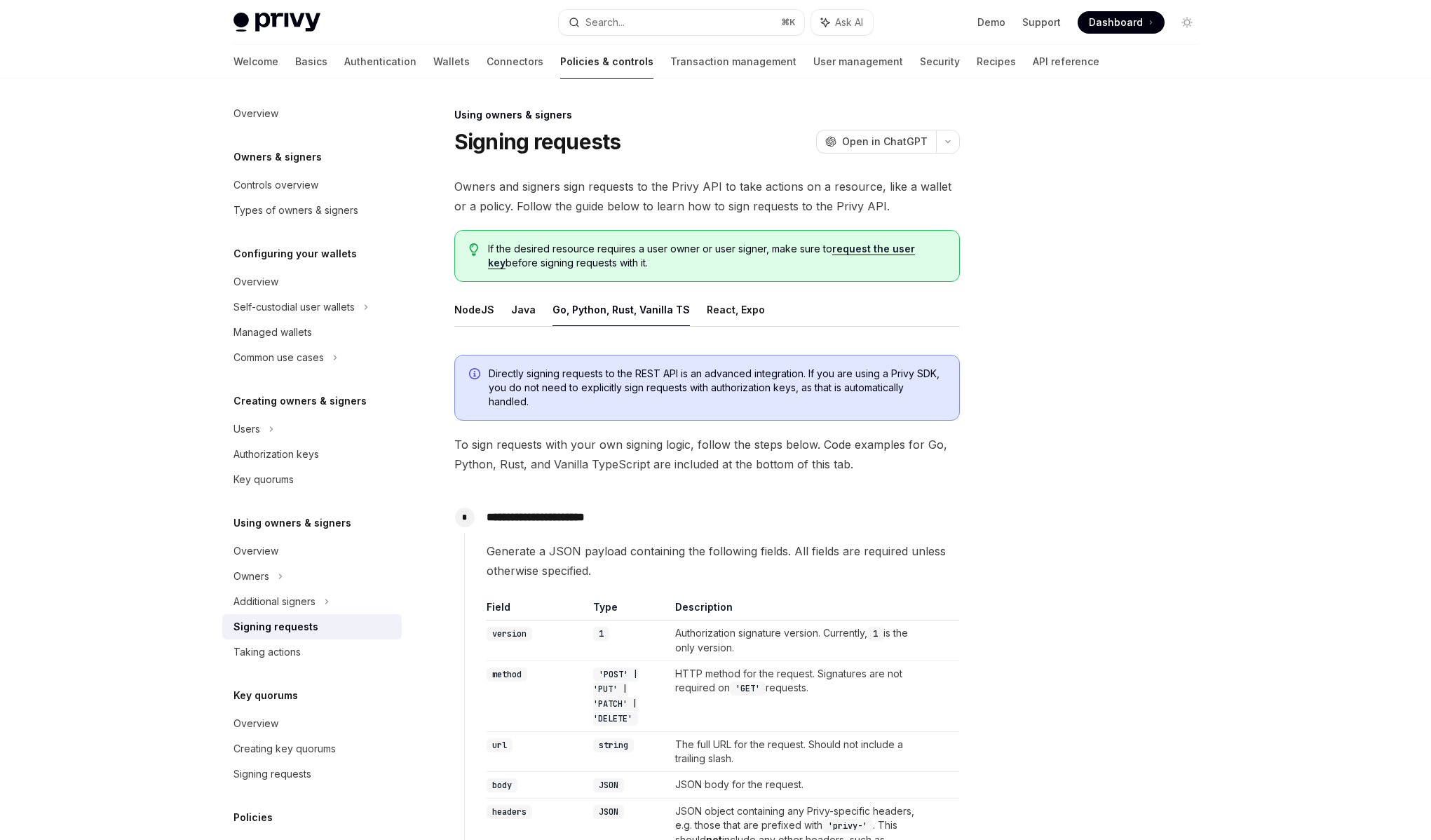
click at [695, 454] on span "To sign requests with your own signing logic, follow the steps below. Code exam…" at bounding box center [707, 454] width 506 height 39
click at [698, 447] on span "To sign requests with your own signing logic, follow the steps below. Code exam…" at bounding box center [707, 454] width 506 height 39
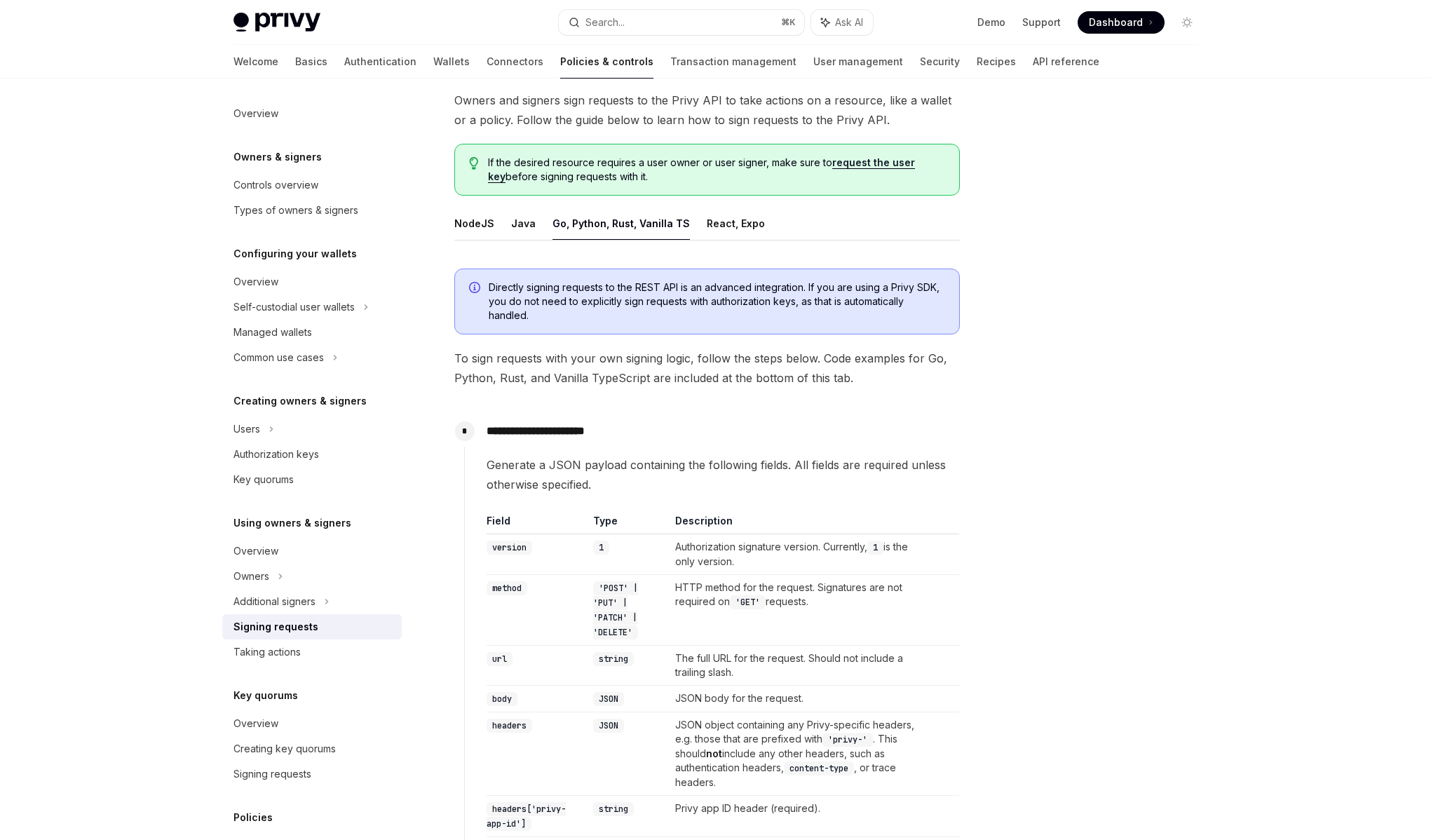
scroll to position [87, 0]
click at [706, 463] on span "Generate a JSON payload containing the following fields. All fields are require…" at bounding box center [722, 473] width 473 height 39
drag, startPoint x: 697, startPoint y: 360, endPoint x: 836, endPoint y: 361, distance: 139.0
click at [836, 361] on span "To sign requests with your own signing logic, follow the steps below. Code exam…" at bounding box center [707, 367] width 506 height 39
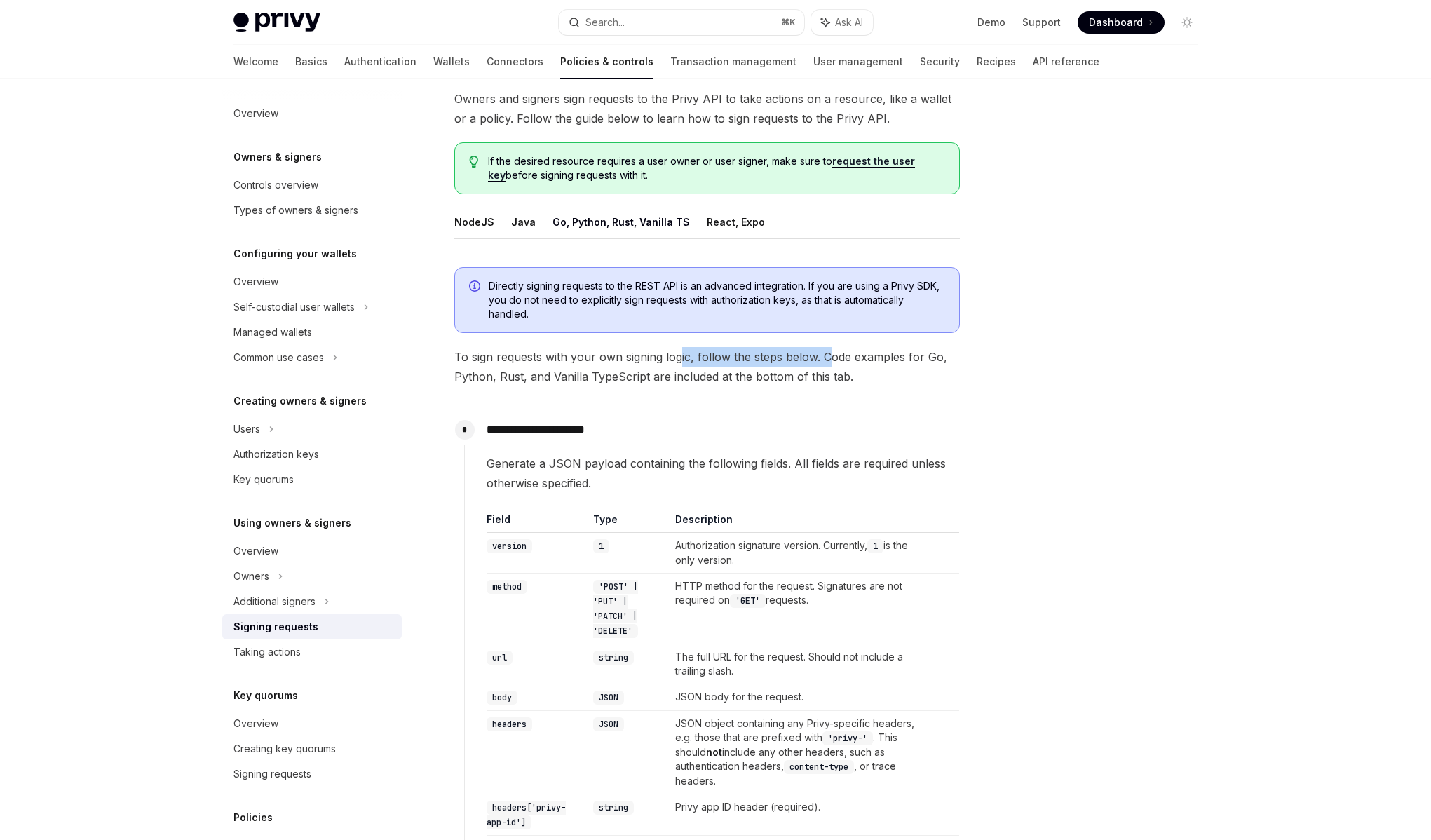
drag, startPoint x: 825, startPoint y: 357, endPoint x: 678, endPoint y: 356, distance: 147.0
click at [679, 356] on span "To sign requests with your own signing logic, follow the steps below. Code exam…" at bounding box center [707, 367] width 506 height 39
click at [678, 356] on span "To sign requests with your own signing logic, follow the steps below. Code exam…" at bounding box center [707, 367] width 506 height 39
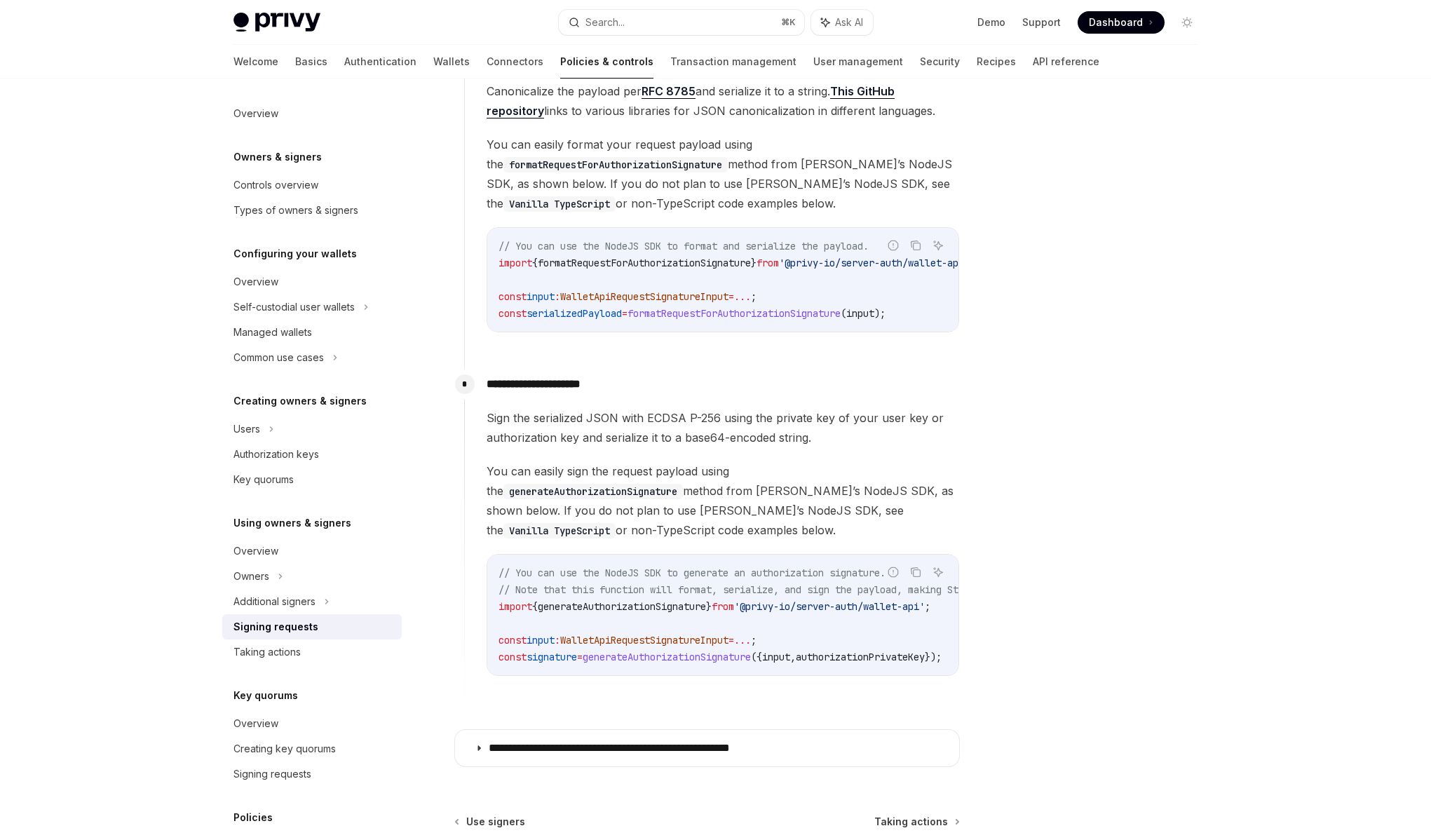
scroll to position [952, 0]
click at [716, 483] on span "You can easily sign the request payload using the generateAuthorizationSignatur…" at bounding box center [722, 497] width 473 height 79
click at [714, 488] on span "You can easily sign the request payload using the generateAuthorizationSignatur…" at bounding box center [722, 497] width 473 height 79
click at [727, 391] on p "**********" at bounding box center [722, 381] width 473 height 20
click at [722, 406] on div "**********" at bounding box center [712, 530] width 496 height 329
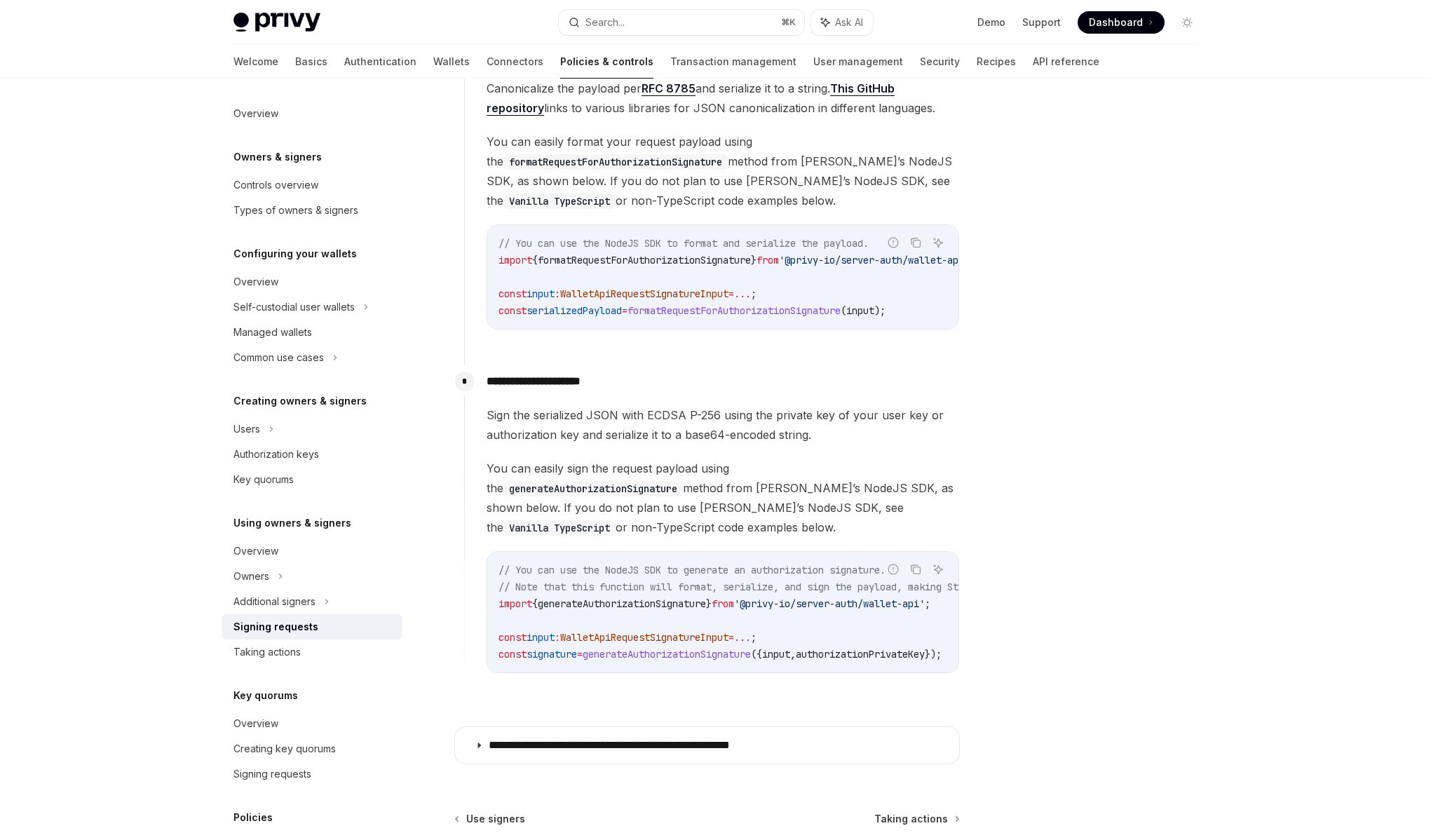
click at [716, 418] on span "Sign the serialized JSON with ECDSA P-256 using the private key of your user ke…" at bounding box center [722, 425] width 473 height 39
click at [747, 480] on span "You can easily sign the request payload using the generateAuthorizationSignatur…" at bounding box center [722, 497] width 473 height 79
click at [737, 490] on span "You can easily sign the request payload using the generateAuthorizationSignatur…" at bounding box center [722, 497] width 473 height 79
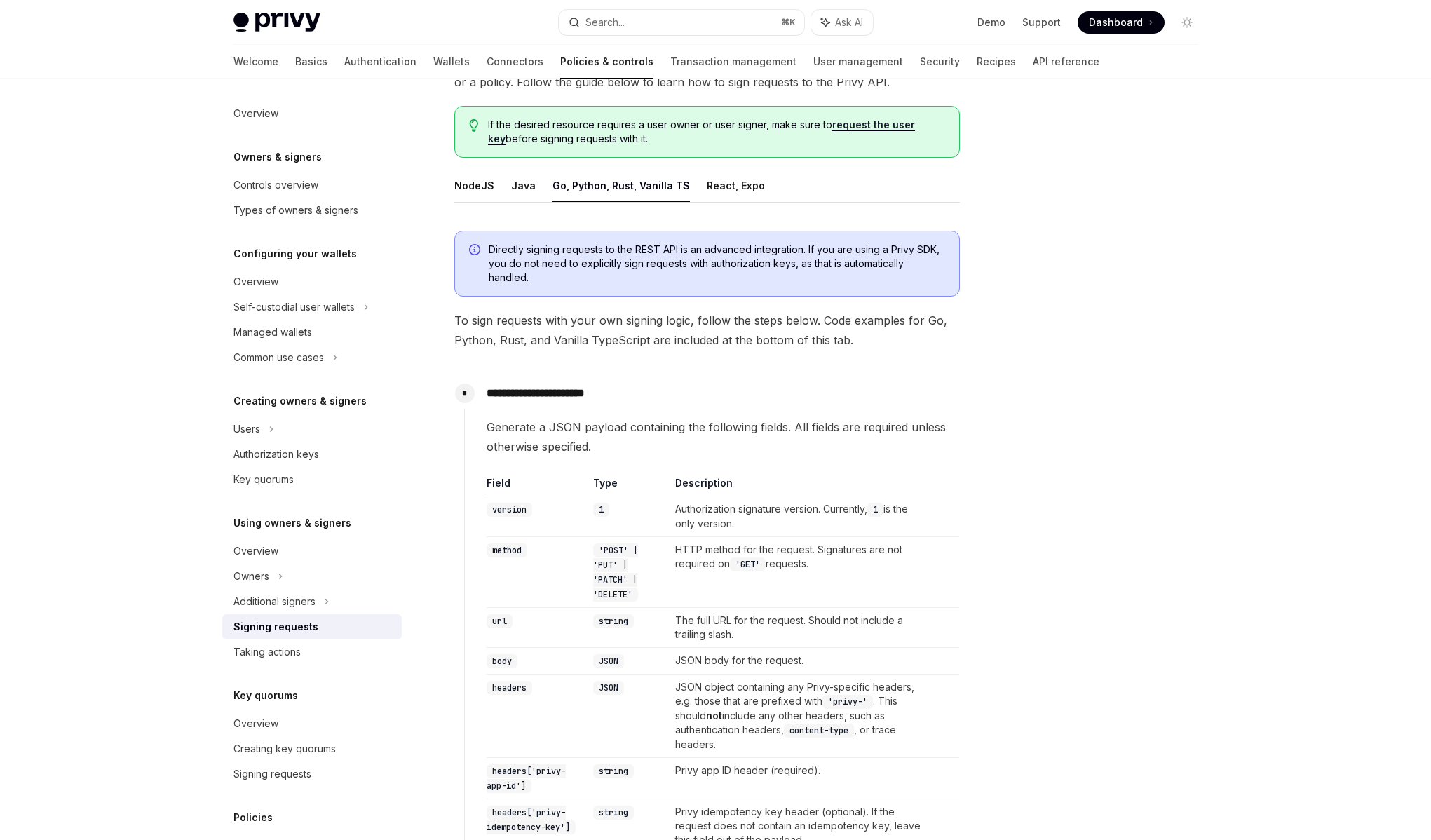
scroll to position [123, 0]
click at [682, 337] on span "To sign requests with your own signing logic, follow the steps below. Code exam…" at bounding box center [707, 332] width 506 height 39
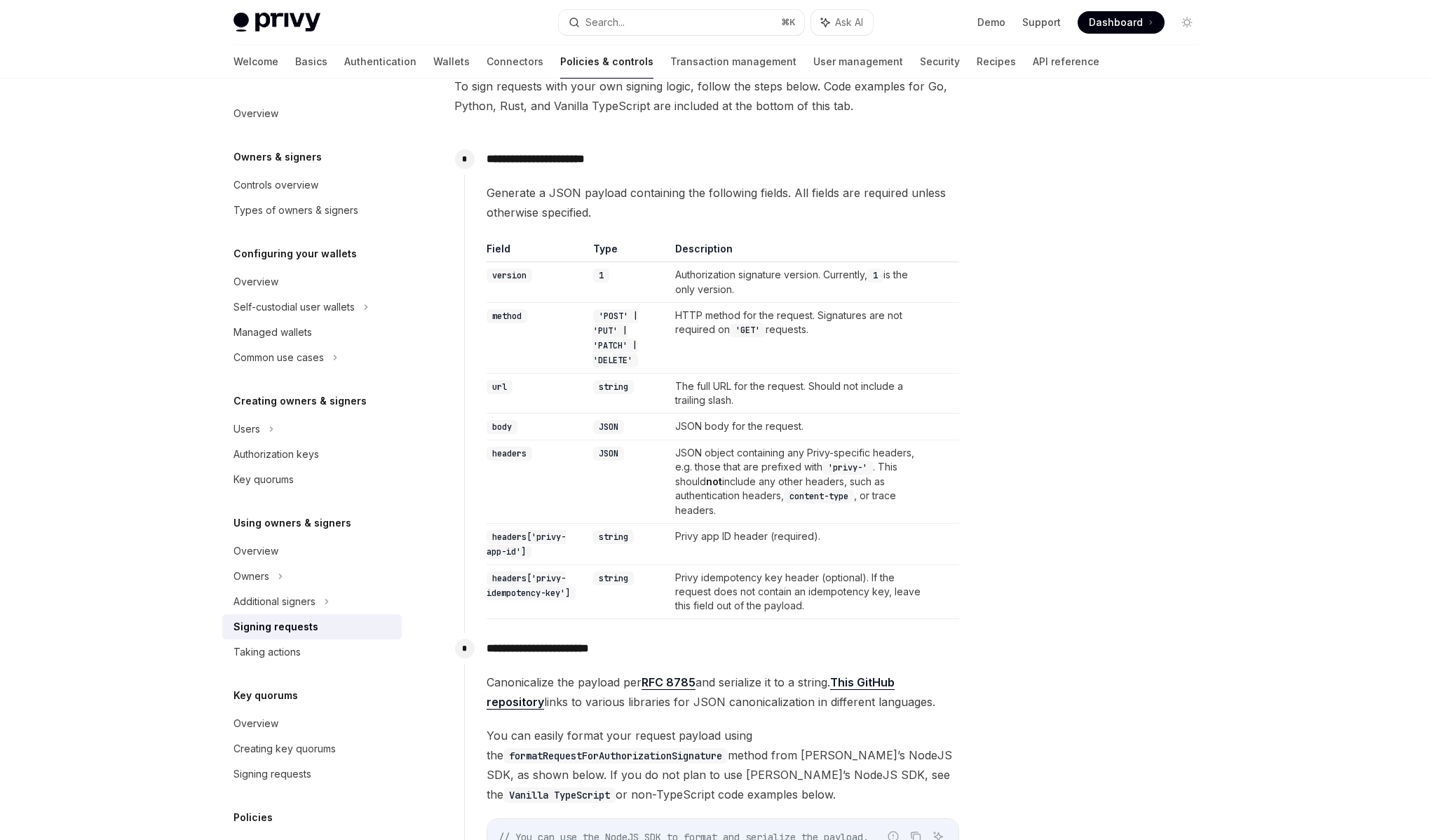
scroll to position [378, 0]
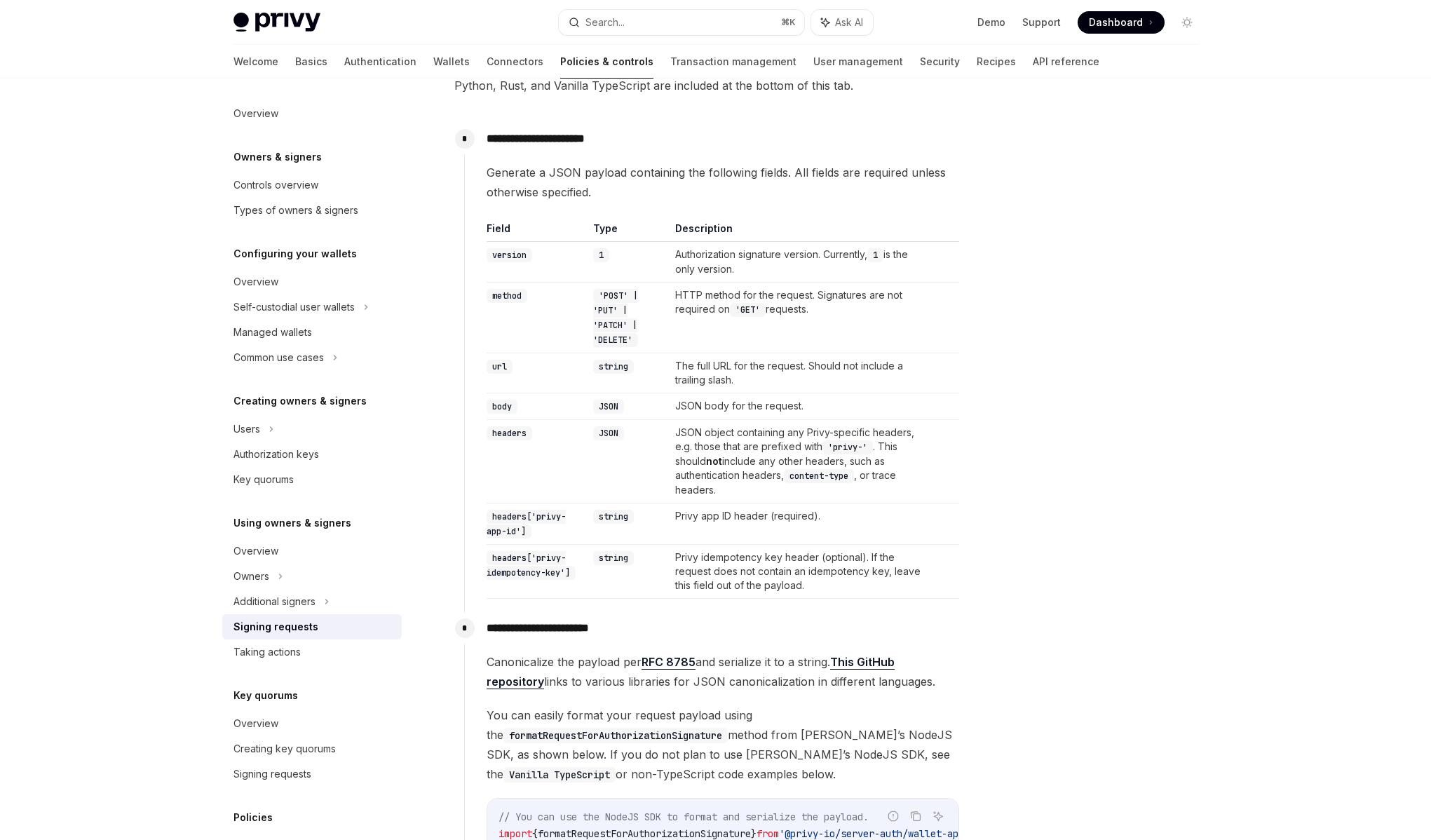
click at [732, 575] on td "Privy idempotency key header (optional). If the request does not contain an ide…" at bounding box center [800, 572] width 261 height 54
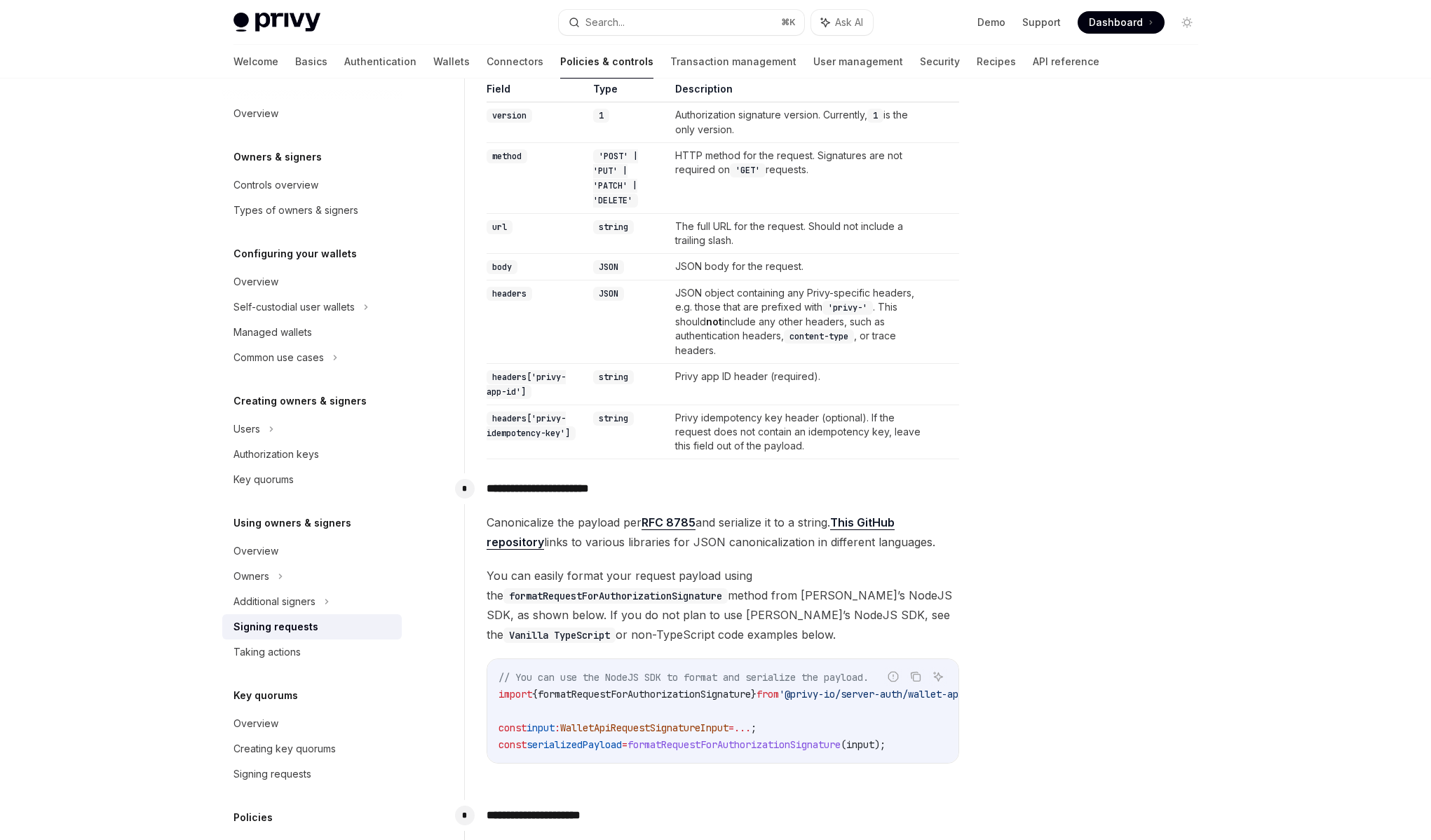
scroll to position [526, 0]
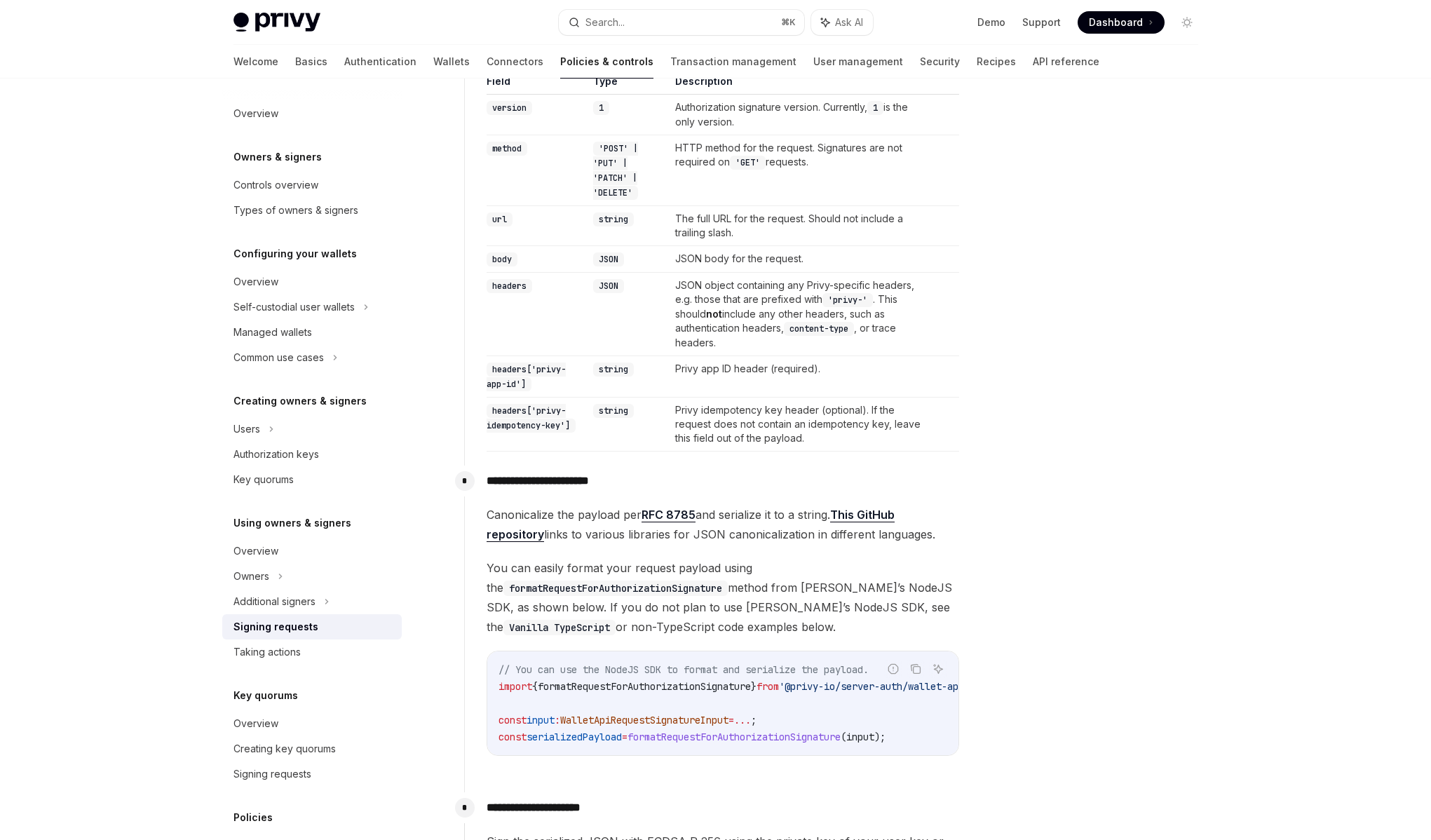
click at [727, 531] on span "Canonicalize the payload per RFC 8785 and serialize it to a string. This GitHub…" at bounding box center [722, 524] width 473 height 39
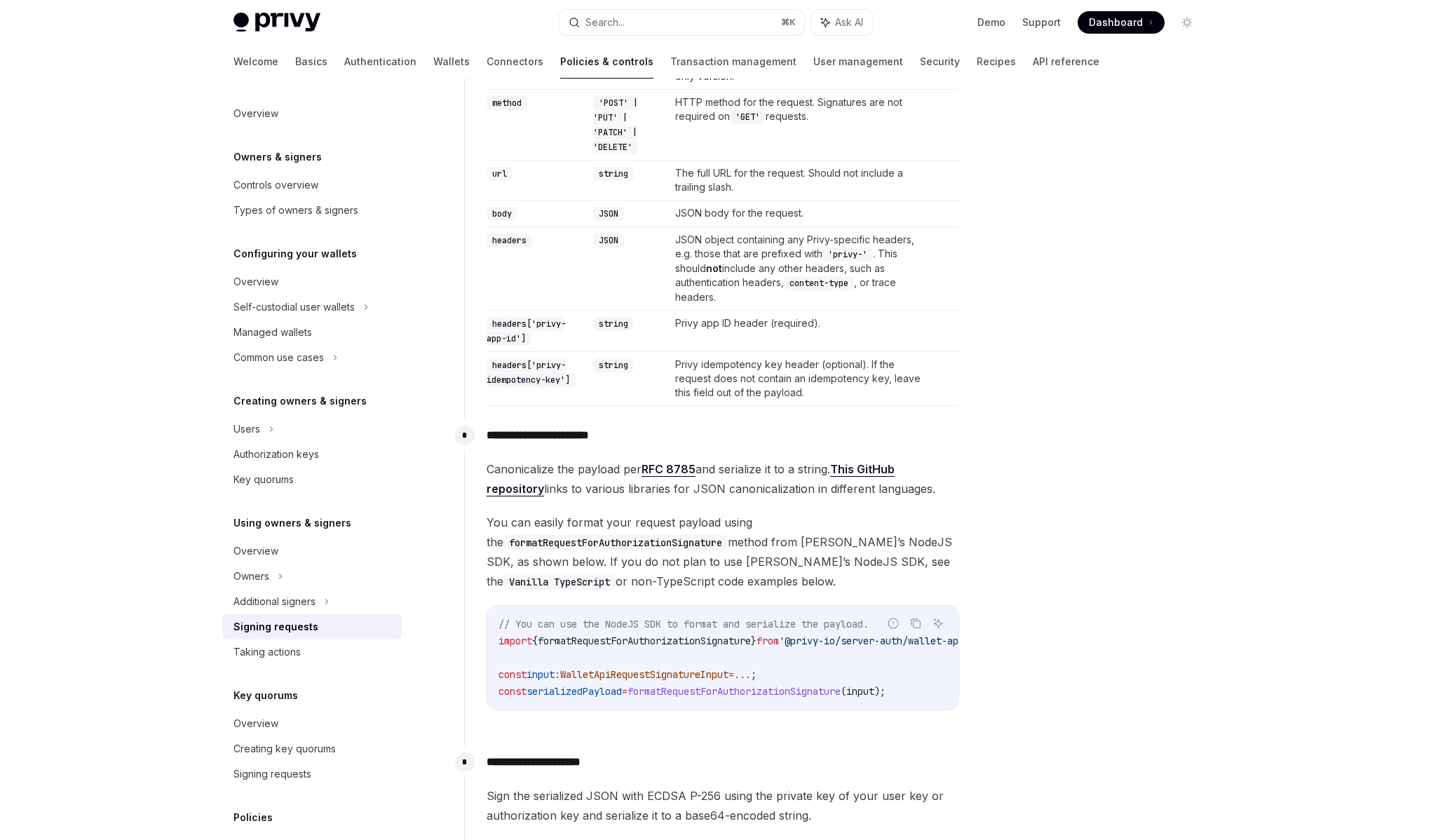
scroll to position [573, 0]
click at [724, 543] on span "You can easily format your request payload using the formatRequestForAuthorizat…" at bounding box center [722, 550] width 473 height 79
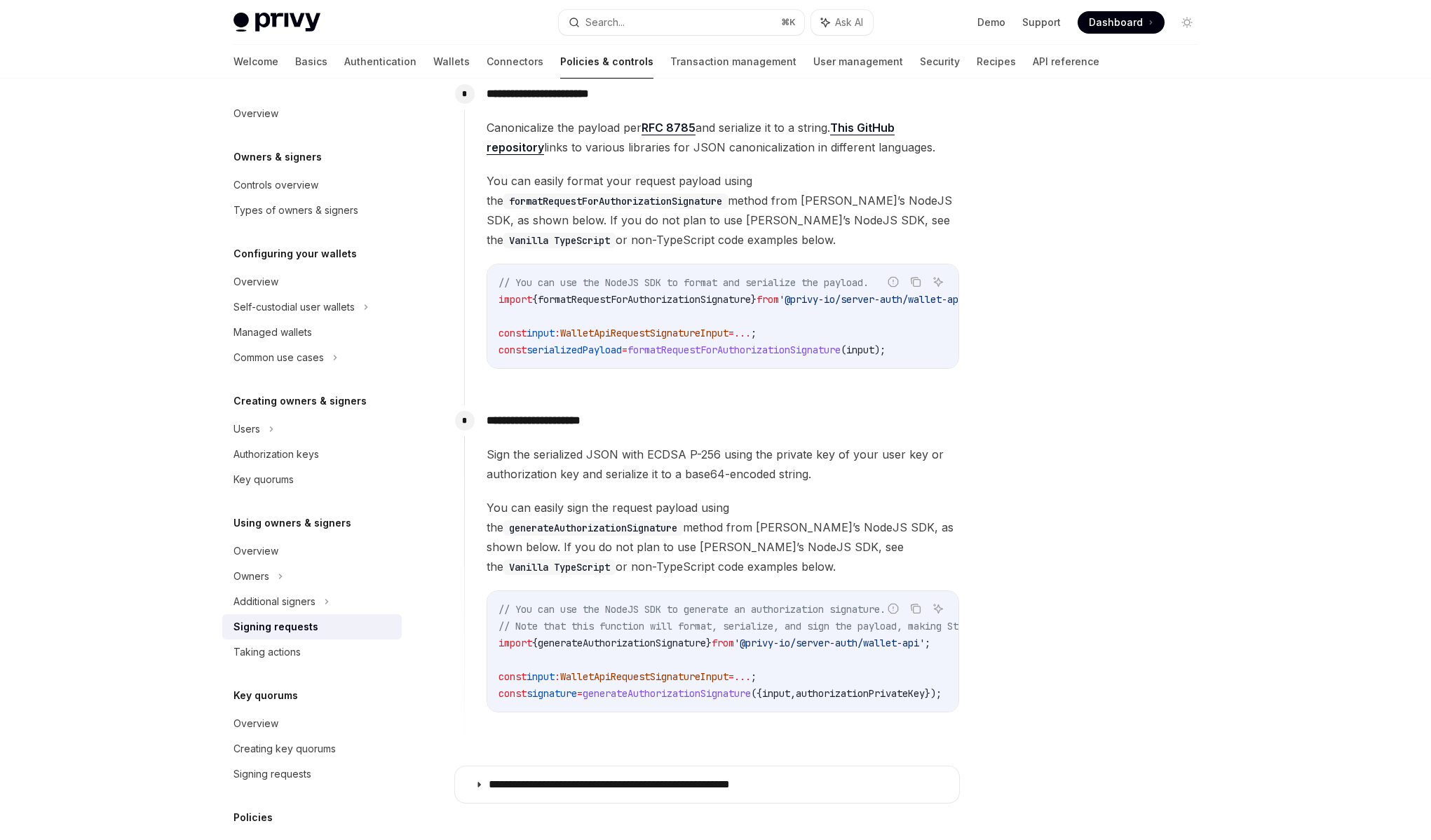
scroll to position [914, 0]
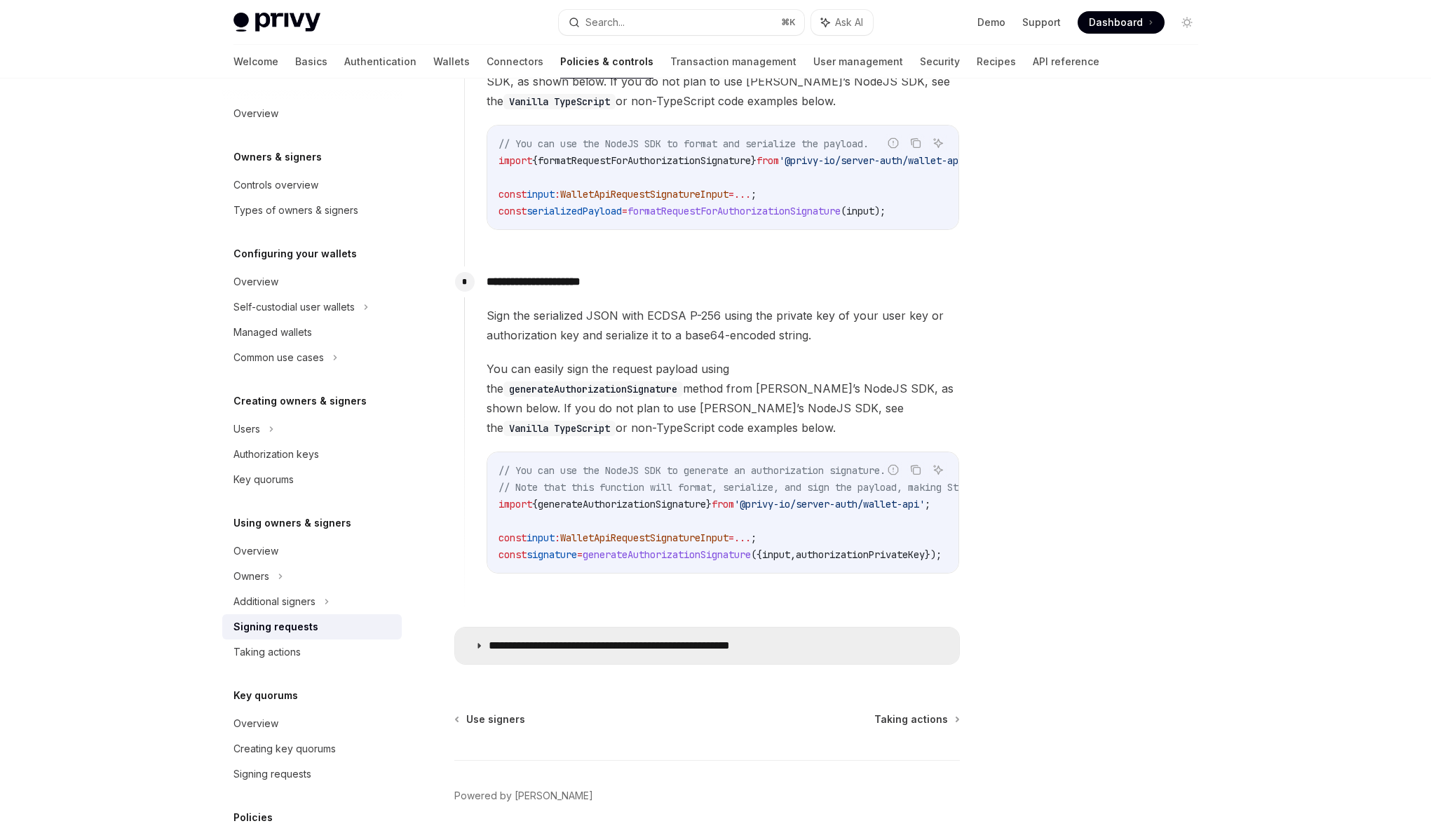
click at [693, 647] on summary "**********" at bounding box center [707, 645] width 504 height 36
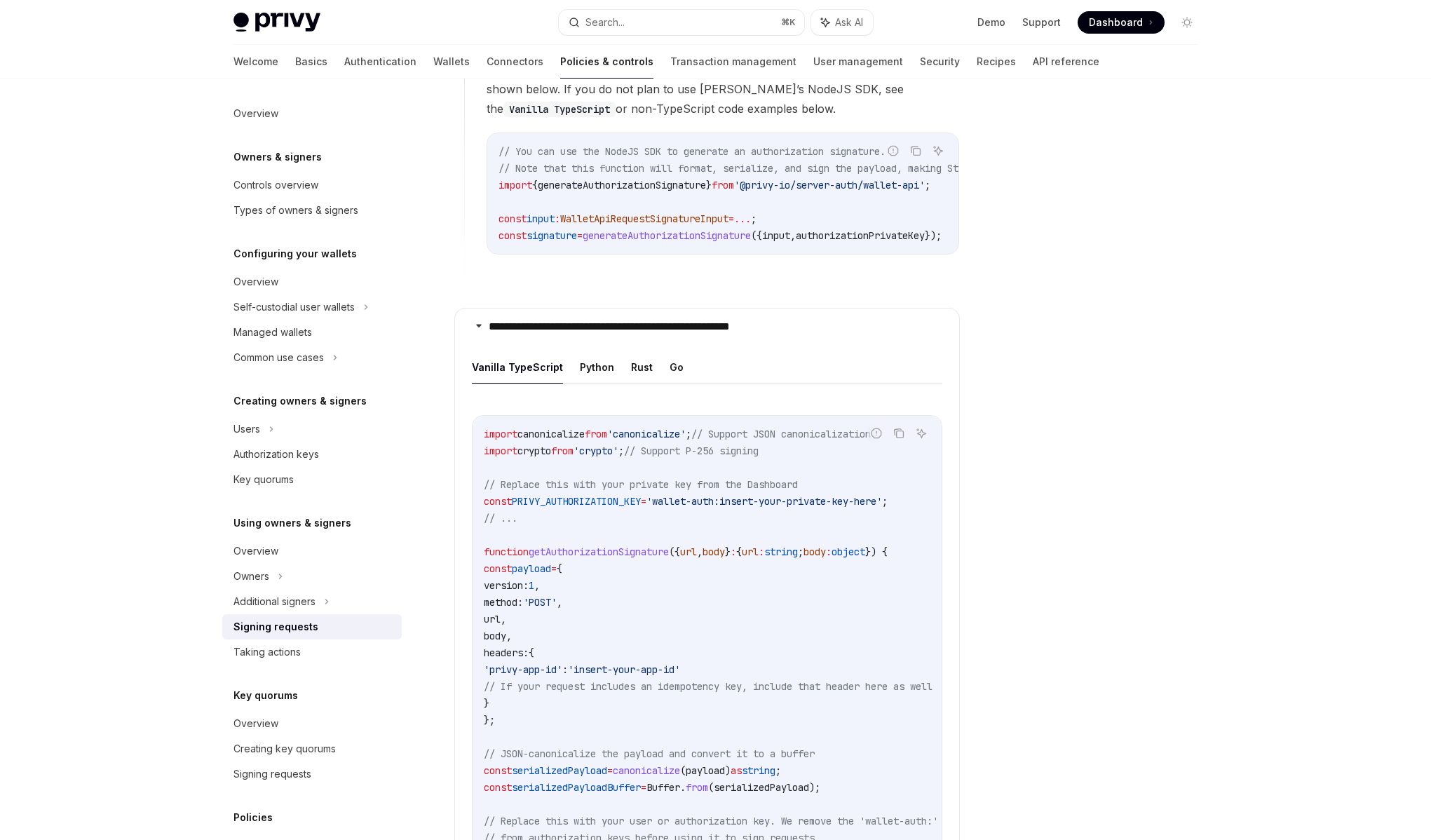
scroll to position [1377, 0]
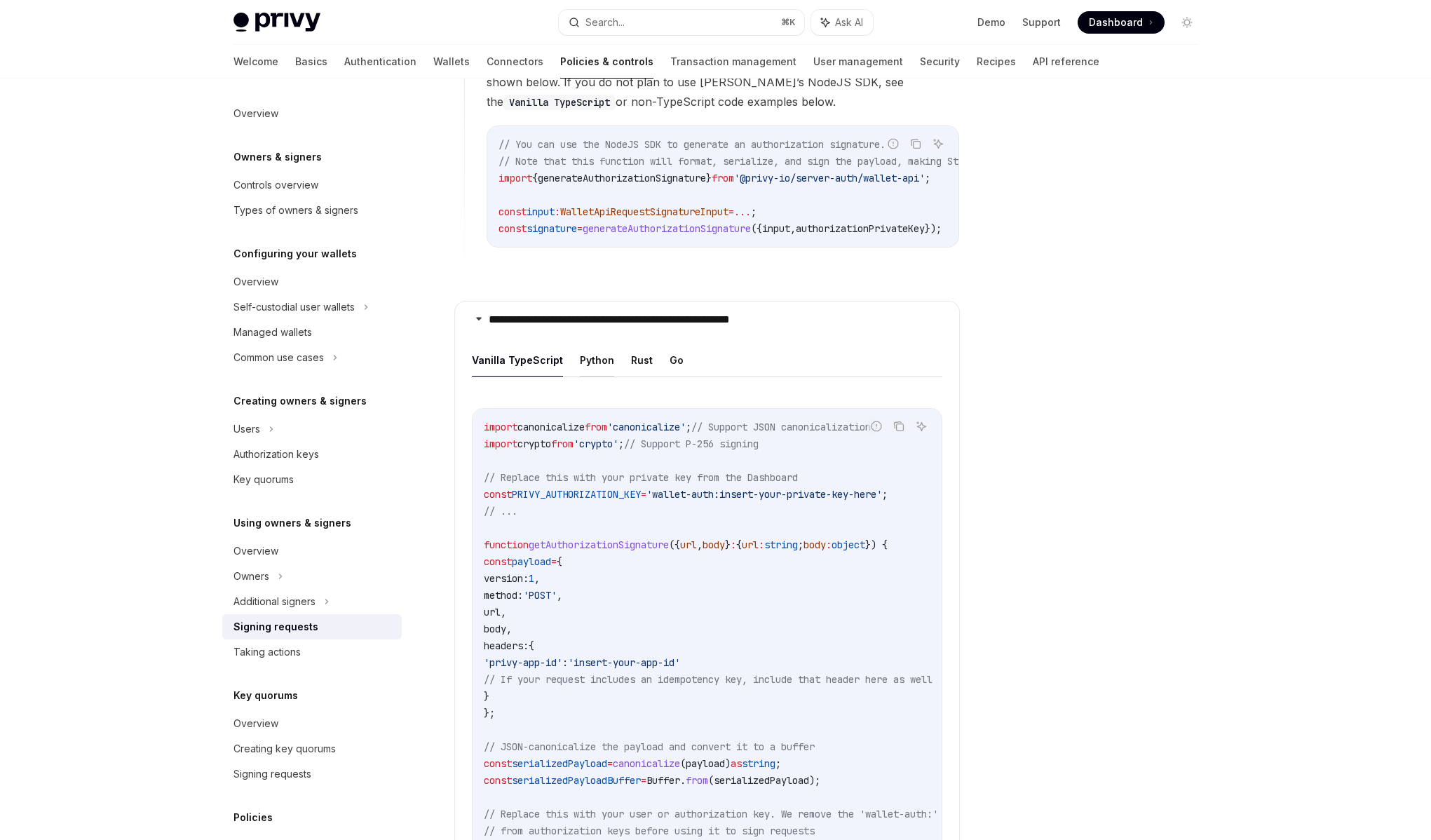
click at [588, 358] on button "Python" at bounding box center [597, 360] width 34 height 33
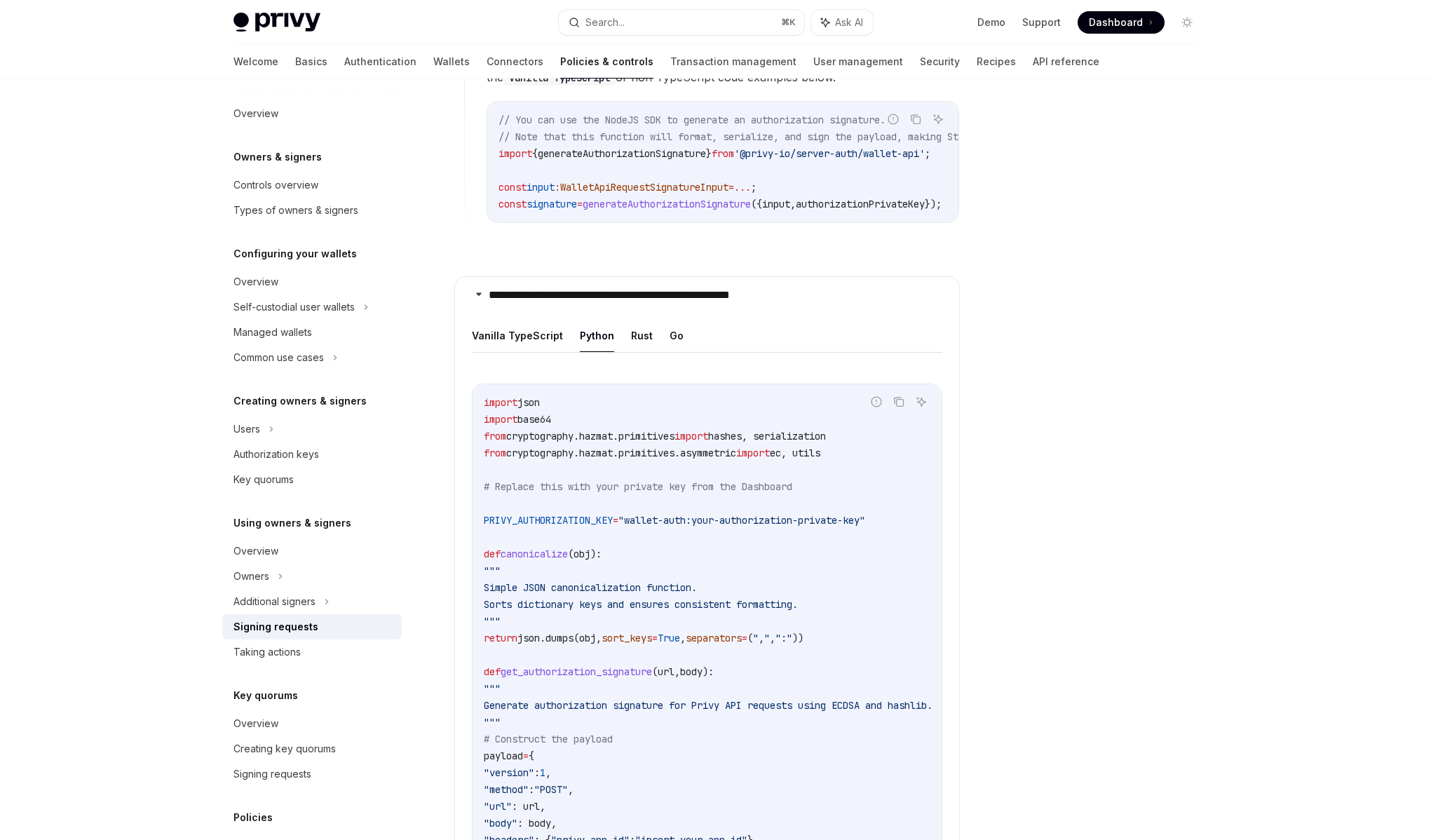
scroll to position [1536, 0]
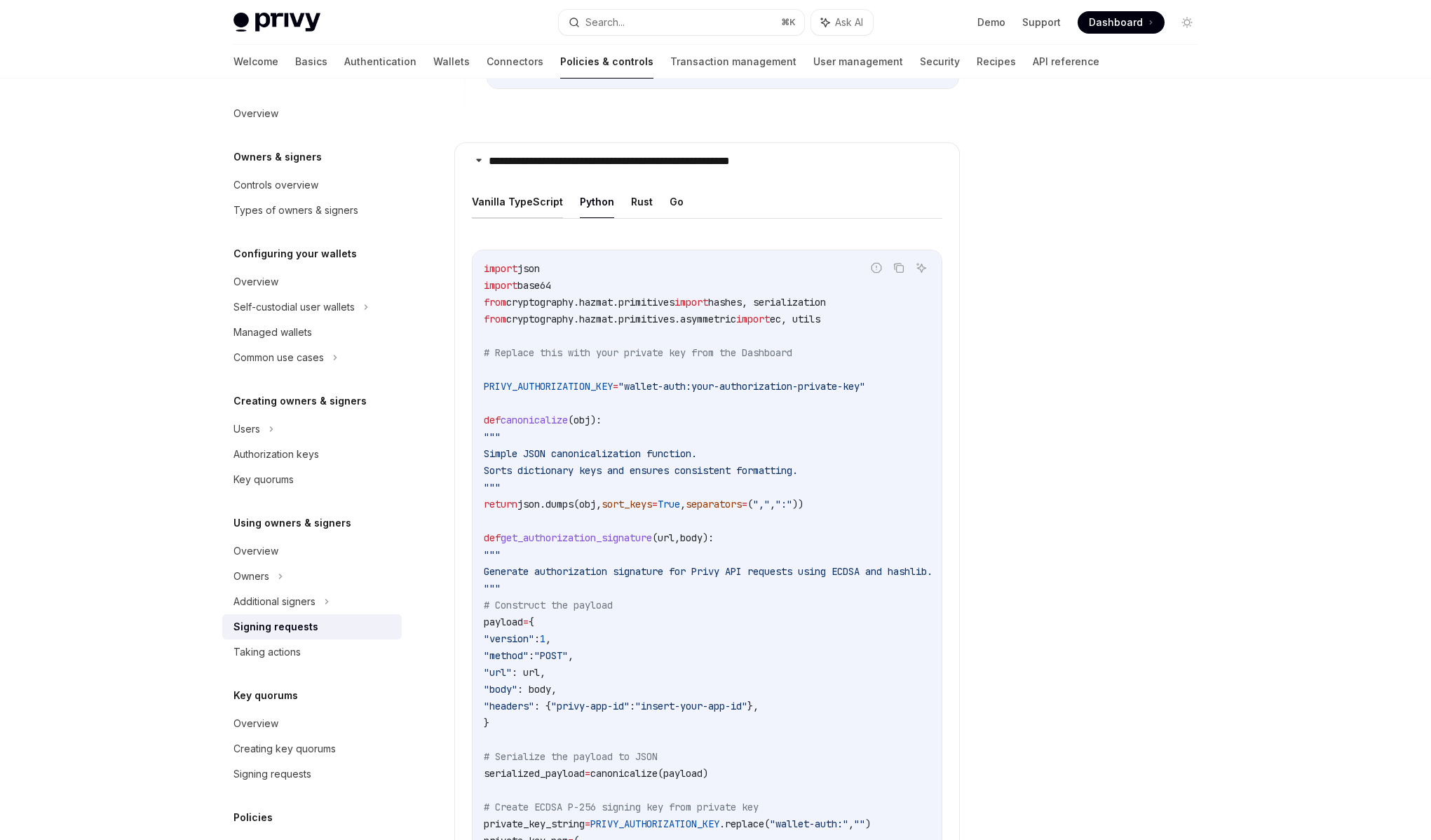
click at [506, 203] on button "Vanilla TypeScript" at bounding box center [517, 201] width 91 height 33
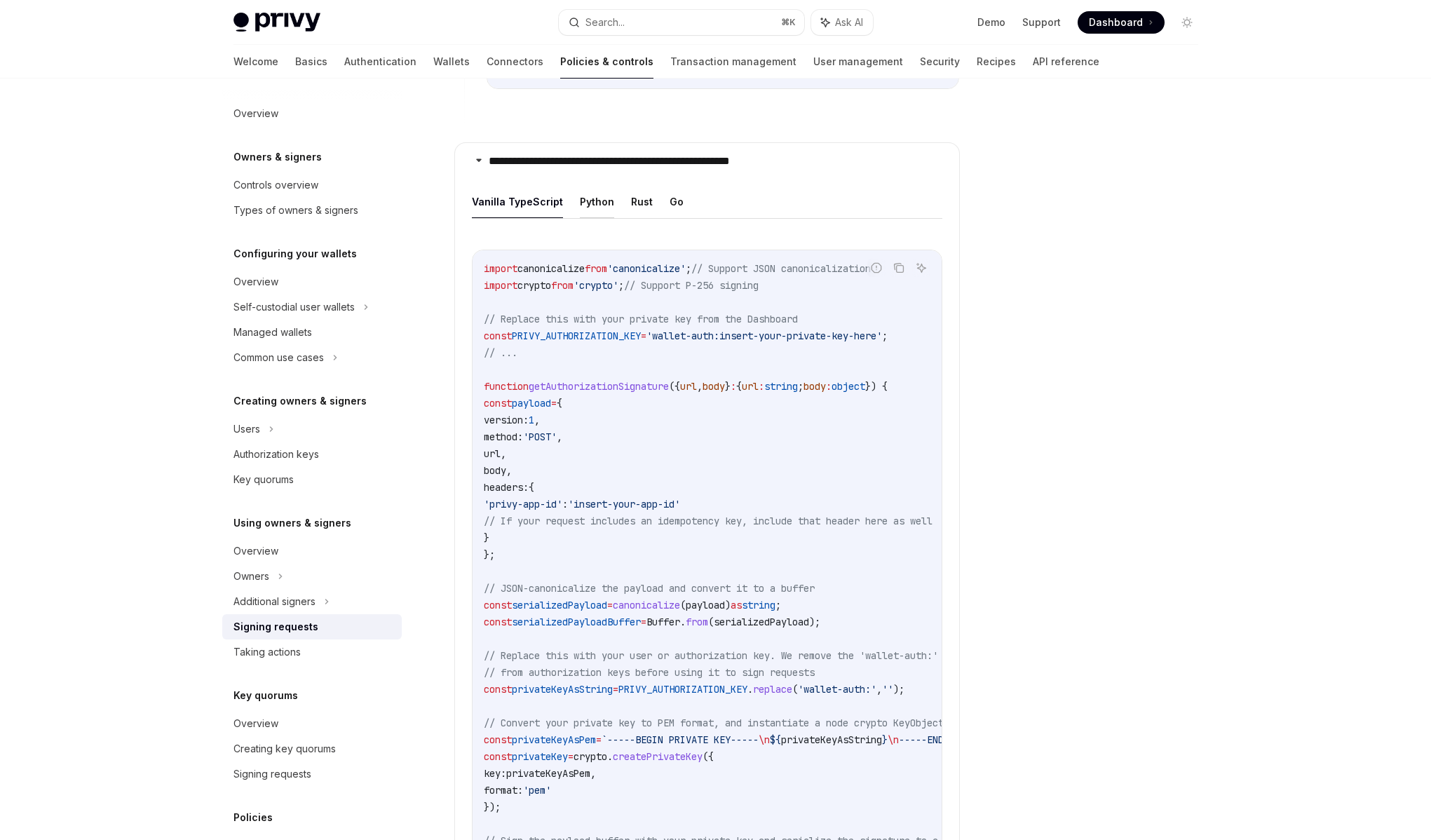
click at [581, 192] on button "Python" at bounding box center [597, 201] width 34 height 33
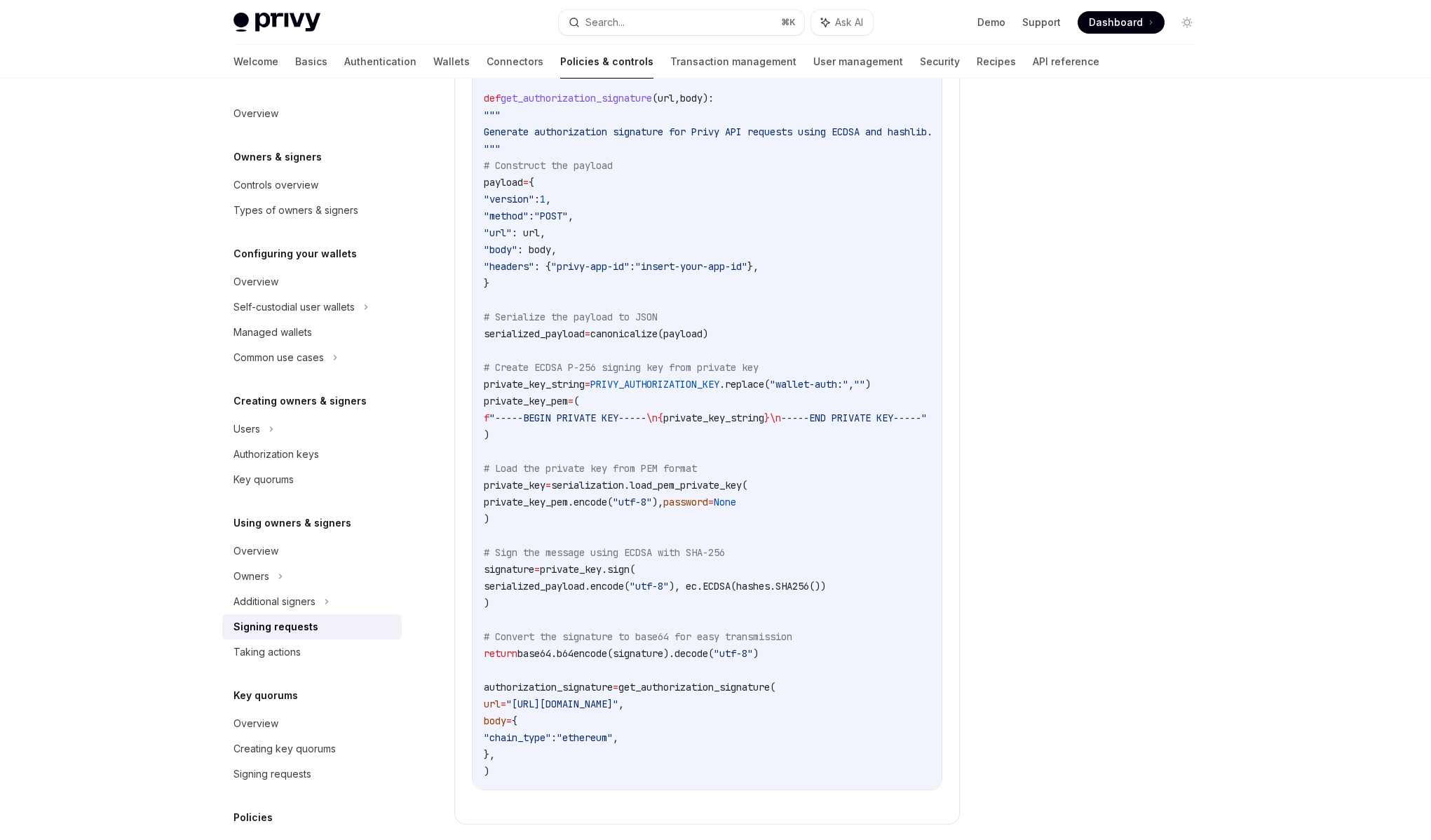
scroll to position [1978, 0]
click at [317, 583] on div "Owners" at bounding box center [312, 576] width 180 height 25
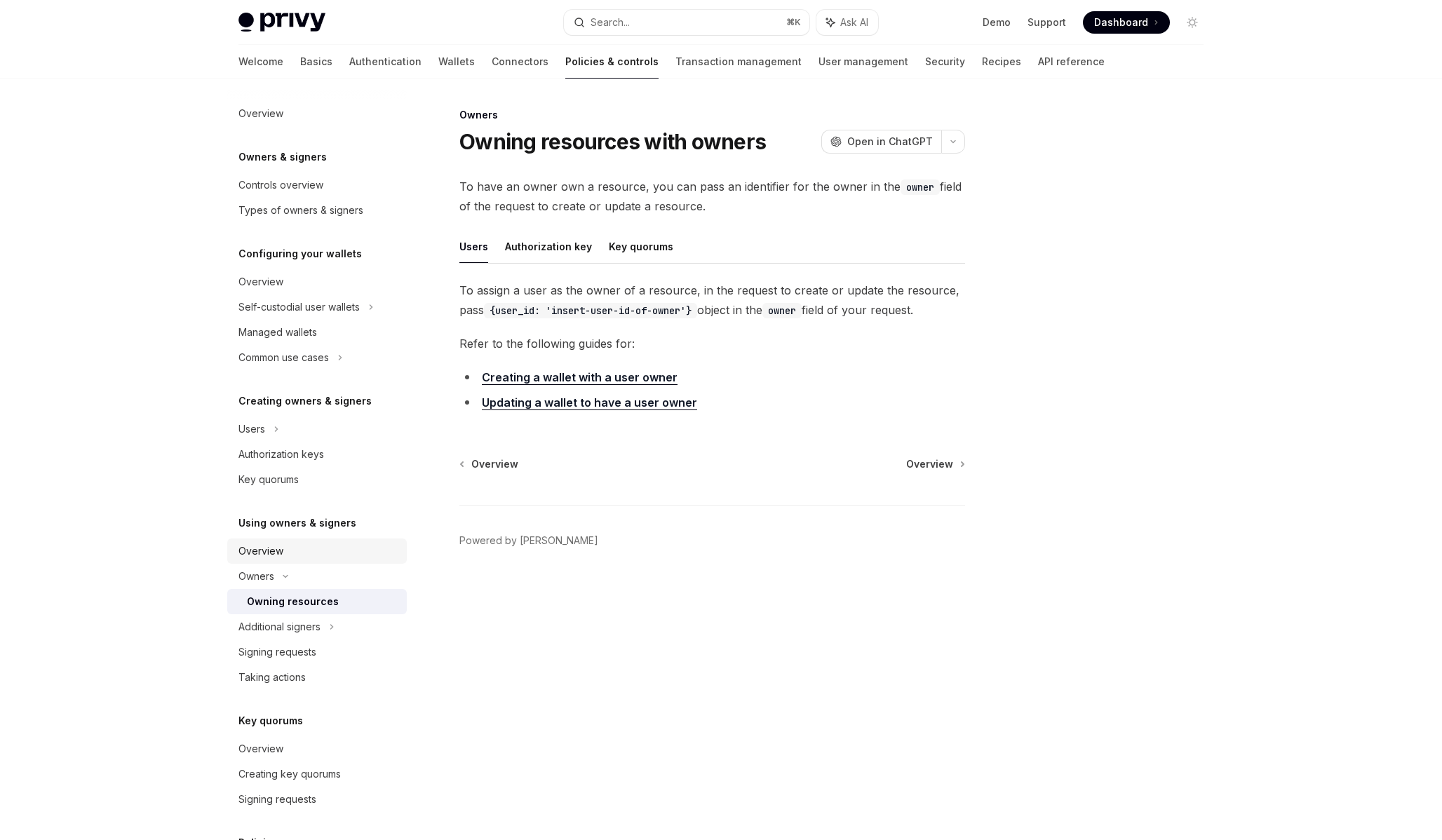
click at [322, 555] on div "Overview" at bounding box center [318, 551] width 160 height 17
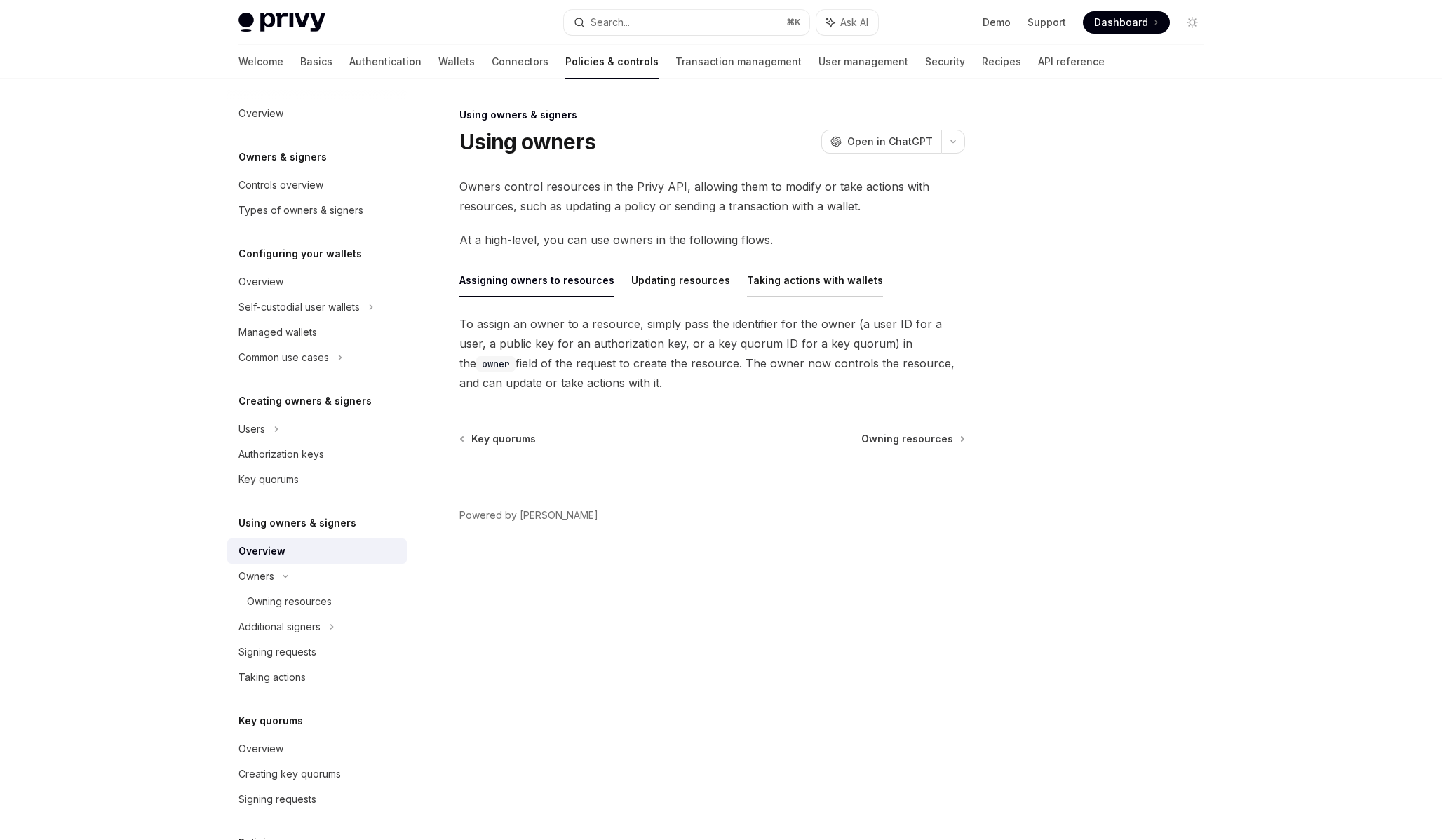
click at [813, 272] on button "Taking actions with wallets" at bounding box center [815, 280] width 136 height 33
type textarea "*"
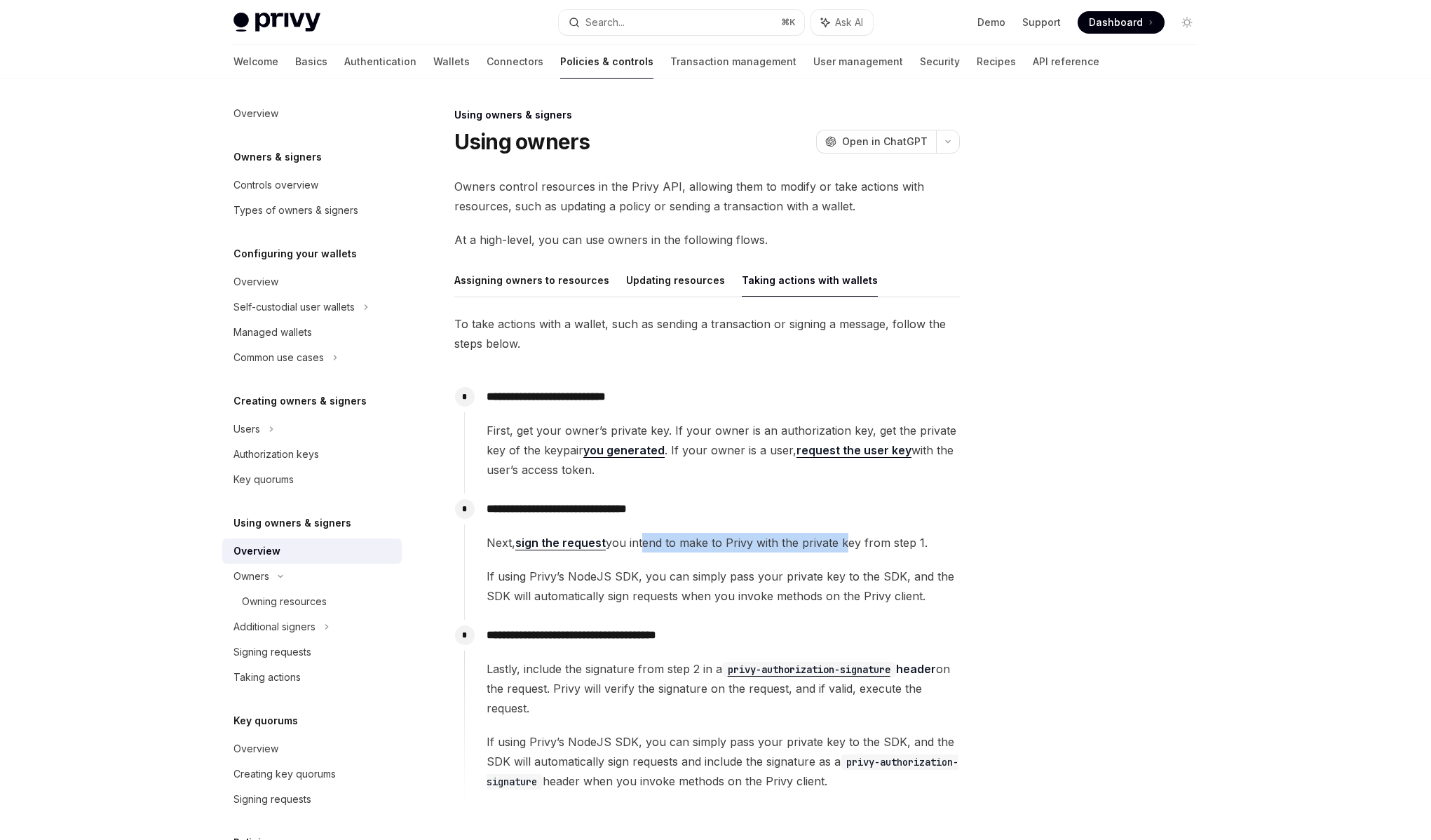
drag, startPoint x: 640, startPoint y: 546, endPoint x: 839, endPoint y: 536, distance: 199.3
click at [839, 536] on span "Next, sign the request you intend to make to Privy with the private key from st…" at bounding box center [722, 542] width 473 height 20
drag, startPoint x: 839, startPoint y: 536, endPoint x: 654, endPoint y: 534, distance: 185.0
click at [654, 534] on span "Next, sign the request you intend to make to Privy with the private key from st…" at bounding box center [722, 542] width 473 height 20
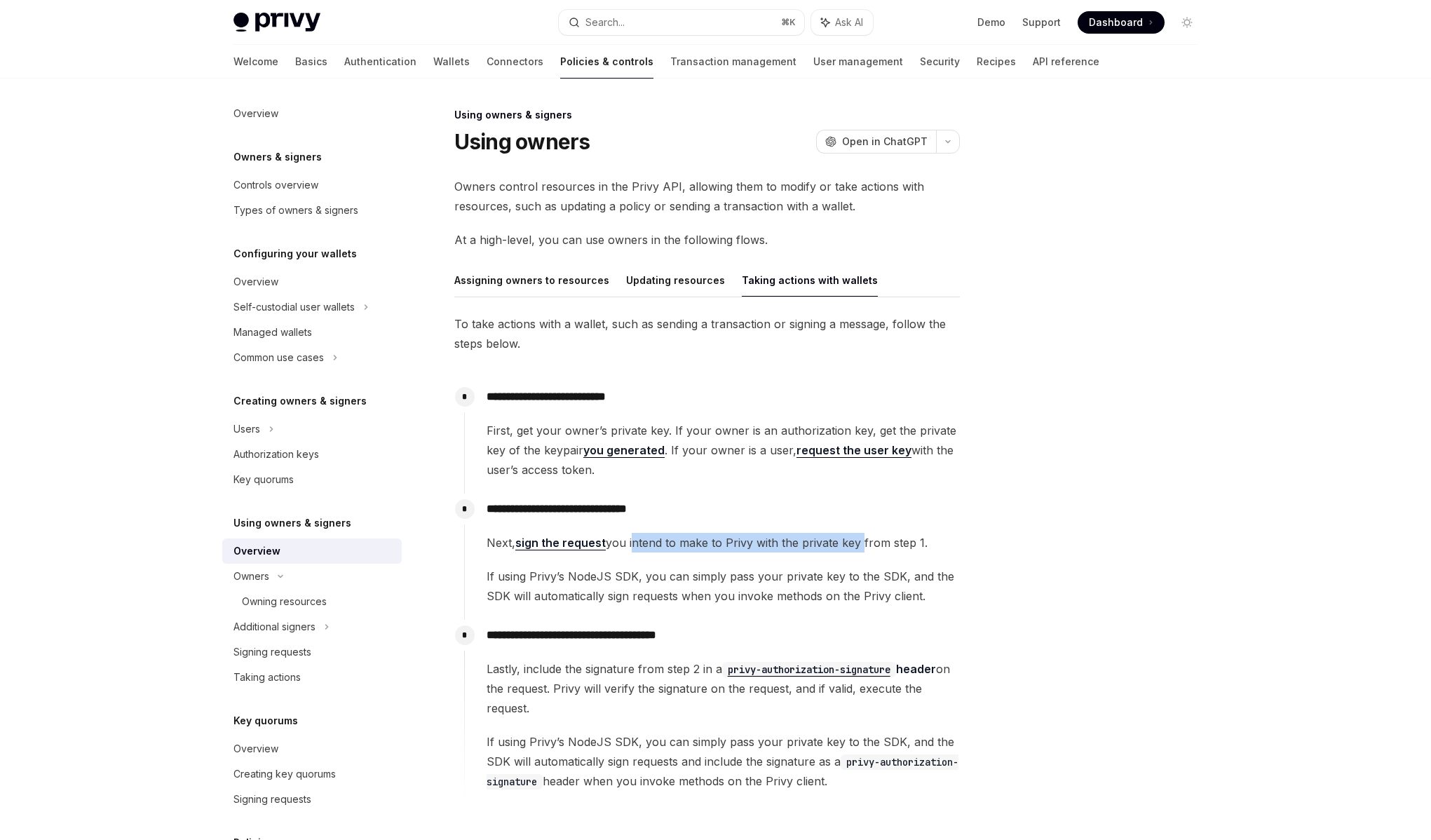
click at [654, 534] on span "Next, sign the request you intend to make to Privy with the private key from st…" at bounding box center [722, 542] width 473 height 20
drag, startPoint x: 654, startPoint y: 534, endPoint x: 865, endPoint y: 544, distance: 211.2
click at [865, 544] on span "Next, sign the request you intend to make to Privy with the private key from st…" at bounding box center [722, 542] width 473 height 20
drag, startPoint x: 865, startPoint y: 544, endPoint x: 694, endPoint y: 546, distance: 171.0
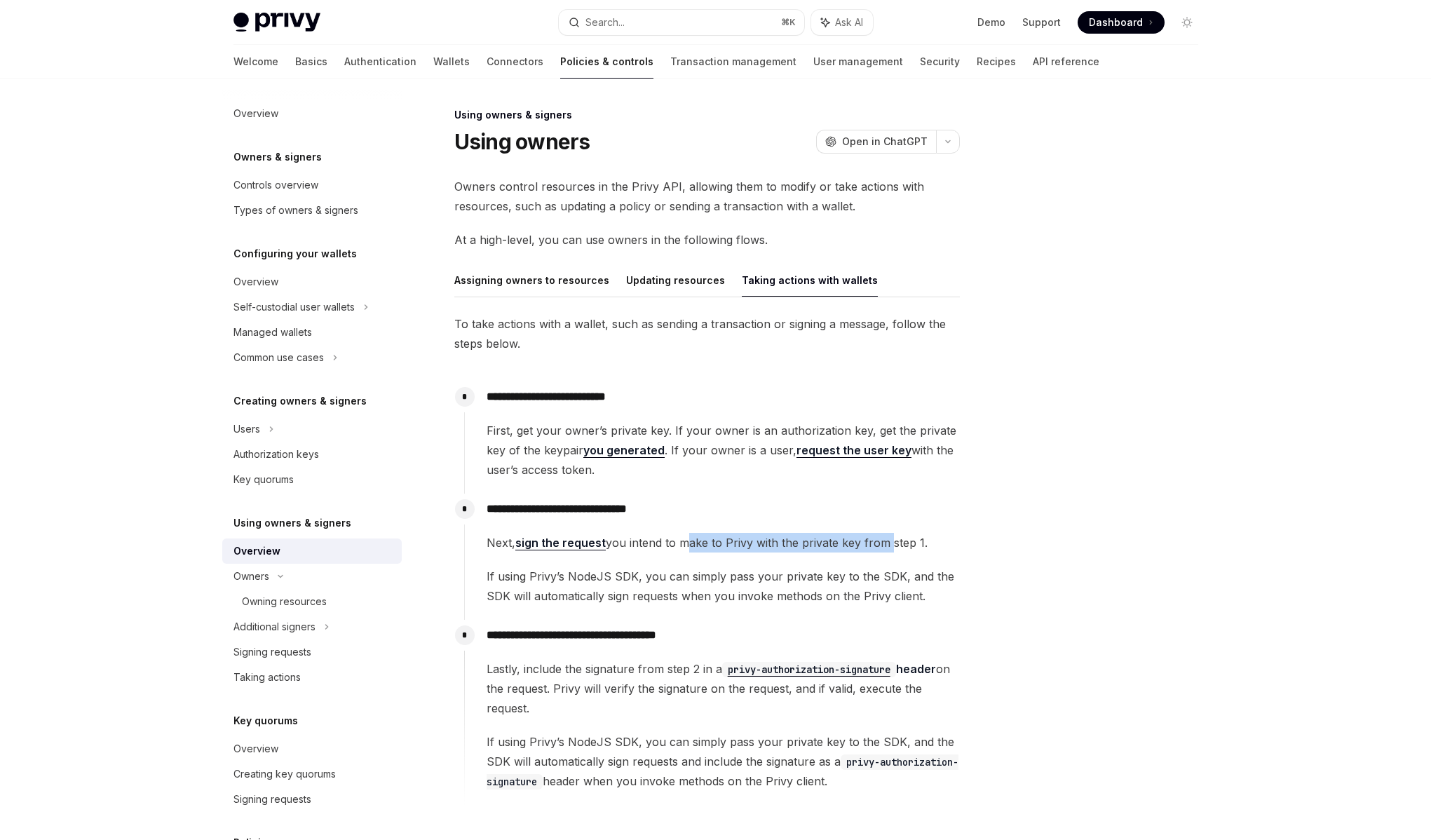
click at [694, 546] on span "Next, sign the request you intend to make to Privy with the private key from st…" at bounding box center [722, 542] width 473 height 20
click at [588, 581] on span "If using Privy’s NodeJS SDK, you can simply pass your private key to the SDK, a…" at bounding box center [722, 586] width 473 height 39
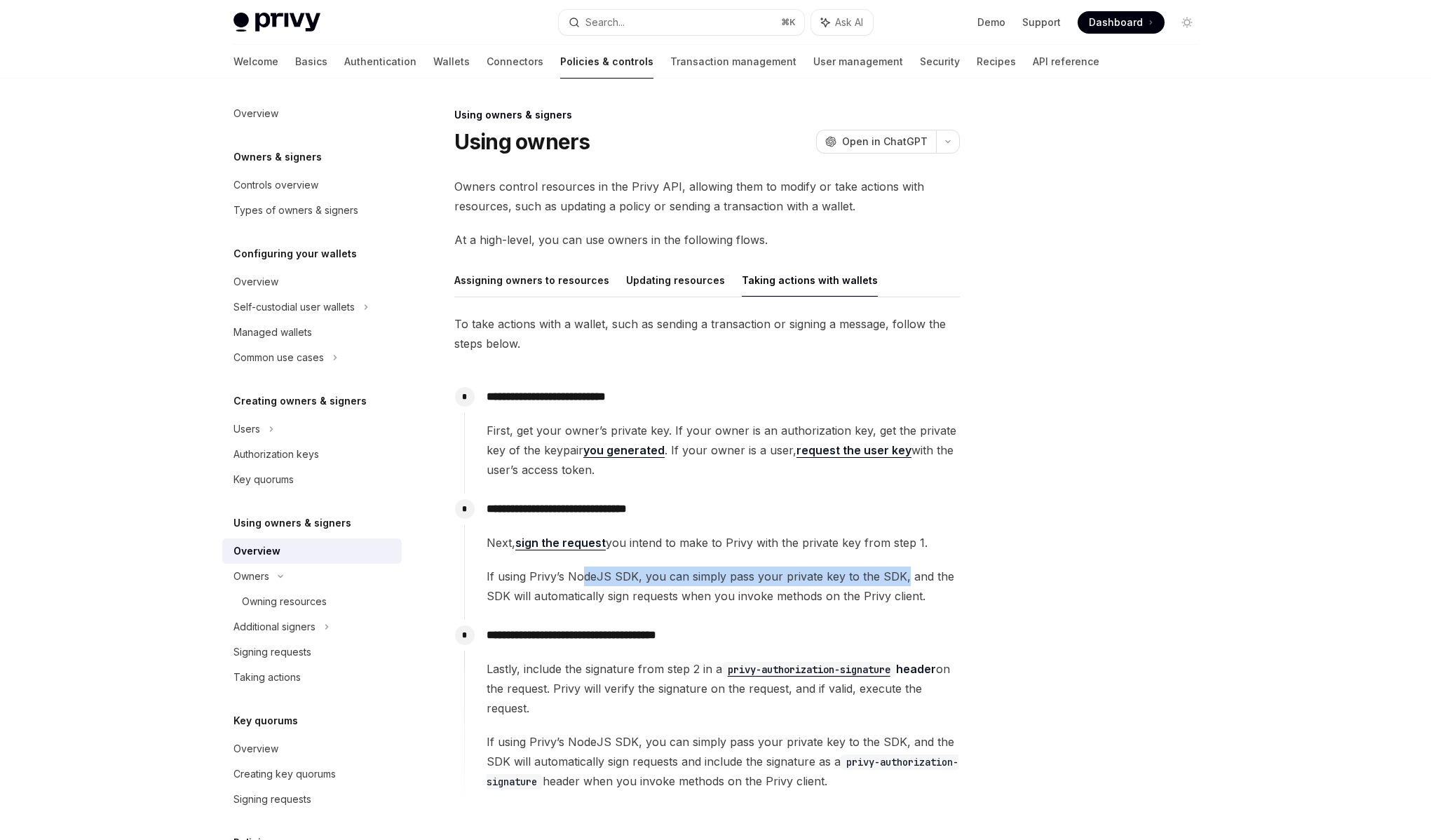
drag, startPoint x: 579, startPoint y: 581, endPoint x: 901, endPoint y: 583, distance: 322.0
click at [901, 583] on span "If using Privy’s NodeJS SDK, you can simply pass your private key to the SDK, a…" at bounding box center [722, 586] width 473 height 39
drag, startPoint x: 901, startPoint y: 583, endPoint x: 528, endPoint y: 574, distance: 373.1
click at [528, 574] on span "If using Privy’s NodeJS SDK, you can simply pass your private key to the SDK, a…" at bounding box center [722, 586] width 473 height 39
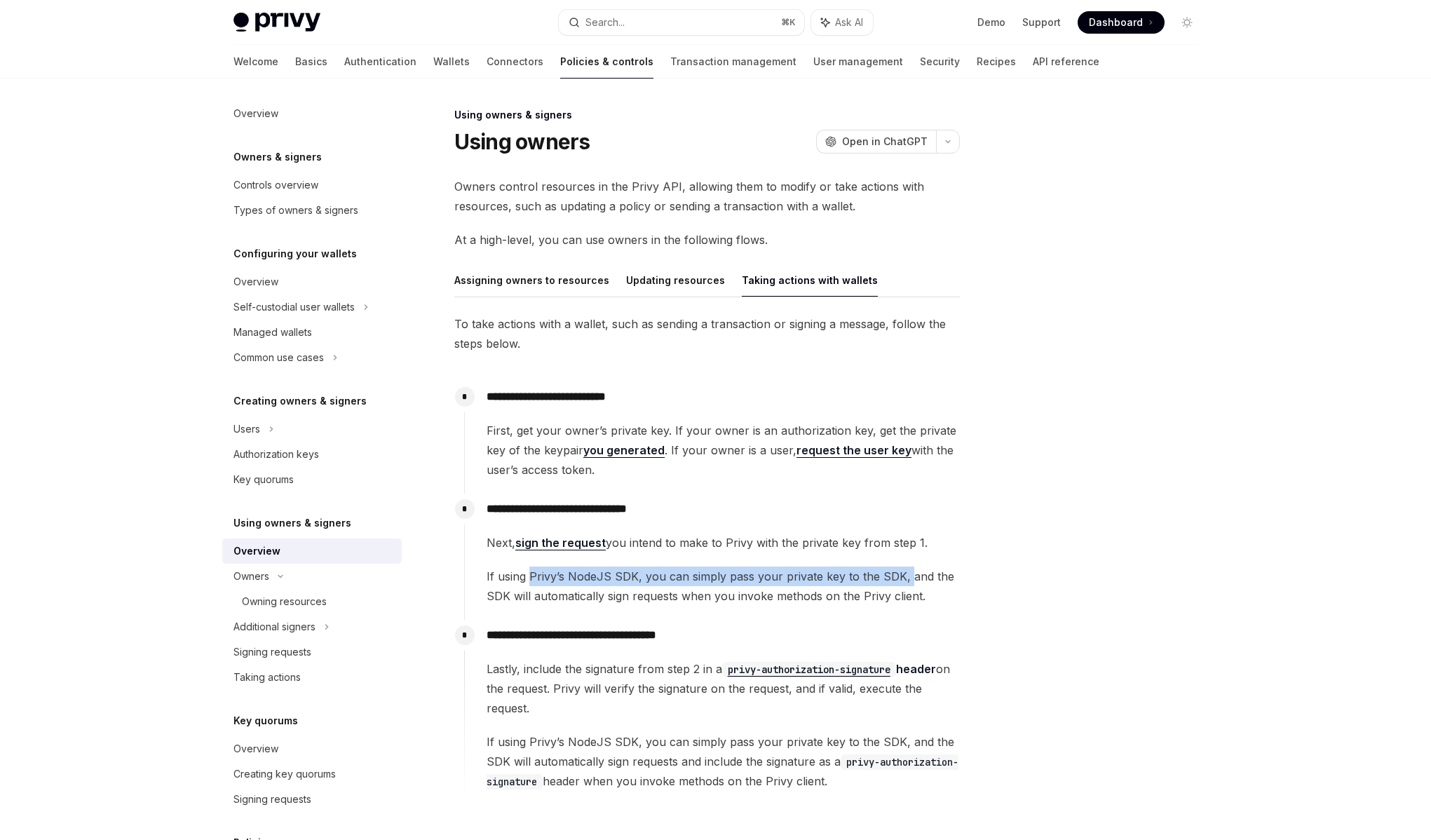
click at [528, 574] on span "If using Privy’s NodeJS SDK, you can simply pass your private key to the SDK, a…" at bounding box center [722, 586] width 473 height 39
drag, startPoint x: 528, startPoint y: 574, endPoint x: 894, endPoint y: 577, distance: 366.0
click at [894, 577] on span "If using Privy’s NodeJS SDK, you can simply pass your private key to the SDK, a…" at bounding box center [722, 586] width 473 height 39
click at [624, 590] on span "If using Privy’s NodeJS SDK, you can simply pass your private key to the SDK, a…" at bounding box center [722, 586] width 473 height 39
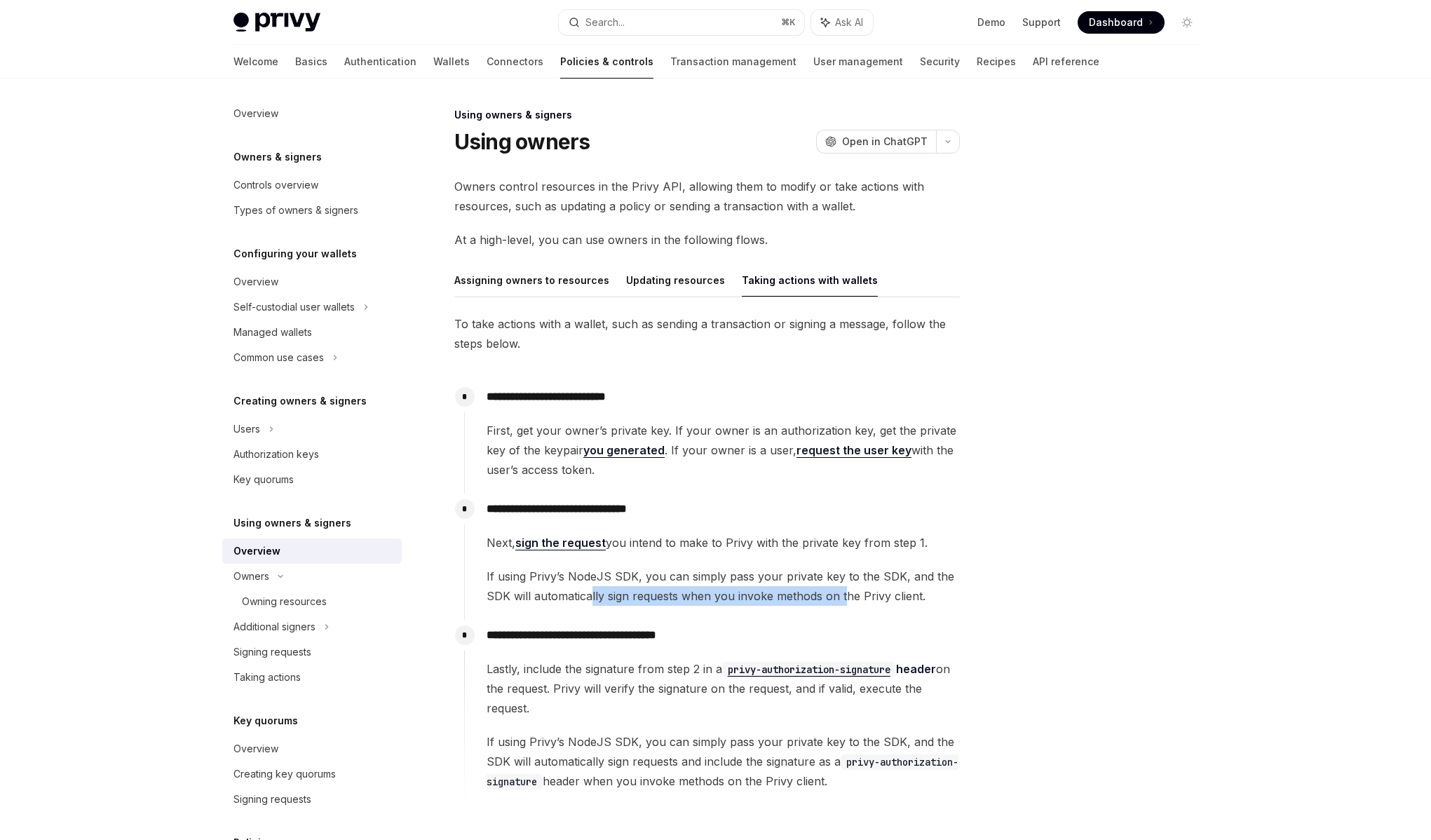
drag, startPoint x: 591, startPoint y: 593, endPoint x: 843, endPoint y: 597, distance: 252.0
click at [843, 597] on span "If using Privy’s NodeJS SDK, you can simply pass your private key to the SDK, a…" at bounding box center [722, 586] width 473 height 39
drag, startPoint x: 853, startPoint y: 594, endPoint x: 532, endPoint y: 601, distance: 321.1
click at [532, 601] on span "If using Privy’s NodeJS SDK, you can simply pass your private key to the SDK, a…" at bounding box center [722, 586] width 473 height 39
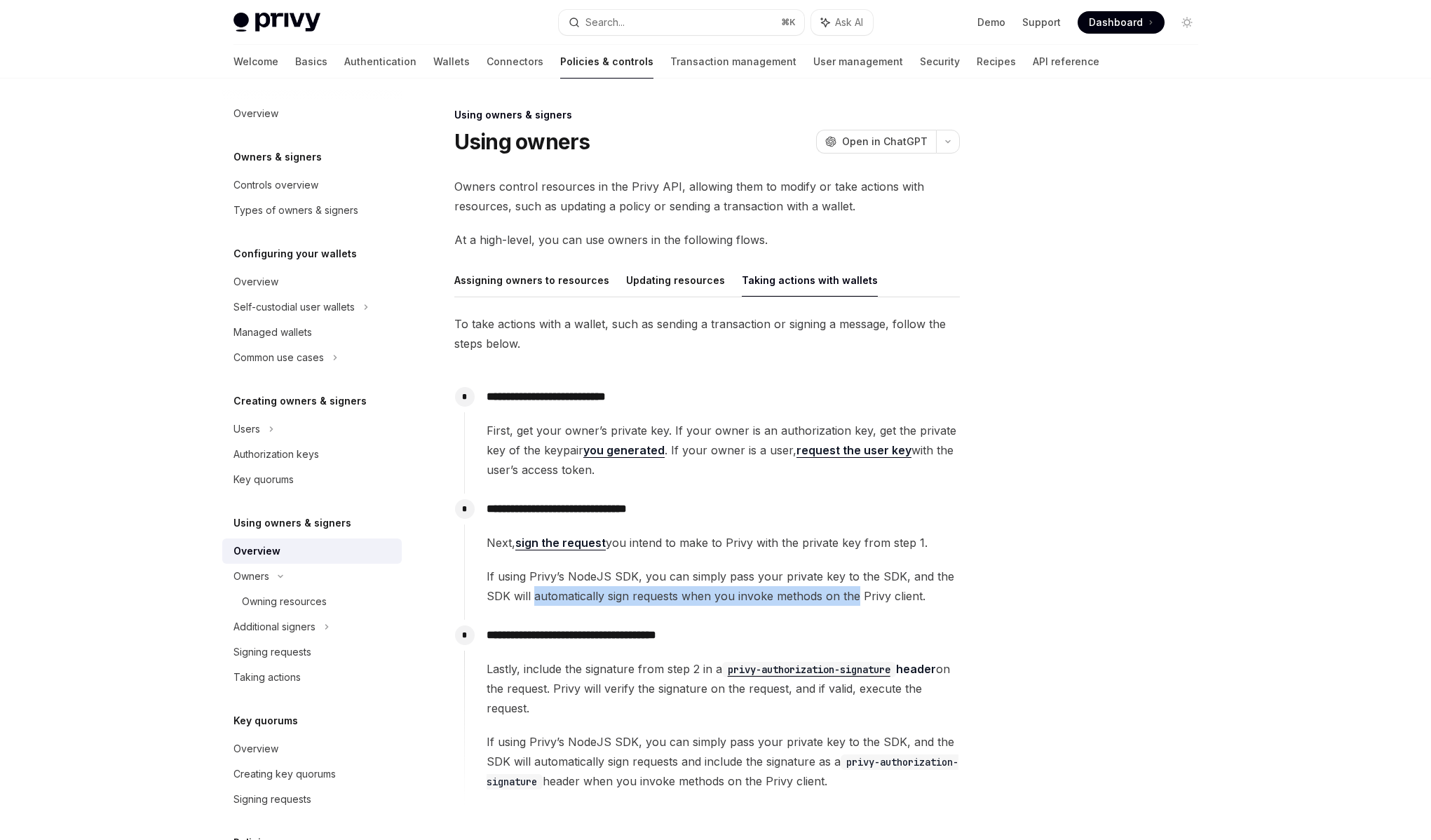
click at [532, 601] on span "If using Privy’s NodeJS SDK, you can simply pass your private key to the SDK, a…" at bounding box center [722, 586] width 473 height 39
drag, startPoint x: 532, startPoint y: 601, endPoint x: 818, endPoint y: 587, distance: 286.3
click at [818, 587] on span "If using Privy’s NodeJS SDK, you can simply pass your private key to the SDK, a…" at bounding box center [722, 586] width 473 height 39
click at [819, 587] on span "If using Privy’s NodeJS SDK, you can simply pass your private key to the SDK, a…" at bounding box center [722, 586] width 473 height 39
click at [591, 577] on span "If using Privy’s NodeJS SDK, you can simply pass your private key to the SDK, a…" at bounding box center [722, 586] width 473 height 39
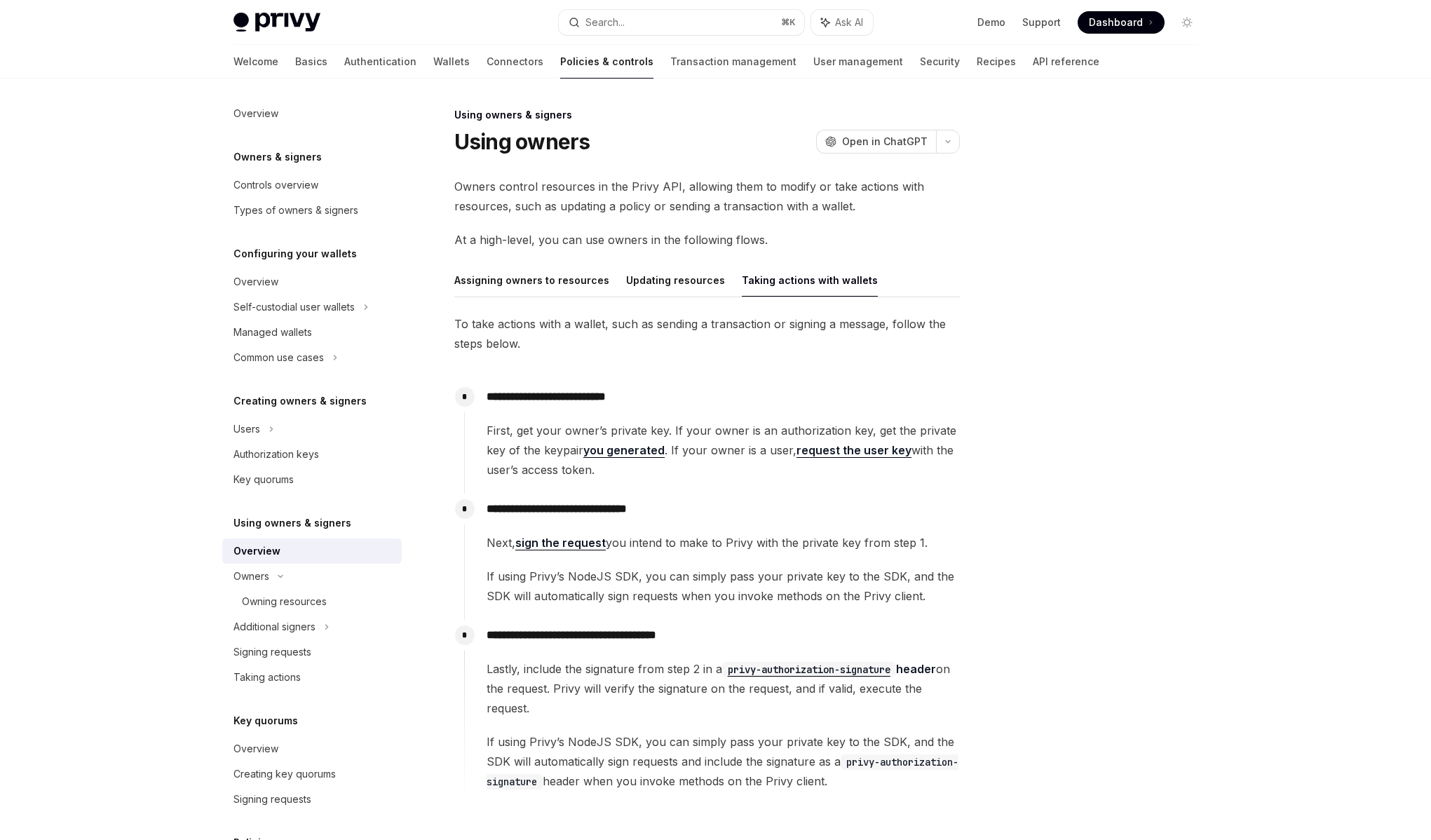
click at [562, 578] on span "If using Privy’s NodeJS SDK, you can simply pass your private key to the SDK, a…" at bounding box center [722, 586] width 473 height 39
drag, startPoint x: 569, startPoint y: 577, endPoint x: 838, endPoint y: 582, distance: 269.0
click at [838, 582] on span "If using Privy’s NodeJS SDK, you can simply pass your private key to the SDK, a…" at bounding box center [722, 586] width 473 height 39
click at [279, 530] on h5 "Using owners & signers" at bounding box center [292, 523] width 118 height 17
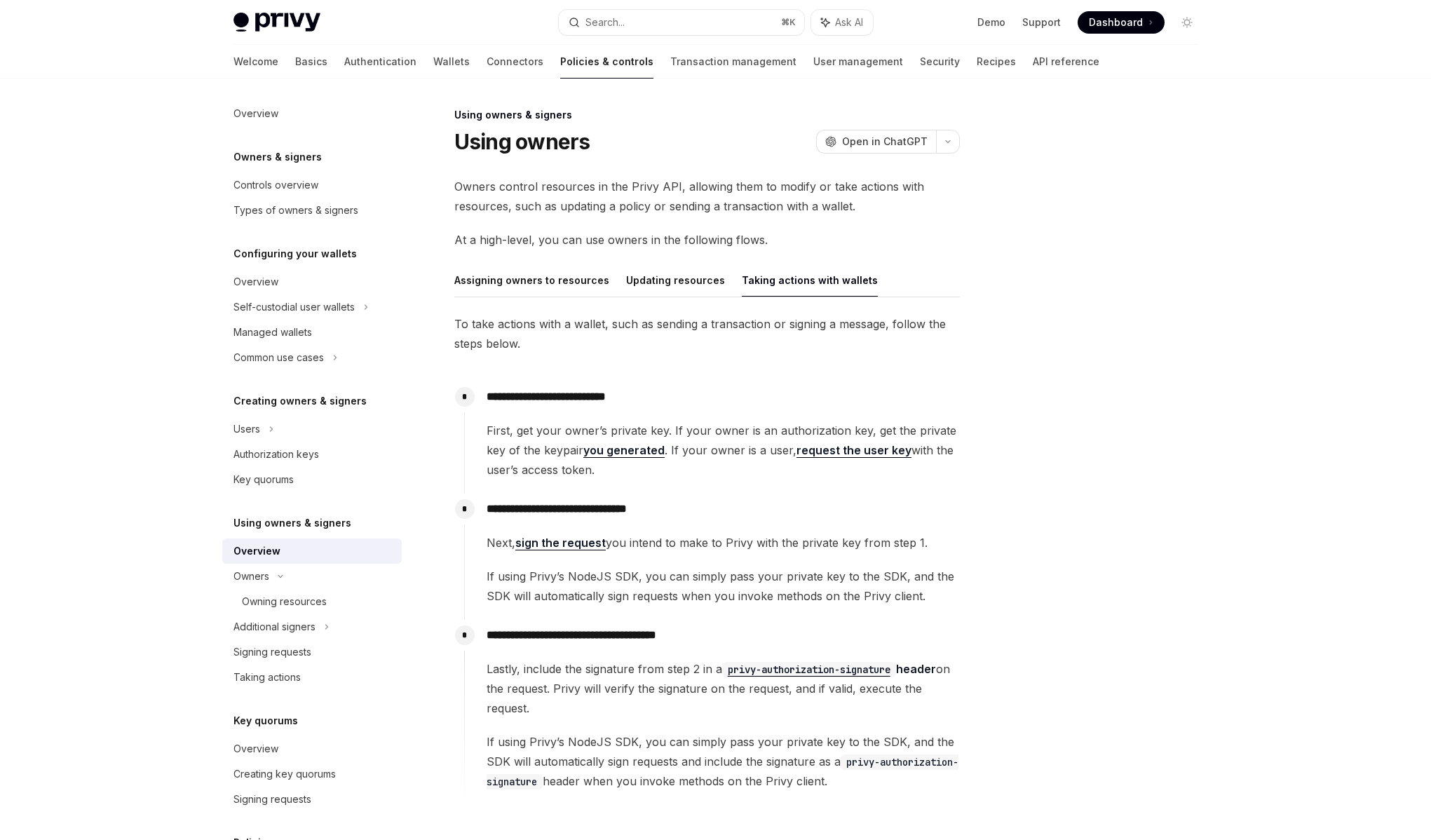
click at [244, 558] on div "Overview" at bounding box center [256, 551] width 47 height 17
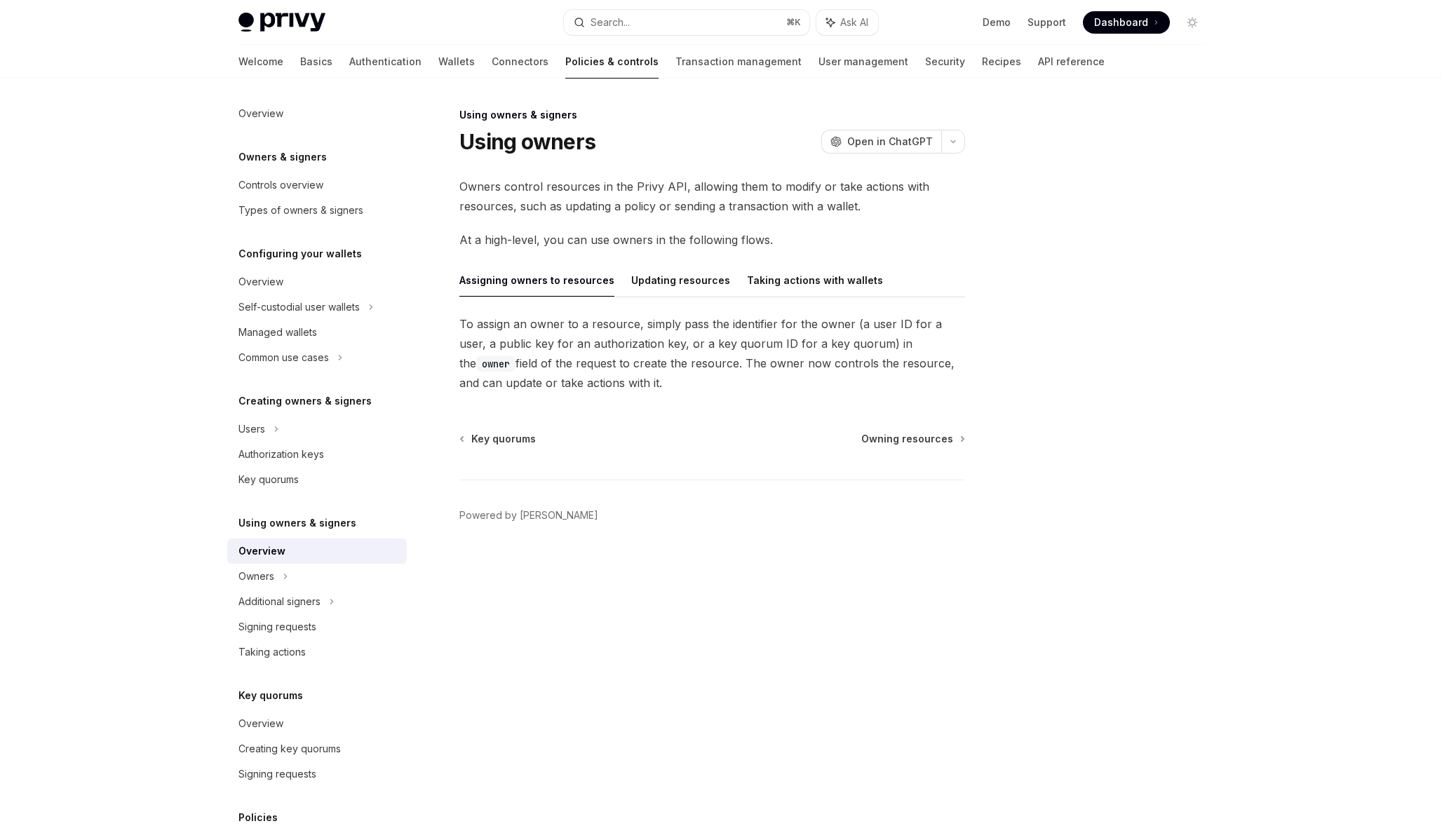
click at [635, 383] on span "To assign an owner to a resource, simply pass the identifier for the owner (a u…" at bounding box center [712, 353] width 506 height 79
click at [299, 548] on div "Overview" at bounding box center [318, 551] width 160 height 17
click at [283, 570] on icon at bounding box center [285, 576] width 6 height 17
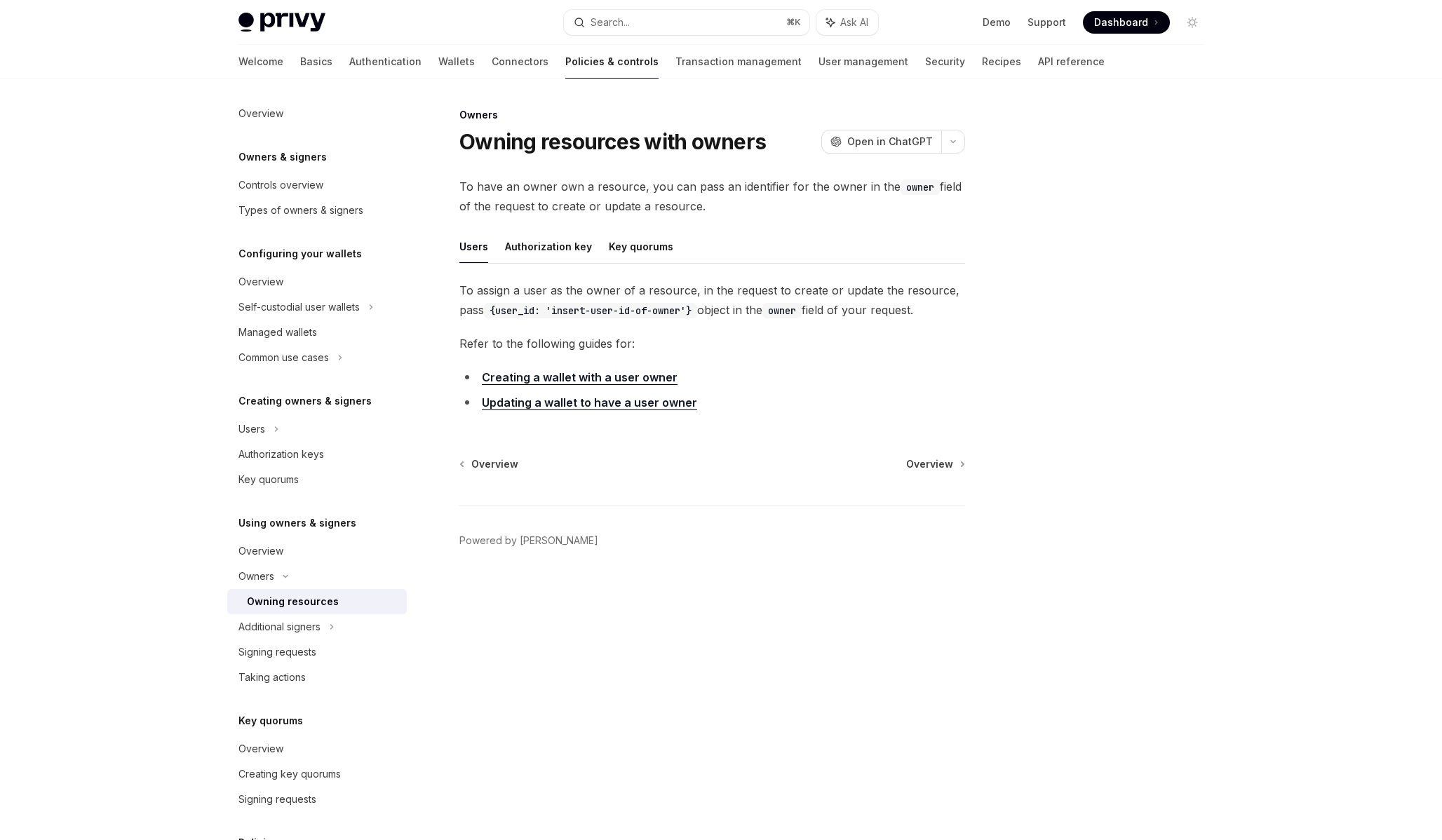
click at [283, 601] on div "Owning resources" at bounding box center [293, 602] width 92 height 17
click at [278, 630] on div "Additional signers" at bounding box center [279, 627] width 82 height 17
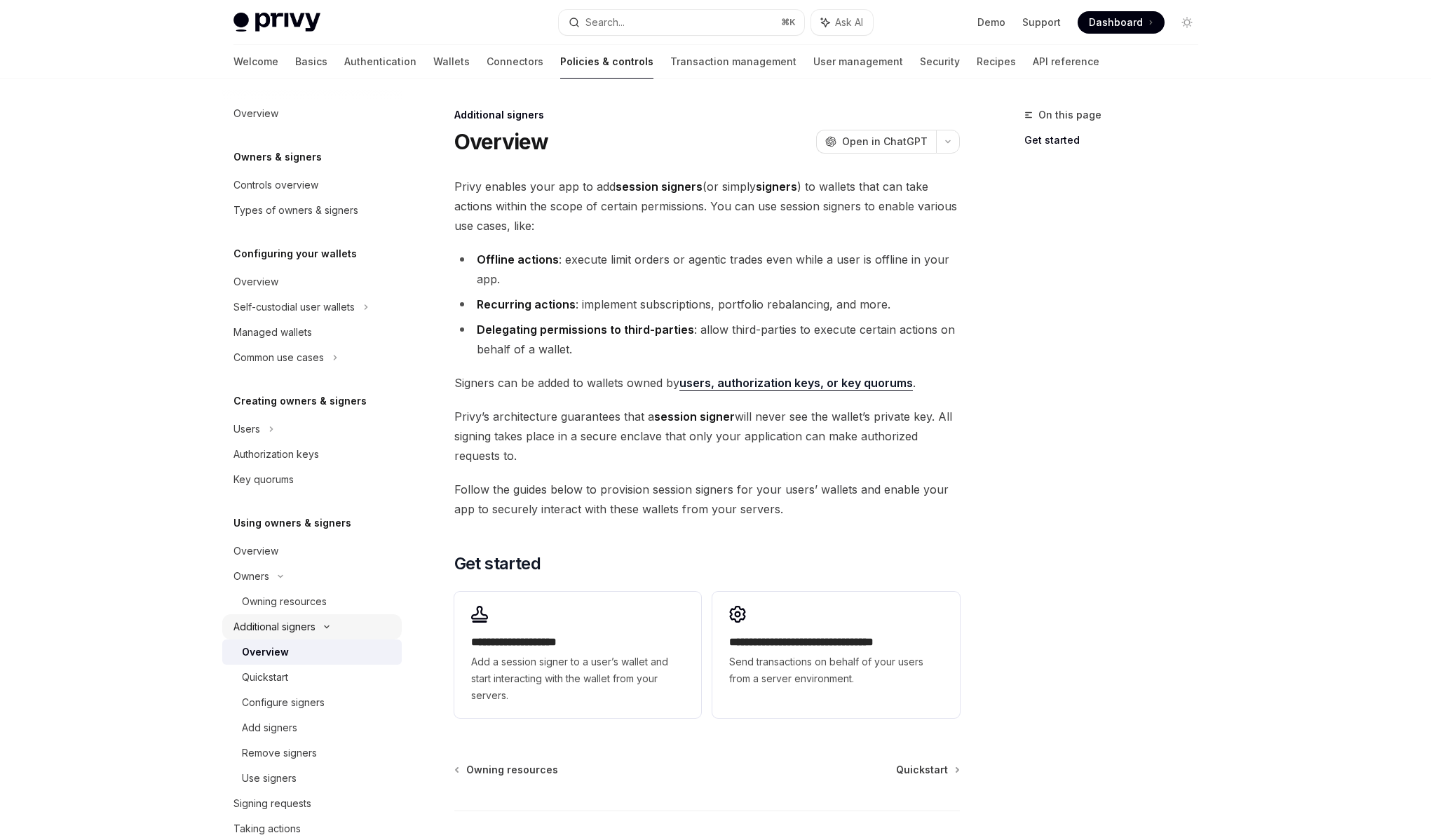
click at [284, 632] on div "Additional signers" at bounding box center [274, 627] width 82 height 17
click at [289, 647] on div "Signing requests" at bounding box center [272, 652] width 78 height 17
click at [284, 652] on div "Signing requests" at bounding box center [272, 652] width 78 height 17
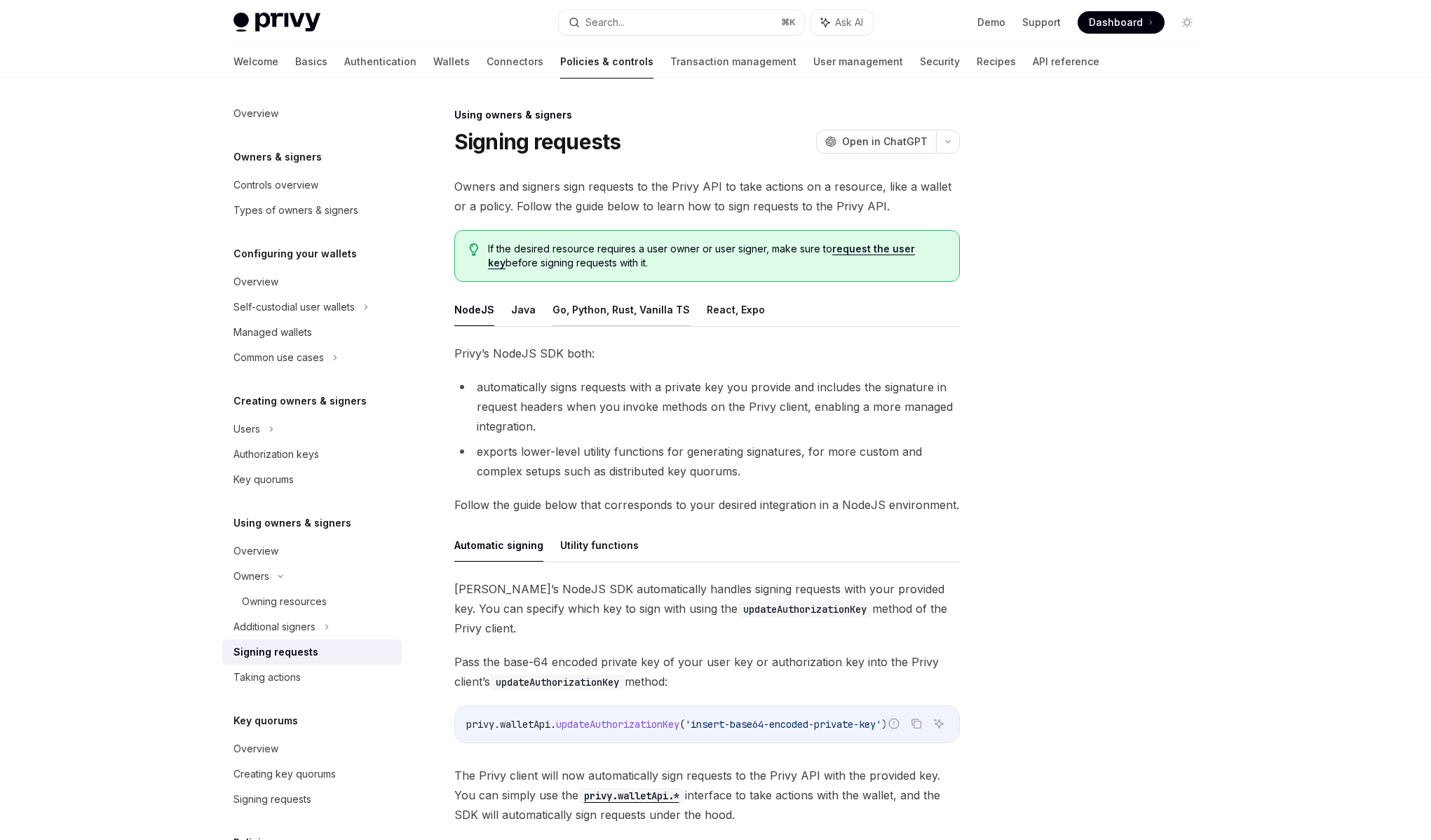
click at [615, 311] on button "Go, Python, Rust, Vanilla TS" at bounding box center [621, 309] width 137 height 33
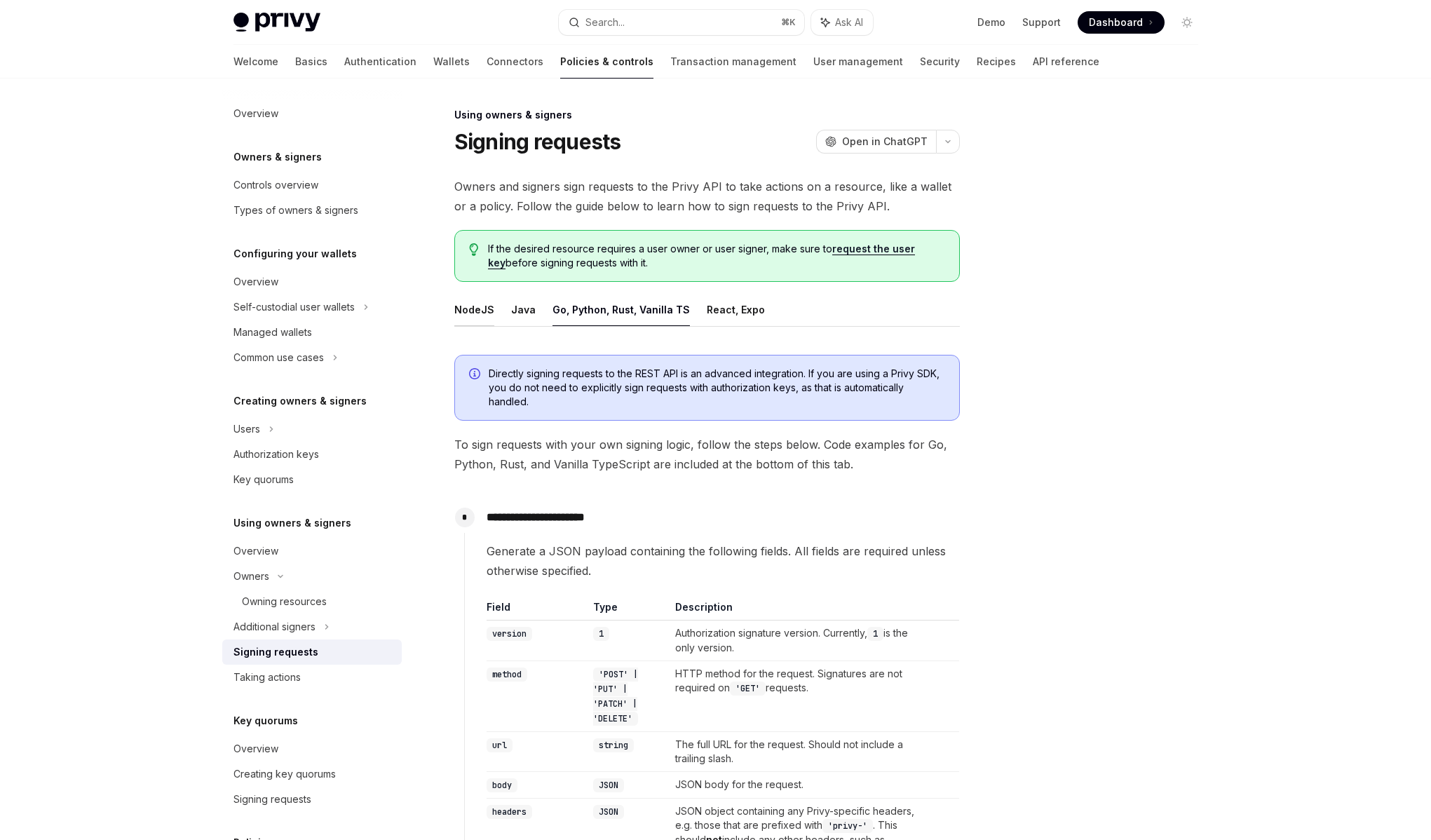
click at [471, 312] on button "NodeJS" at bounding box center [474, 309] width 40 height 33
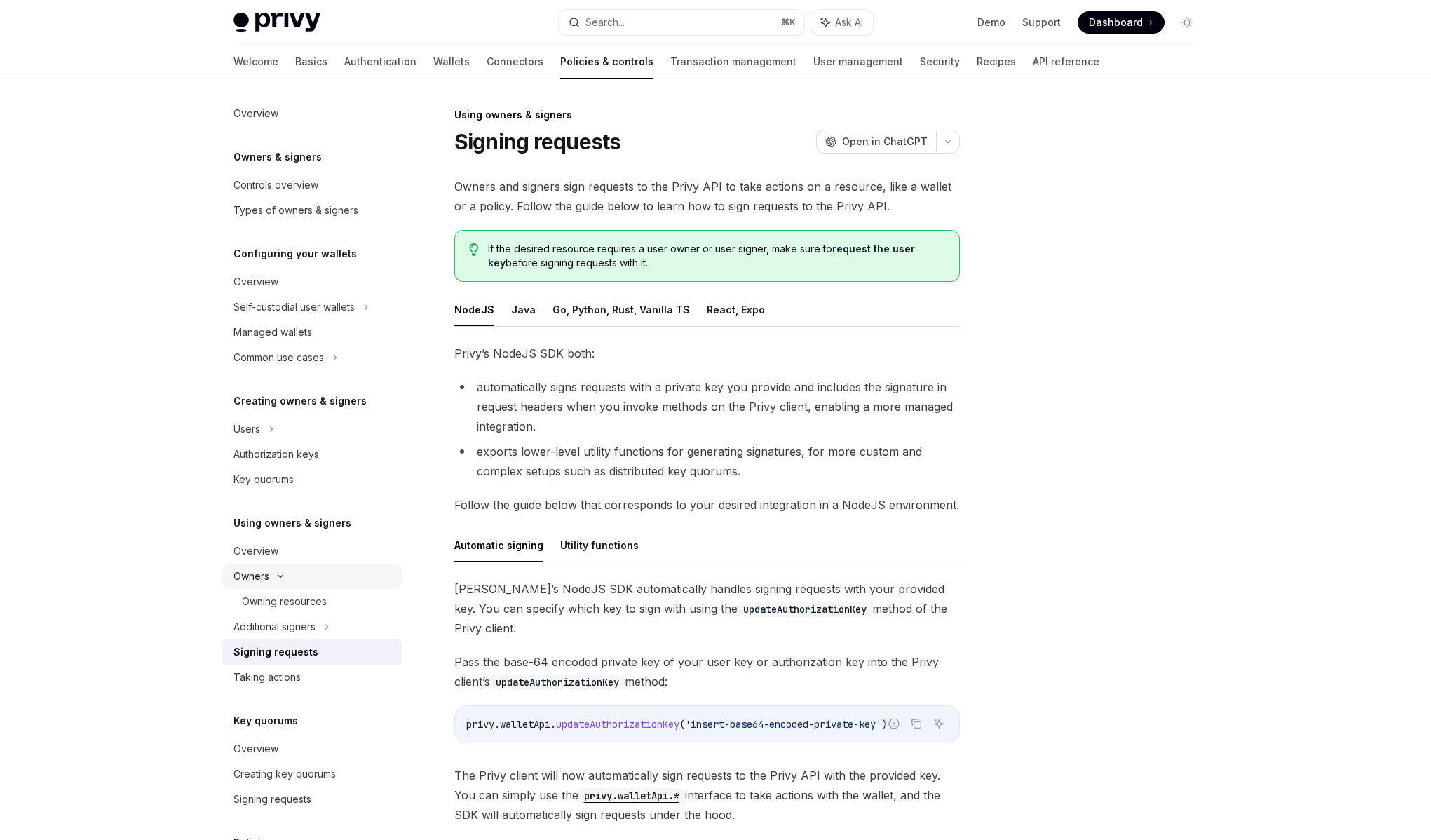
click at [277, 575] on icon at bounding box center [281, 576] width 17 height 6
click at [280, 579] on icon at bounding box center [280, 576] width 6 height 17
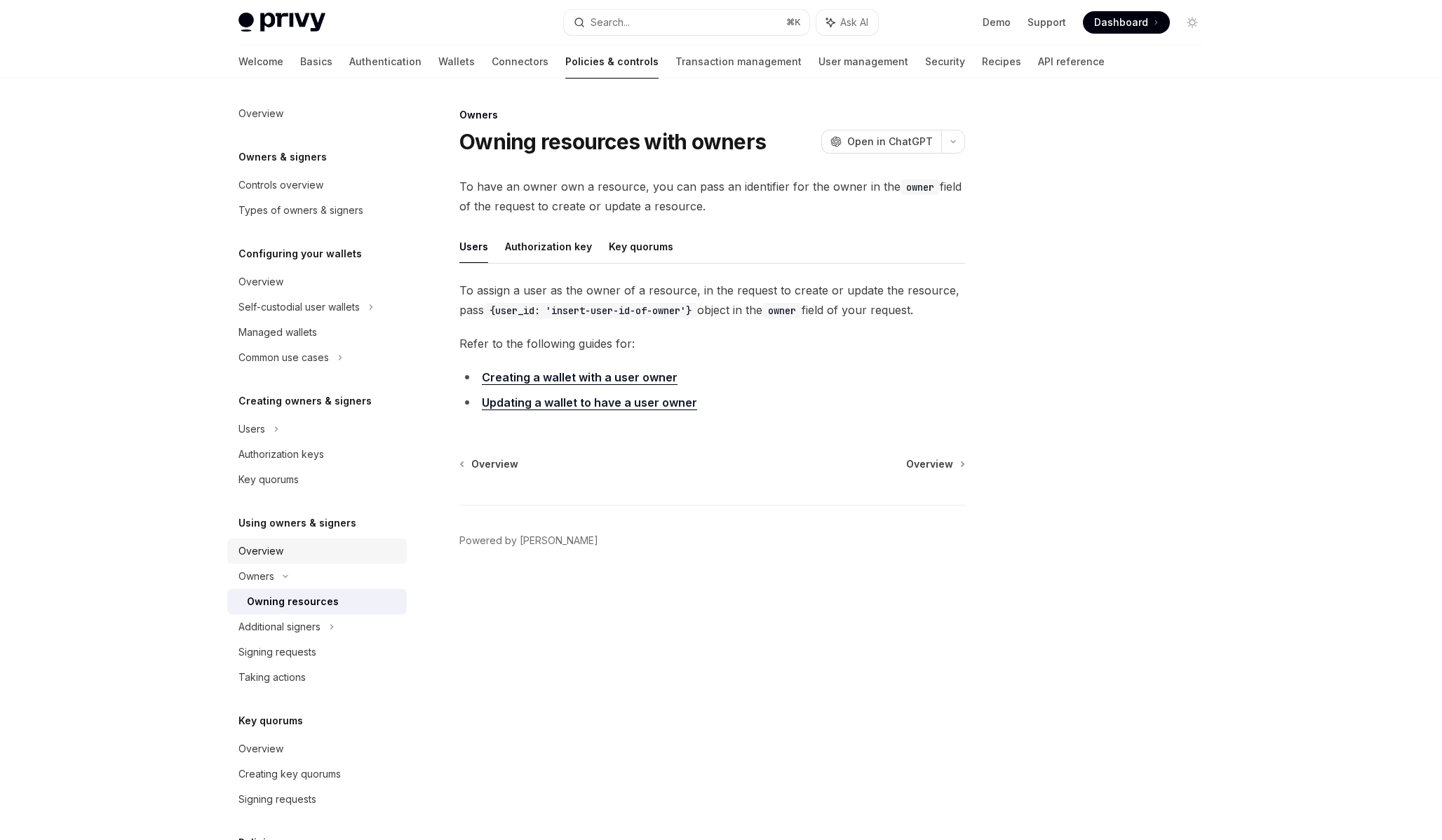
click at [280, 557] on div "Overview" at bounding box center [261, 551] width 45 height 17
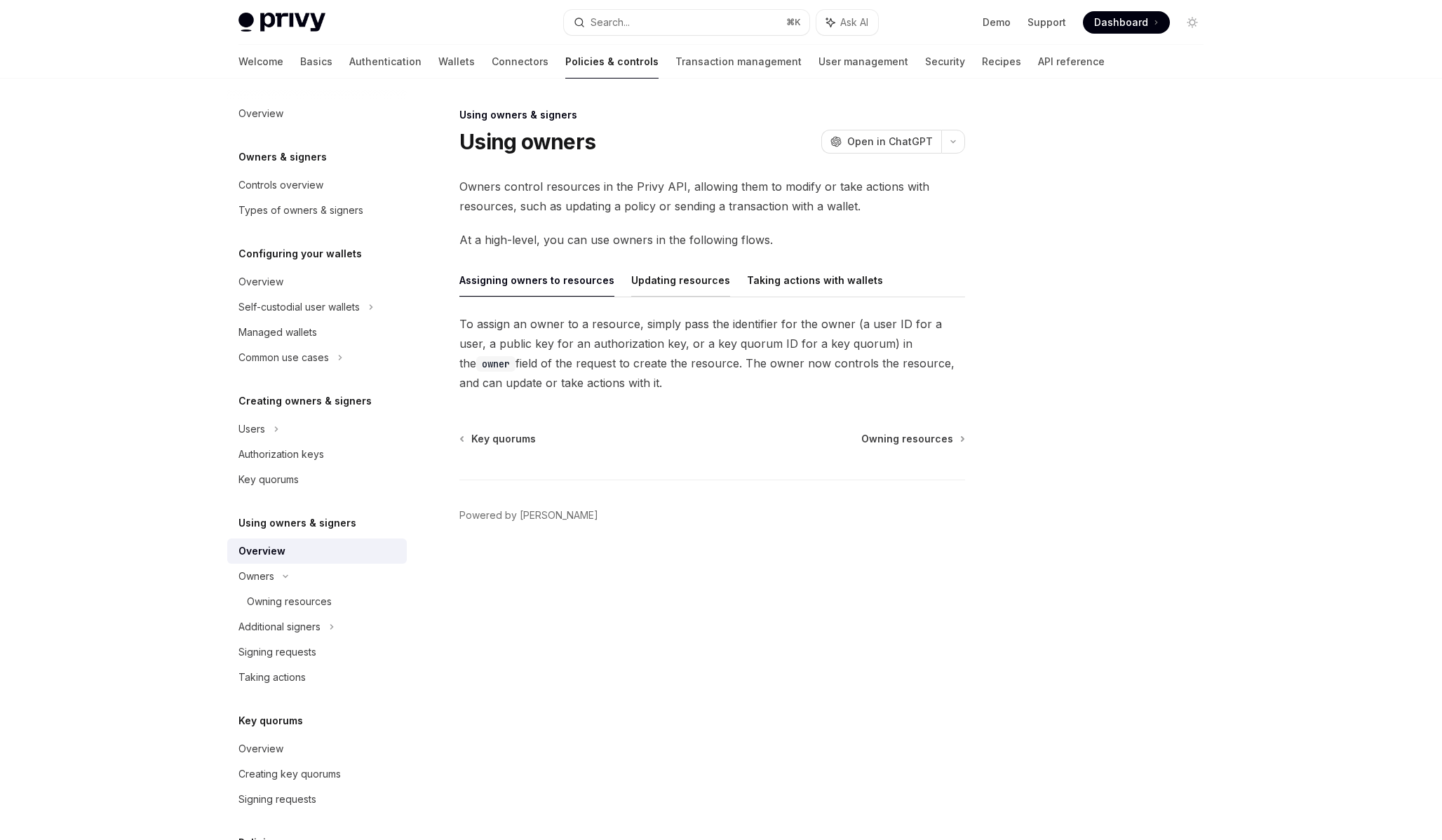
click at [660, 289] on button "Updating resources" at bounding box center [681, 280] width 98 height 33
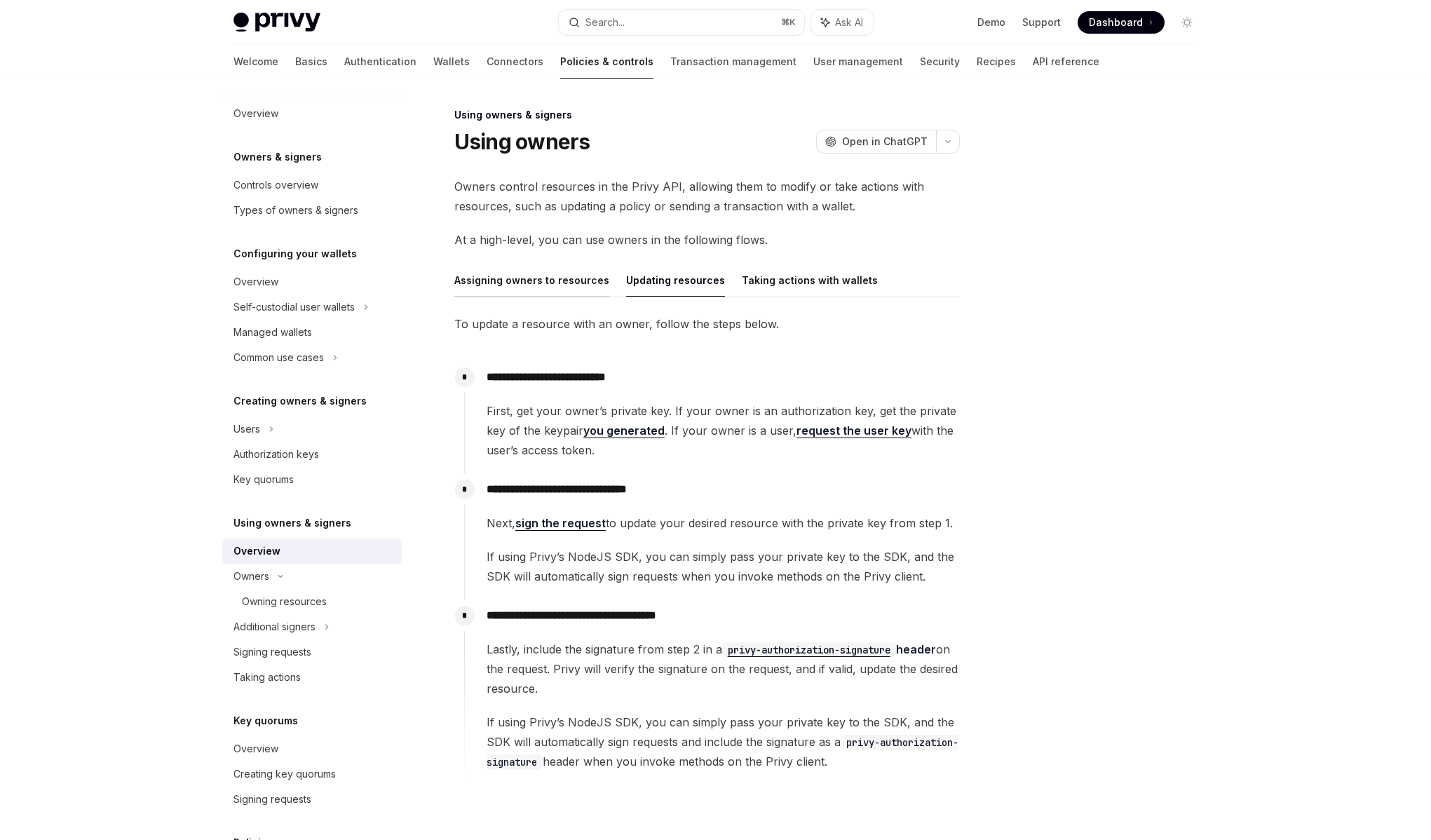
click at [549, 283] on button "Assigning owners to resources" at bounding box center [531, 280] width 155 height 33
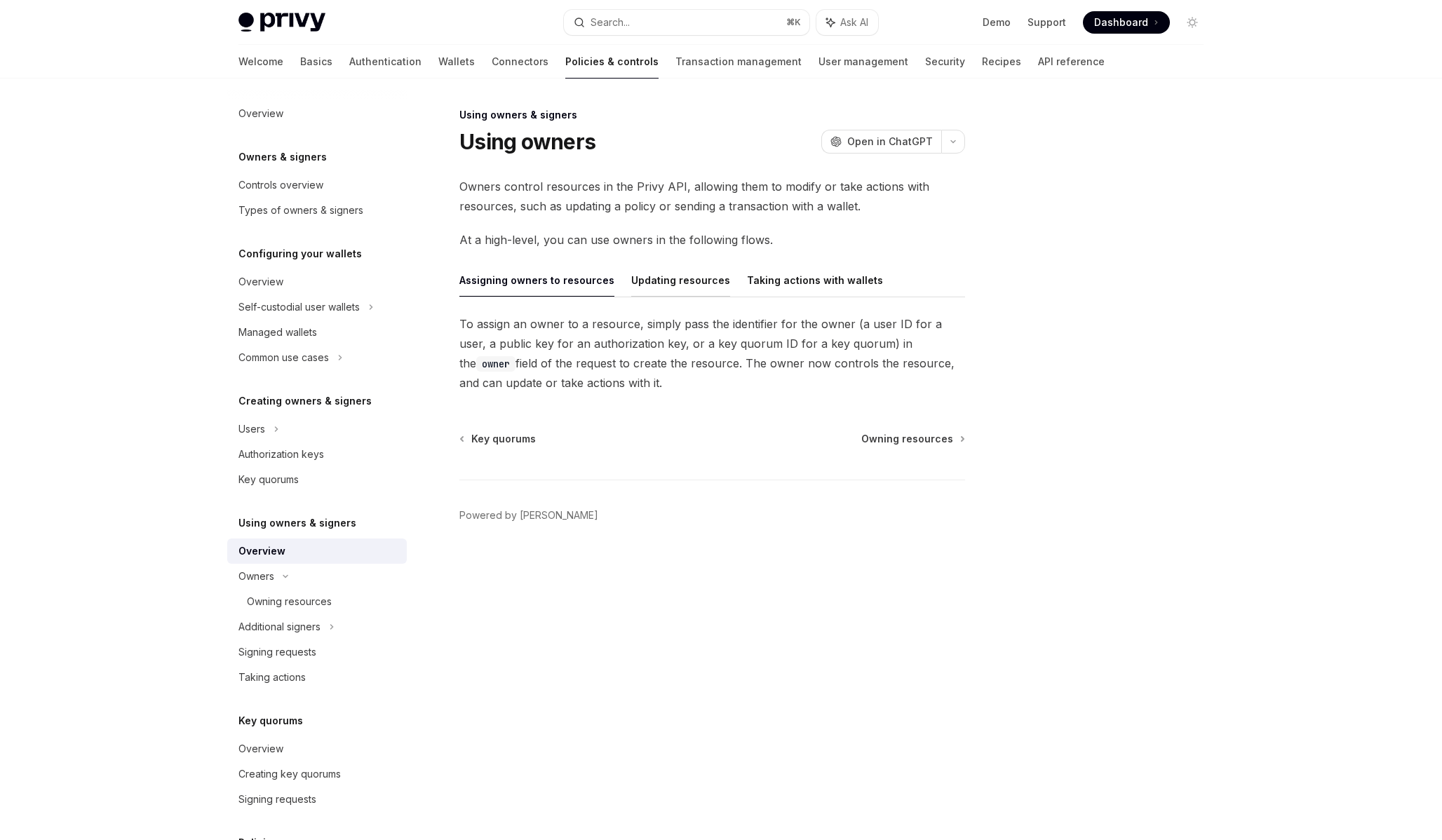
click at [657, 282] on button "Updating resources" at bounding box center [681, 280] width 98 height 33
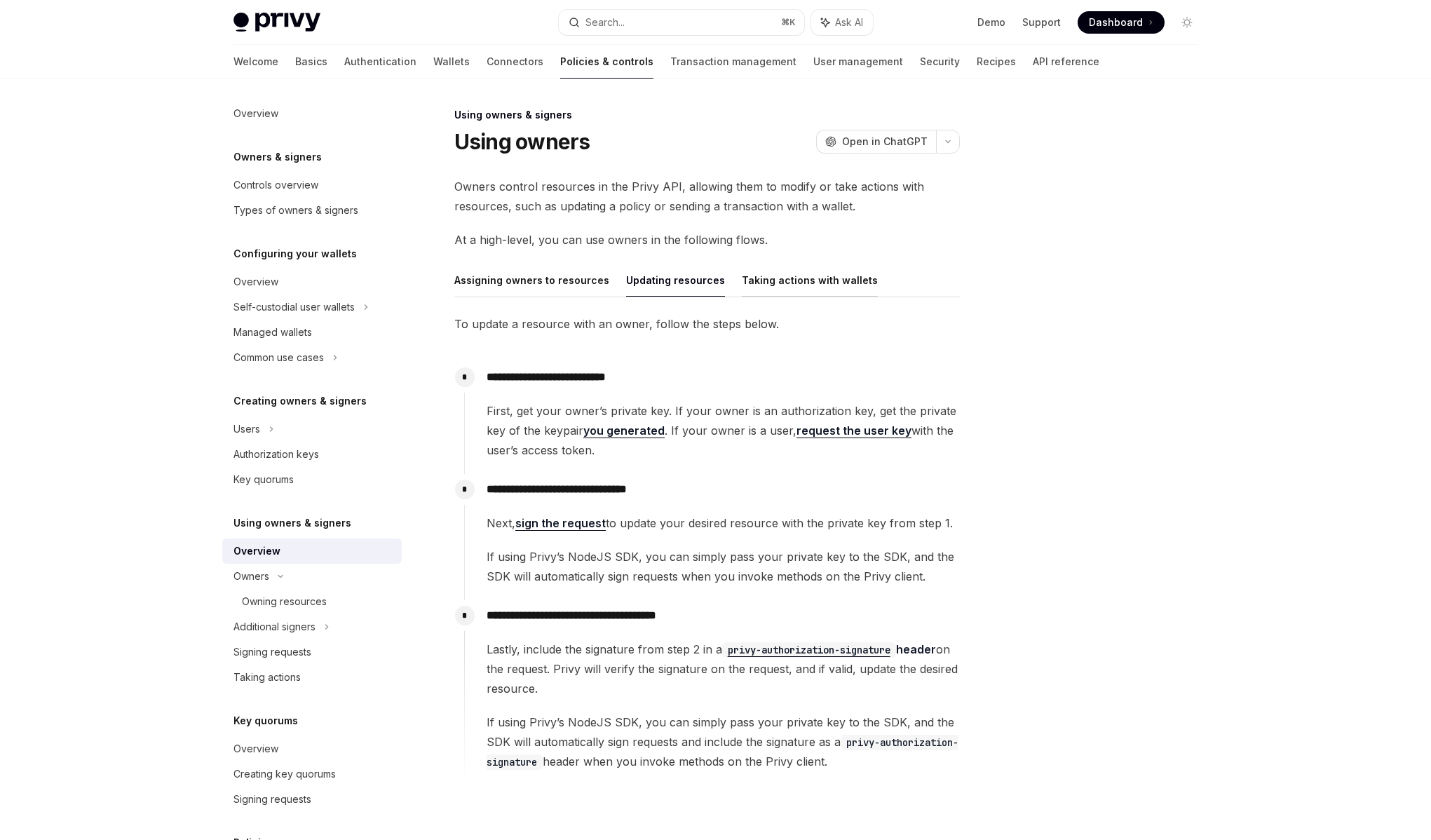
click at [811, 287] on button "Taking actions with wallets" at bounding box center [810, 280] width 136 height 33
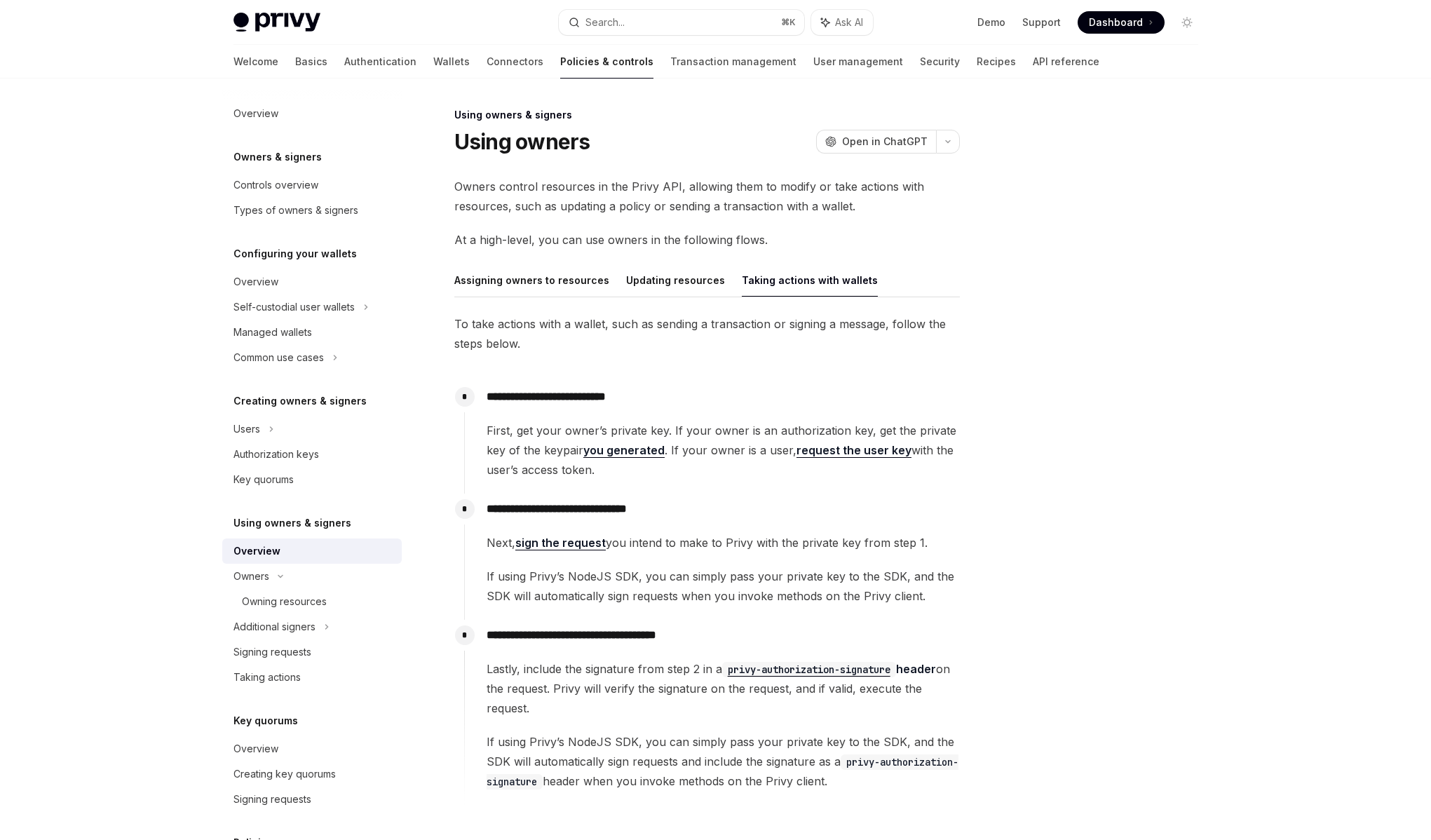
click at [556, 546] on link "sign the request" at bounding box center [560, 542] width 91 height 14
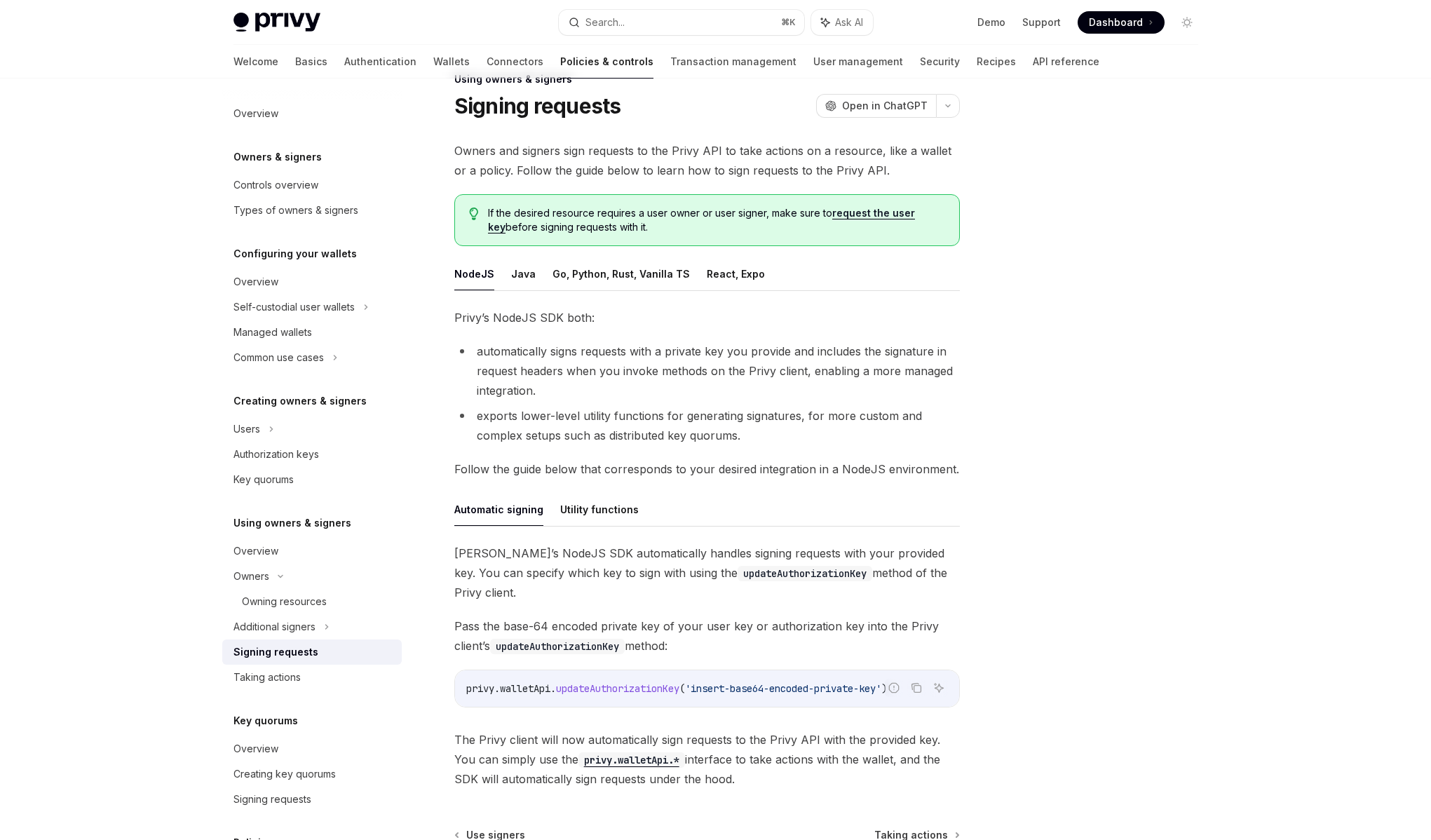
scroll to position [38, 0]
click at [526, 276] on button "Java" at bounding box center [523, 271] width 25 height 33
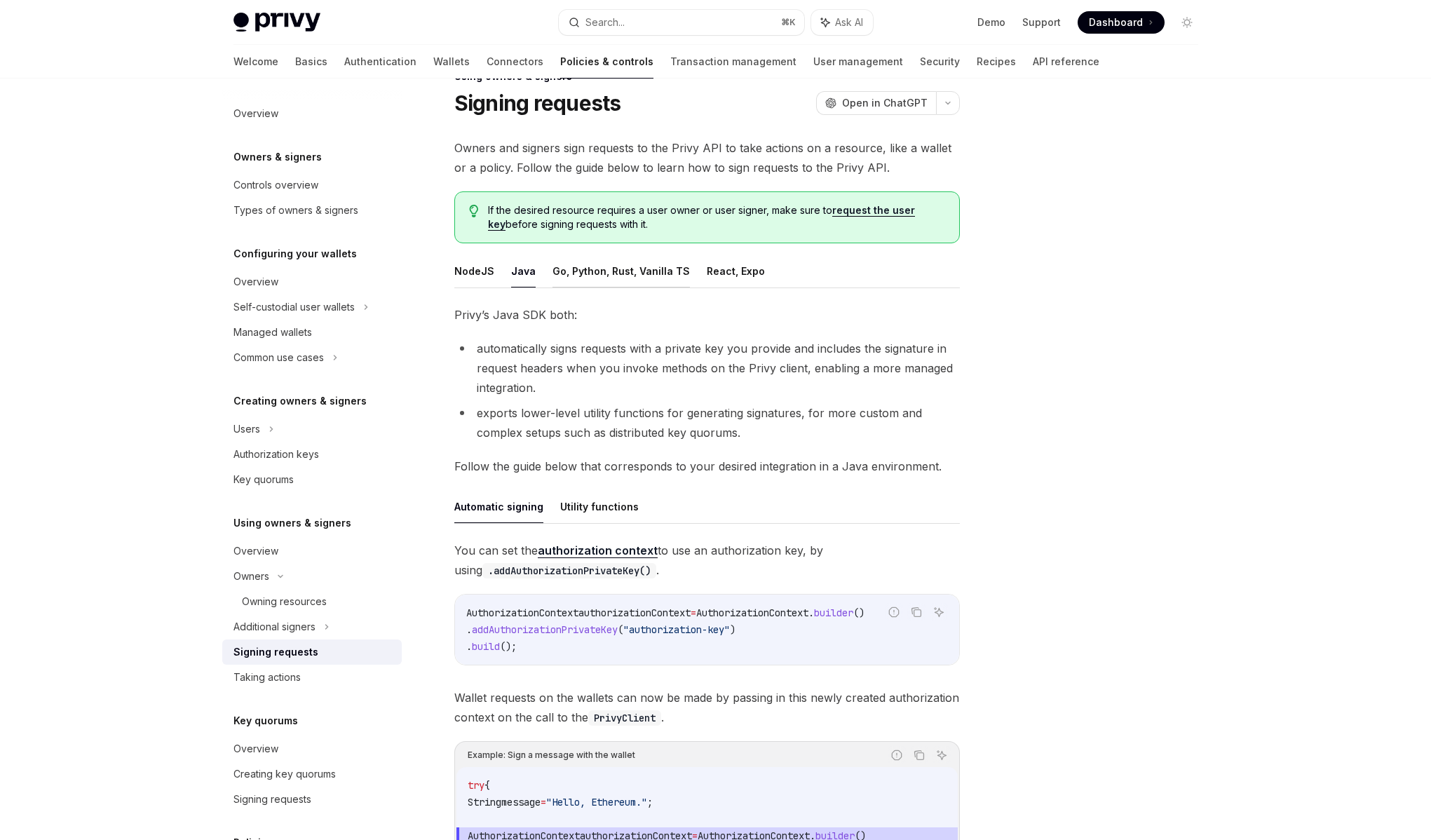
click at [589, 267] on button "Go, Python, Rust, Vanilla TS" at bounding box center [621, 271] width 137 height 33
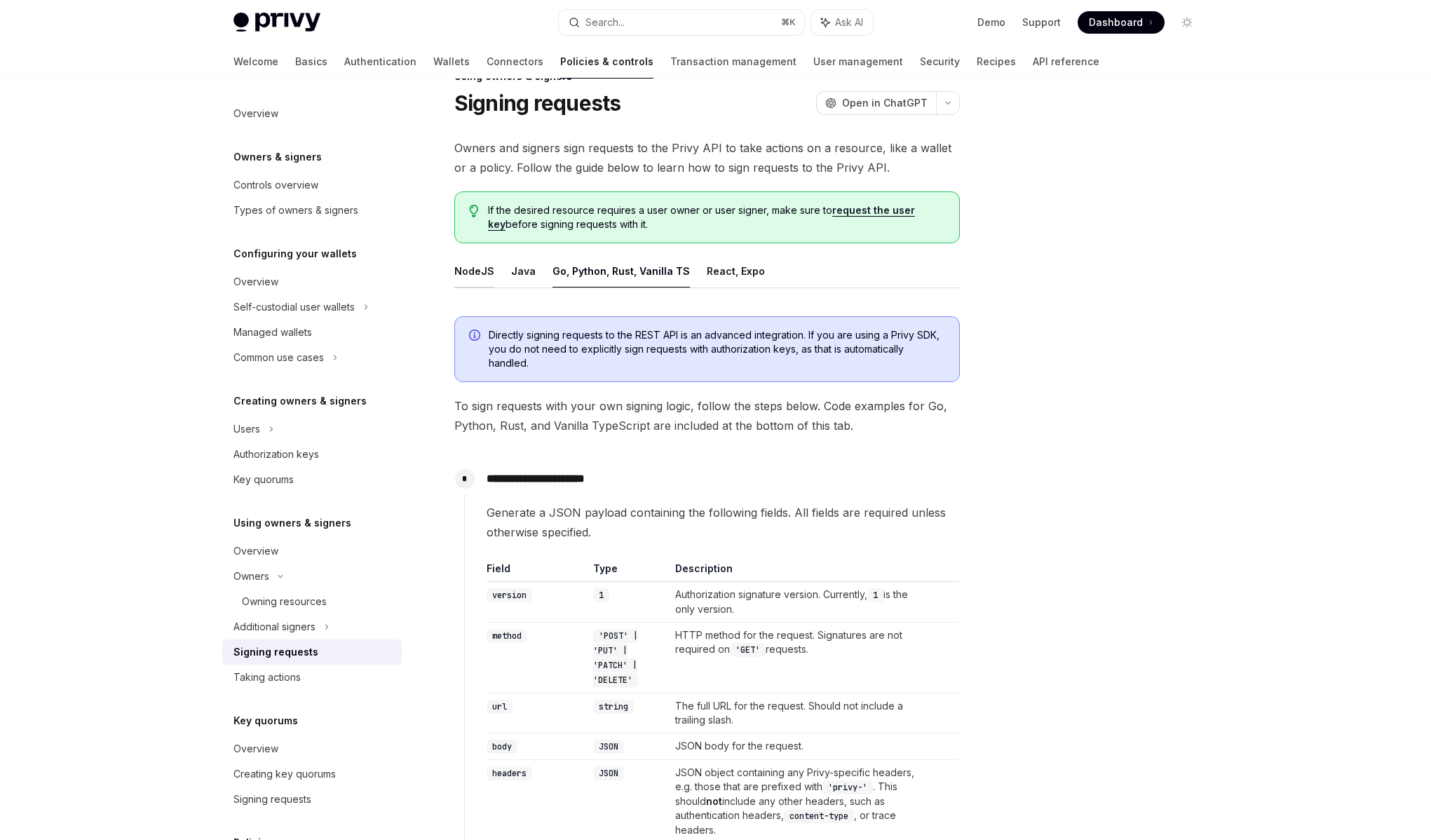
click at [475, 269] on button "NodeJS" at bounding box center [474, 271] width 40 height 33
type textarea "*"
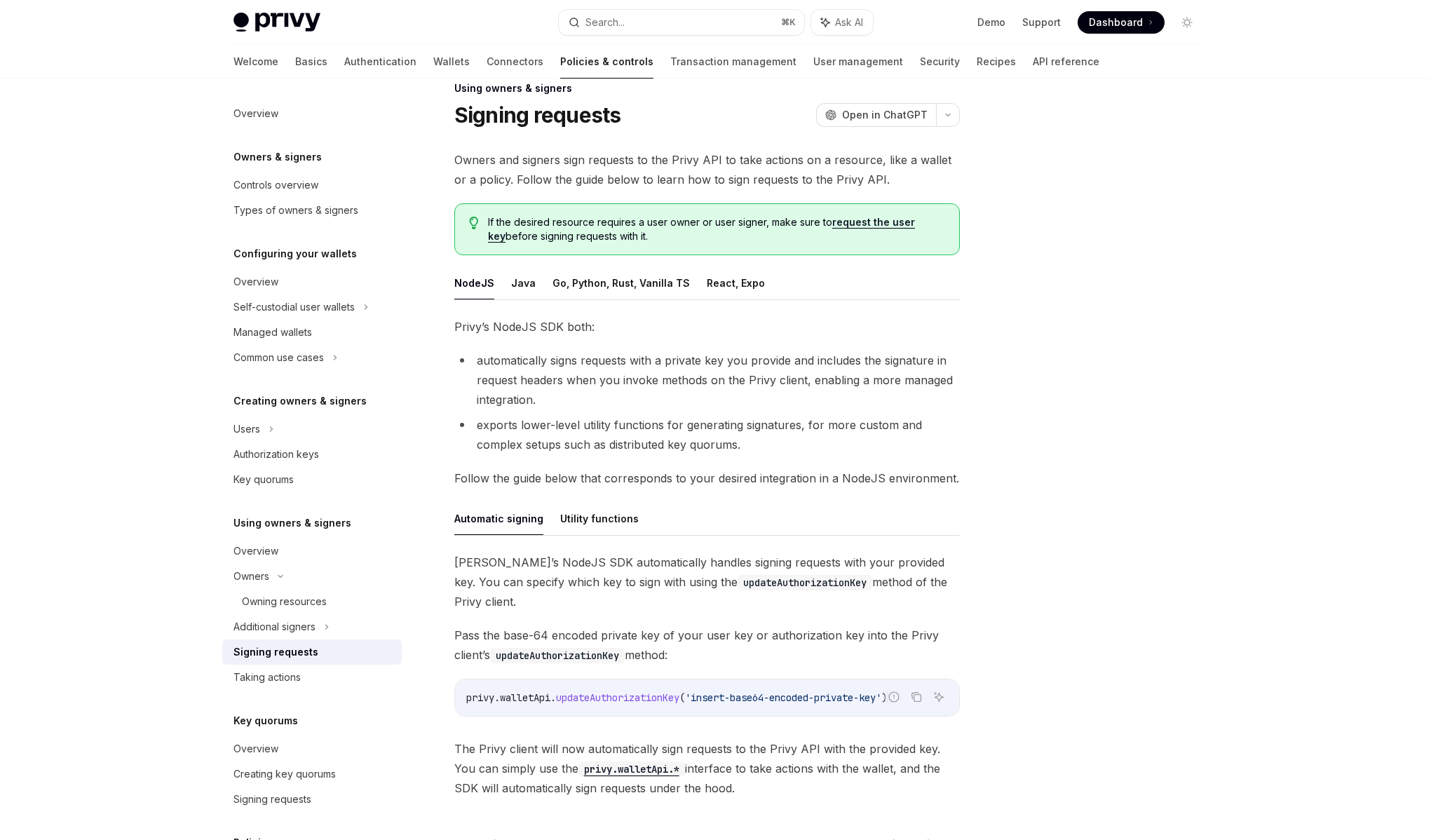
scroll to position [24, 0]
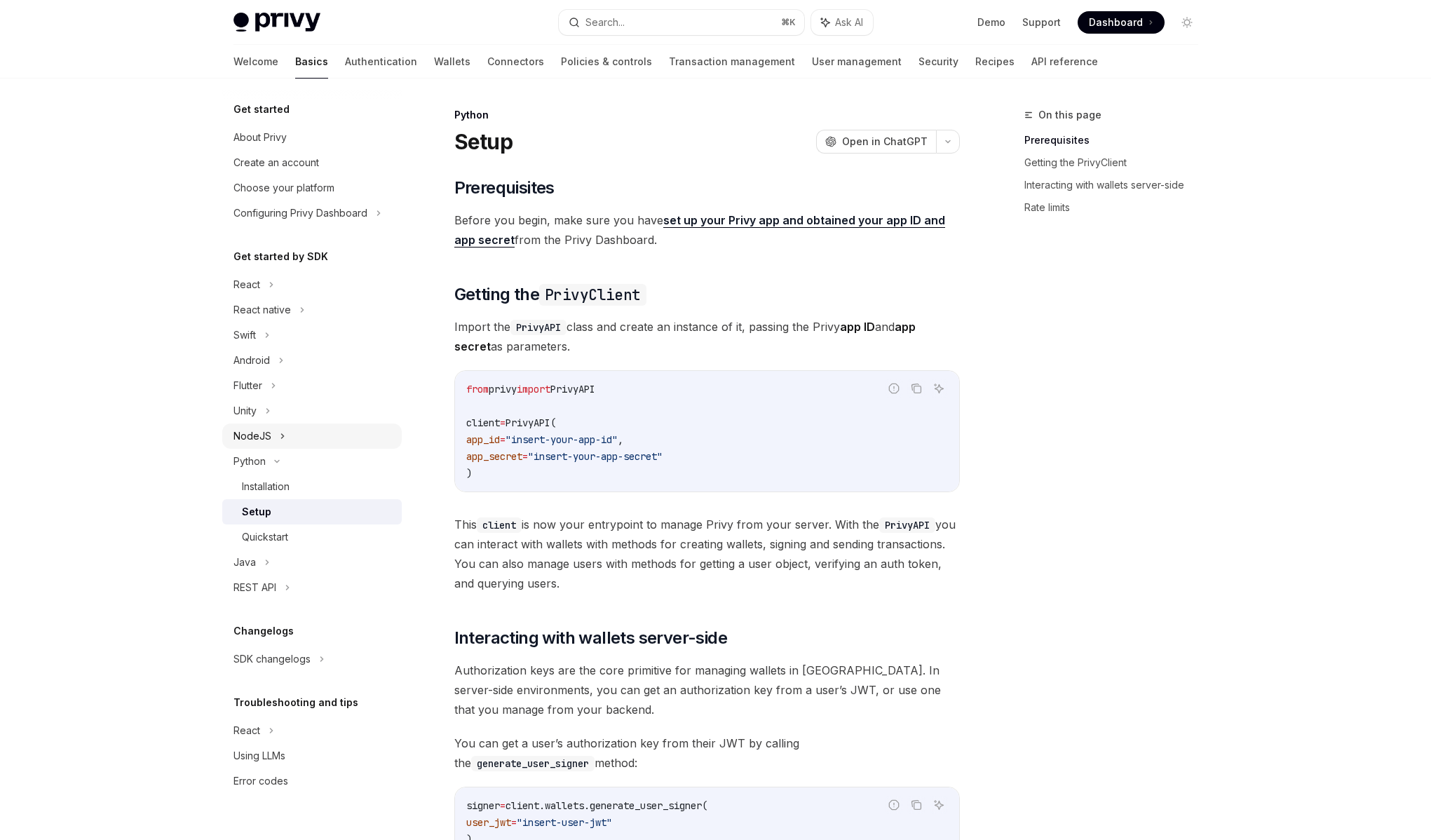
click at [264, 428] on div "NodeJS" at bounding box center [252, 436] width 38 height 17
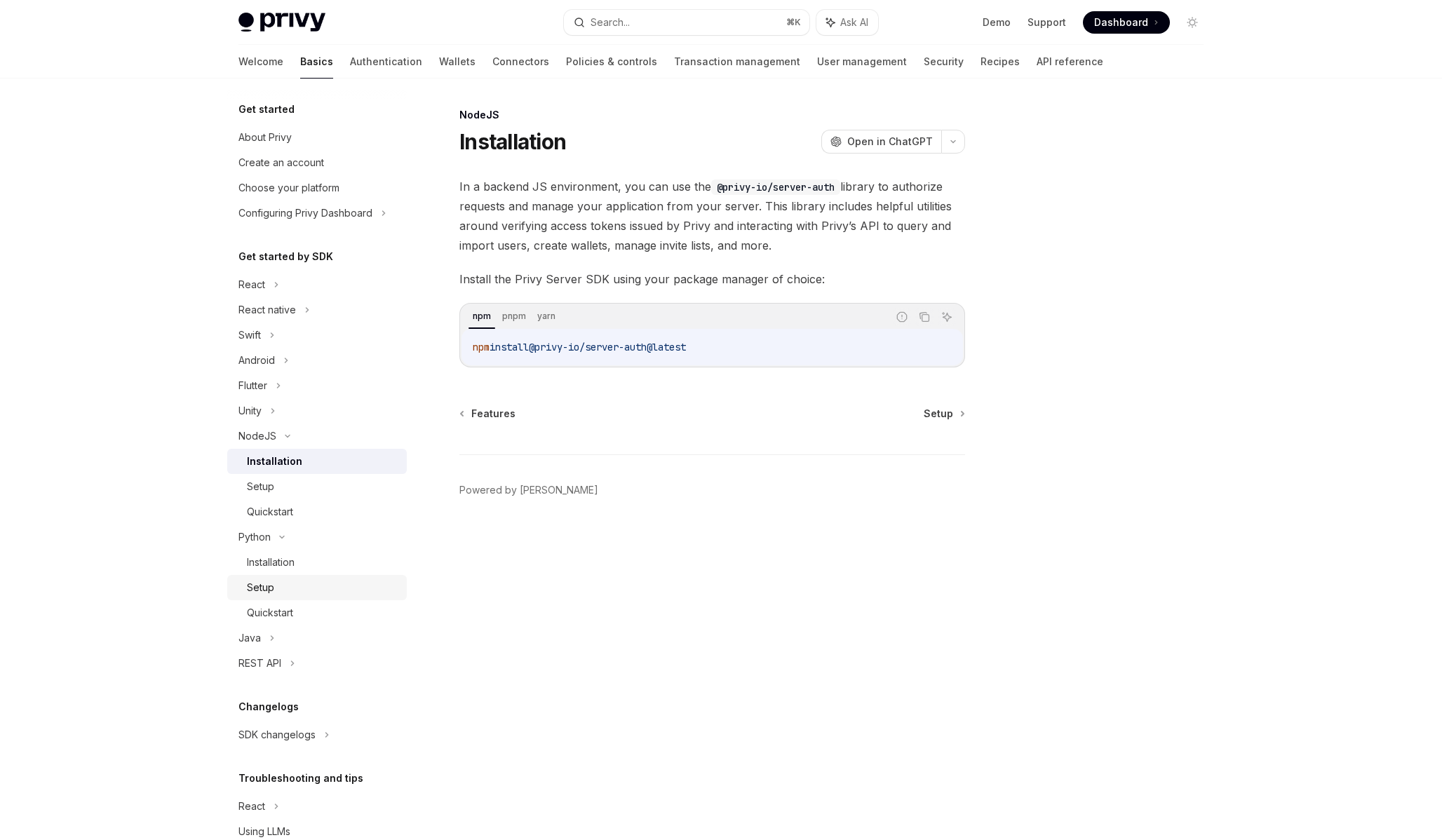
click at [273, 593] on div "Setup" at bounding box center [261, 587] width 27 height 17
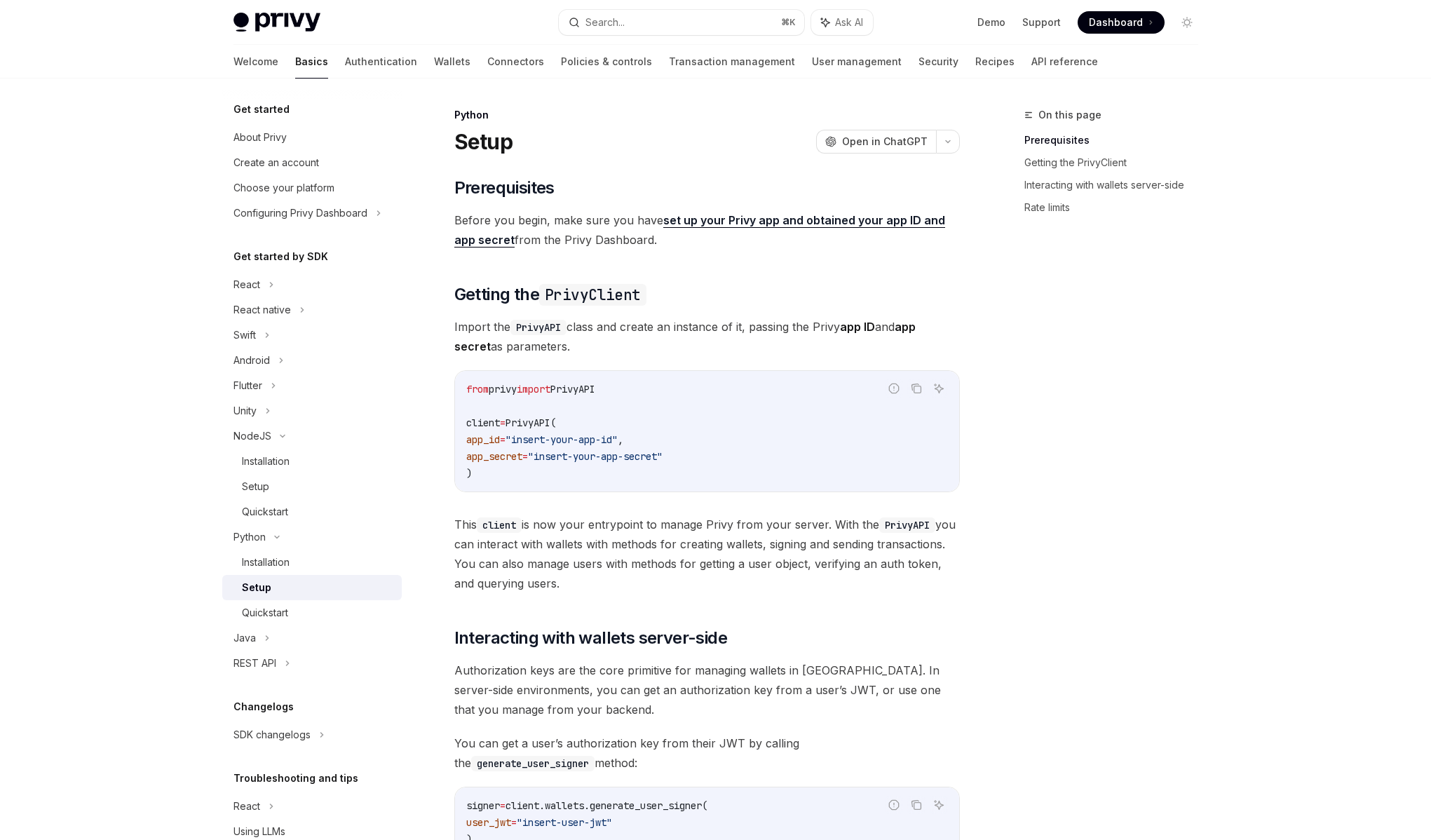
click at [309, 262] on h5 "Get started by SDK" at bounding box center [281, 256] width 95 height 17
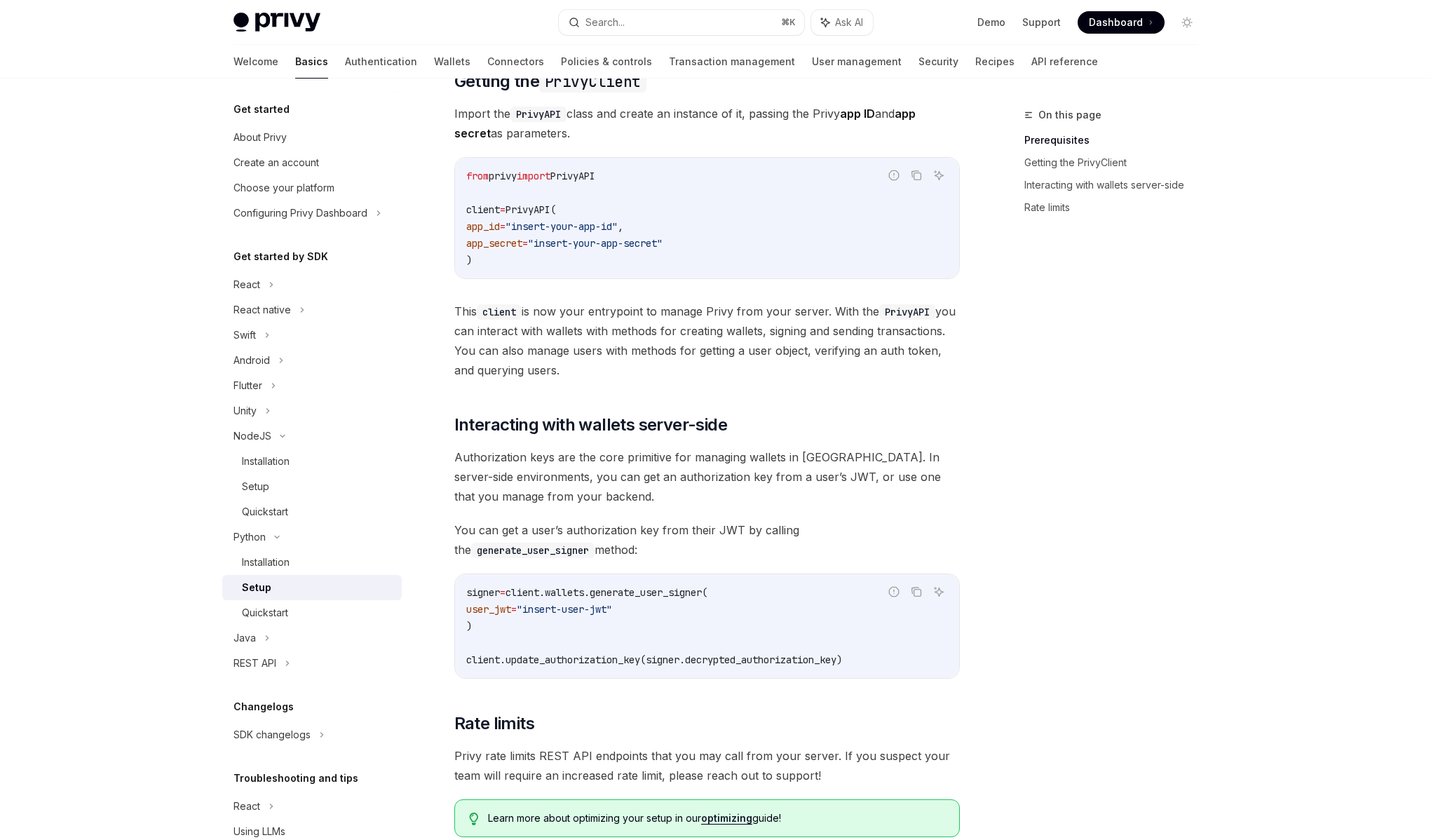
scroll to position [361, 0]
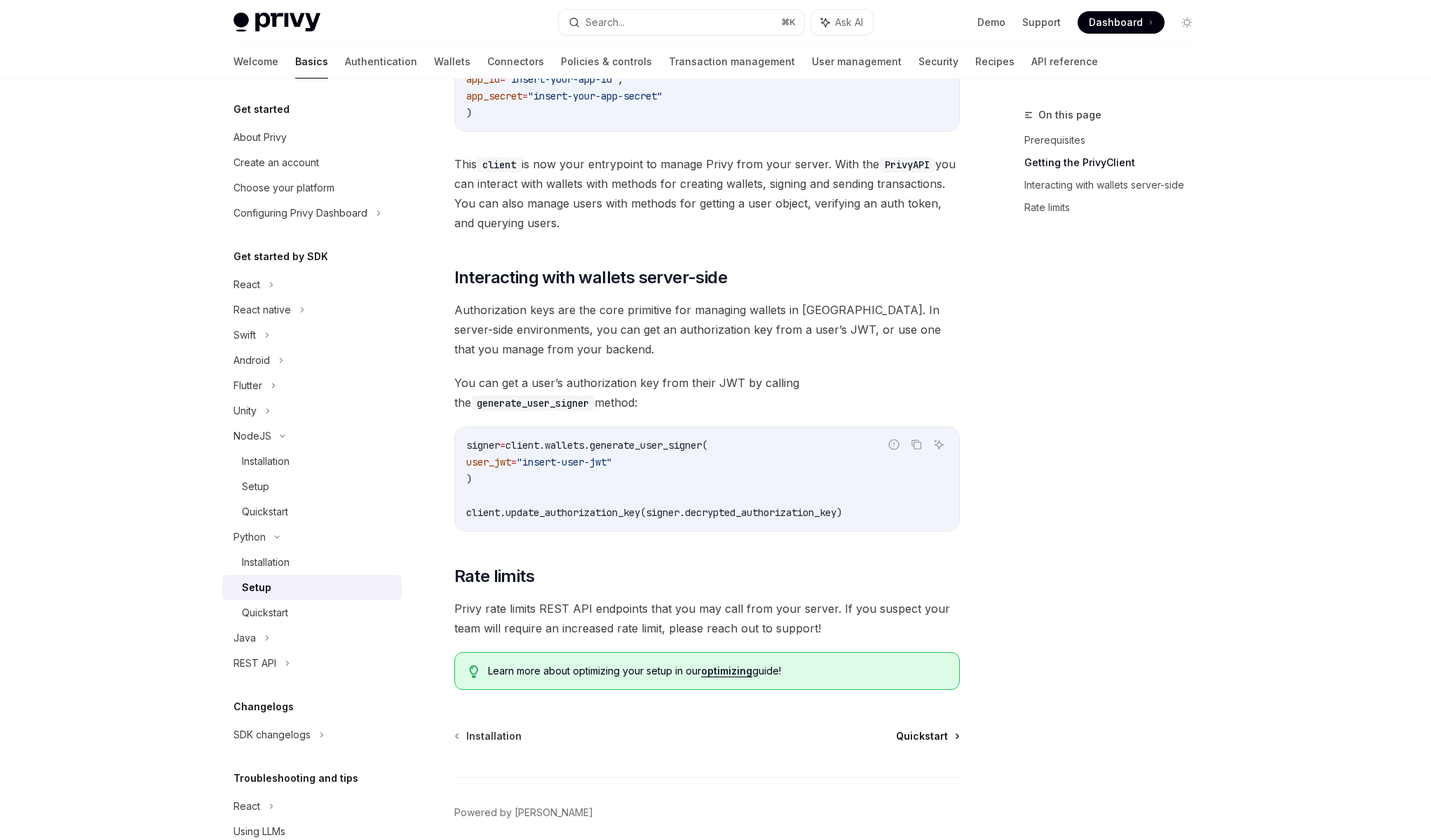
click at [916, 735] on span "Quickstart" at bounding box center [922, 736] width 52 height 14
type textarea "*"
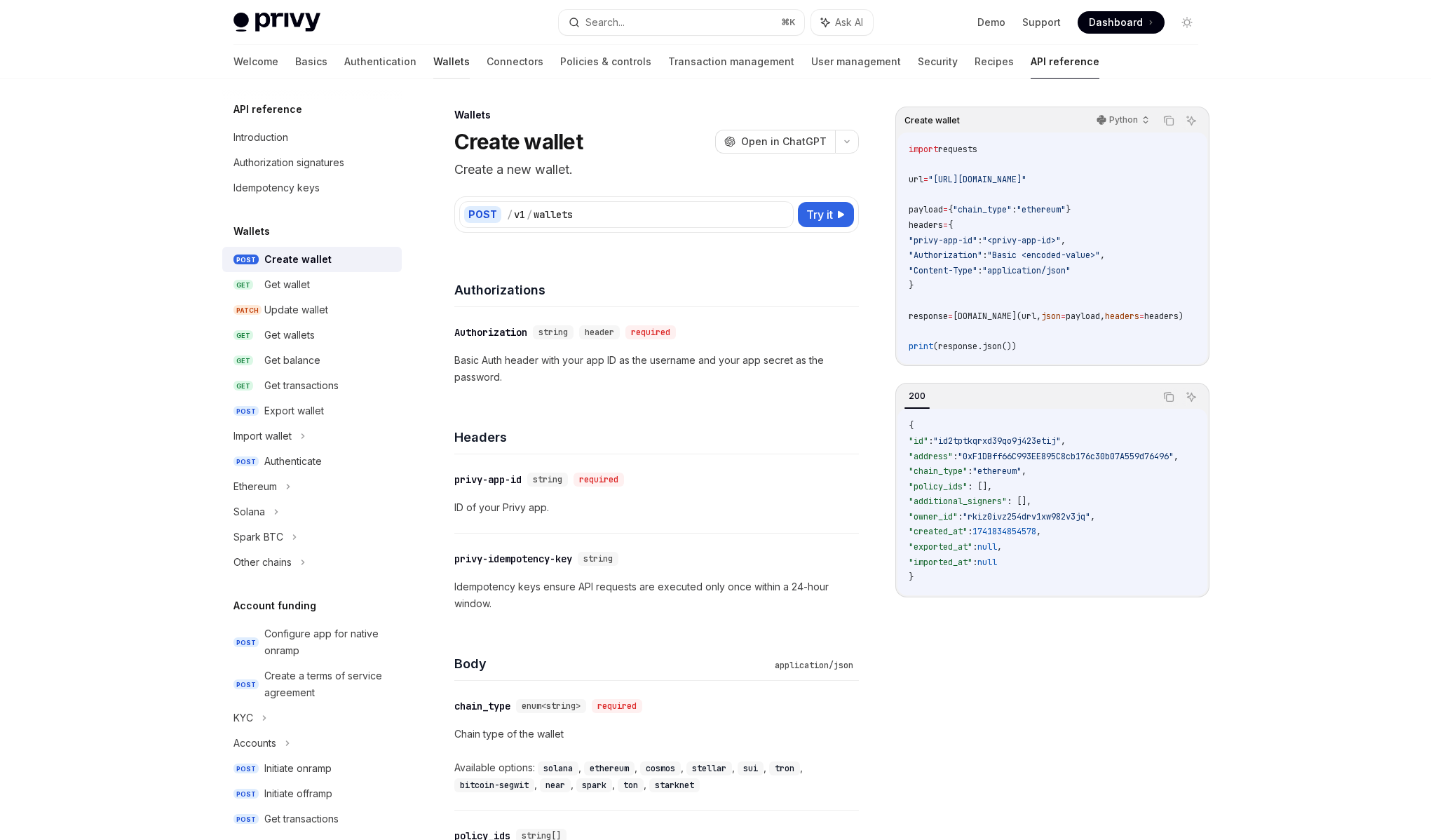
click at [434, 59] on link "Wallets" at bounding box center [452, 62] width 36 height 34
type textarea "*"
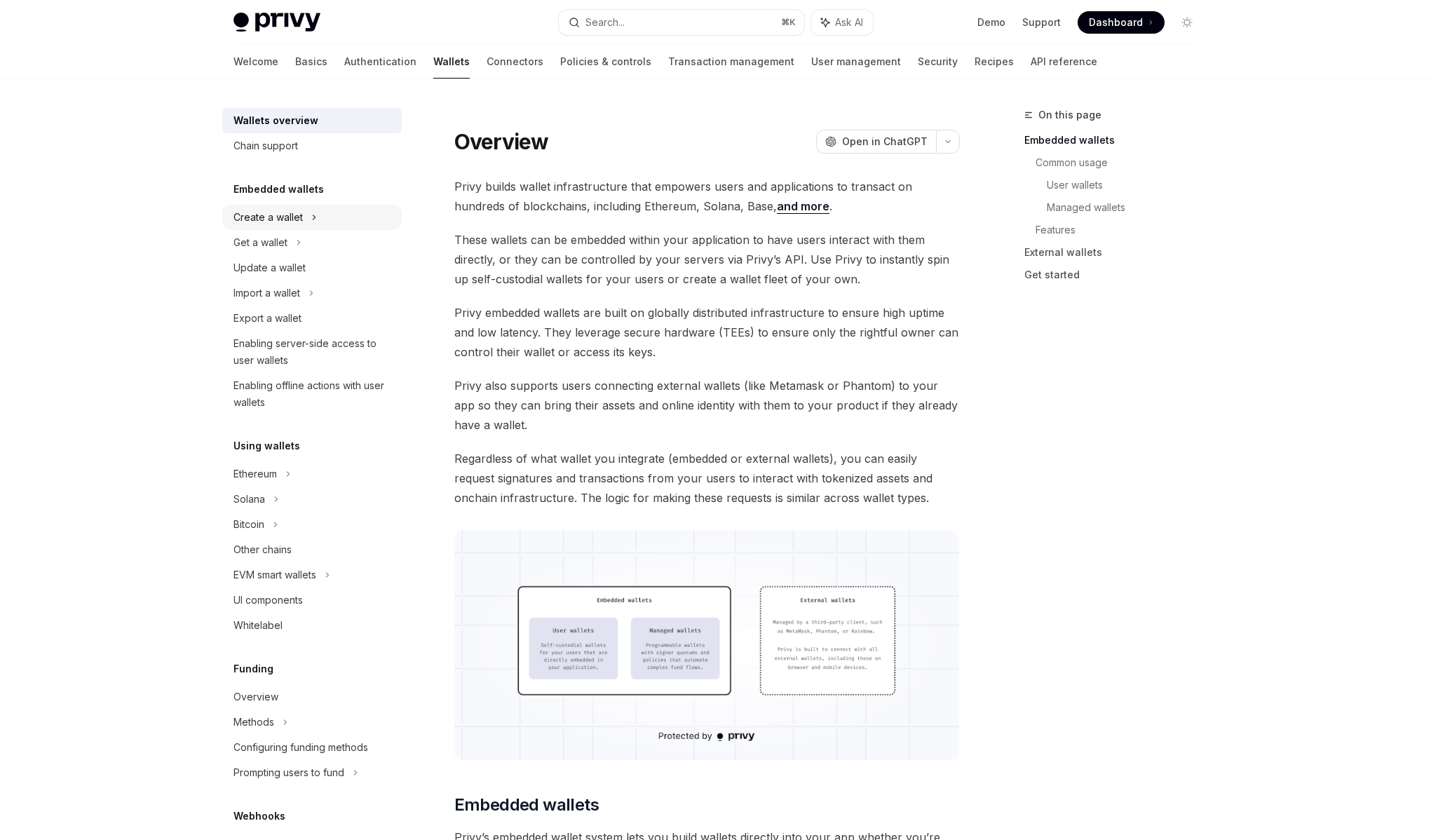
click at [295, 216] on div "Create a wallet" at bounding box center [268, 217] width 70 height 17
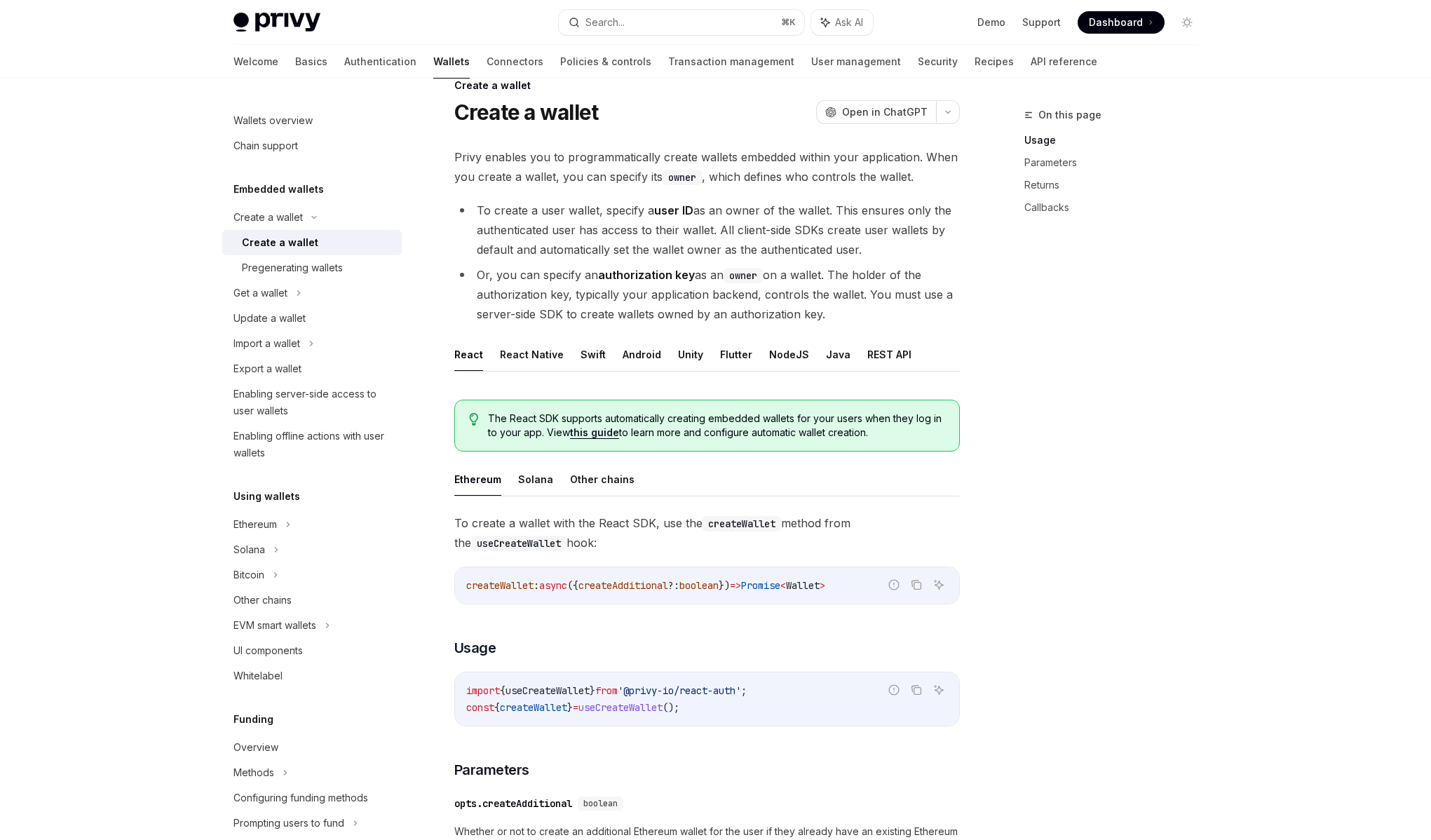
scroll to position [30, 0]
drag, startPoint x: 652, startPoint y: 417, endPoint x: 748, endPoint y: 421, distance: 96.1
click at [748, 421] on span "The React SDK supports automatically creating embedded wallets for your users w…" at bounding box center [716, 425] width 457 height 28
drag, startPoint x: 748, startPoint y: 421, endPoint x: 684, endPoint y: 414, distance: 64.4
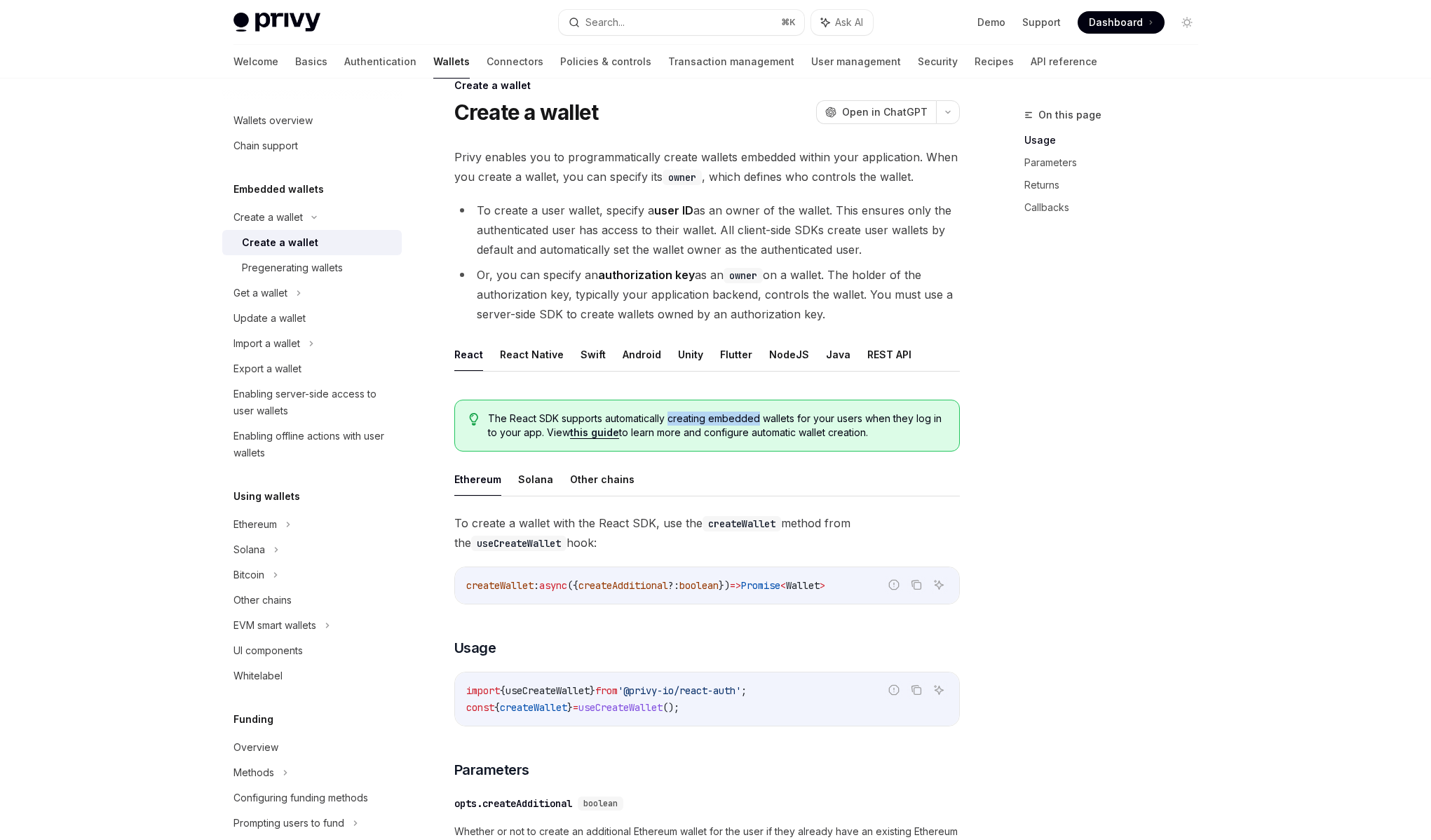
click at [685, 414] on span "The React SDK supports automatically creating embedded wallets for your users w…" at bounding box center [716, 425] width 457 height 28
click at [684, 414] on span "The React SDK supports automatically creating embedded wallets for your users w…" at bounding box center [716, 425] width 457 height 28
drag, startPoint x: 684, startPoint y: 414, endPoint x: 768, endPoint y: 421, distance: 84.3
click at [768, 421] on span "The React SDK supports automatically creating embedded wallets for your users w…" at bounding box center [716, 425] width 457 height 28
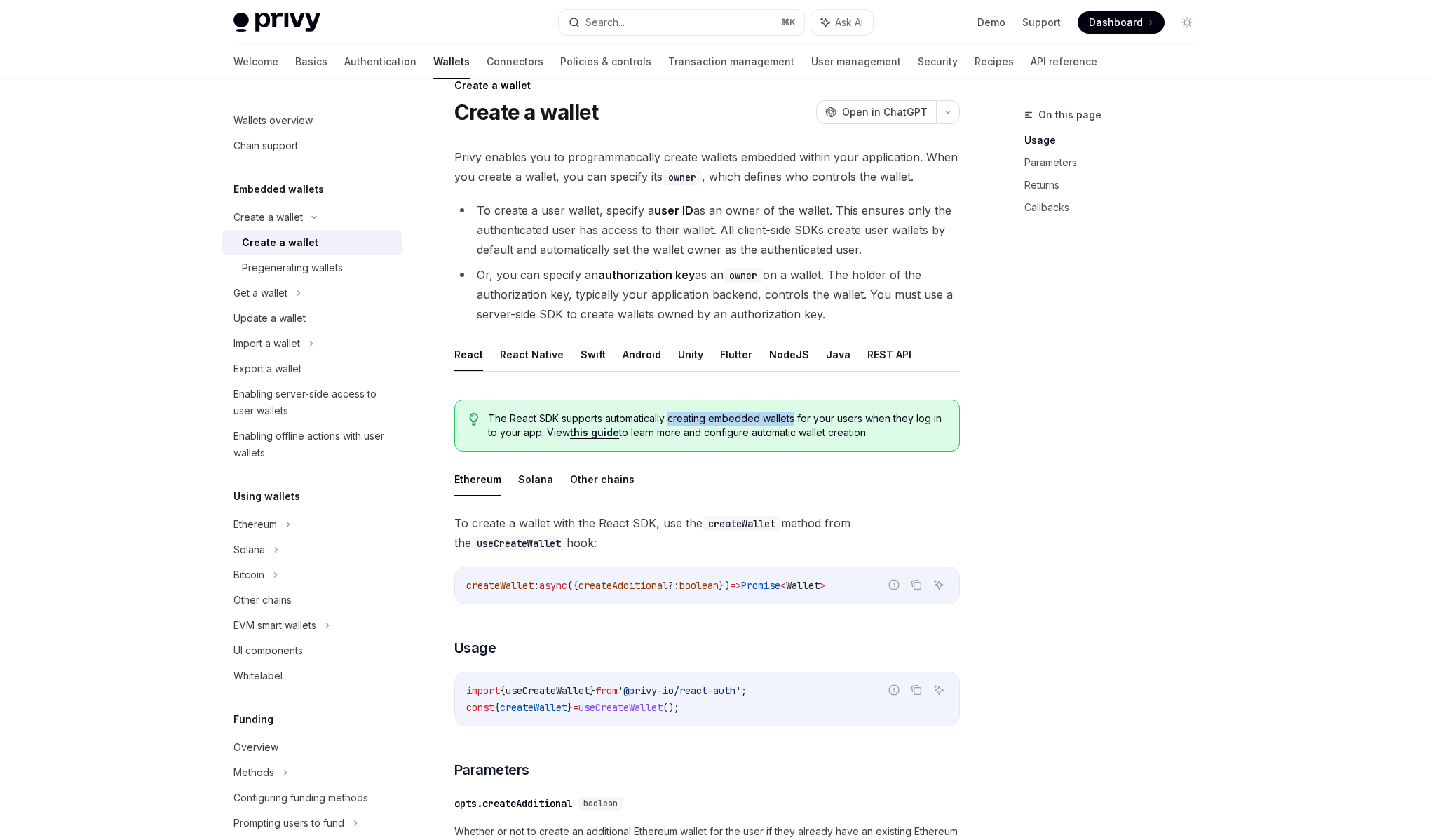
drag, startPoint x: 768, startPoint y: 421, endPoint x: 681, endPoint y: 416, distance: 87.1
click at [681, 416] on span "The React SDK supports automatically creating embedded wallets for your users w…" at bounding box center [716, 425] width 457 height 28
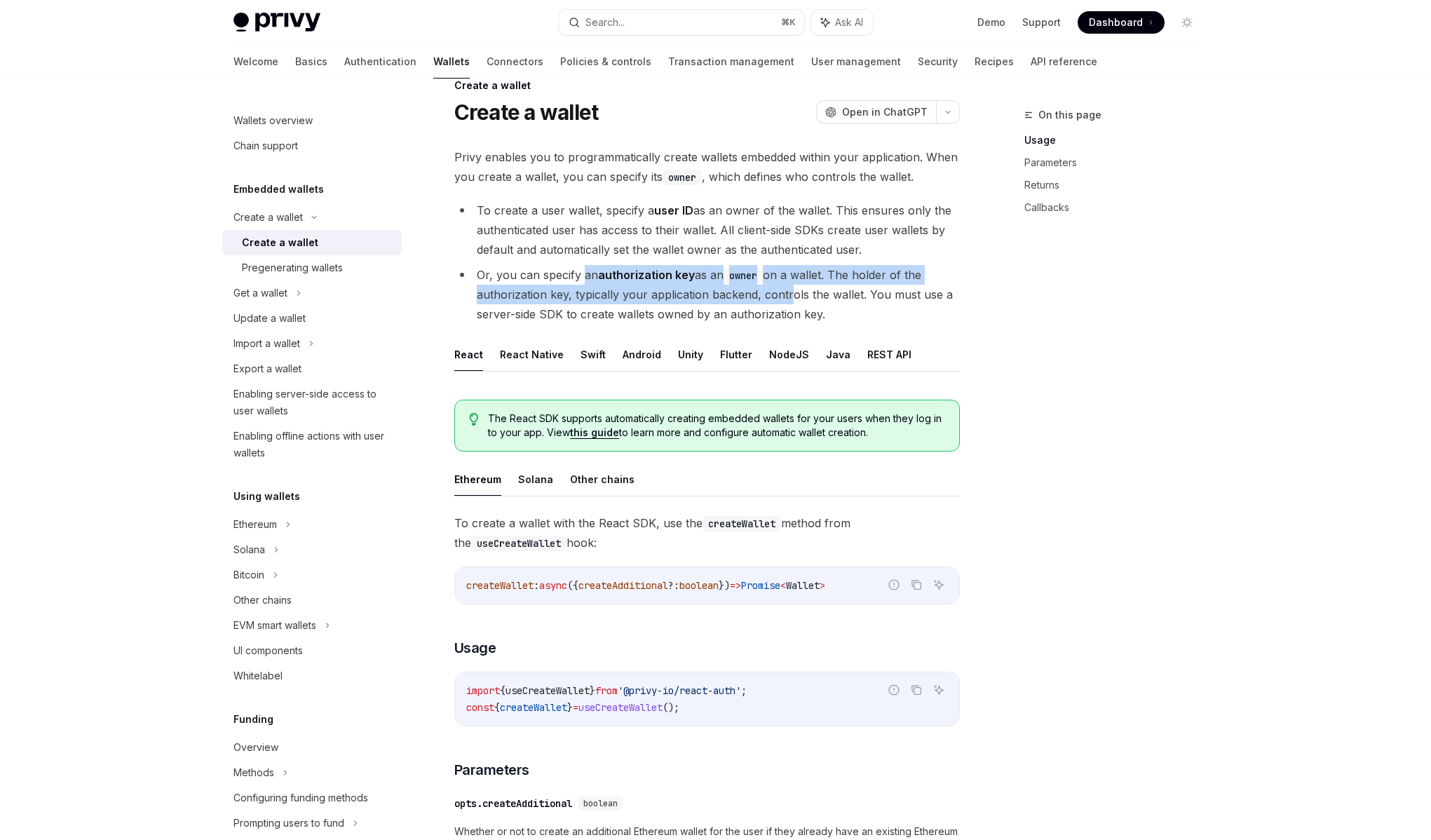
drag, startPoint x: 583, startPoint y: 279, endPoint x: 784, endPoint y: 293, distance: 201.5
click at [784, 293] on li "Or, you can specify an authorization key as an owner on a wallet. The holder of…" at bounding box center [707, 294] width 506 height 59
drag, startPoint x: 809, startPoint y: 294, endPoint x: 549, endPoint y: 276, distance: 260.6
click at [549, 276] on li "Or, you can specify an authorization key as an owner on a wallet. The holder of…" at bounding box center [707, 294] width 506 height 59
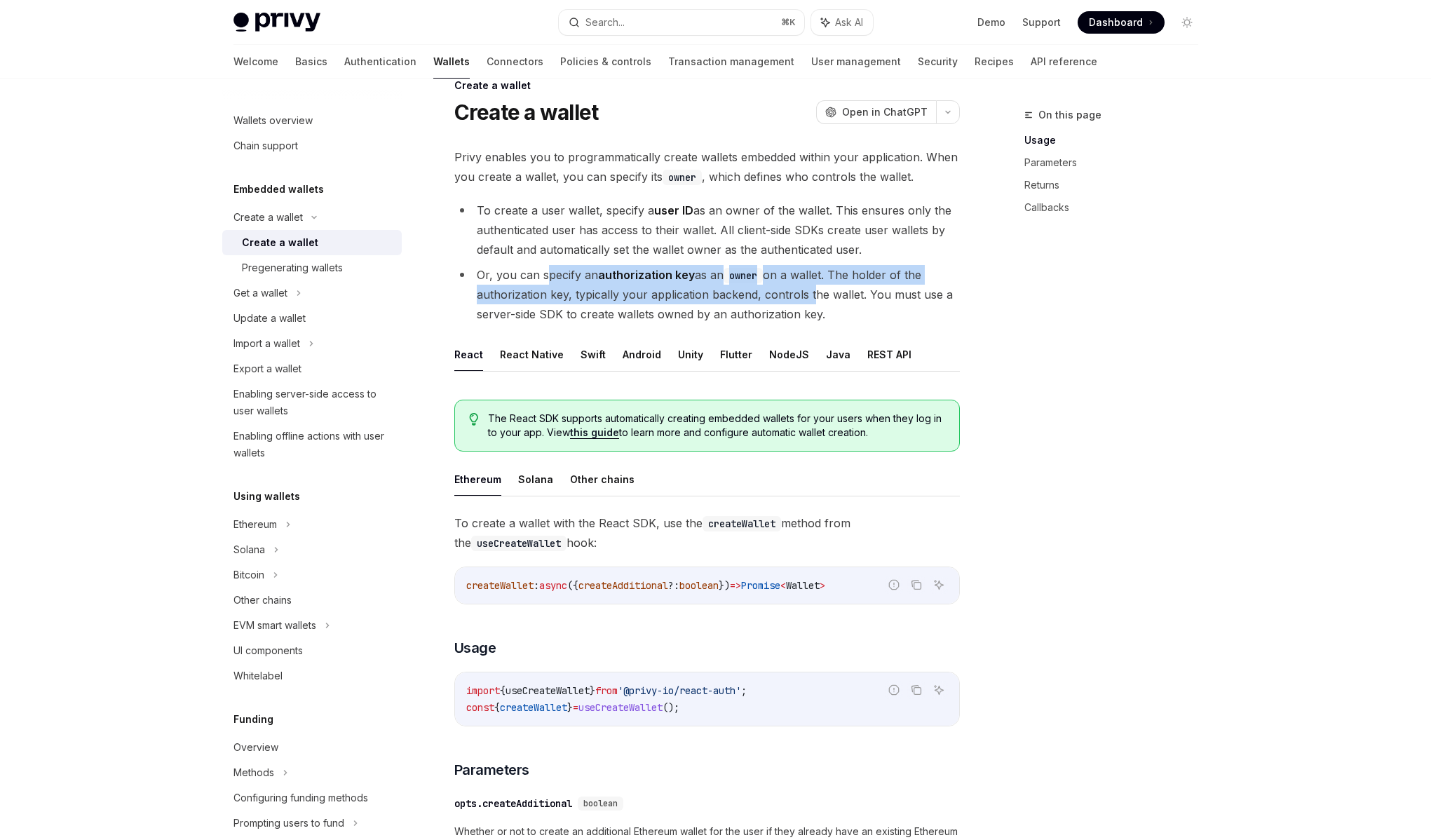
click at [549, 276] on li "Or, you can specify an authorization key as an owner on a wallet. The holder of…" at bounding box center [707, 294] width 506 height 59
drag, startPoint x: 549, startPoint y: 276, endPoint x: 732, endPoint y: 293, distance: 183.8
click at [732, 293] on li "Or, you can specify an authorization key as an owner on a wallet. The holder of…" at bounding box center [707, 294] width 506 height 59
drag, startPoint x: 764, startPoint y: 293, endPoint x: 514, endPoint y: 273, distance: 250.8
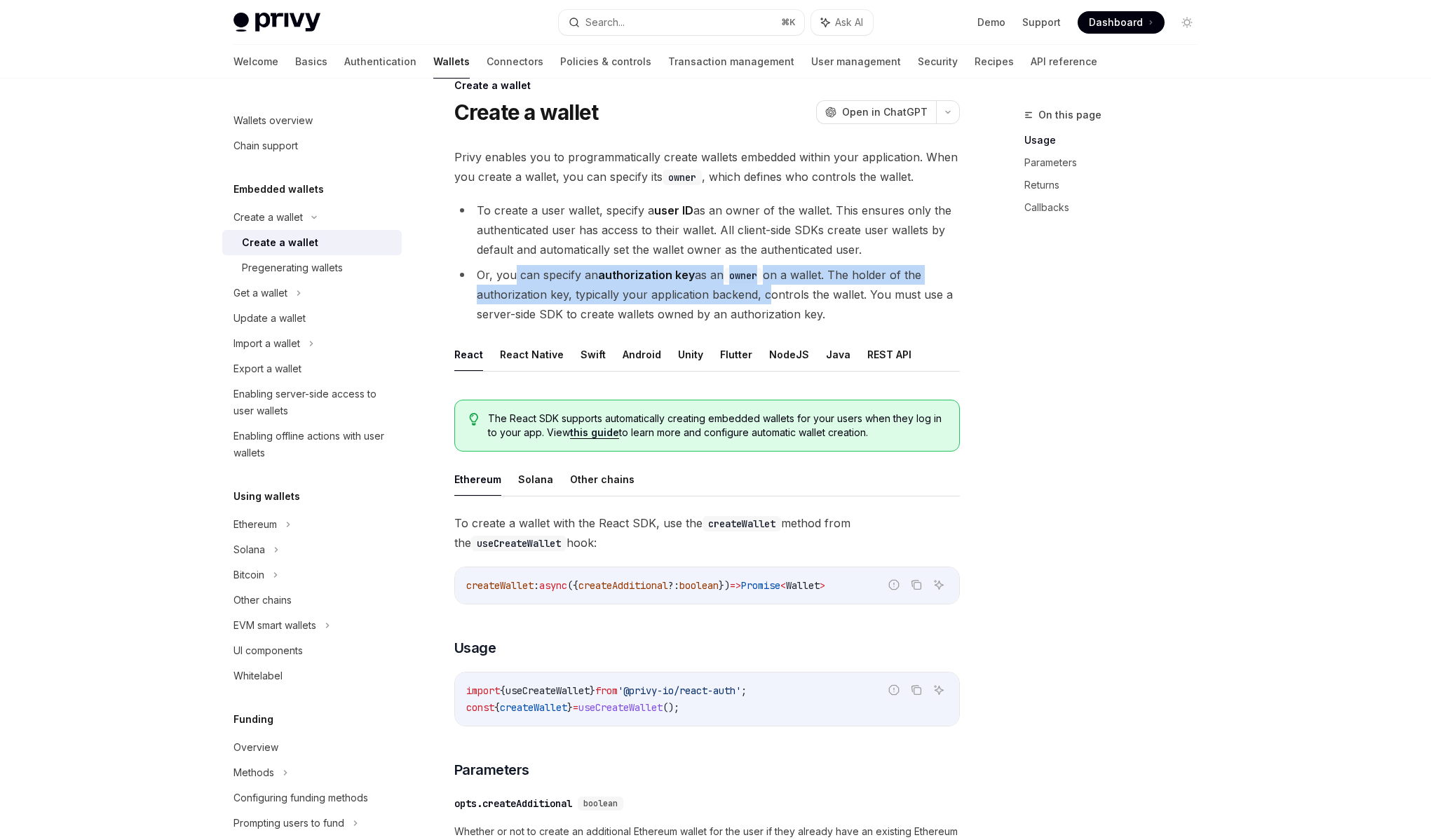
click at [514, 273] on li "Or, you can specify an authorization key as an owner on a wallet. The holder of…" at bounding box center [707, 294] width 506 height 59
drag, startPoint x: 514, startPoint y: 273, endPoint x: 732, endPoint y: 290, distance: 218.7
click at [732, 290] on li "Or, you can specify an authorization key as an owner on a wallet. The holder of…" at bounding box center [707, 294] width 506 height 59
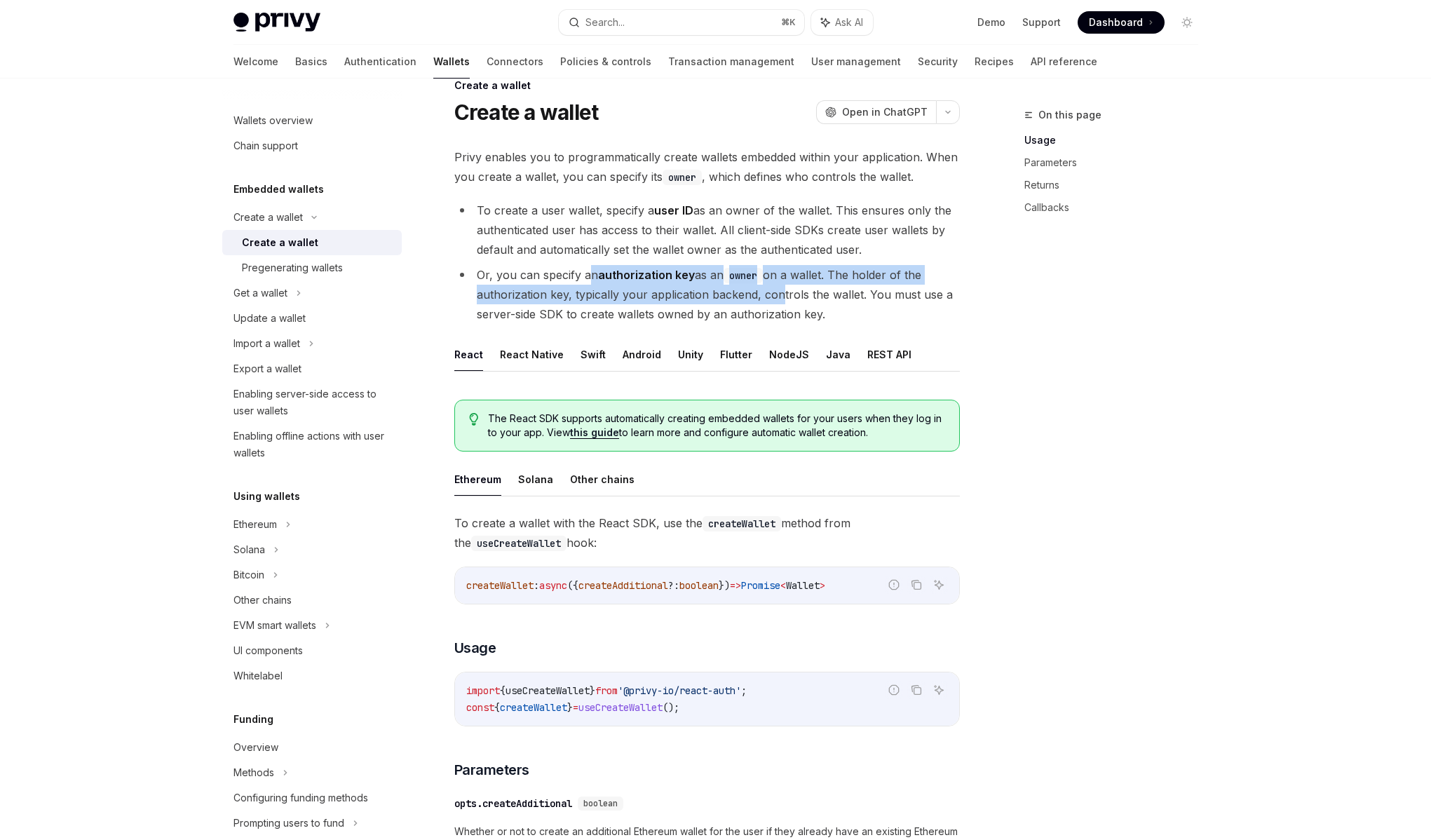
drag, startPoint x: 777, startPoint y: 284, endPoint x: 586, endPoint y: 272, distance: 191.4
click at [586, 272] on li "Or, you can specify an authorization key as an owner on a wallet. The holder of…" at bounding box center [707, 294] width 506 height 59
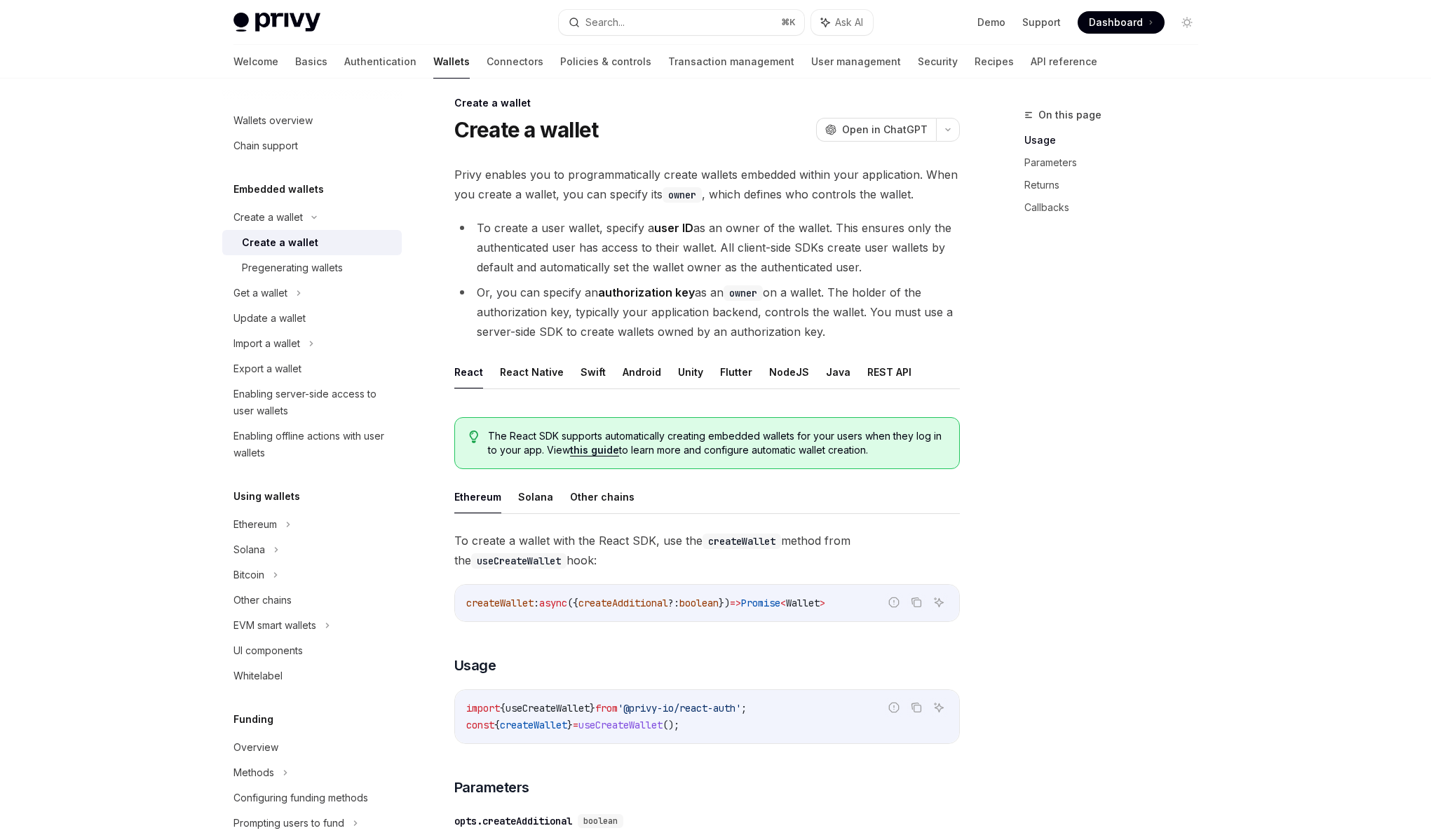
scroll to position [0, 0]
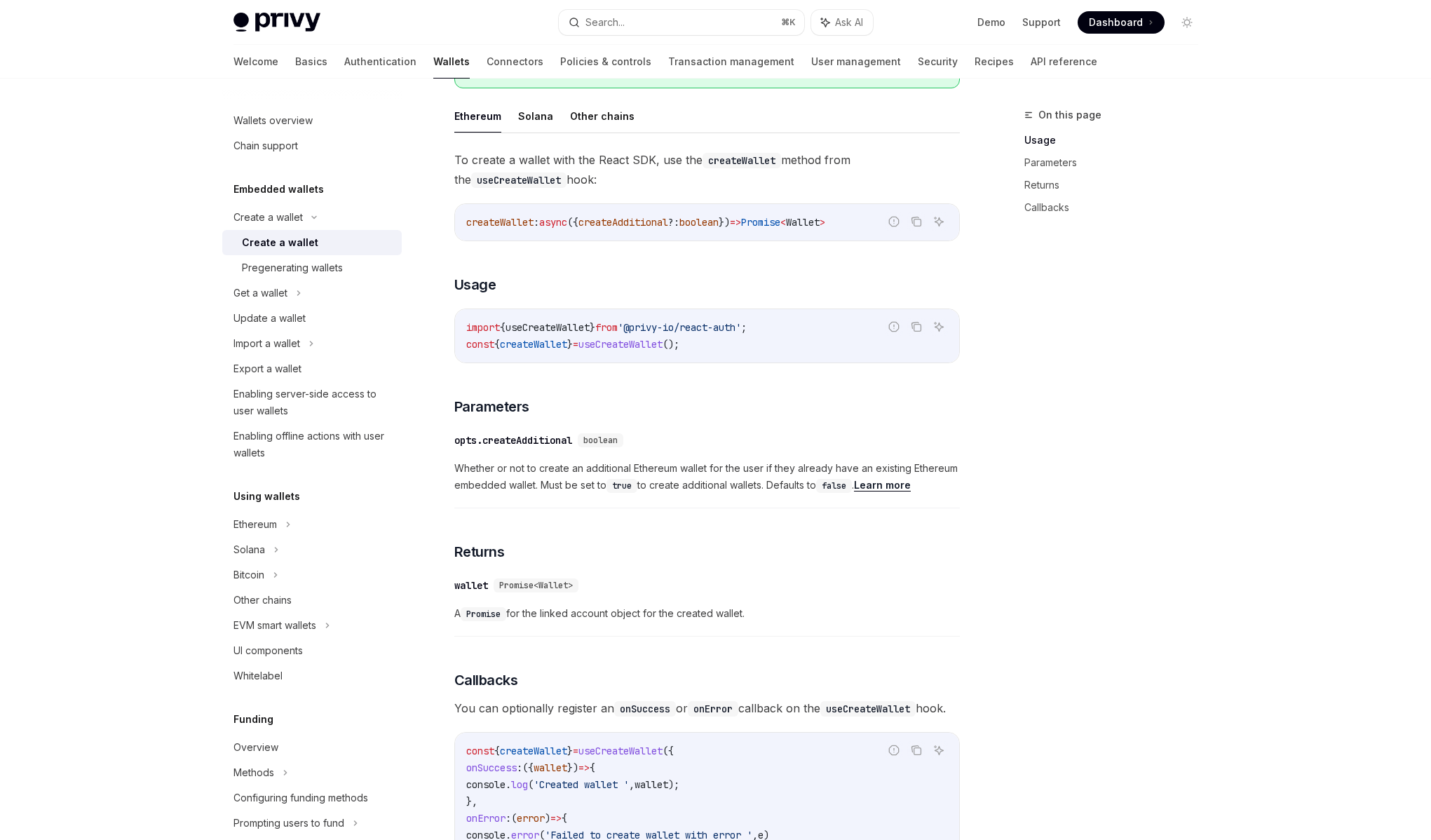
click at [585, 460] on span "Whether or not to create an additional Ethereum wallet for the user if they alr…" at bounding box center [707, 477] width 506 height 34
click at [586, 463] on span "Whether or not to create an additional Ethereum wallet for the user if they alr…" at bounding box center [707, 477] width 506 height 34
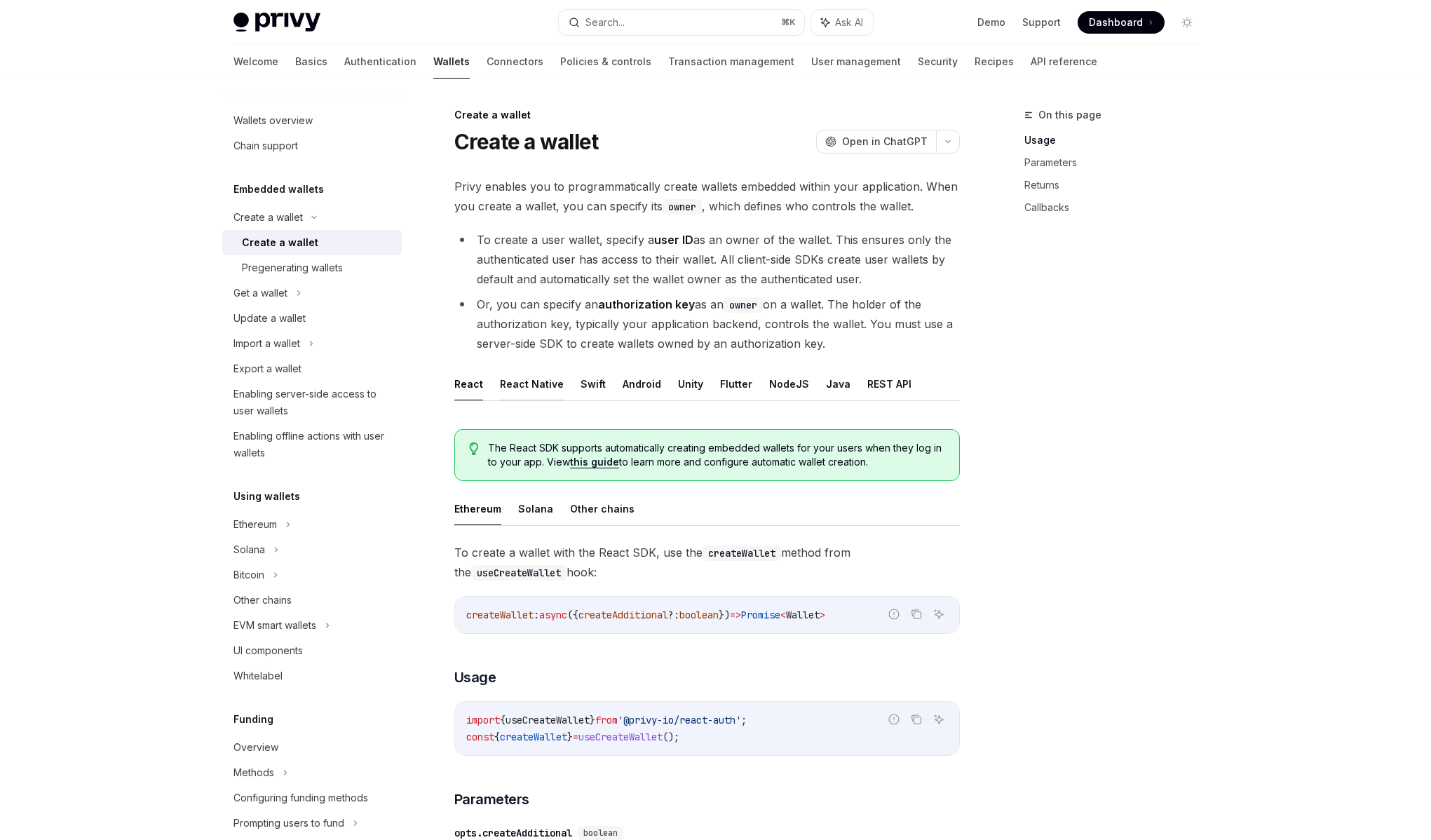
click at [519, 388] on button "React Native" at bounding box center [531, 384] width 64 height 33
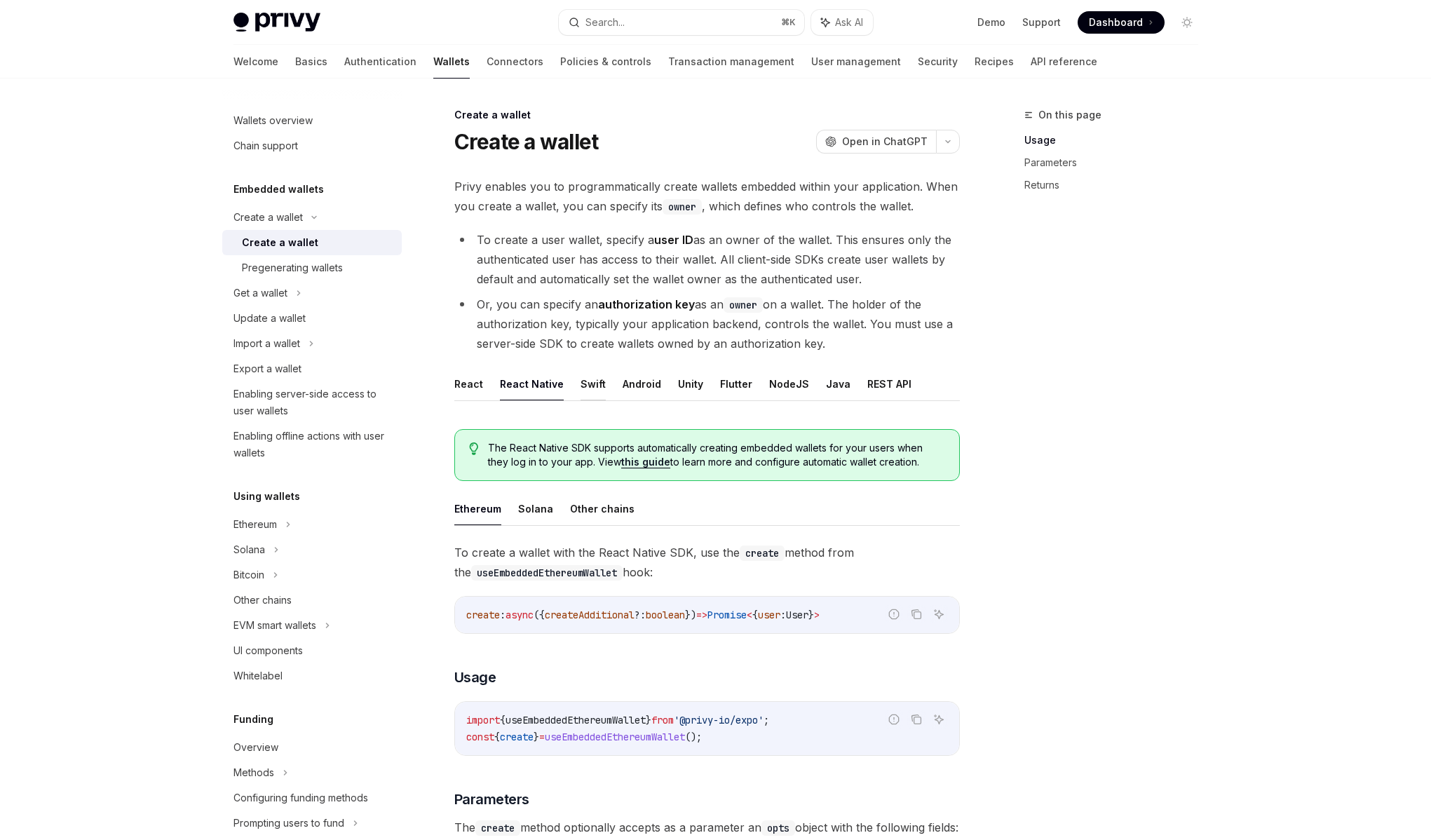
click at [588, 384] on button "Swift" at bounding box center [593, 384] width 25 height 33
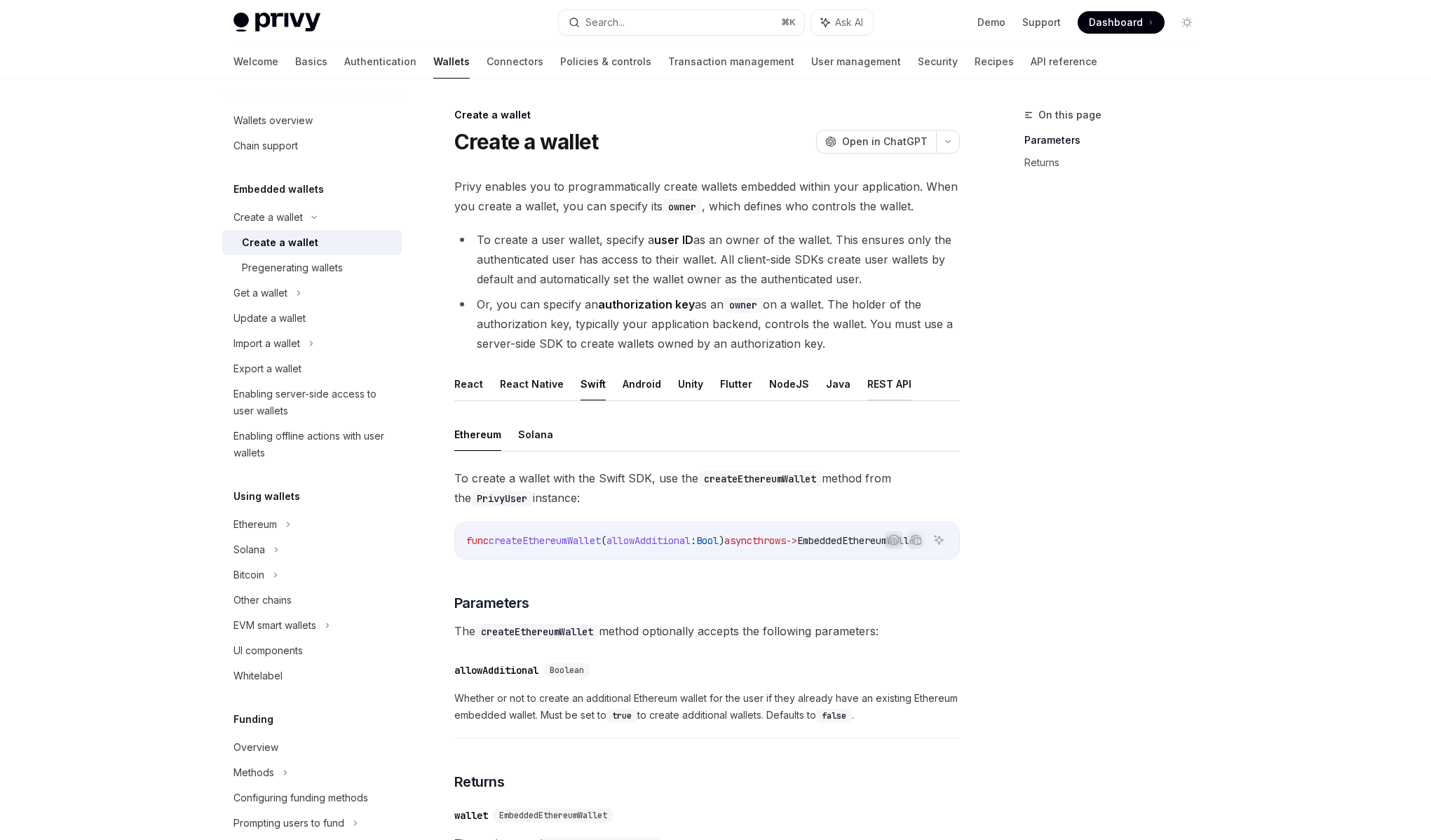
click at [867, 385] on button "REST API" at bounding box center [889, 384] width 44 height 33
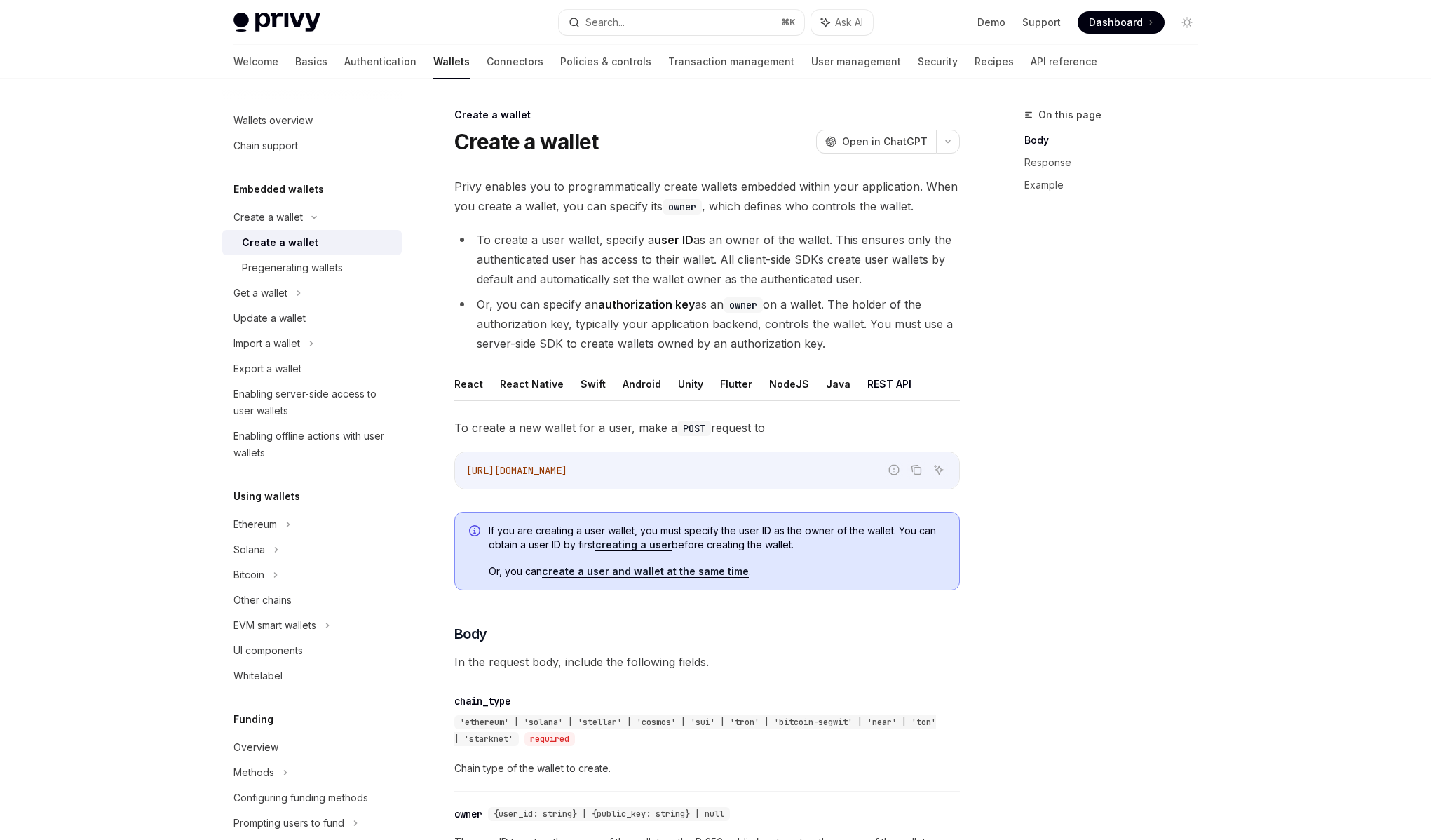
click at [636, 328] on li "Or, you can specify an authorization key as an owner on a wallet. The holder of…" at bounding box center [707, 323] width 506 height 59
drag, startPoint x: 609, startPoint y: 316, endPoint x: 766, endPoint y: 321, distance: 157.1
click at [766, 321] on li "Or, you can specify an authorization key as an owner on a wallet. The holder of…" at bounding box center [707, 323] width 506 height 59
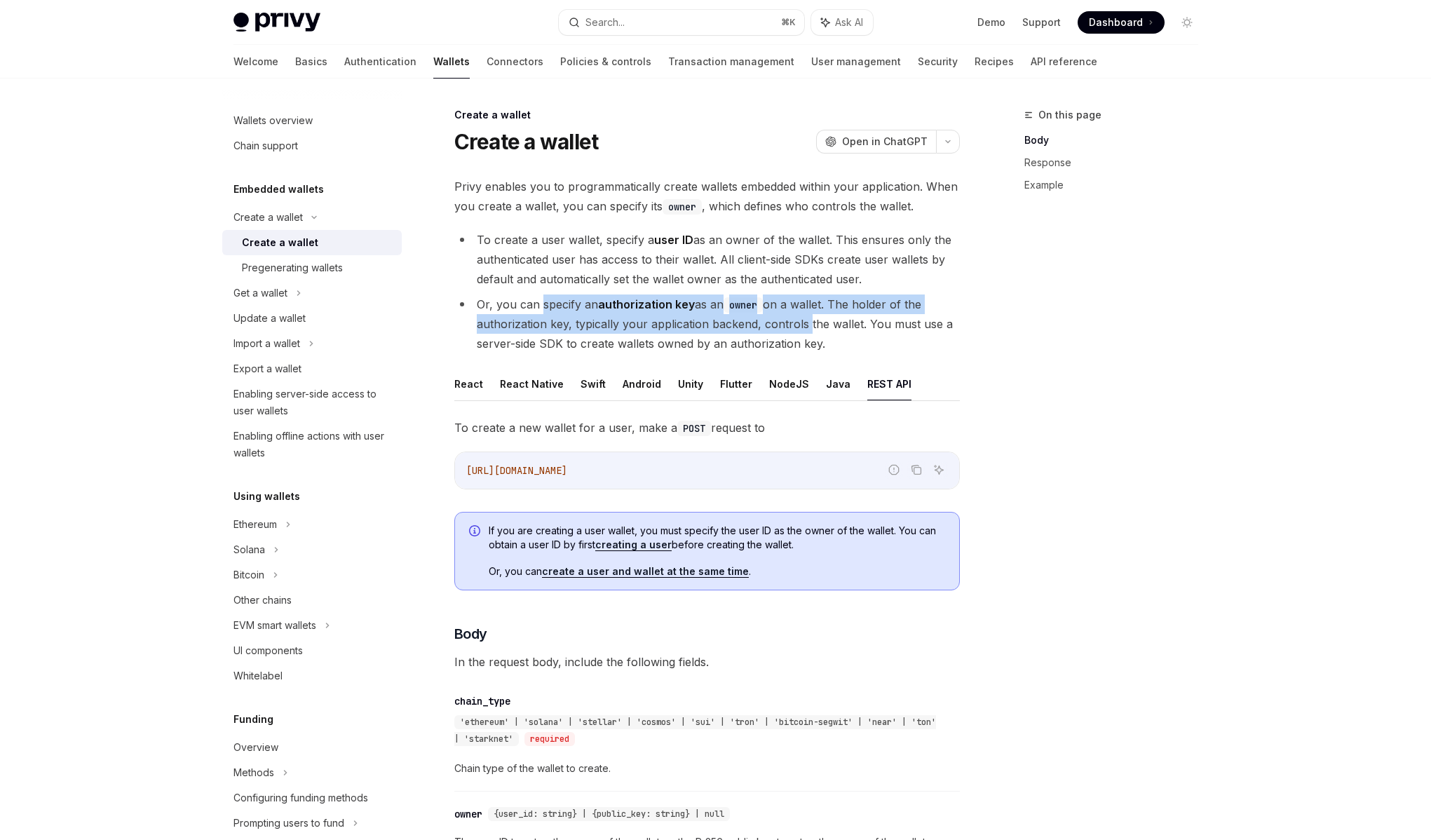
drag, startPoint x: 766, startPoint y: 321, endPoint x: 551, endPoint y: 313, distance: 215.1
click at [551, 313] on li "Or, you can specify an authorization key as an owner on a wallet. The holder of…" at bounding box center [707, 323] width 506 height 59
drag, startPoint x: 551, startPoint y: 313, endPoint x: 803, endPoint y: 329, distance: 252.5
click at [800, 329] on li "Or, you can specify an authorization key as an owner on a wallet. The holder of…" at bounding box center [707, 323] width 506 height 59
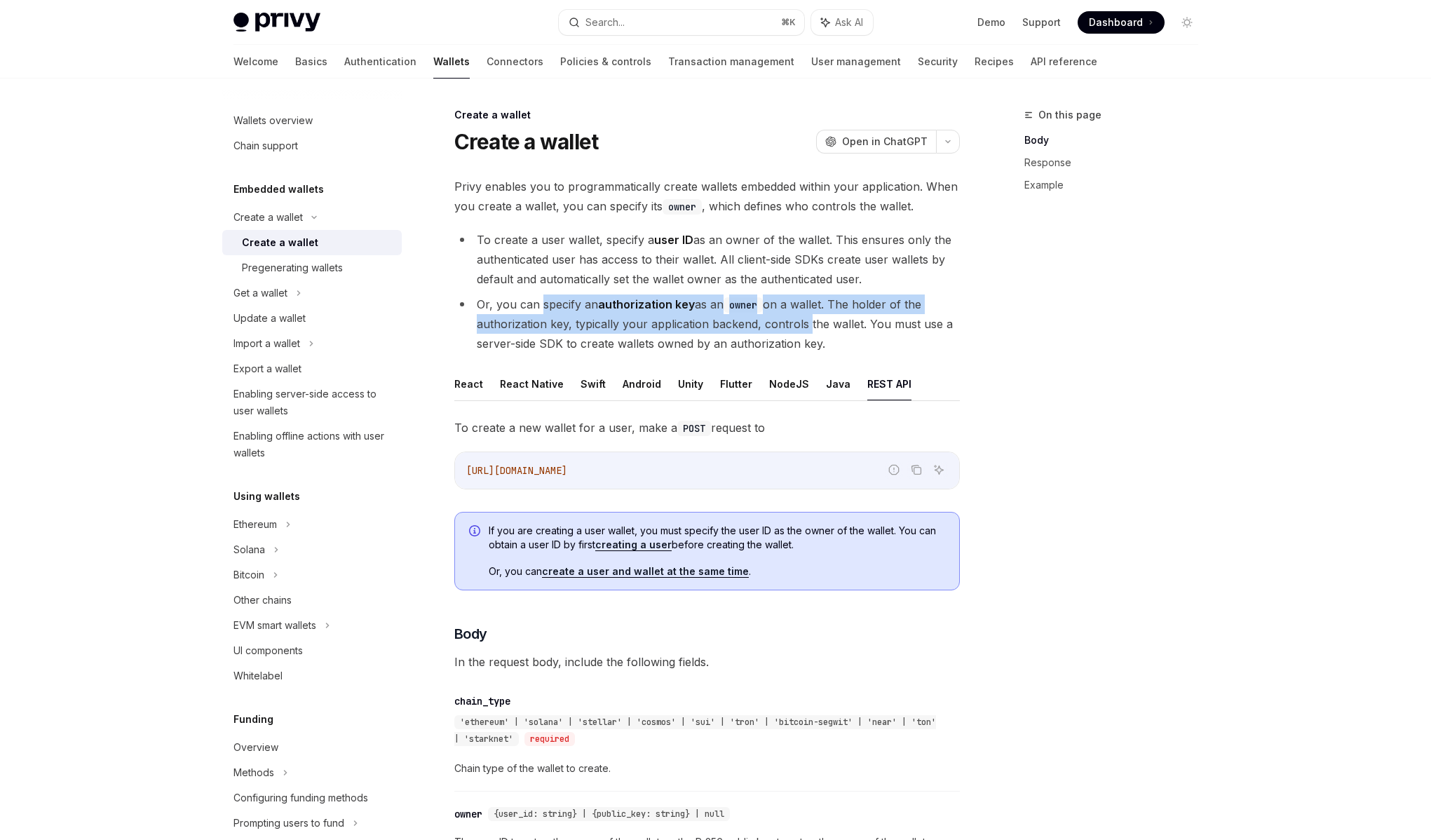
click at [803, 329] on li "Or, you can specify an authorization key as an owner on a wallet. The holder of…" at bounding box center [707, 323] width 506 height 59
drag, startPoint x: 804, startPoint y: 329, endPoint x: 578, endPoint y: 316, distance: 226.4
click at [578, 316] on li "Or, you can specify an authorization key as an owner on a wallet. The holder of…" at bounding box center [707, 323] width 506 height 59
drag, startPoint x: 578, startPoint y: 316, endPoint x: 833, endPoint y: 325, distance: 255.2
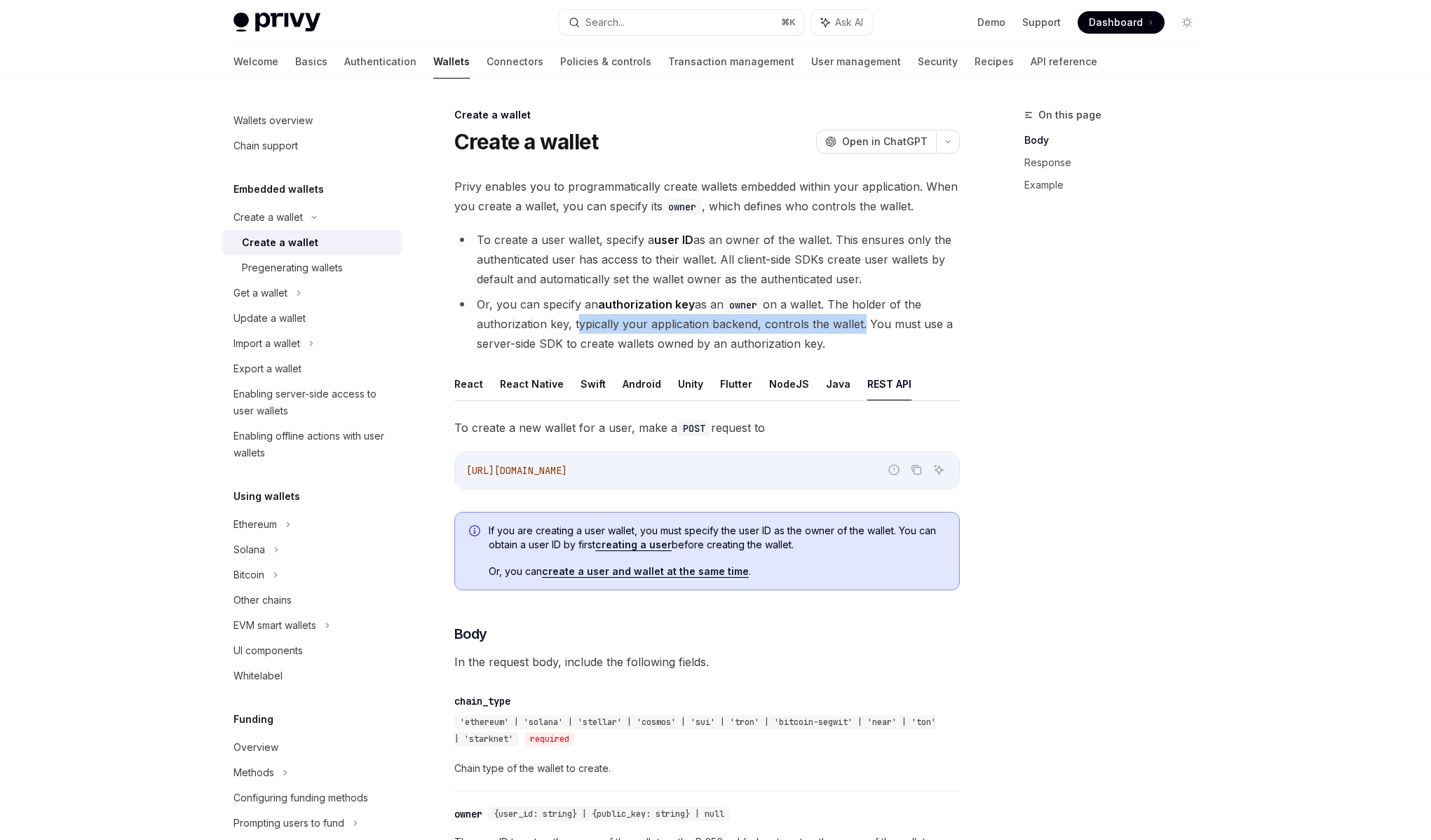
click at [833, 325] on li "Or, you can specify an authorization key as an owner on a wallet. The holder of…" at bounding box center [707, 323] width 506 height 59
drag, startPoint x: 833, startPoint y: 325, endPoint x: 547, endPoint y: 319, distance: 286.1
click at [547, 319] on li "Or, you can specify an authorization key as an owner on a wallet. The holder of…" at bounding box center [707, 323] width 506 height 59
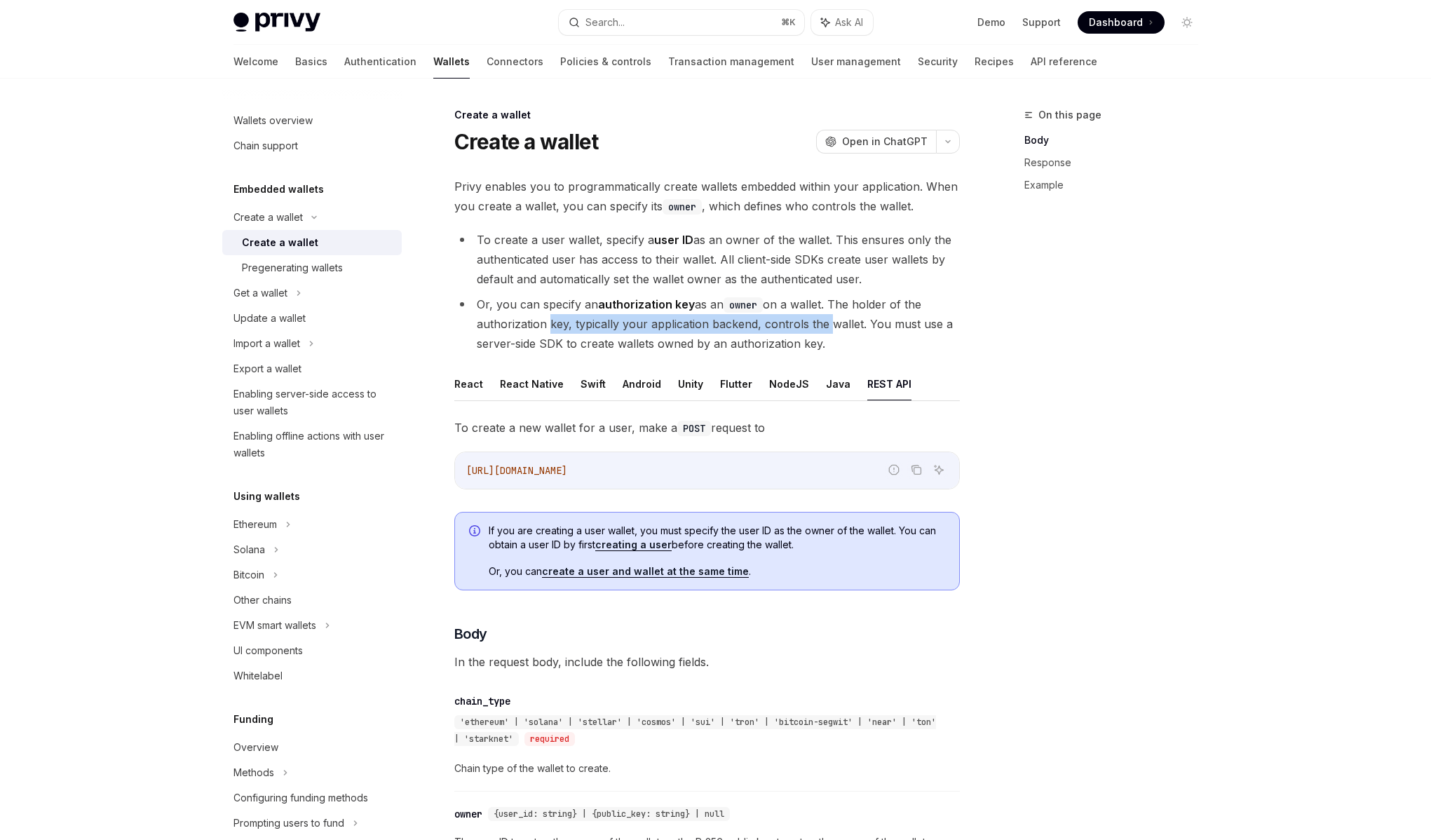
drag, startPoint x: 547, startPoint y: 319, endPoint x: 807, endPoint y: 331, distance: 260.3
click at [807, 331] on li "Or, you can specify an authorization key as an owner on a wallet. The holder of…" at bounding box center [707, 323] width 506 height 59
click at [469, 391] on button "React" at bounding box center [469, 384] width 29 height 33
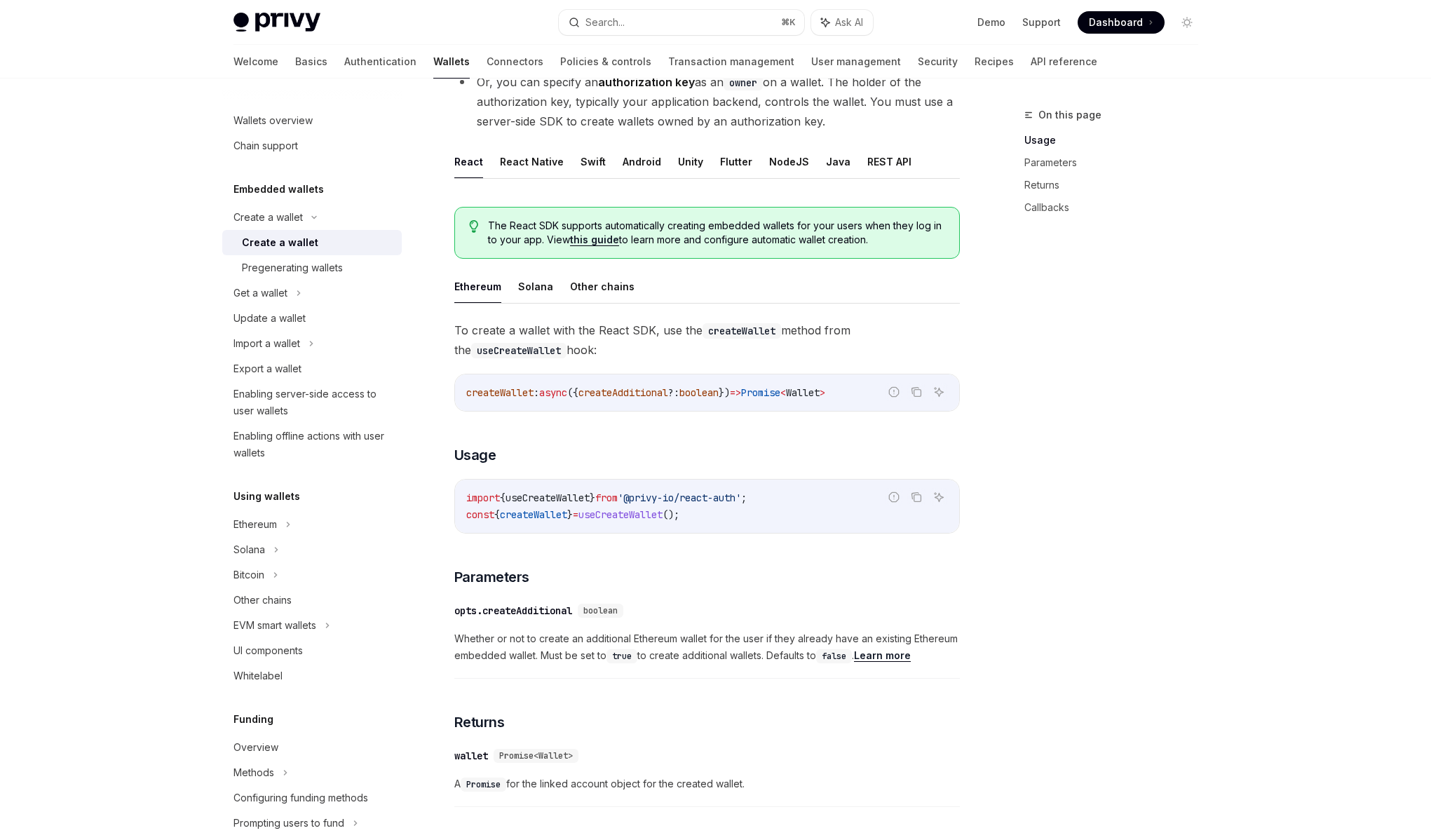
scroll to position [220, 0]
click at [890, 655] on link "Learn more" at bounding box center [882, 658] width 57 height 13
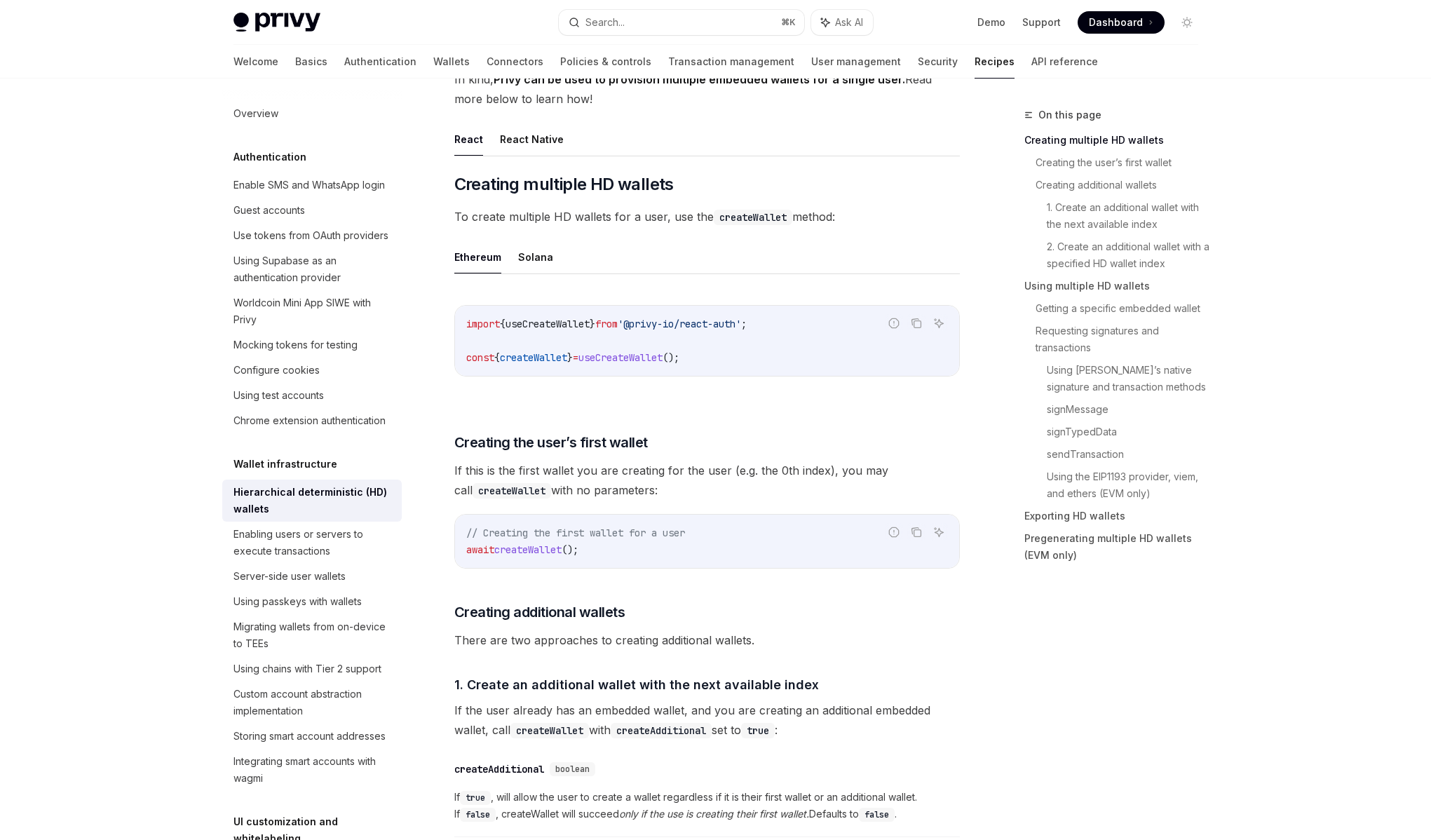
scroll to position [98, 0]
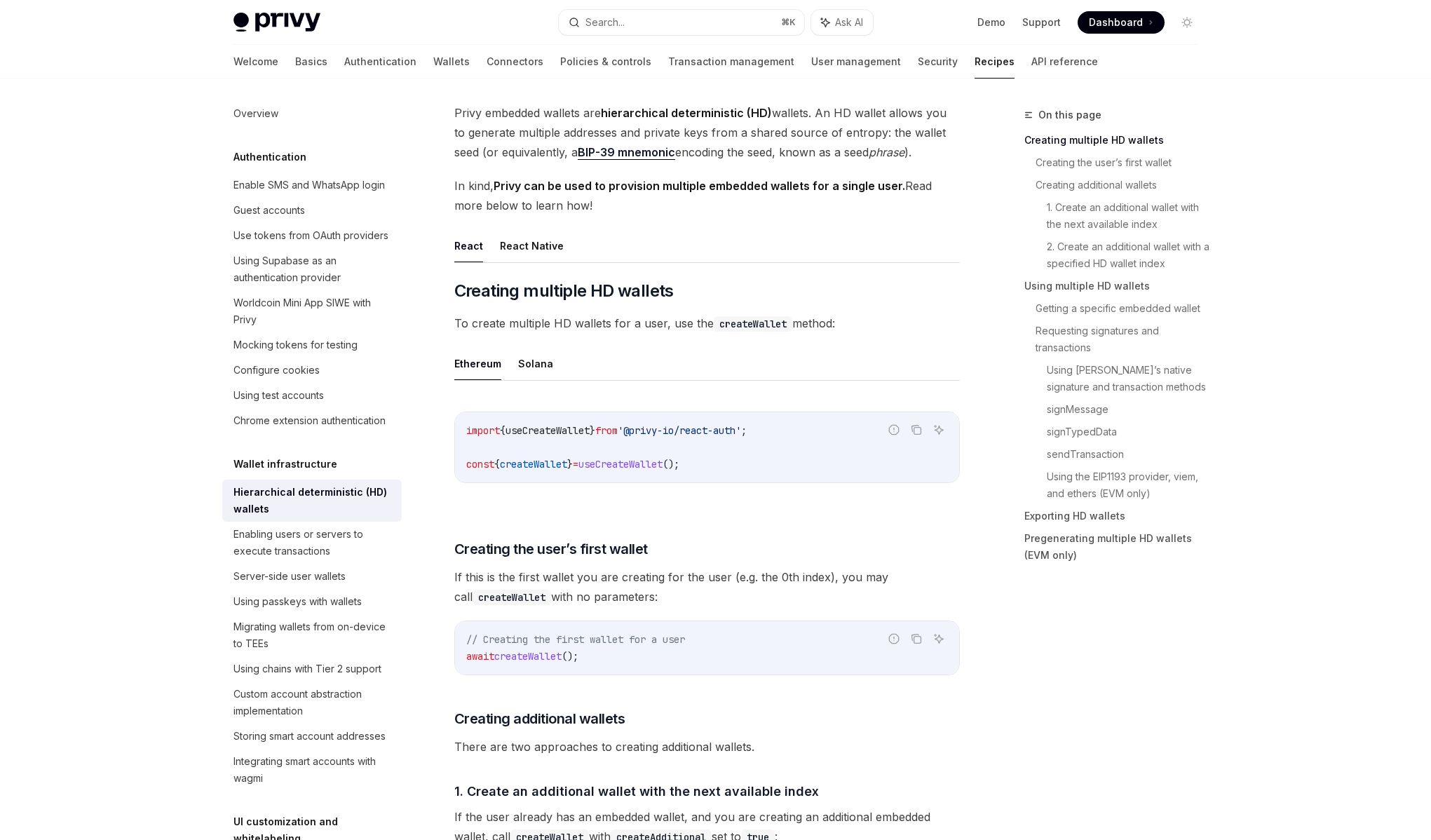
click at [679, 569] on span "If this is the first wallet you are creating for the user (e.g. the 0th index),…" at bounding box center [707, 586] width 506 height 39
click at [671, 579] on span "If this is the first wallet you are creating for the user (e.g. the 0th index),…" at bounding box center [707, 586] width 506 height 39
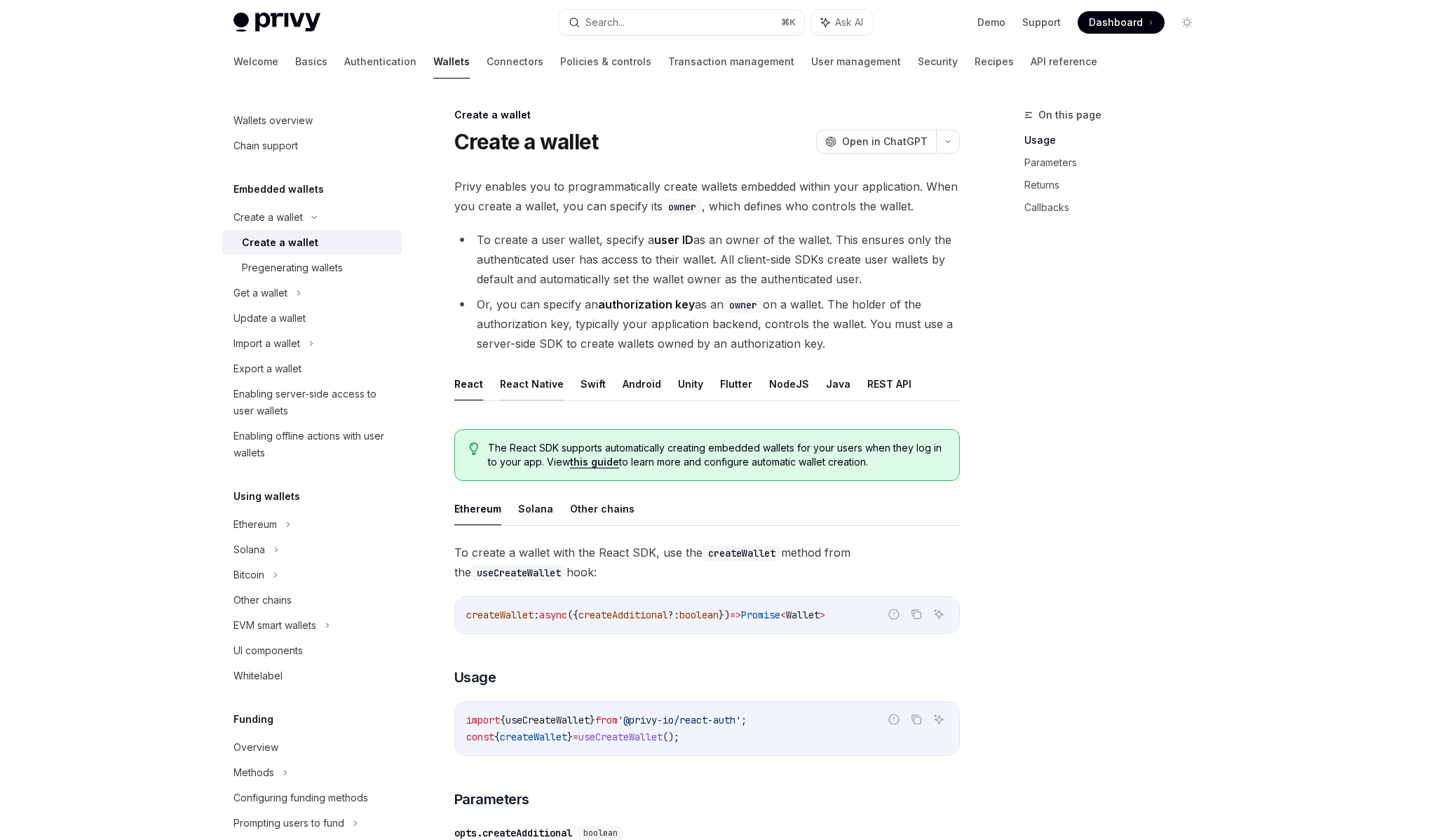
click at [549, 390] on button "React Native" at bounding box center [531, 384] width 64 height 33
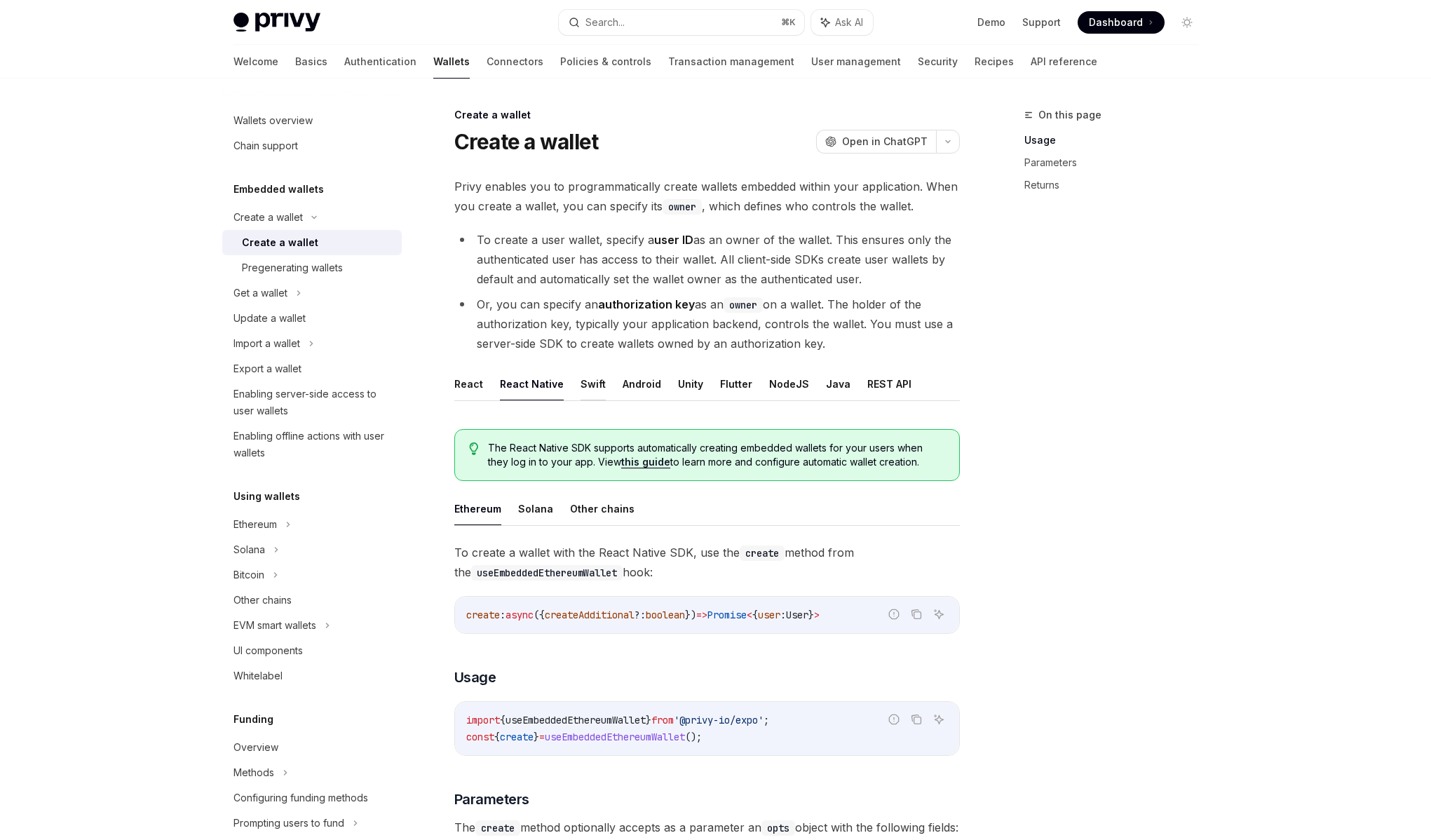
click at [592, 393] on button "Swift" at bounding box center [593, 384] width 25 height 33
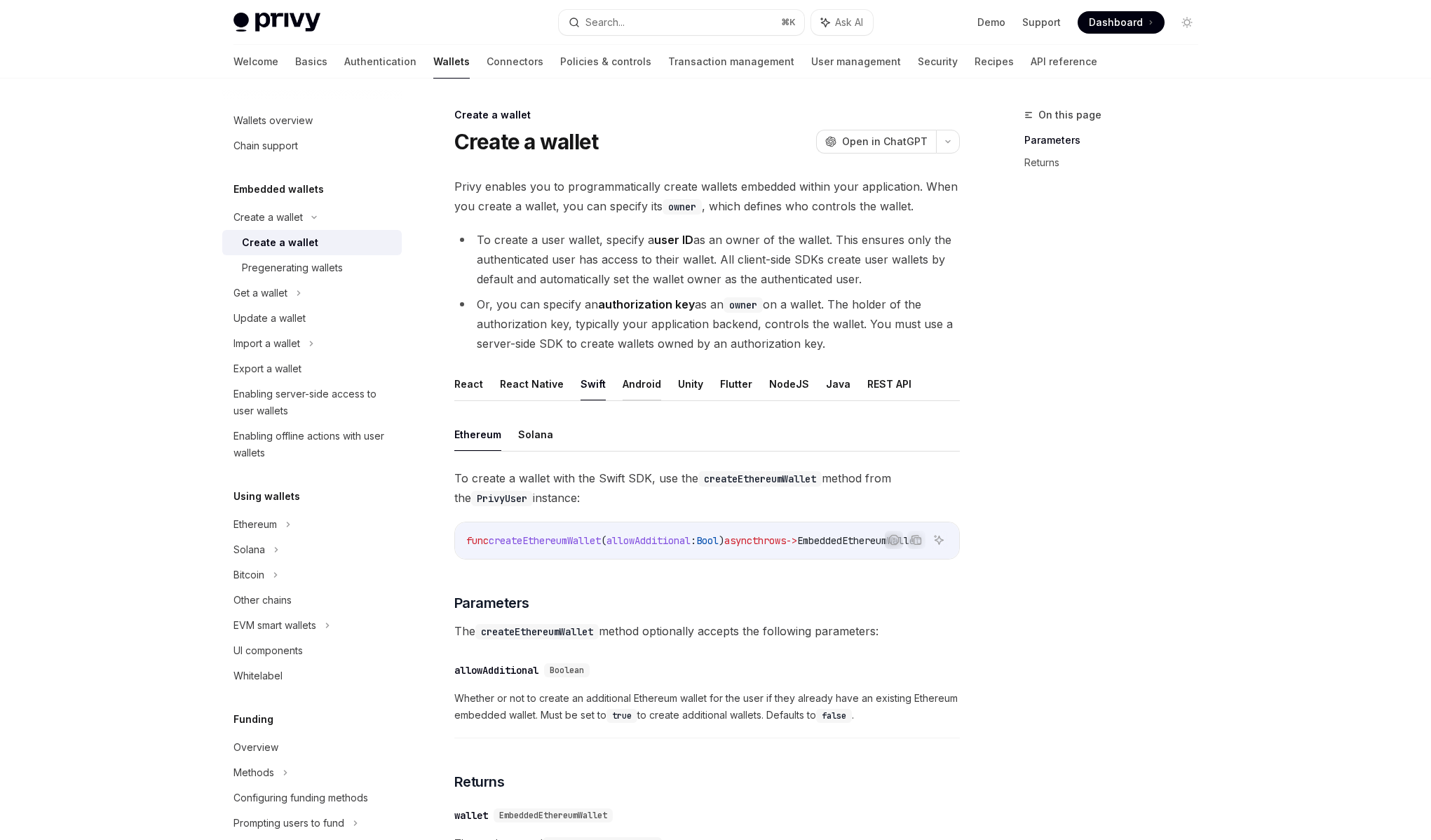
click at [637, 386] on button "Android" at bounding box center [642, 384] width 38 height 33
click at [704, 392] on ul "React React Native Swift Android Unity Flutter NodeJS Java REST API" at bounding box center [707, 384] width 506 height 34
click at [686, 386] on button "Unity" at bounding box center [691, 384] width 25 height 33
click at [731, 384] on button "Flutter" at bounding box center [737, 384] width 32 height 33
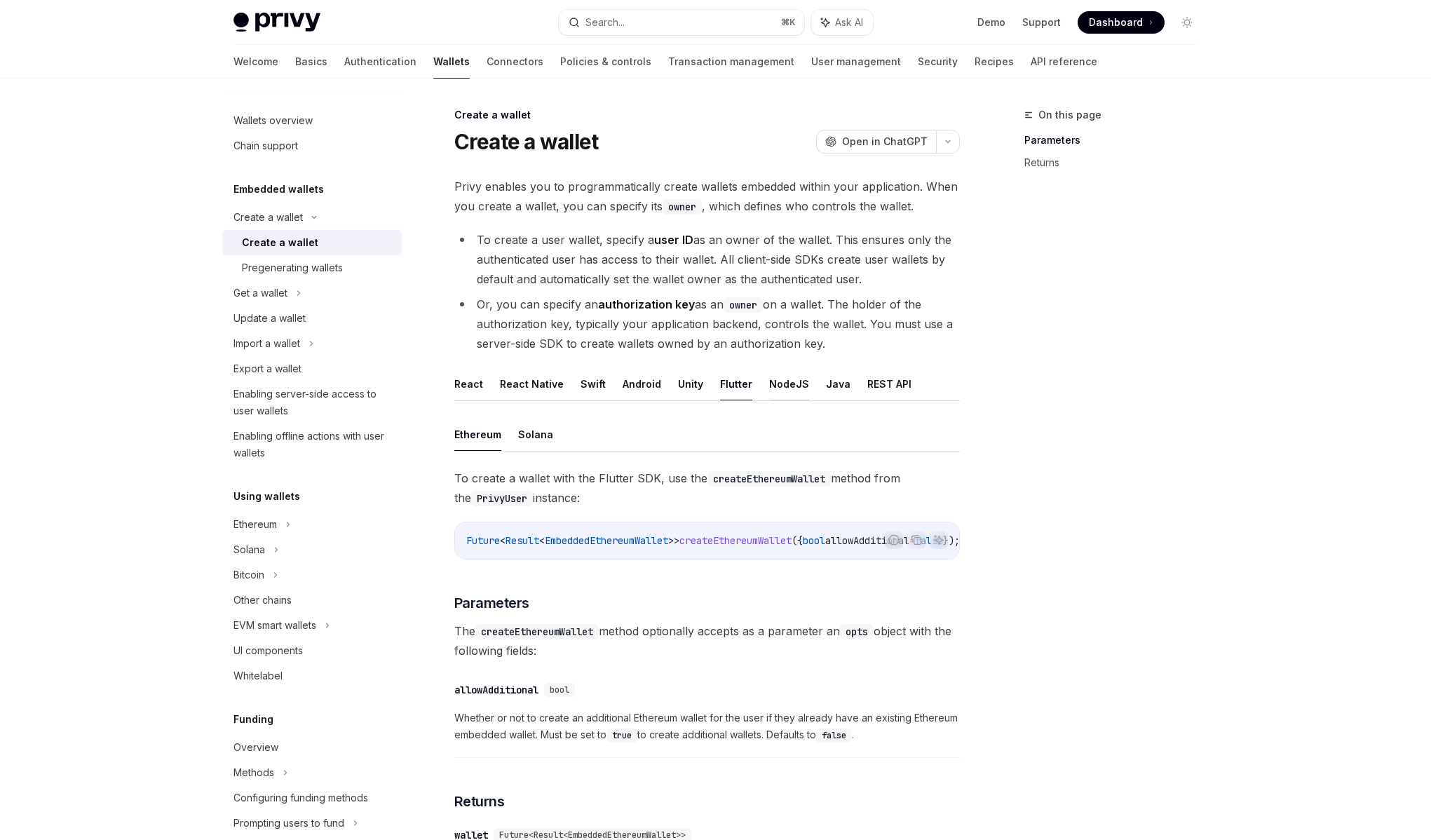
click at [772, 383] on button "NodeJS" at bounding box center [788, 384] width 40 height 33
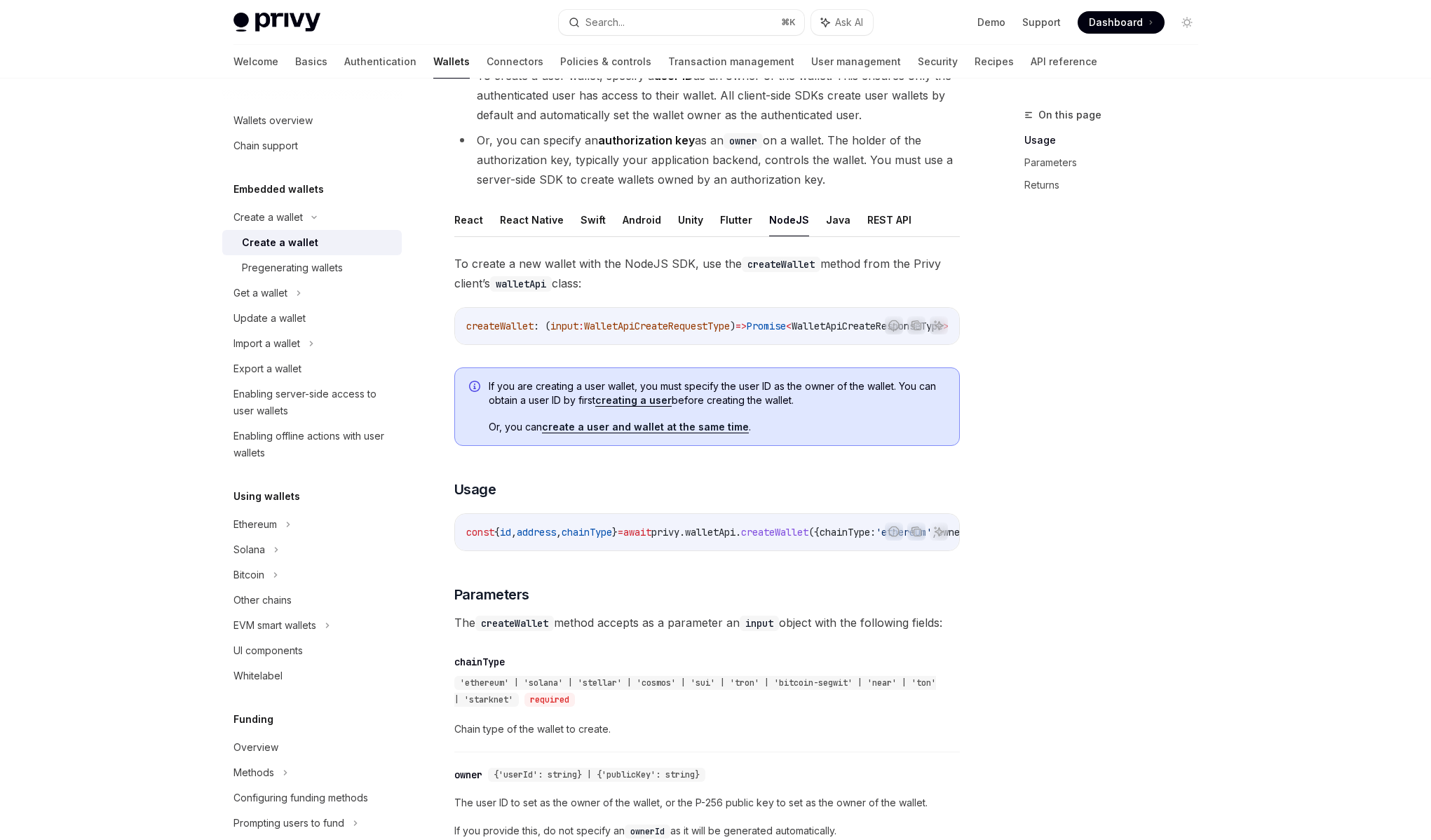
scroll to position [126, 0]
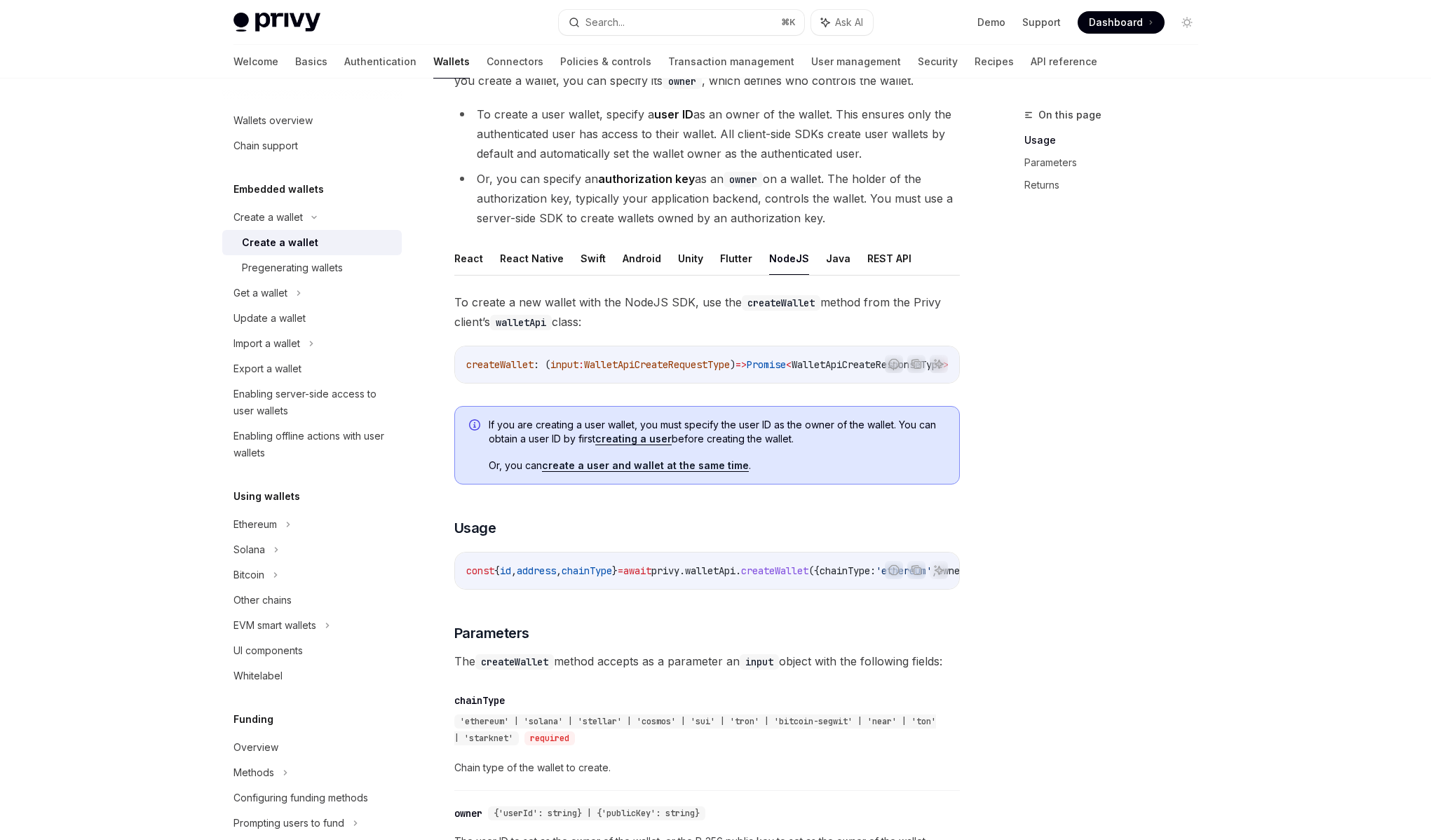
click at [789, 269] on button "NodeJS" at bounding box center [788, 258] width 40 height 33
click at [461, 260] on button "React" at bounding box center [469, 258] width 29 height 33
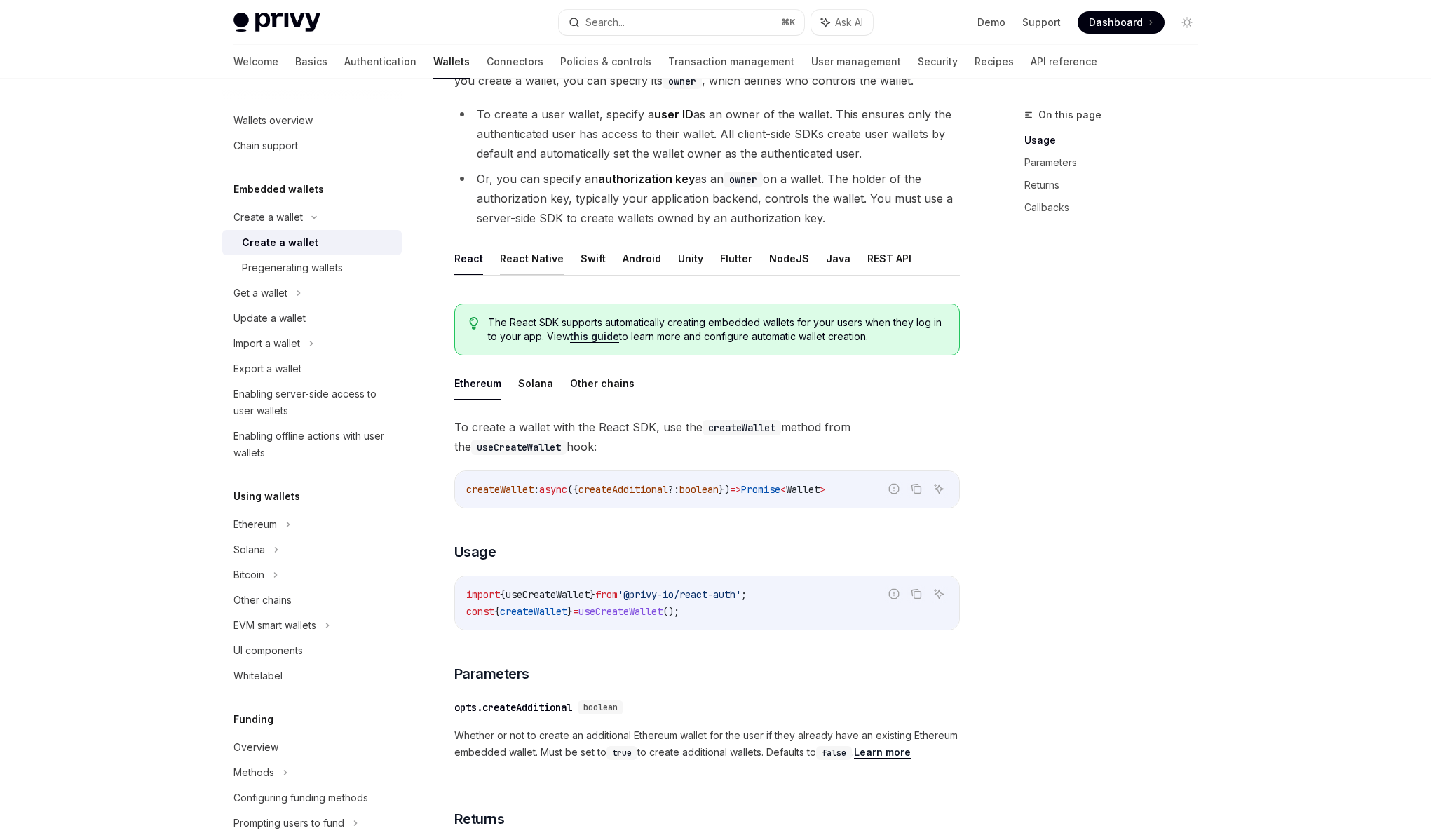
click at [523, 254] on button "React Native" at bounding box center [531, 258] width 64 height 33
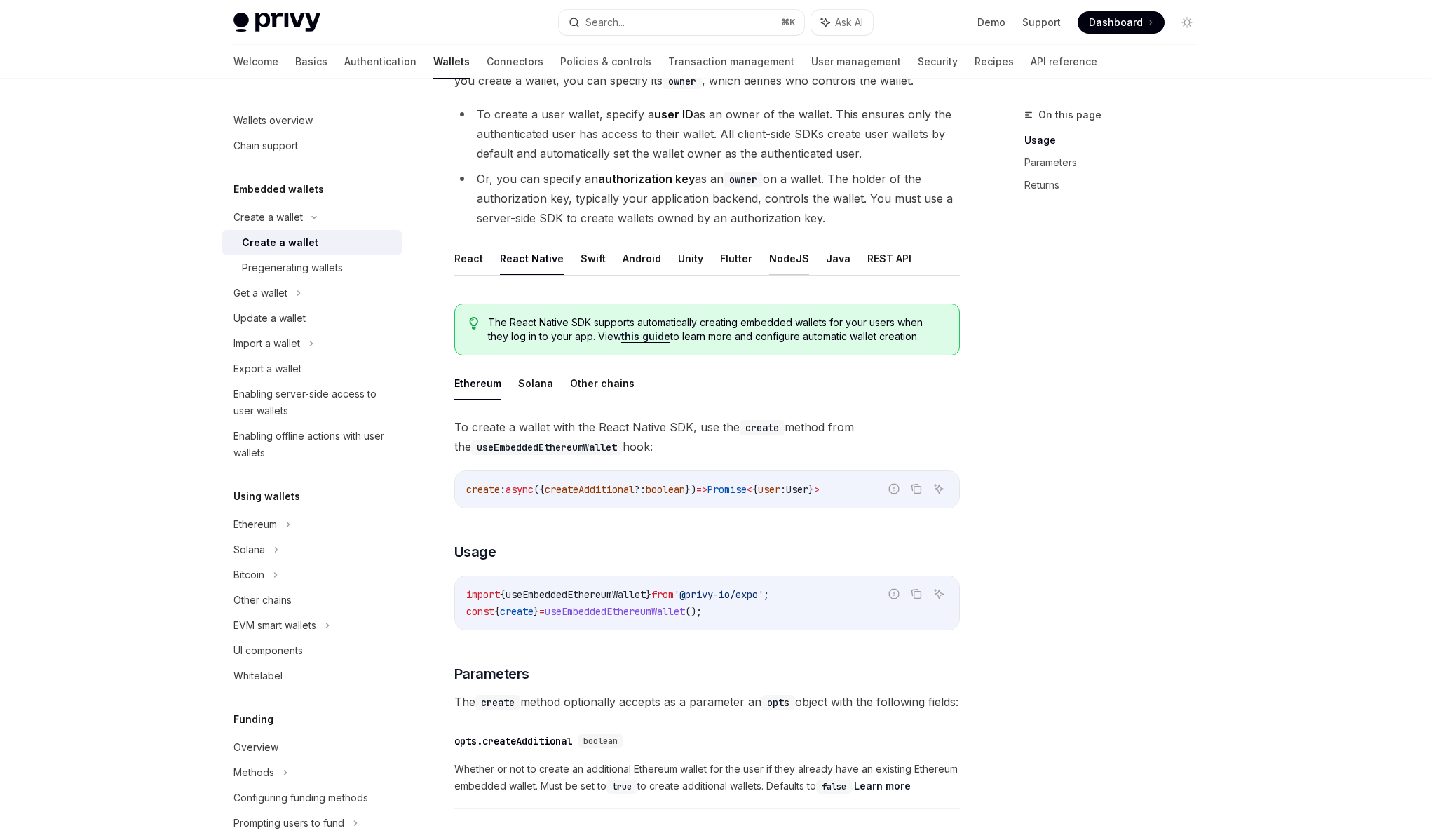
click at [785, 266] on button "NodeJS" at bounding box center [788, 258] width 40 height 33
type textarea "*"
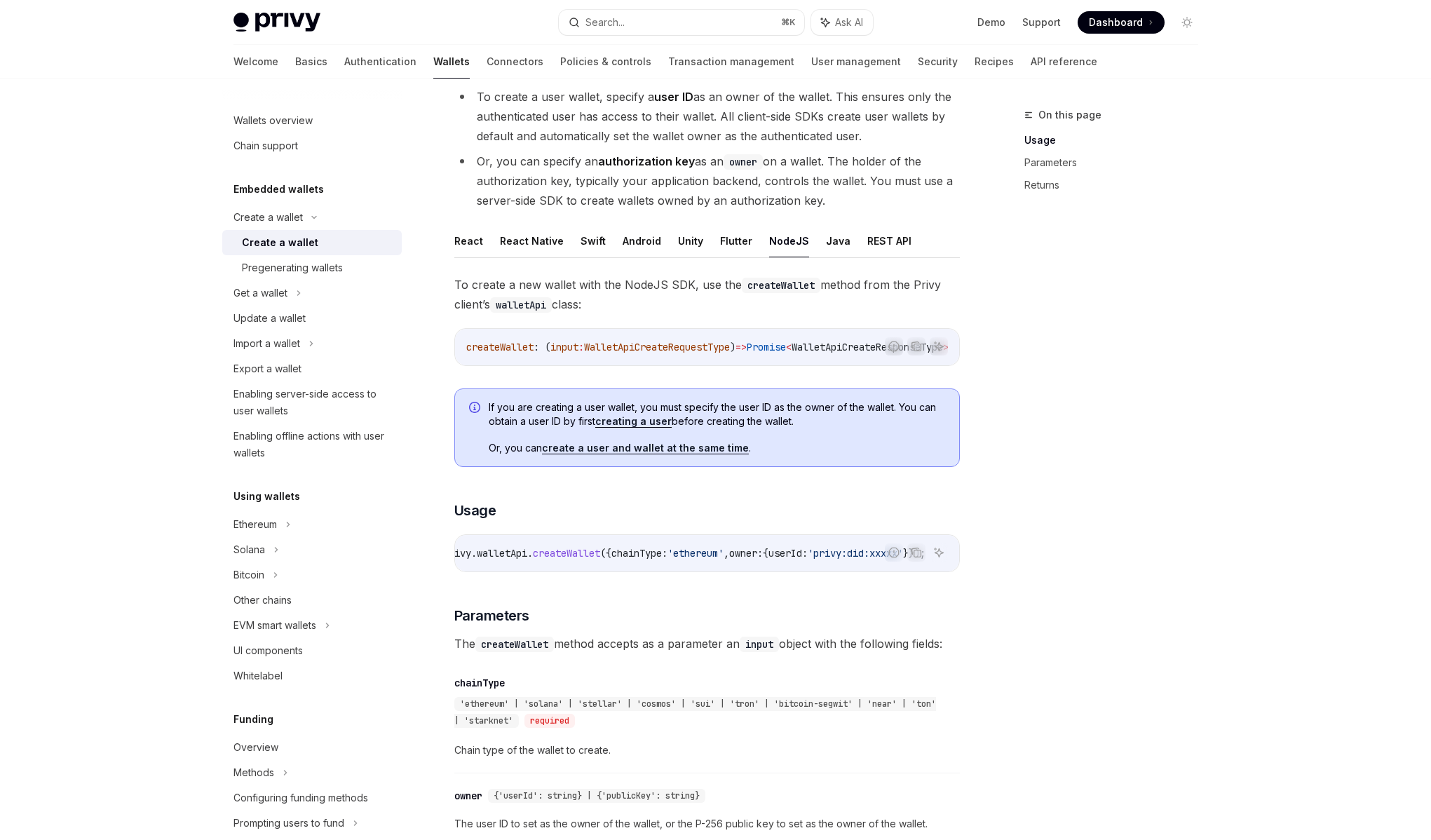
scroll to position [140, 0]
drag, startPoint x: 712, startPoint y: 558, endPoint x: 812, endPoint y: 567, distance: 100.4
click at [817, 563] on span "const { id , address , chainType } = await privy . walletApi . createWallet ({ …" at bounding box center [592, 556] width 668 height 13
click at [812, 563] on span "'privy:did:xxxxx'" at bounding box center [856, 556] width 95 height 13
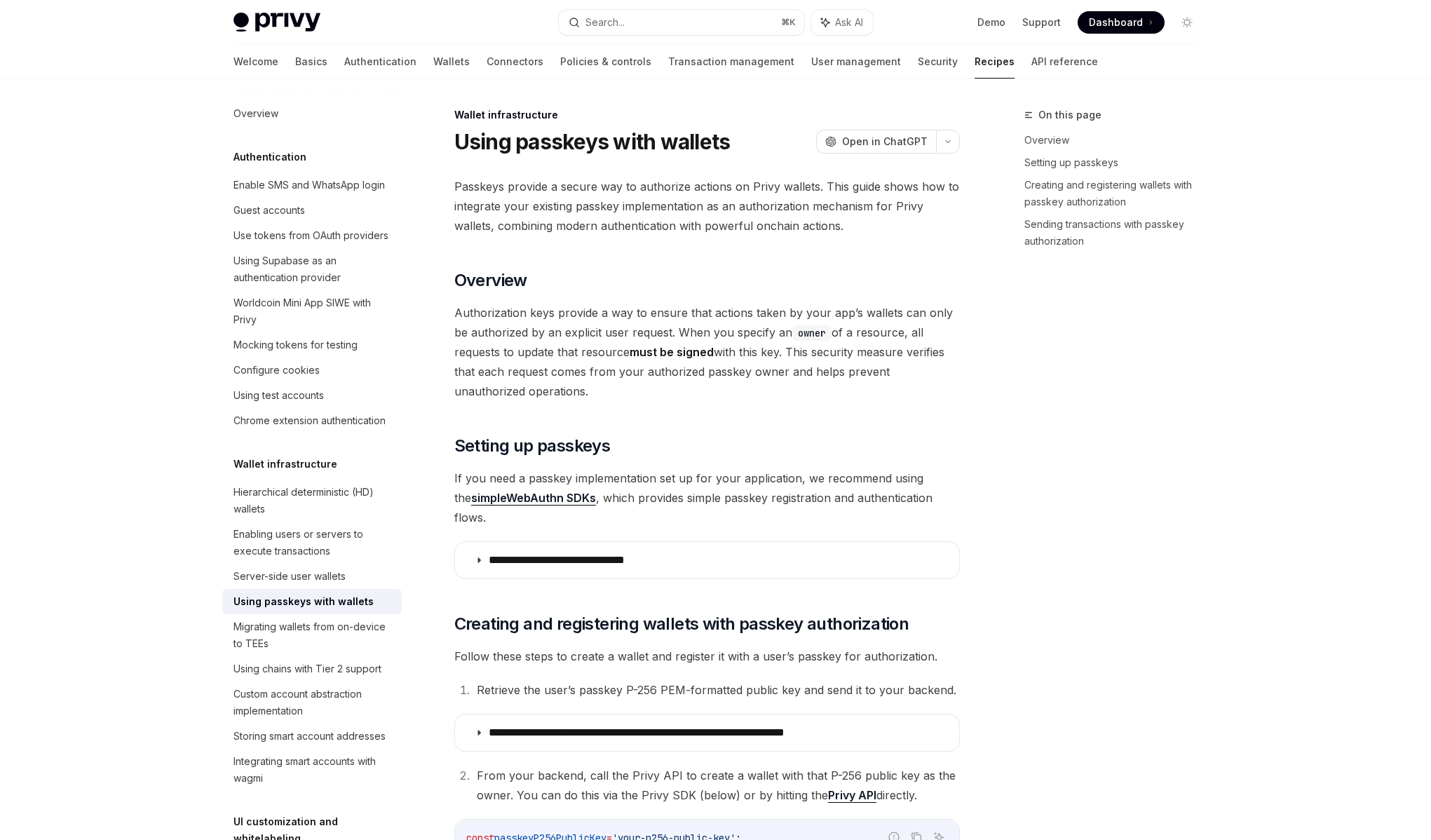
scroll to position [574, 0]
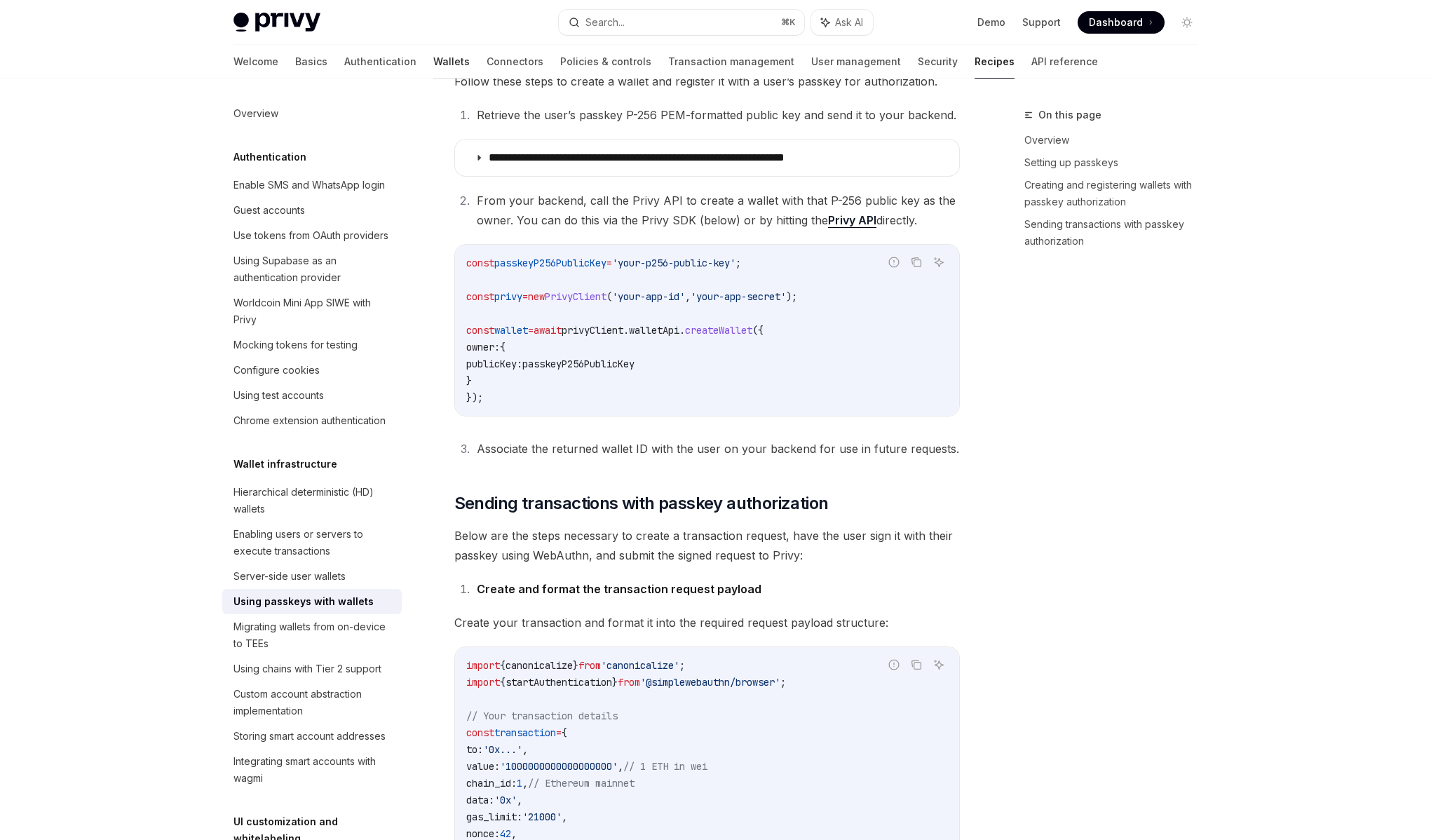
click at [434, 66] on link "Wallets" at bounding box center [452, 62] width 36 height 34
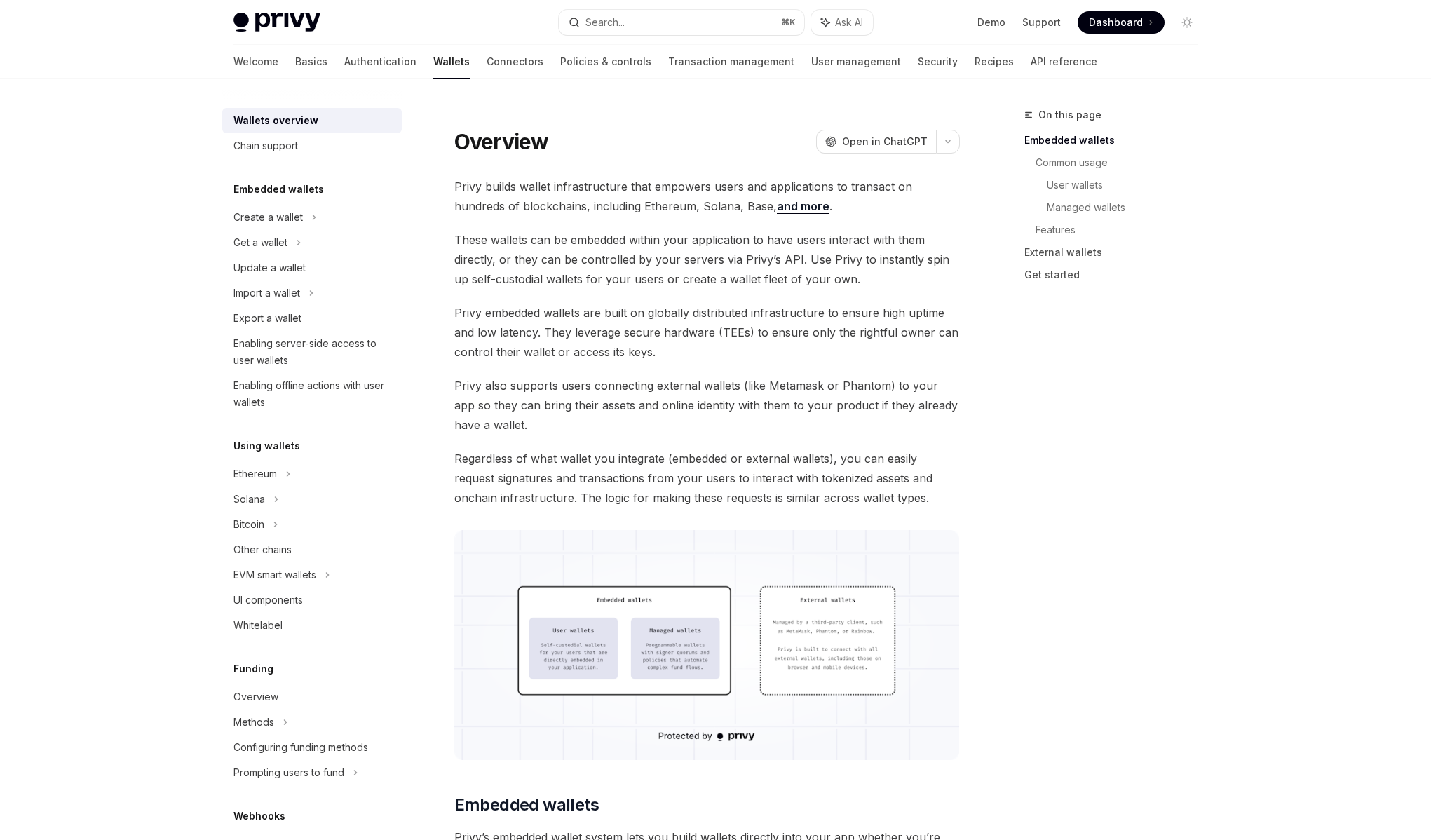
click at [267, 63] on div "Welcome Basics Authentication Wallets Connectors Policies & controls Transactio…" at bounding box center [665, 62] width 864 height 34
click at [295, 61] on link "Basics" at bounding box center [311, 62] width 32 height 34
type textarea "*"
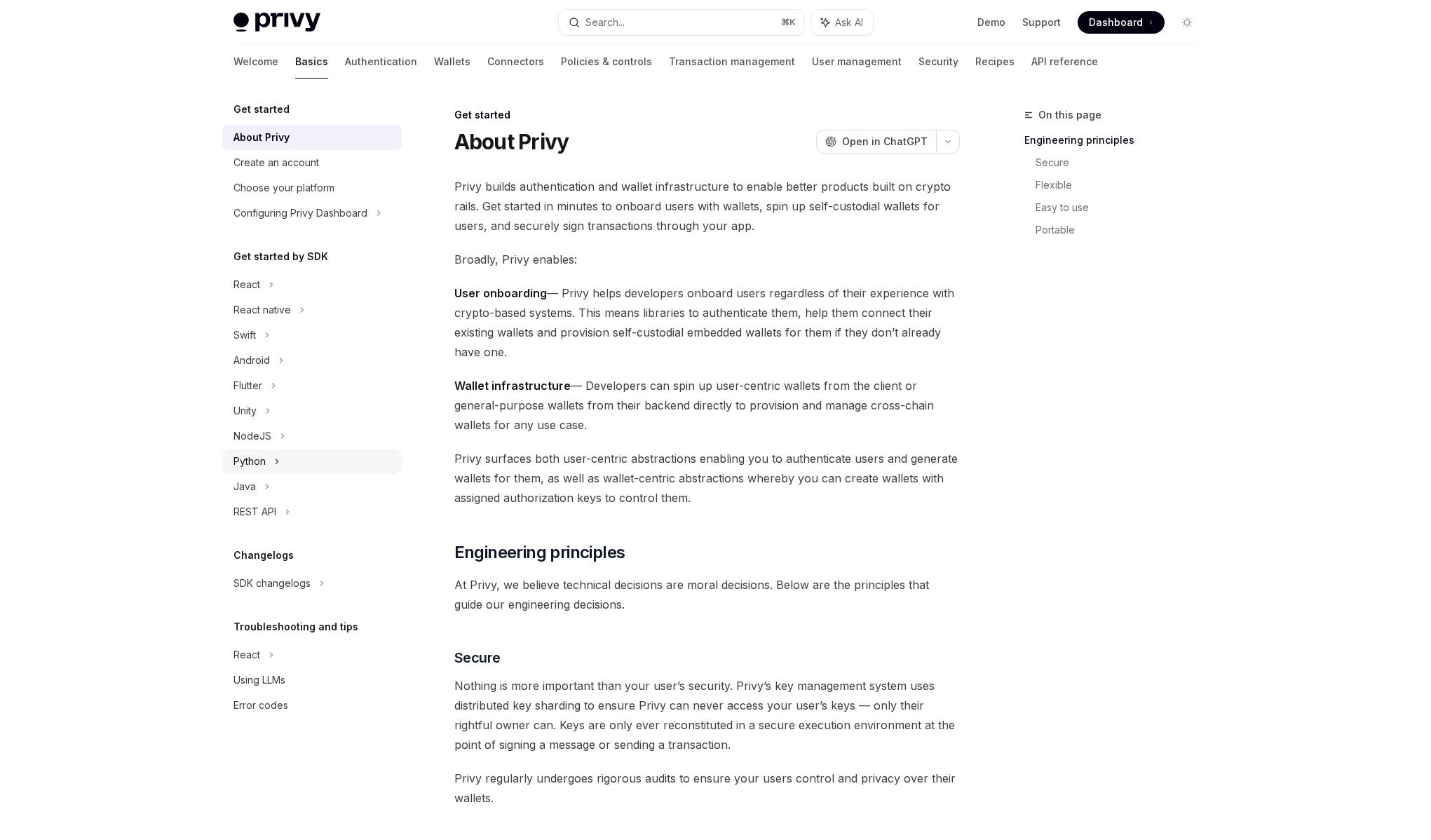
click at [289, 457] on div "Python" at bounding box center [312, 462] width 180 height 25
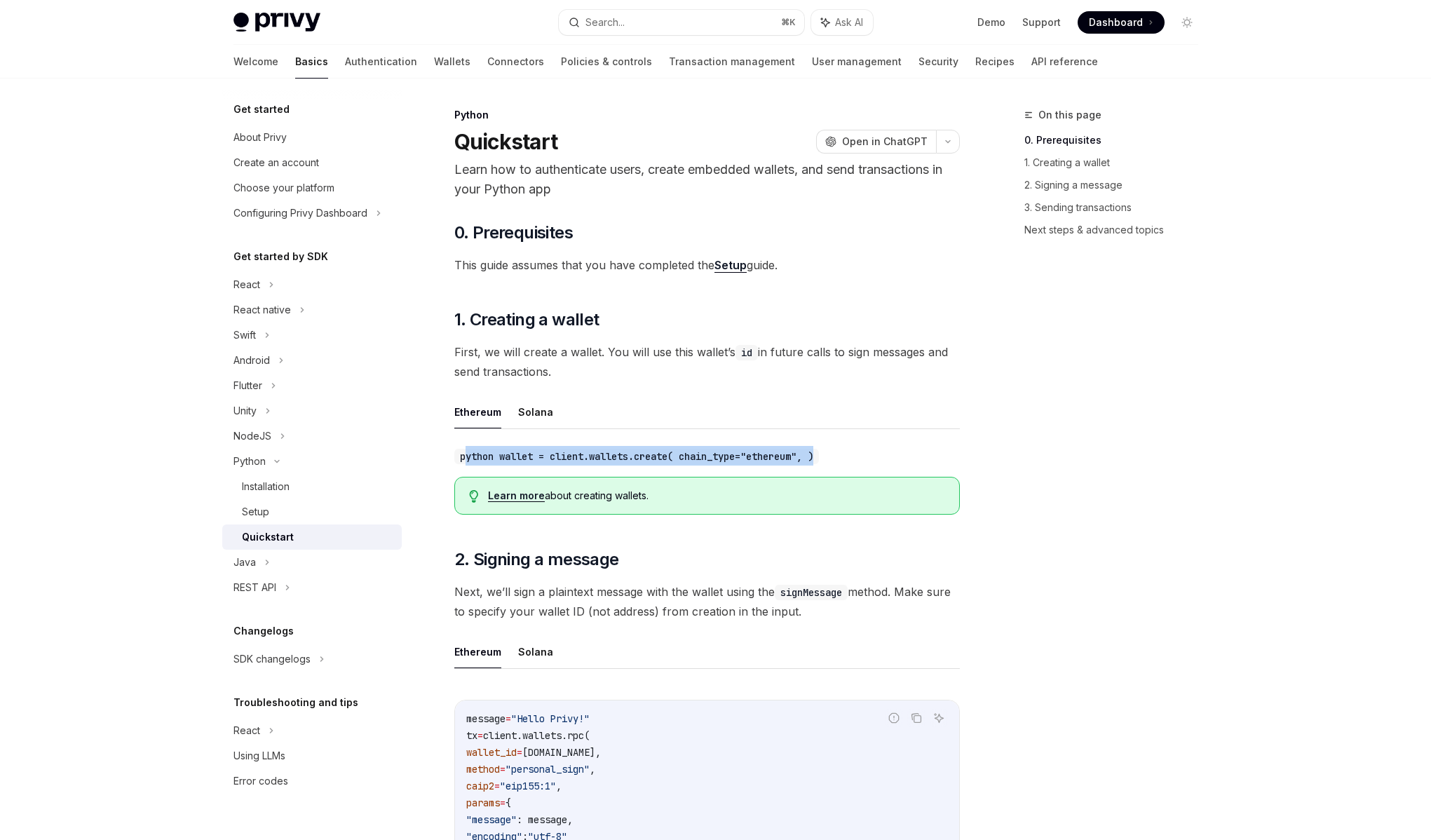
drag, startPoint x: 837, startPoint y: 445, endPoint x: 464, endPoint y: 447, distance: 373.0
click at [464, 447] on div "python wallet = client.wallets.create( chain_type="ethereum", )" at bounding box center [707, 455] width 506 height 20
drag, startPoint x: 464, startPoint y: 447, endPoint x: 857, endPoint y: 459, distance: 393.2
click at [857, 459] on div "python wallet = client.wallets.create( chain_type="ethereum", )" at bounding box center [707, 455] width 506 height 20
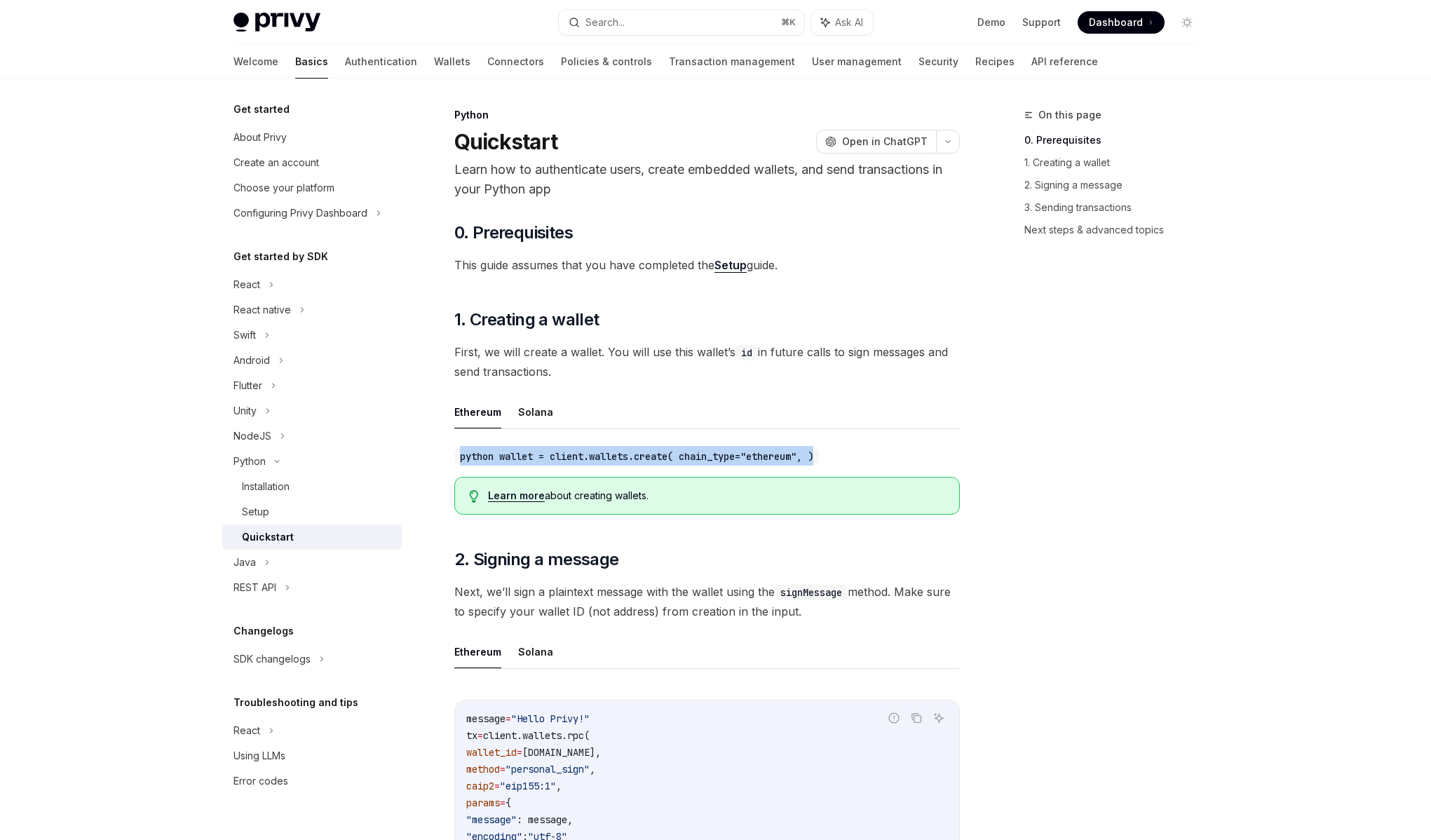
click at [857, 459] on div "python wallet = client.wallets.create( chain_type="ethereum", )" at bounding box center [707, 455] width 506 height 20
drag, startPoint x: 857, startPoint y: 459, endPoint x: 442, endPoint y: 462, distance: 415.0
drag, startPoint x: 442, startPoint y: 462, endPoint x: 861, endPoint y: 462, distance: 419.0
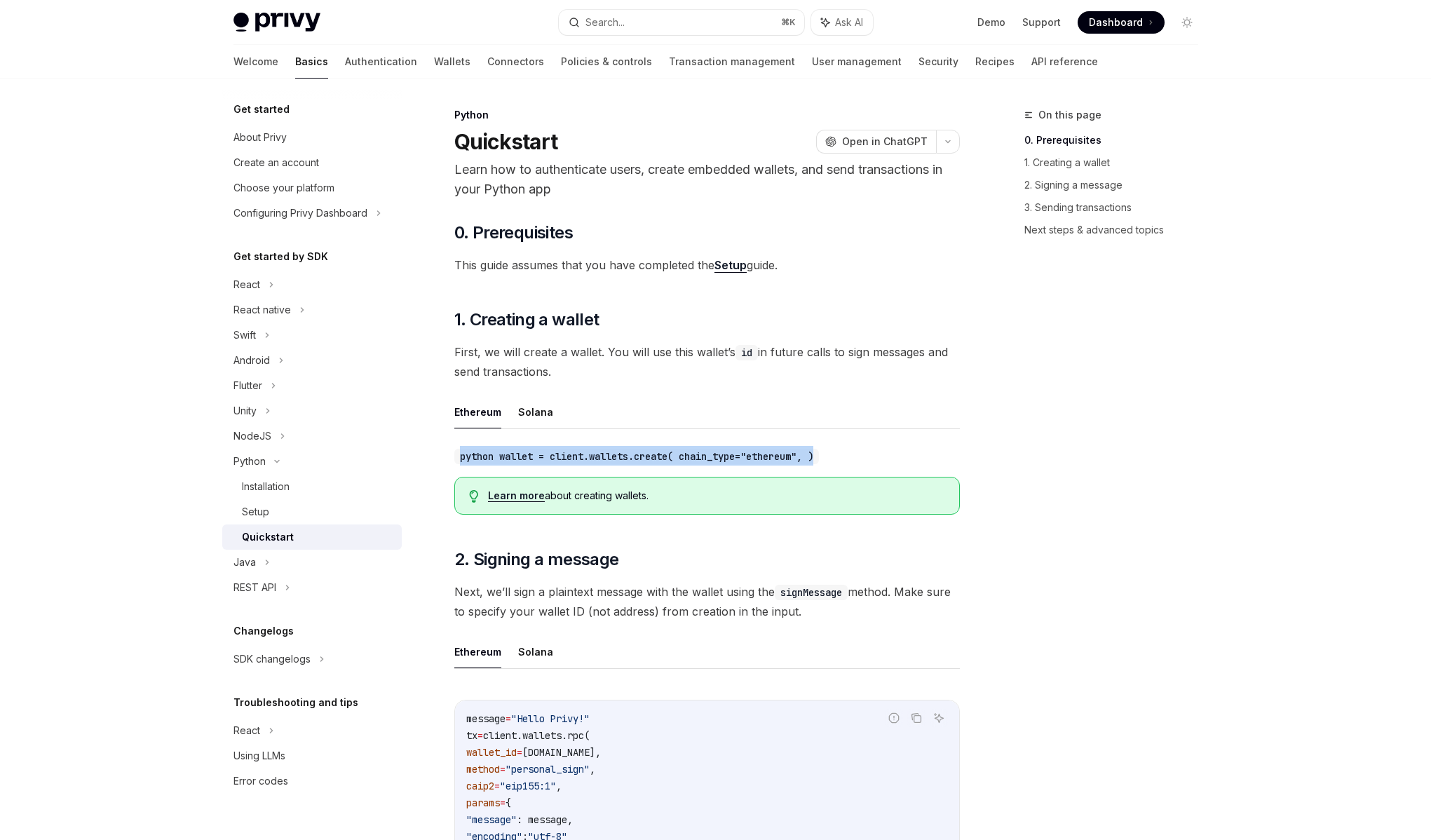
click at [861, 462] on div "python wallet = client.wallets.create( chain_type="ethereum", )" at bounding box center [707, 455] width 506 height 20
drag, startPoint x: 861, startPoint y: 462, endPoint x: 474, endPoint y: 459, distance: 387.0
click at [474, 459] on div "python wallet = client.wallets.create( chain_type="ethereum", )" at bounding box center [707, 455] width 506 height 20
click at [513, 496] on link "Learn more" at bounding box center [516, 496] width 57 height 13
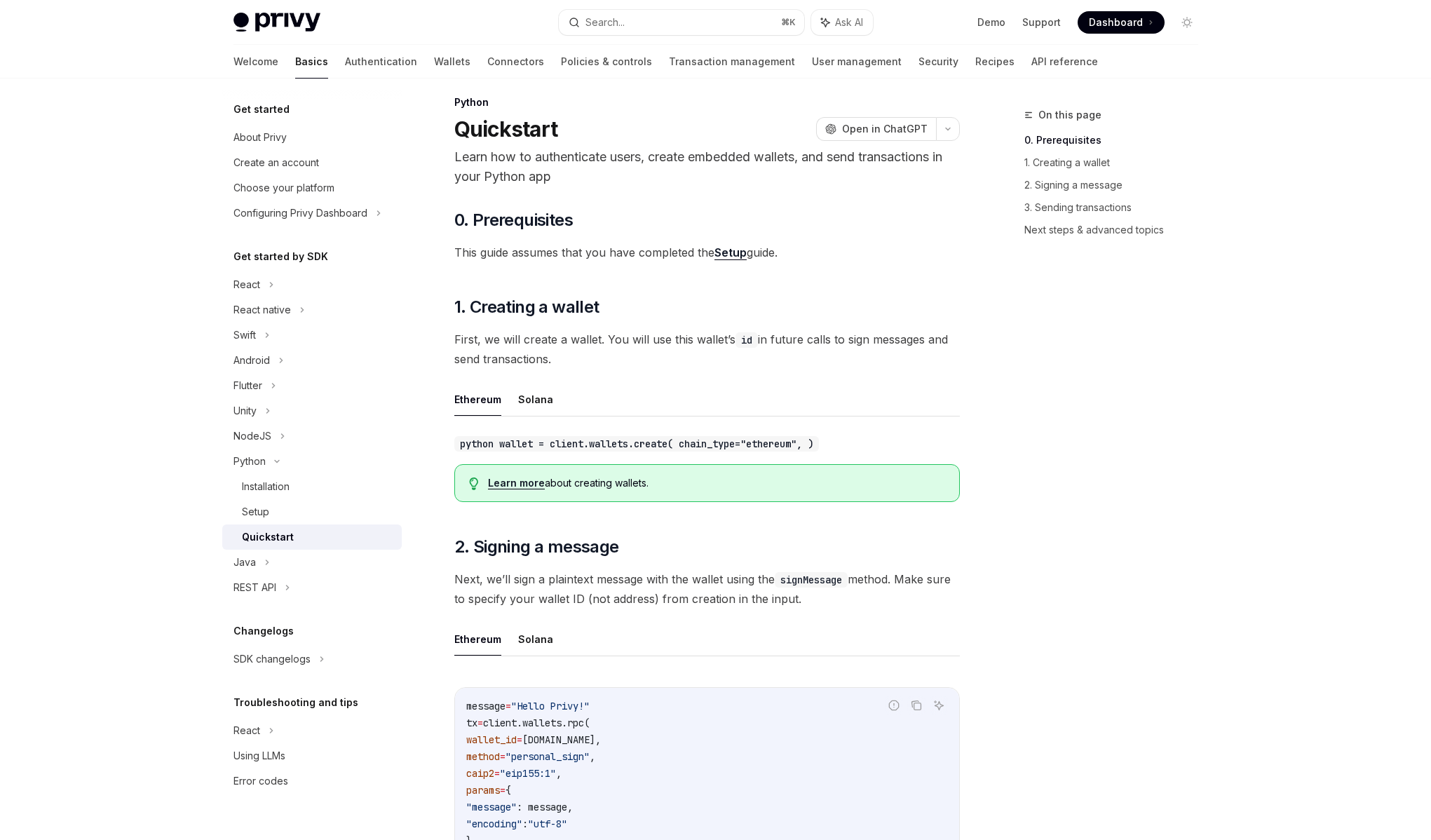
scroll to position [2, 0]
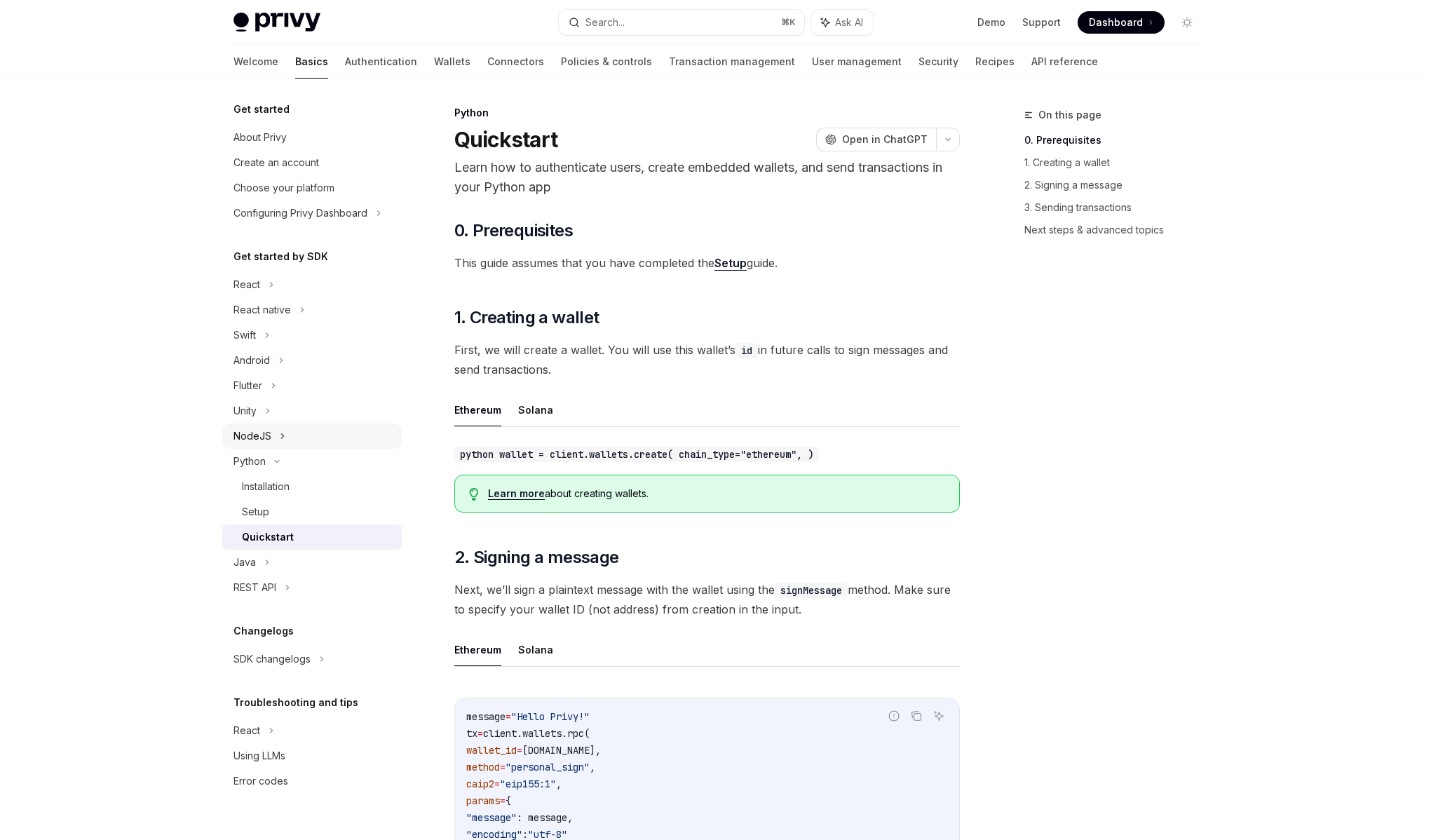
click at [300, 444] on div "NodeJS" at bounding box center [312, 436] width 180 height 25
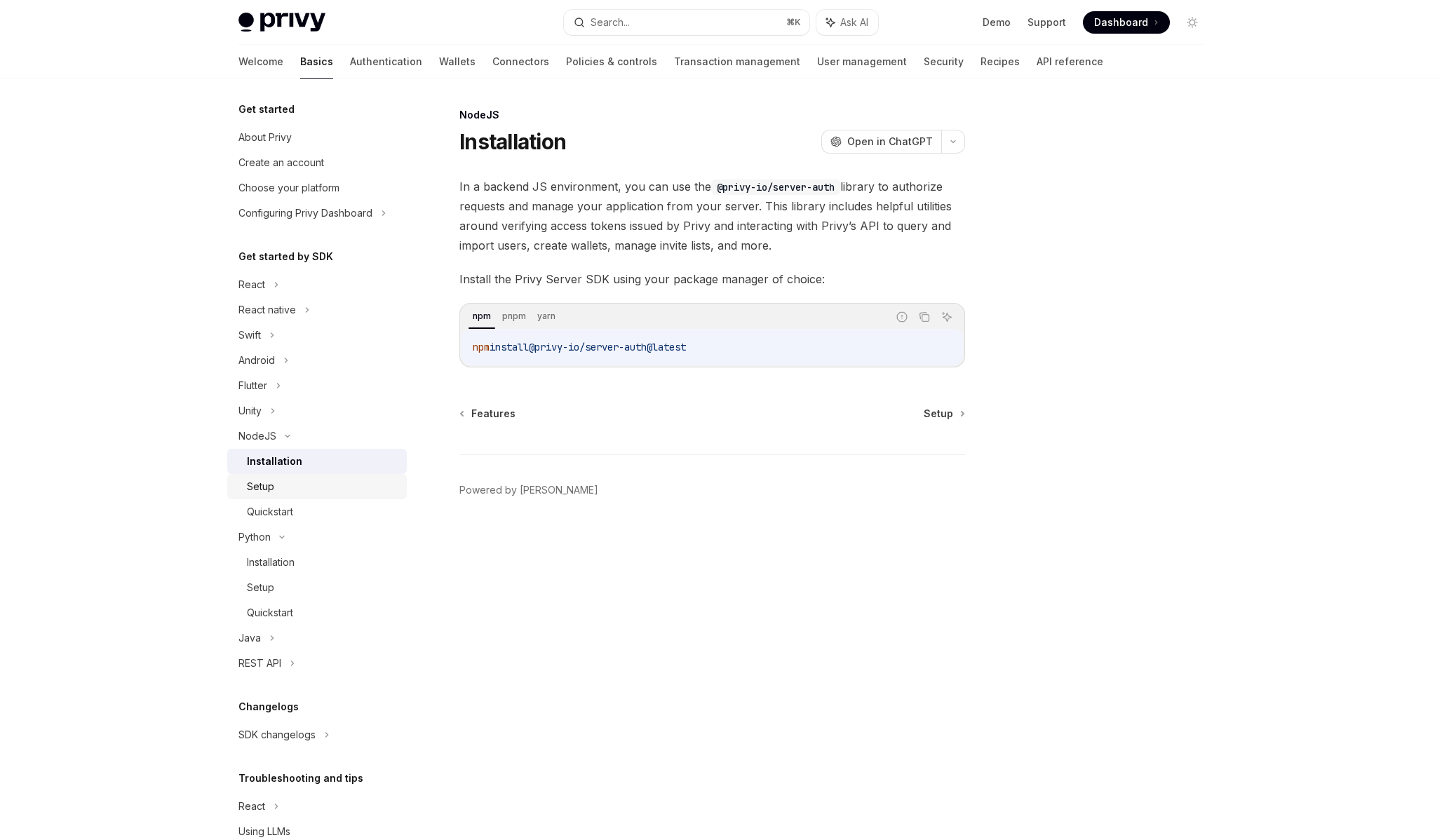
click at [284, 494] on div "Setup" at bounding box center [323, 486] width 151 height 17
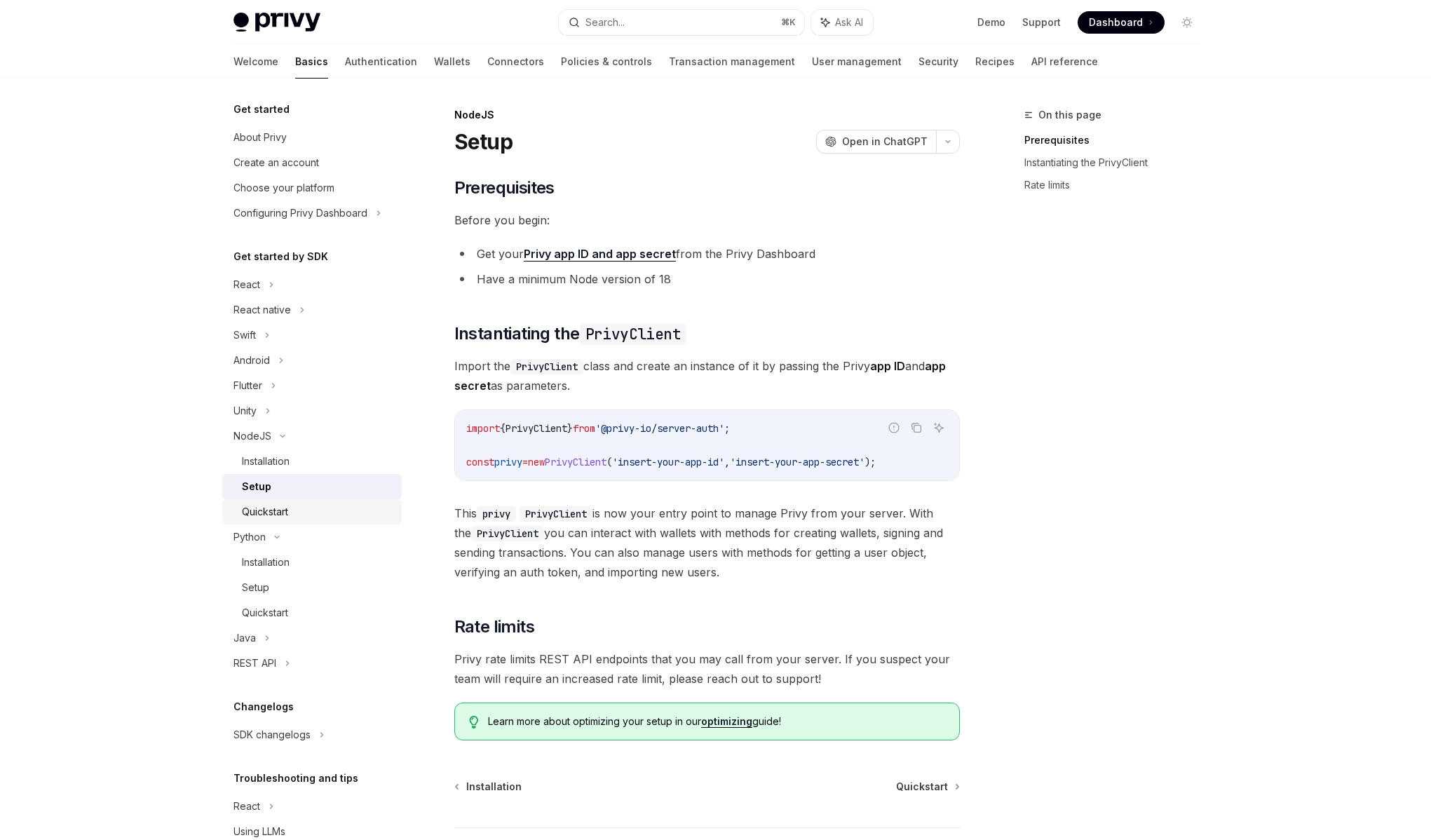
click at [283, 523] on link "Quickstart" at bounding box center [312, 512] width 180 height 25
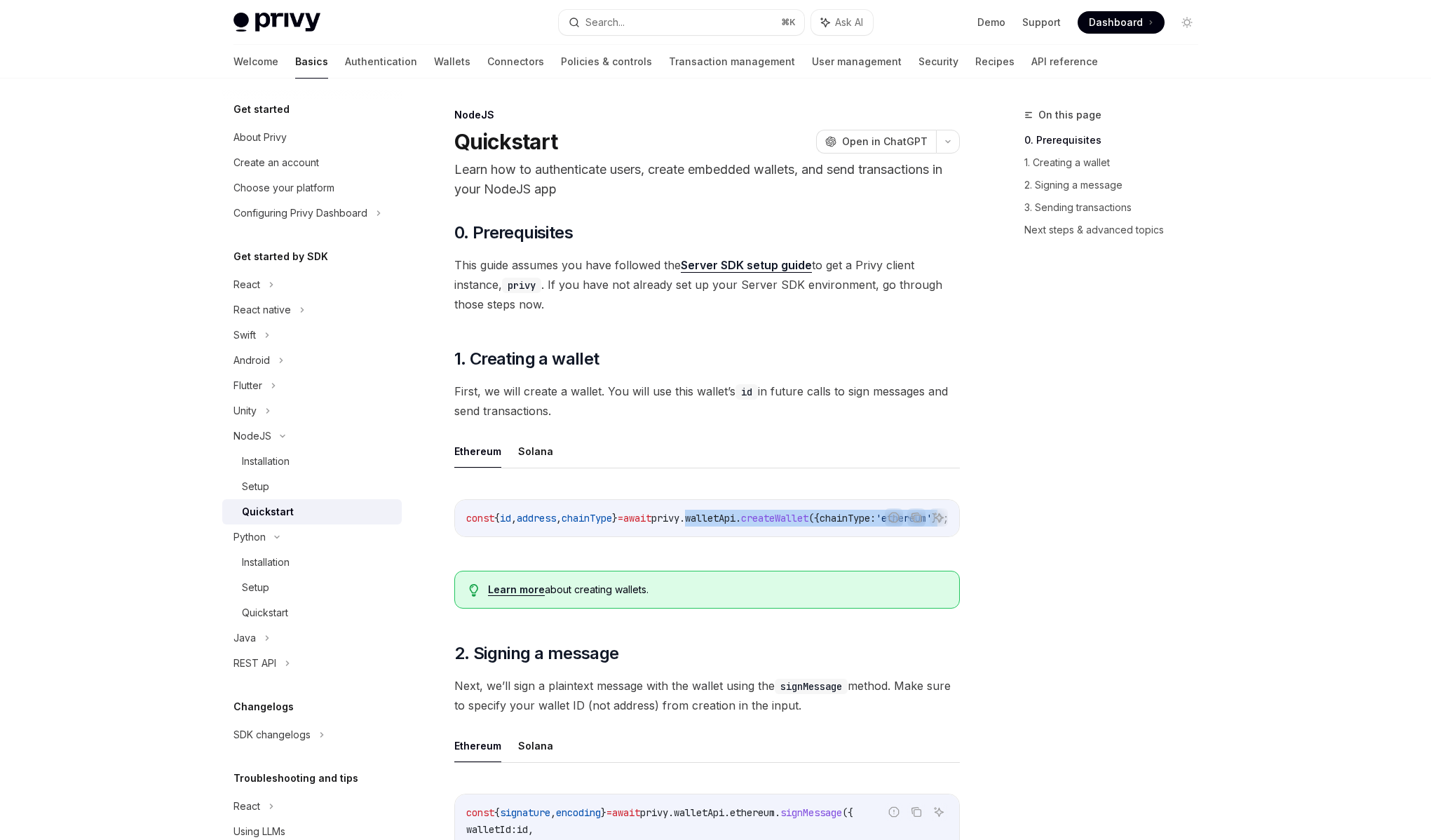
scroll to position [0, 88]
drag, startPoint x: 728, startPoint y: 520, endPoint x: 831, endPoint y: 519, distance: 103.0
click at [831, 519] on span "const { id , address , chainType } = await privy . walletApi . createWallet ({ …" at bounding box center [684, 518] width 482 height 13
click at [829, 519] on span "chainType:" at bounding box center [825, 518] width 56 height 13
drag, startPoint x: 803, startPoint y: 520, endPoint x: 839, endPoint y: 521, distance: 36.0
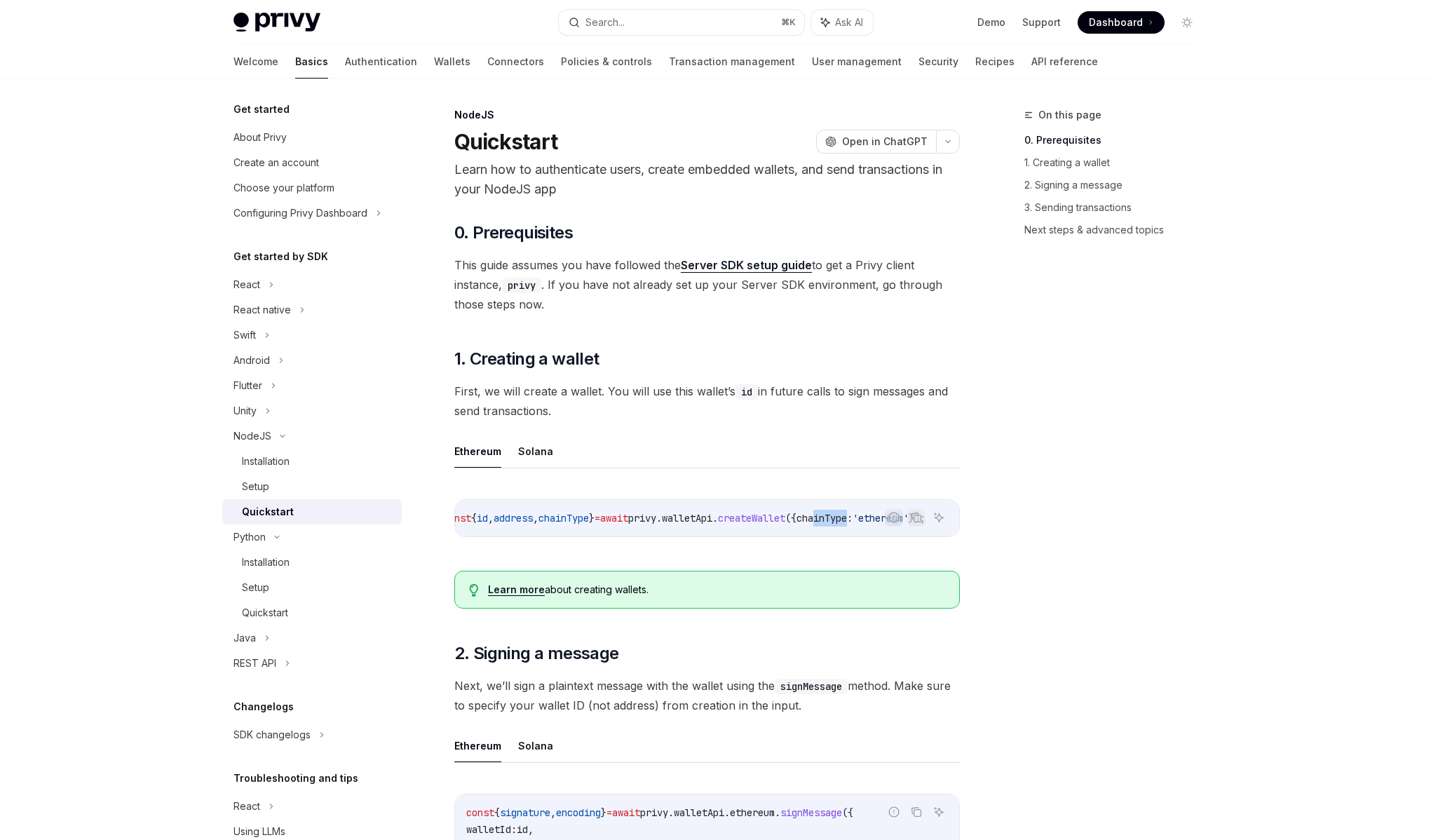
click at [839, 521] on span "chainType:" at bounding box center [825, 518] width 56 height 13
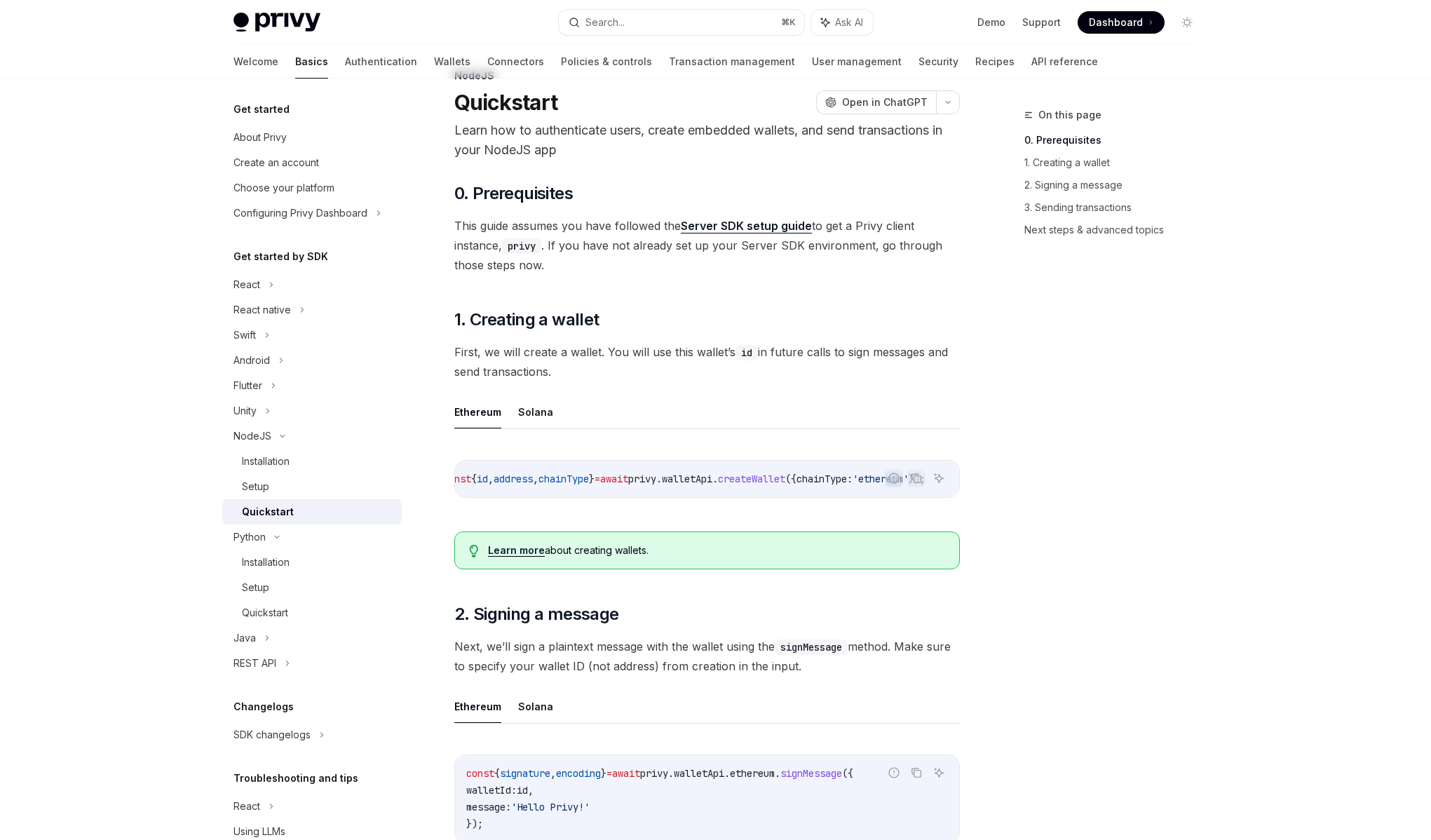
scroll to position [166, 0]
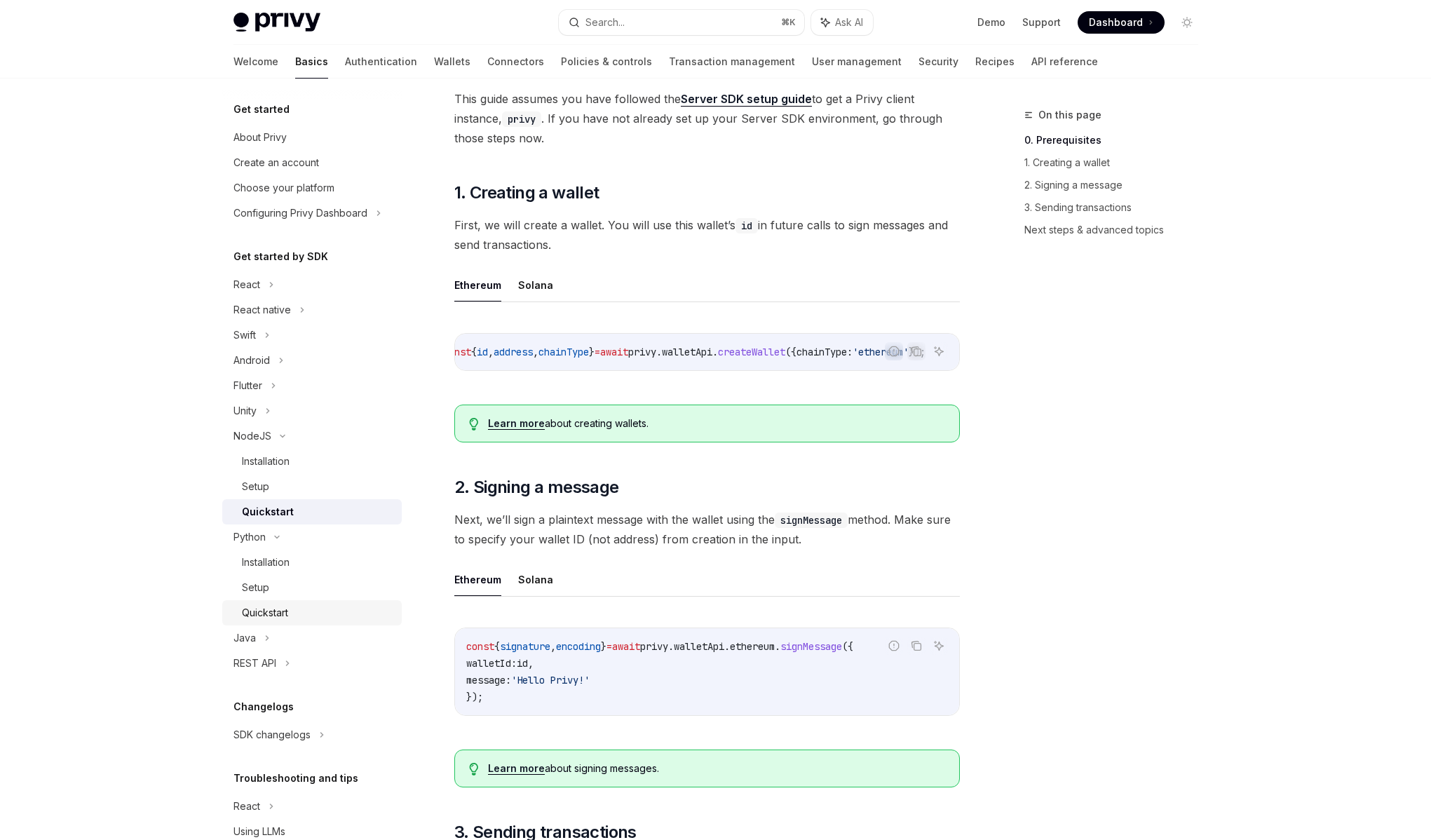
click at [270, 609] on div "Quickstart" at bounding box center [265, 613] width 47 height 17
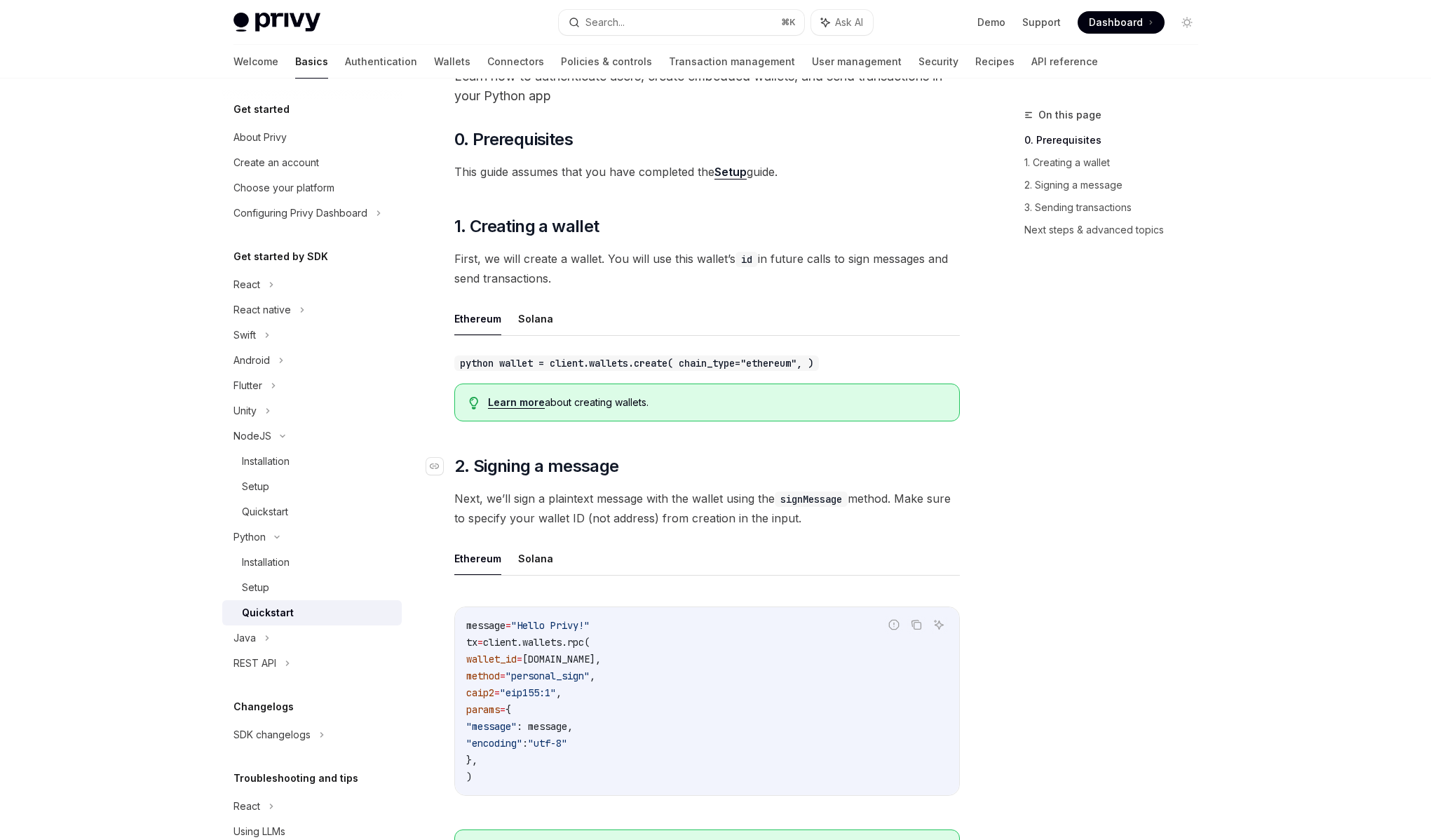
scroll to position [93, 0]
click at [655, 523] on span "Next, we’ll sign a plaintext message with the wallet using the signMessage meth…" at bounding box center [707, 508] width 506 height 39
click at [658, 518] on span "Next, we’ll sign a plaintext message with the wallet using the signMessage meth…" at bounding box center [707, 508] width 506 height 39
click at [284, 513] on div "Quickstart" at bounding box center [265, 512] width 47 height 17
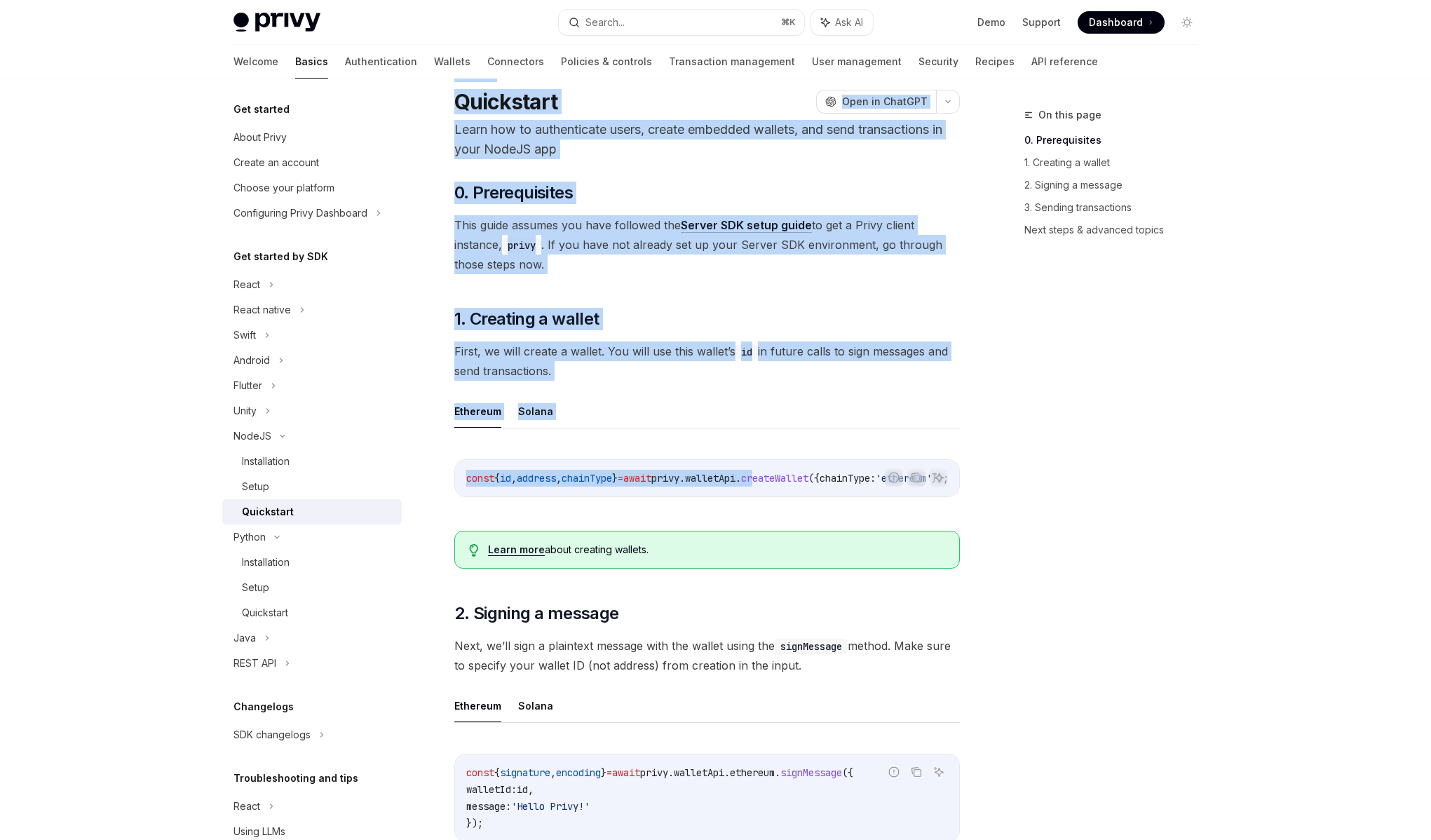
scroll to position [0, 88]
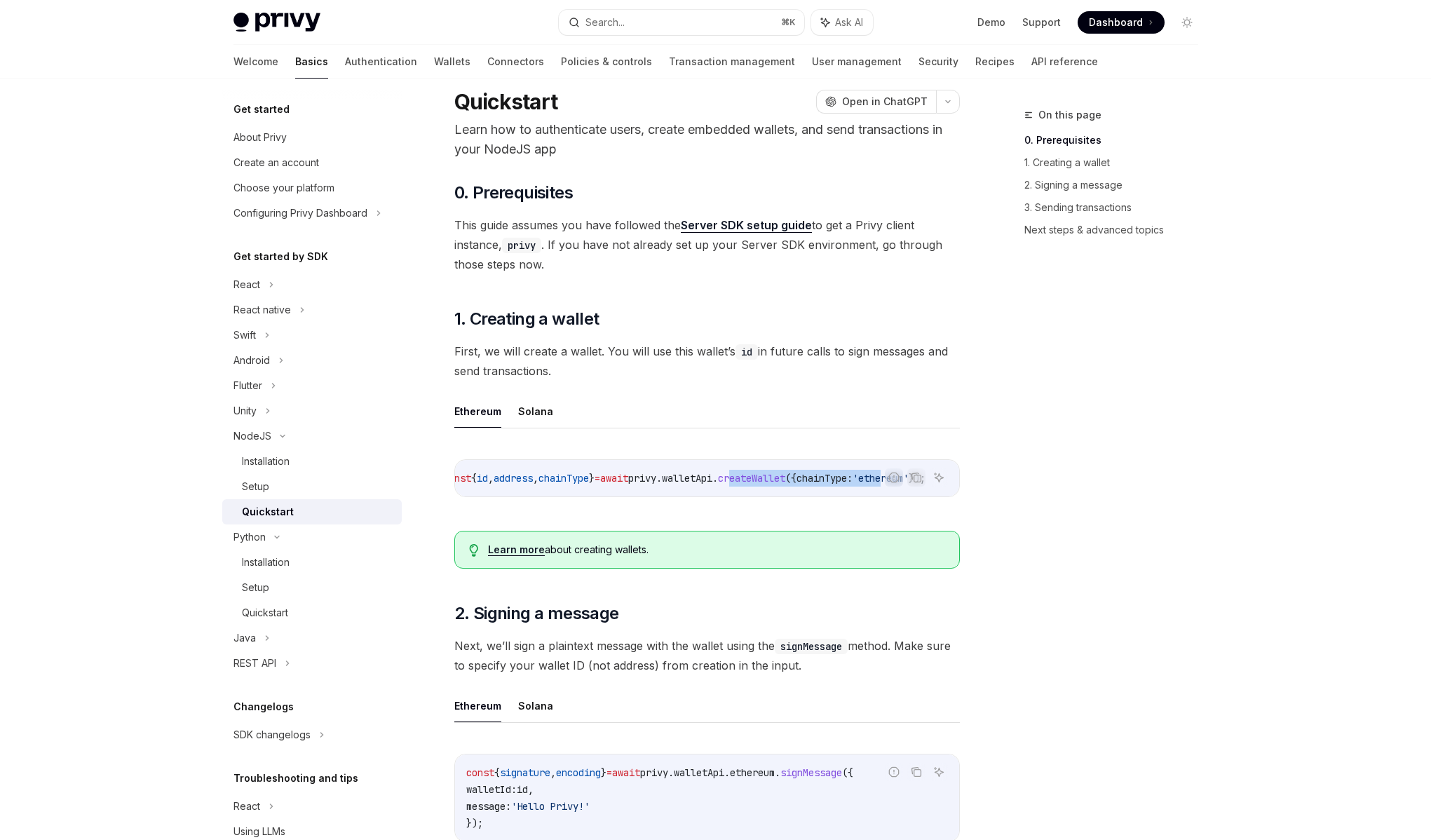
drag, startPoint x: 800, startPoint y: 473, endPoint x: 862, endPoint y: 479, distance: 62.3
click at [869, 480] on span "const { id , address , chainType } = await privy . walletApi . createWallet ({ …" at bounding box center [684, 478] width 482 height 13
click at [807, 486] on code "const { id , address , chainType } = await privy . walletApi . createWallet ({ …" at bounding box center [701, 479] width 516 height 17
click at [269, 613] on div "Quickstart" at bounding box center [265, 613] width 47 height 17
type textarea "*"
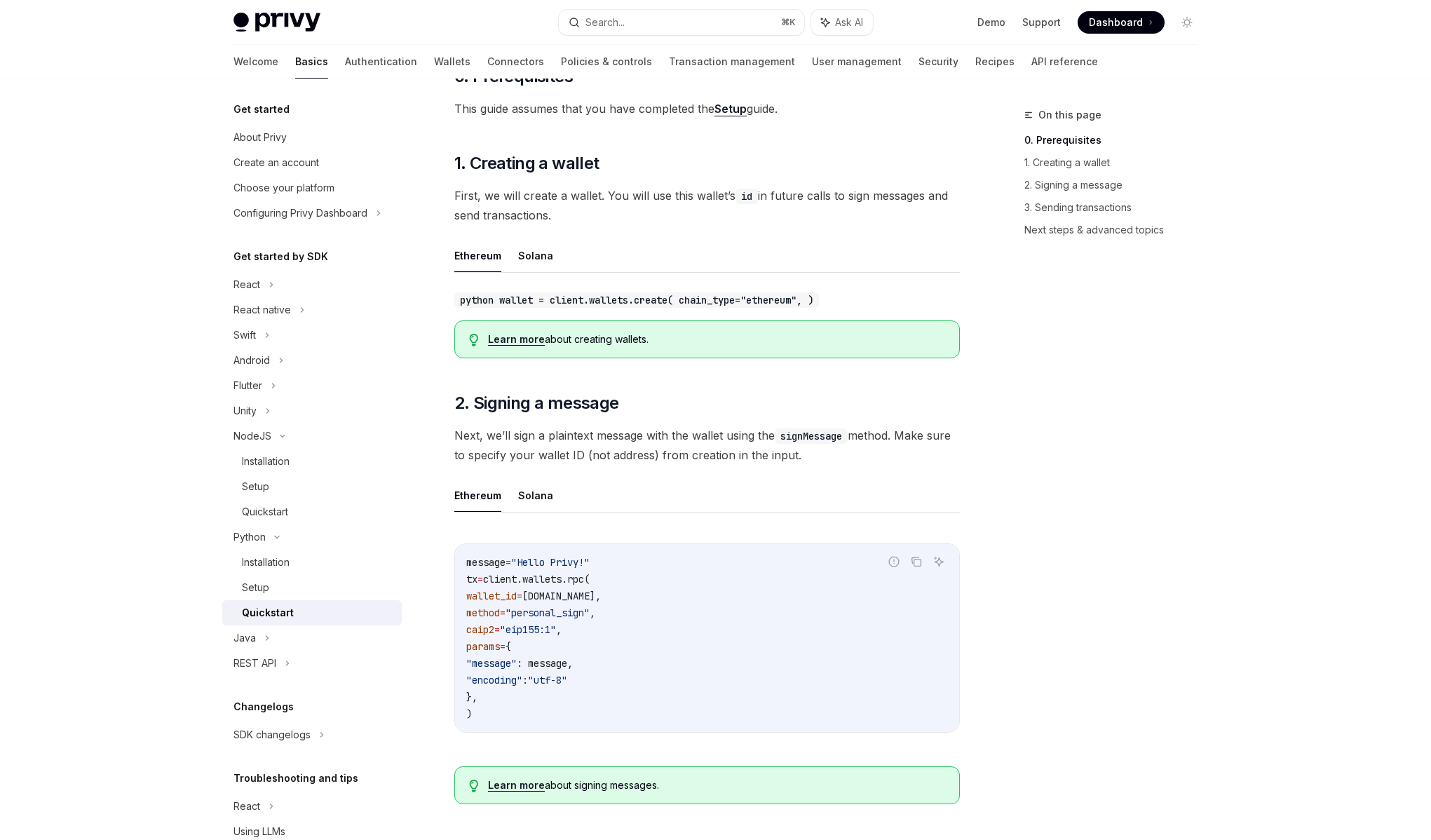
scroll to position [157, 0]
